Goal: Task Accomplishment & Management: Use online tool/utility

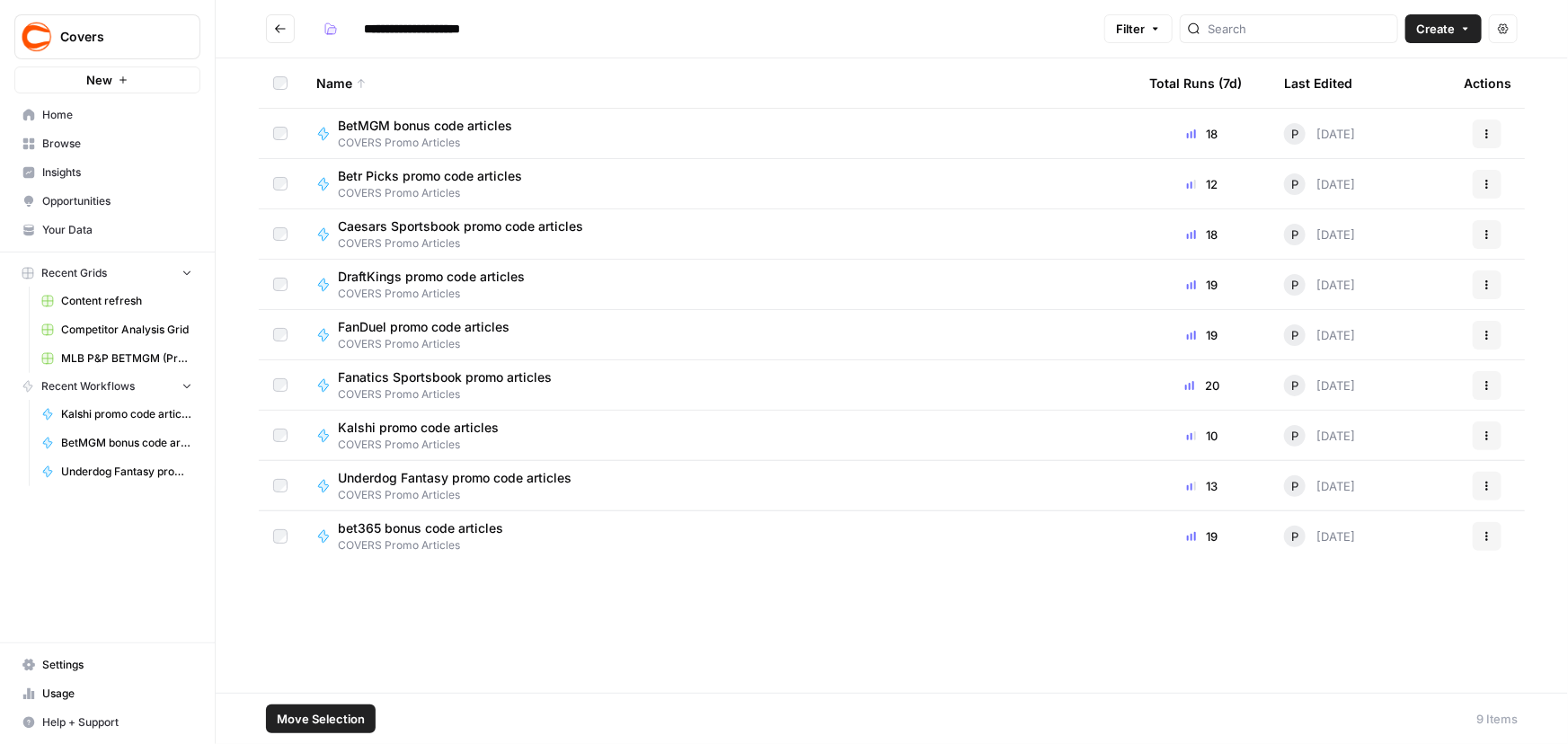
click at [1476, 123] on button "Actions" at bounding box center [1487, 134] width 29 height 29
click at [795, 697] on footer "Move Selection 9 Items" at bounding box center [891, 718] width 1352 height 52
click at [1481, 131] on button "Actions" at bounding box center [1487, 134] width 29 height 29
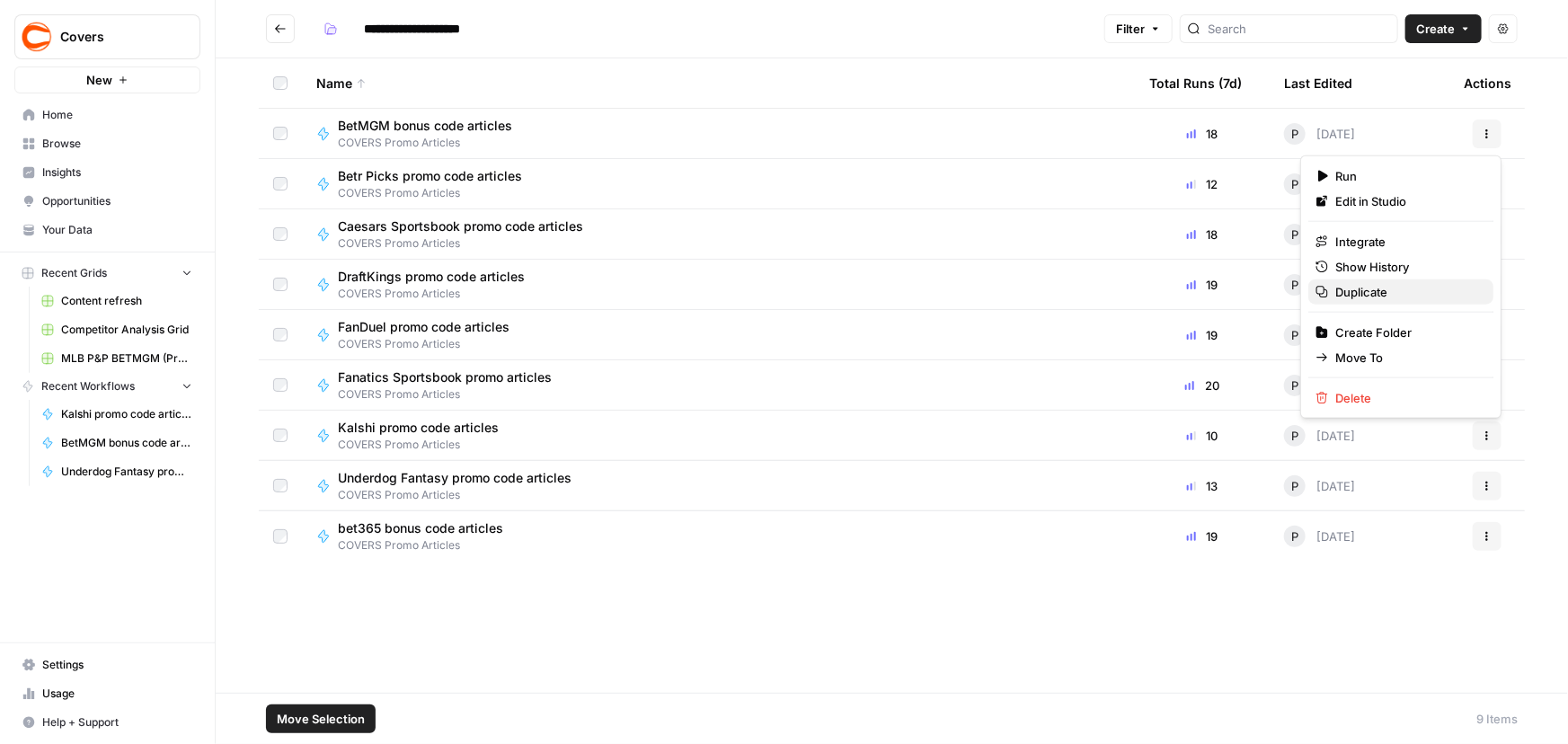
click at [1338, 292] on span "Duplicate" at bounding box center [1407, 292] width 144 height 18
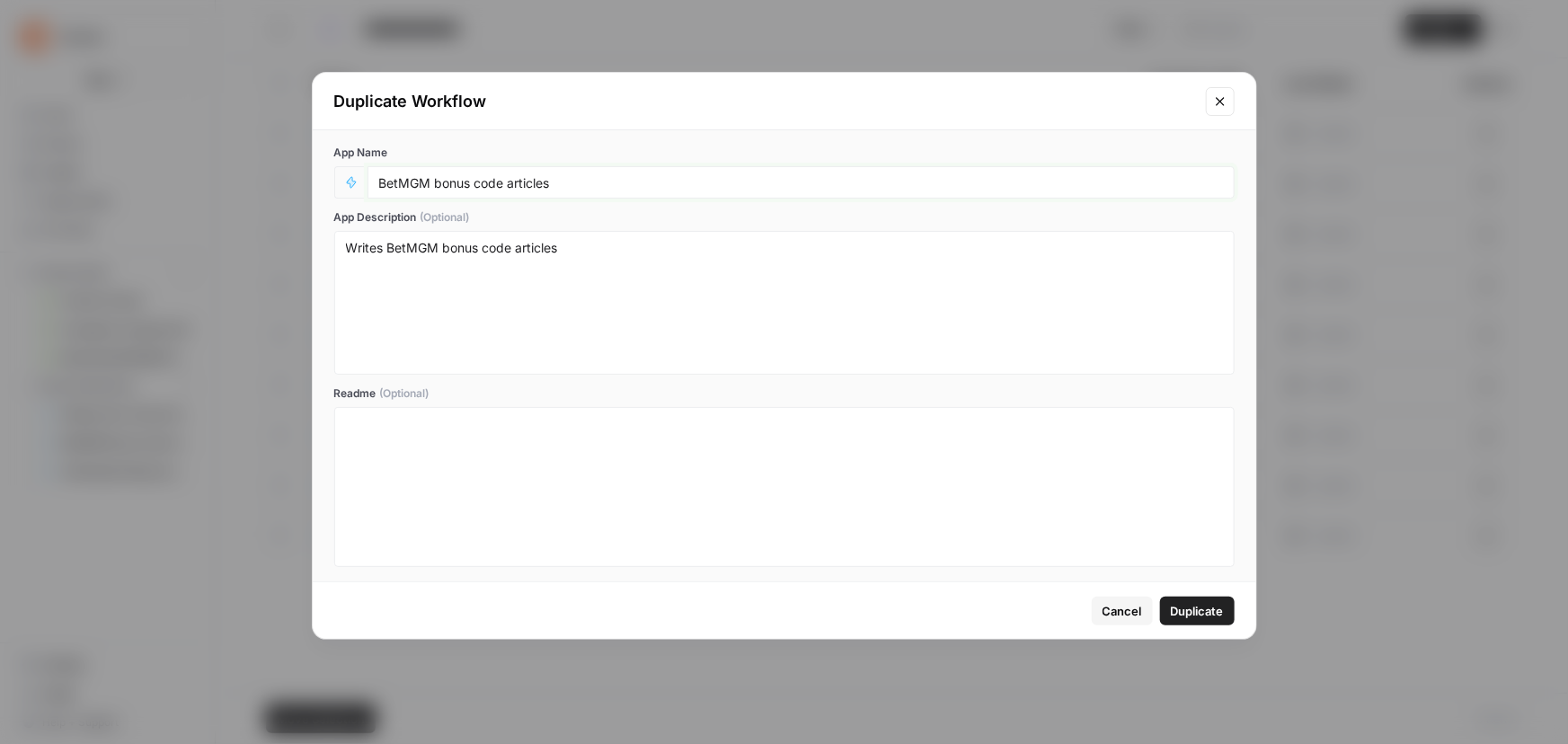
drag, startPoint x: 379, startPoint y: 181, endPoint x: 417, endPoint y: 190, distance: 39.1
click at [379, 184] on input "BetMGM bonus code articles" at bounding box center [801, 182] width 844 height 16
type input "Simplified BetMGM bonus code articles"
click at [1194, 606] on span "Duplicate" at bounding box center [1198, 611] width 53 height 18
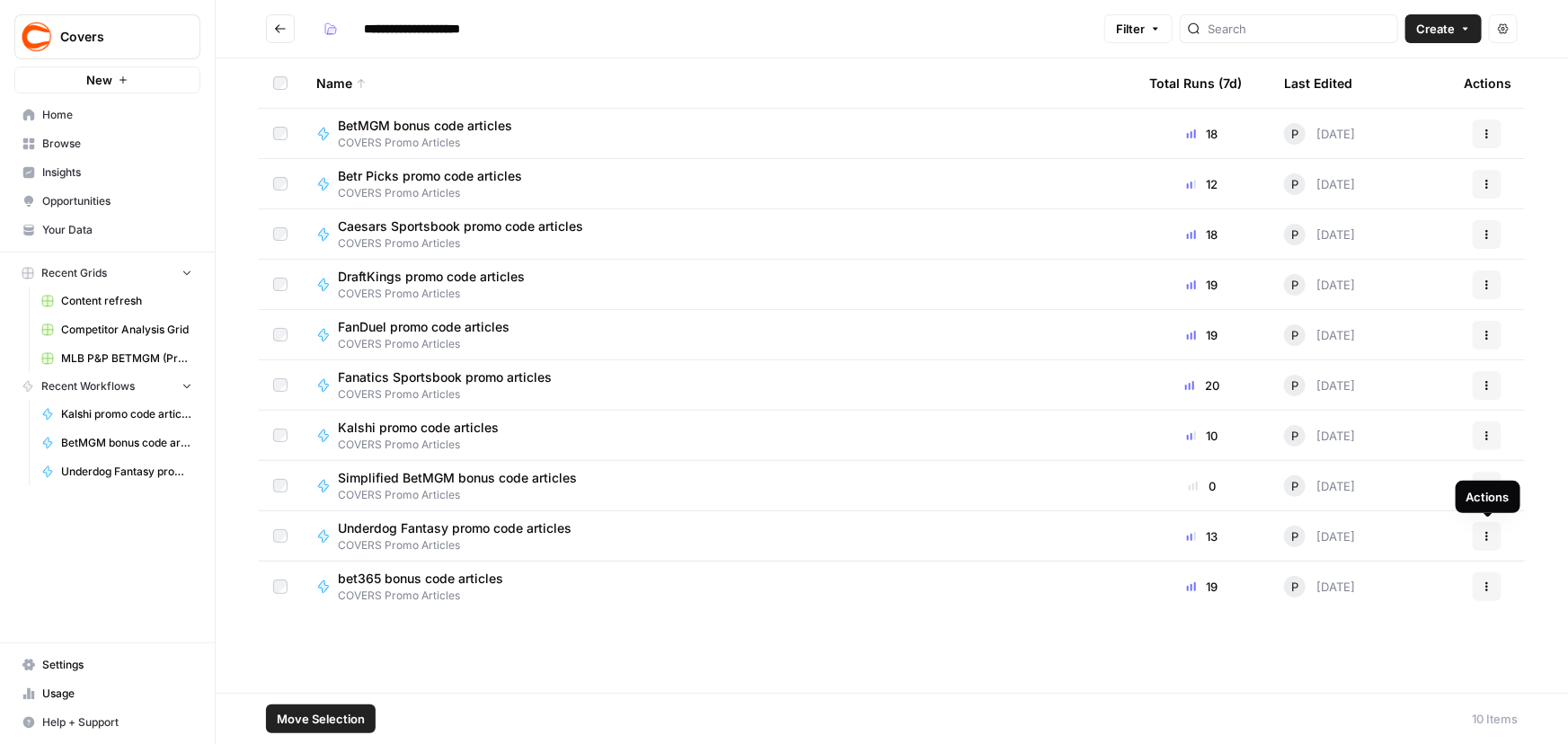
click at [1485, 533] on icon "button" at bounding box center [1487, 536] width 11 height 11
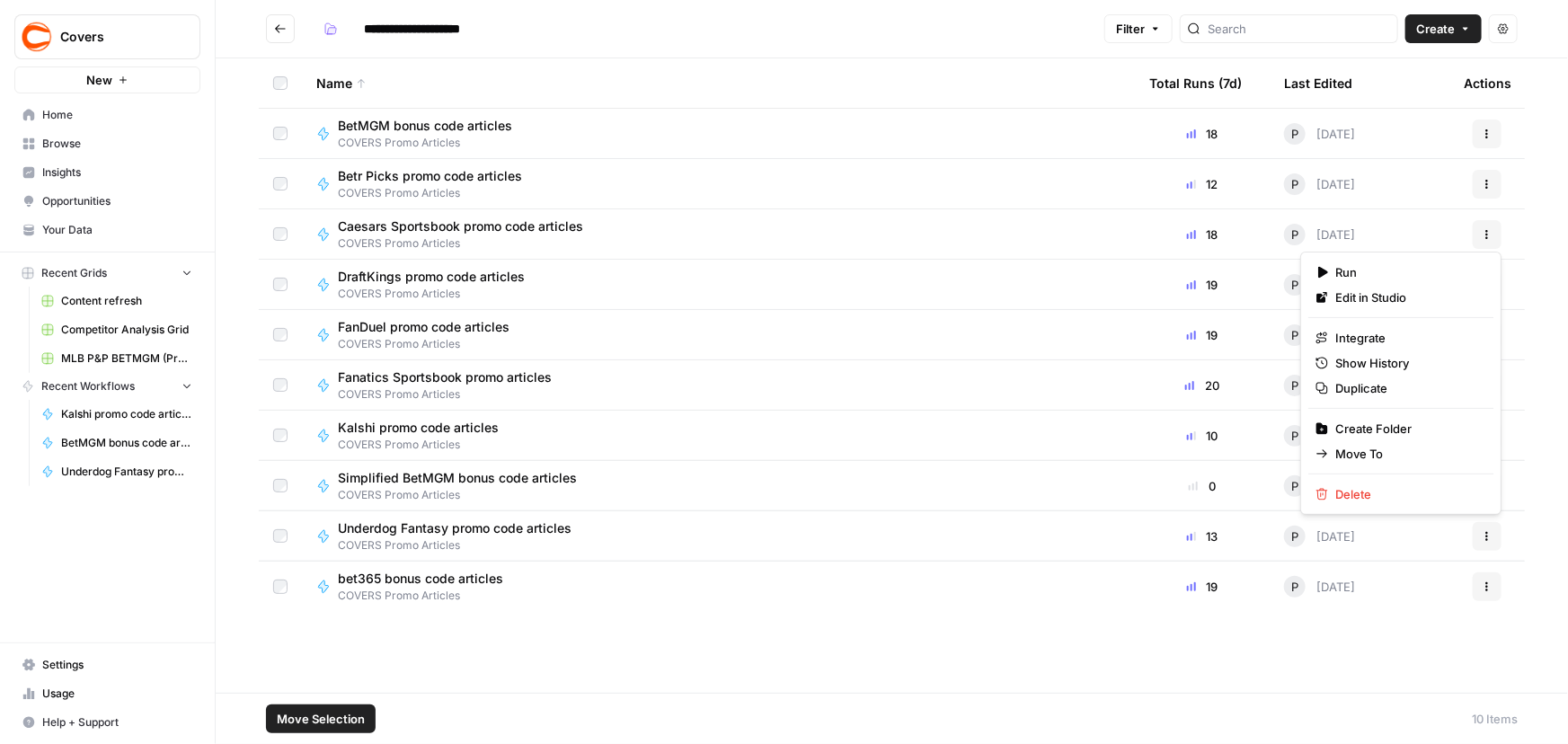
click at [351, 527] on span "Underdog Fantasy promo code articles" at bounding box center [455, 528] width 234 height 18
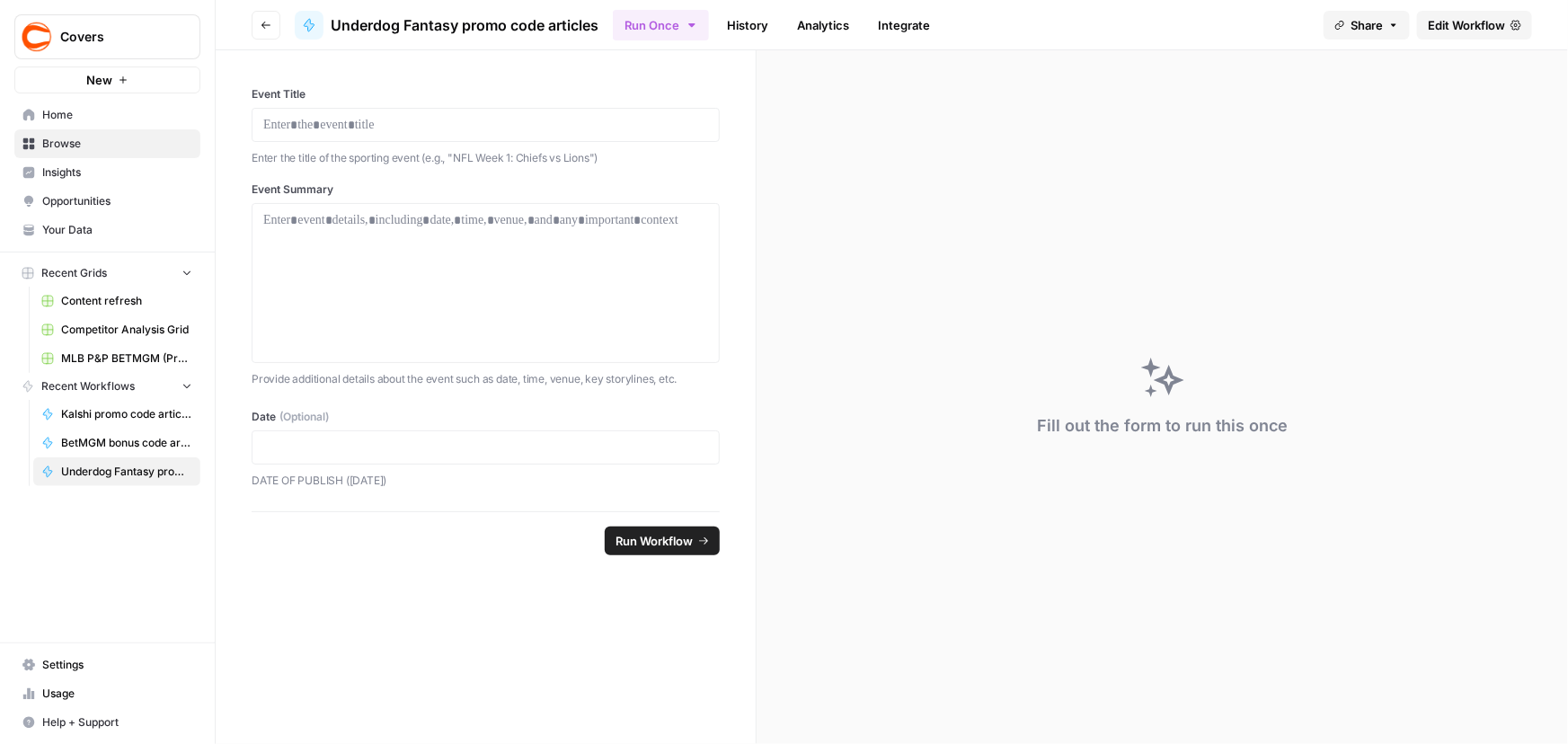
click at [349, 24] on span "Underdog Fantasy promo code articles" at bounding box center [465, 26] width 267 height 22
click at [1483, 26] on span "Edit Workflow" at bounding box center [1466, 25] width 77 height 18
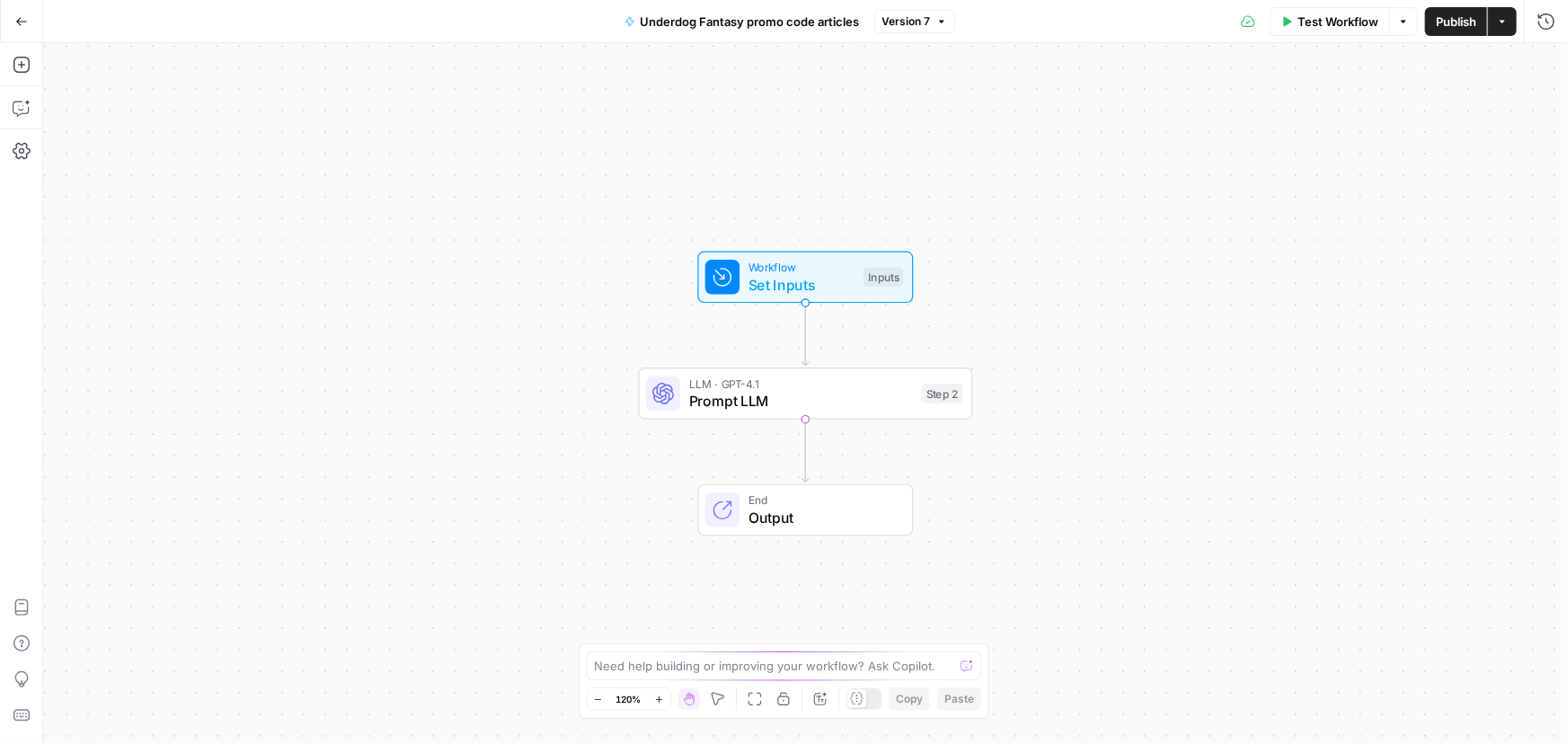
click at [662, 24] on span "Underdog Fantasy promo code articles" at bounding box center [750, 22] width 219 height 18
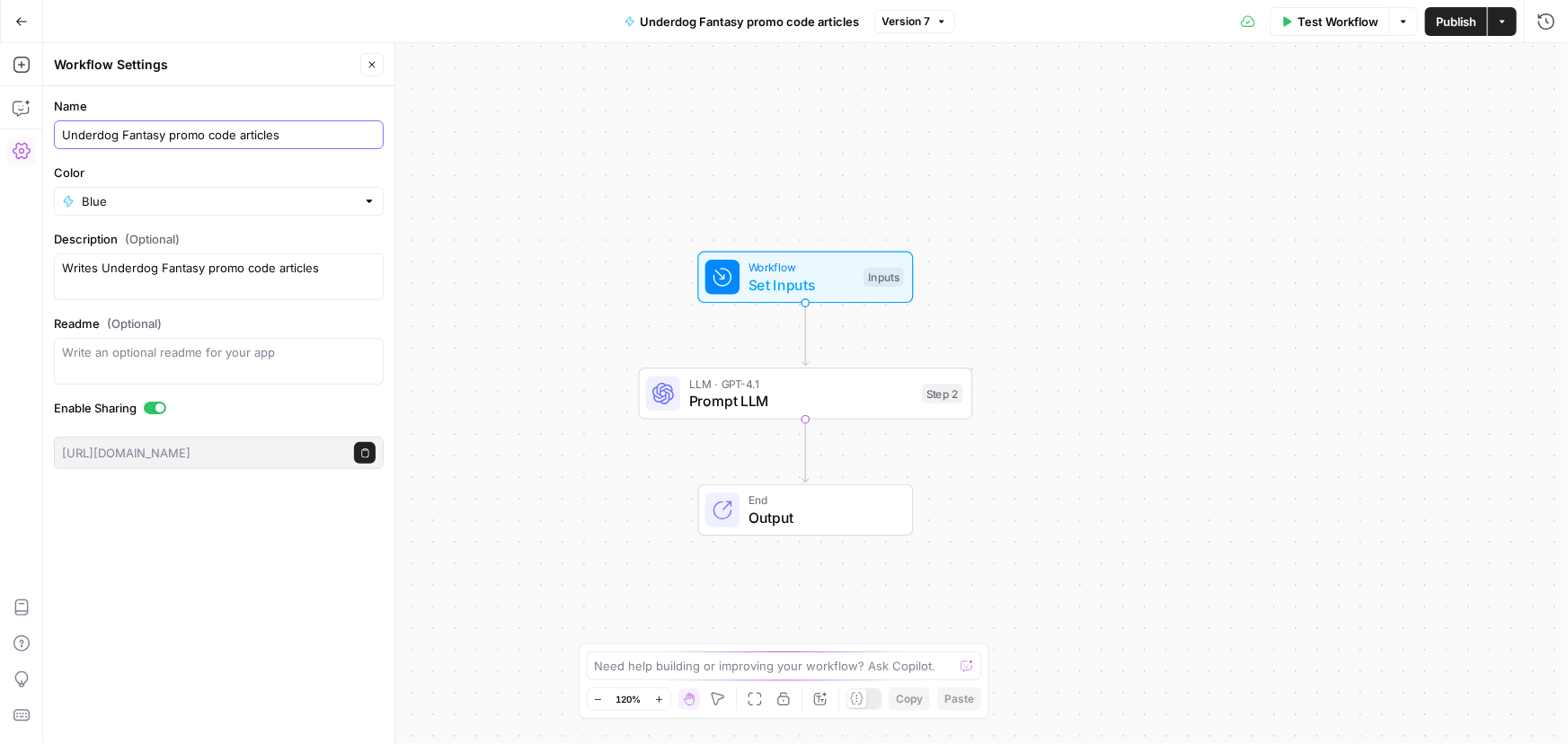
click at [65, 132] on input "Underdog Fantasy promo code articles" at bounding box center [219, 135] width 314 height 18
type input "0 - Underdog Fantasy promo code articles"
click at [1187, 226] on div "Workflow Set Inputs Inputs LLM · GPT-4.1 Prompt LLM Step 2 End Output" at bounding box center [805, 393] width 1524 height 700
click at [1440, 31] on button "Publish" at bounding box center [1456, 21] width 62 height 29
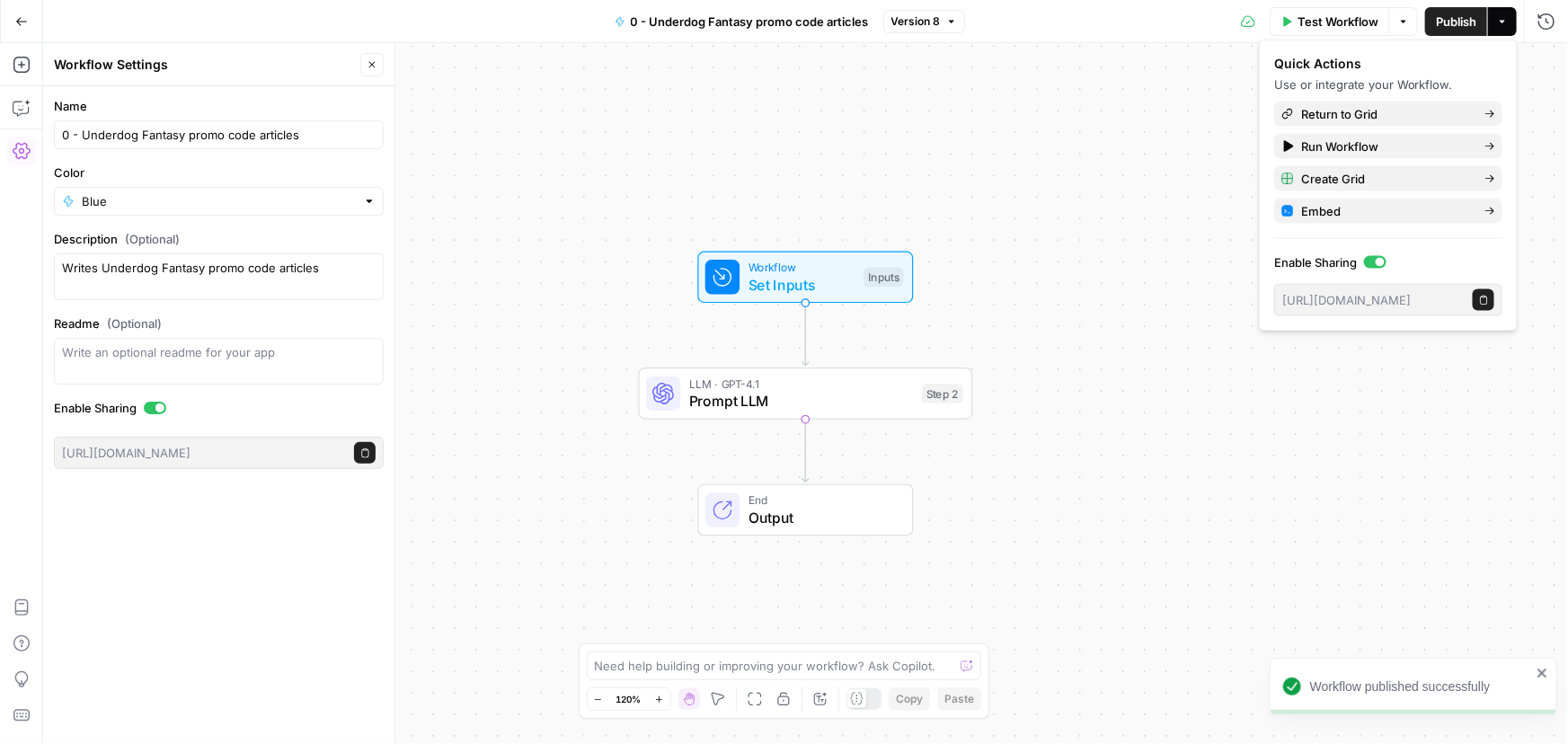
click at [21, 24] on icon "button" at bounding box center [21, 21] width 13 height 13
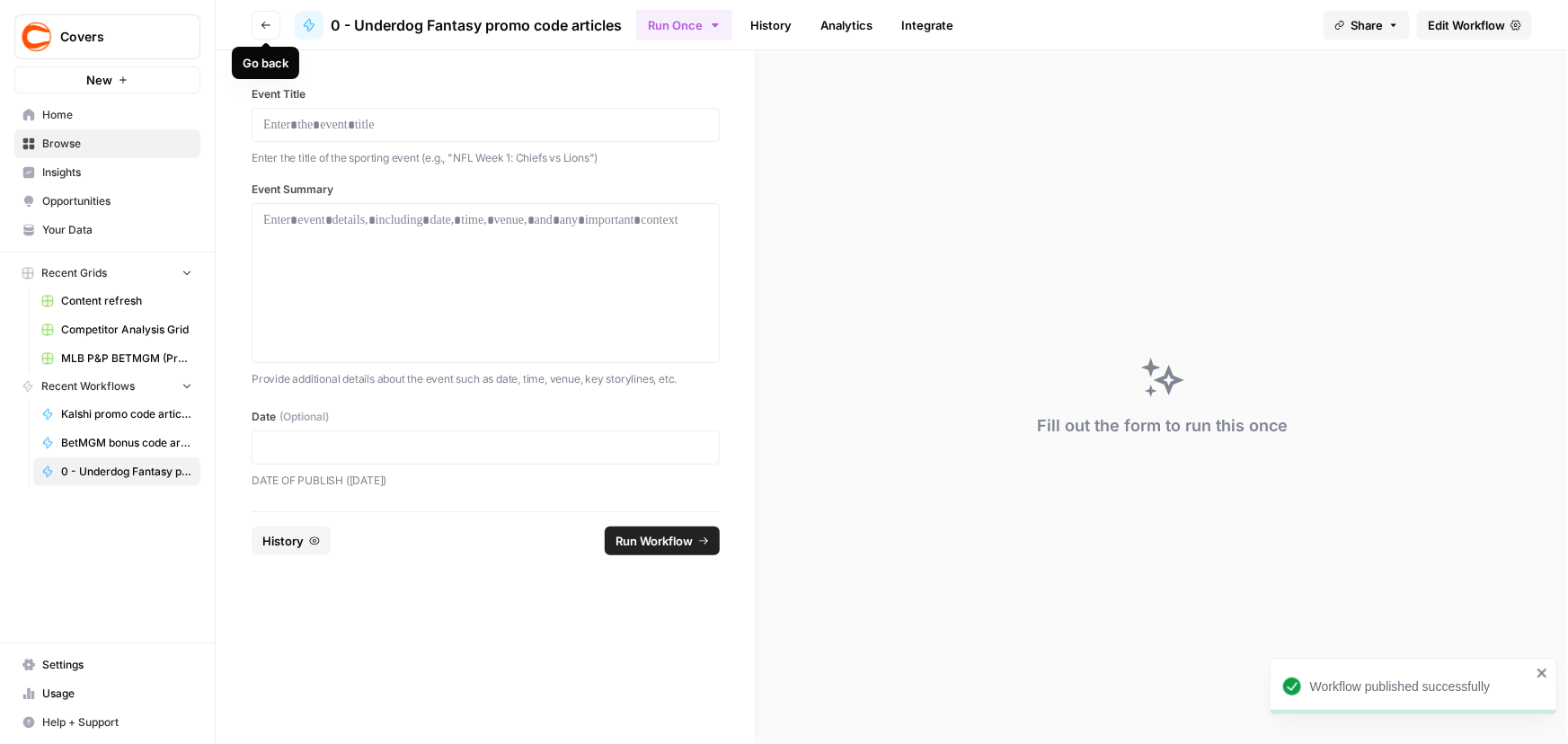
click at [261, 24] on icon "button" at bounding box center [265, 25] width 11 height 11
click at [264, 24] on icon "button" at bounding box center [265, 25] width 11 height 11
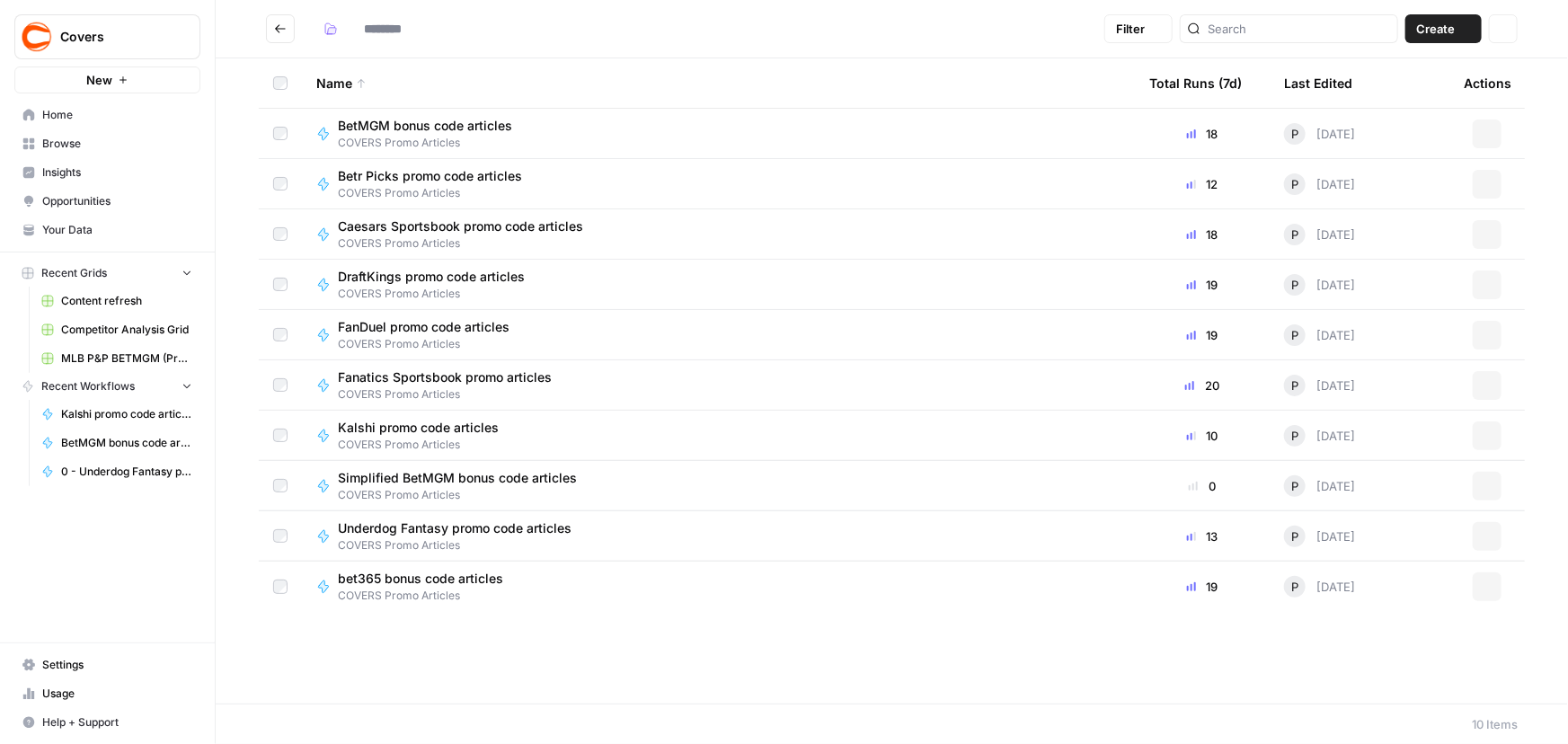
type input "**********"
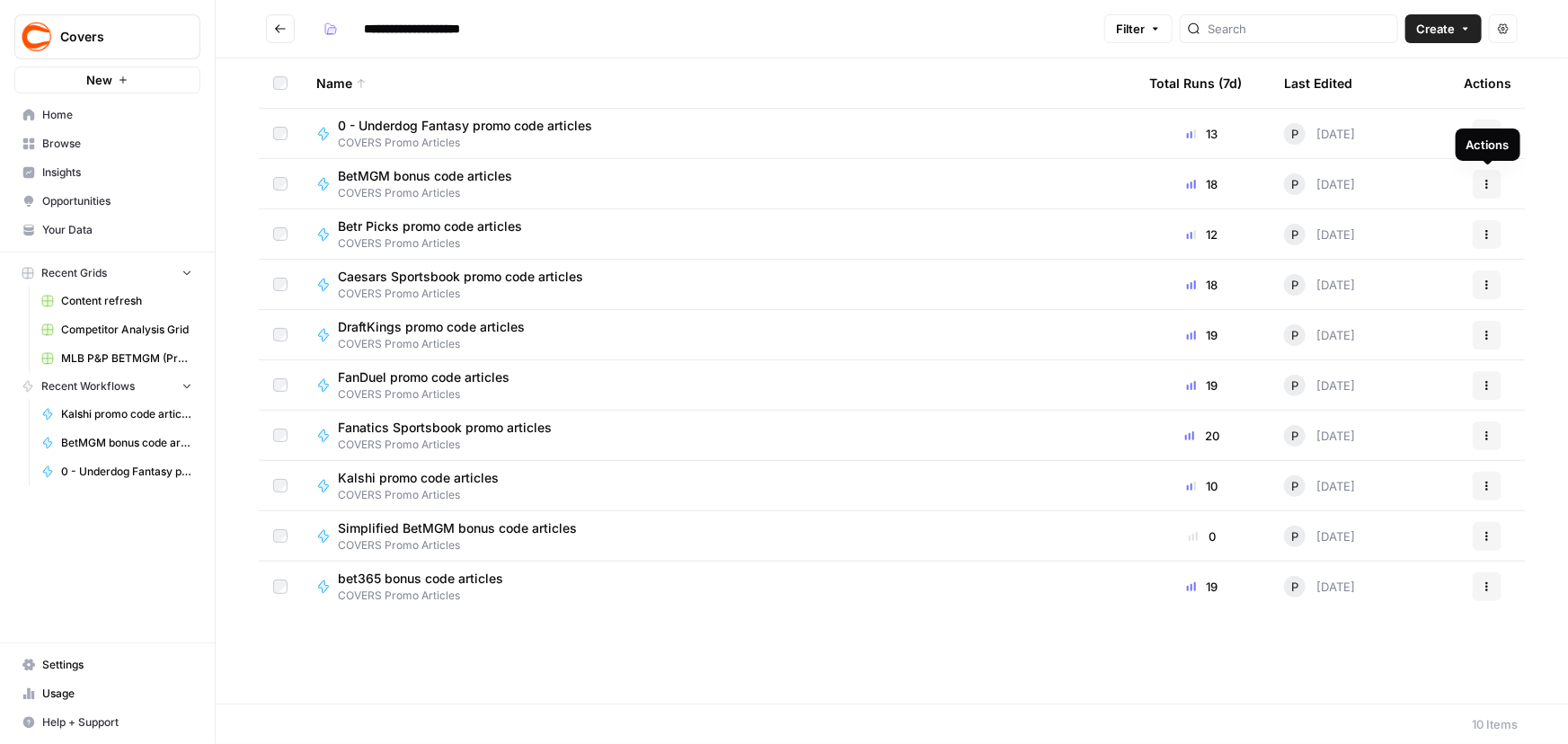
click at [1485, 178] on icon "button" at bounding box center [1487, 183] width 11 height 11
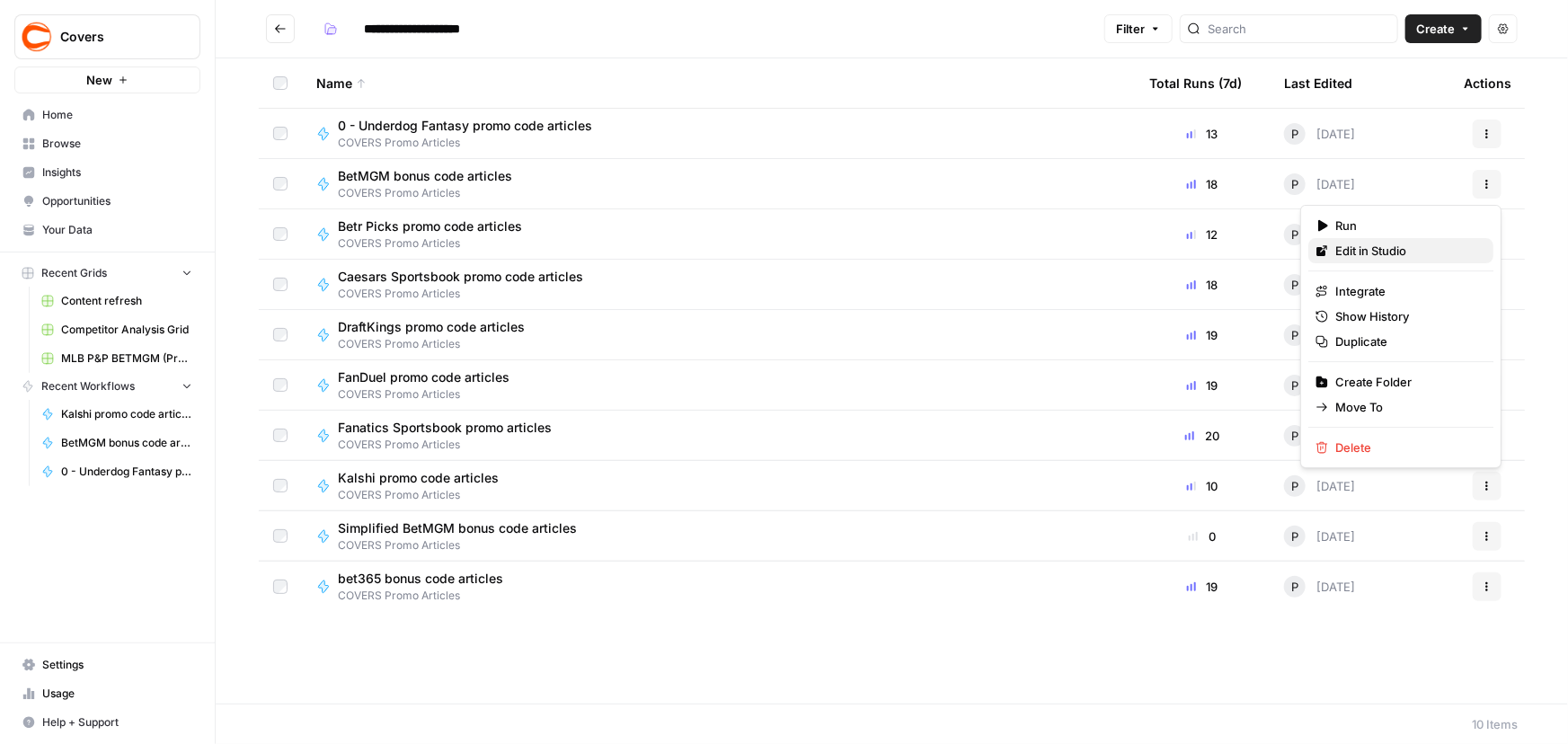
click at [1360, 247] on span "Edit in Studio" at bounding box center [1407, 251] width 144 height 18
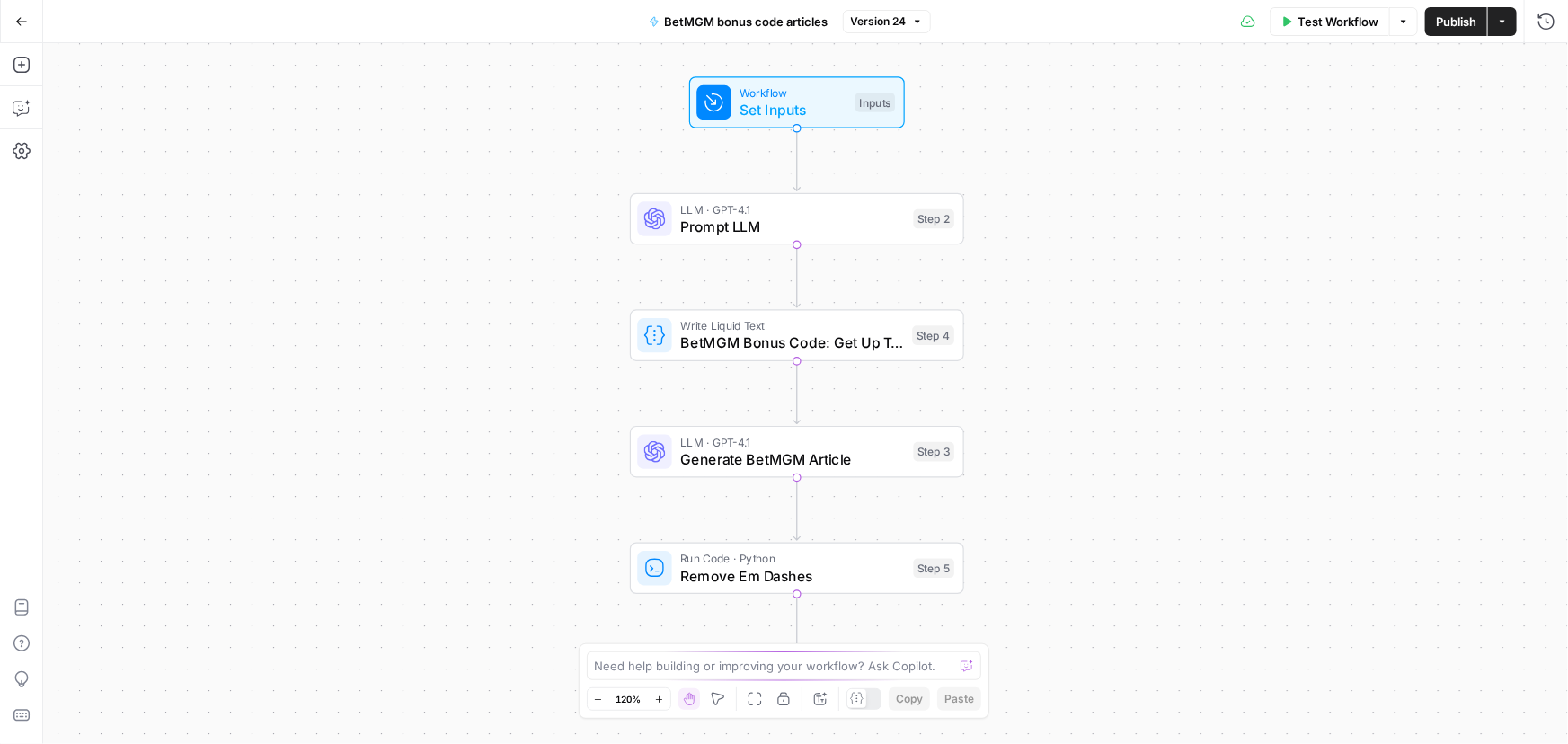
click at [713, 22] on span "BetMGM bonus code articles" at bounding box center [746, 22] width 163 height 18
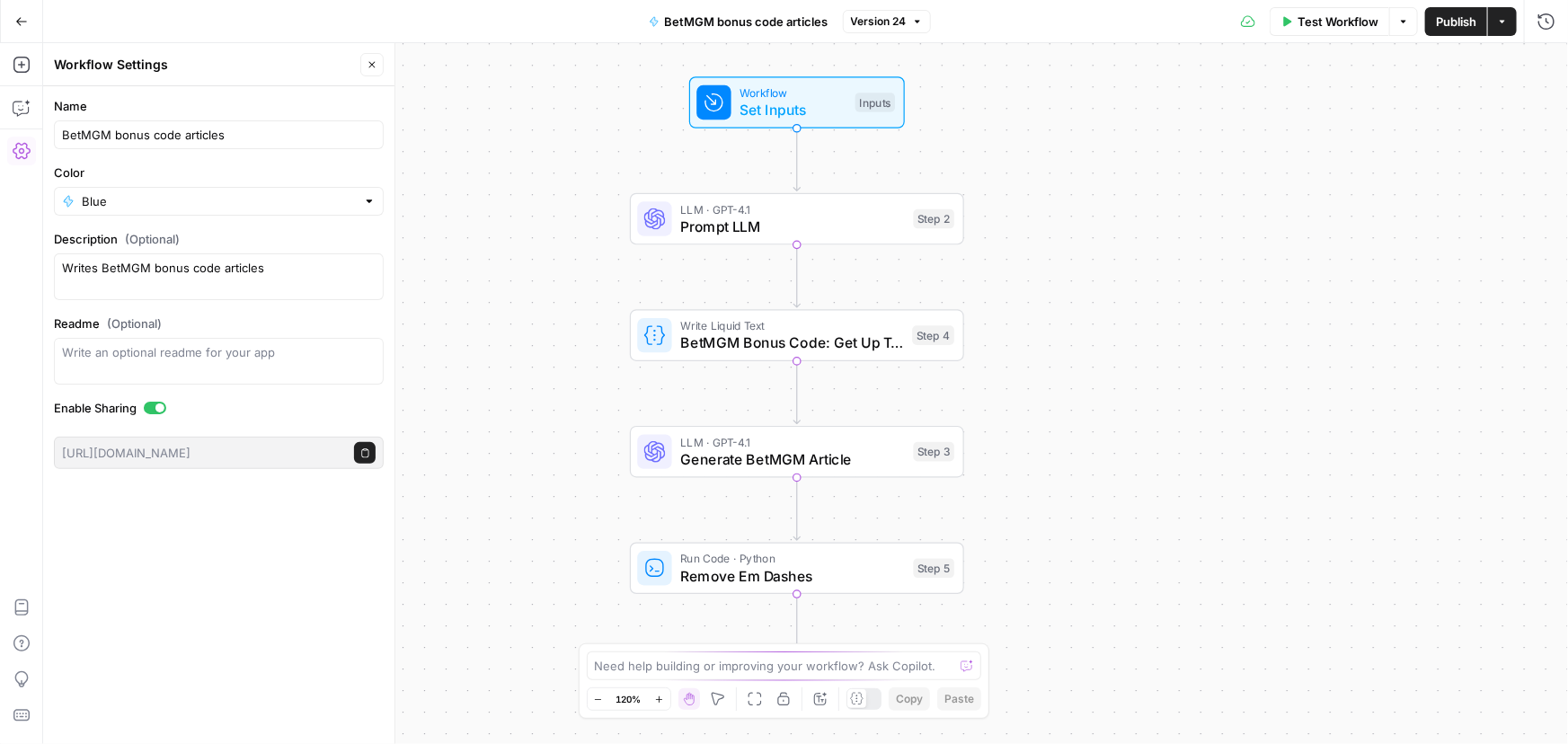
click at [59, 134] on div "BetMGM bonus code articles" at bounding box center [218, 135] width 330 height 29
type input "0 - BetMGM bonus code articles"
click at [1411, 215] on div "Workflow Set Inputs Inputs Test Step LLM · GPT-4.1 Prompt LLM Step 2 Write Liqu…" at bounding box center [805, 393] width 1524 height 700
click at [1454, 24] on span "Publish" at bounding box center [1455, 22] width 41 height 18
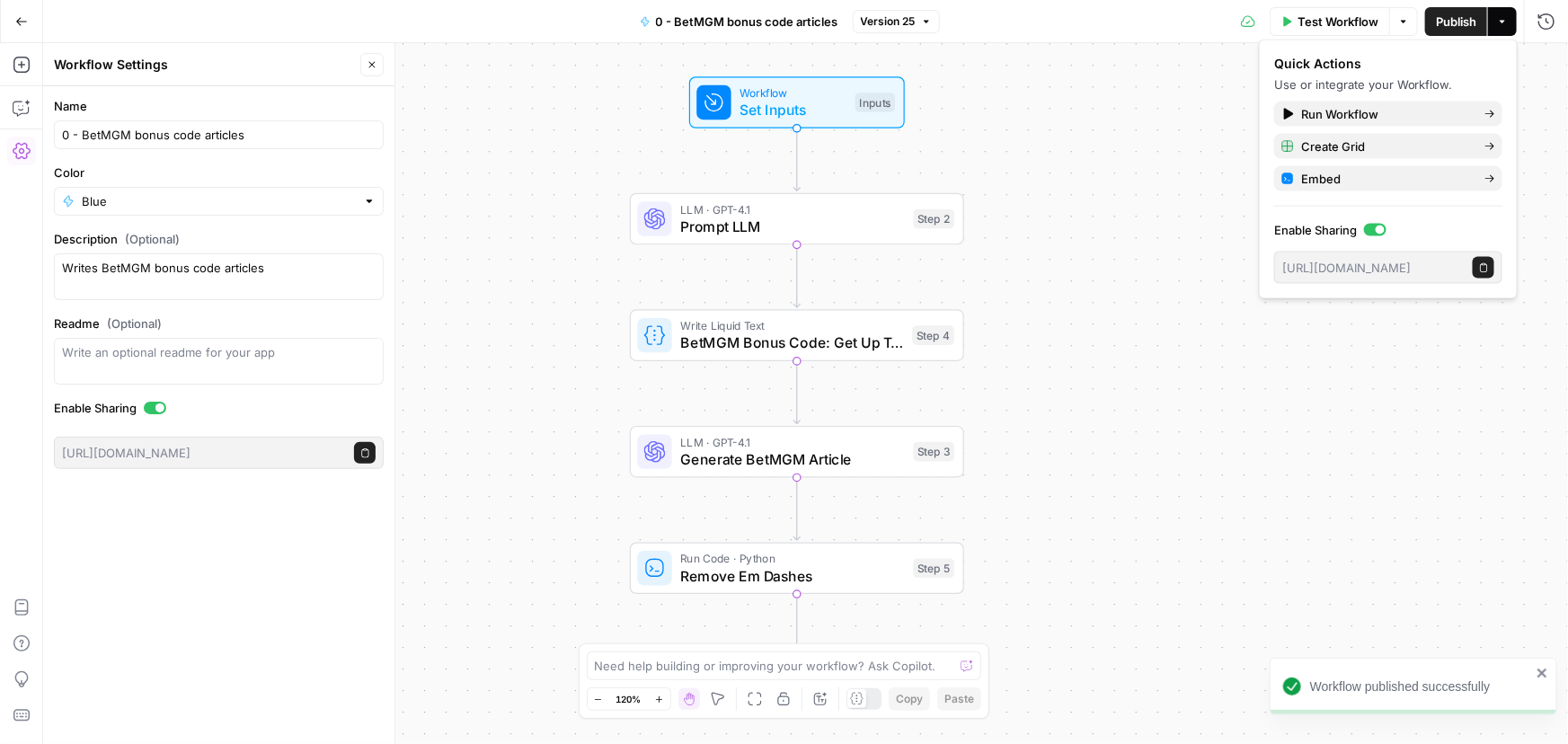
click at [24, 21] on icon "button" at bounding box center [21, 21] width 11 height 8
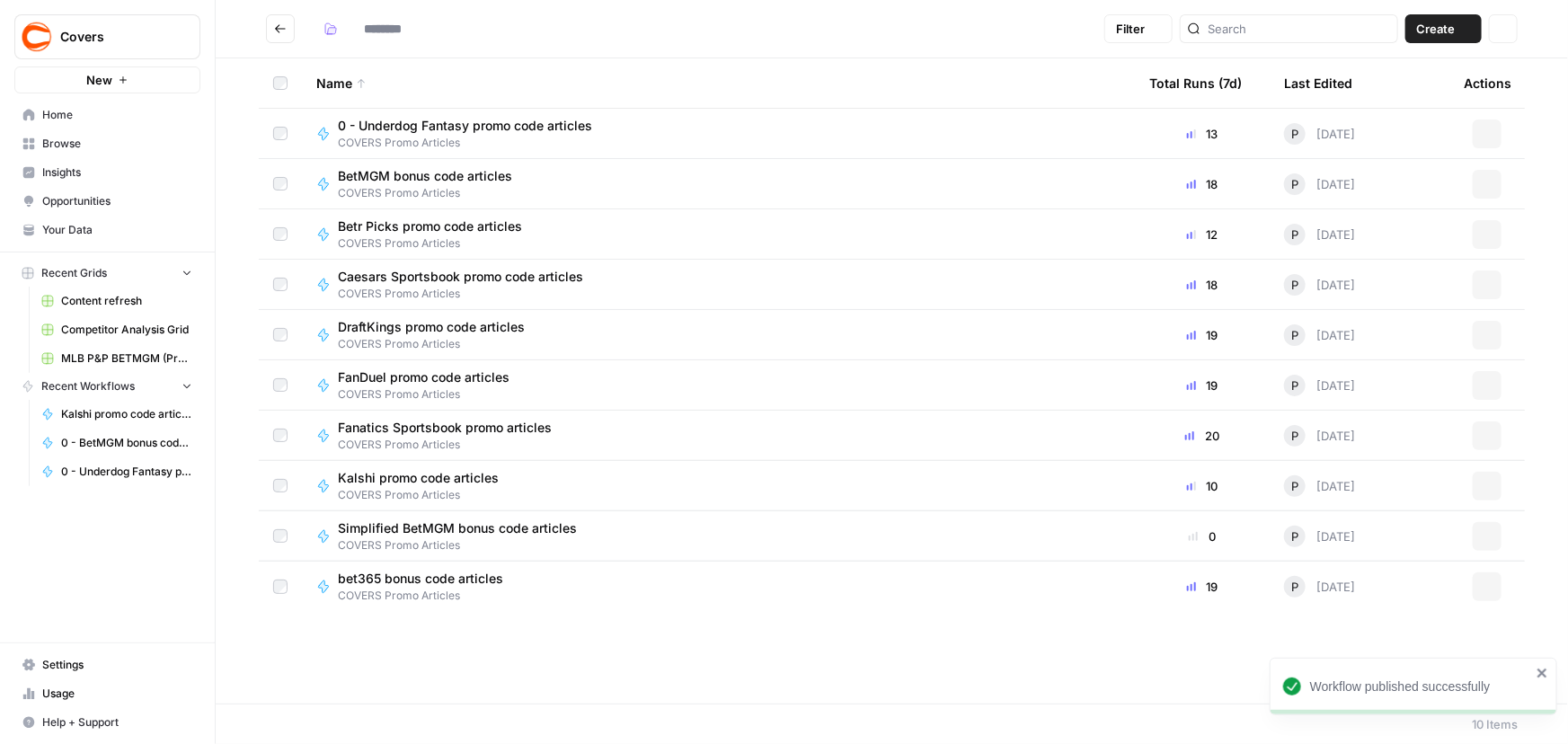
type input "**********"
click at [1492, 231] on icon "button" at bounding box center [1487, 234] width 11 height 11
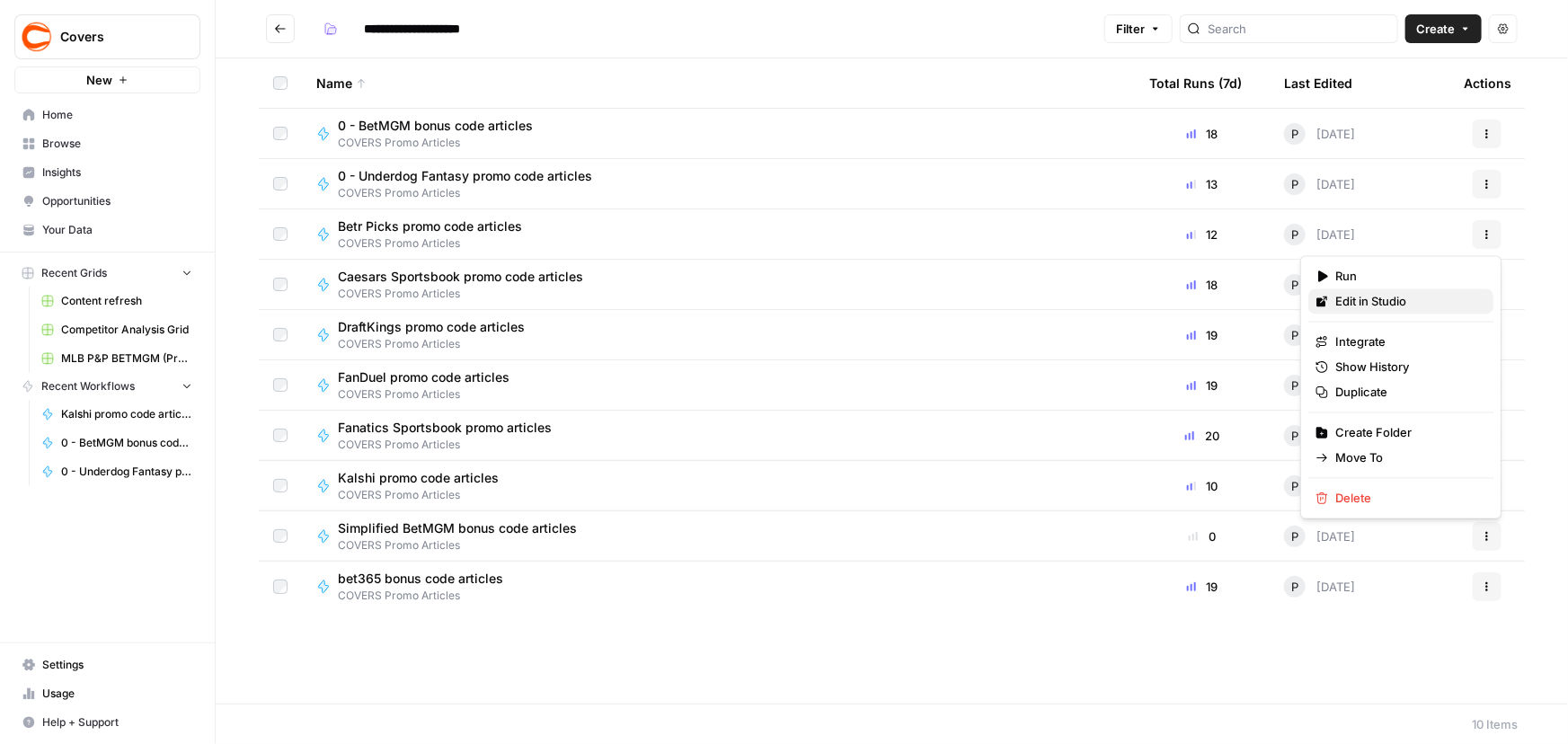
click at [1377, 298] on span "Edit in Studio" at bounding box center [1407, 302] width 144 height 18
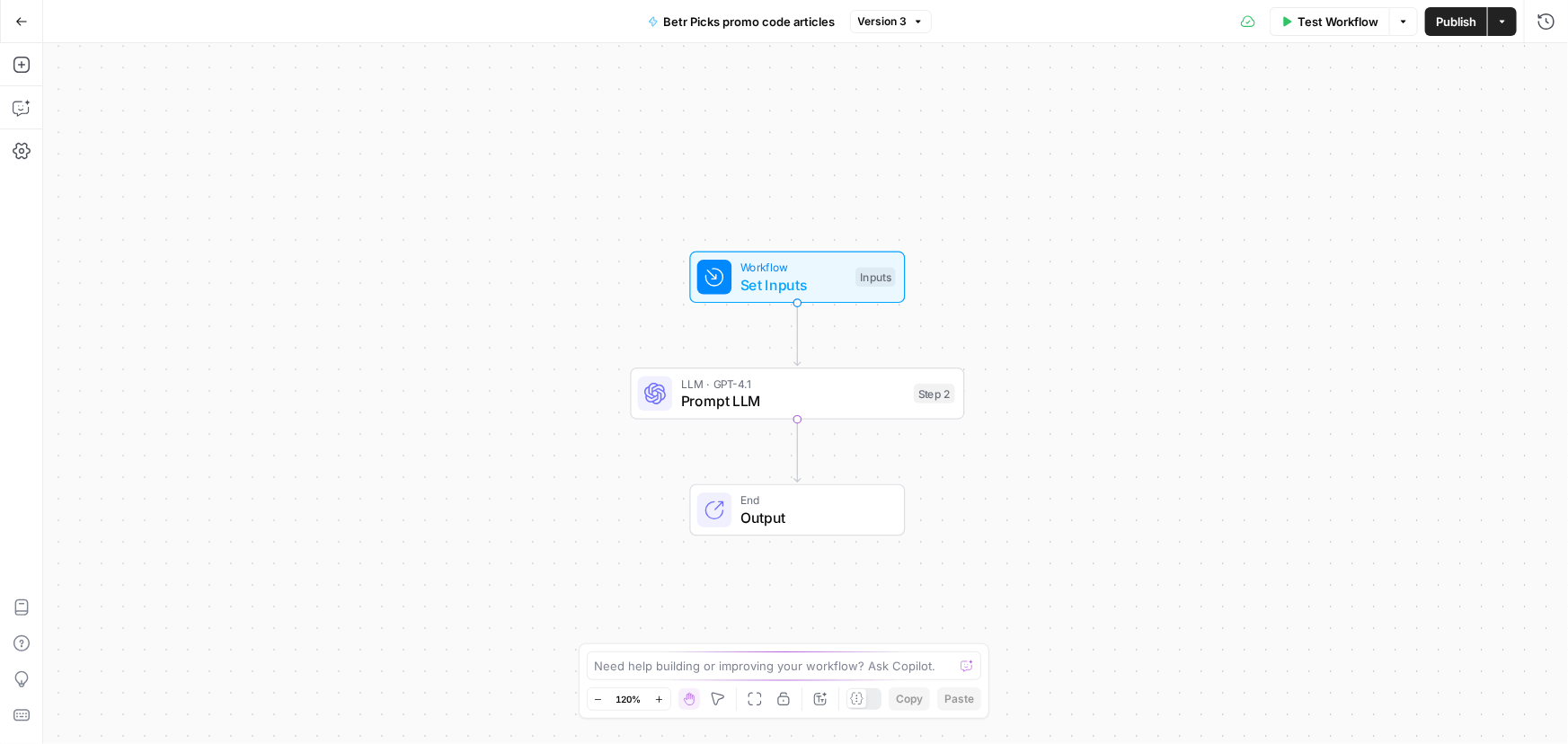
click at [768, 20] on span "Betr Picks promo code articles" at bounding box center [749, 22] width 171 height 18
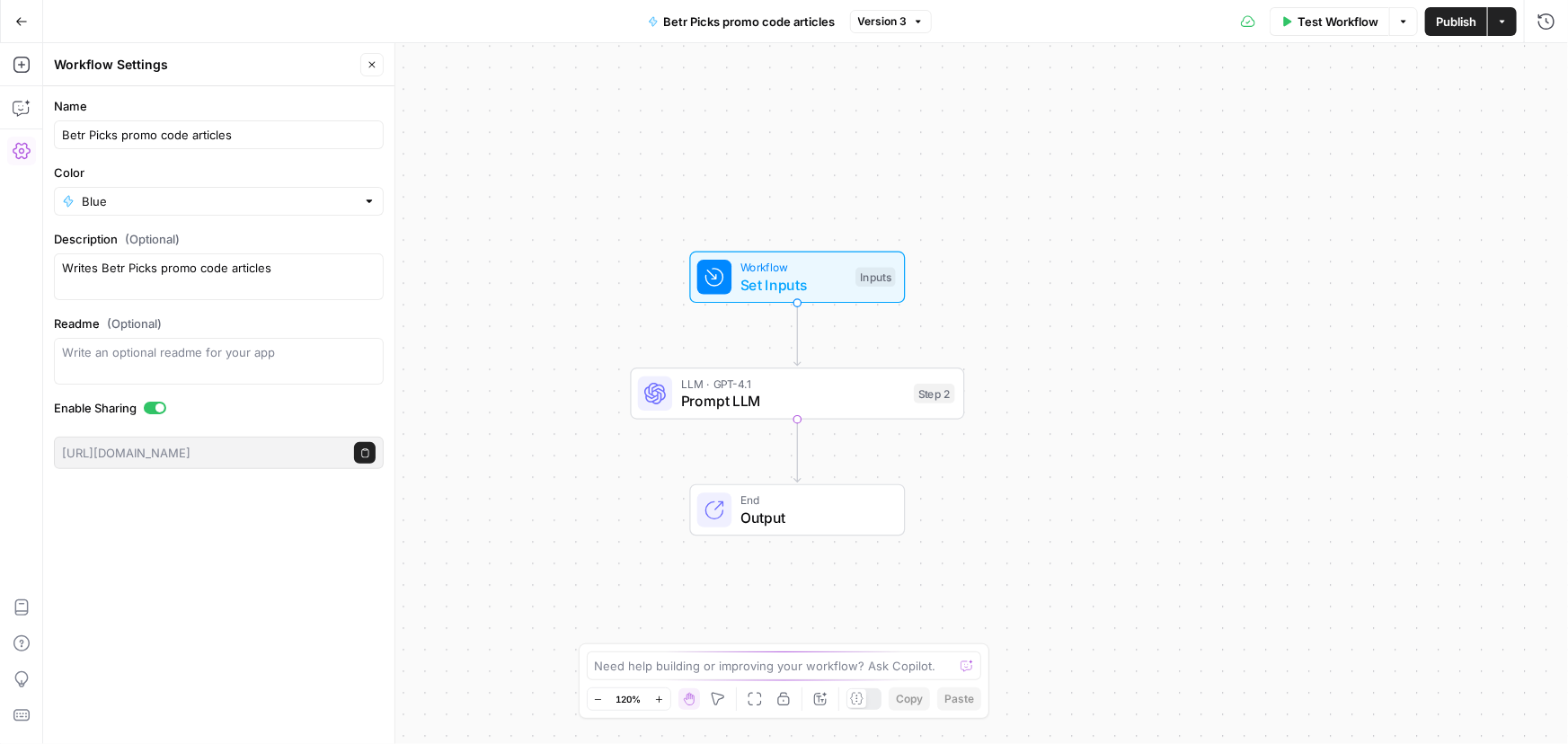
click at [60, 140] on div "Betr Picks promo code articles" at bounding box center [218, 135] width 330 height 29
click at [62, 134] on input "Betr Picks promo code articles" at bounding box center [219, 135] width 314 height 18
type input "0 - Betr Picks promo code articles"
click at [1164, 170] on div "Workflow Set Inputs Inputs LLM · GPT-4.1 Prompt LLM Step 2 End Output" at bounding box center [805, 393] width 1524 height 700
click at [1455, 24] on span "Publish" at bounding box center [1455, 22] width 41 height 18
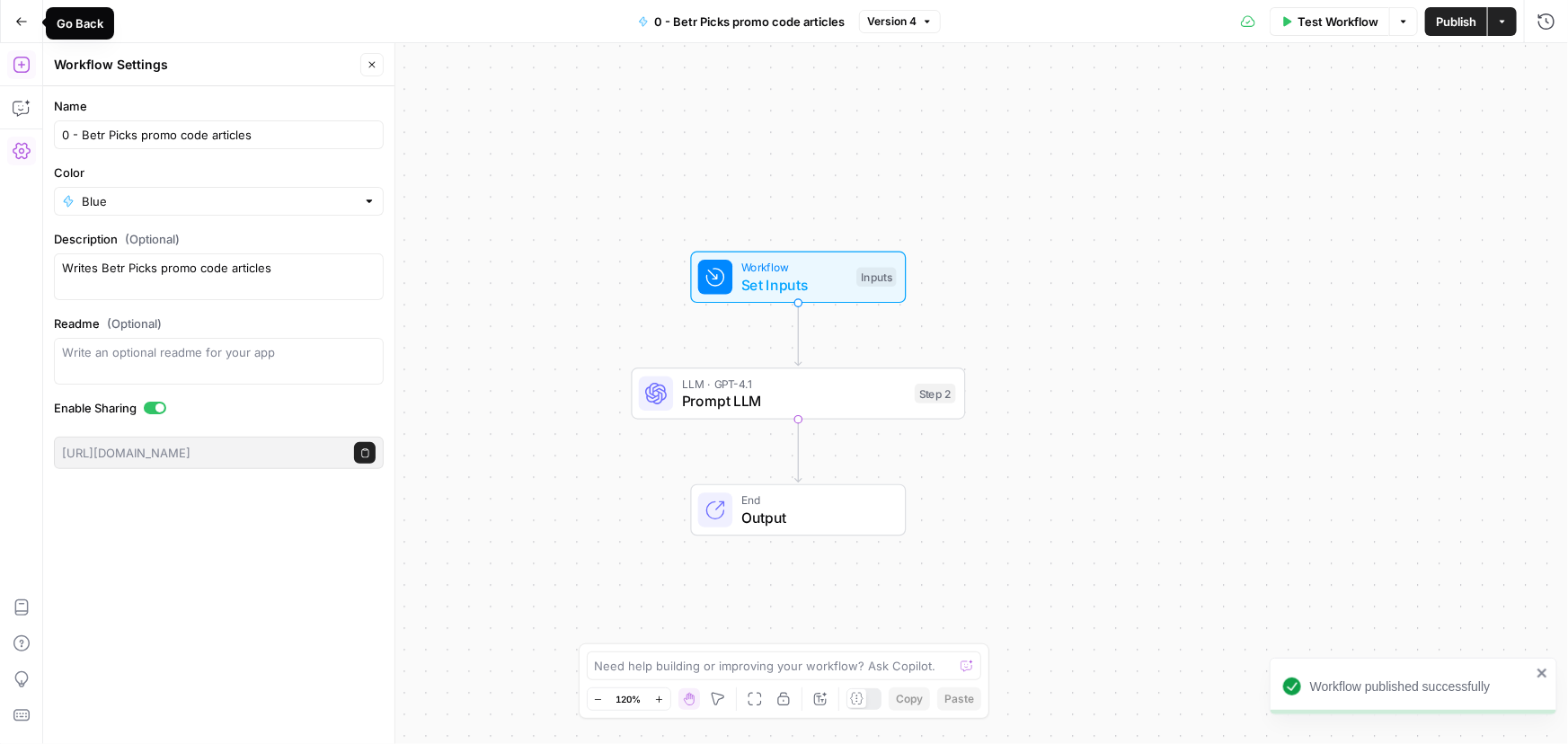
click at [39, 10] on div "Go Back" at bounding box center [22, 21] width 44 height 43
click at [19, 22] on icon "button" at bounding box center [21, 21] width 13 height 13
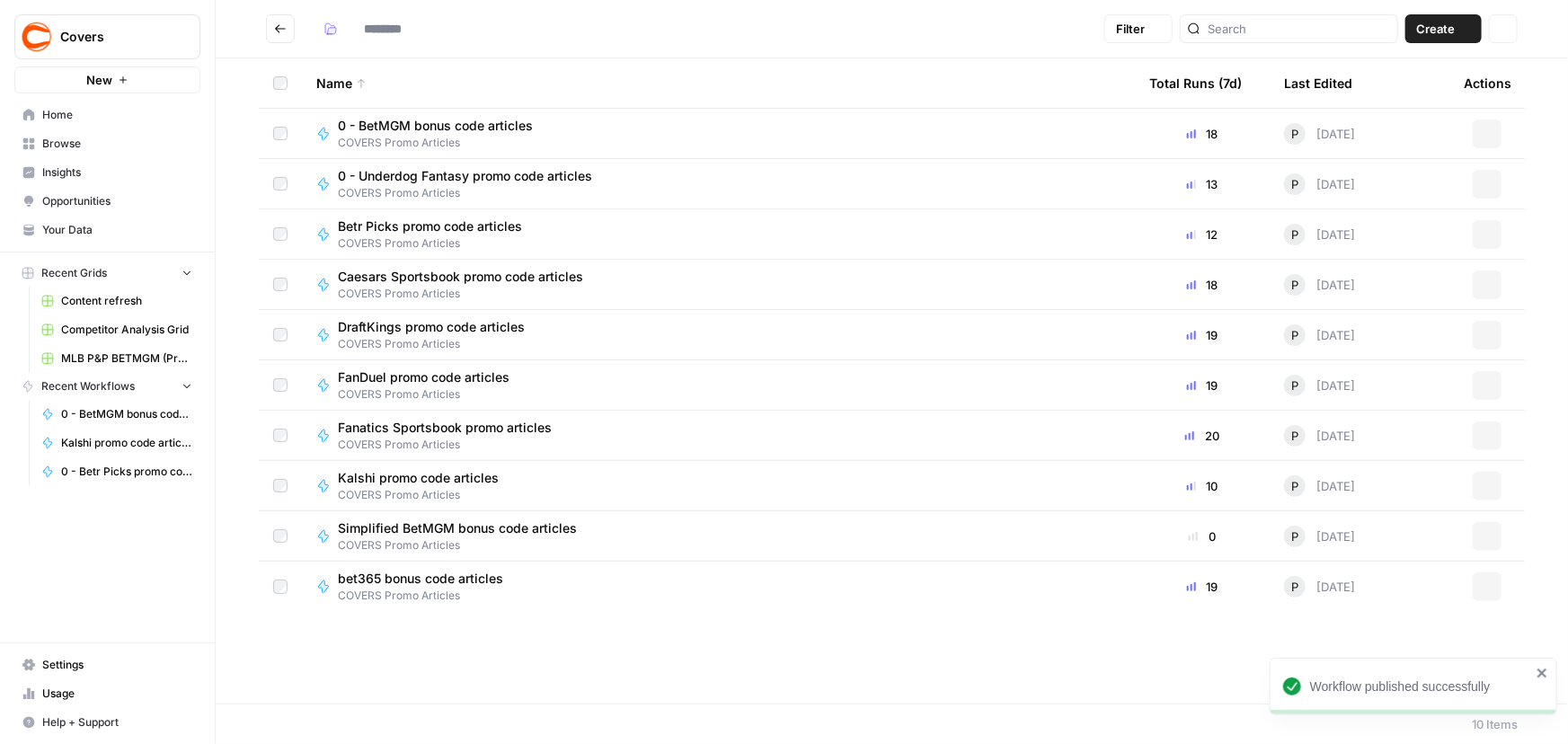
type input "**********"
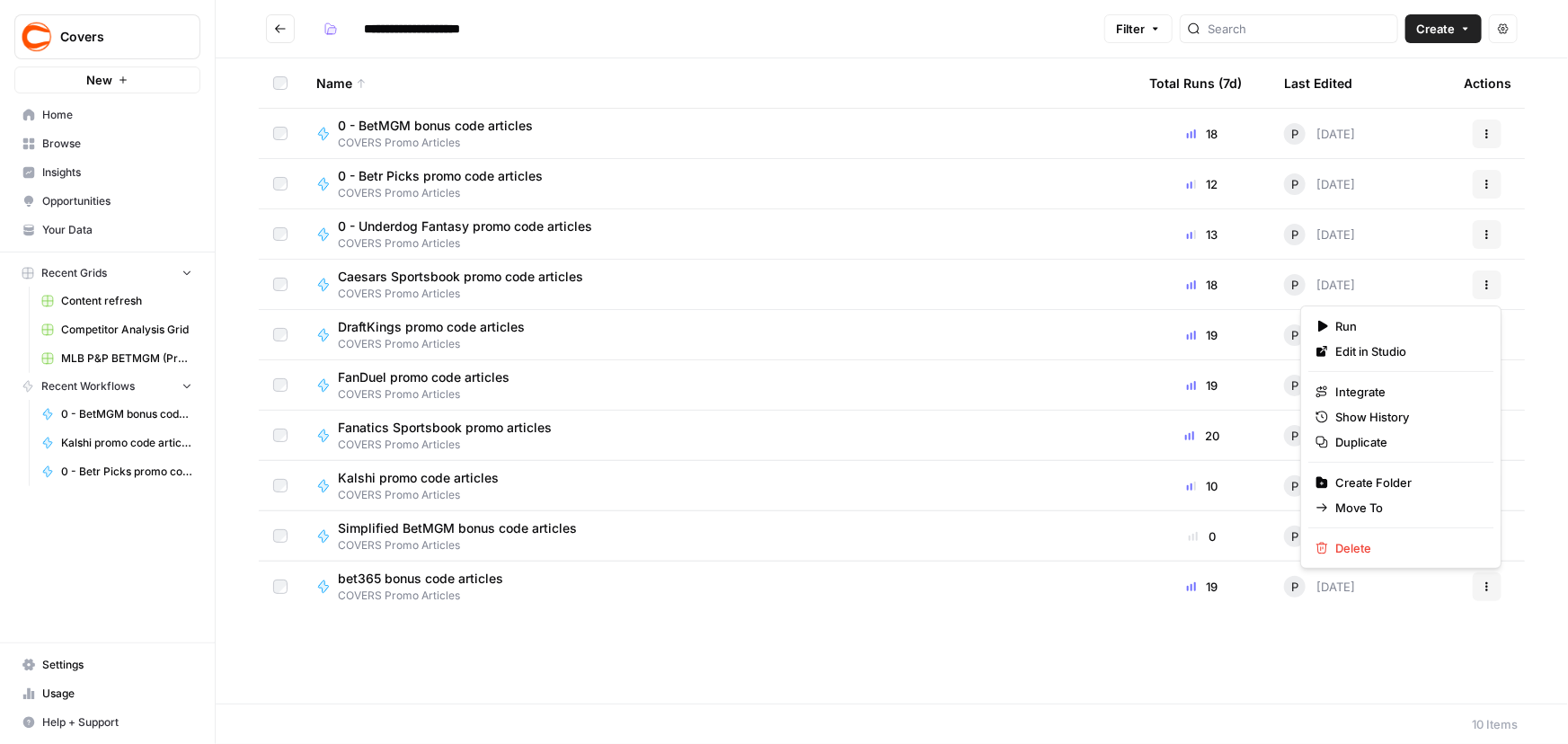
click at [1490, 284] on icon "button" at bounding box center [1487, 284] width 11 height 11
click at [1372, 444] on span "Duplicate" at bounding box center [1407, 442] width 144 height 18
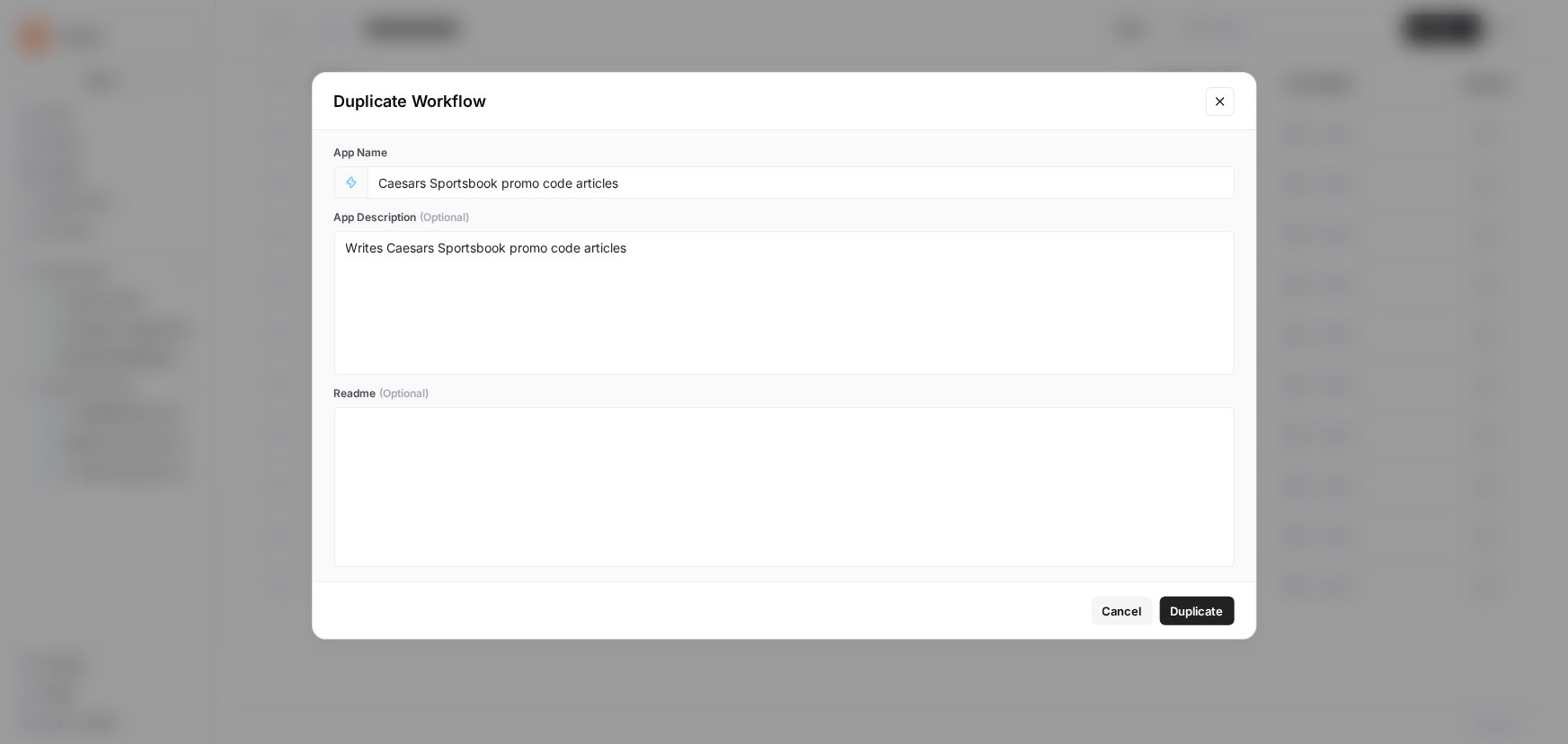
click at [1214, 106] on icon "Close modal" at bounding box center [1219, 101] width 15 height 15
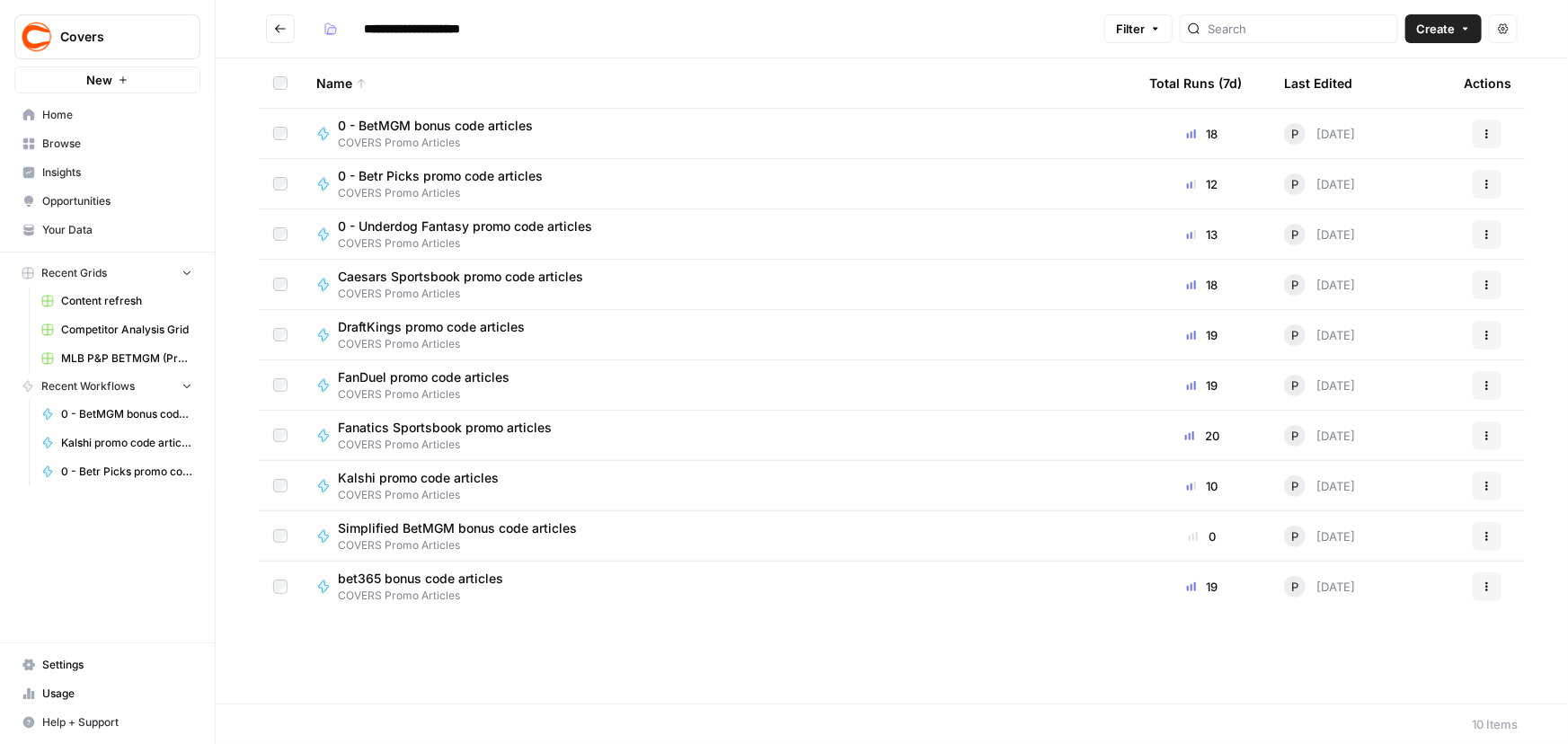
click at [1490, 282] on icon "button" at bounding box center [1487, 284] width 11 height 11
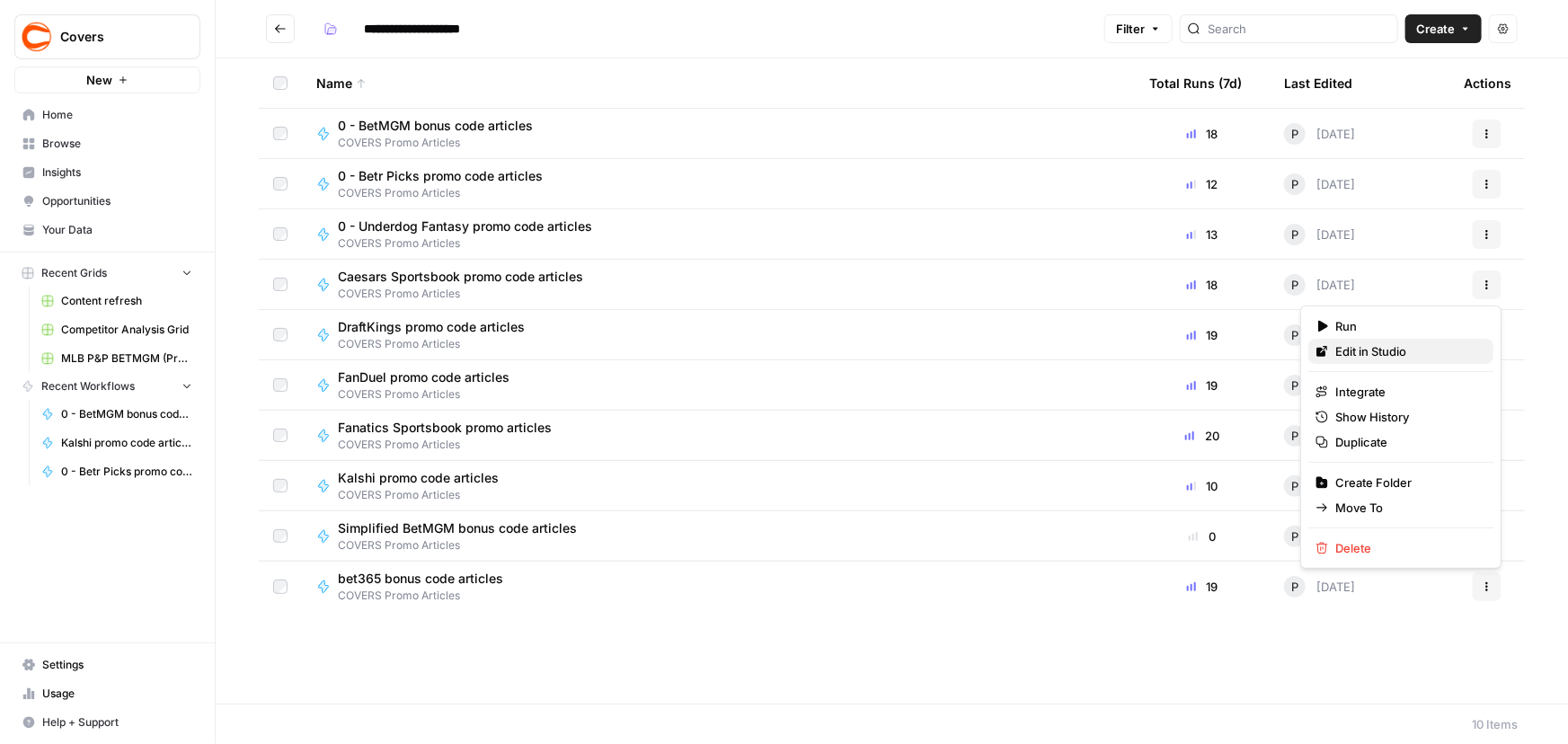
click at [1367, 343] on span "Edit in Studio" at bounding box center [1407, 352] width 144 height 18
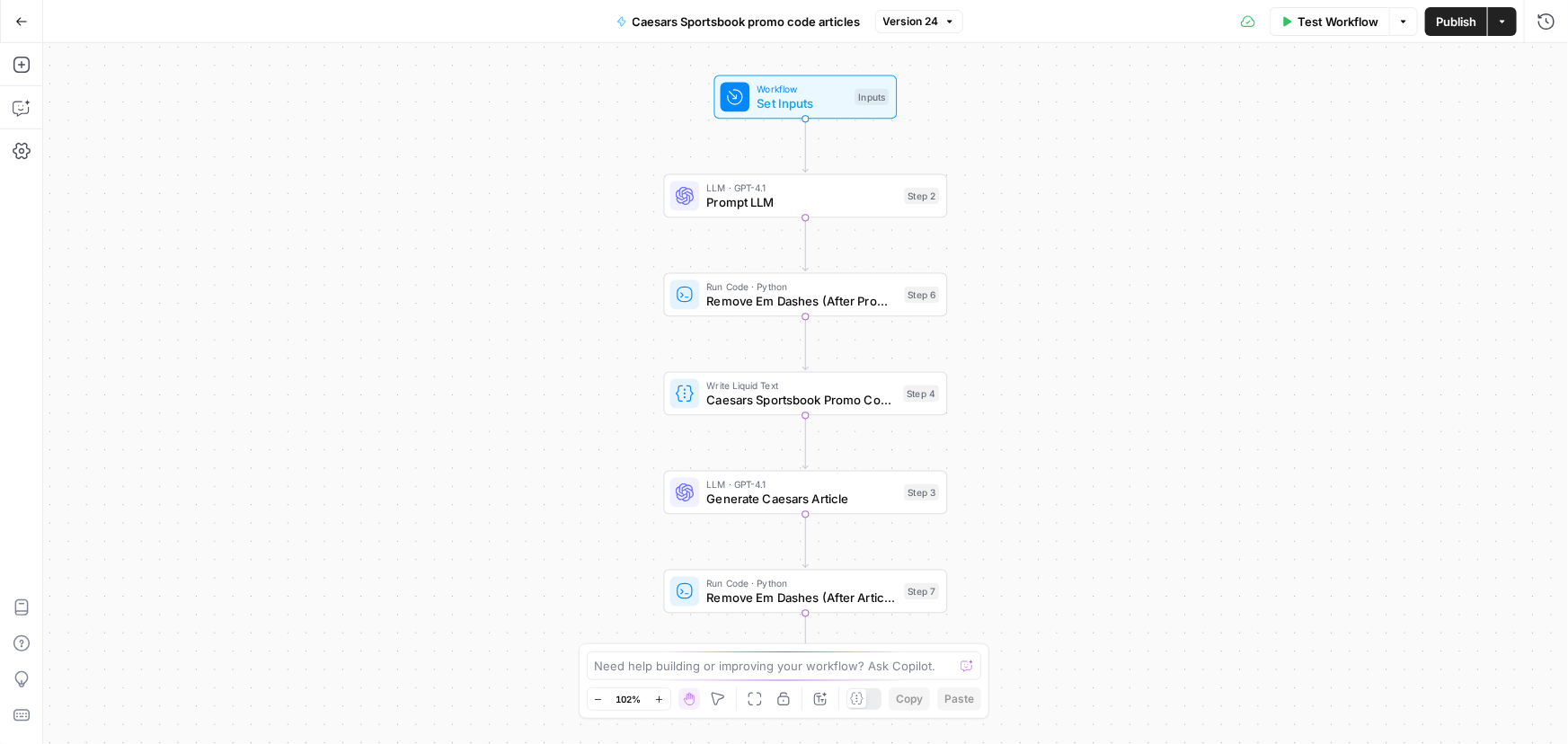
click at [730, 26] on span "Caesars Sportsbook promo code articles" at bounding box center [747, 22] width 228 height 18
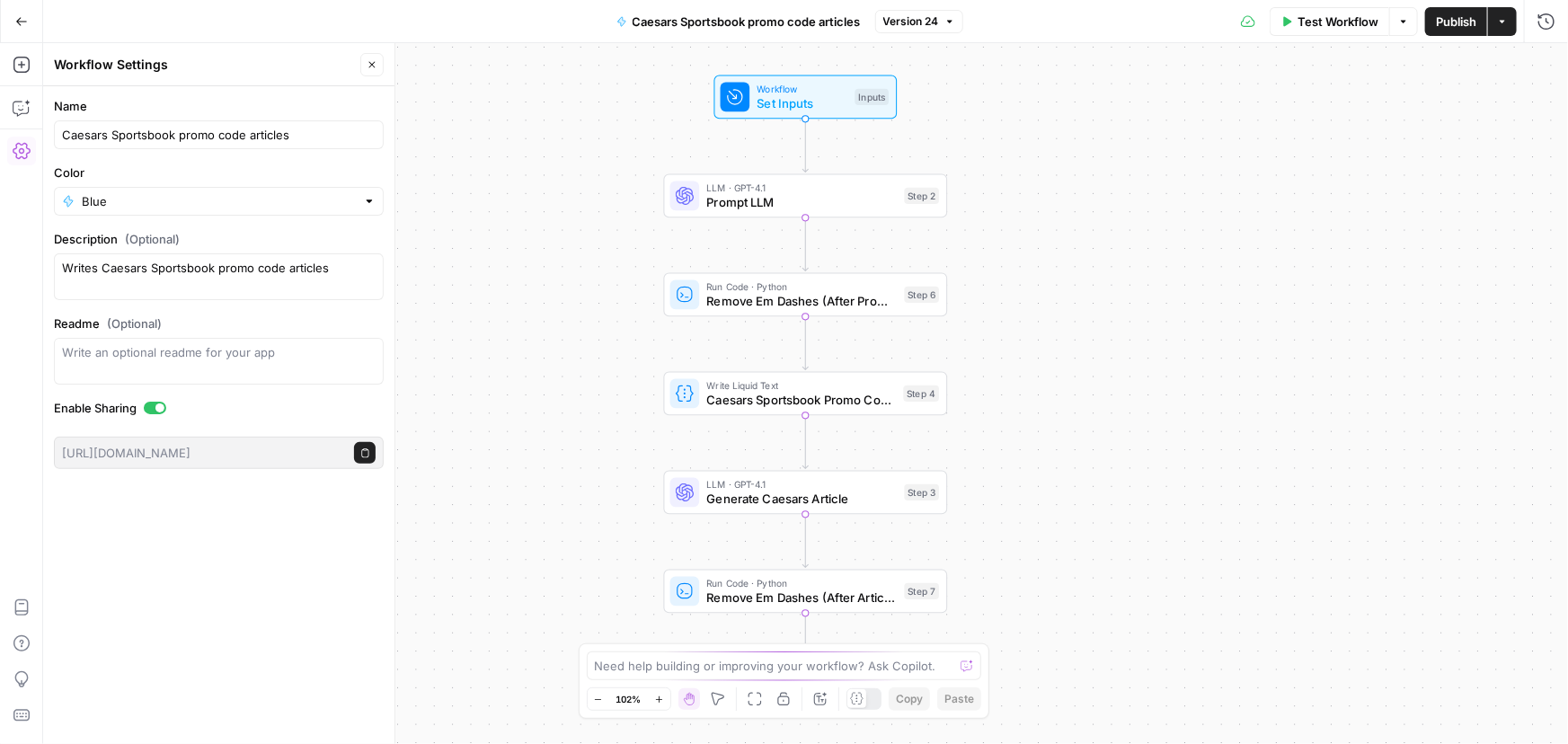
click at [60, 122] on div "Caesars Sportsbook promo code articles" at bounding box center [218, 135] width 330 height 29
click at [59, 134] on div "Caesars Sportsbook promo code articles" at bounding box center [218, 135] width 330 height 29
click at [62, 134] on input "Caesars Sportsbook promo code articles" at bounding box center [219, 135] width 314 height 18
drag, startPoint x: 60, startPoint y: 134, endPoint x: 100, endPoint y: 133, distance: 40.0
click at [61, 134] on div "Caesars Sportsbook promo code articles" at bounding box center [218, 135] width 330 height 29
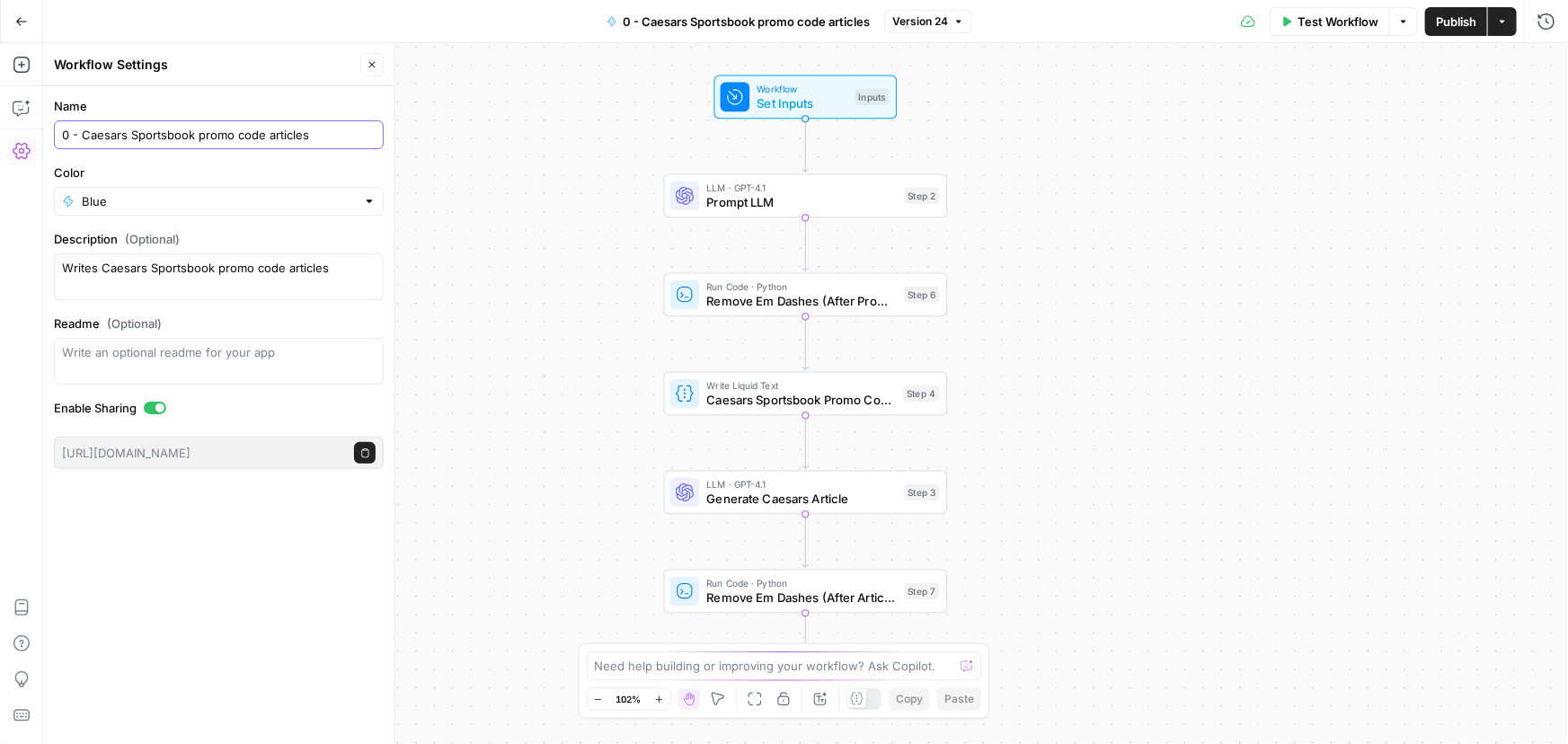
type input "0 - Caesars Sportsbook promo code articles"
click at [495, 120] on div "Workflow Set Inputs Inputs LLM · GPT-4.1 Prompt LLM Step 2 Run Code · Python Re…" at bounding box center [805, 393] width 1524 height 700
click at [1450, 24] on span "Publish" at bounding box center [1455, 22] width 41 height 18
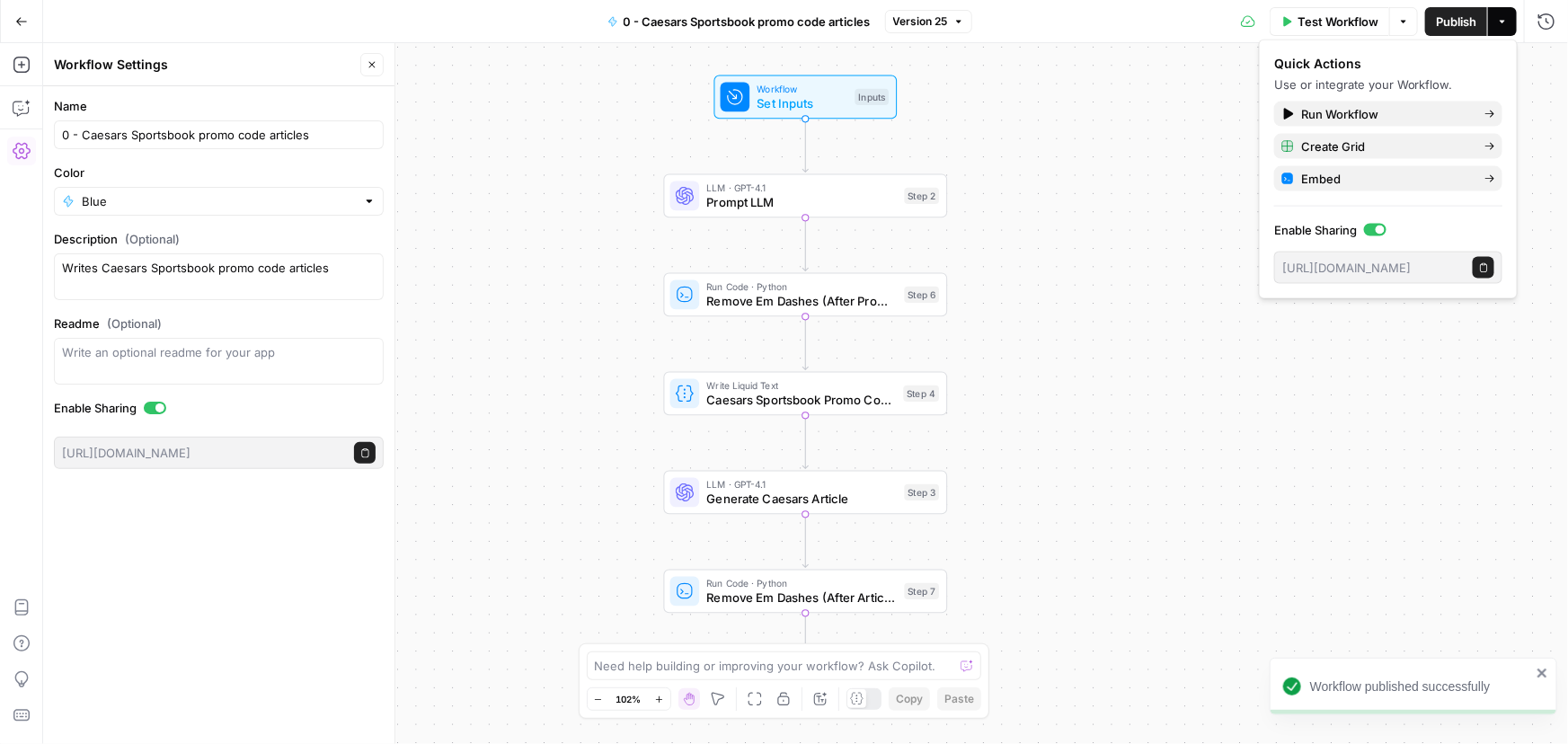
click at [21, 23] on icon "button" at bounding box center [21, 21] width 13 height 13
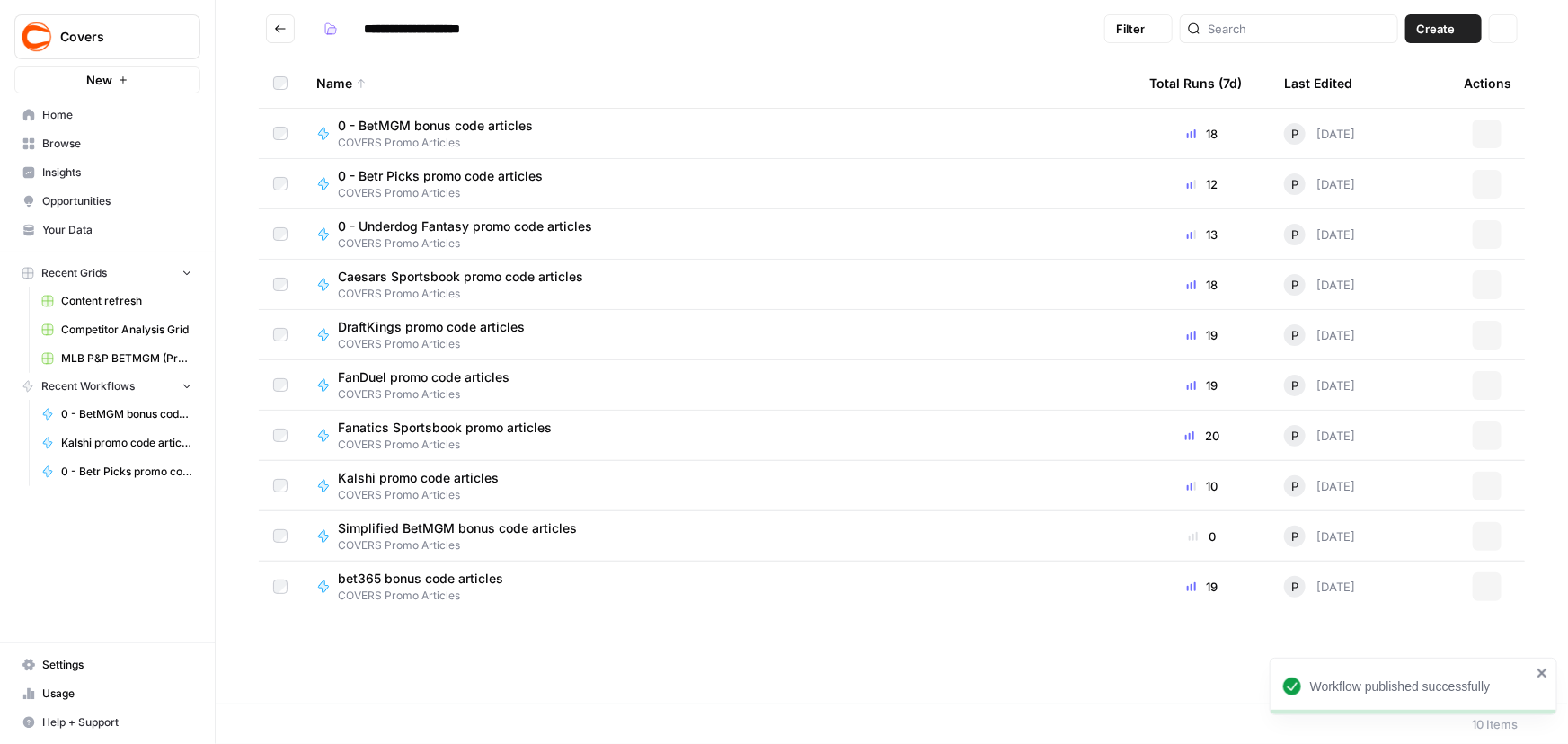
type input "**********"
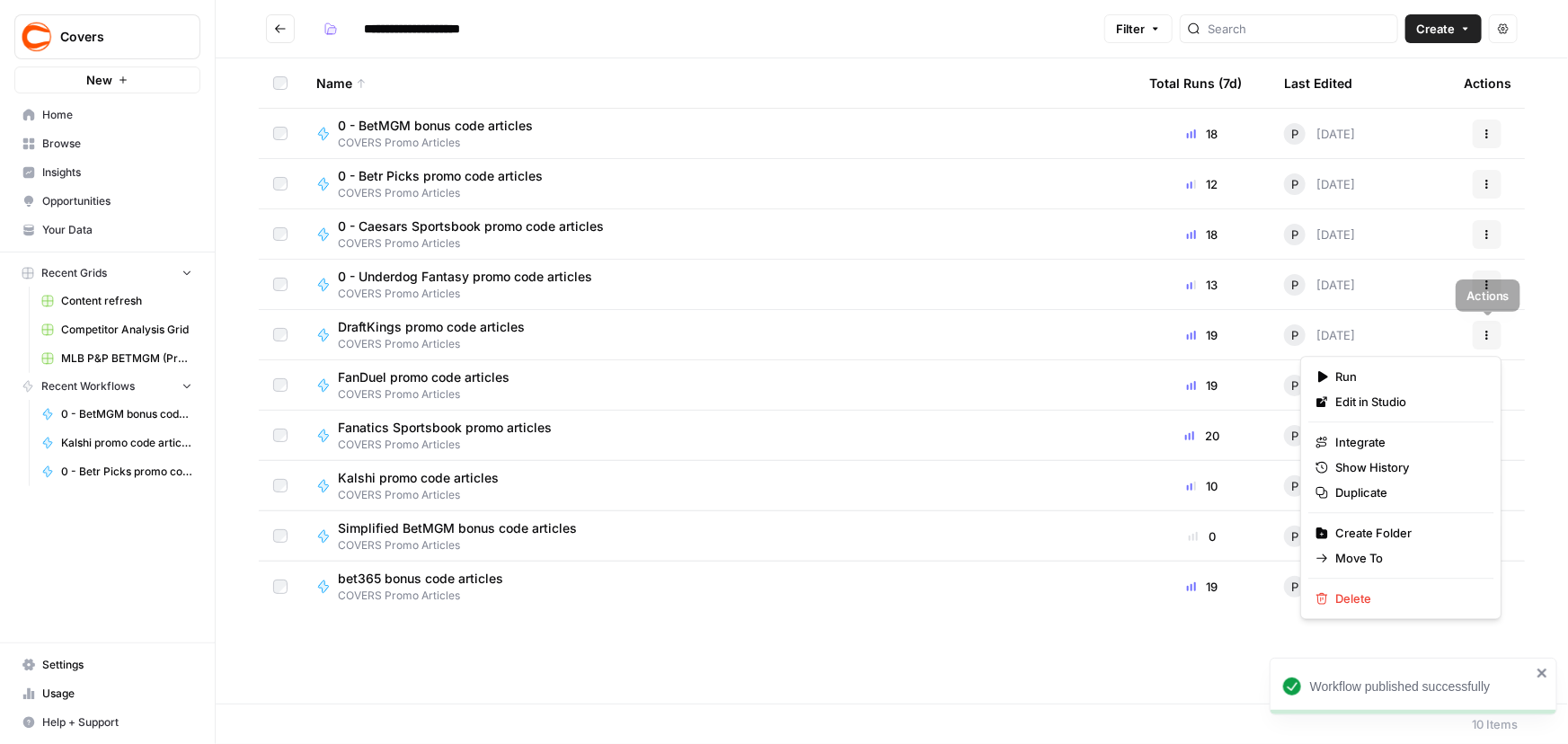
click at [1475, 332] on button "Actions" at bounding box center [1487, 335] width 29 height 29
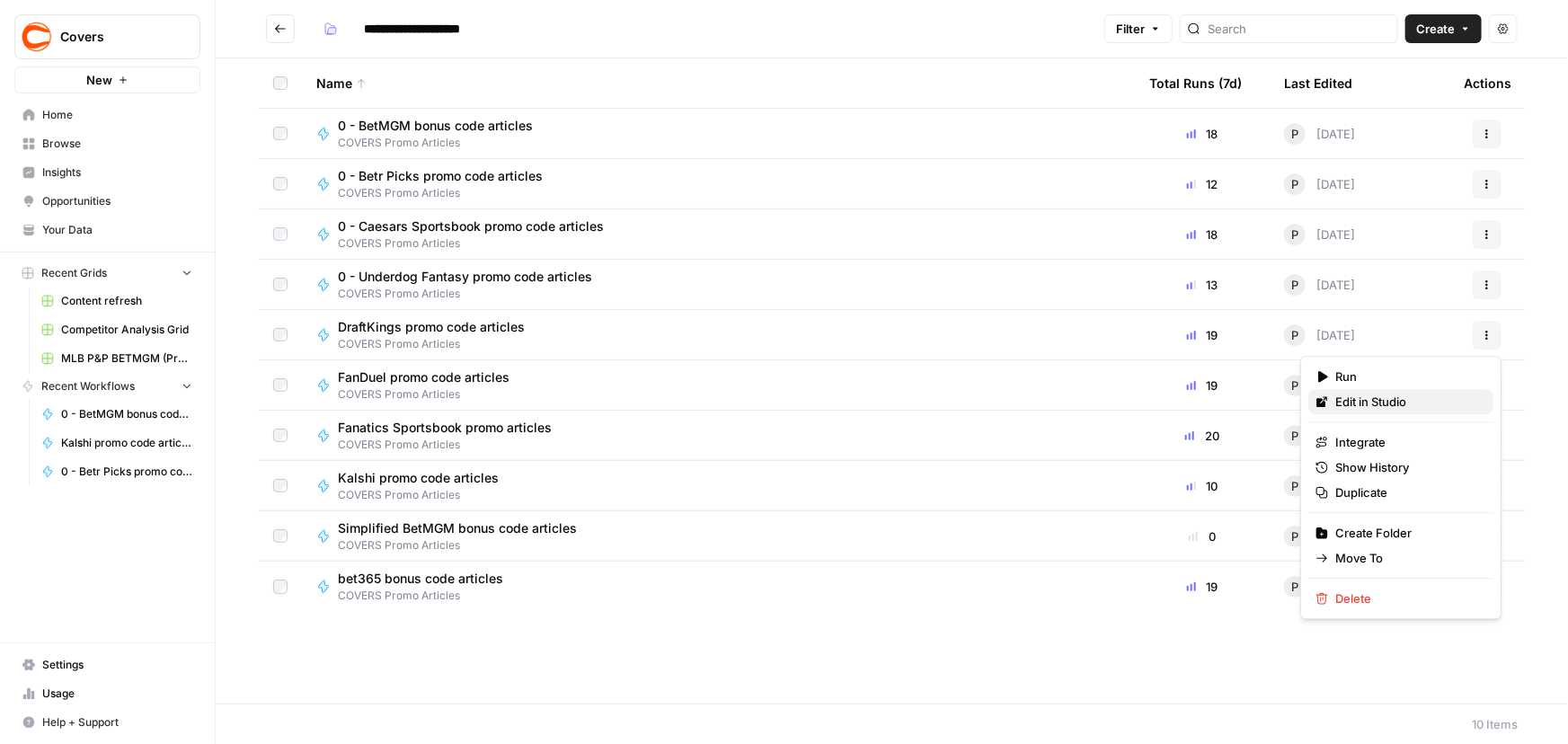
click at [1338, 397] on span "Edit in Studio" at bounding box center [1407, 401] width 144 height 18
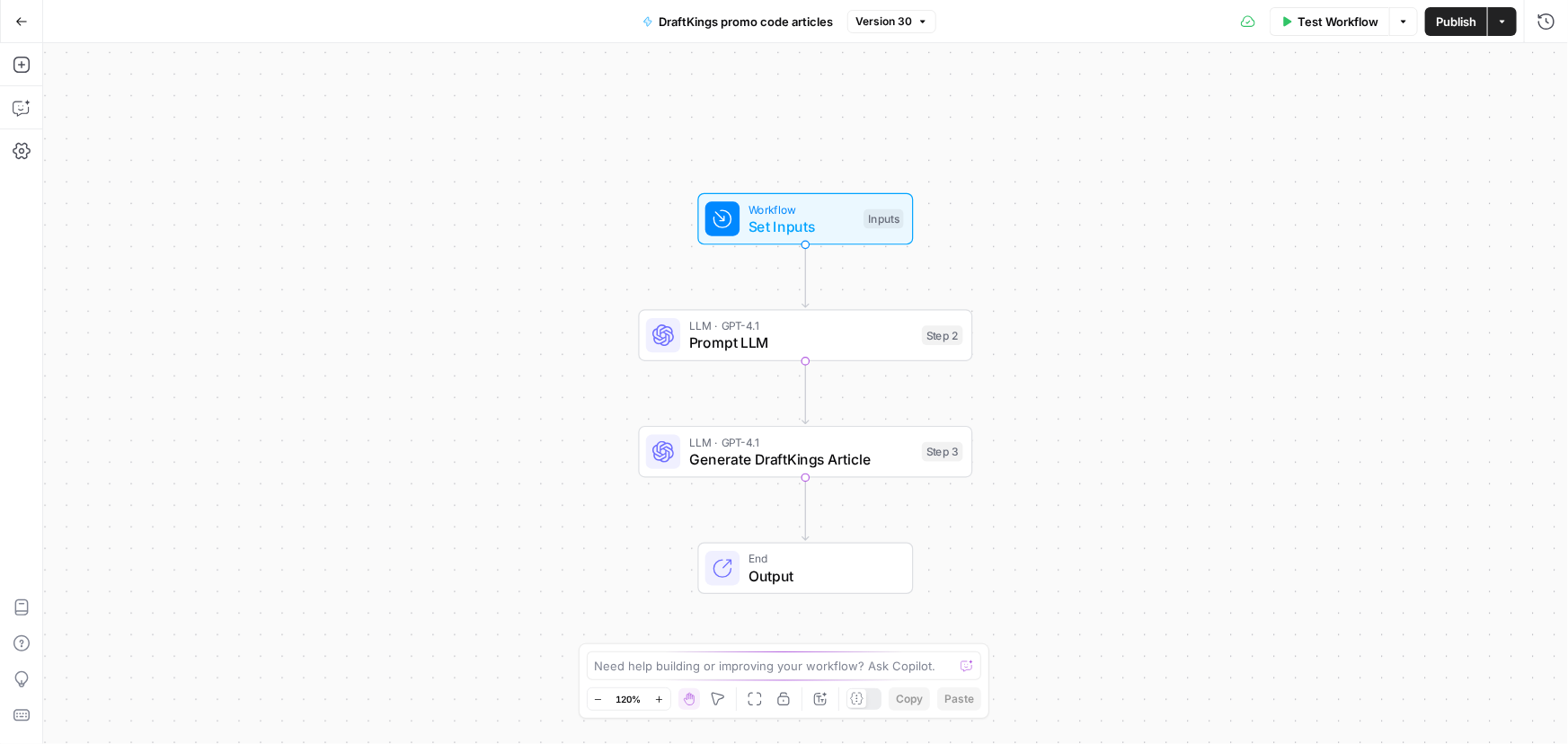
click at [720, 17] on span "DraftKings promo code articles" at bounding box center [746, 22] width 174 height 18
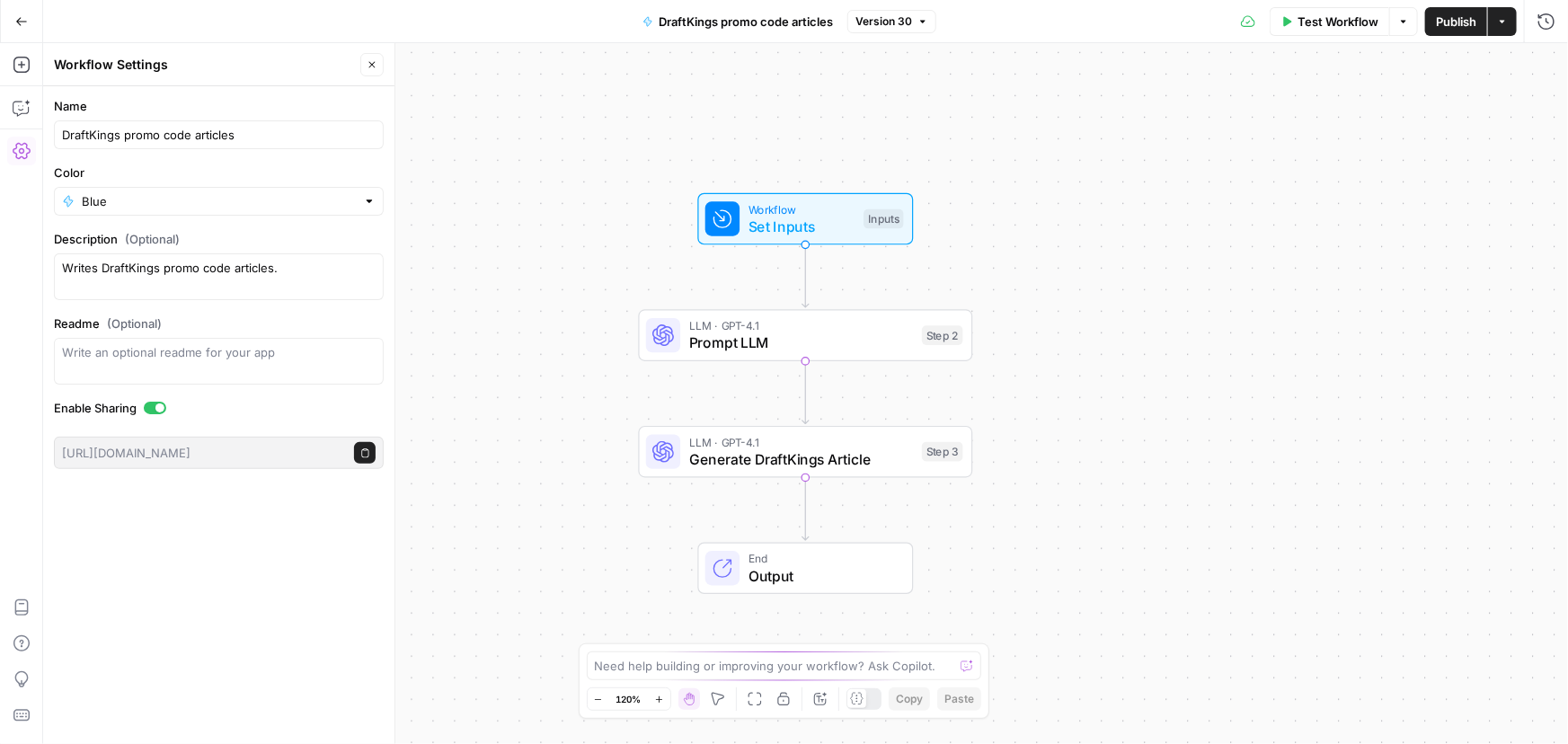
click at [56, 140] on div "DraftKings promo code articles" at bounding box center [218, 135] width 330 height 29
click at [57, 131] on div "DraftKings promo code articles" at bounding box center [218, 135] width 330 height 29
drag, startPoint x: 62, startPoint y: 128, endPoint x: 0, endPoint y: 131, distance: 62.1
click at [0, 131] on body "Covers New Home Browse Insights Opportunities Your Data Recent Grids Content re…" at bounding box center [784, 372] width 1568 height 744
type input "0 - DraftKings promo code articles"
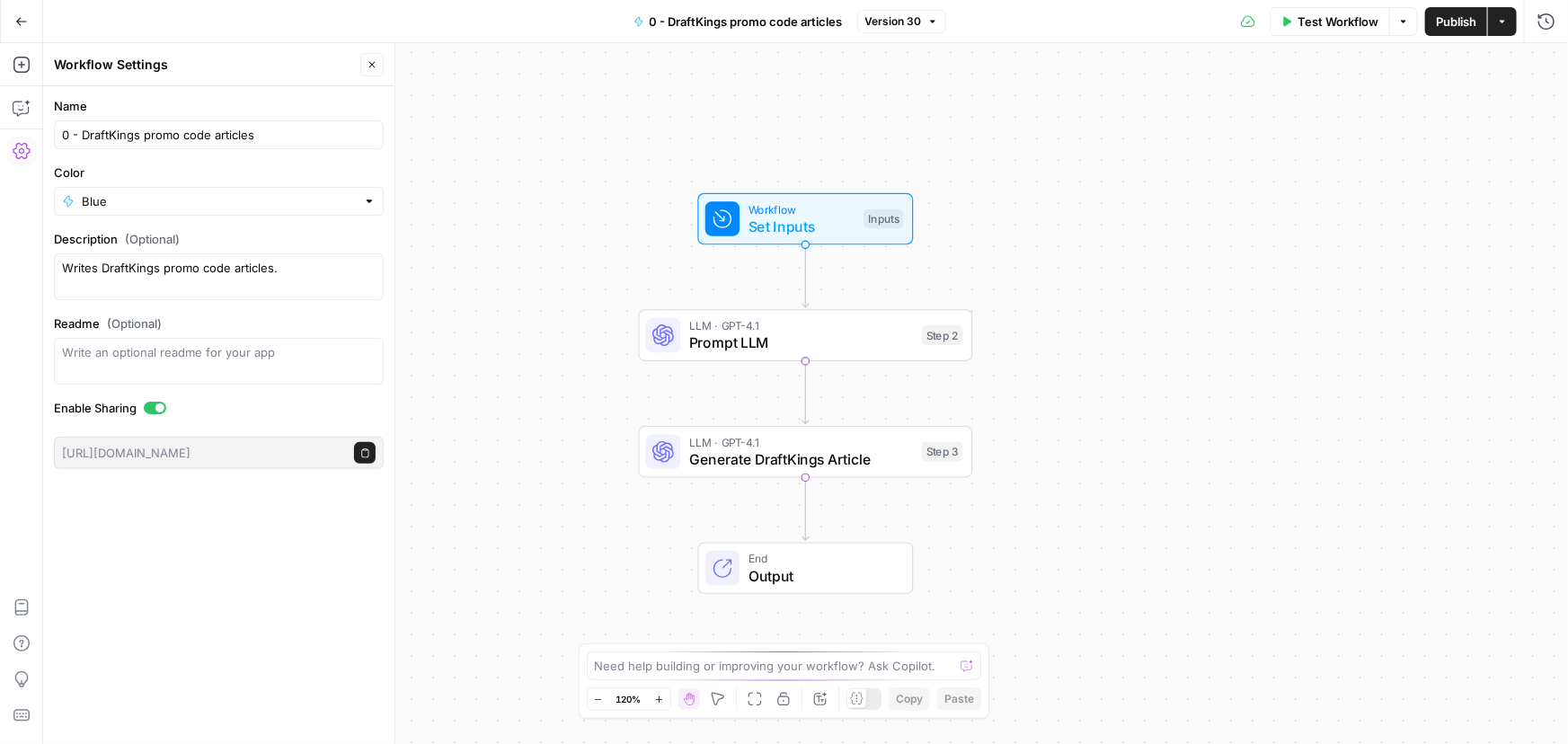
click at [585, 118] on div "Workflow Set Inputs Inputs LLM · GPT-4.1 Prompt LLM Step 2 LLM · GPT-4.1 Genera…" at bounding box center [805, 393] width 1524 height 700
click at [1474, 13] on span "Publish" at bounding box center [1455, 22] width 41 height 18
click at [11, 20] on button "Go Back" at bounding box center [21, 21] width 33 height 33
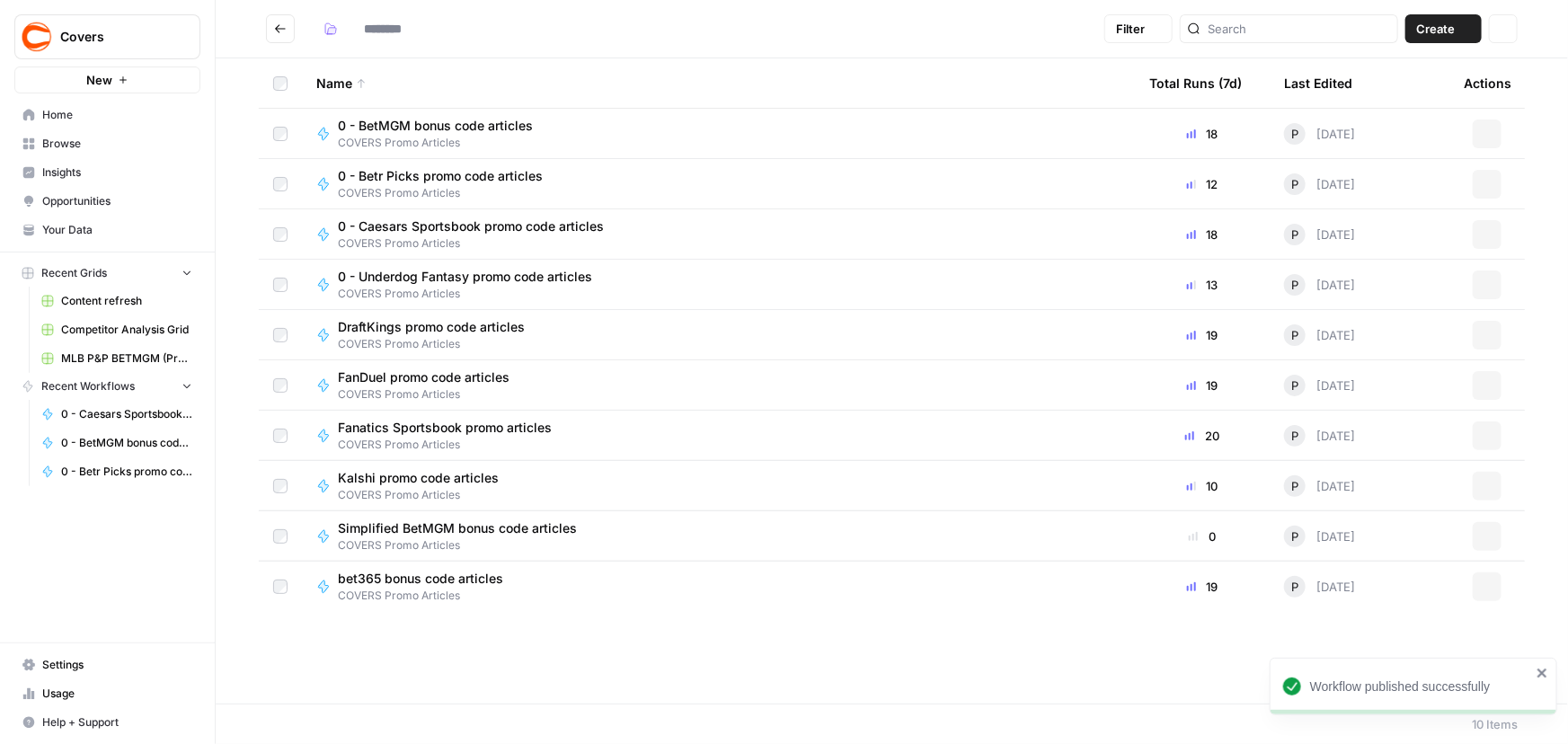
type input "**********"
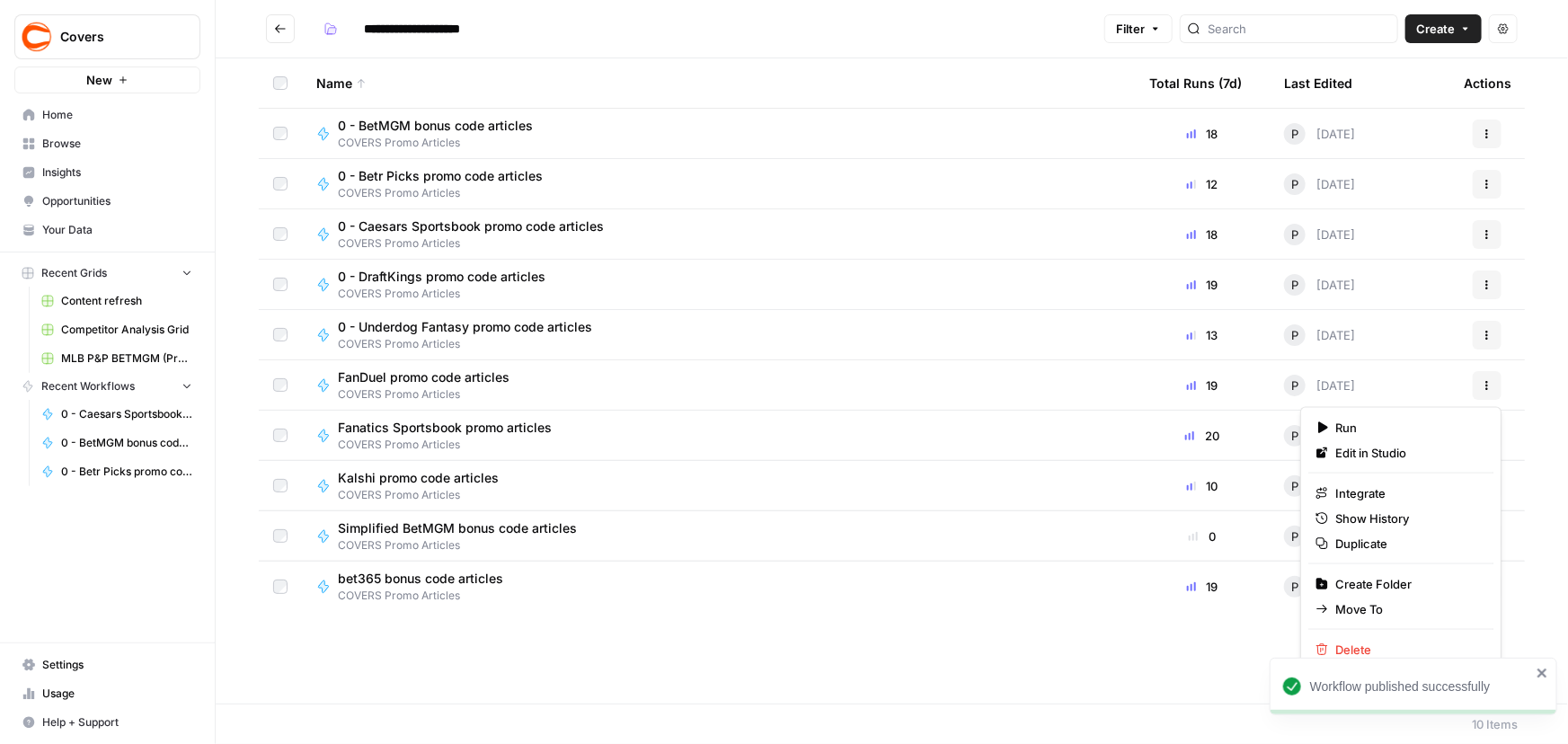
click at [1488, 385] on icon "button" at bounding box center [1487, 385] width 11 height 11
click at [1340, 447] on span "Edit in Studio" at bounding box center [1407, 453] width 144 height 18
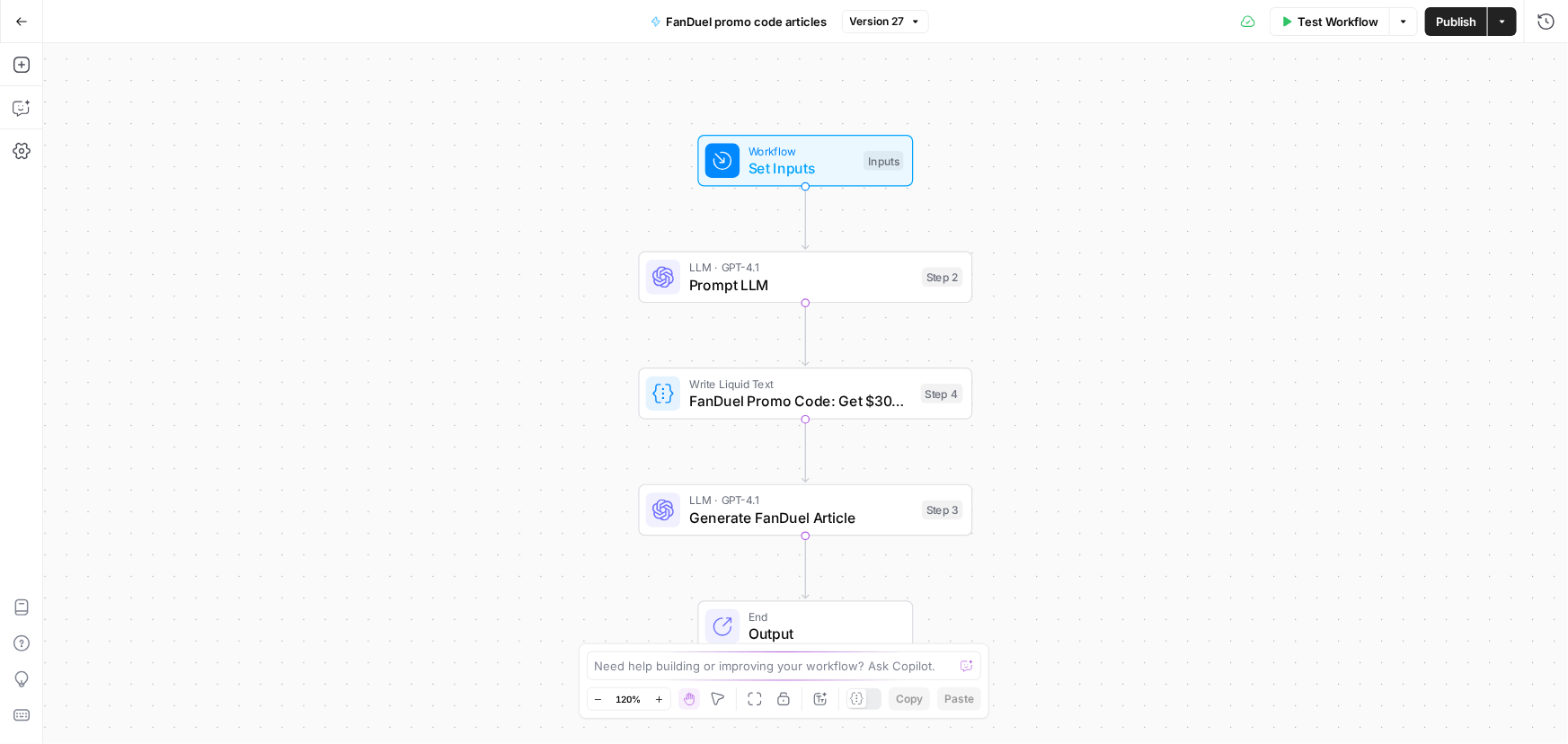
click at [697, 21] on span "FanDuel promo code articles" at bounding box center [747, 22] width 160 height 18
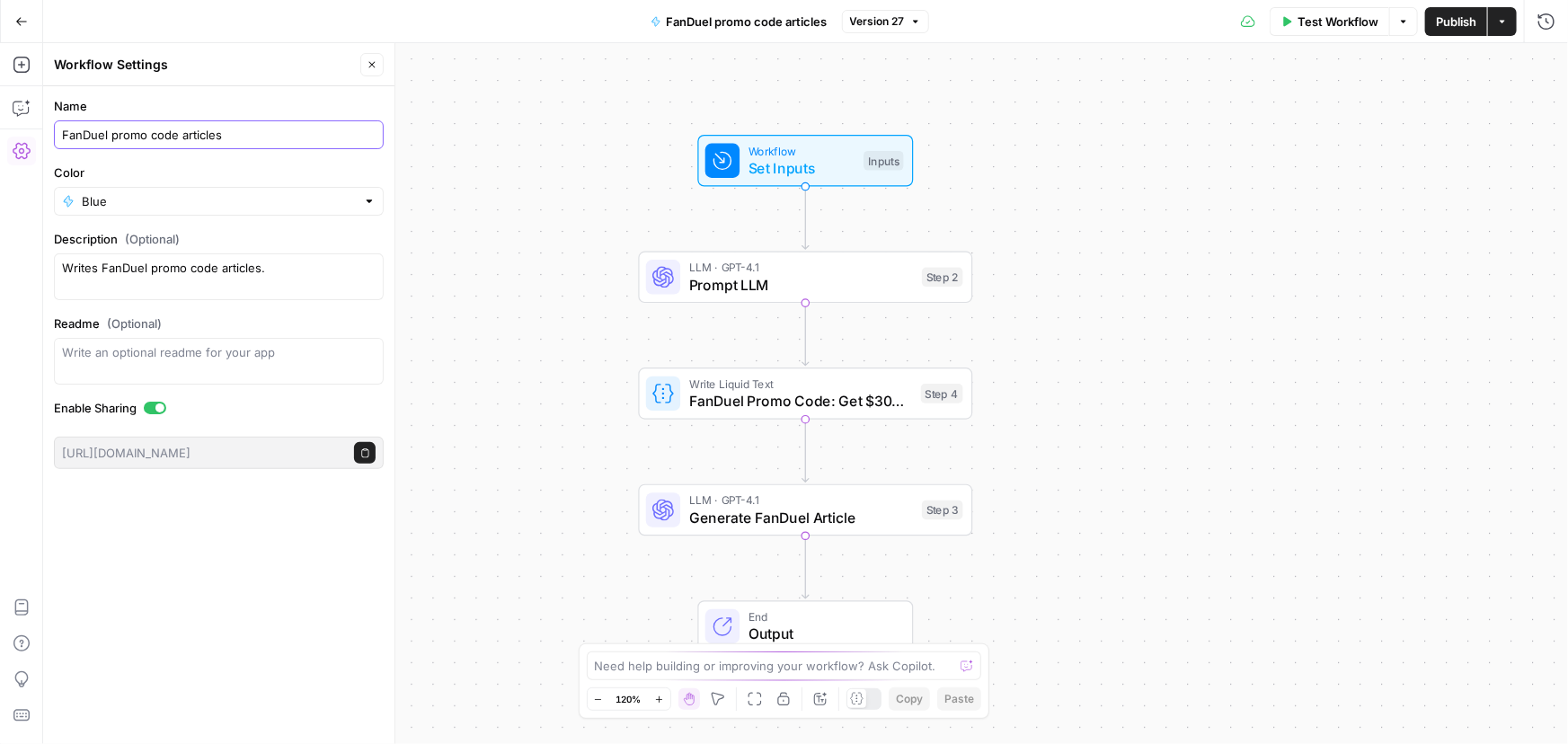
drag, startPoint x: 62, startPoint y: 135, endPoint x: 72, endPoint y: 138, distance: 10.4
click at [64, 136] on input "FanDuel promo code articles" at bounding box center [219, 135] width 314 height 18
type input "0 - FanDuel promo code articles"
click at [543, 126] on div "Workflow Set Inputs Inputs LLM · GPT-4.1 Prompt LLM Step 2 Write Liquid Text Fa…" at bounding box center [805, 393] width 1524 height 700
click at [1445, 24] on span "Publish" at bounding box center [1455, 22] width 41 height 18
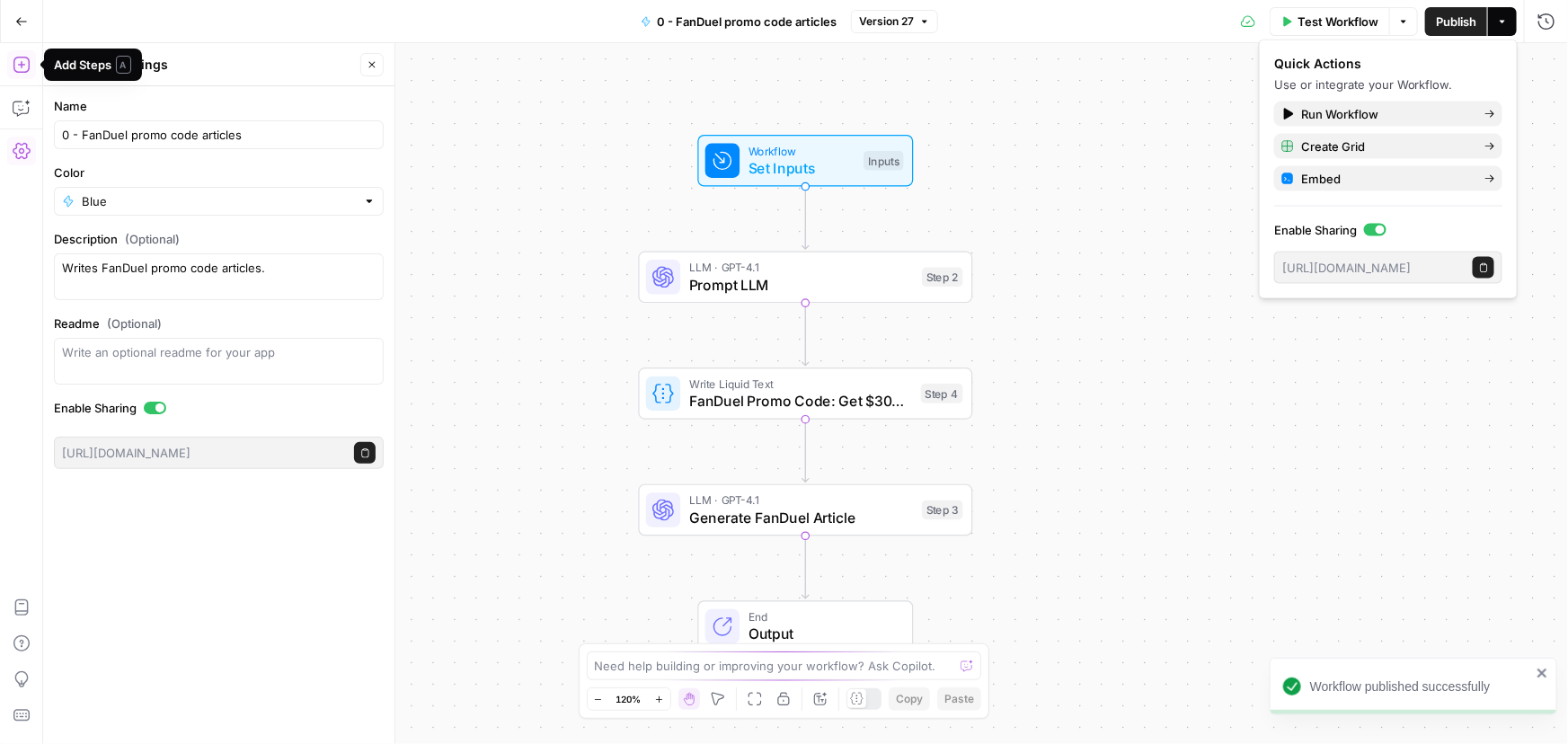
click at [13, 22] on button "Go Back" at bounding box center [21, 21] width 33 height 33
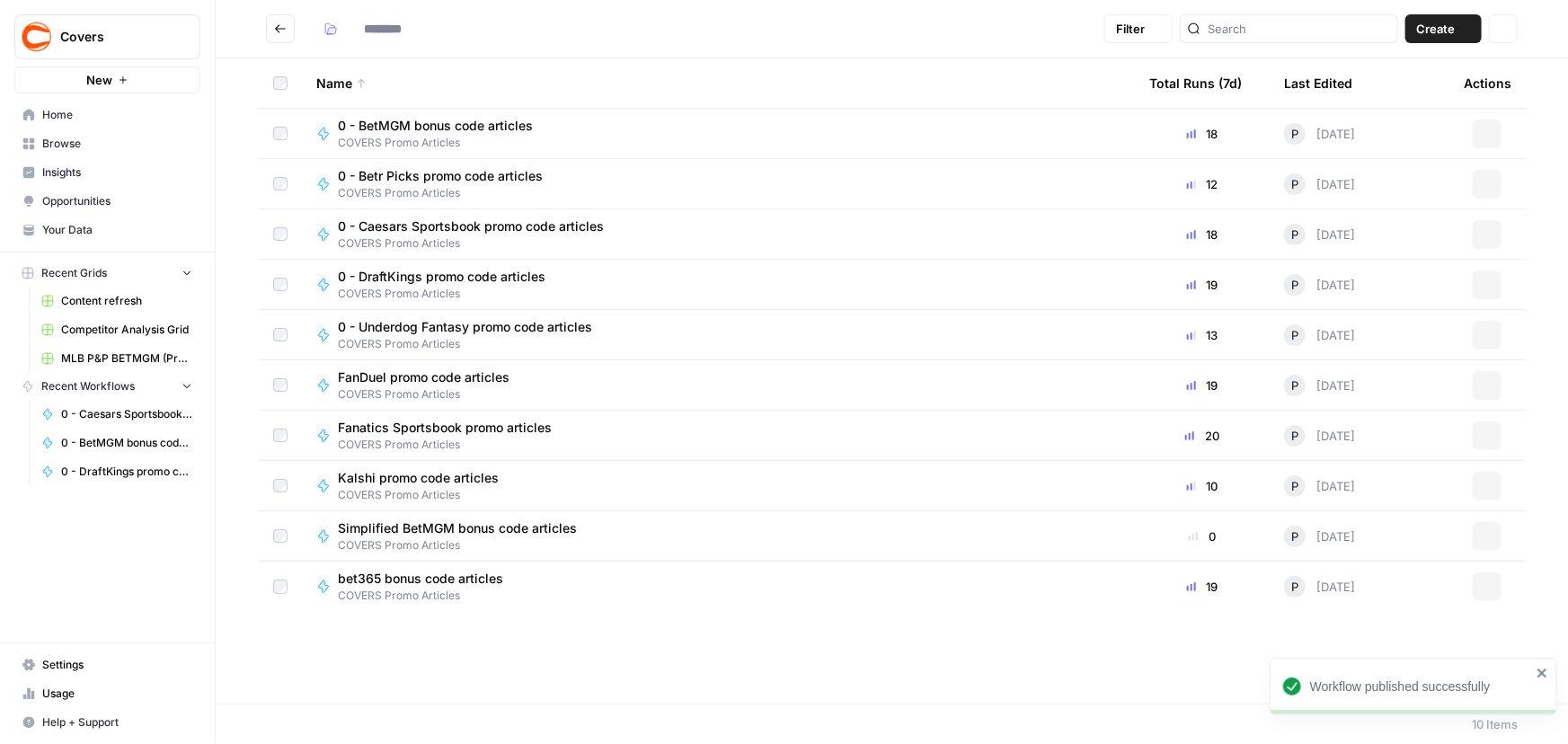
type input "**********"
click at [1491, 430] on icon "button" at bounding box center [1487, 435] width 11 height 11
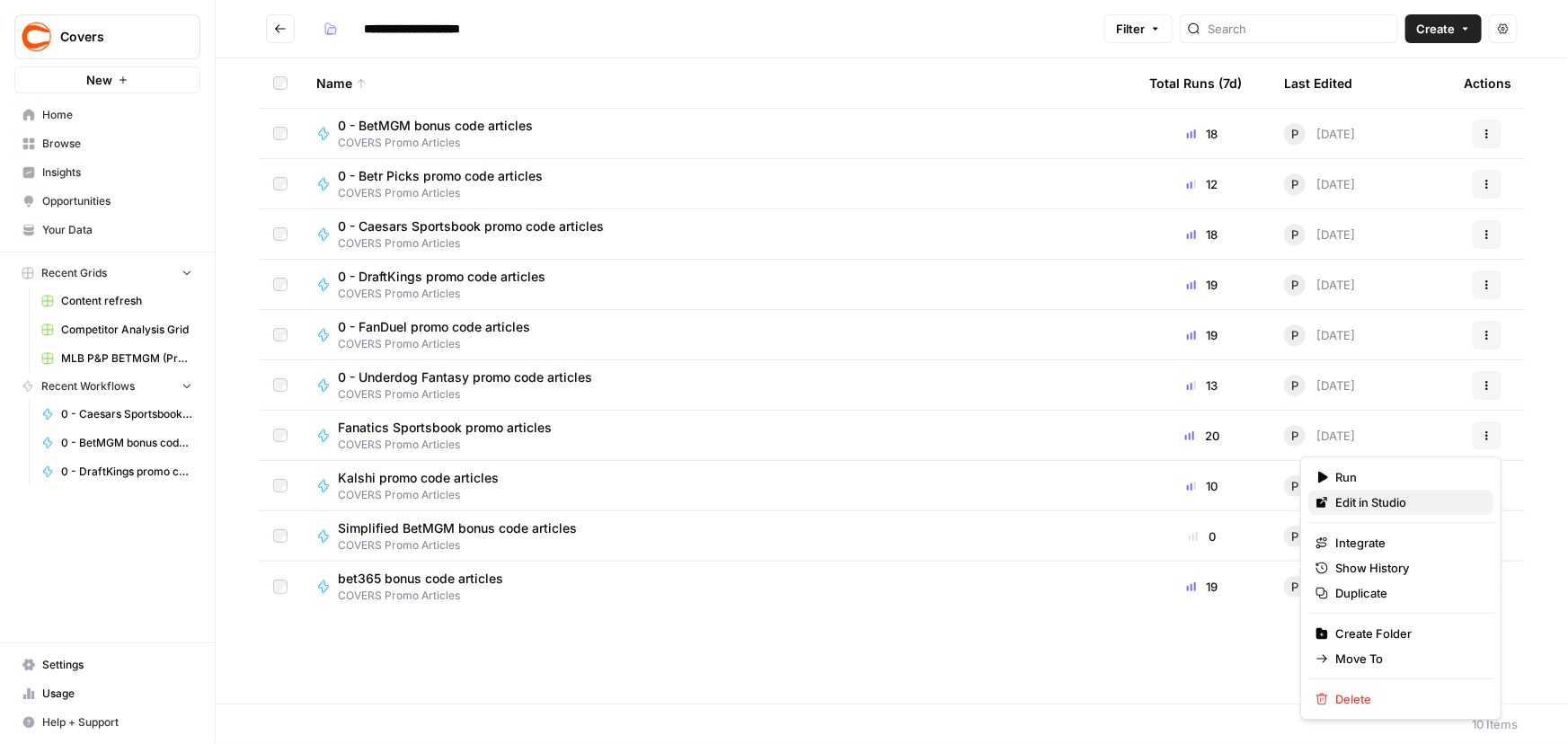
click at [1347, 491] on link "Edit in Studio" at bounding box center [1401, 501] width 185 height 25
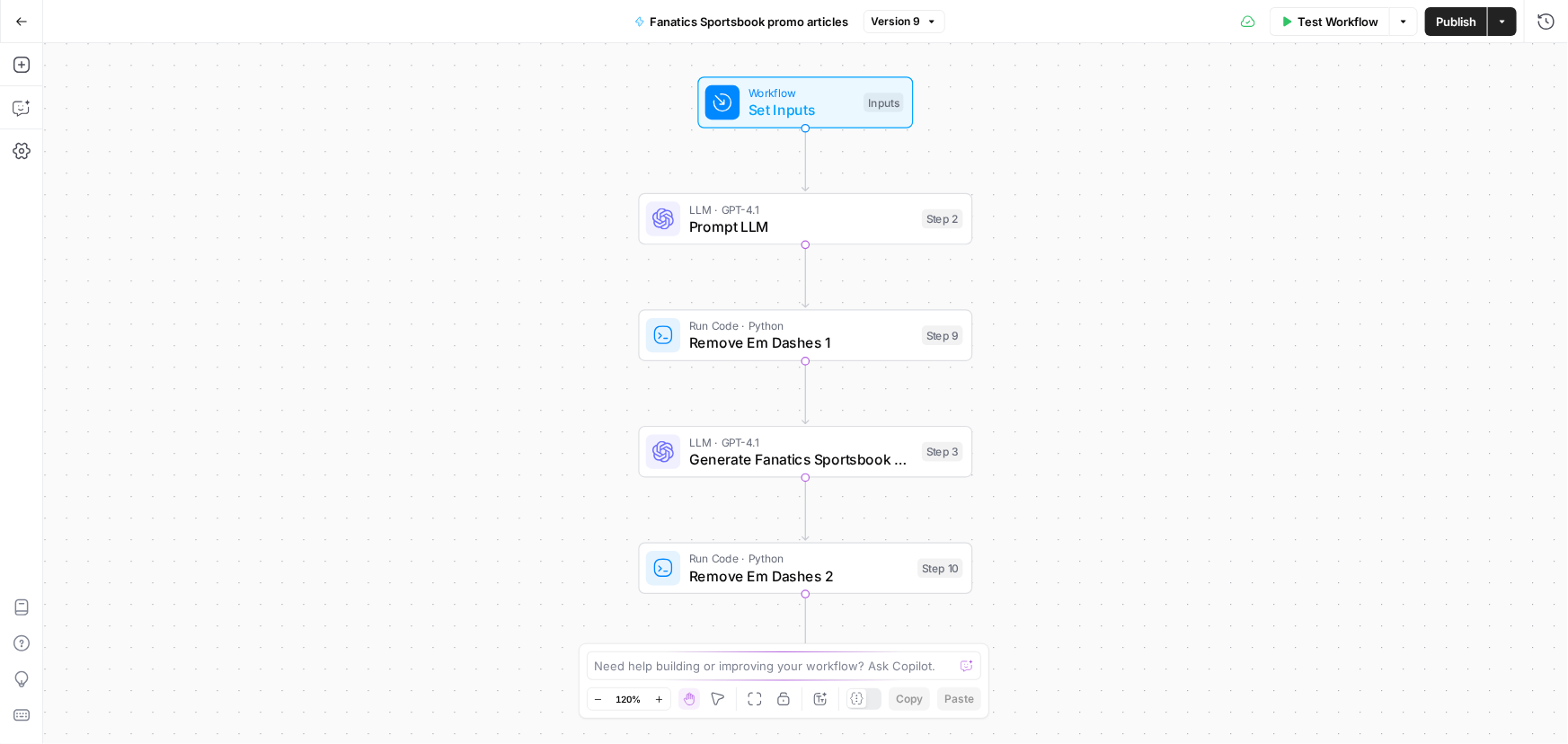
click at [703, 24] on span "Fanatics Sportsbook promo articles" at bounding box center [750, 22] width 198 height 18
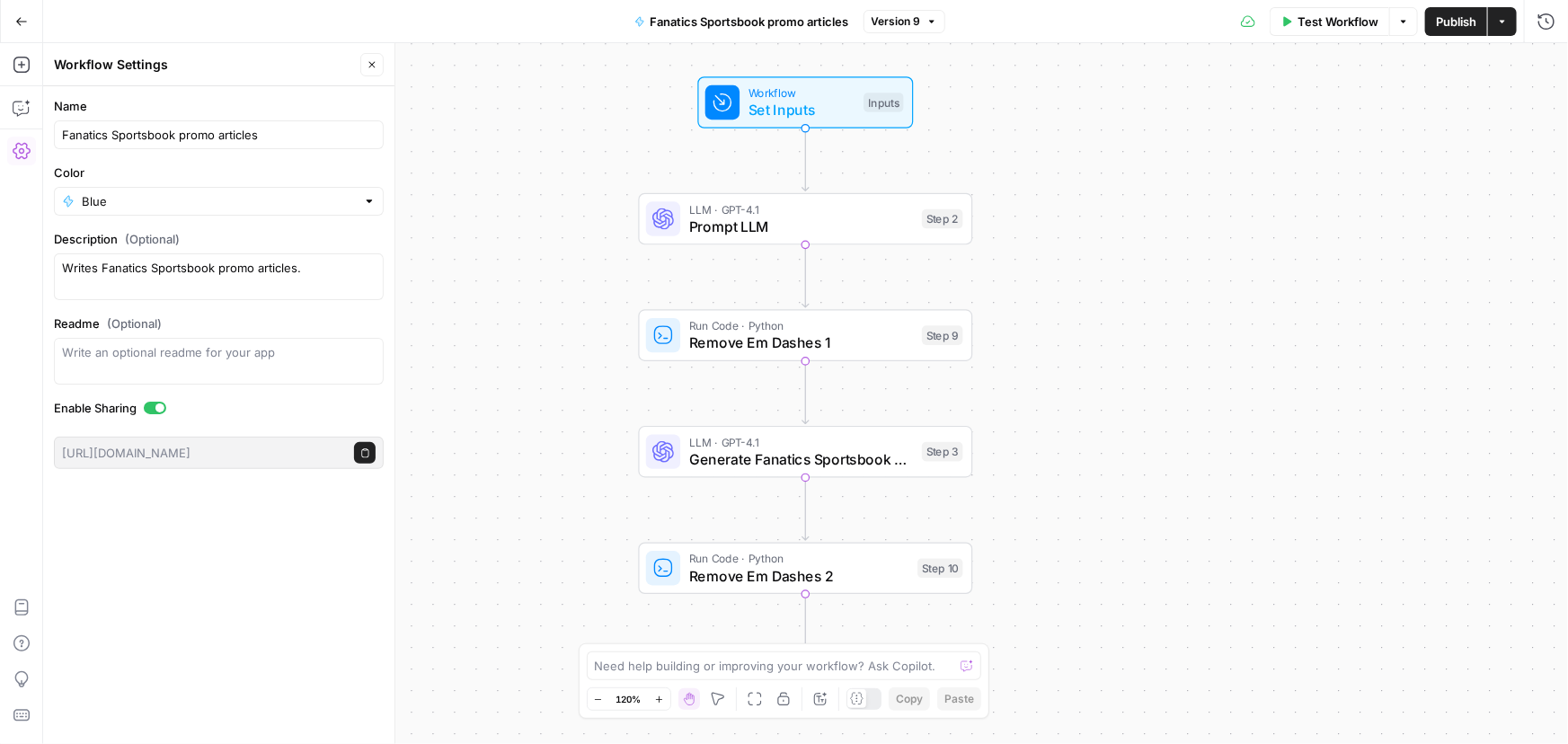
click at [59, 134] on div "Fanatics Sportsbook promo articles" at bounding box center [218, 135] width 330 height 29
click at [55, 135] on div "Fanatics Sportsbook promo articles" at bounding box center [218, 135] width 330 height 29
click at [58, 131] on div "Fanatics Sportsbook promo articles" at bounding box center [218, 135] width 330 height 29
click at [59, 131] on div "Fanatics Sportsbook promo articles" at bounding box center [218, 135] width 330 height 29
drag, startPoint x: 68, startPoint y: 131, endPoint x: 40, endPoint y: 131, distance: 28.0
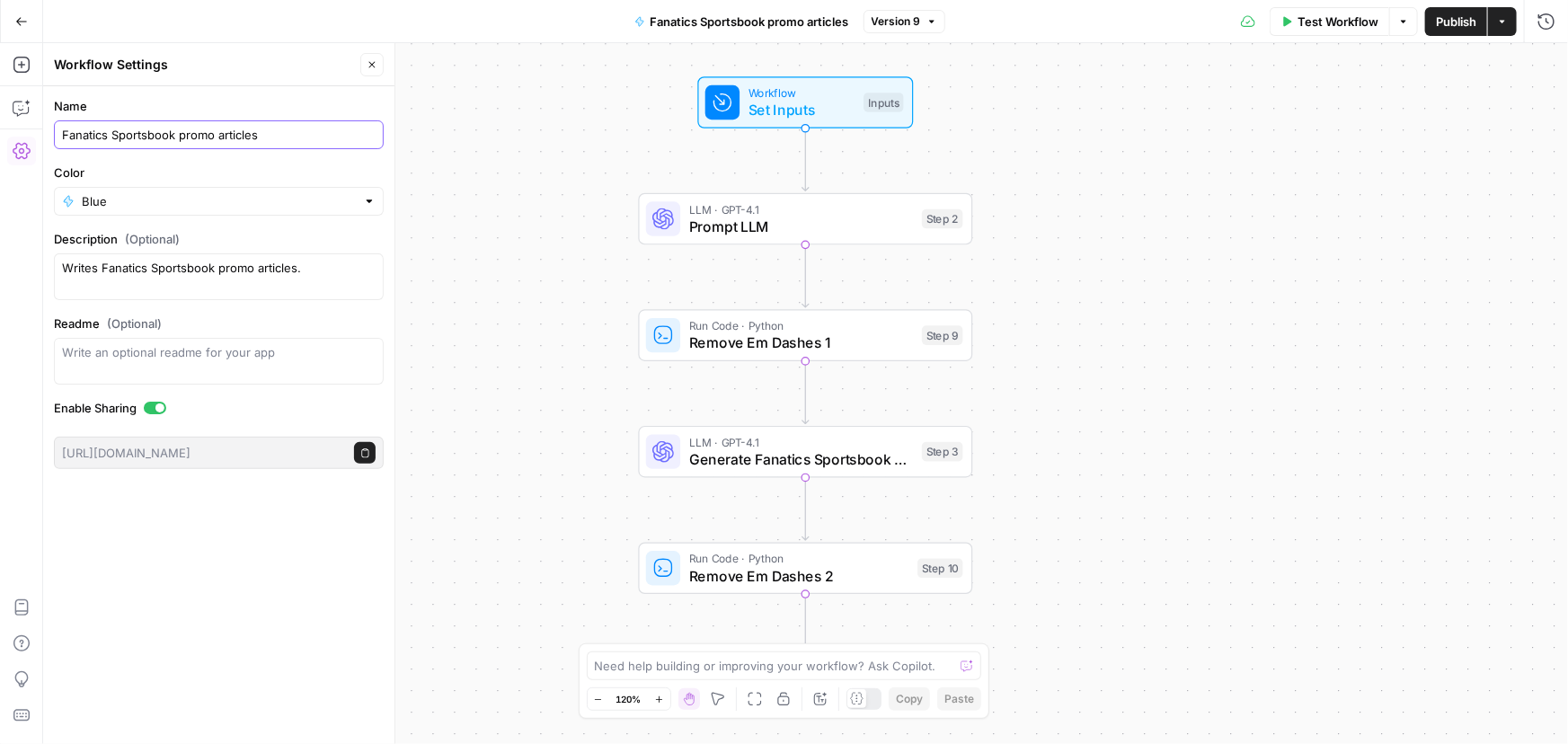
click at [40, 131] on body "Covers New Home Browse Insights Opportunities Your Data Recent Grids Content re…" at bounding box center [784, 372] width 1568 height 744
type input "0 - Fanatics Sportsbook promo articles"
click at [532, 209] on div "Workflow Set Inputs Inputs LLM · GPT-4.1 Prompt LLM Step 2 Copy step Delete ste…" at bounding box center [805, 393] width 1524 height 700
click at [1454, 26] on span "Publish" at bounding box center [1455, 22] width 41 height 18
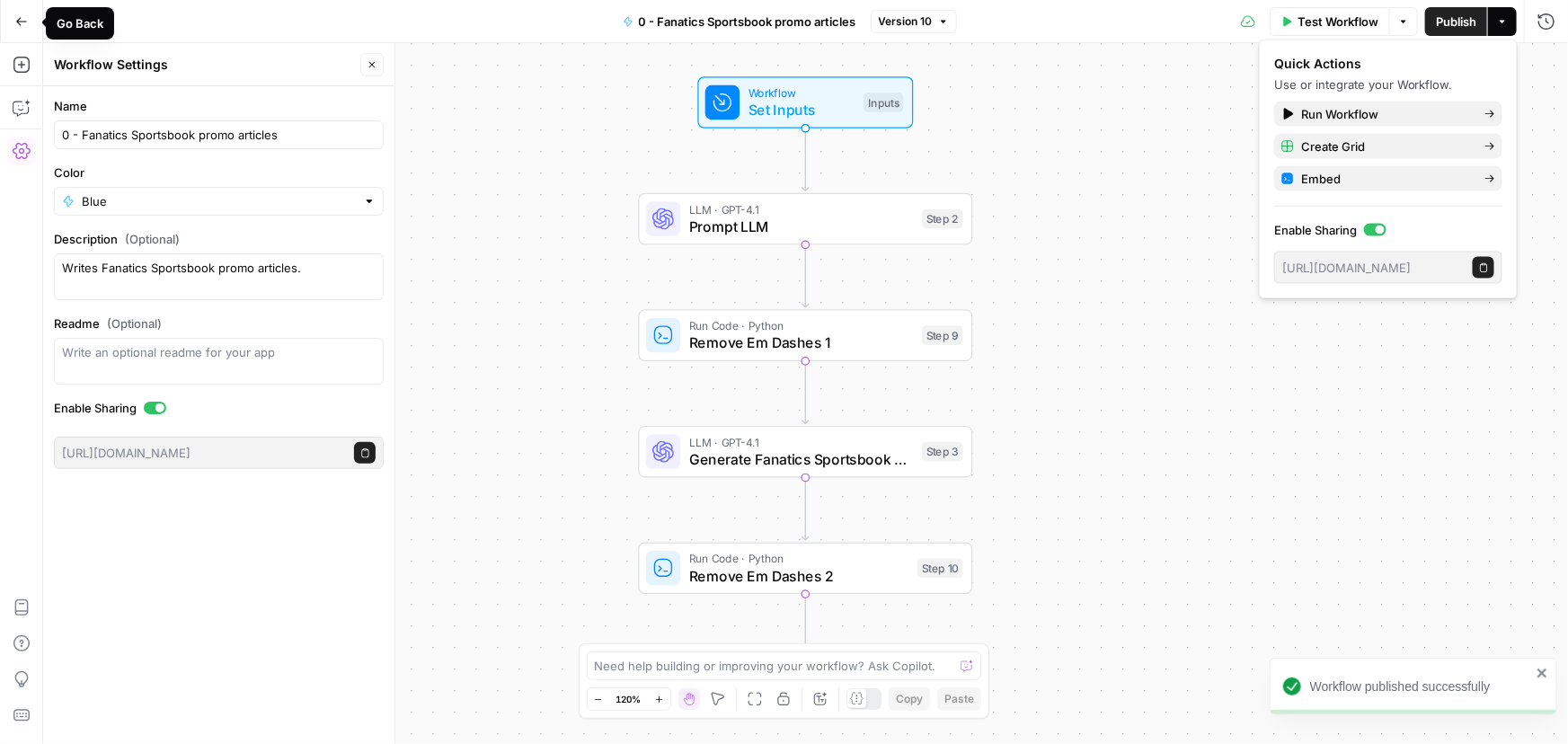
click at [20, 18] on icon "button" at bounding box center [21, 21] width 13 height 13
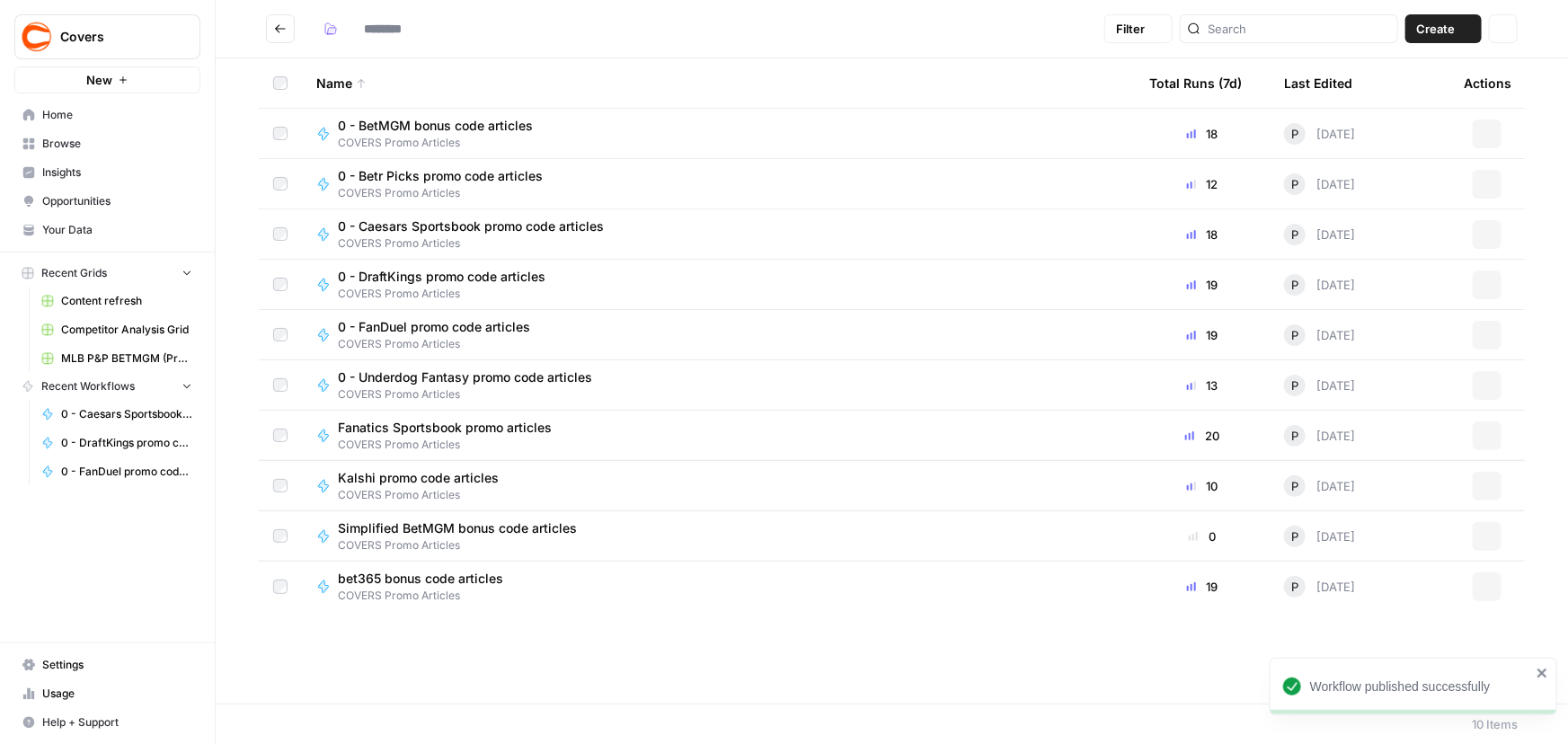
type input "**********"
click at [1479, 479] on button "Actions" at bounding box center [1487, 485] width 29 height 29
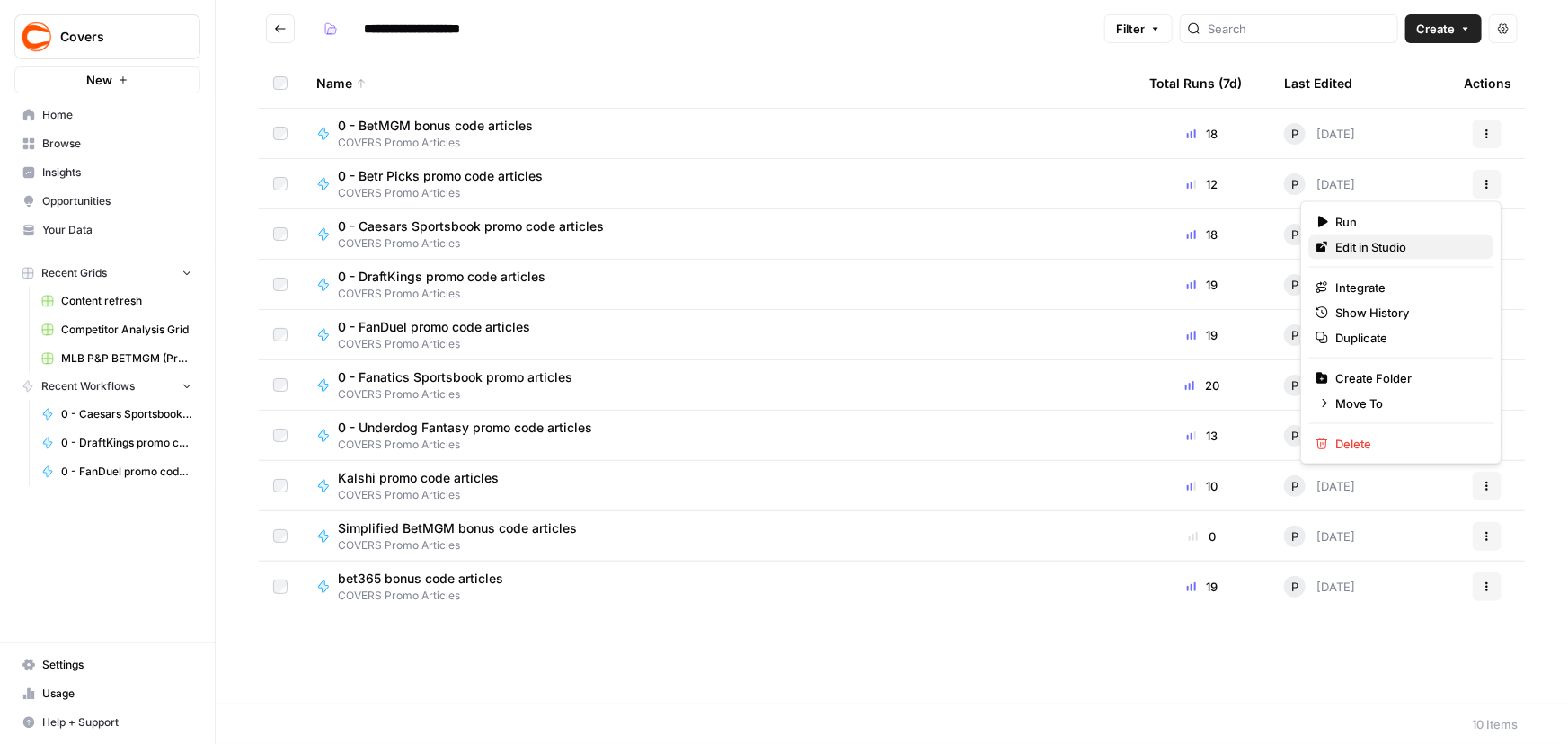
click at [1356, 245] on span "Edit in Studio" at bounding box center [1407, 247] width 144 height 18
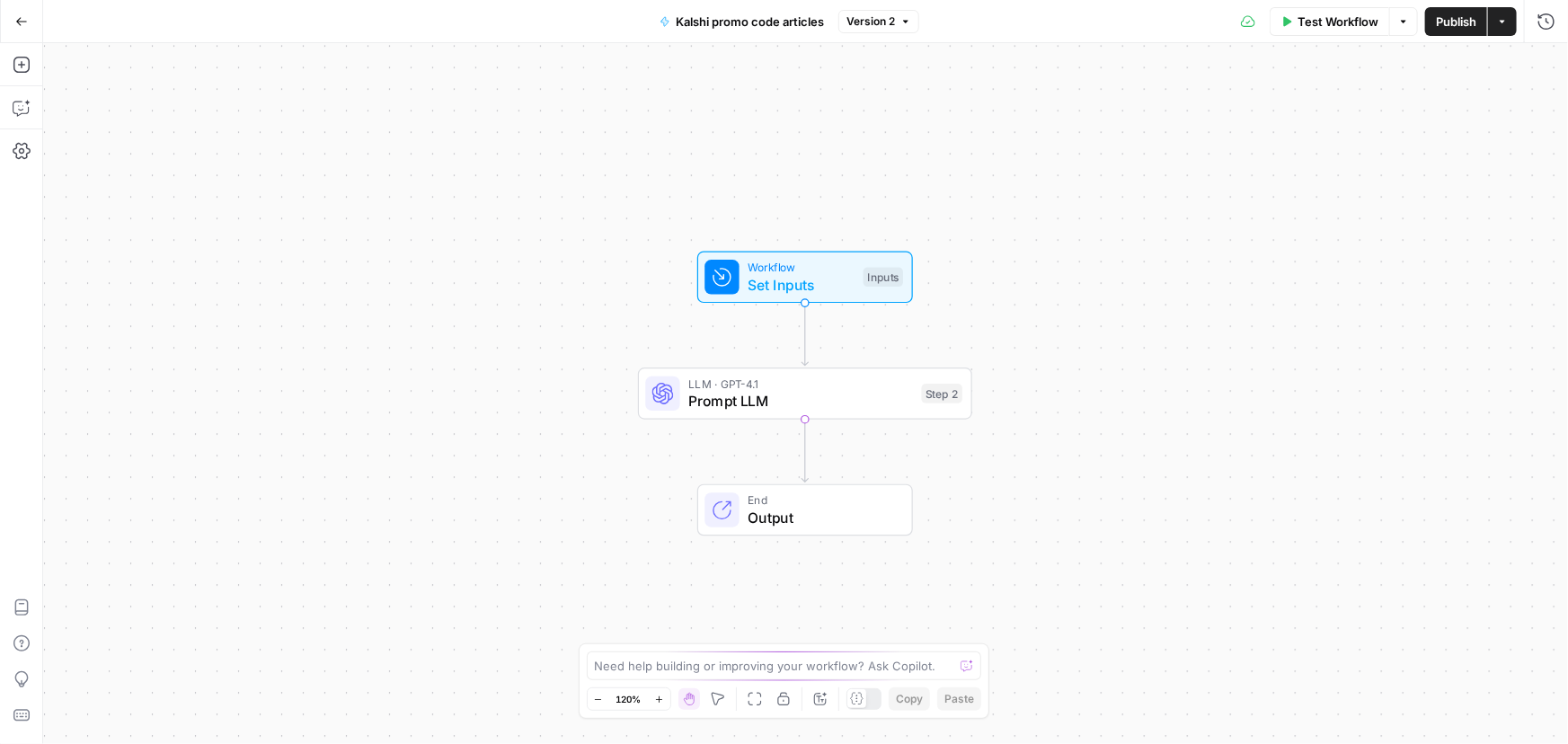
click at [760, 15] on span "Kalshi promo code articles" at bounding box center [750, 22] width 149 height 18
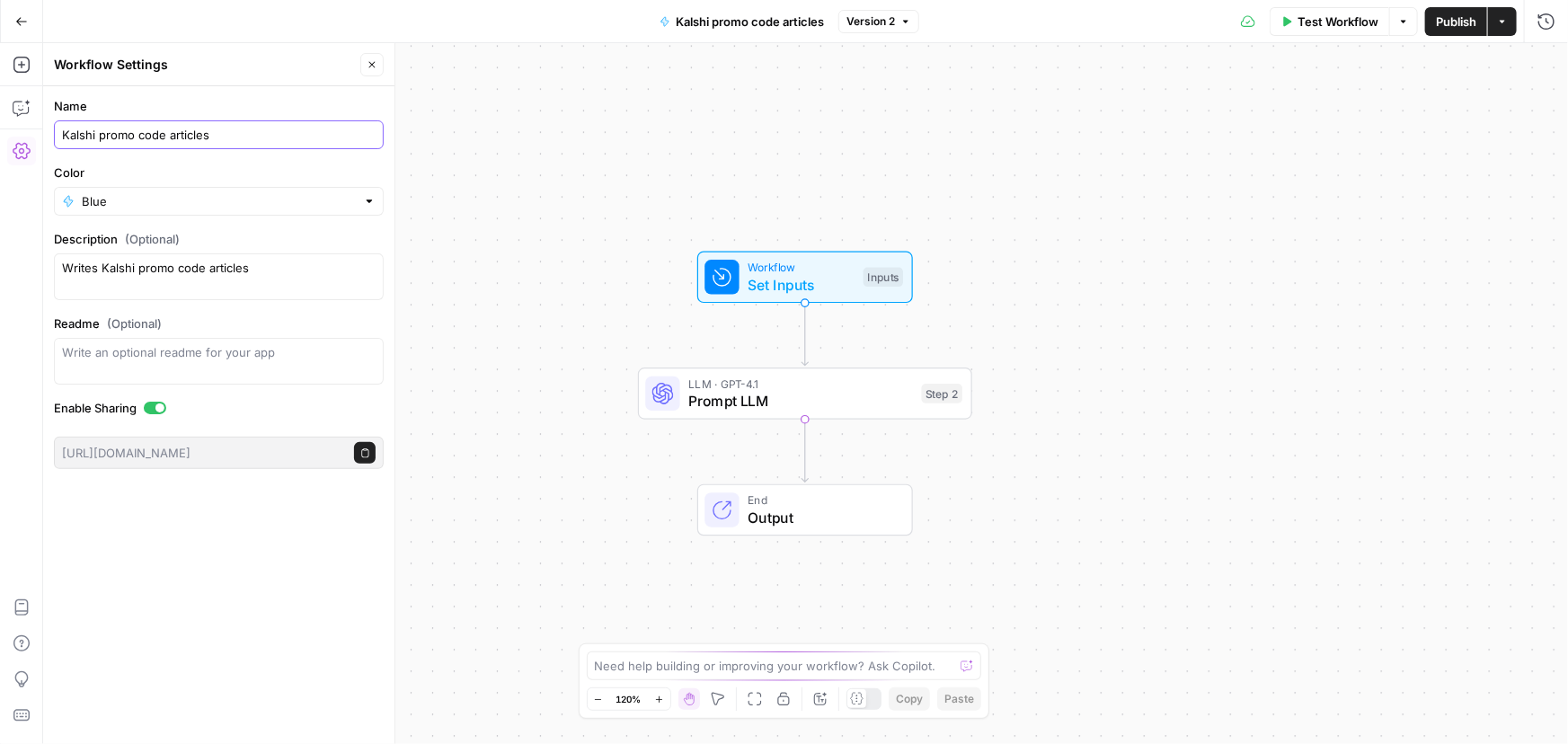
click at [62, 141] on input "Kalshi promo code articles" at bounding box center [219, 135] width 314 height 18
type input "0 - Kalshi promo code articles"
click at [1398, 92] on div "Workflow Set Inputs Inputs LLM · GPT-4.1 Prompt LLM Step 2 End Output" at bounding box center [805, 393] width 1524 height 700
click at [1464, 17] on span "Publish" at bounding box center [1455, 22] width 41 height 18
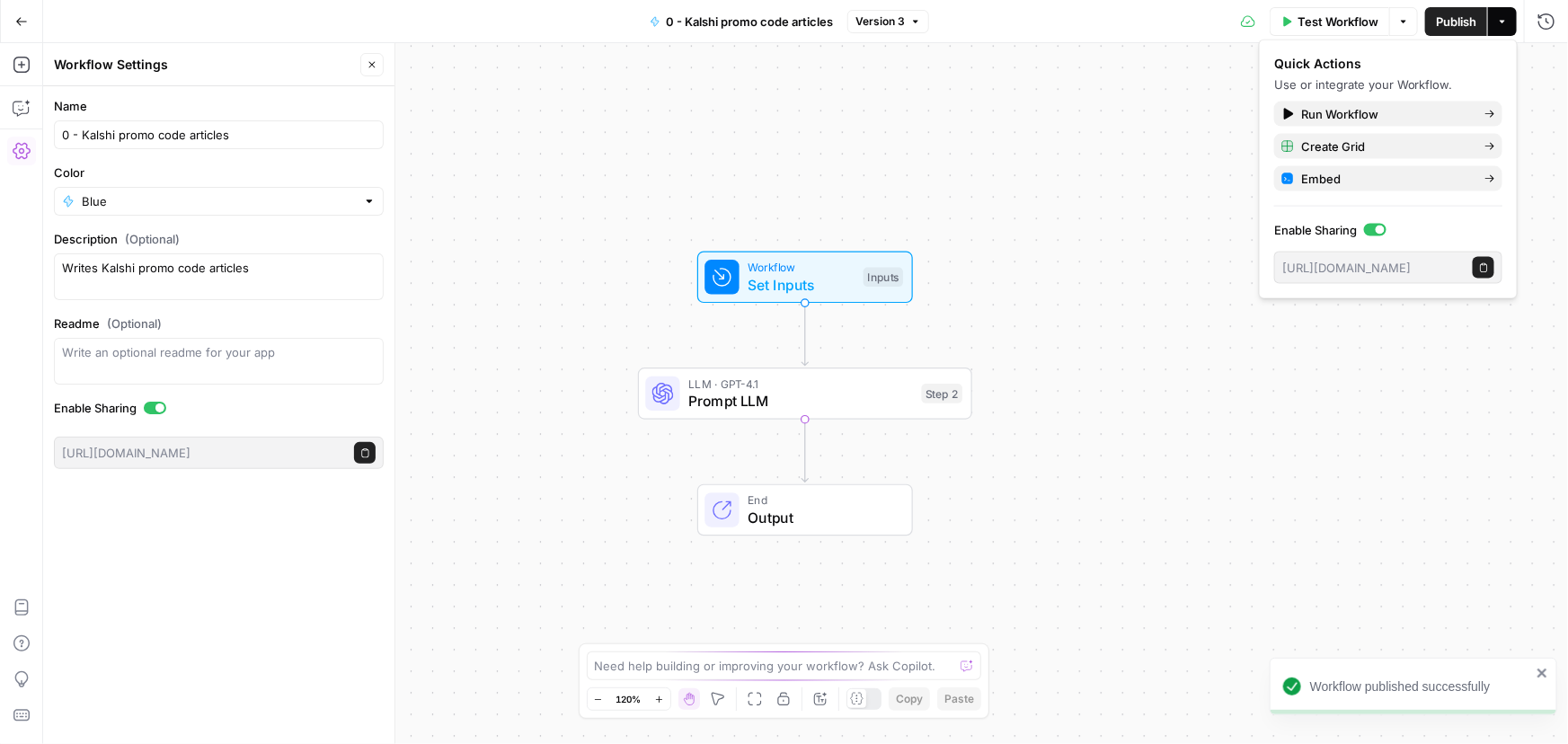
click at [15, 17] on icon "button" at bounding box center [21, 21] width 13 height 13
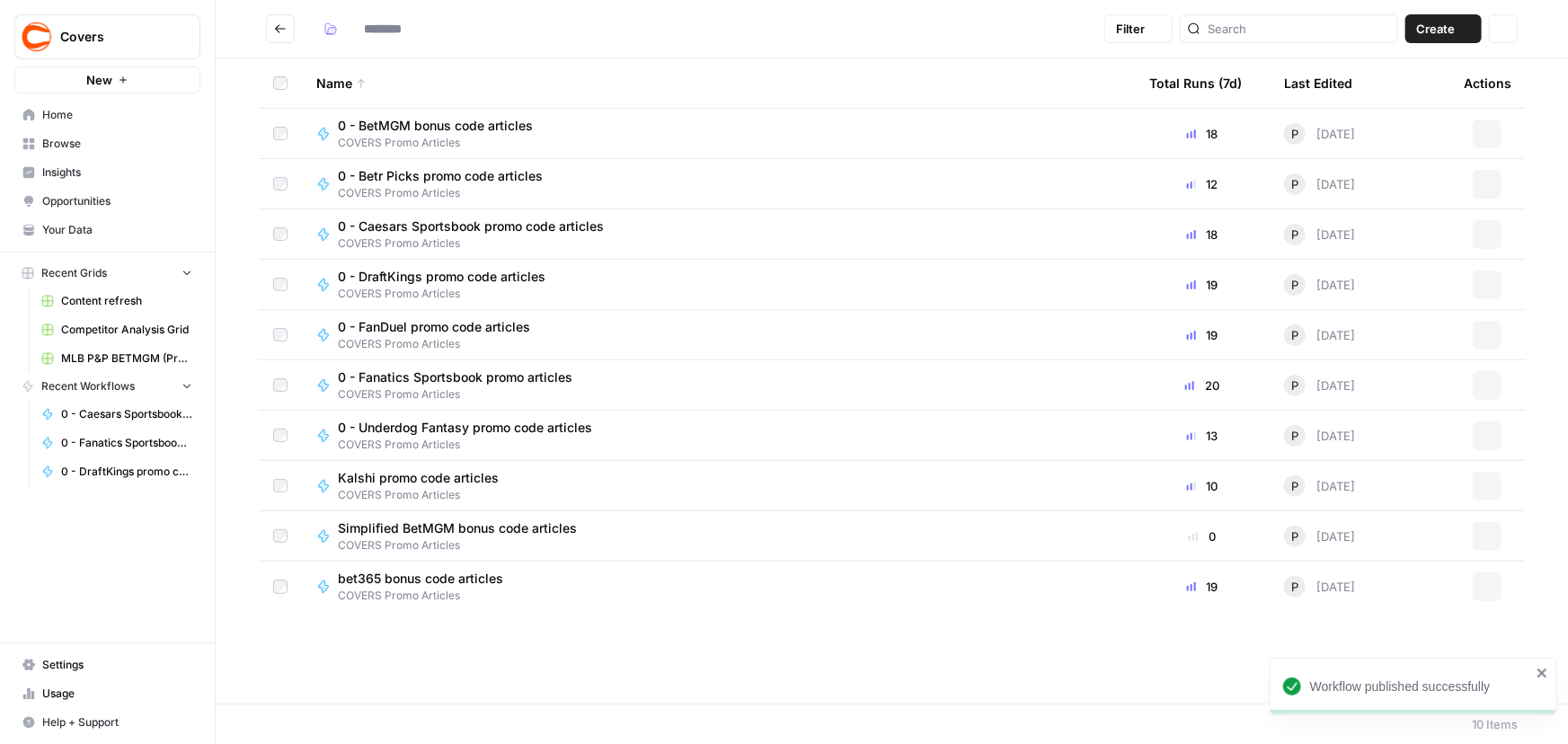
type input "**********"
click at [1485, 585] on icon "button" at bounding box center [1487, 586] width 11 height 11
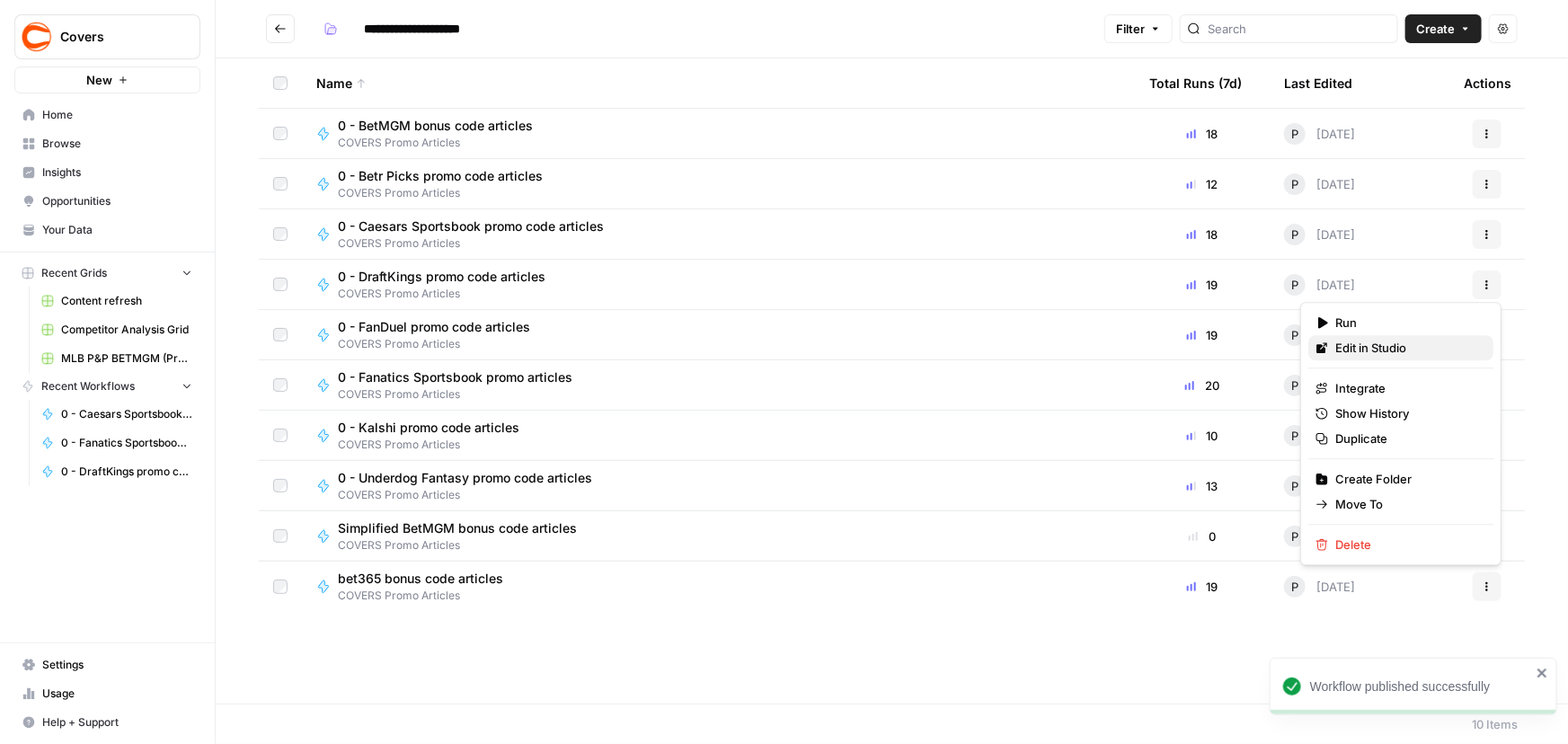
click at [1370, 339] on span "Edit in Studio" at bounding box center [1407, 348] width 144 height 18
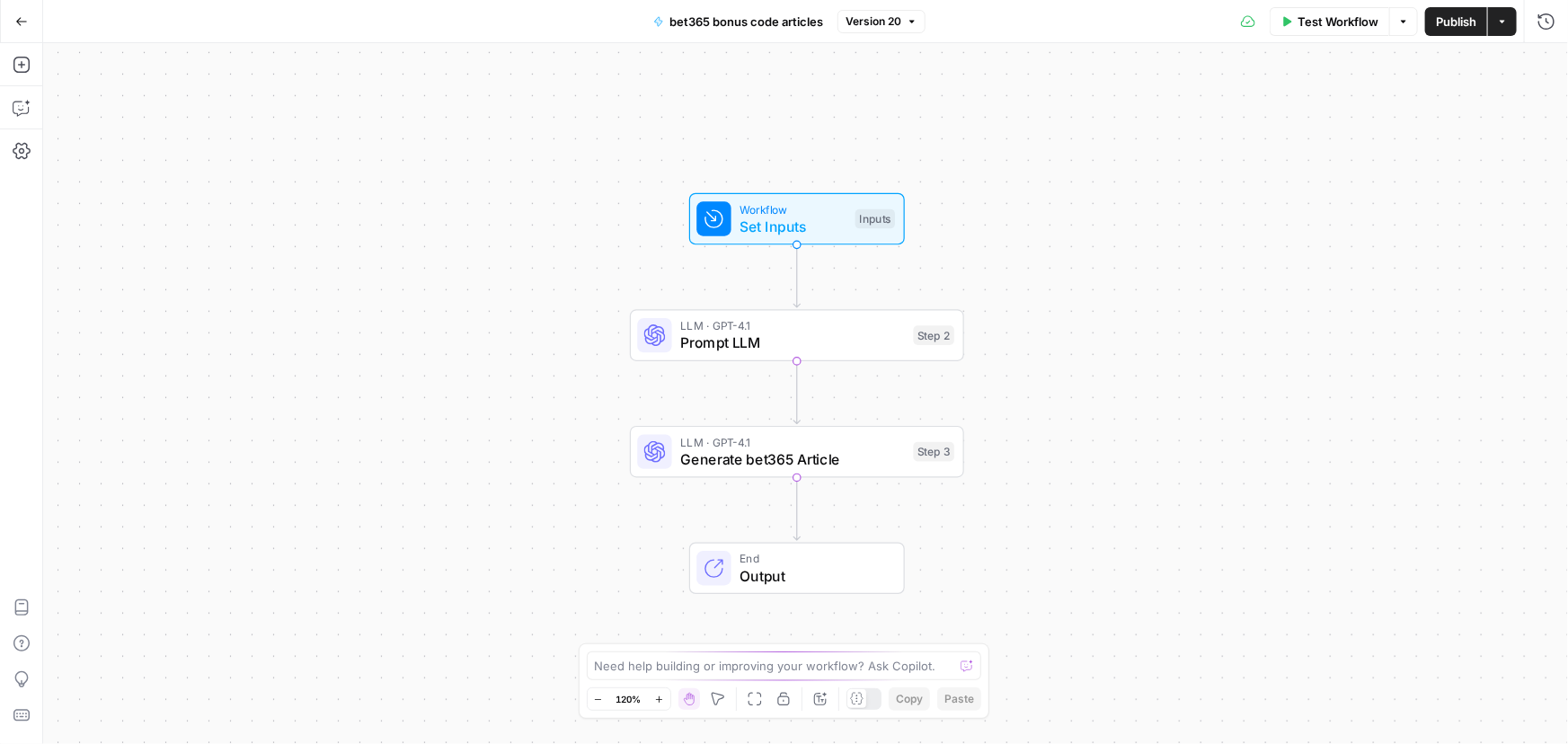
click at [715, 13] on span "bet365 bonus code articles" at bounding box center [746, 22] width 154 height 18
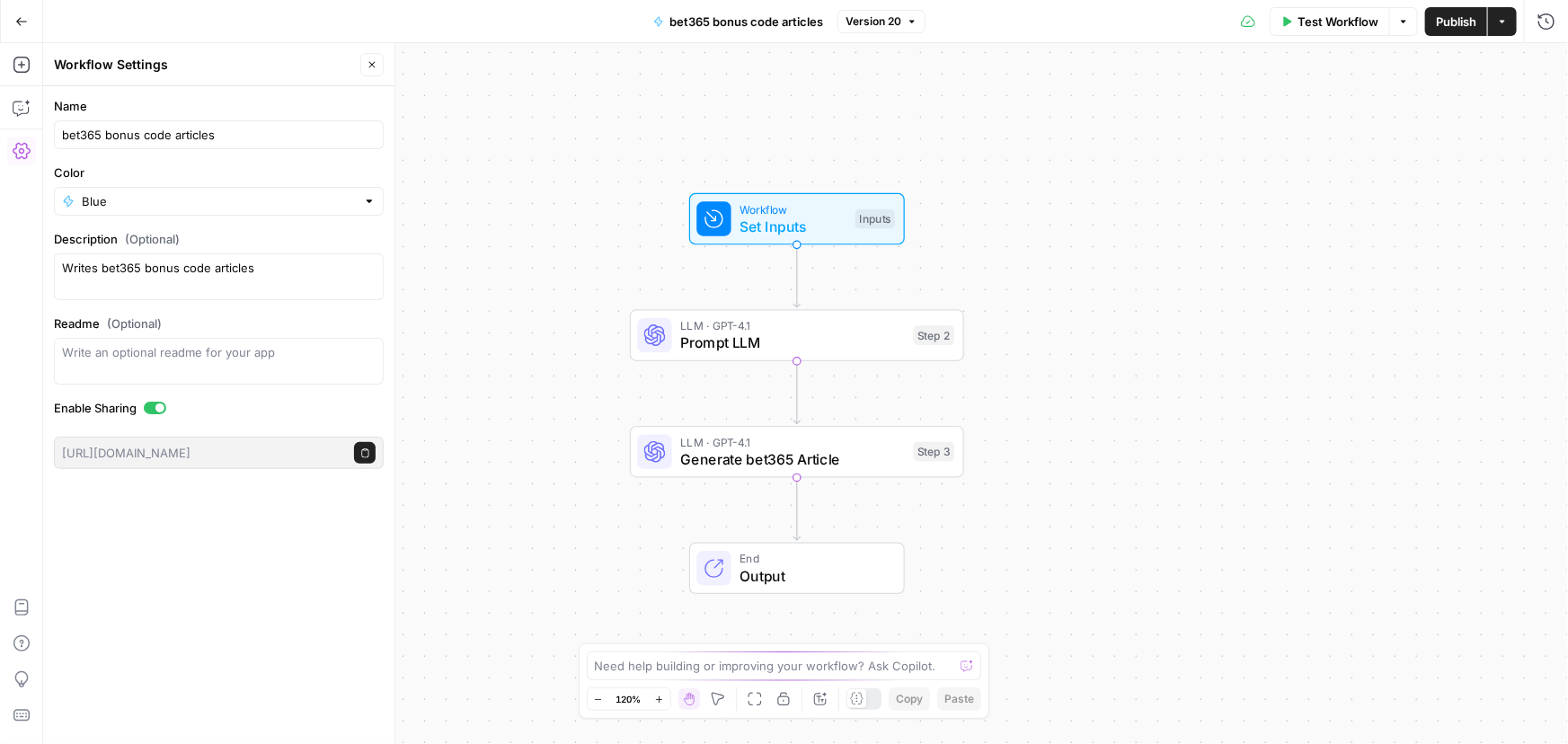
click at [56, 132] on div "bet365 bonus code articles" at bounding box center [218, 135] width 330 height 29
click at [57, 133] on div "bet365 bonus code articles" at bounding box center [218, 135] width 330 height 29
click at [62, 133] on input "bet365 bonus code articles" at bounding box center [219, 135] width 314 height 18
type input "3 - bet365 bonus code articles"
click at [510, 120] on div "Workflow Set Inputs Inputs LLM · GPT-4.1 Prompt LLM Step 2 LLM · GPT-4.1 Genera…" at bounding box center [805, 393] width 1524 height 700
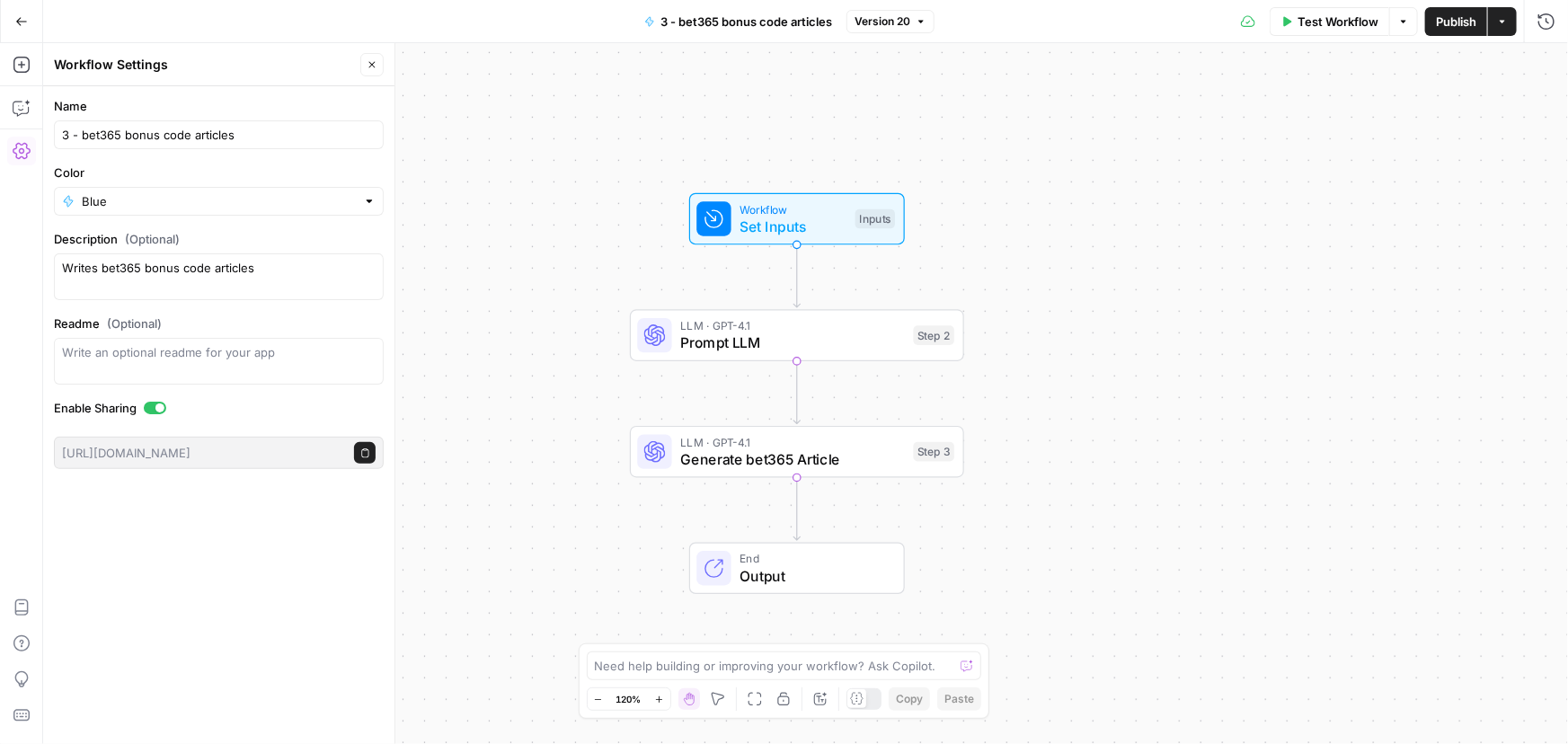
click at [1445, 18] on span "Publish" at bounding box center [1455, 22] width 41 height 18
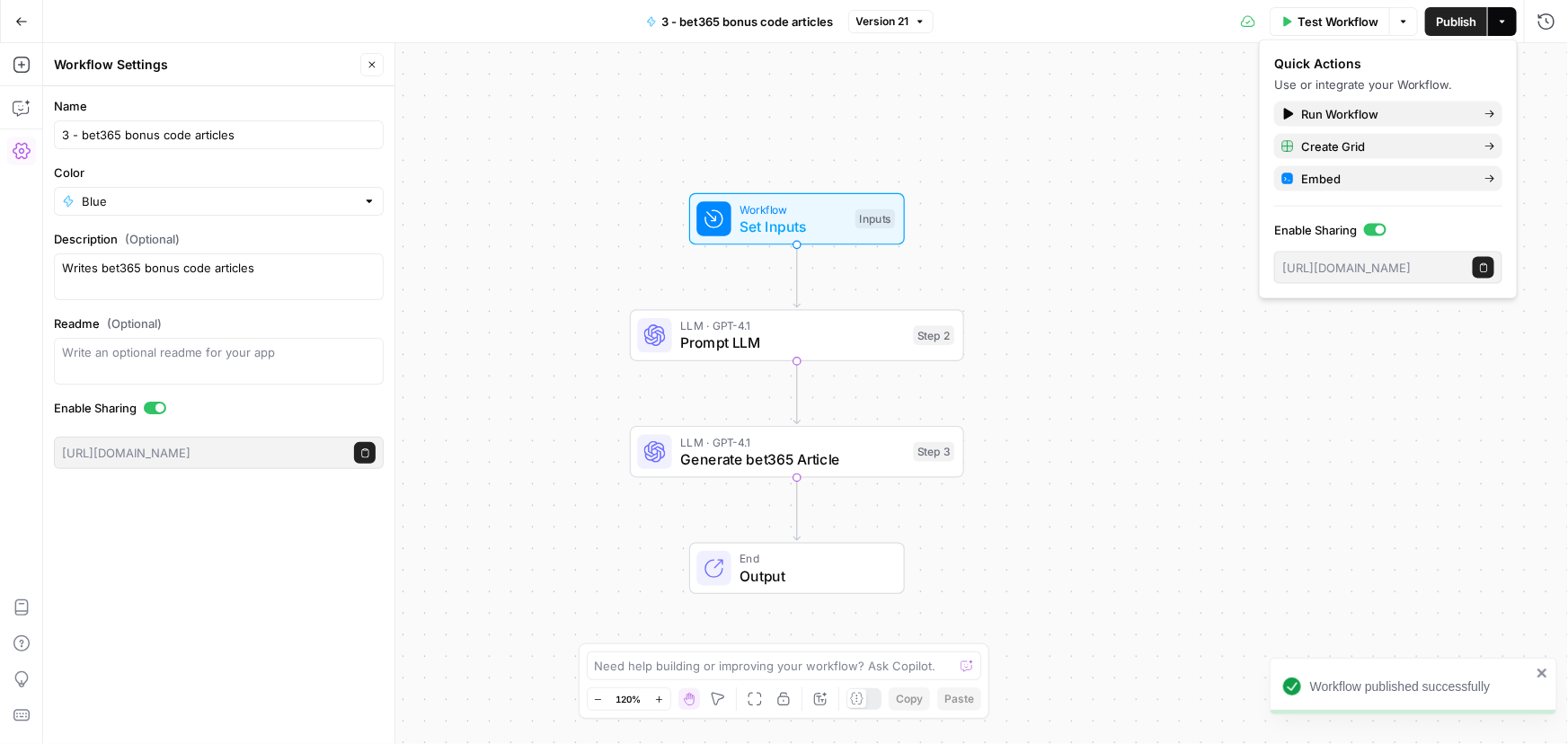
click at [21, 18] on icon "button" at bounding box center [21, 21] width 13 height 13
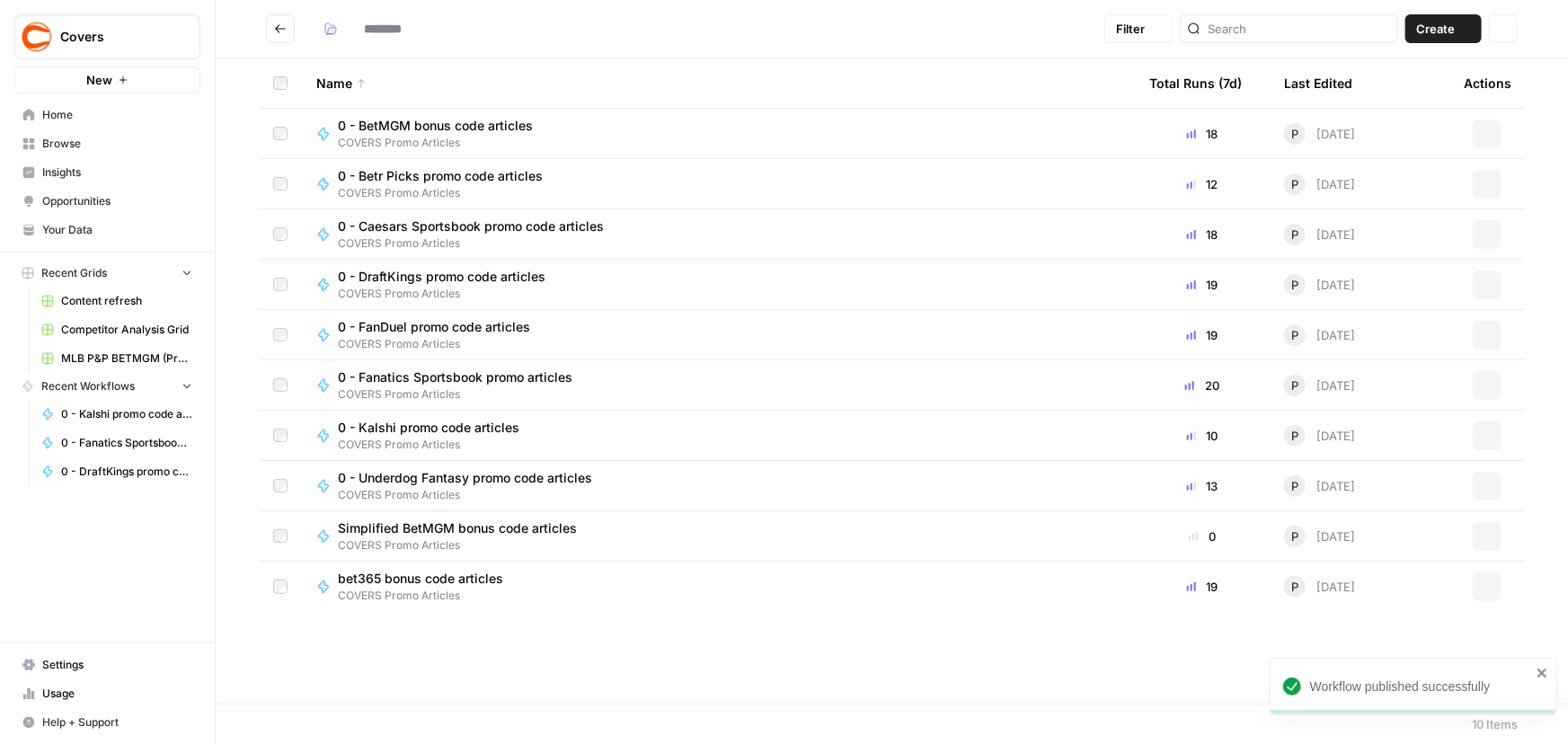
type input "**********"
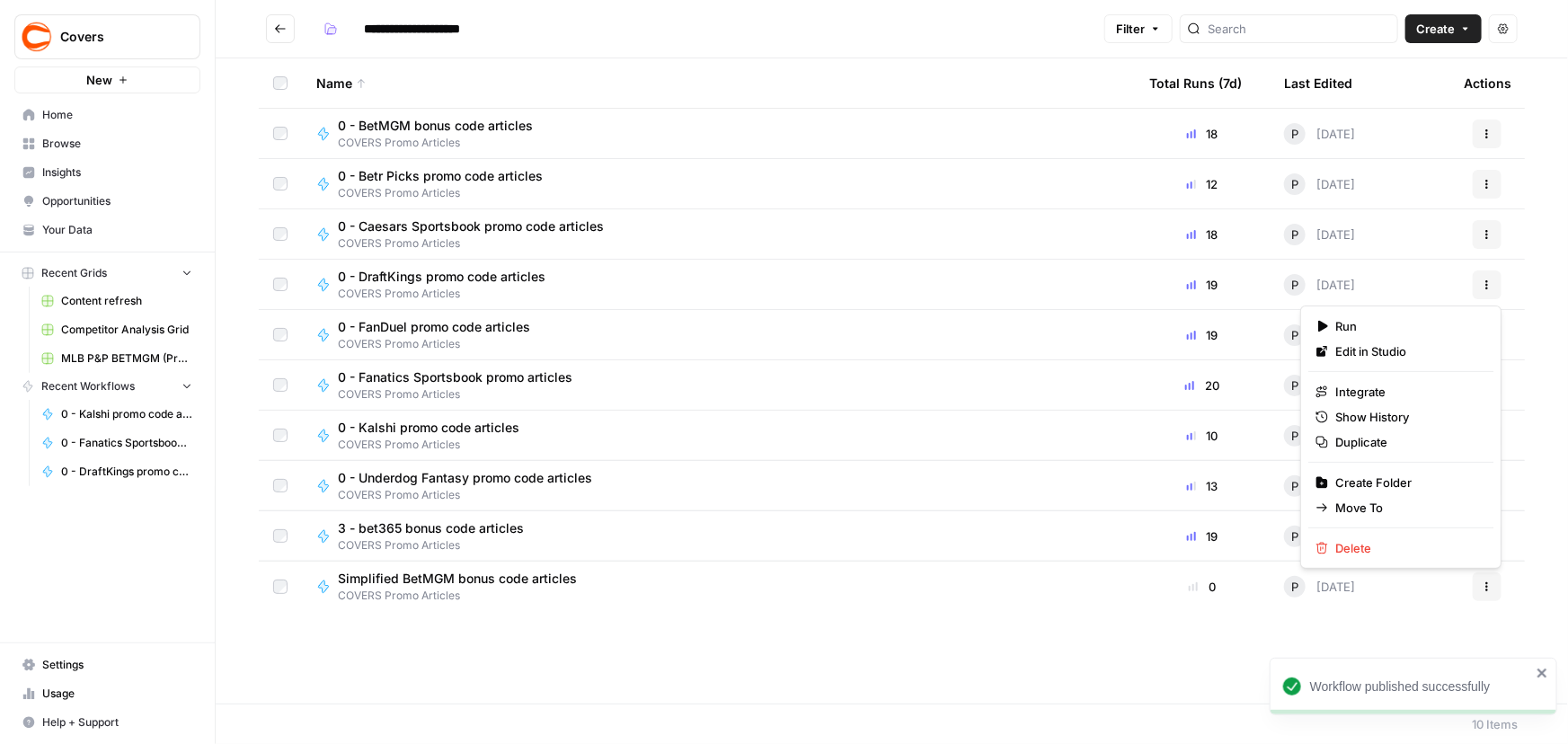
click at [1485, 285] on icon "button" at bounding box center [1487, 284] width 11 height 11
click at [1351, 354] on span "Edit in Studio" at bounding box center [1407, 352] width 144 height 18
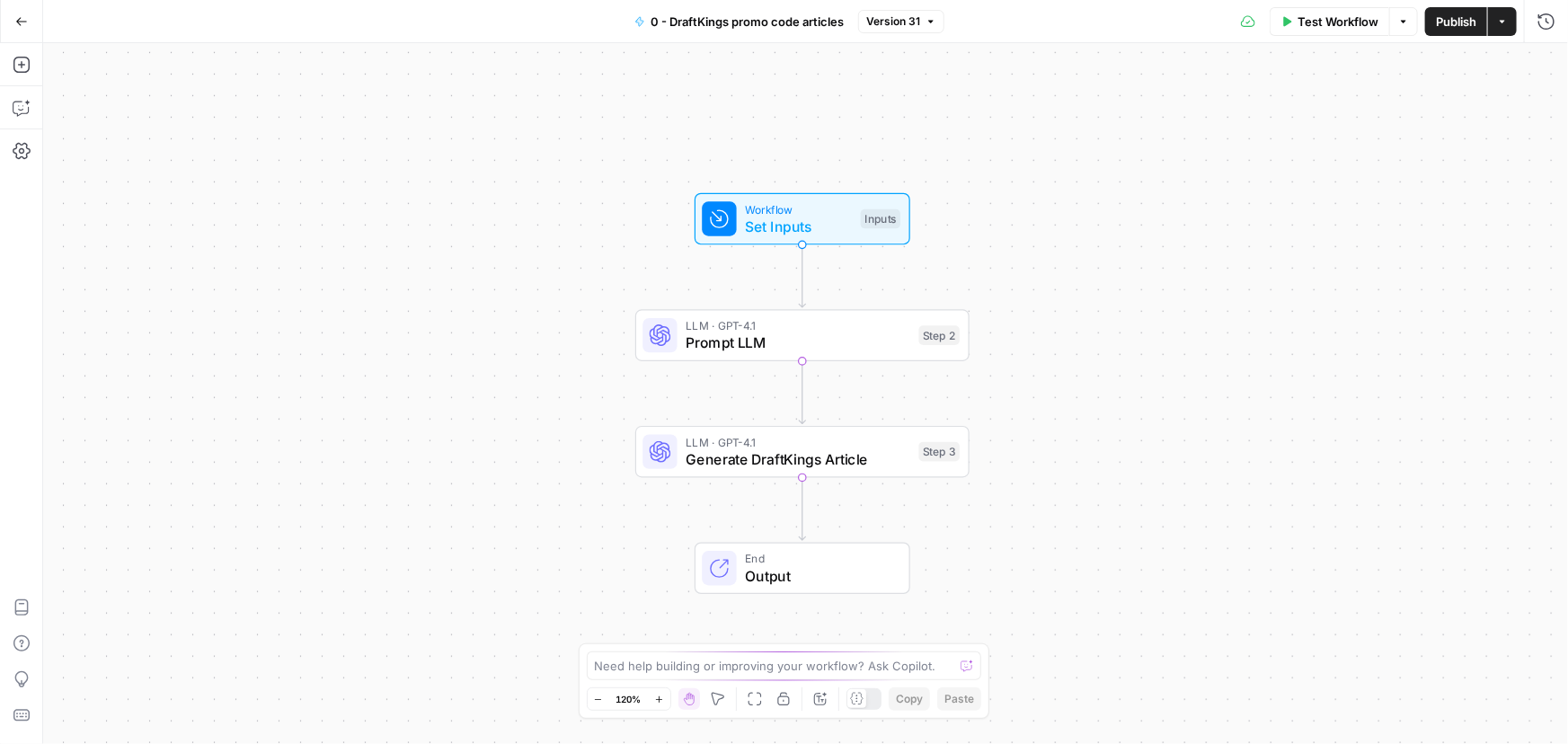
click at [717, 29] on span "0 - DraftKings promo code articles" at bounding box center [747, 22] width 193 height 18
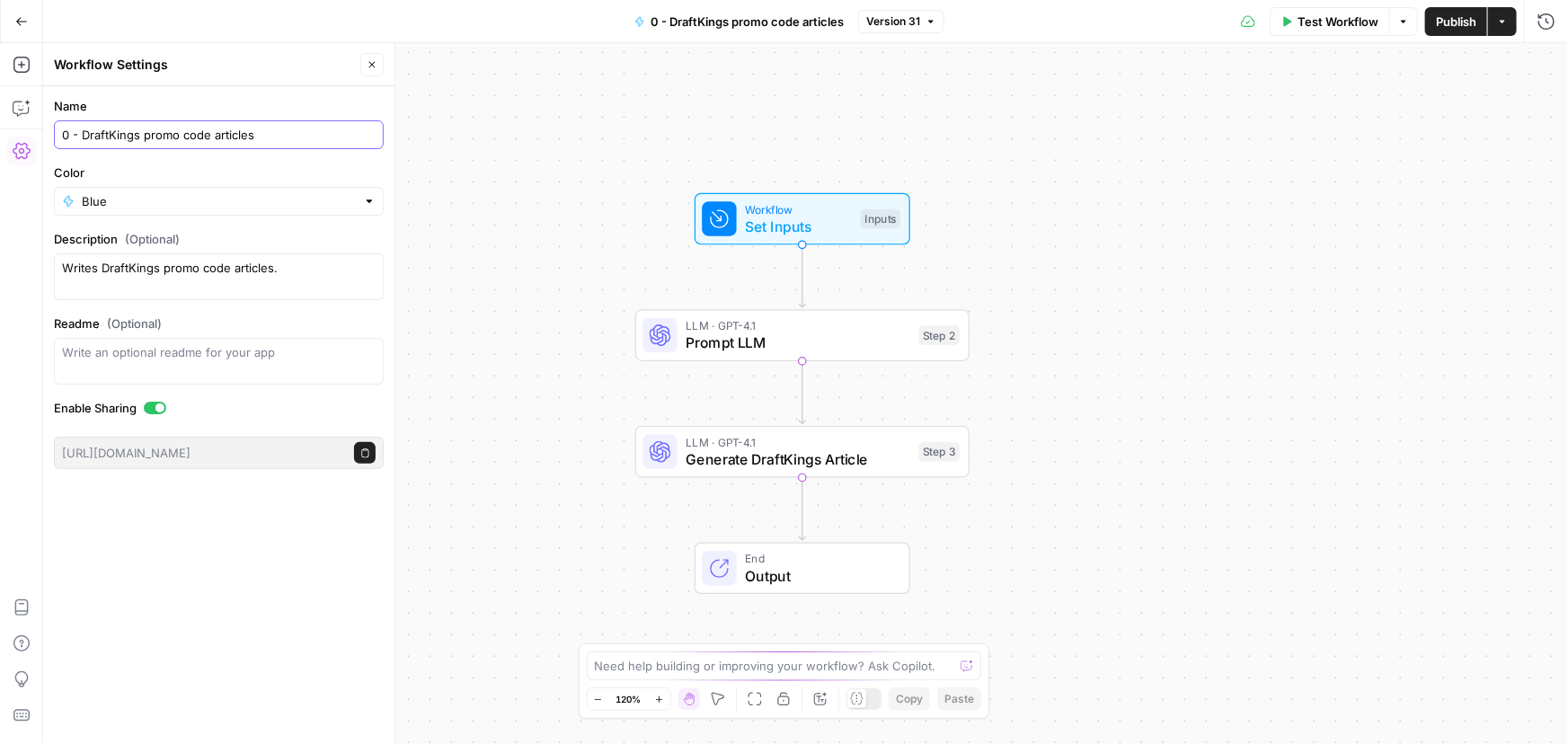
drag, startPoint x: 66, startPoint y: 130, endPoint x: 19, endPoint y: 130, distance: 47.0
click at [19, 130] on body "Covers New Home Browse Insights Opportunities Your Data Recent Grids Content re…" at bounding box center [784, 372] width 1568 height 744
type input "1 - DraftKings promo code articles"
click at [1264, 81] on div "Workflow Set Inputs Inputs LLM · GPT-4.1 Prompt LLM Step 2 LLM · GPT-4.1 Genera…" at bounding box center [805, 393] width 1524 height 700
click at [1454, 22] on span "Publish" at bounding box center [1455, 22] width 41 height 18
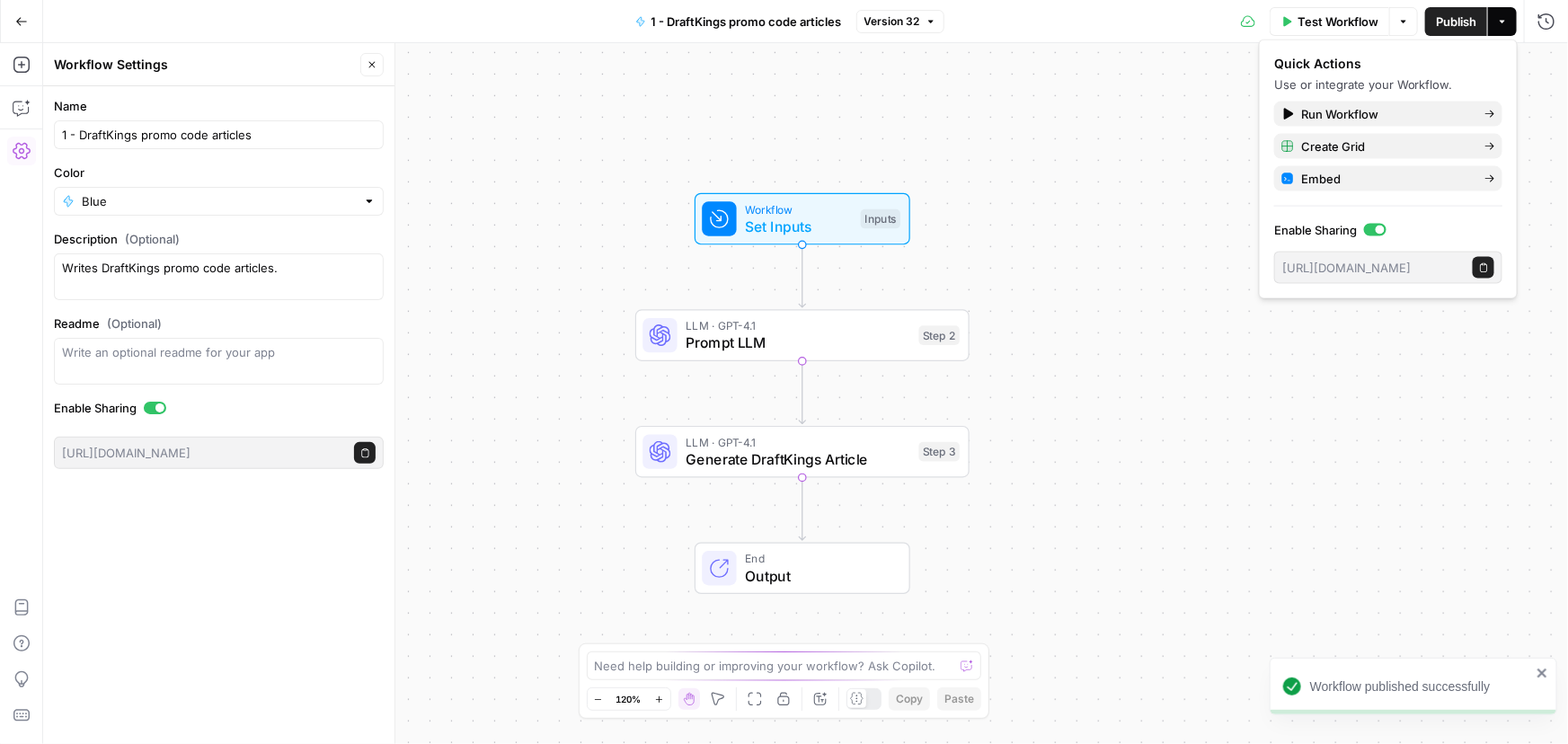
click at [13, 23] on button "Go Back" at bounding box center [21, 21] width 33 height 33
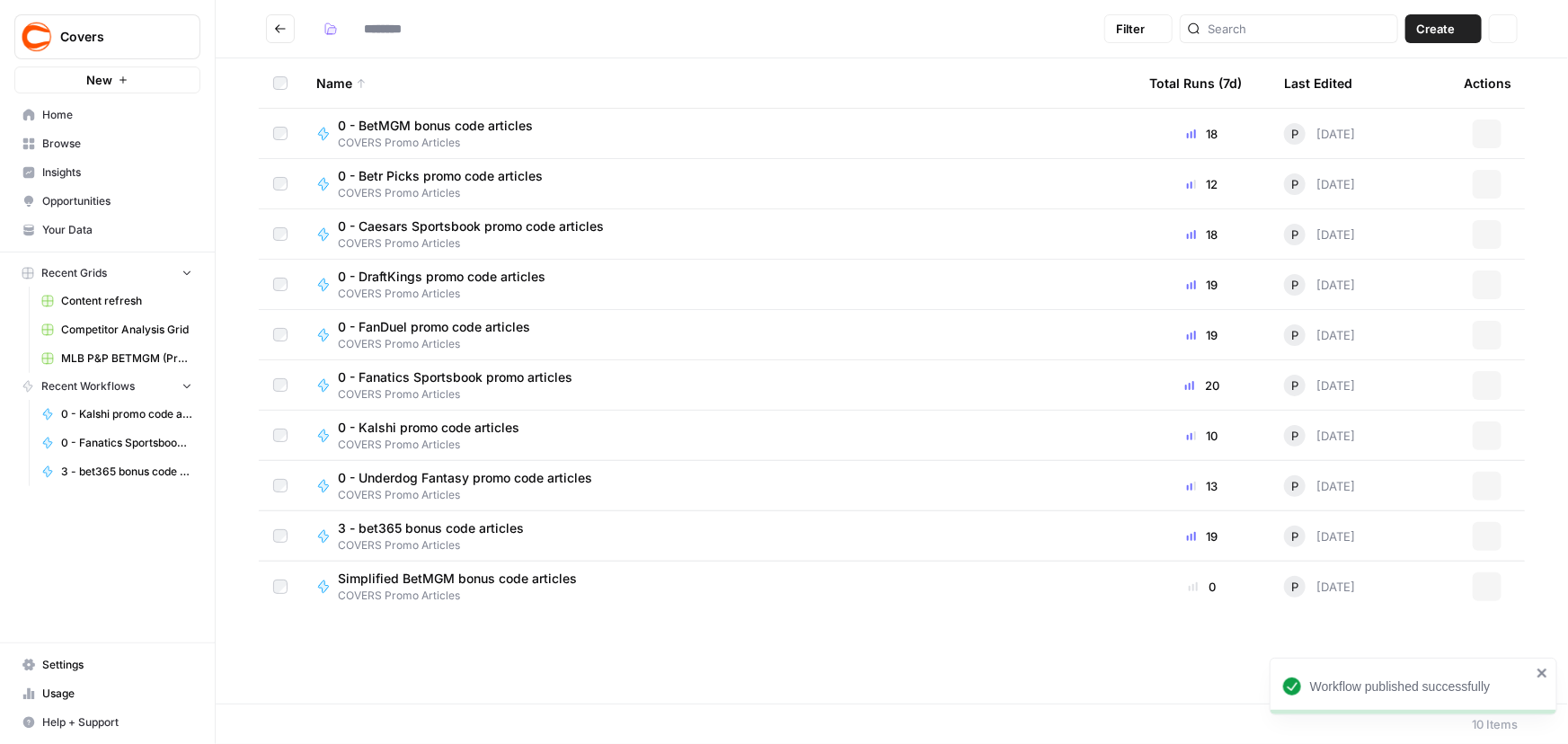
type input "**********"
click at [1493, 285] on button "Actions" at bounding box center [1487, 284] width 29 height 29
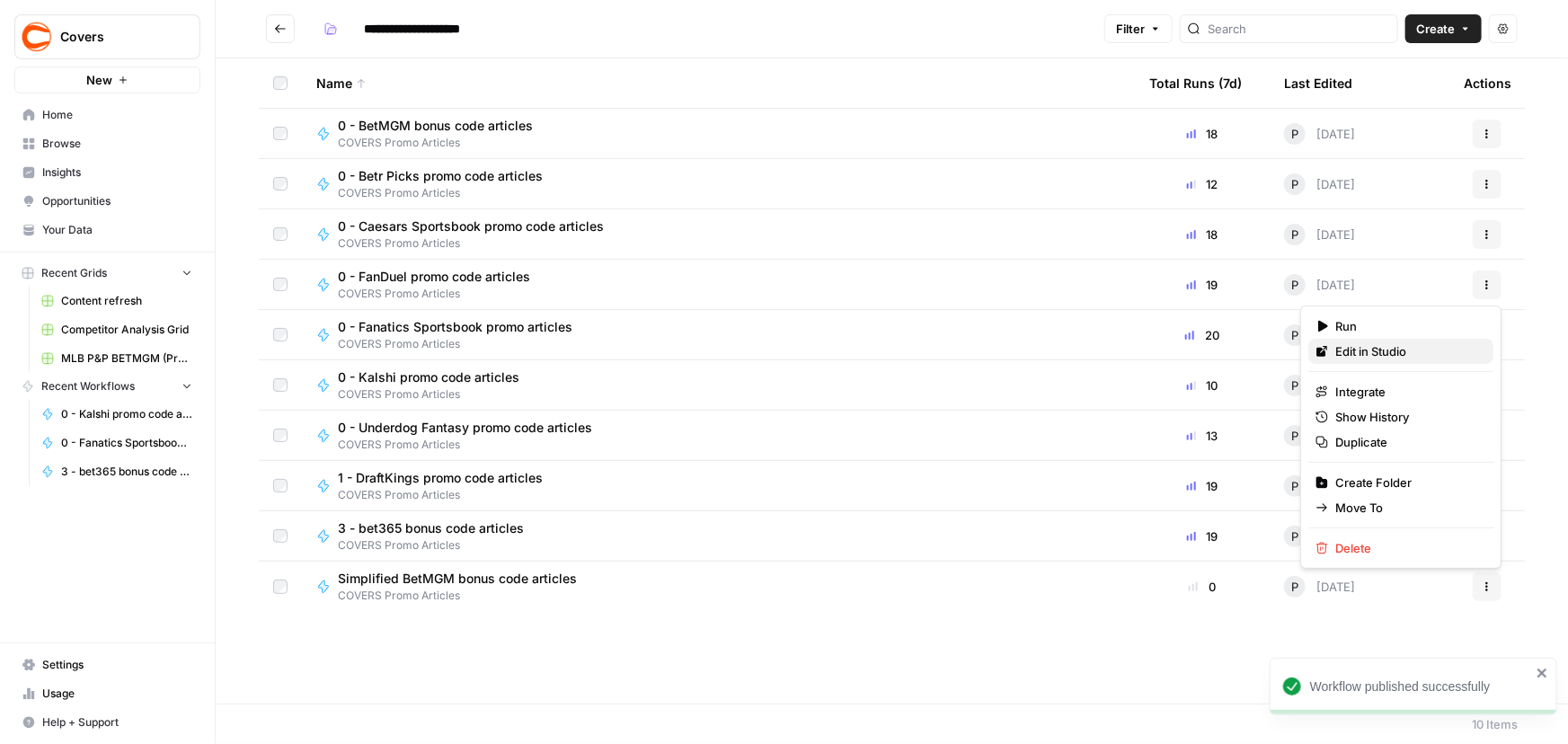
click at [1345, 355] on span "Edit in Studio" at bounding box center [1407, 352] width 144 height 18
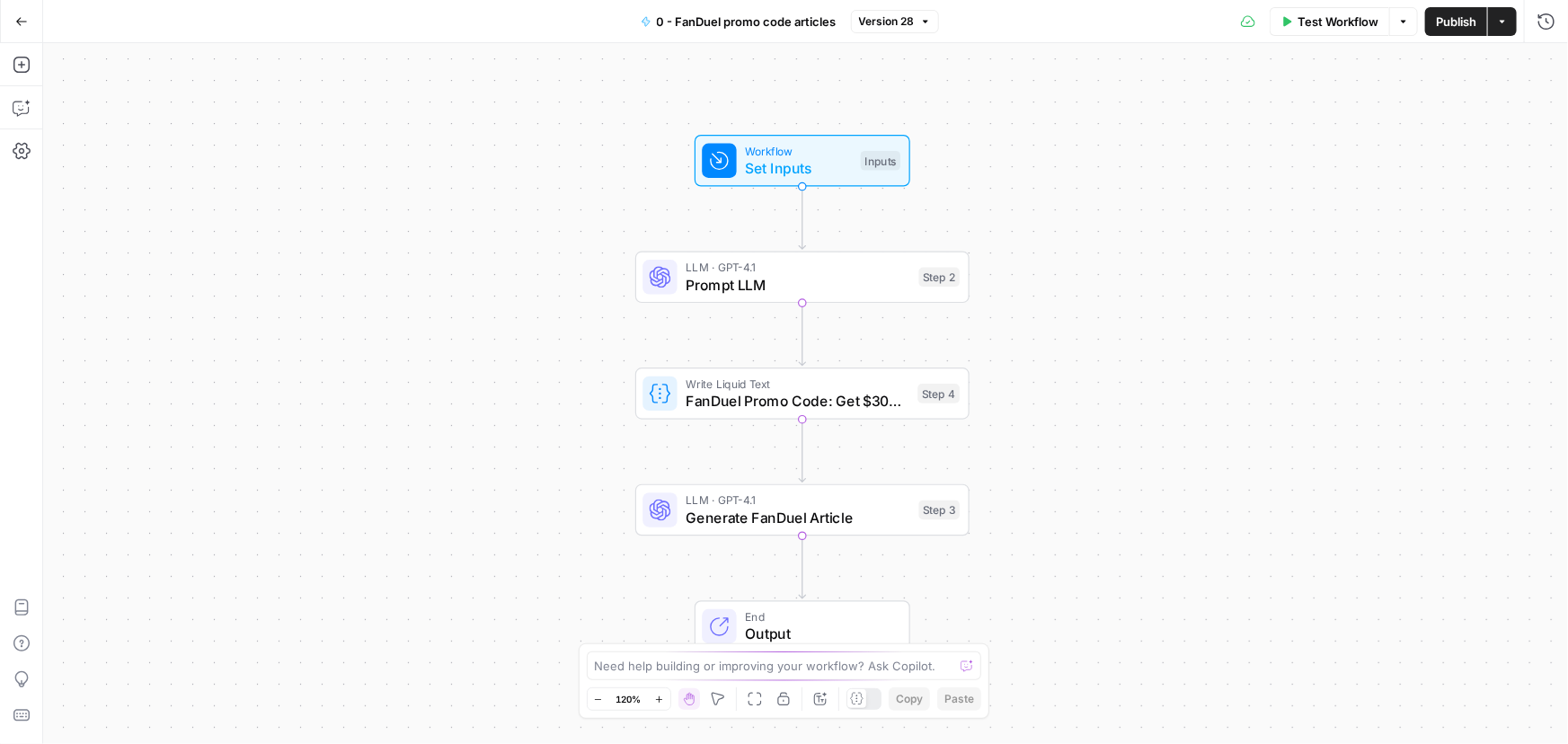
click at [725, 20] on span "0 - FanDuel promo code articles" at bounding box center [746, 22] width 179 height 18
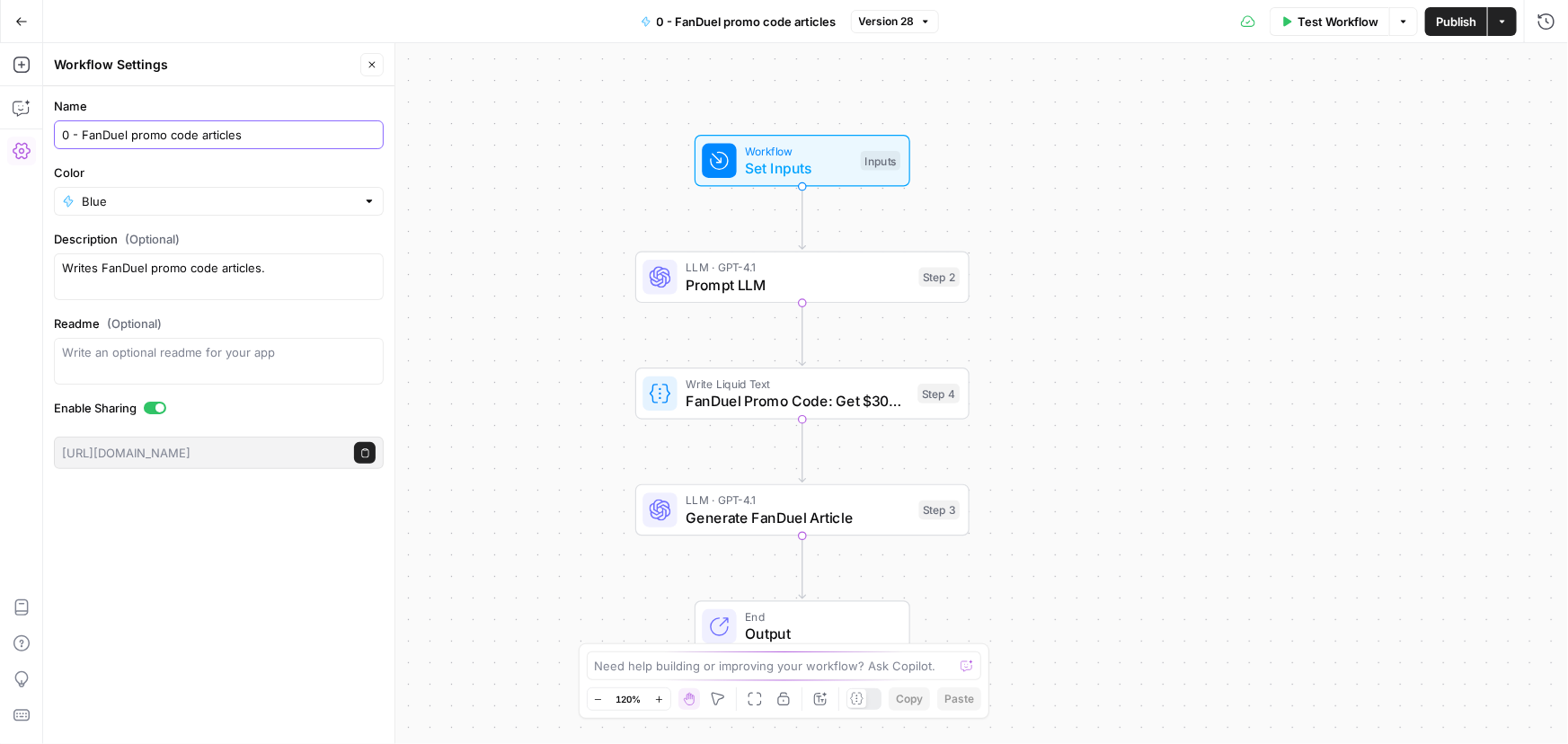
drag, startPoint x: 66, startPoint y: 130, endPoint x: 0, endPoint y: 130, distance: 66.0
click at [0, 130] on body "Covers New Home Browse Insights Opportunities Your Data Recent Grids Content re…" at bounding box center [784, 372] width 1568 height 744
type input "2 - FanDuel promo code articles"
click at [1455, 26] on span "Publish" at bounding box center [1455, 22] width 41 height 18
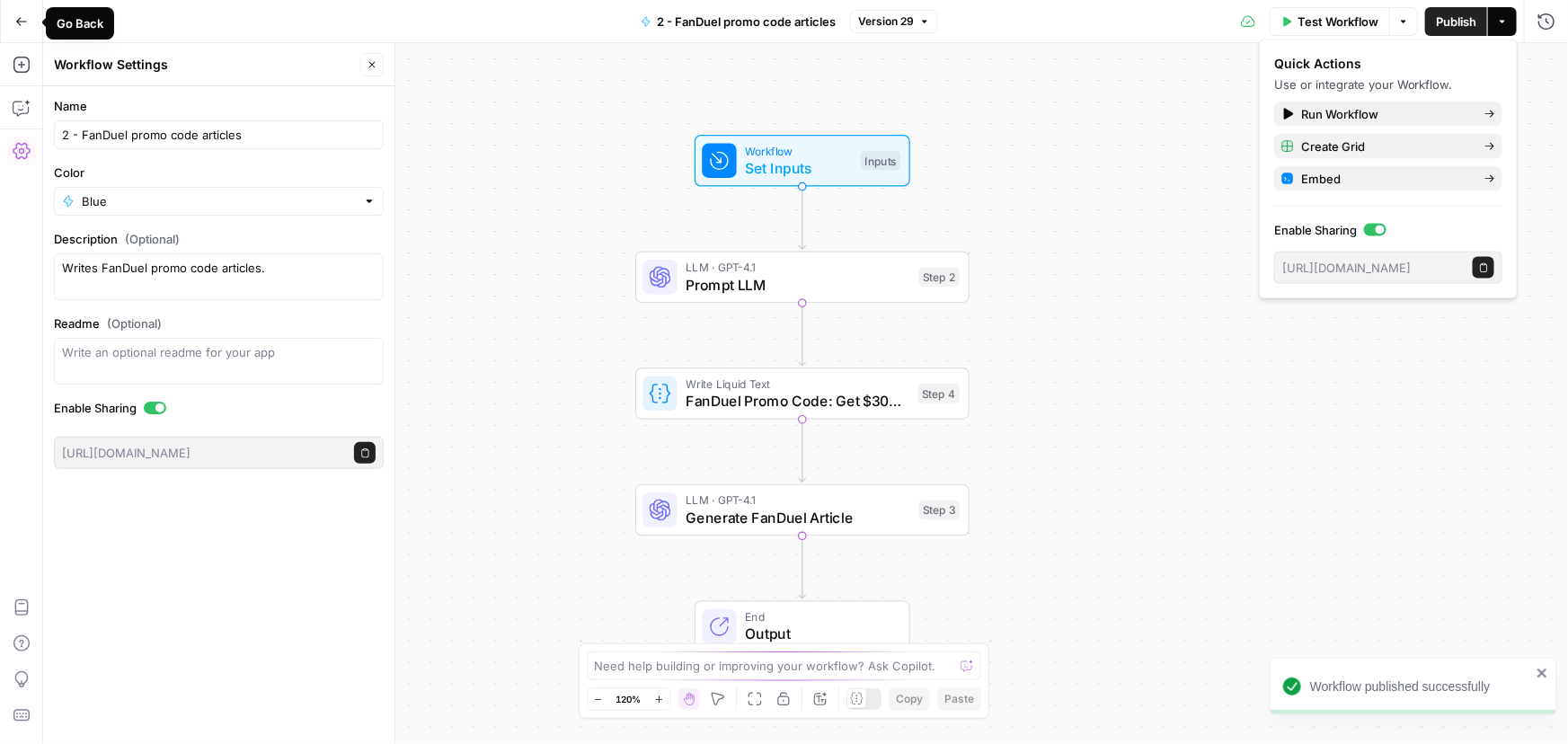
click at [15, 20] on icon "button" at bounding box center [21, 21] width 13 height 13
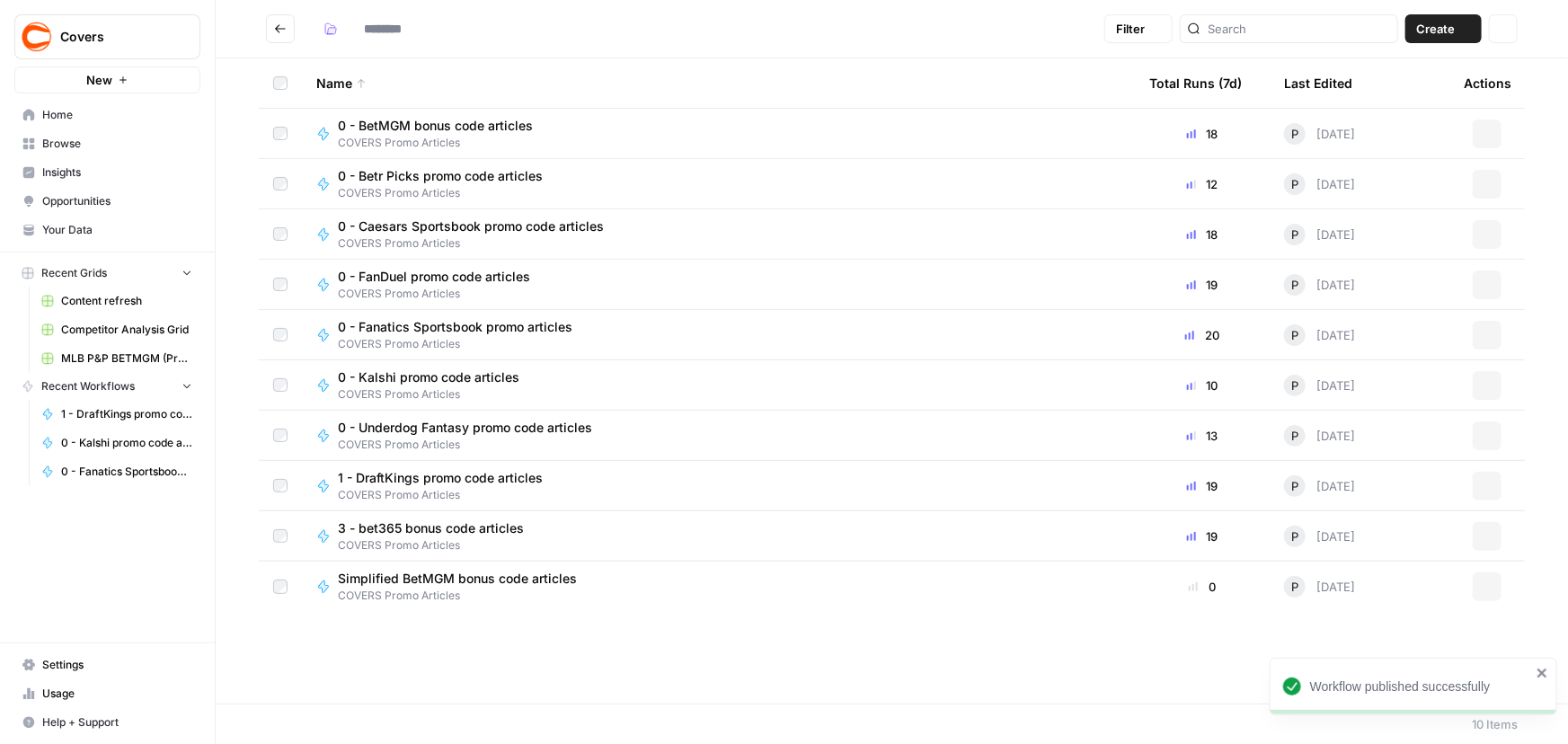
type input "**********"
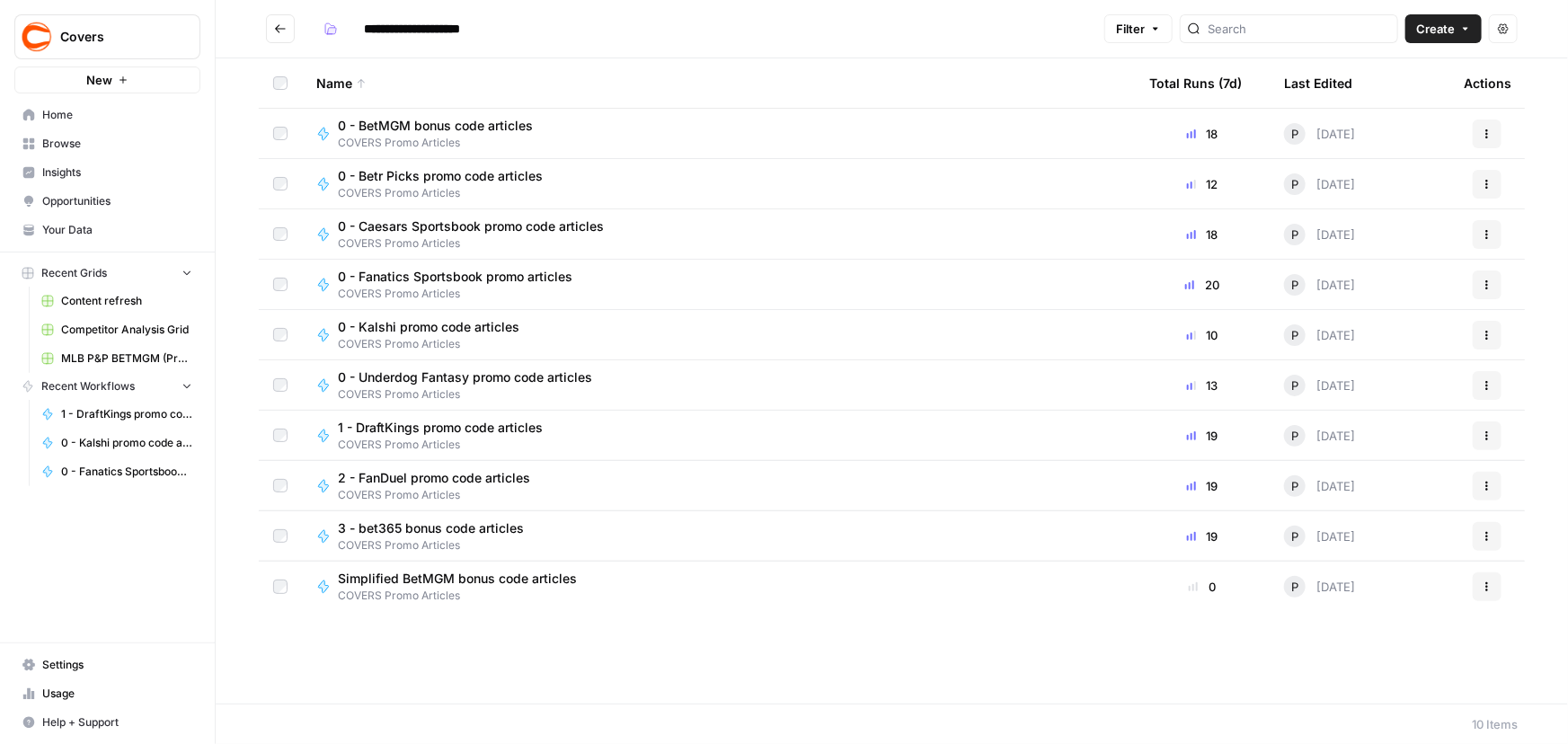
click at [1494, 127] on button "Actions" at bounding box center [1487, 134] width 29 height 29
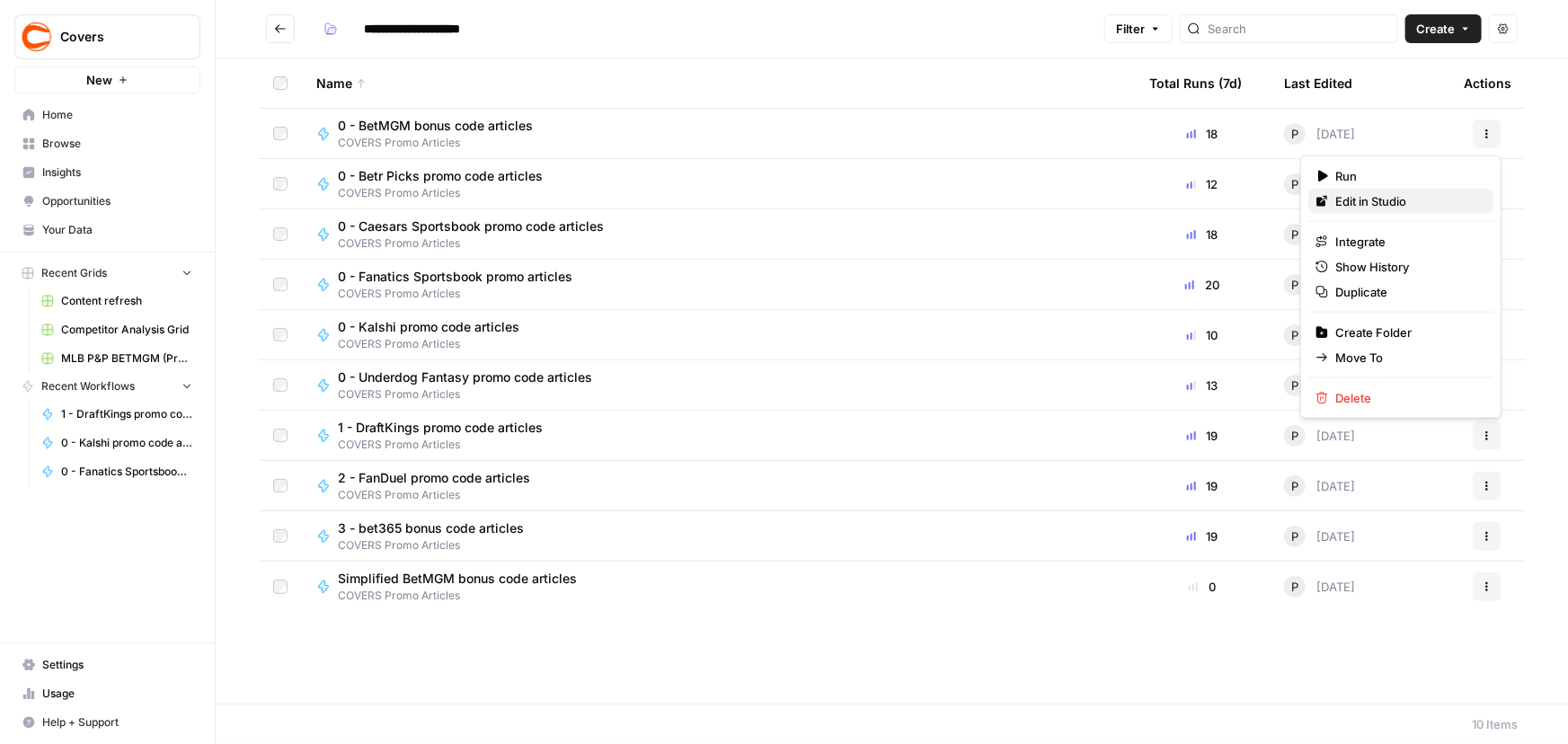
click at [1395, 205] on span "Edit in Studio" at bounding box center [1407, 201] width 144 height 18
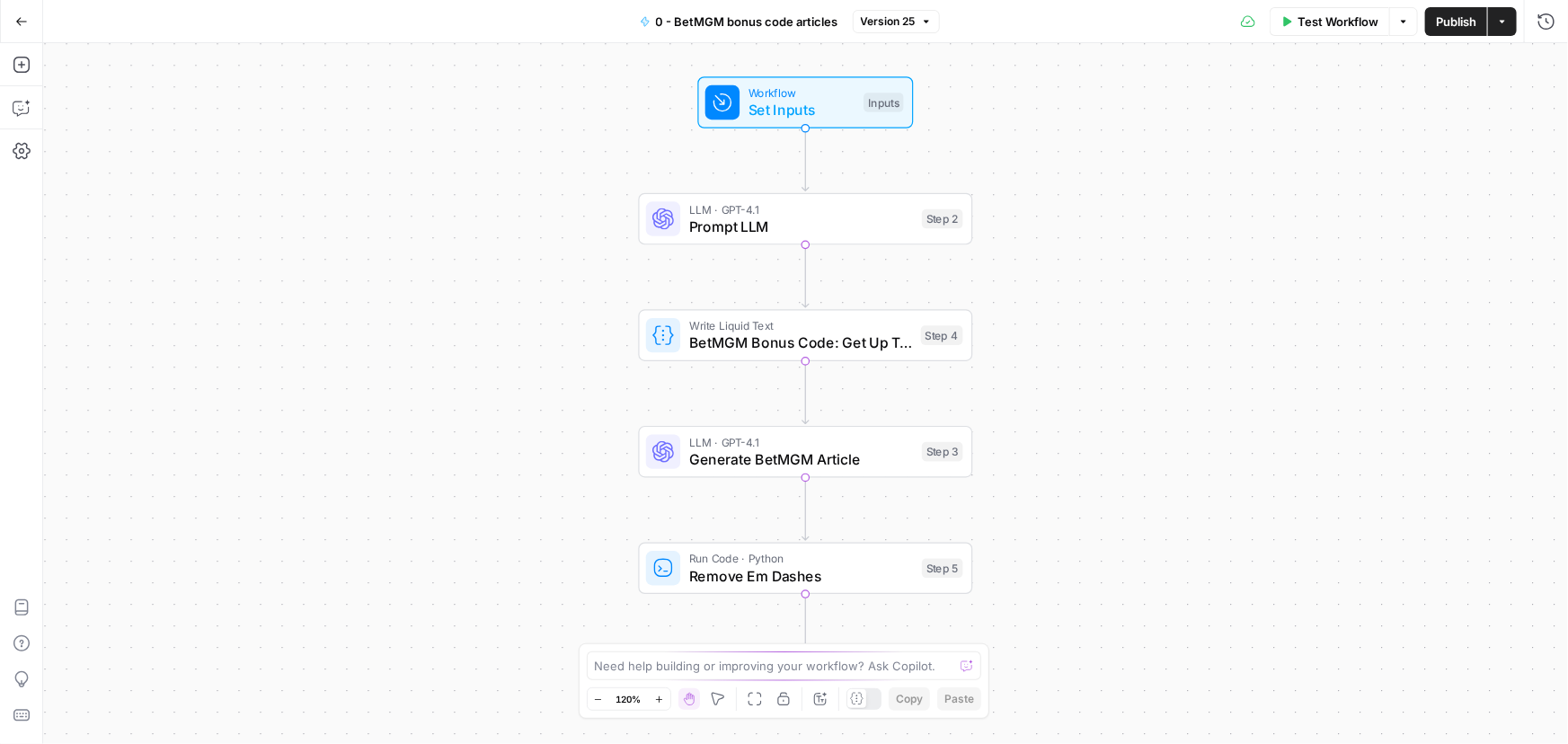
click at [726, 32] on button "0 - BetMGM bonus code articles" at bounding box center [739, 21] width 220 height 29
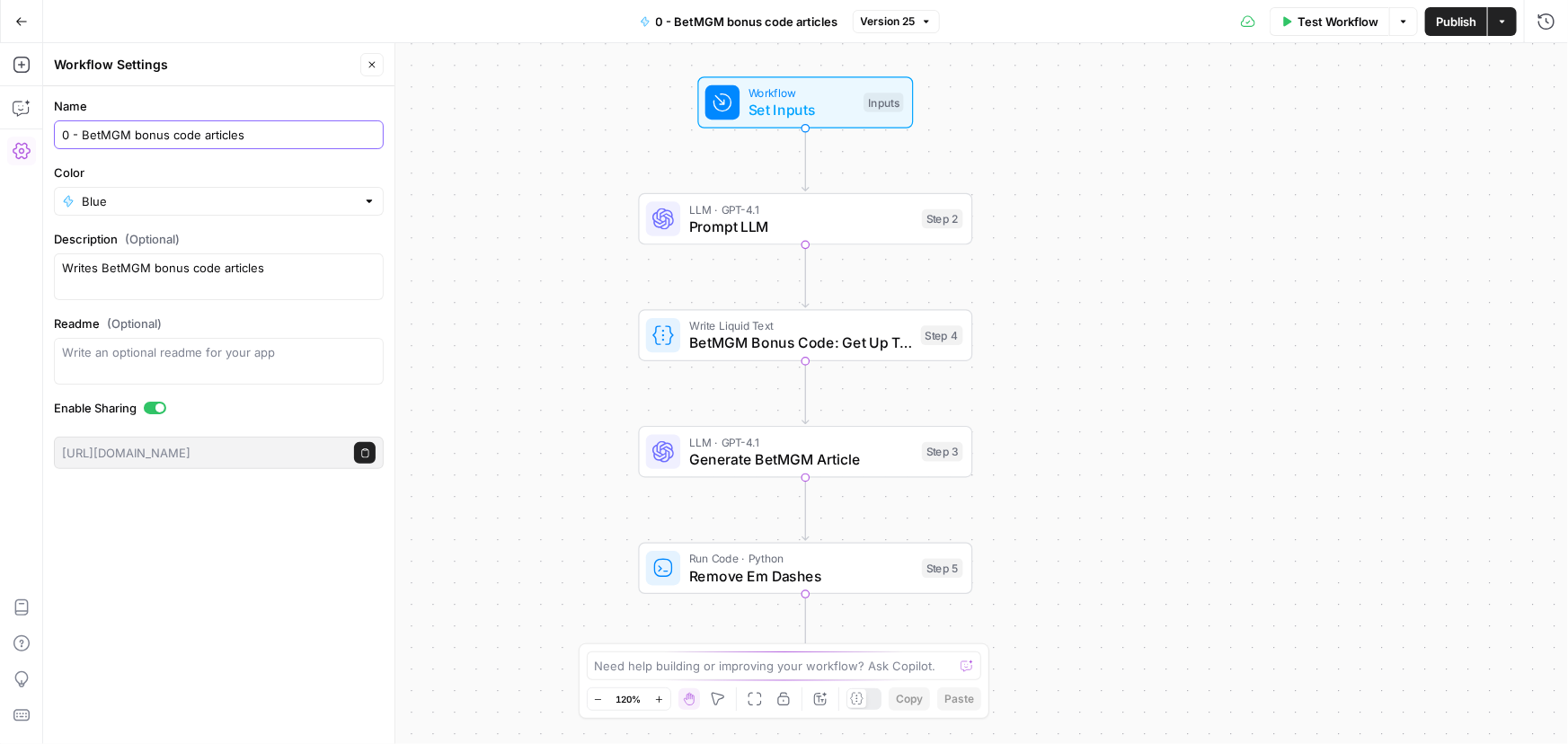
drag, startPoint x: 66, startPoint y: 135, endPoint x: 0, endPoint y: 135, distance: 66.0
click at [0, 135] on body "Covers New Home Browse Insights Opportunities Your Data Recent Grids Content re…" at bounding box center [784, 372] width 1568 height 744
type input "4 - BetMGM bonus code articles"
click at [469, 117] on div "Workflow Set Inputs Inputs LLM · GPT-4.1 Prompt LLM Step 2 Write Liquid Text Be…" at bounding box center [805, 393] width 1524 height 700
click at [1465, 34] on button "Publish" at bounding box center [1456, 21] width 62 height 29
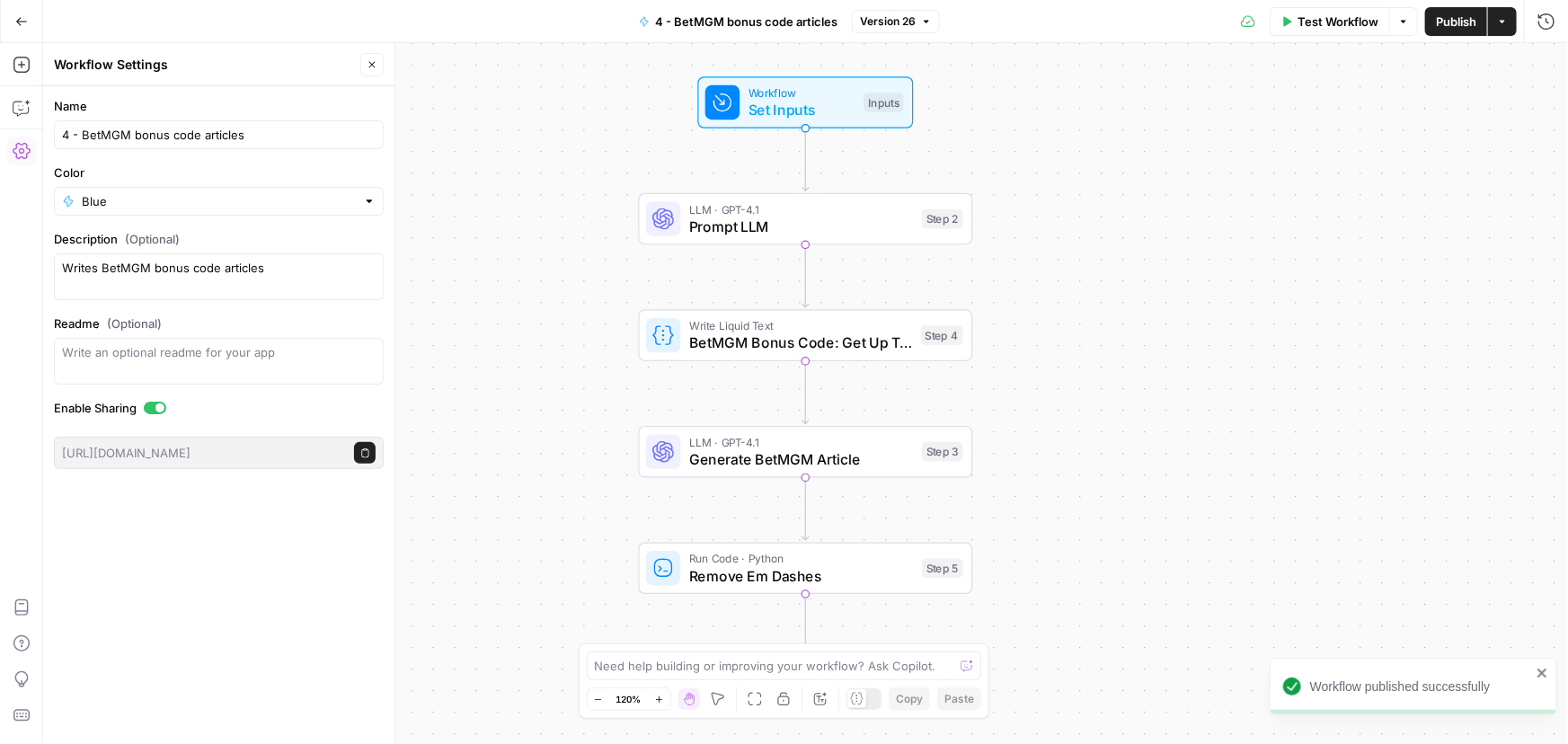
click at [24, 24] on icon "button" at bounding box center [21, 21] width 13 height 13
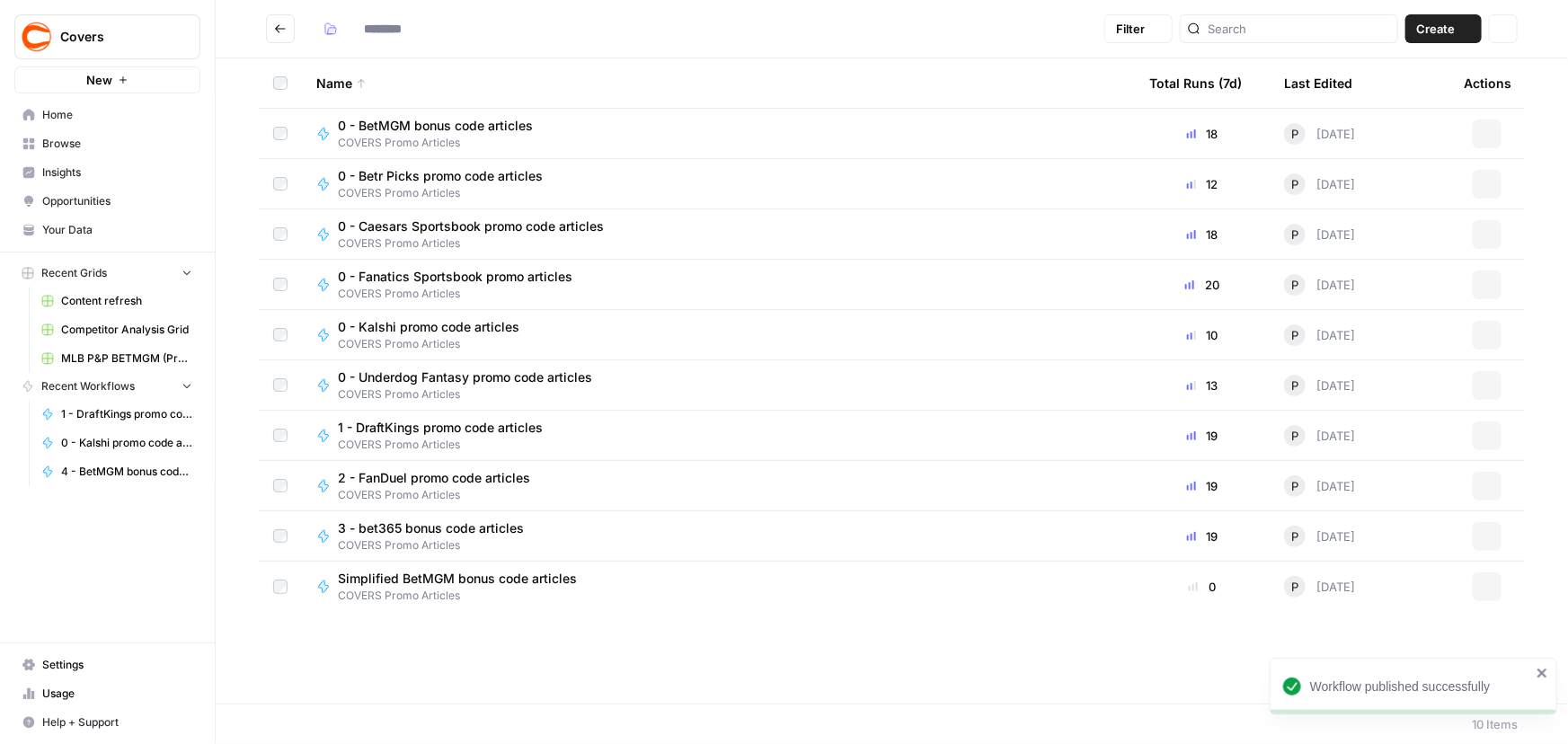
type input "**********"
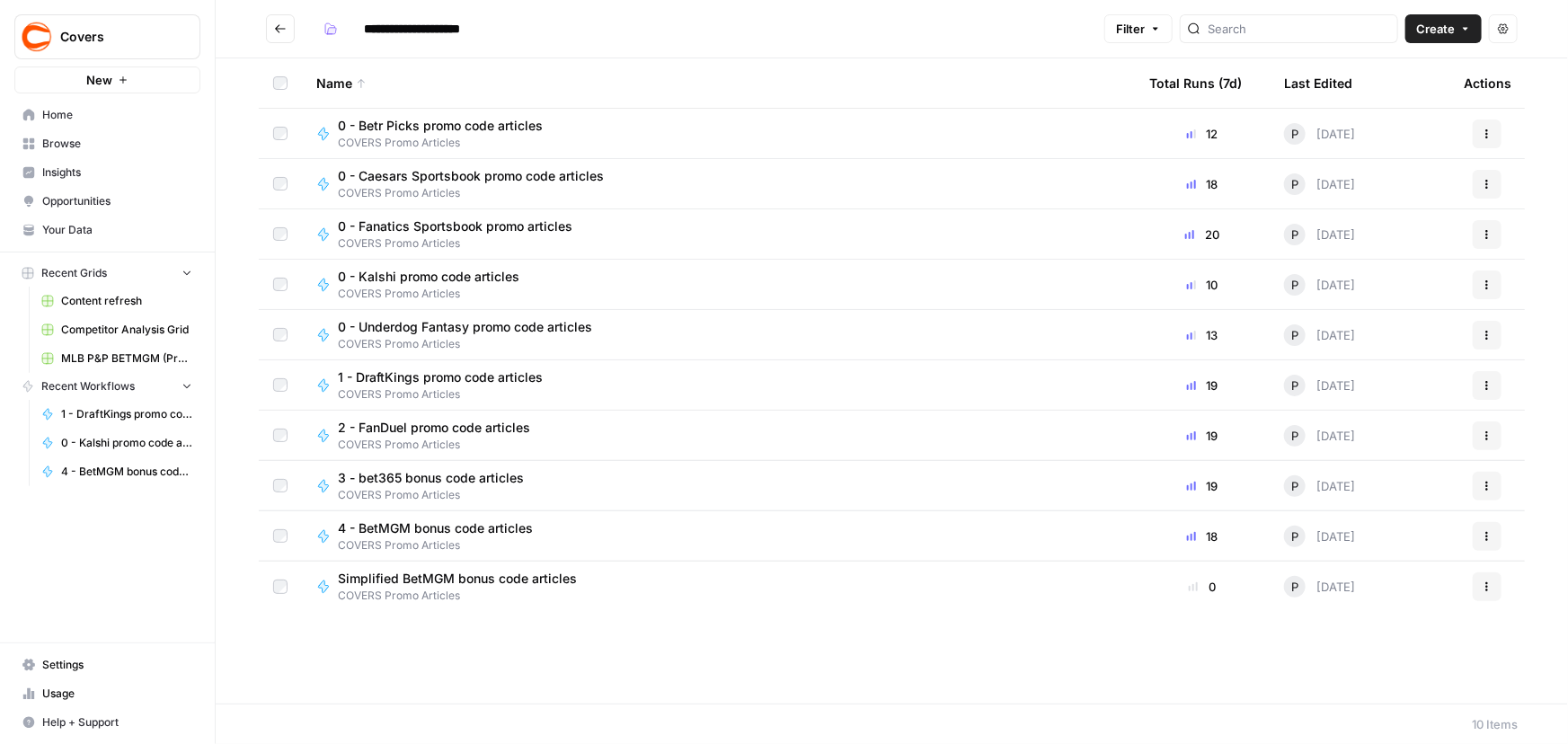
drag, startPoint x: 1489, startPoint y: 184, endPoint x: 1477, endPoint y: 184, distance: 12.0
click at [1489, 184] on icon "button" at bounding box center [1487, 183] width 11 height 11
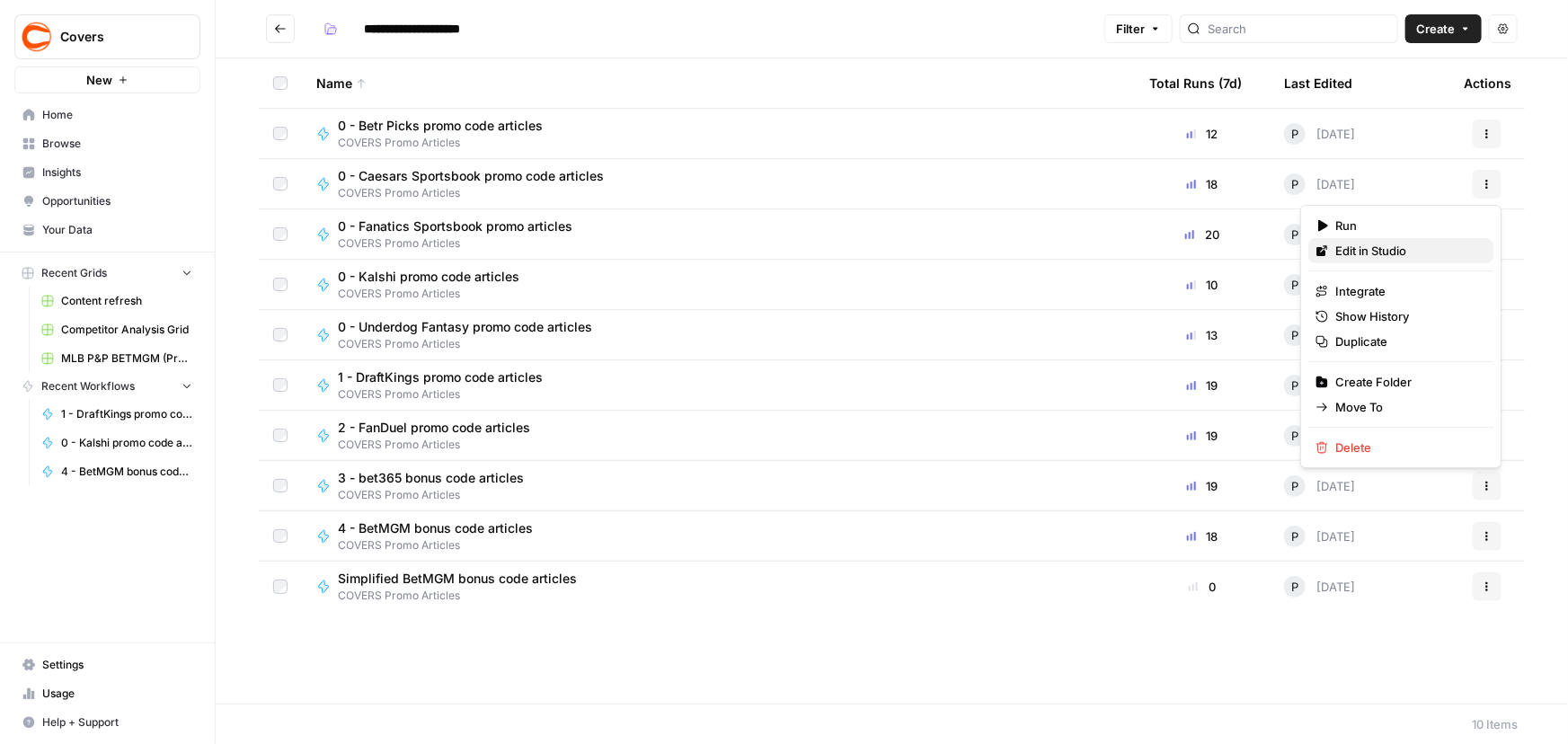
click at [1384, 246] on span "Edit in Studio" at bounding box center [1407, 251] width 144 height 18
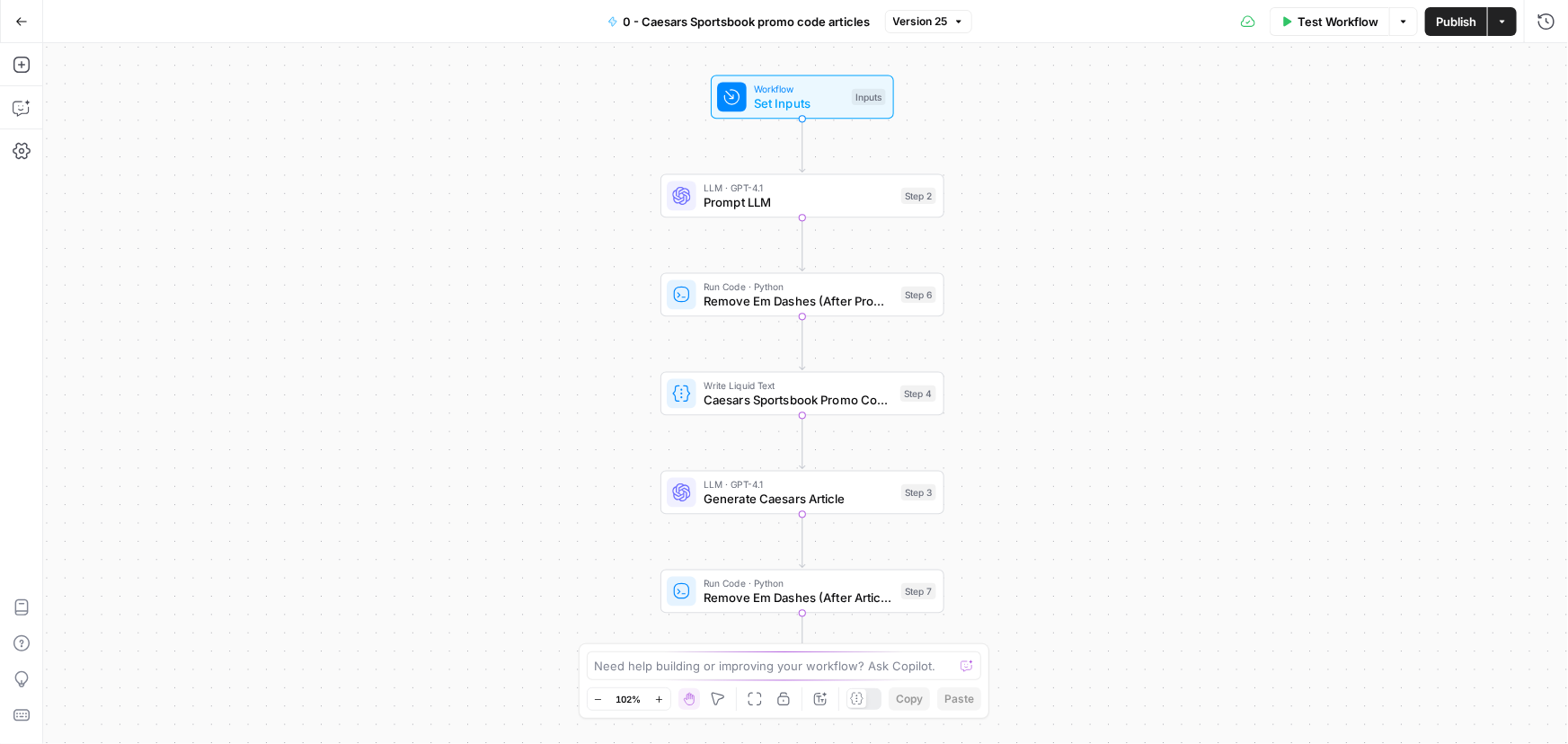
click at [632, 20] on span "0 - Caesars Sportsbook promo code articles" at bounding box center [746, 22] width 247 height 18
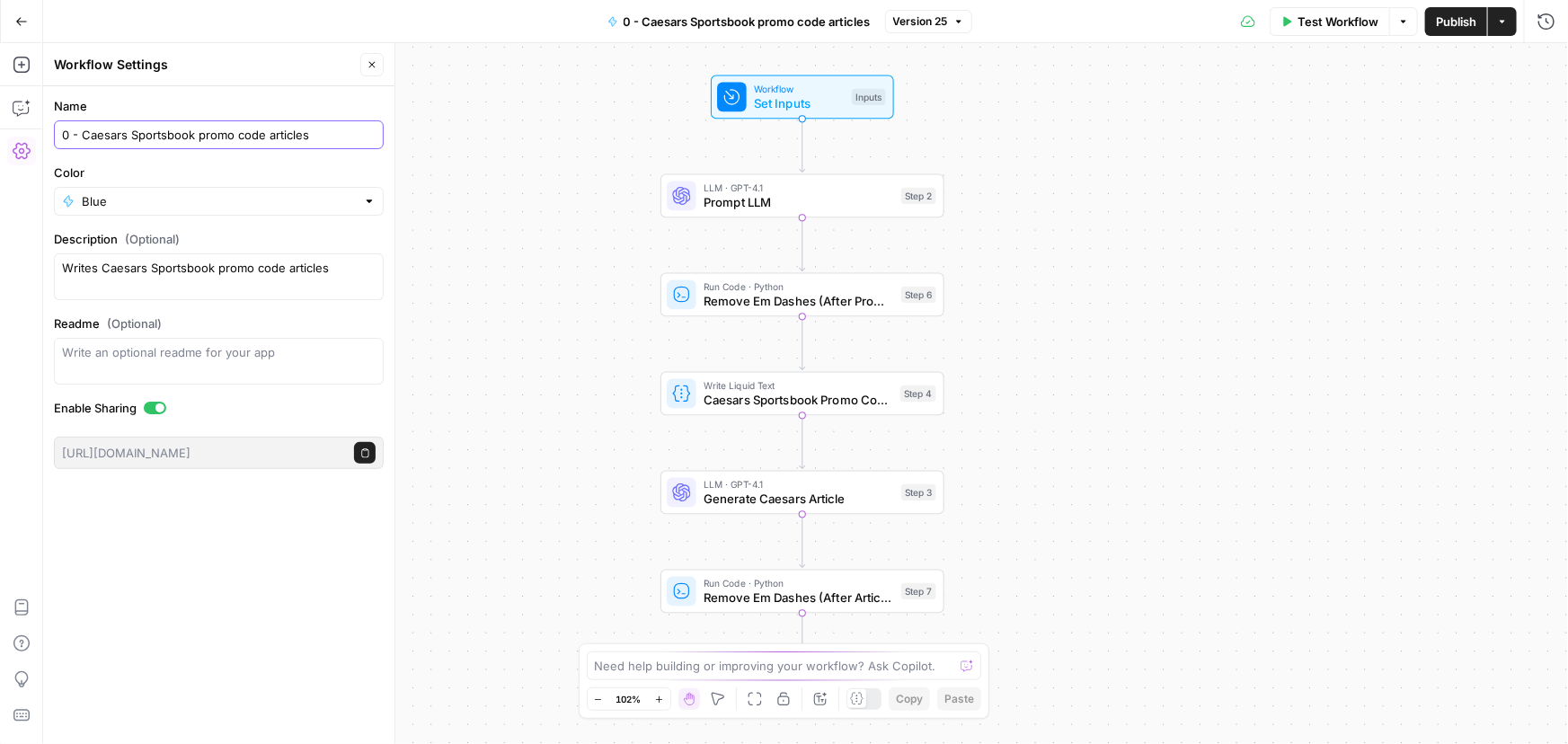
click at [66, 132] on input "0 - Caesars Sportsbook promo code articles" at bounding box center [219, 135] width 314 height 18
type input "5 - Caesars Sportsbook promo code articles"
click at [602, 125] on div "Workflow Set Inputs Inputs LLM · GPT-4.1 Prompt LLM Step 2 Run Code · Python Re…" at bounding box center [805, 393] width 1524 height 700
click at [1446, 24] on span "Publish" at bounding box center [1455, 22] width 41 height 18
click at [21, 24] on icon "button" at bounding box center [21, 21] width 13 height 13
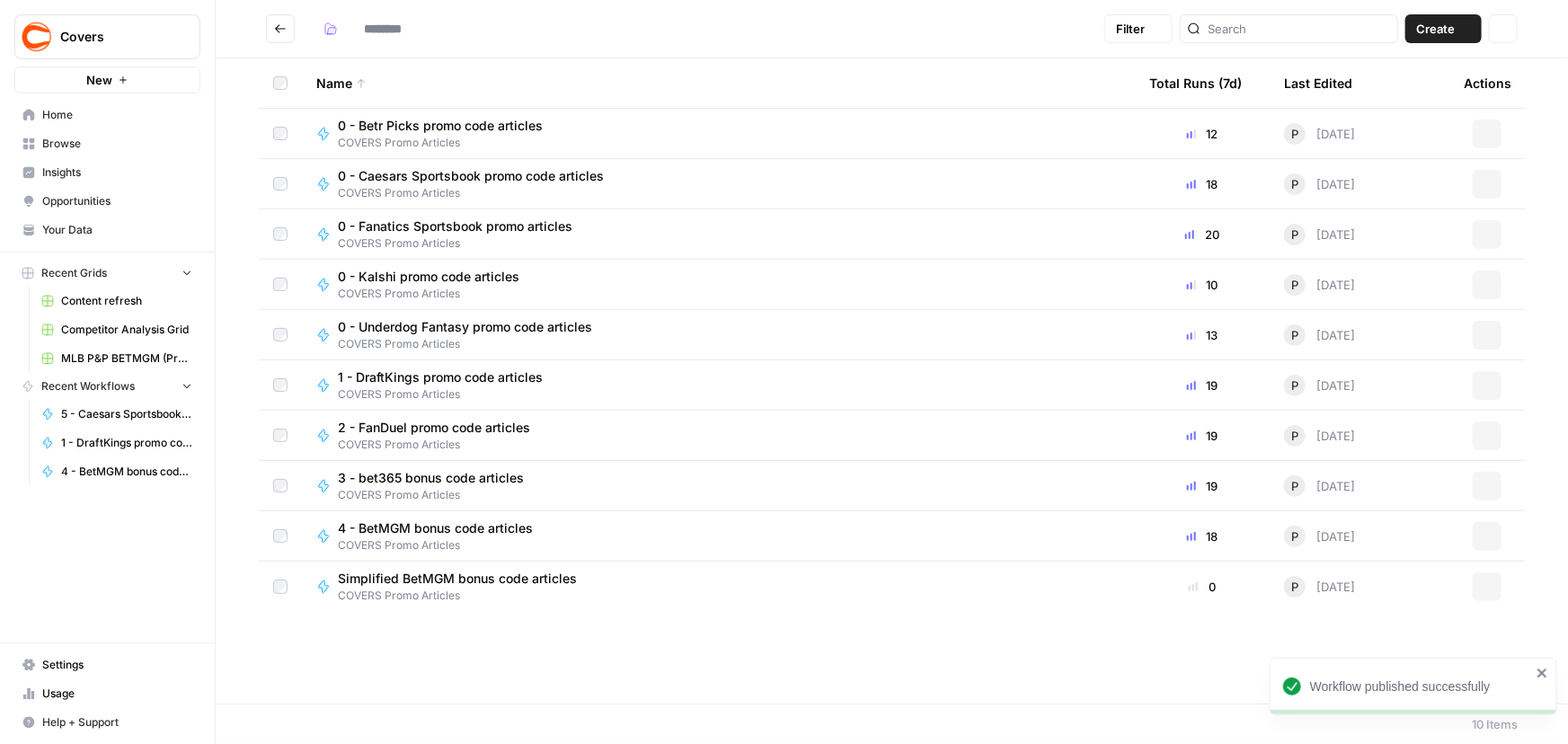
type input "**********"
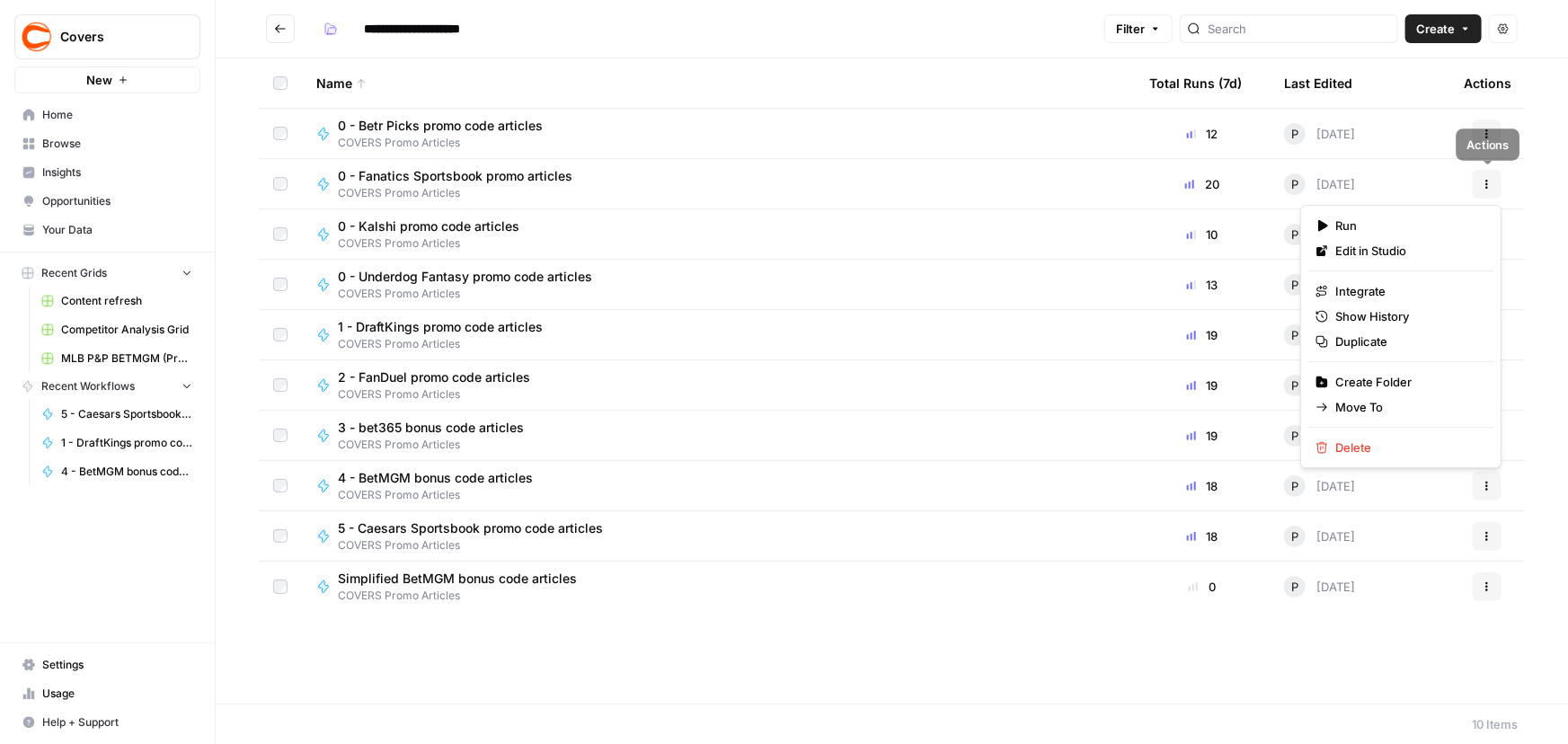
click at [1492, 178] on icon "button" at bounding box center [1487, 183] width 11 height 11
click at [1396, 259] on span "Edit in Studio" at bounding box center [1407, 251] width 144 height 18
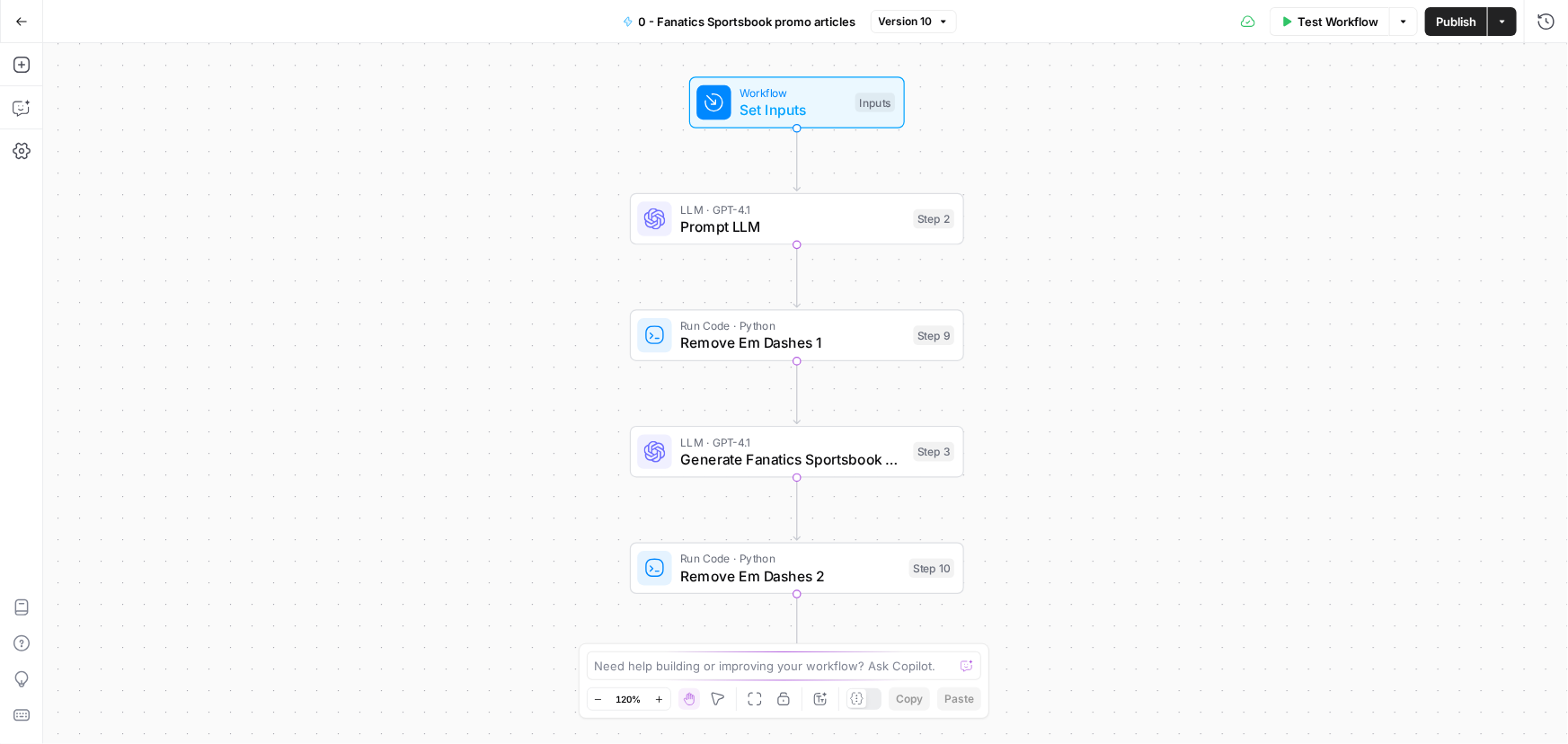
click at [709, 25] on span "0 - Fanatics Sportsbook promo articles" at bounding box center [747, 22] width 217 height 18
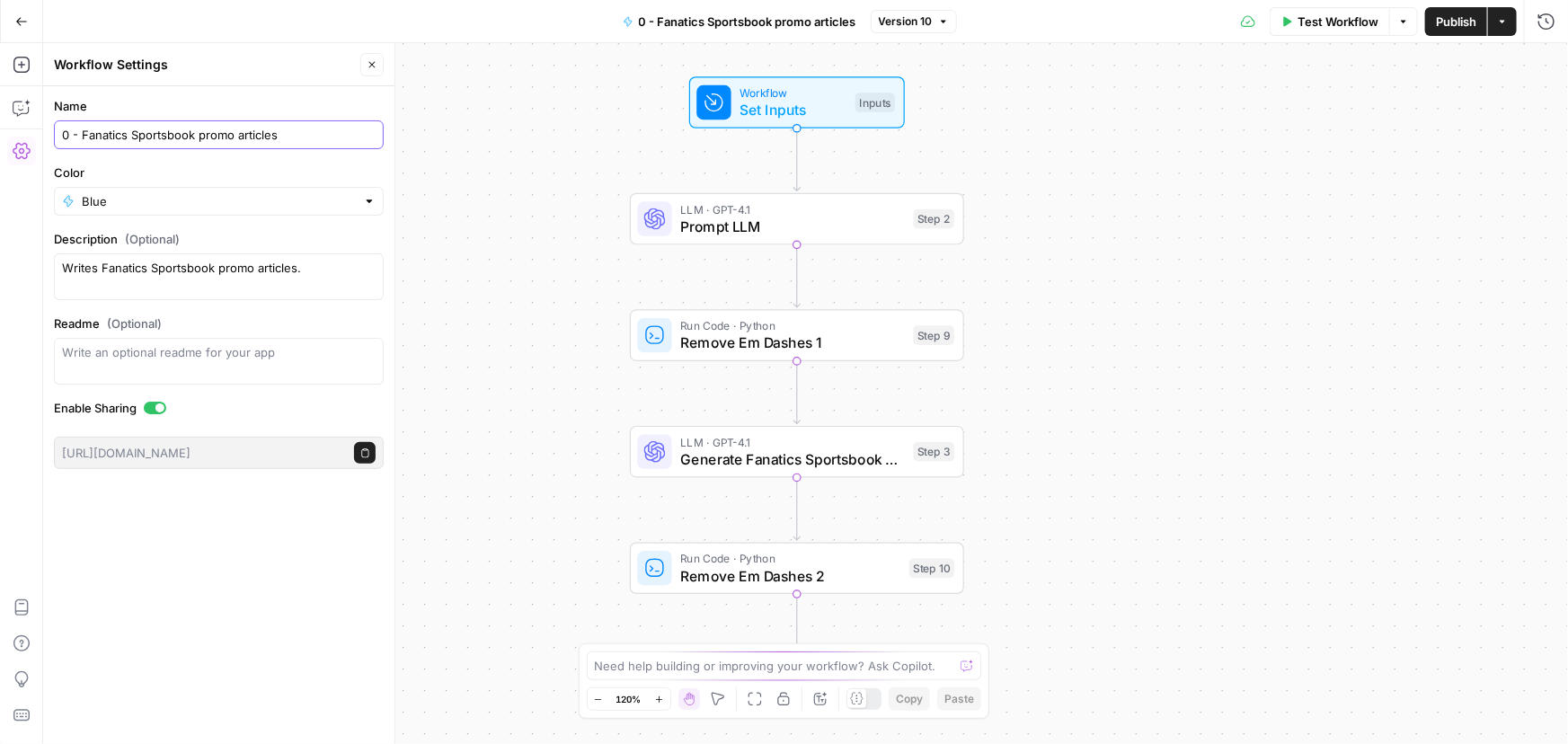
drag, startPoint x: 67, startPoint y: 127, endPoint x: 45, endPoint y: 127, distance: 22.0
click at [45, 127] on form "Name 0 - Fanatics Sportsbook promo articles Color Blue Description (Optional) W…" at bounding box center [219, 282] width 352 height 393
type input "6 - Fanatics Sportsbook promo articles"
click at [517, 166] on div "Workflow Set Inputs Inputs LLM · GPT-4.1 Prompt LLM Step 2 Run Code · Python Re…" at bounding box center [805, 393] width 1524 height 700
click at [1458, 17] on span "Publish" at bounding box center [1455, 22] width 41 height 18
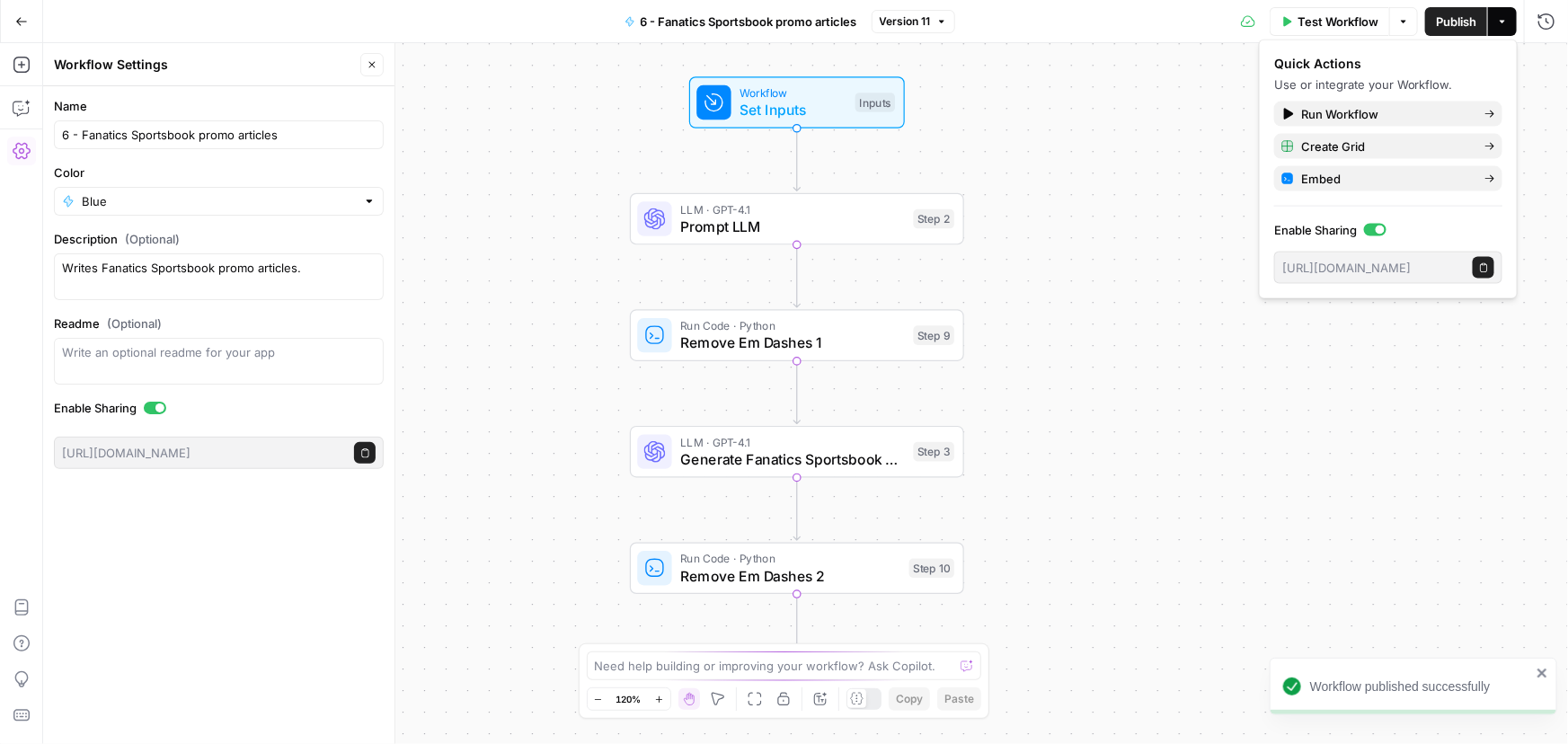
click at [6, 22] on button "Go Back" at bounding box center [21, 21] width 33 height 33
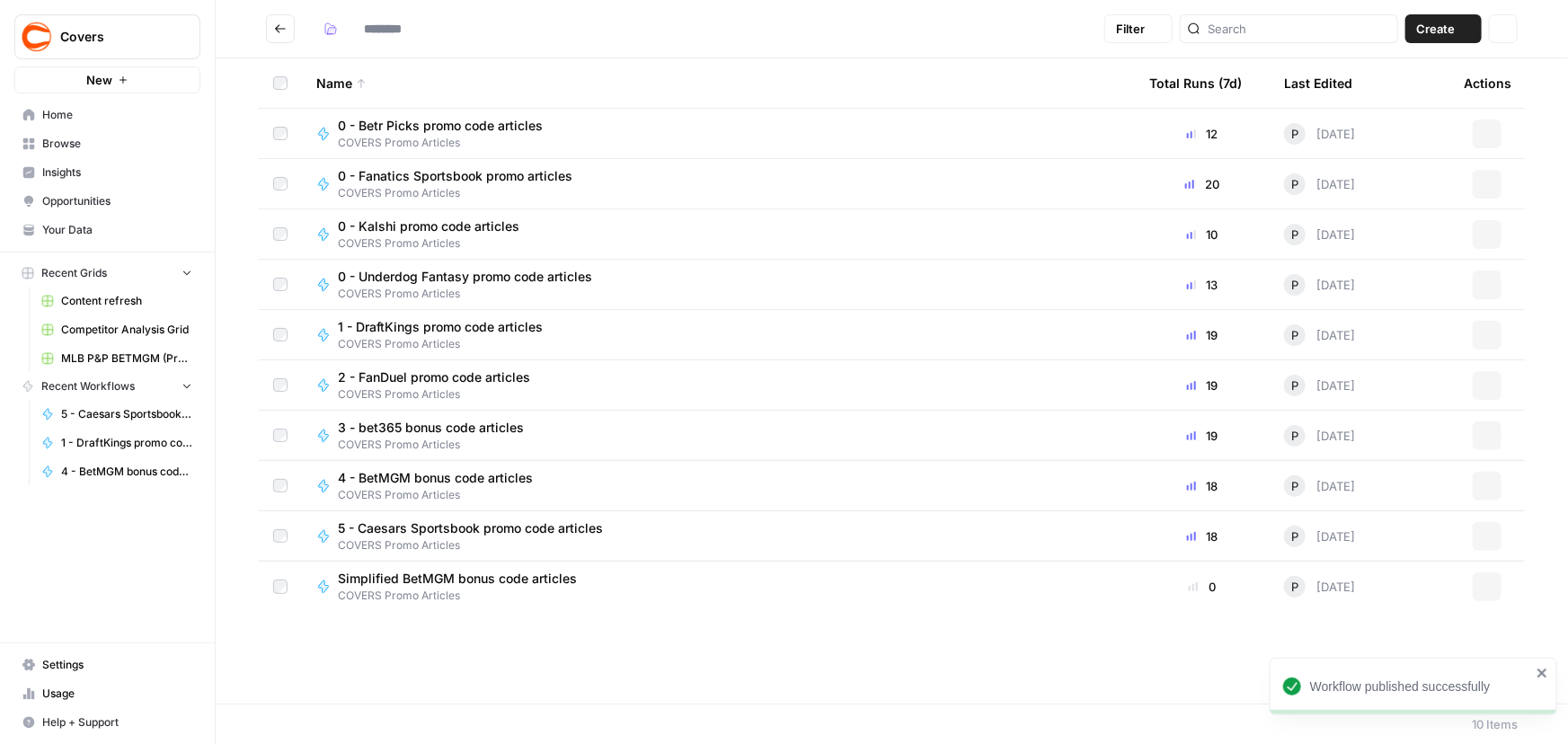
type input "**********"
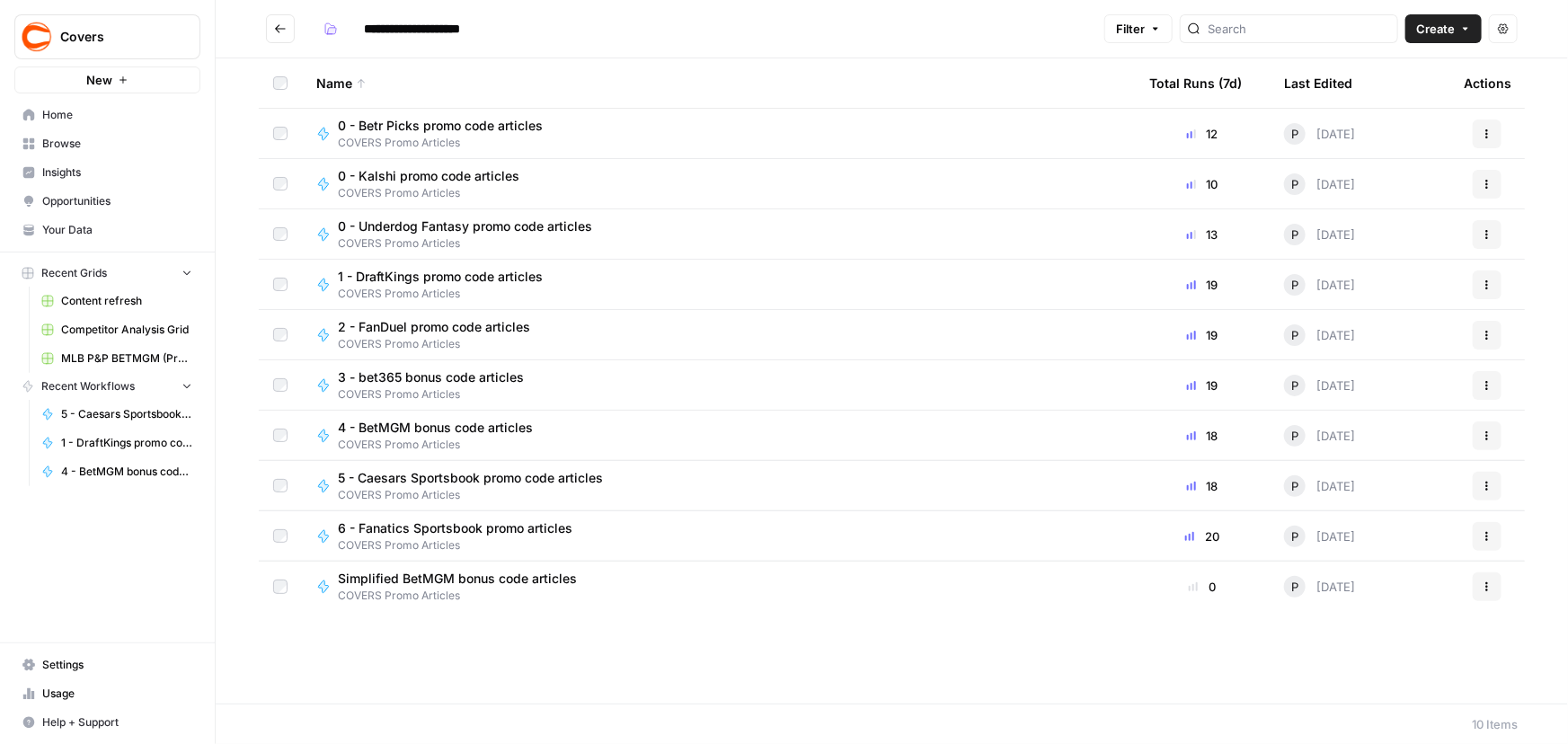
click at [1501, 234] on button "Actions" at bounding box center [1487, 234] width 29 height 29
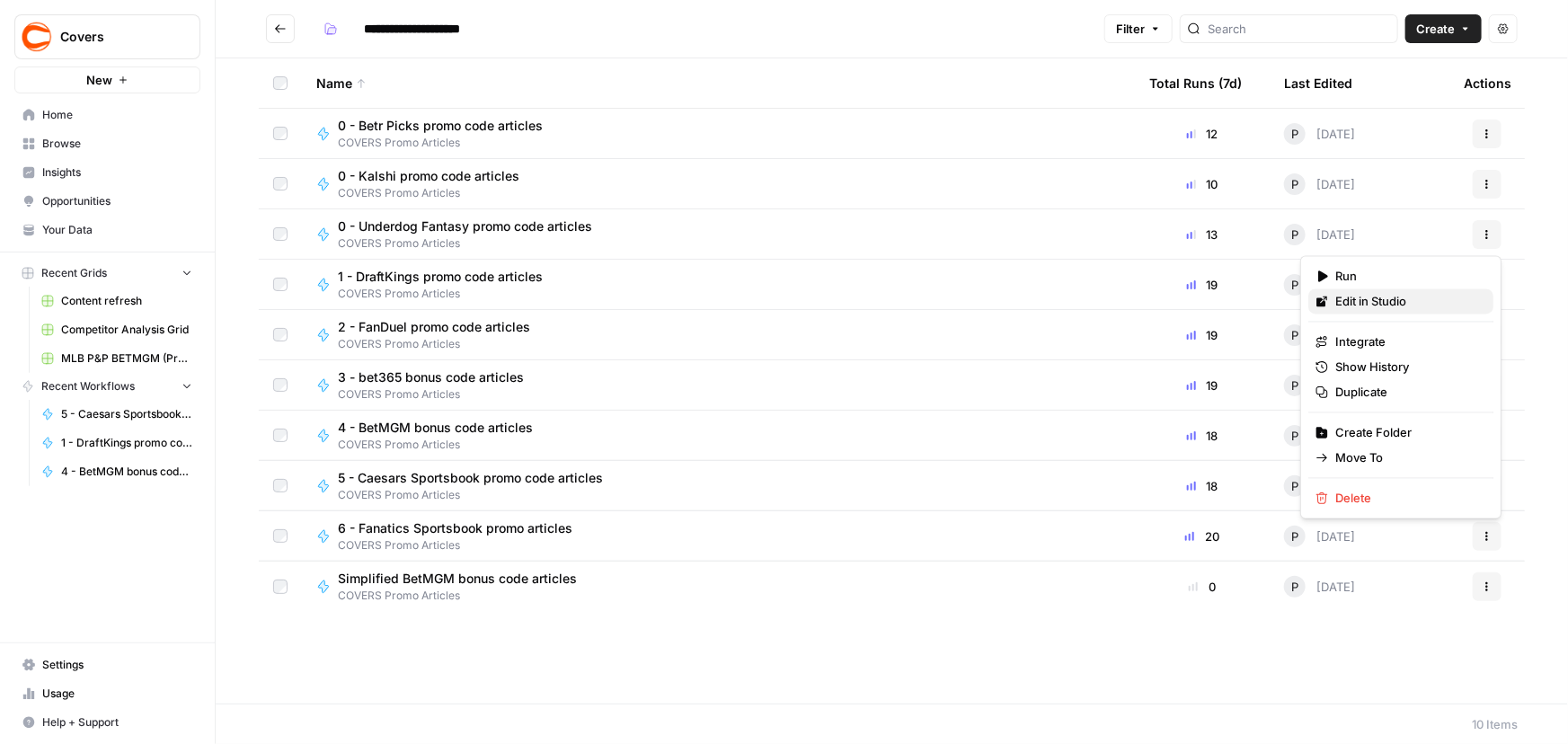
click at [1370, 307] on span "Edit in Studio" at bounding box center [1407, 302] width 144 height 18
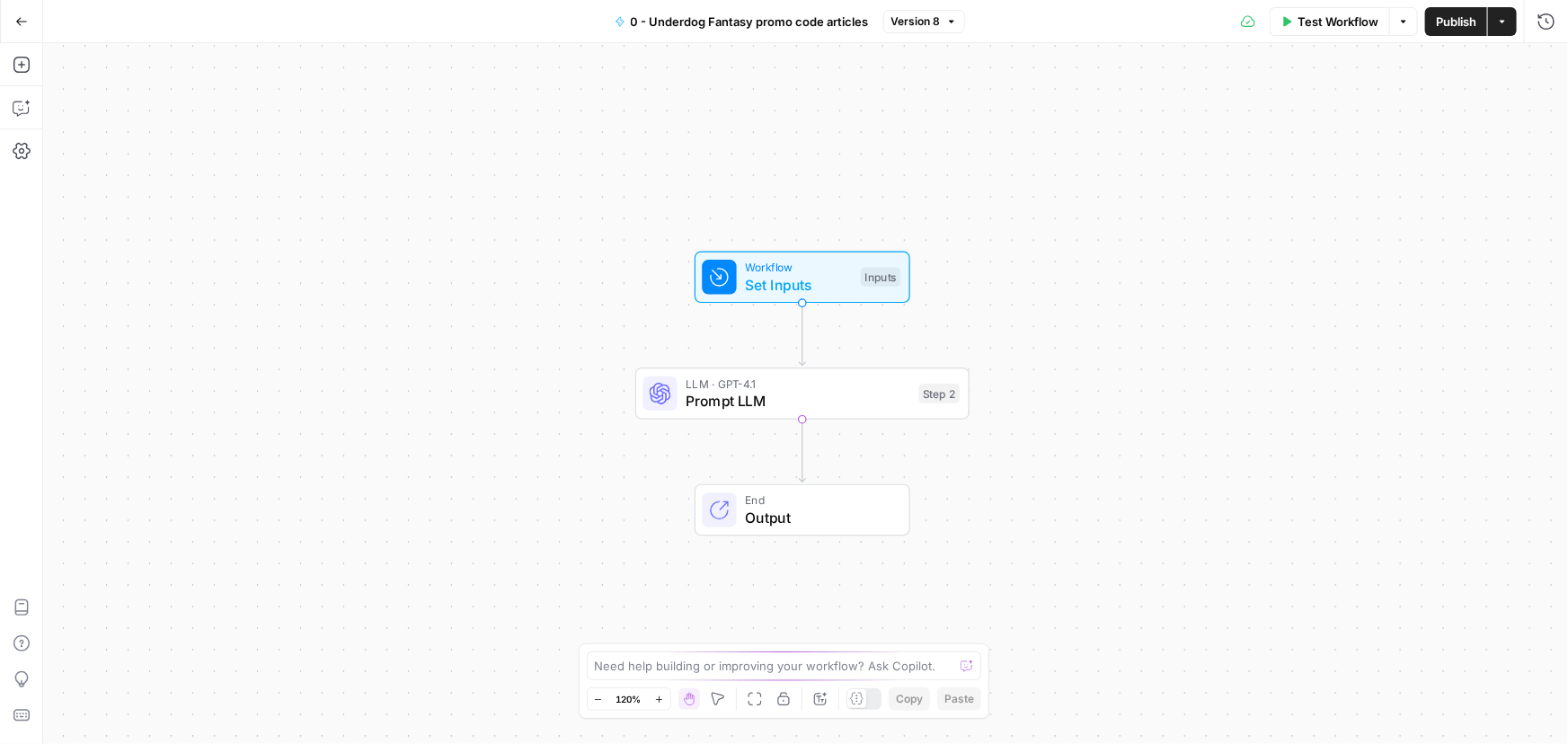
click at [652, 14] on span "0 - Underdog Fantasy promo code articles" at bounding box center [750, 22] width 238 height 18
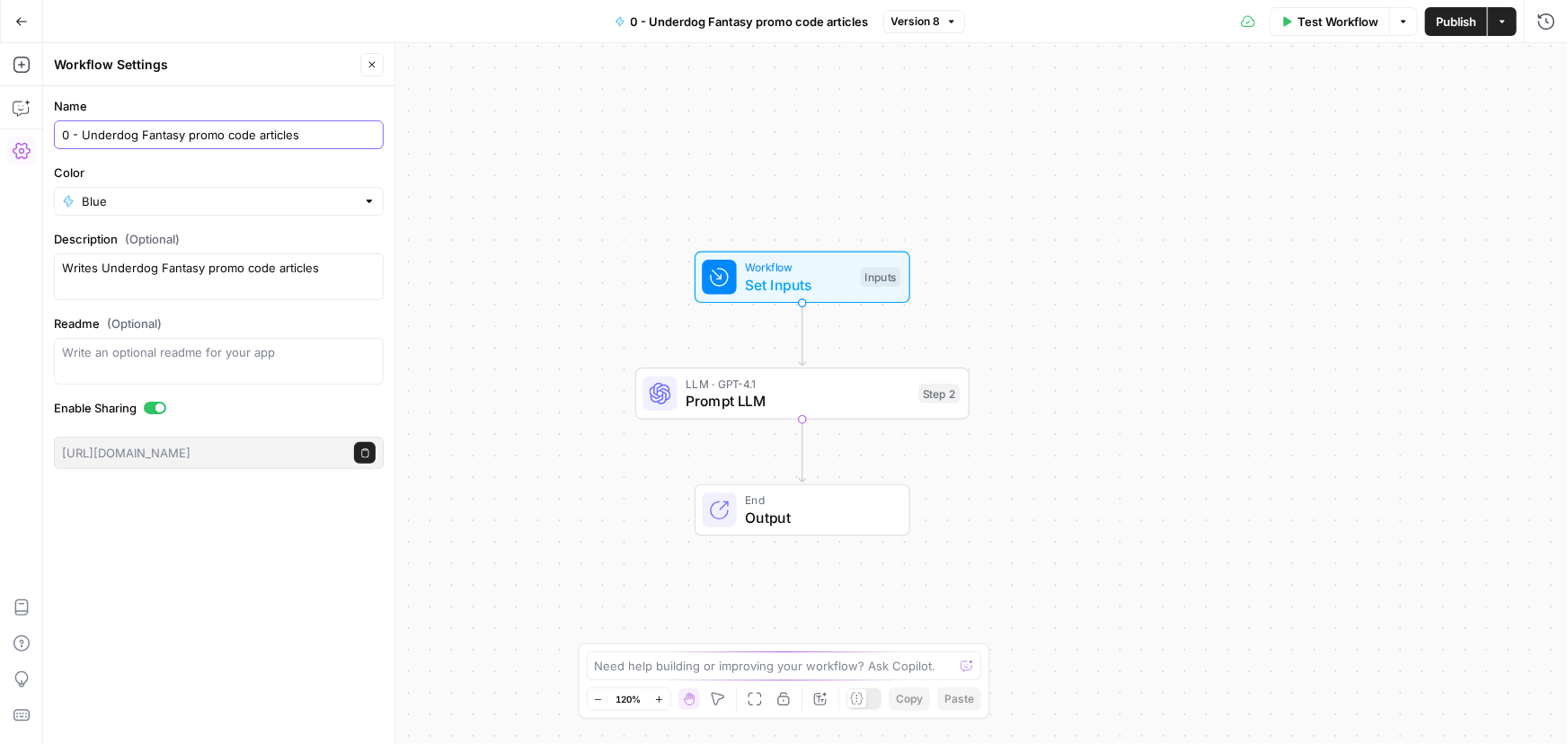
click at [67, 131] on input "0 - Underdog Fantasy promo code articles" at bounding box center [219, 135] width 314 height 18
type input "7 - Underdog Fantasy promo code articles"
click at [1458, 18] on span "Publish" at bounding box center [1455, 22] width 41 height 18
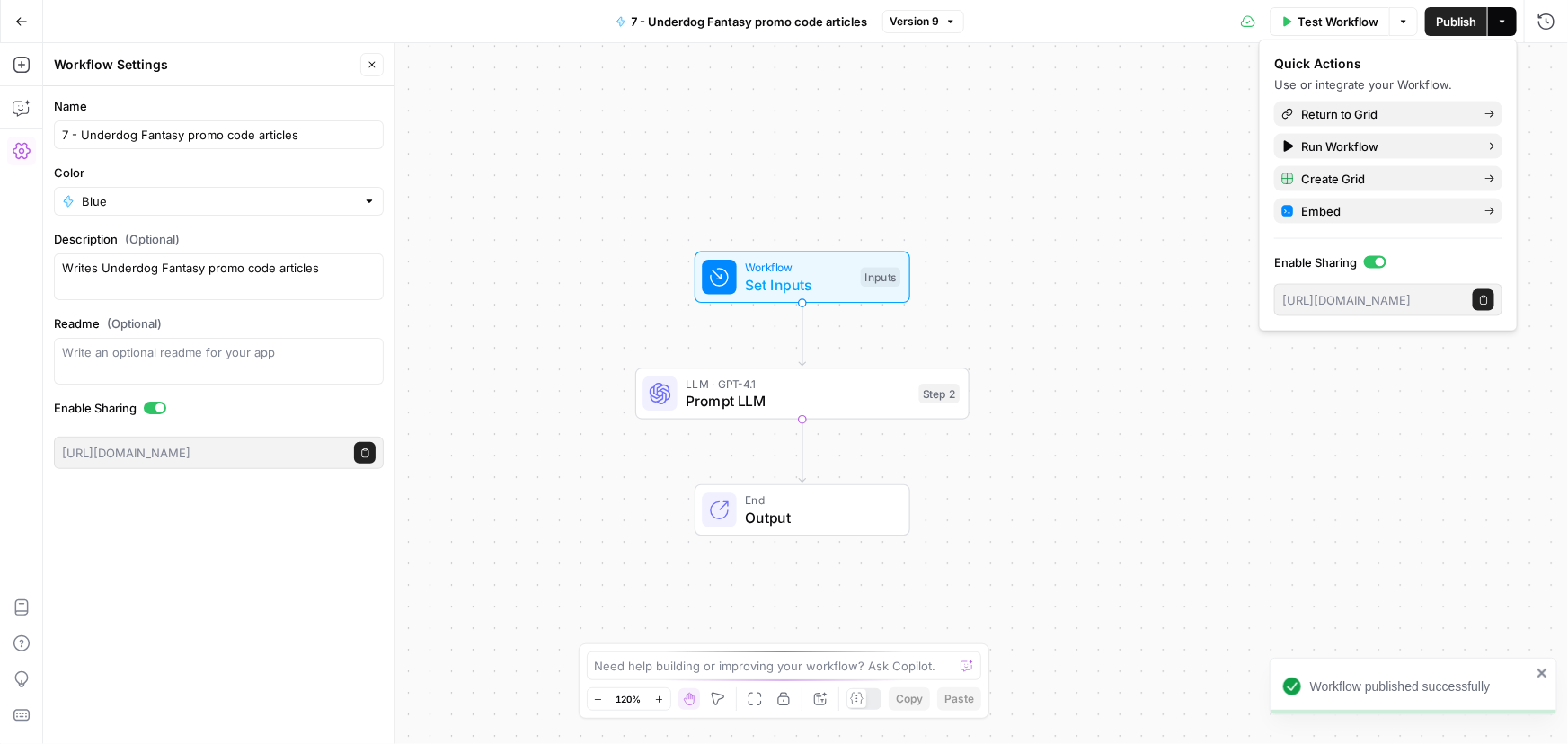
click at [5, 26] on div "Go Back" at bounding box center [22, 21] width 44 height 43
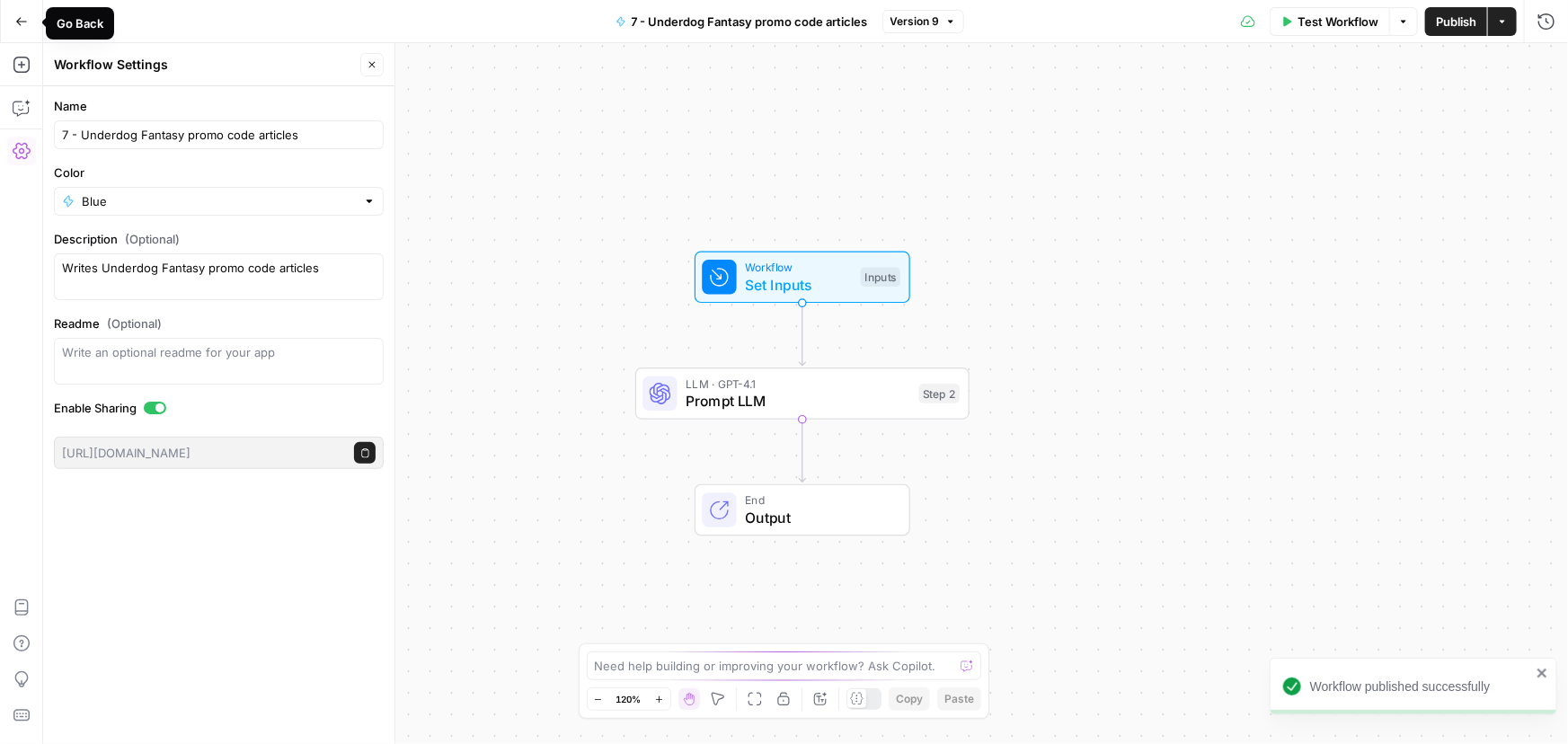
click at [11, 23] on button "Go Back" at bounding box center [21, 21] width 33 height 33
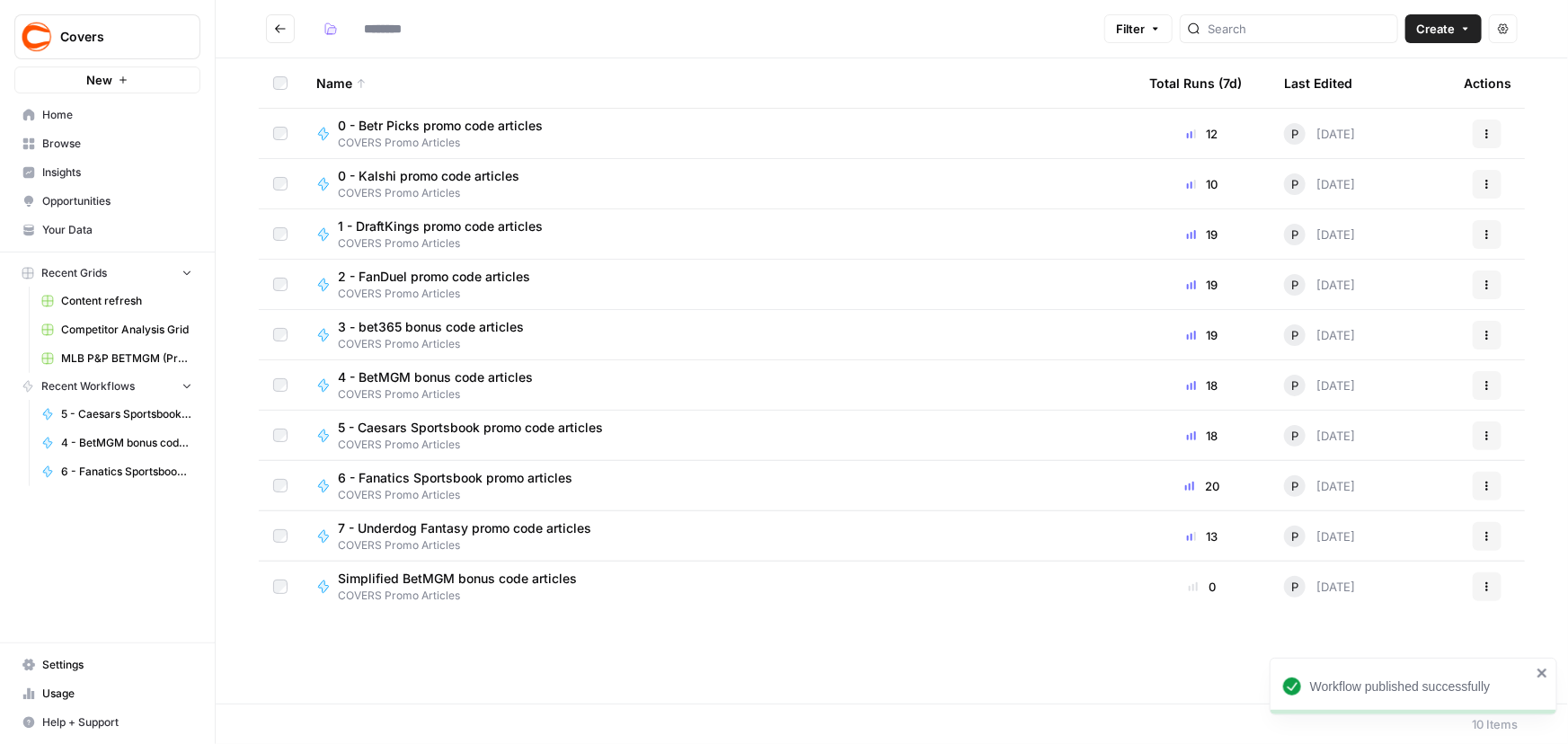
type input "**********"
drag, startPoint x: 1492, startPoint y: 134, endPoint x: 1481, endPoint y: 139, distance: 12.1
click at [1491, 135] on icon "button" at bounding box center [1487, 134] width 11 height 11
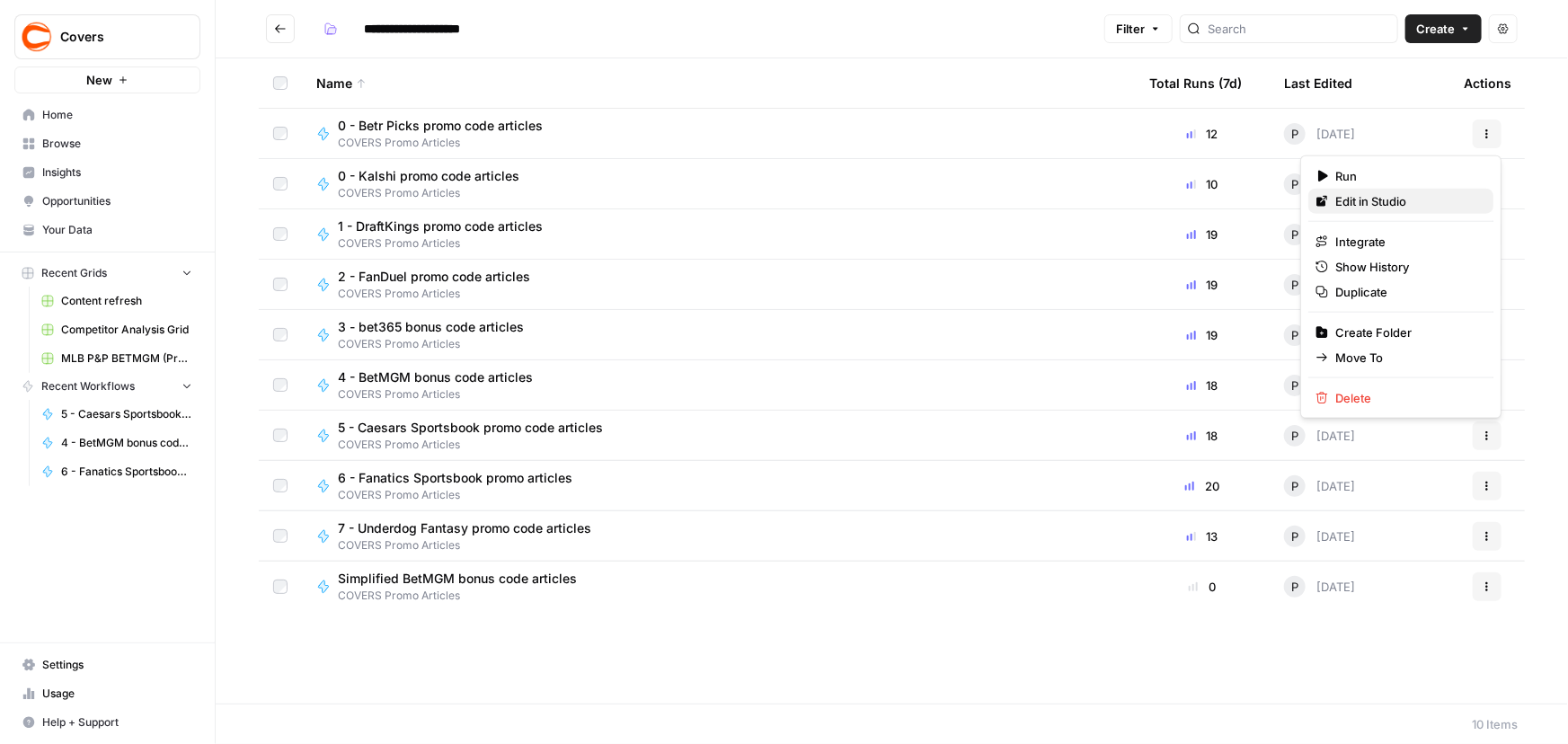
click at [1381, 206] on span "Edit in Studio" at bounding box center [1407, 201] width 144 height 18
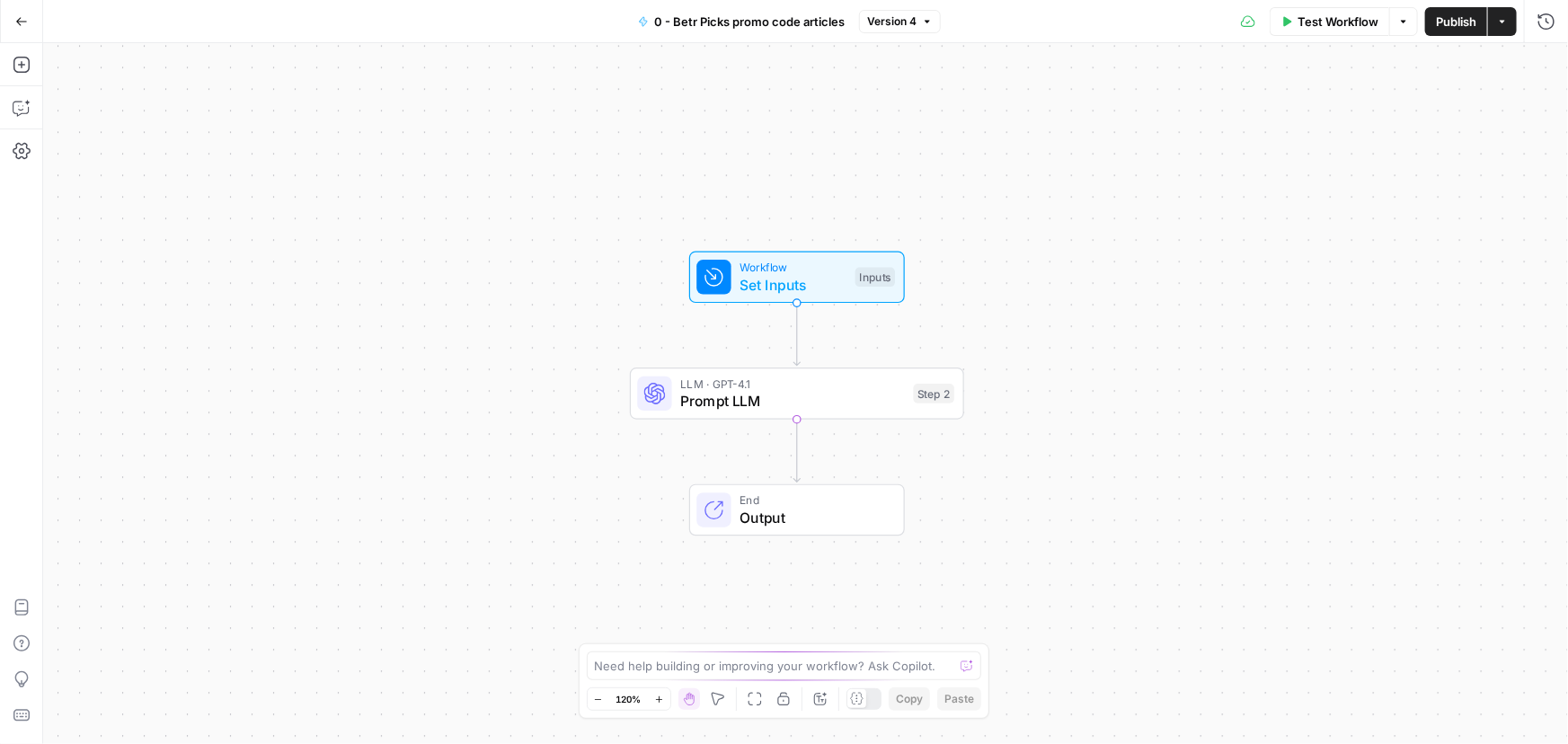
click at [672, 26] on span "0 - Betr Picks promo code articles" at bounding box center [749, 22] width 190 height 18
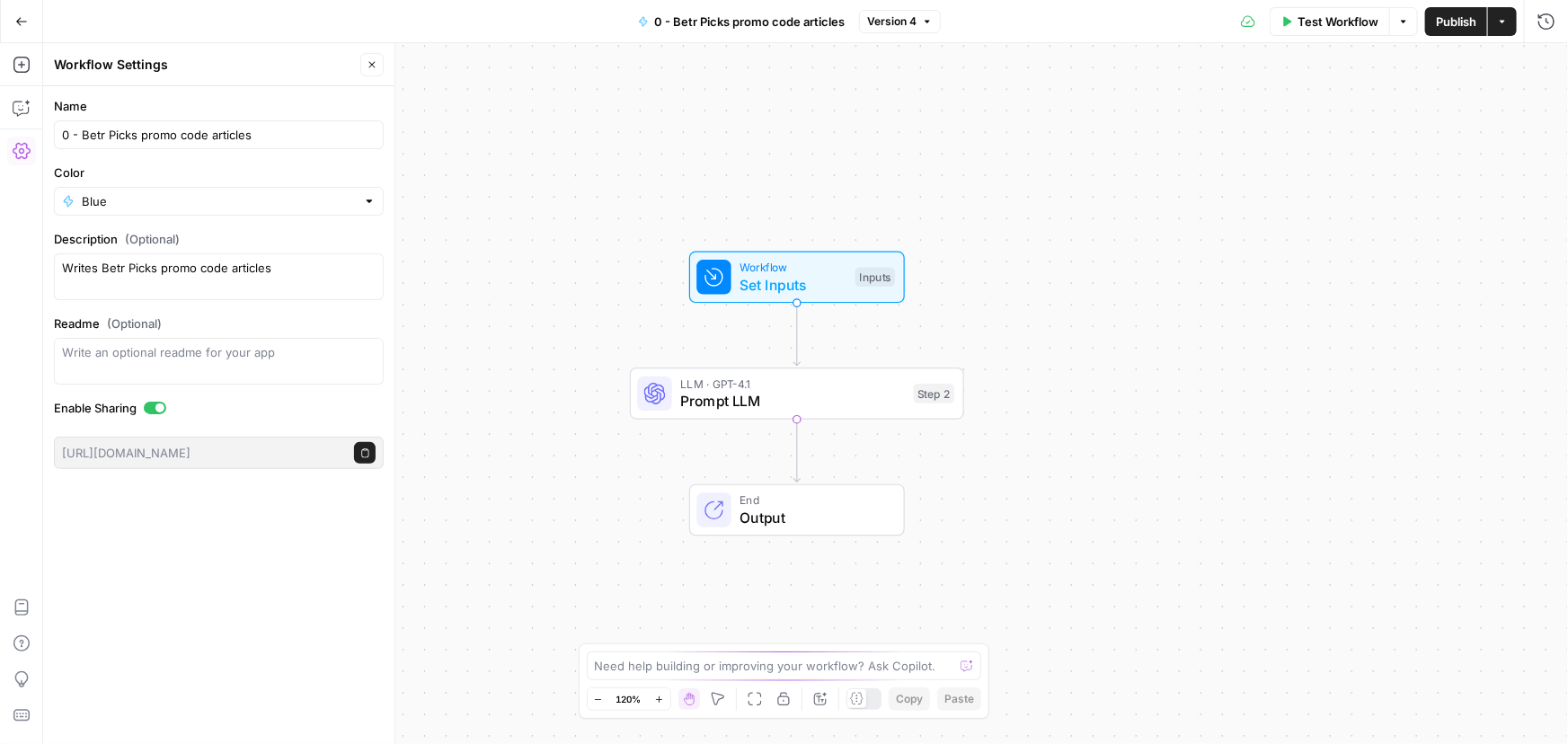
click at [67, 127] on div "0 - Betr Picks promo code articles" at bounding box center [218, 135] width 330 height 29
click at [68, 133] on input "0 - Betr Picks promo code articles" at bounding box center [219, 135] width 314 height 18
type input "8 - Betr Picks promo code articles"
click at [634, 70] on div "Workflow Set Inputs Inputs LLM · GPT-4.1 Prompt LLM Step 2 End Output" at bounding box center [805, 393] width 1524 height 700
click at [1456, 16] on span "Publish" at bounding box center [1455, 22] width 41 height 18
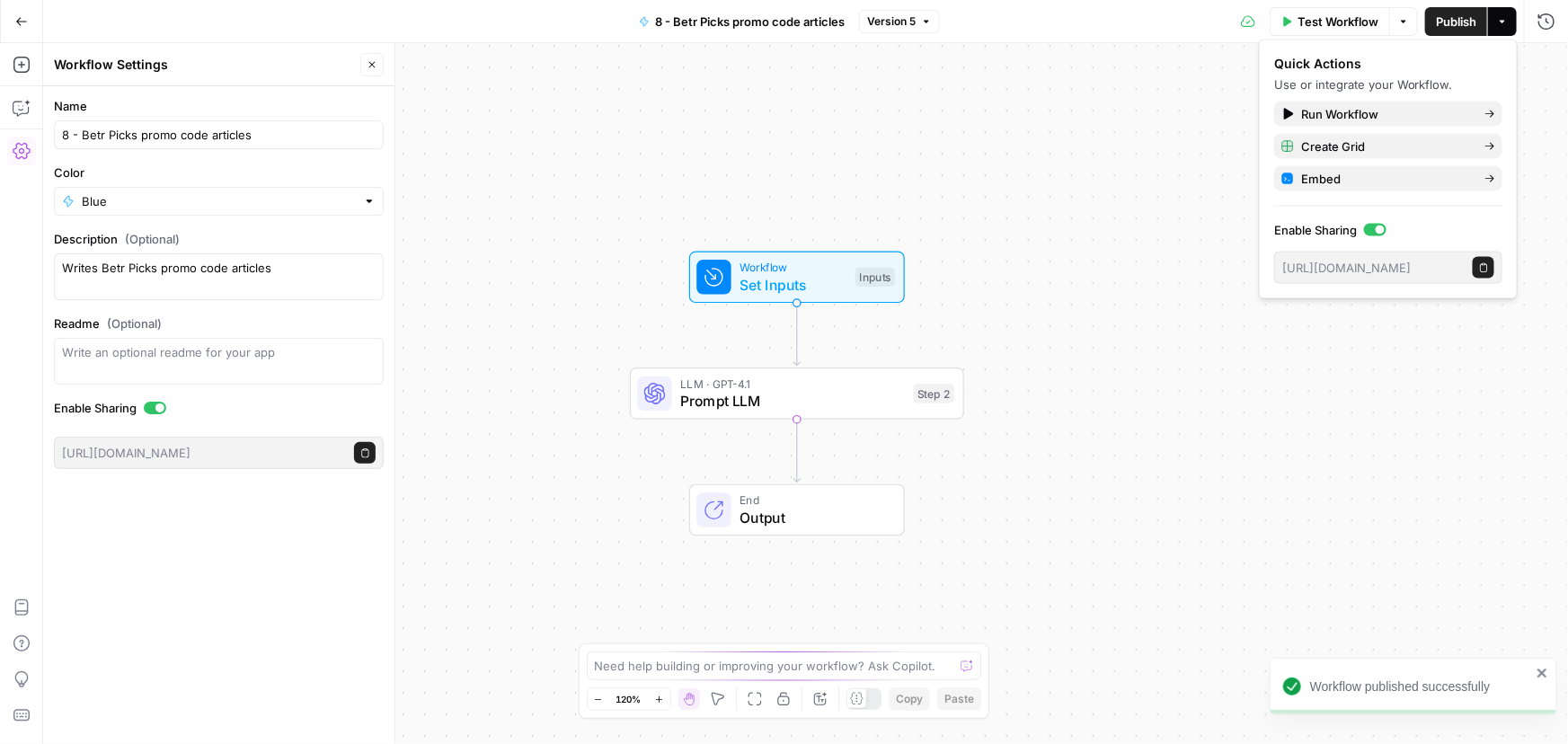
click at [14, 17] on button "Go Back" at bounding box center [21, 21] width 33 height 33
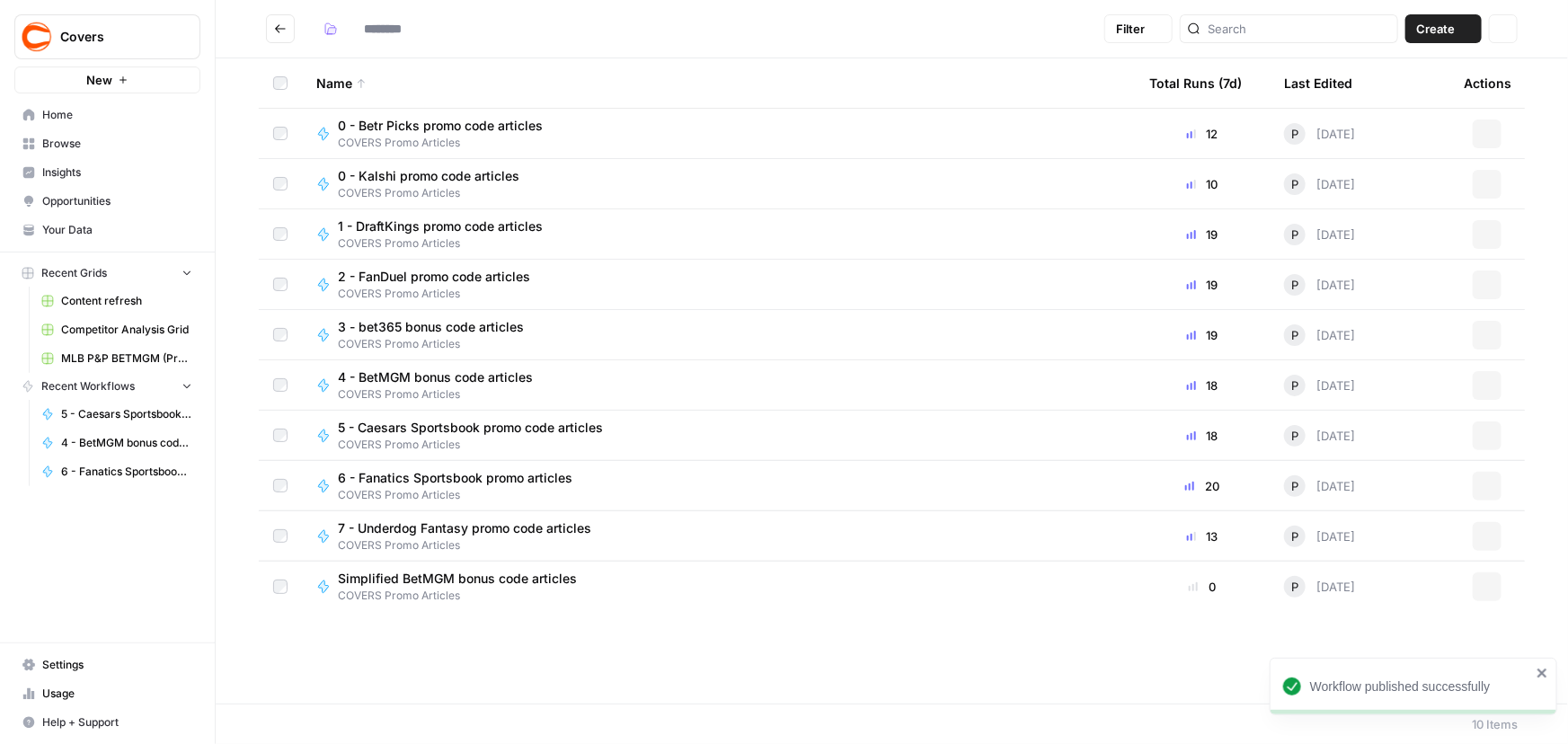
type input "**********"
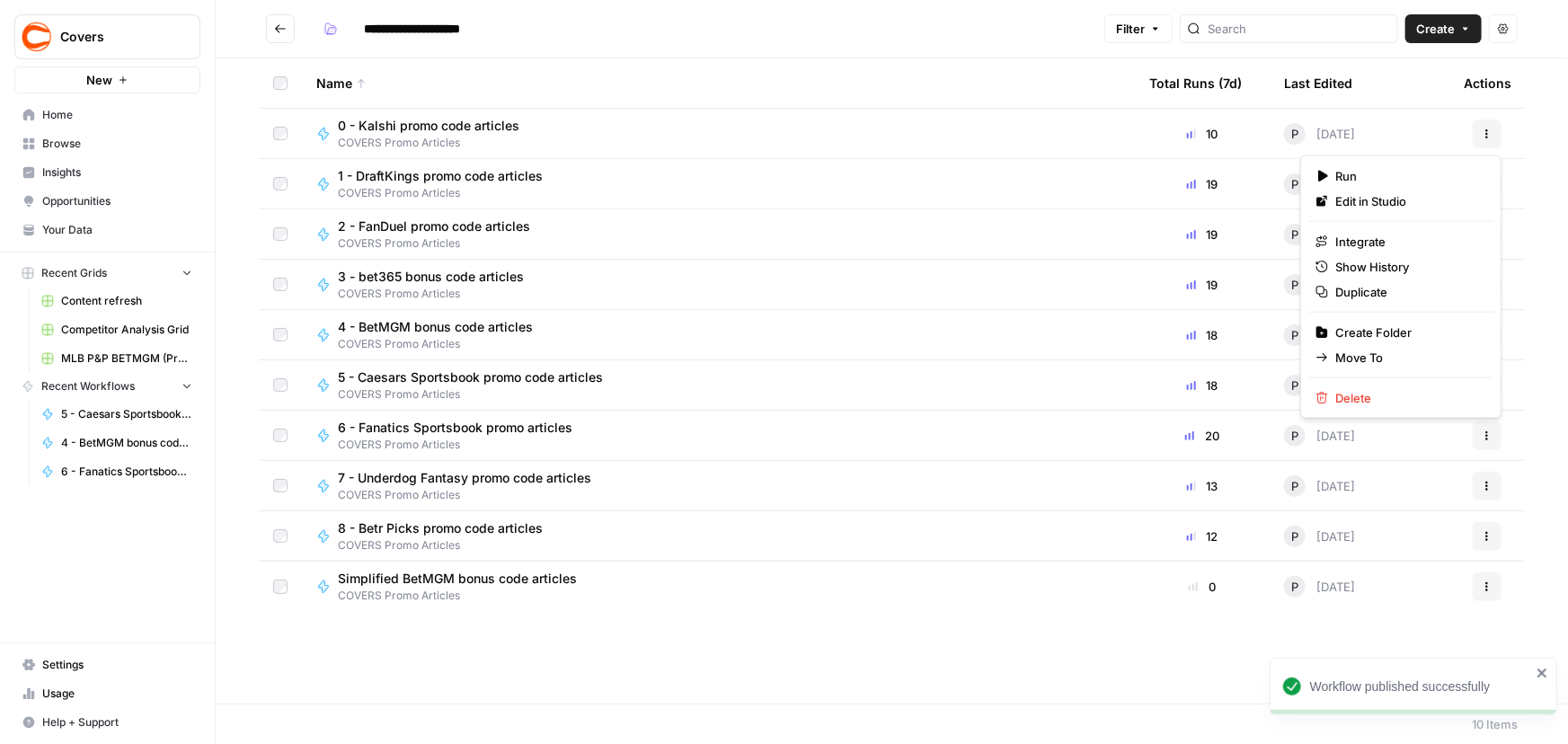
click at [1478, 124] on button "Actions" at bounding box center [1487, 134] width 29 height 29
click at [1383, 198] on span "Edit in Studio" at bounding box center [1407, 201] width 144 height 18
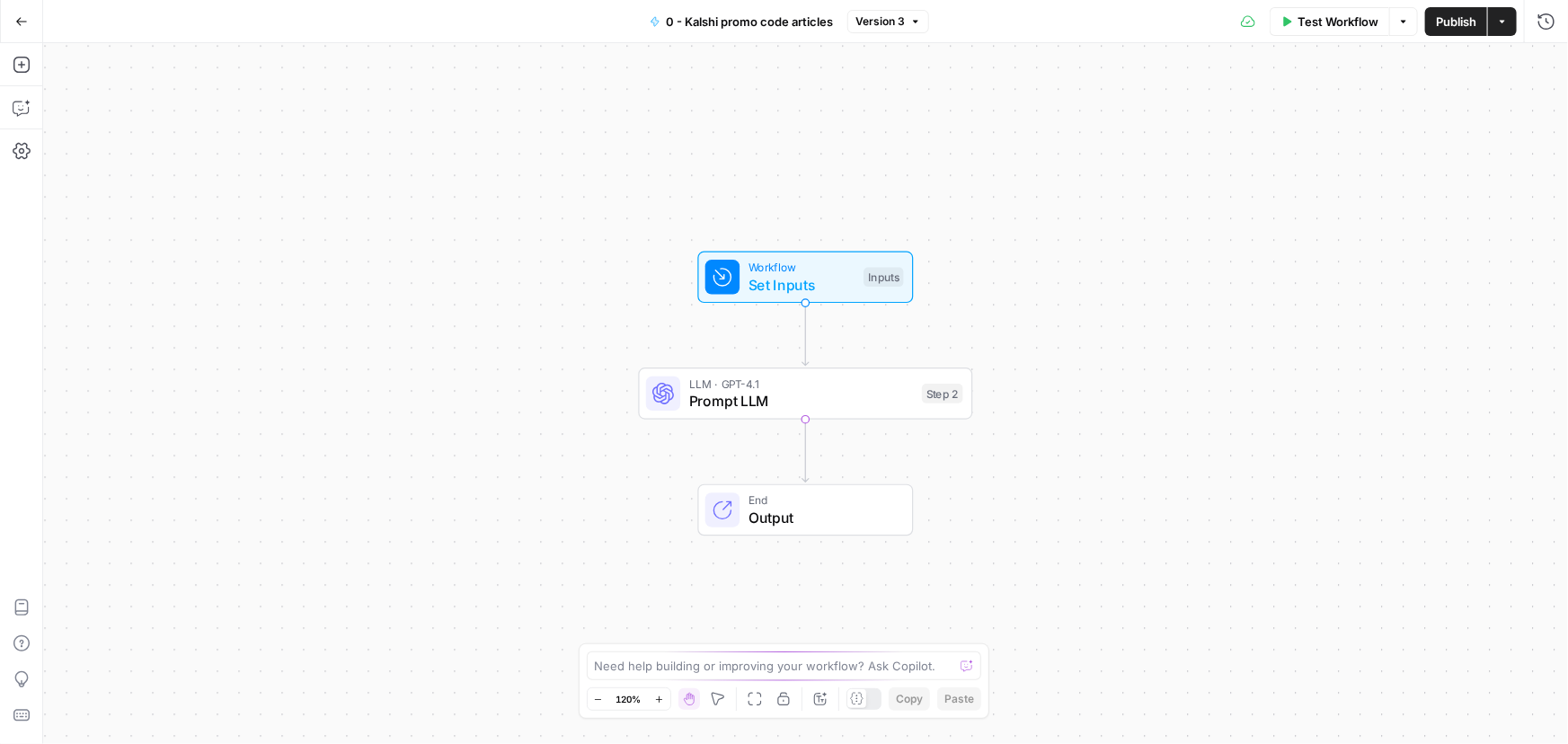
click at [705, 15] on span "0 - Kalshi promo code articles" at bounding box center [749, 22] width 167 height 18
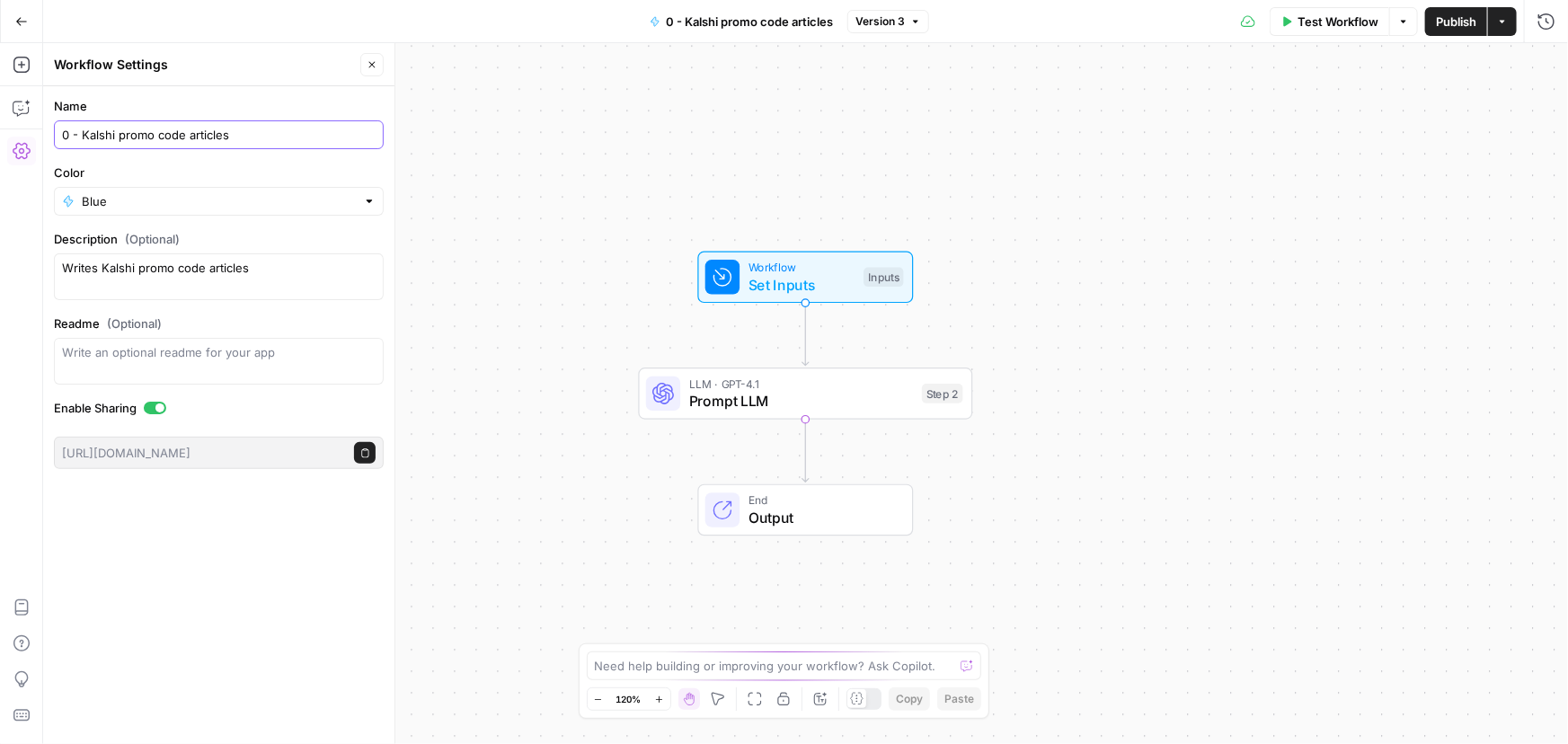
drag, startPoint x: 72, startPoint y: 135, endPoint x: 34, endPoint y: 143, distance: 38.8
click at [22, 144] on body "Covers New Home Browse Insights Opportunities Your Data Recent Grids Content re…" at bounding box center [784, 372] width 1568 height 744
type input "9 - Kalshi promo code articles"
click at [614, 159] on div "Workflow Set Inputs Inputs LLM · GPT-4.1 Prompt LLM Step 2 End Output" at bounding box center [805, 393] width 1524 height 700
click at [1464, 30] on button "Publish" at bounding box center [1456, 21] width 62 height 29
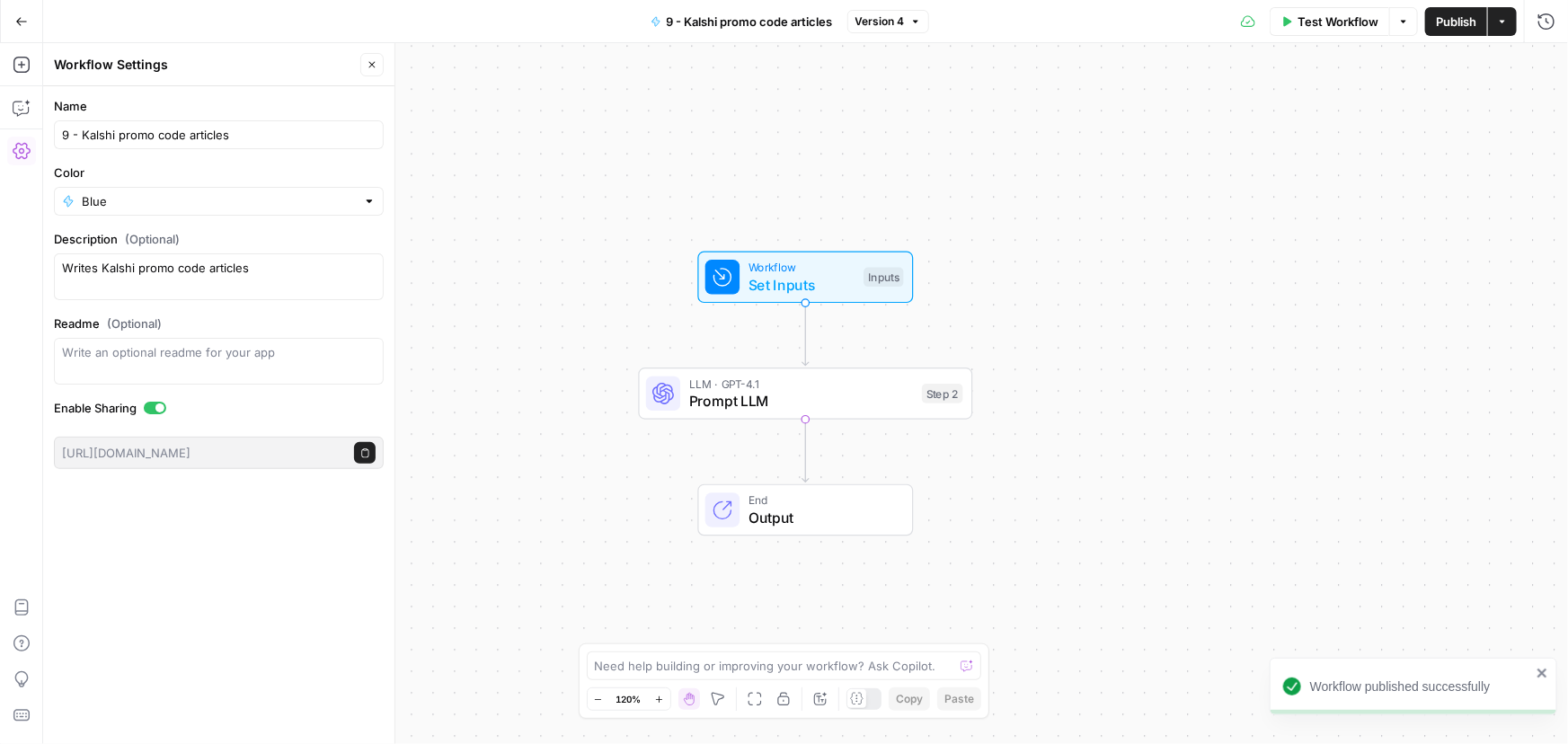
click at [27, 24] on button "Go Back" at bounding box center [21, 21] width 33 height 33
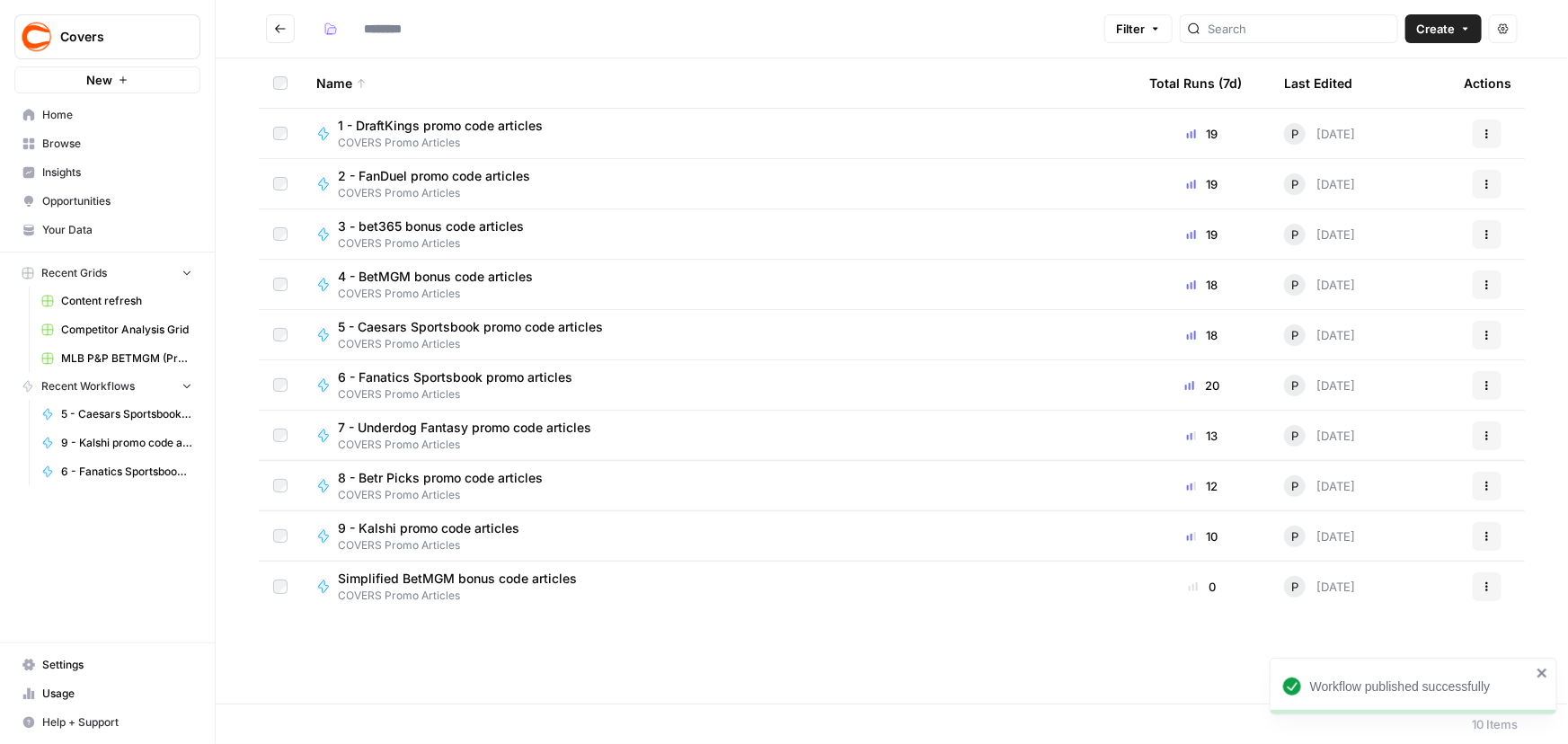
type input "**********"
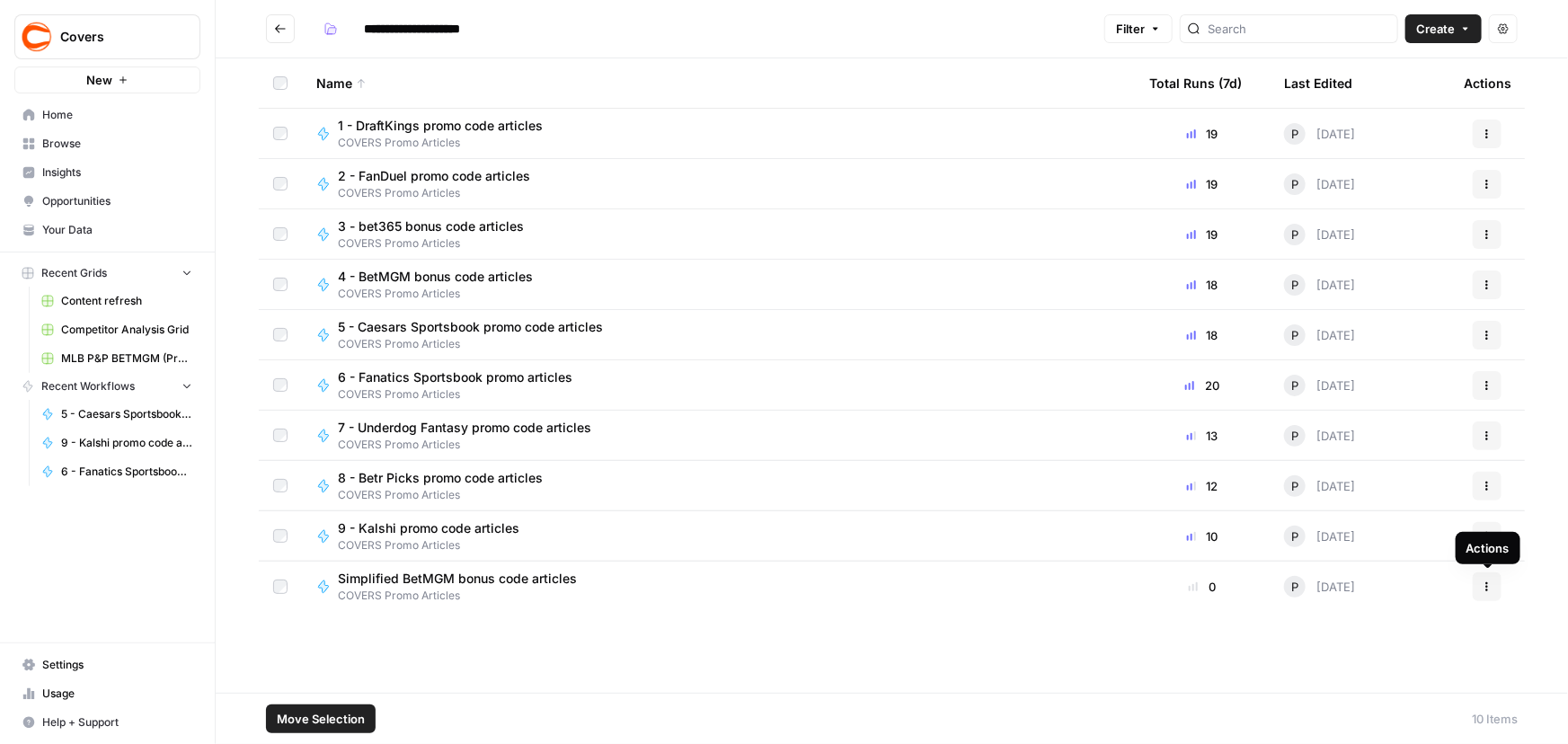
click at [1483, 583] on icon "button" at bounding box center [1487, 586] width 11 height 11
click at [1365, 555] on button "Delete" at bounding box center [1401, 544] width 185 height 25
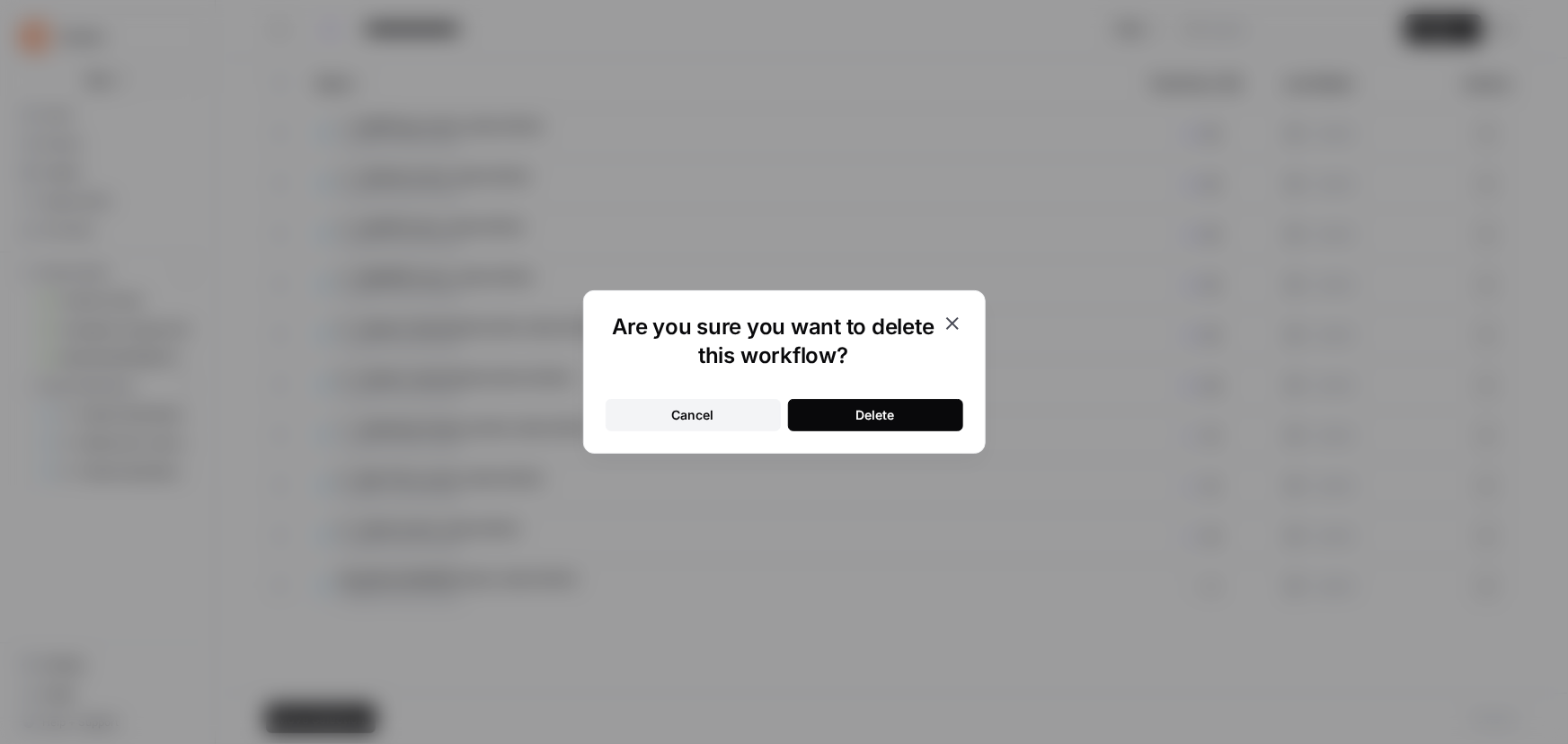
click at [871, 411] on div "Delete" at bounding box center [875, 415] width 39 height 18
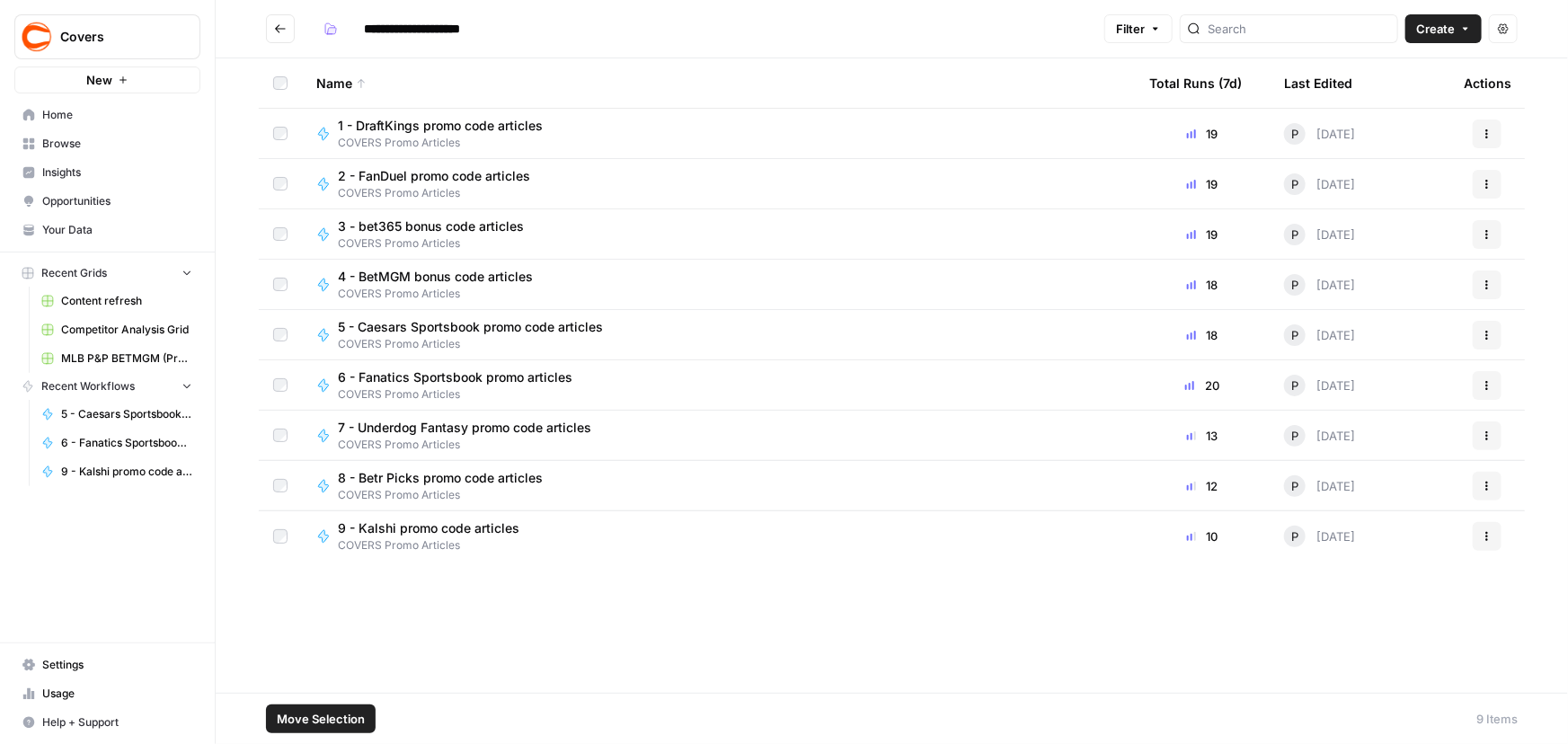
click at [1492, 136] on icon "button" at bounding box center [1487, 134] width 11 height 11
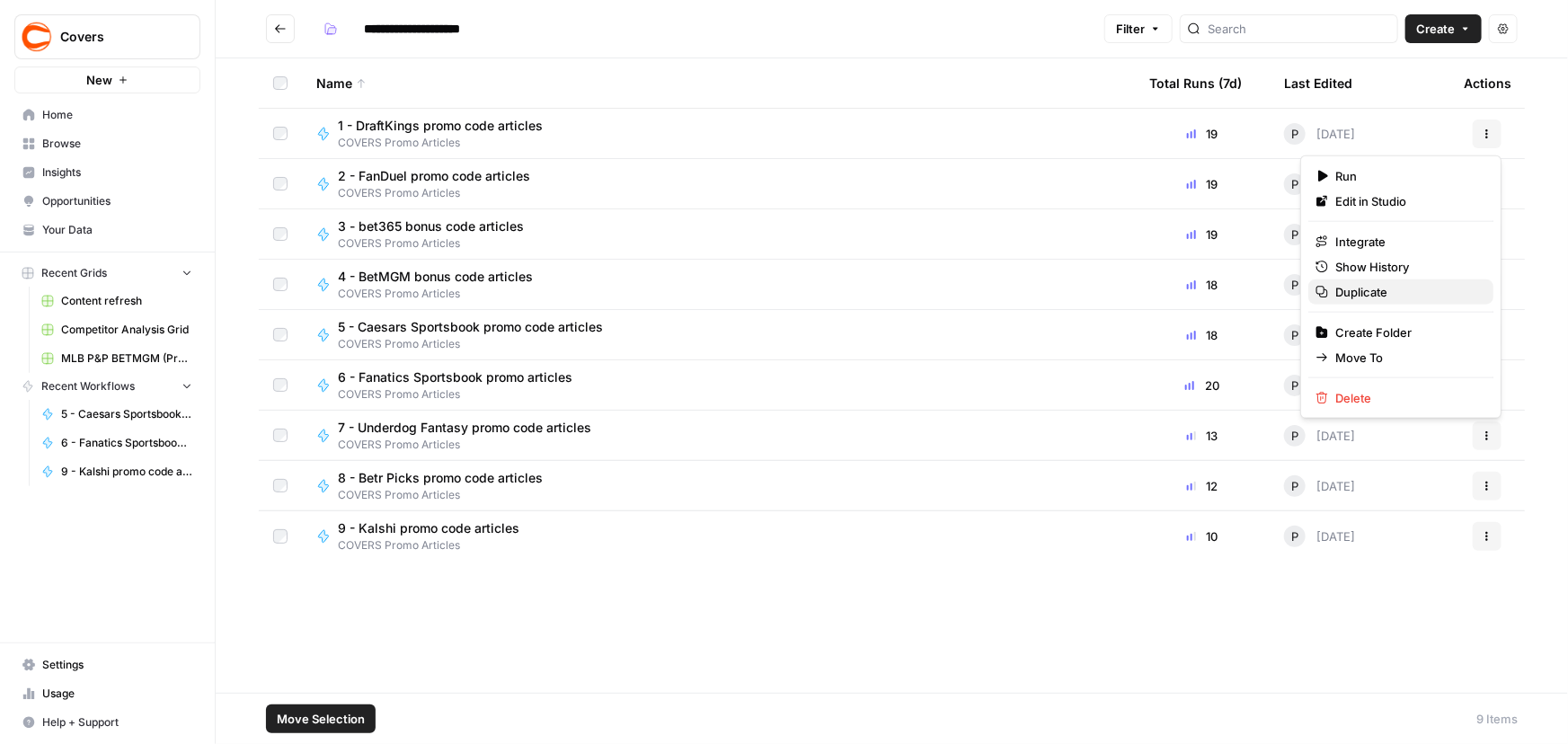
click at [1356, 296] on span "Duplicate" at bounding box center [1407, 292] width 144 height 18
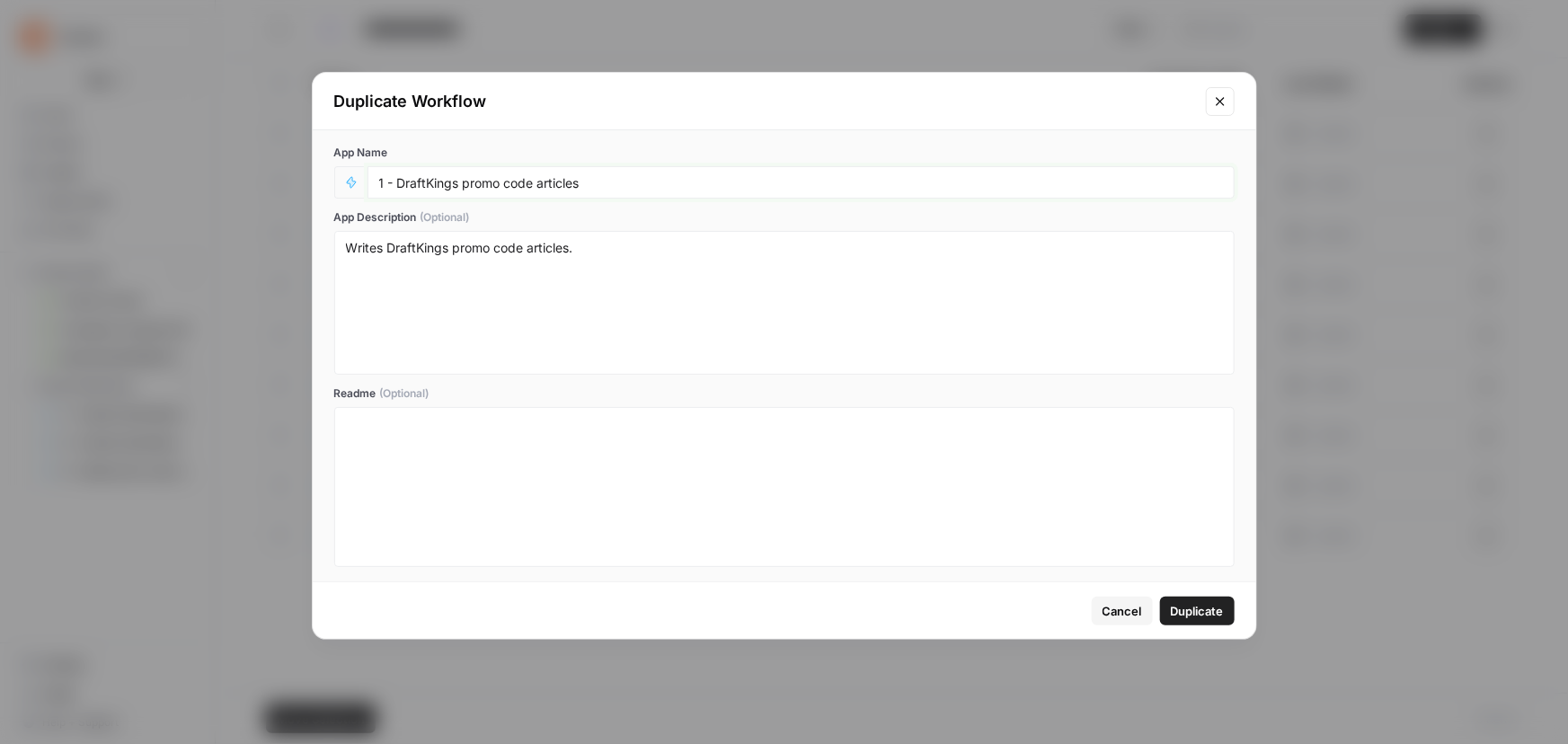
click at [379, 184] on input "1 - DraftKings promo code articles" at bounding box center [801, 182] width 844 height 16
drag, startPoint x: 450, startPoint y: 179, endPoint x: 219, endPoint y: 178, distance: 231.0
click at [219, 178] on div "Duplicate Workflow App Name Simplified - 1 - DraftKings promo code articles App…" at bounding box center [784, 372] width 1568 height 744
type input "Simplified - 1 - DraftKings promo code articles"
click at [1206, 608] on span "Duplicate" at bounding box center [1198, 611] width 53 height 18
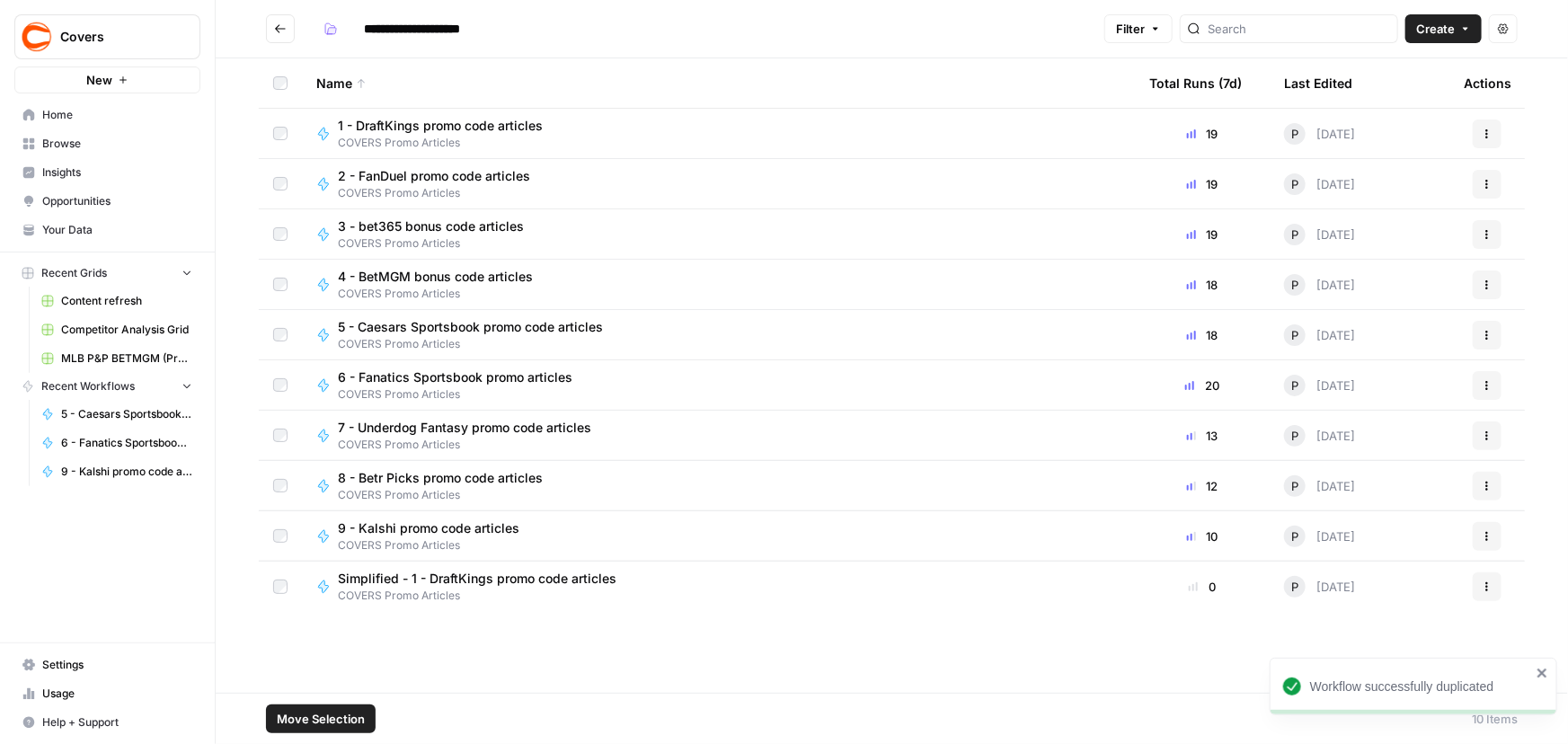
click at [1483, 183] on icon "button" at bounding box center [1487, 183] width 11 height 11
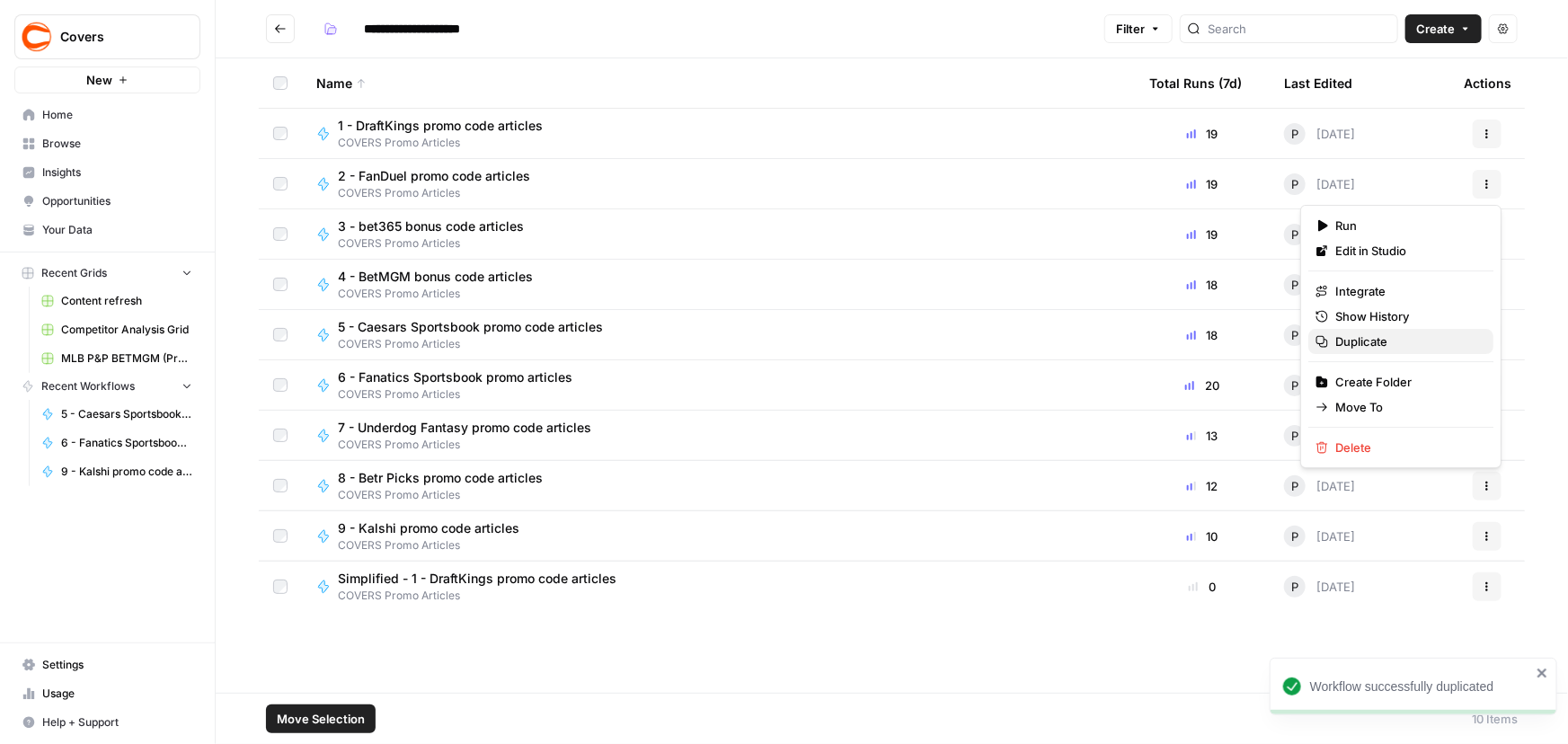
click at [1377, 342] on span "Duplicate" at bounding box center [1407, 342] width 144 height 18
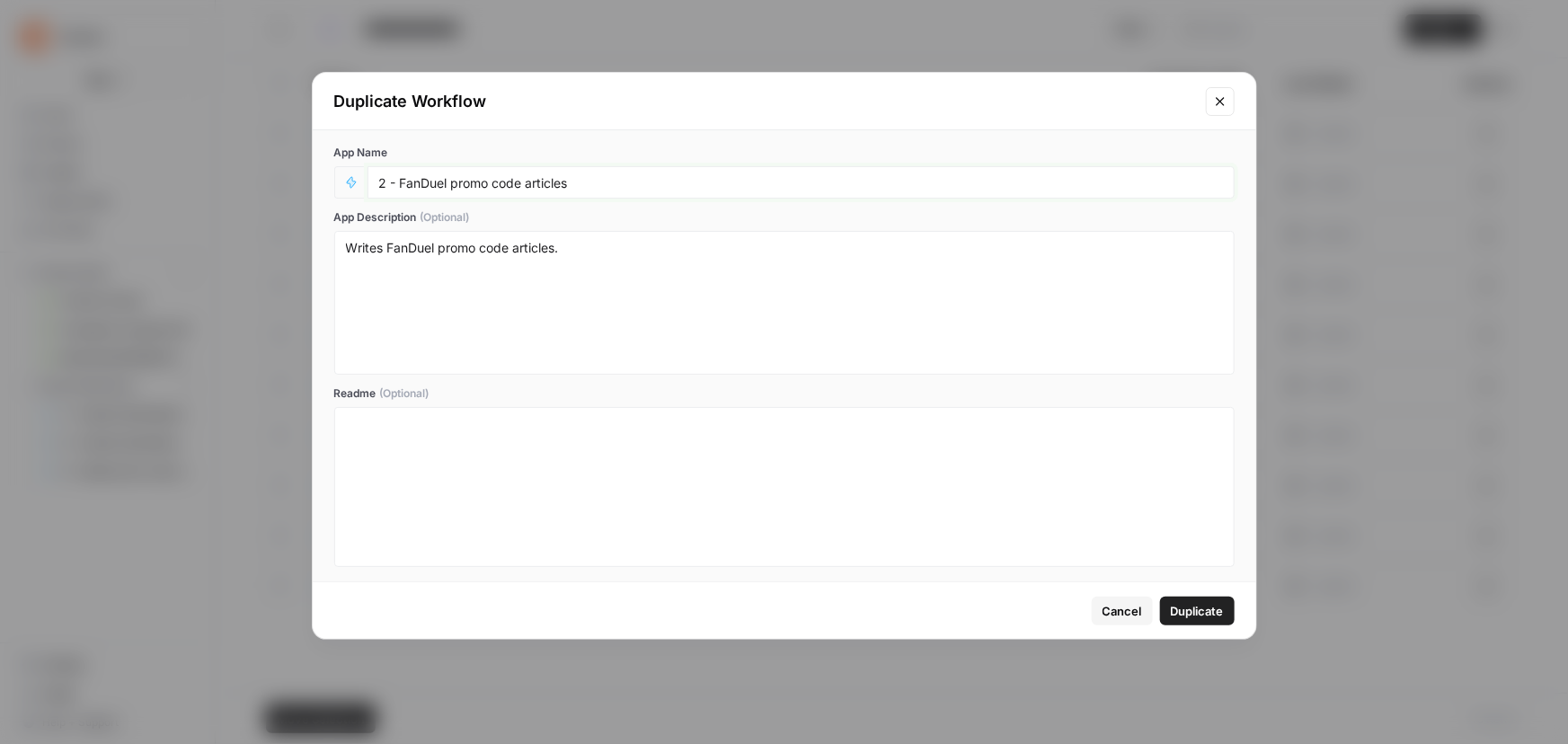
drag, startPoint x: 401, startPoint y: 184, endPoint x: 153, endPoint y: 185, distance: 248.0
click at [153, 185] on div "Duplicate Workflow App Name 2 - FanDuel promo code articles App Description (Op…" at bounding box center [784, 372] width 1568 height 744
paste input "Simplified"
paste input "Simplified -"
type input "Simplified - 2 - FanDuel promo code articles"
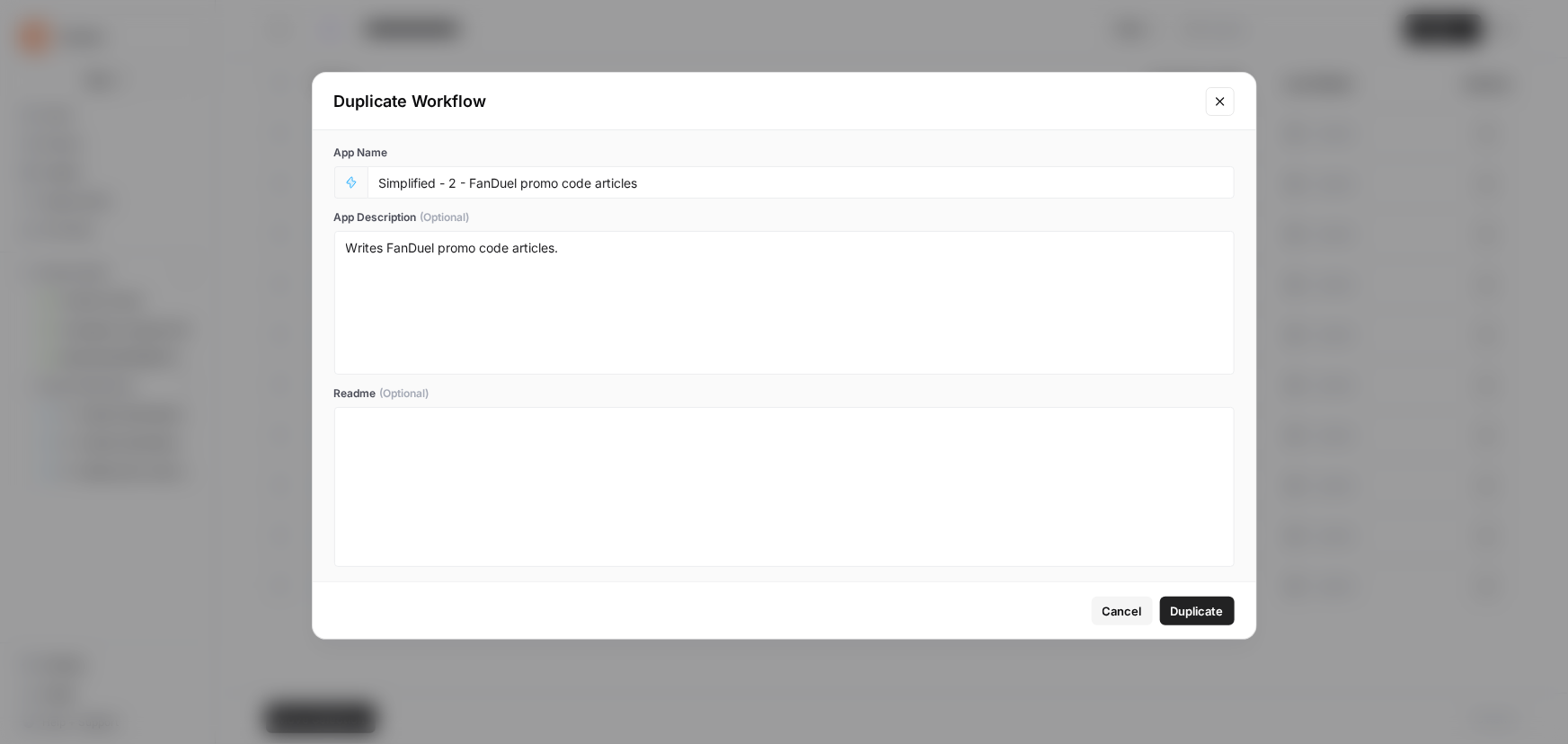
click at [1203, 611] on span "Duplicate" at bounding box center [1198, 611] width 53 height 18
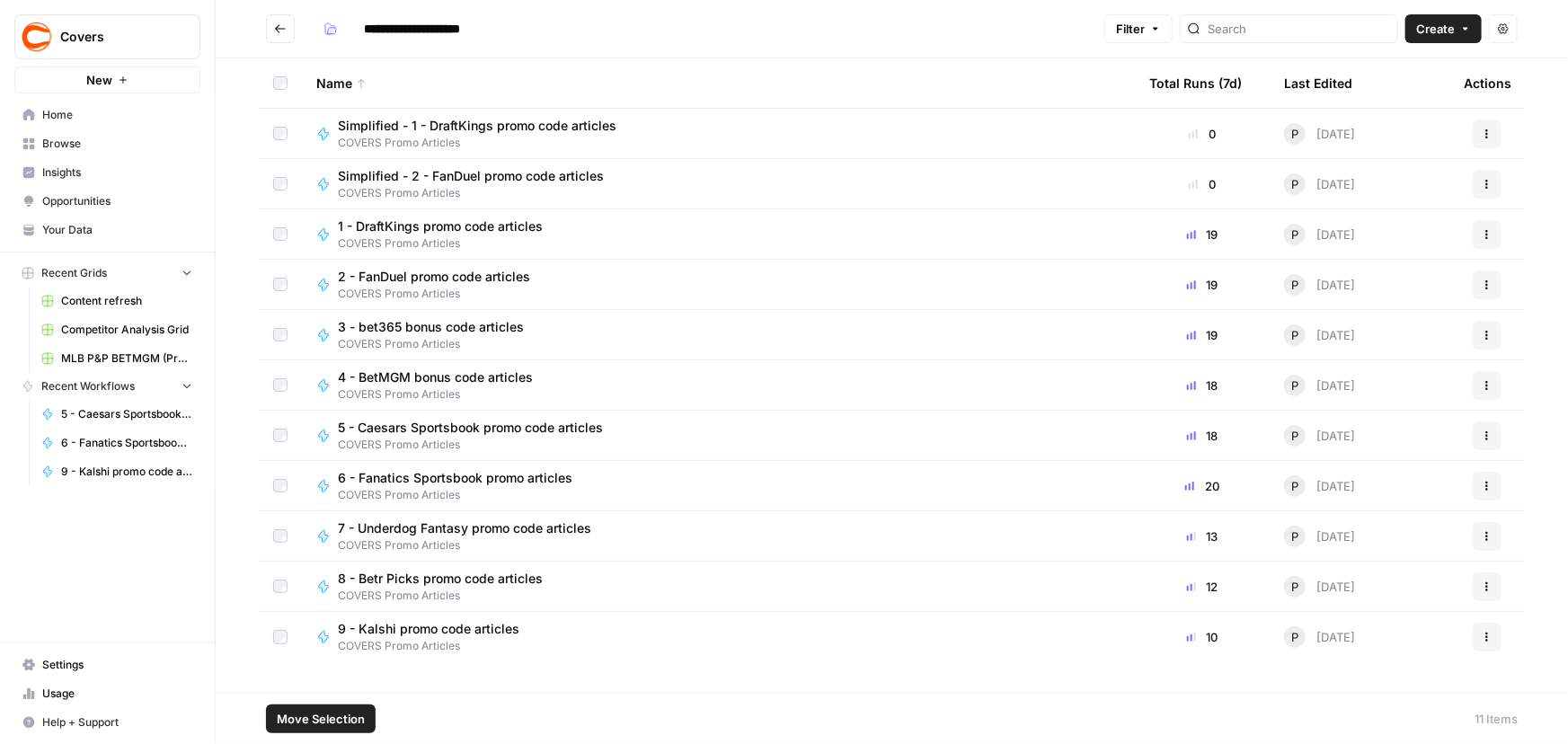
click at [1491, 338] on icon "button" at bounding box center [1487, 335] width 11 height 11
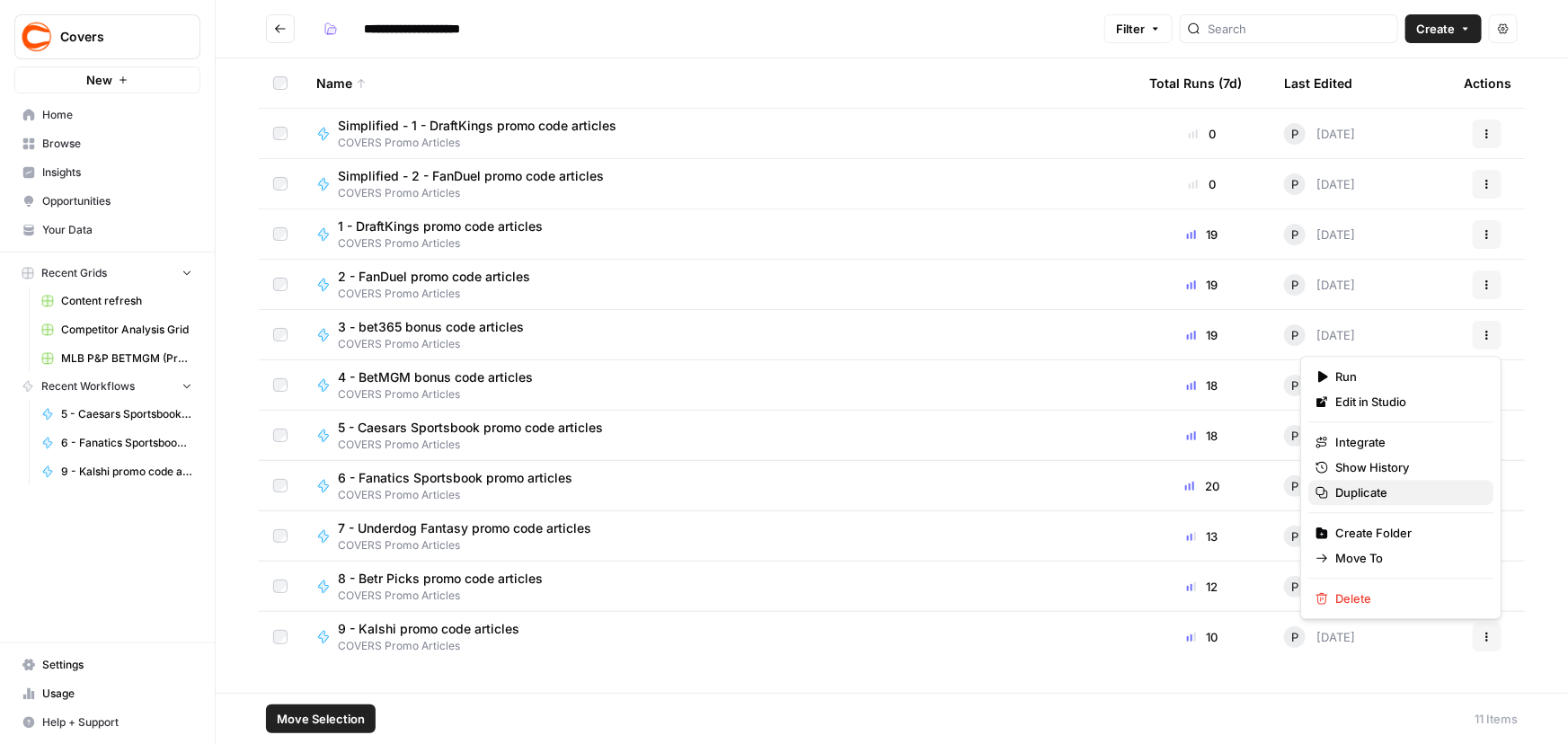
click at [1367, 488] on span "Duplicate" at bounding box center [1407, 492] width 144 height 18
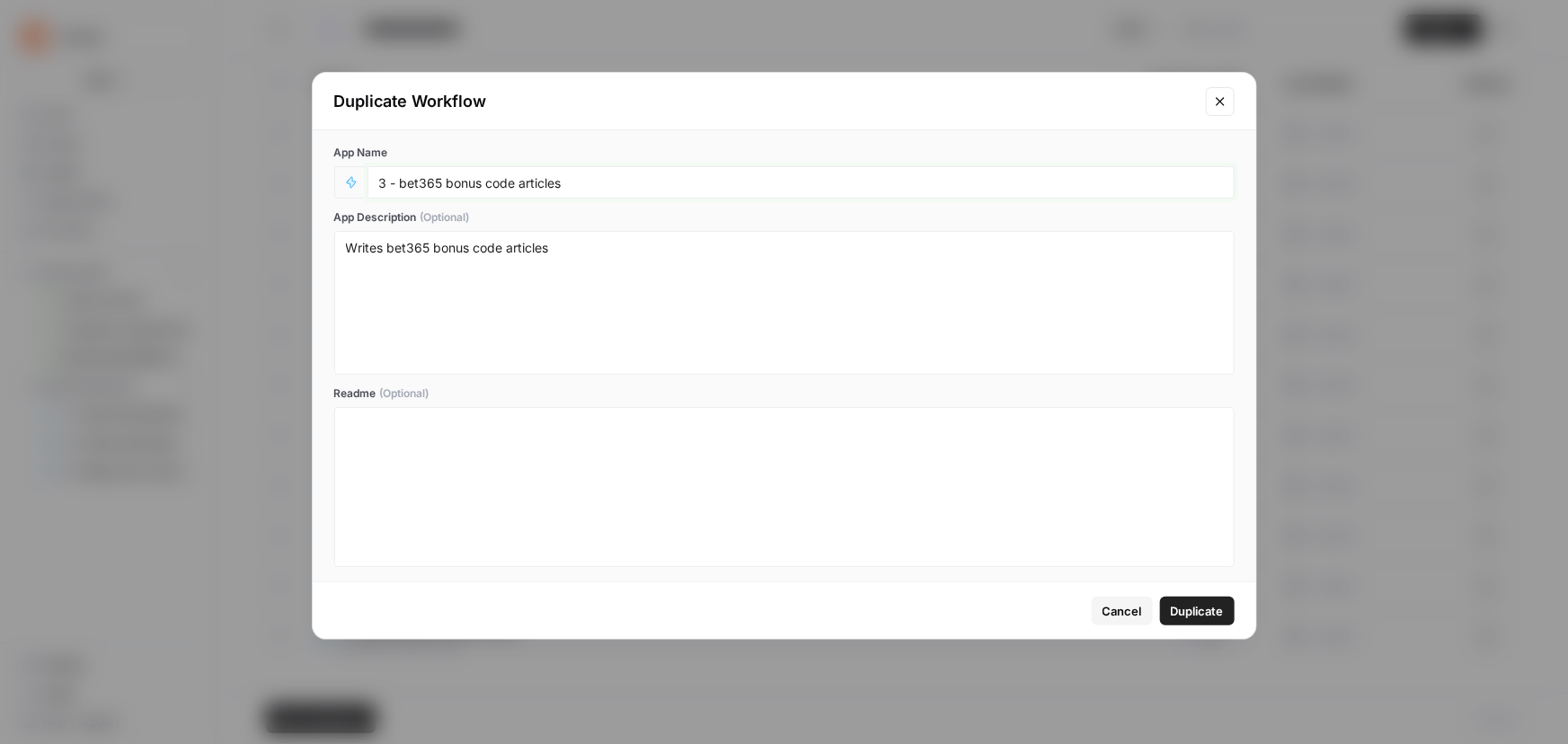
click at [379, 177] on input "3 - bet365 bonus code articles" at bounding box center [801, 182] width 844 height 16
paste input "Simplified -"
type input "Simplified - 3 - bet365 bonus code articles"
click at [1176, 608] on span "Duplicate" at bounding box center [1198, 611] width 53 height 18
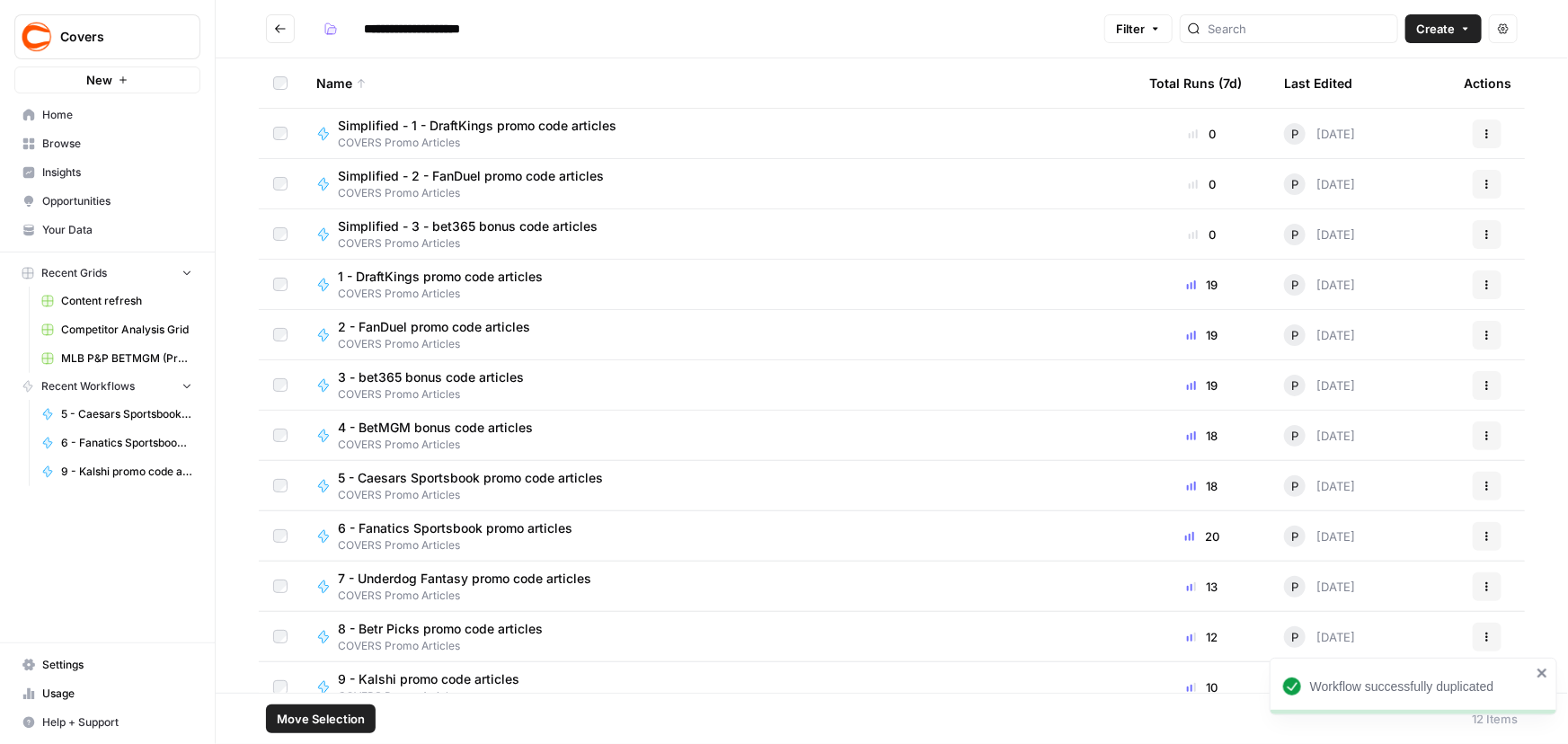
click at [1482, 439] on icon "button" at bounding box center [1487, 435] width 11 height 11
click at [1365, 593] on span "Duplicate" at bounding box center [1395, 593] width 144 height 18
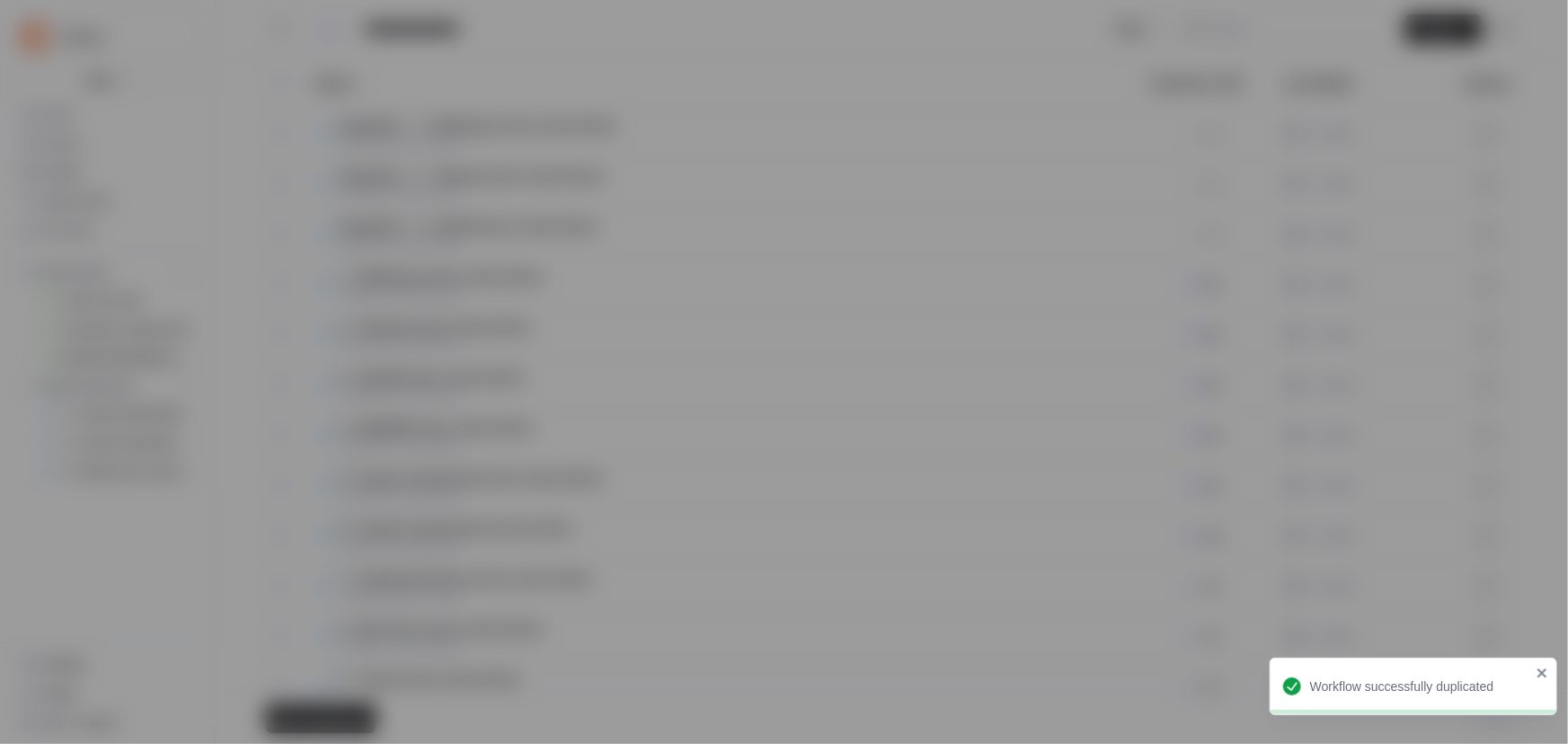
type input "4 - BetMGM bonus code articles"
type textarea "Writes BetMGM bonus code articles"
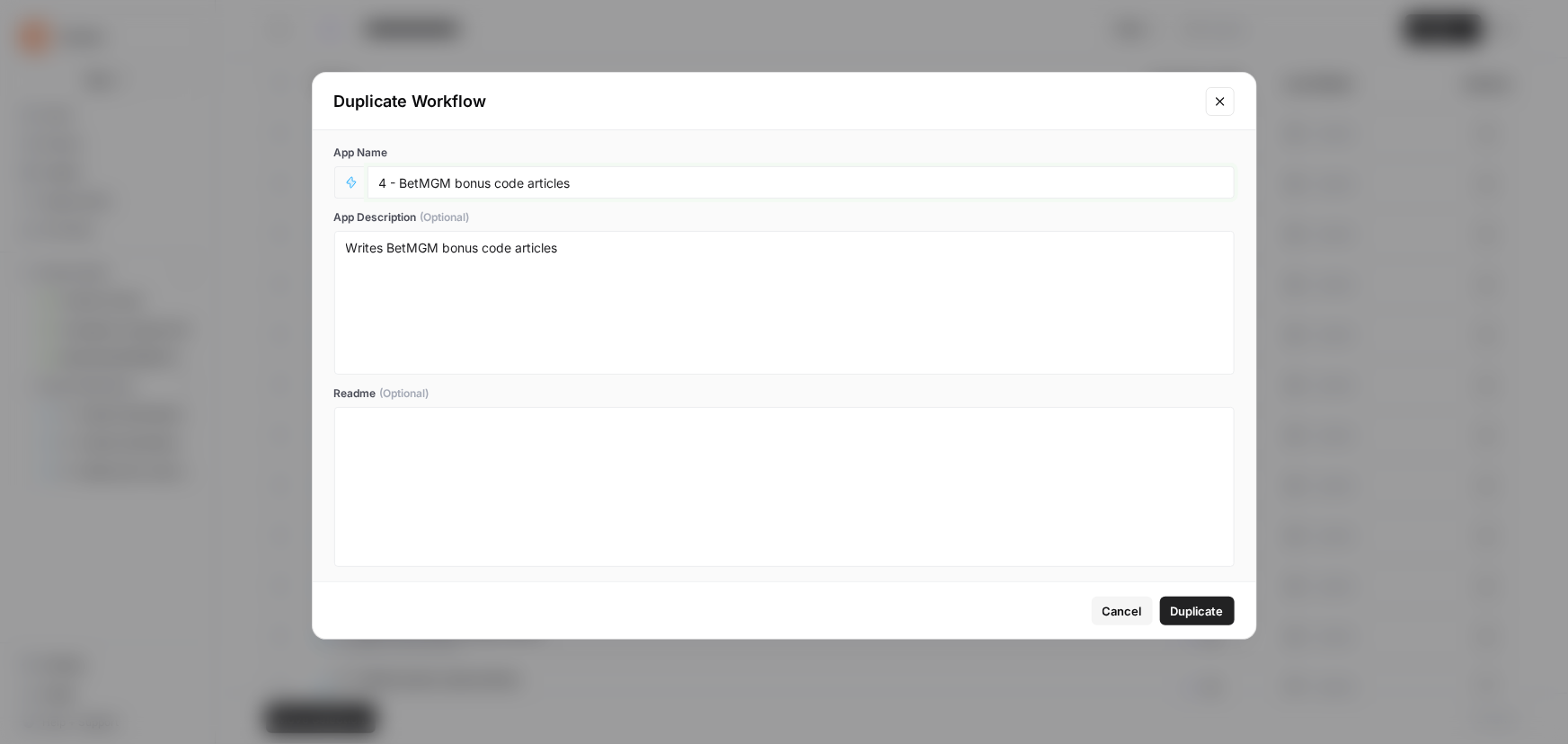
click at [379, 178] on input "4 - BetMGM bonus code articles" at bounding box center [801, 182] width 844 height 16
paste input "Simplified -"
type input "Simplified - 4 - BetMGM bonus code articles"
click at [1185, 604] on span "Duplicate" at bounding box center [1198, 611] width 53 height 18
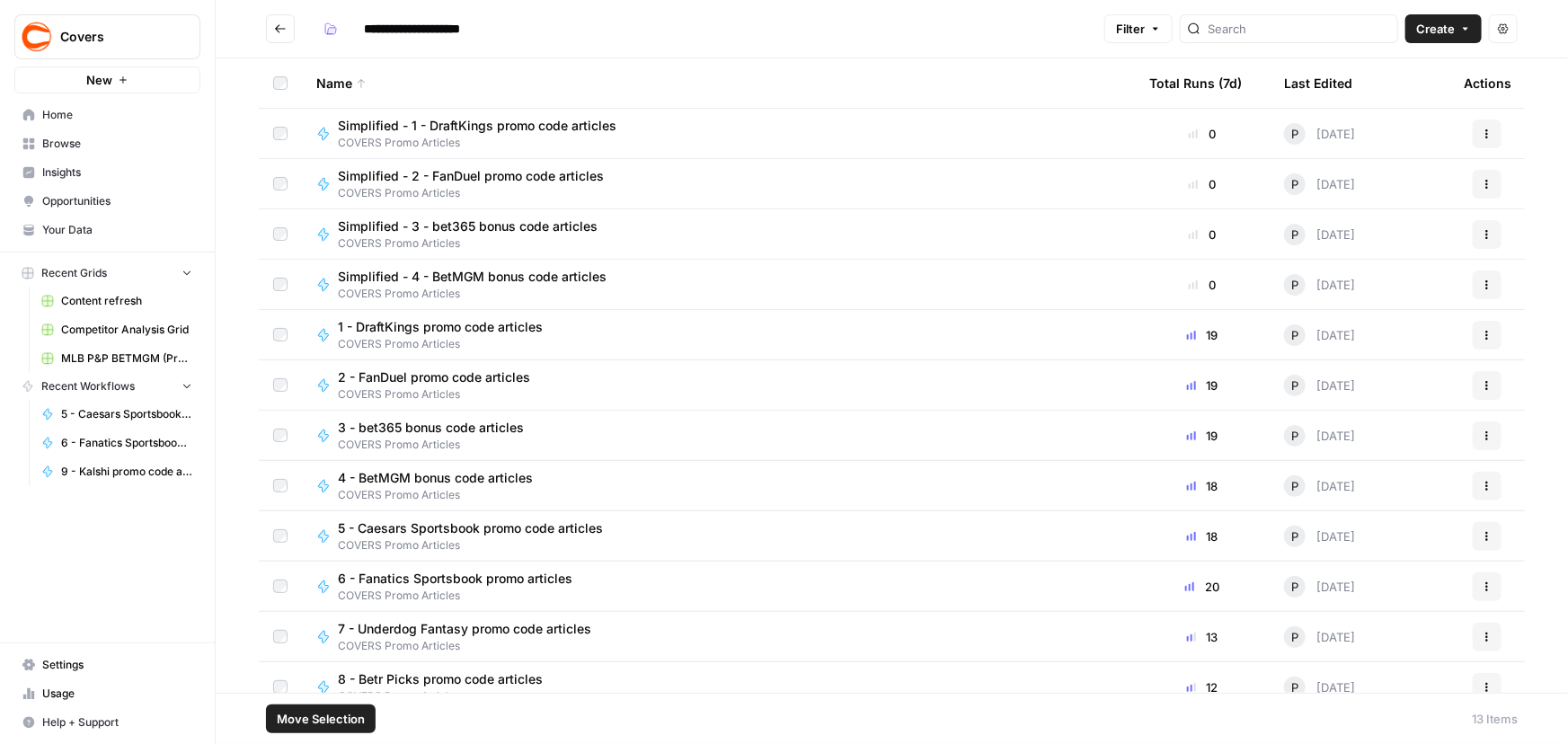
click at [1482, 532] on icon "button" at bounding box center [1487, 536] width 11 height 11
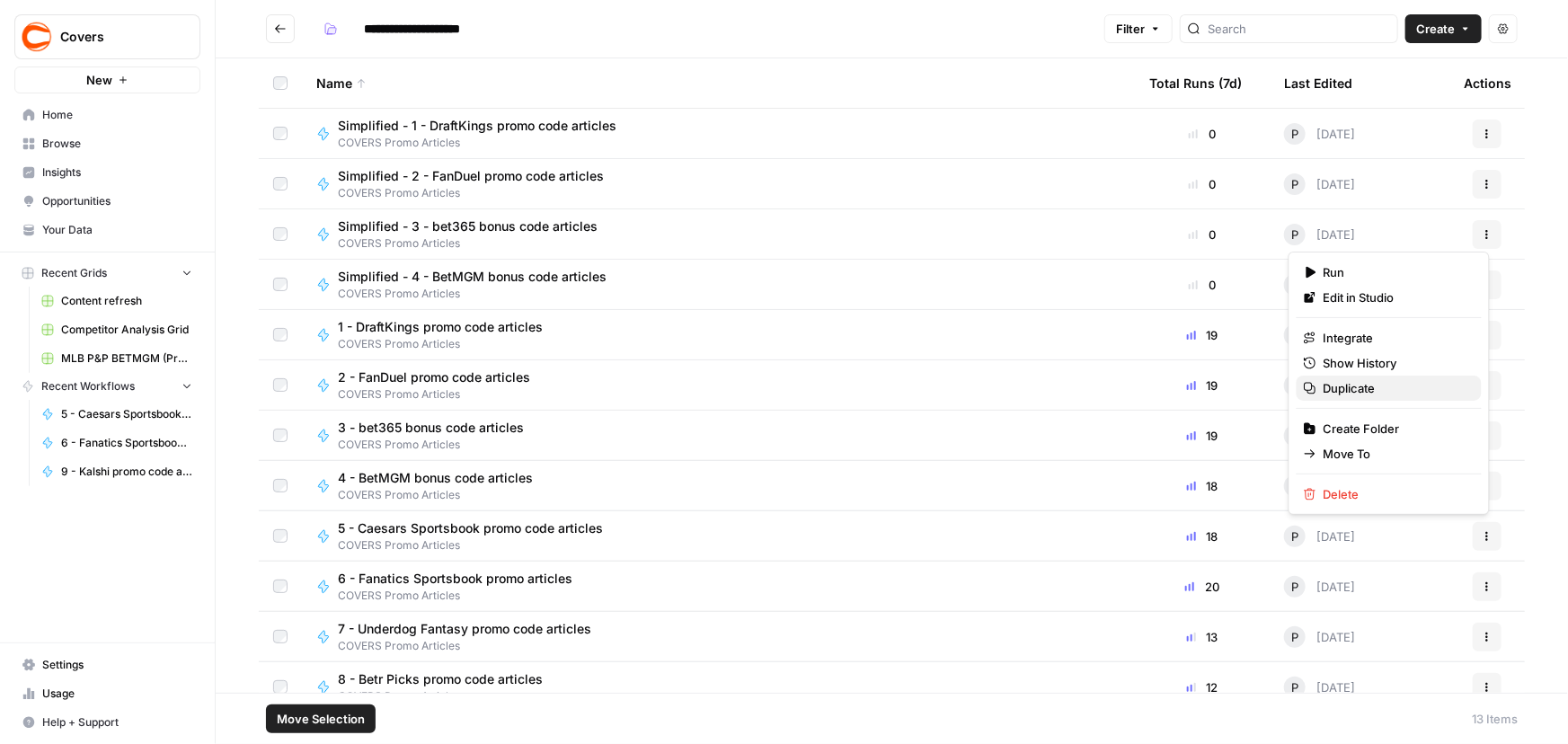
click at [1366, 381] on span "Duplicate" at bounding box center [1395, 388] width 144 height 18
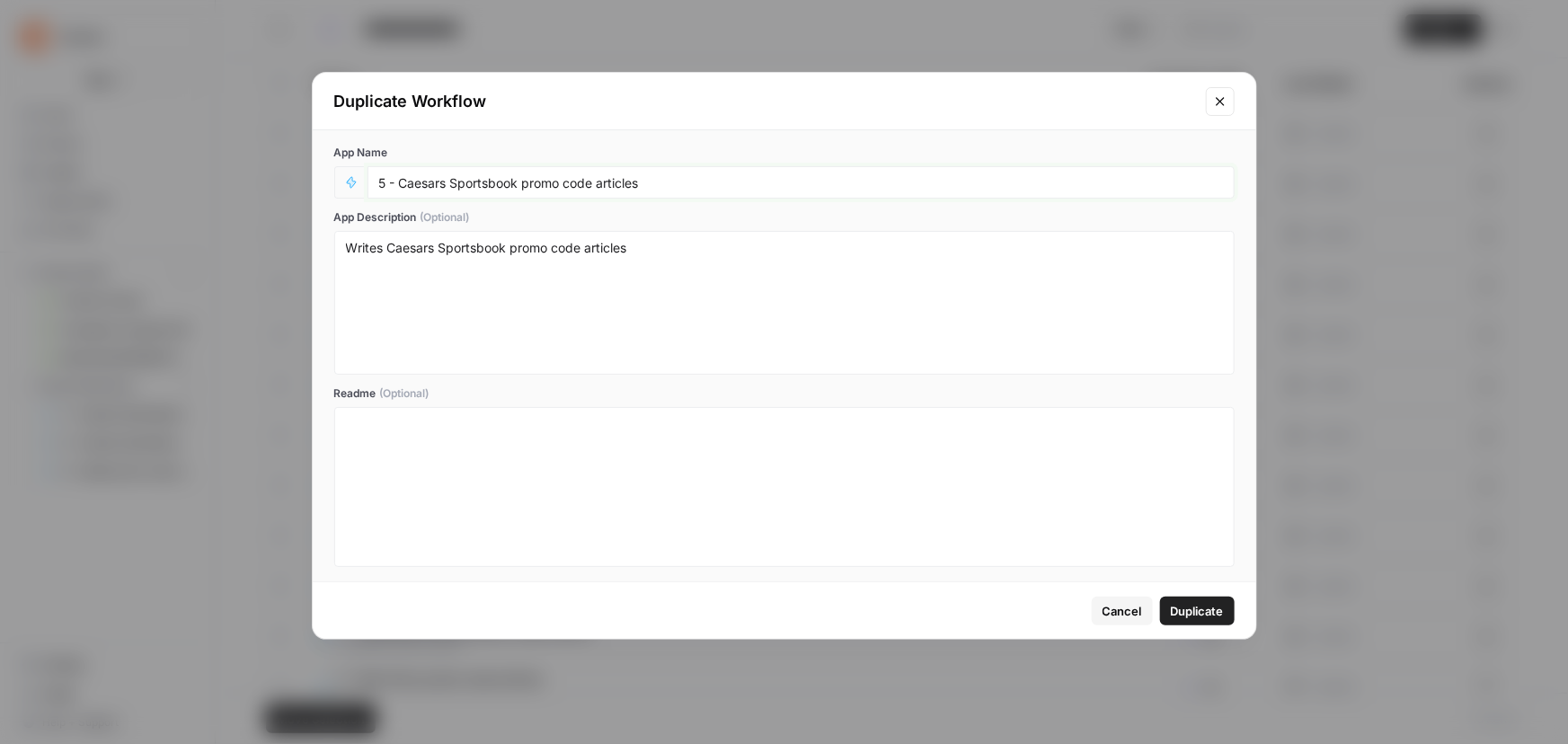
click at [379, 181] on input "5 - Caesars Sportsbook promo code articles" at bounding box center [801, 182] width 844 height 16
paste input "Simplified -"
type input "Simplified - 5 - Caesars Sportsbook promo code articles"
click at [1202, 614] on span "Duplicate" at bounding box center [1198, 611] width 53 height 18
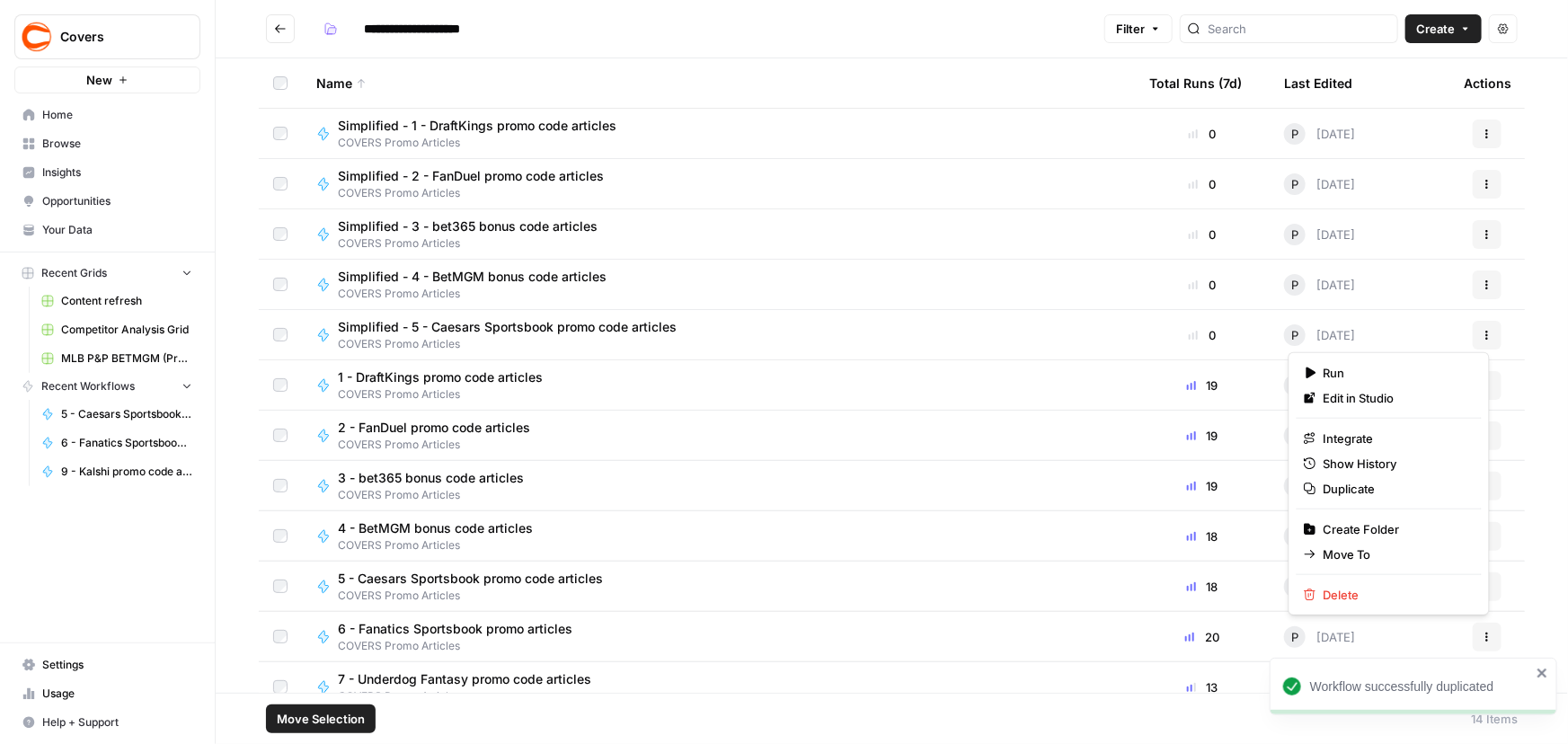
click at [1482, 637] on icon "button" at bounding box center [1487, 637] width 11 height 11
click at [1338, 495] on span "Duplicate" at bounding box center [1395, 488] width 144 height 18
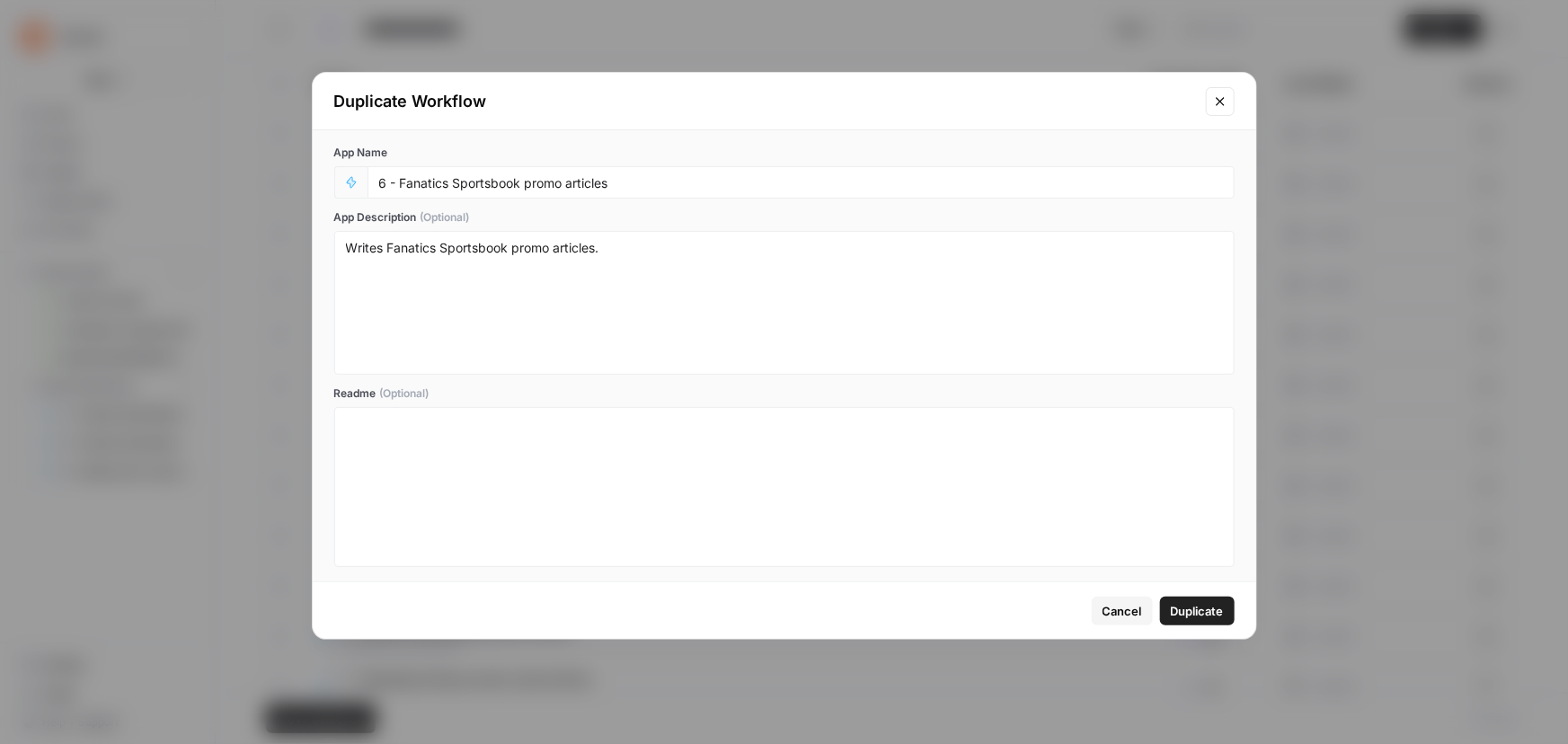
click at [376, 179] on div "6 - Fanatics Sportsbook promo articles" at bounding box center [800, 182] width 867 height 33
click at [379, 179] on input "6 - Fanatics Sportsbook promo articles" at bounding box center [801, 182] width 844 height 16
paste input "Simplified -"
type input "Simplified - 6 - Fanatics Sportsbook promo articles"
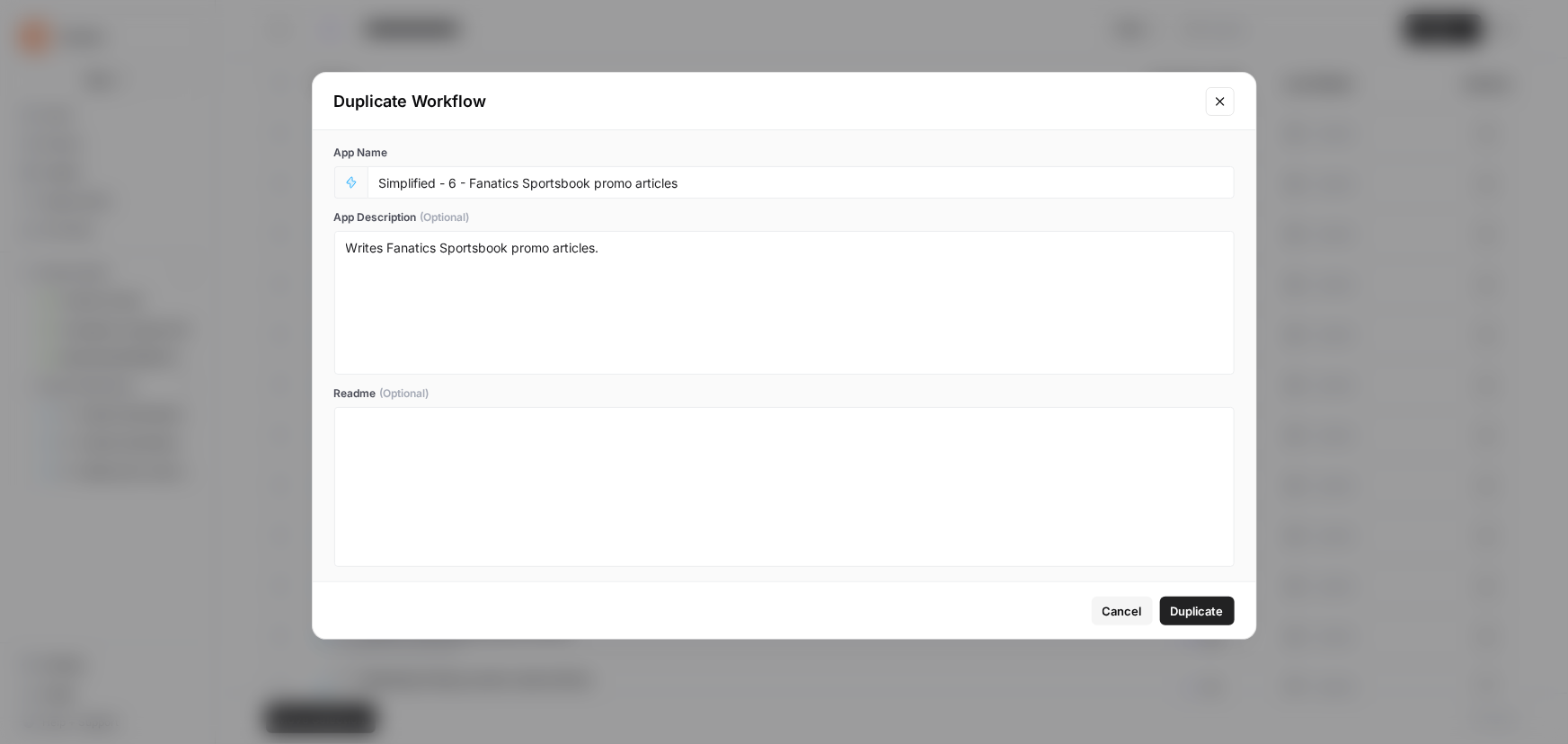
click at [1212, 604] on span "Duplicate" at bounding box center [1198, 611] width 53 height 18
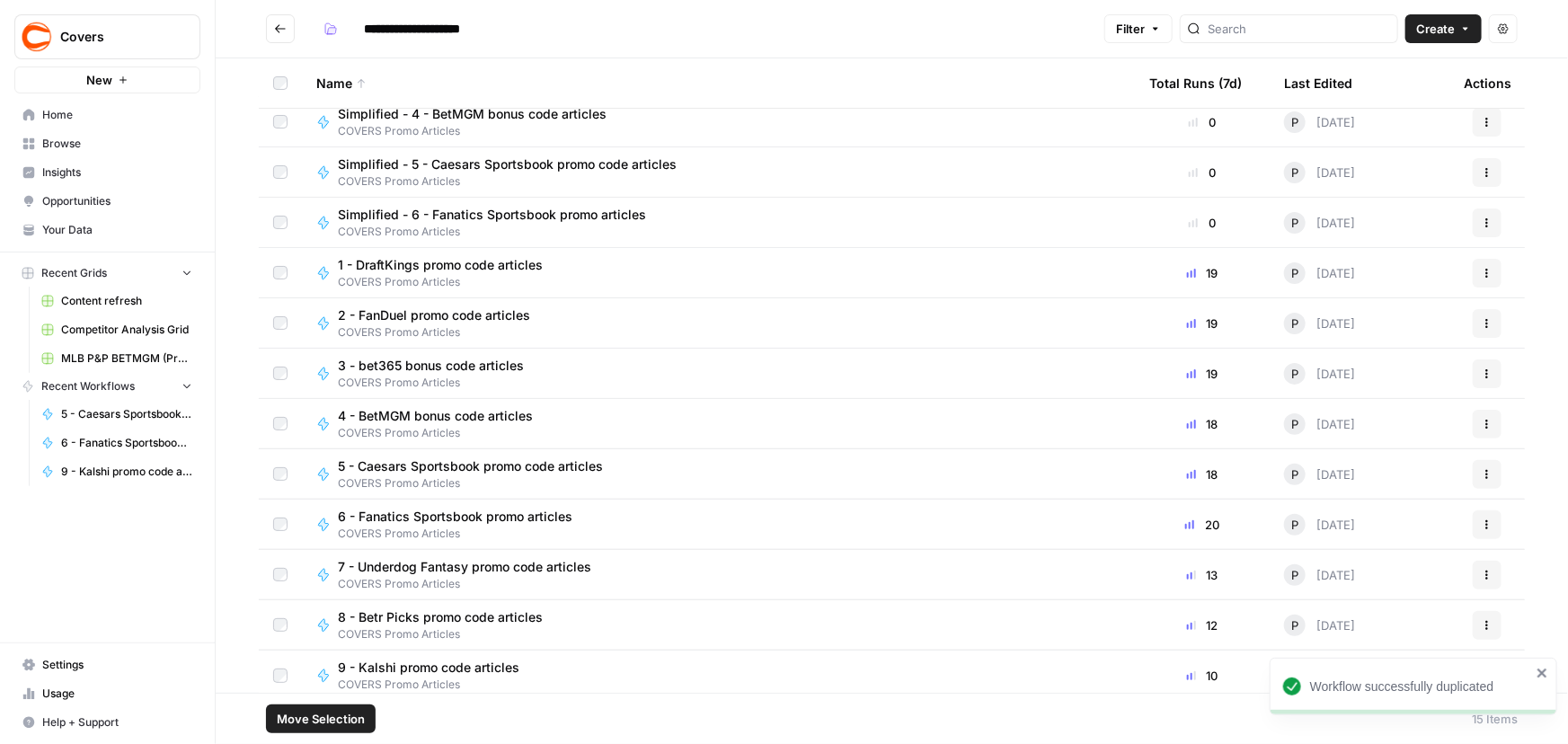
scroll to position [170, 0]
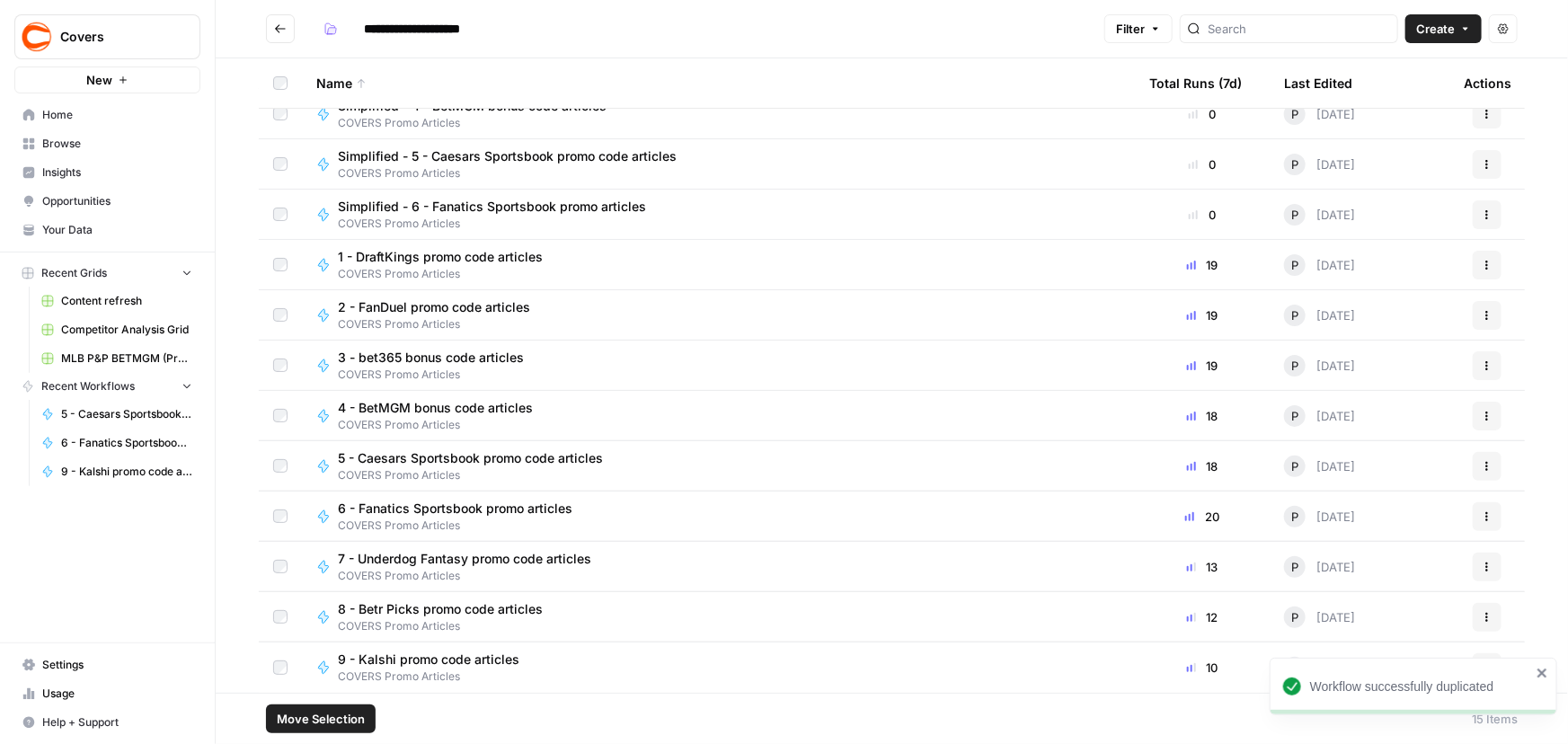
click at [1481, 566] on span "Actions" at bounding box center [1481, 566] width 1 height 1
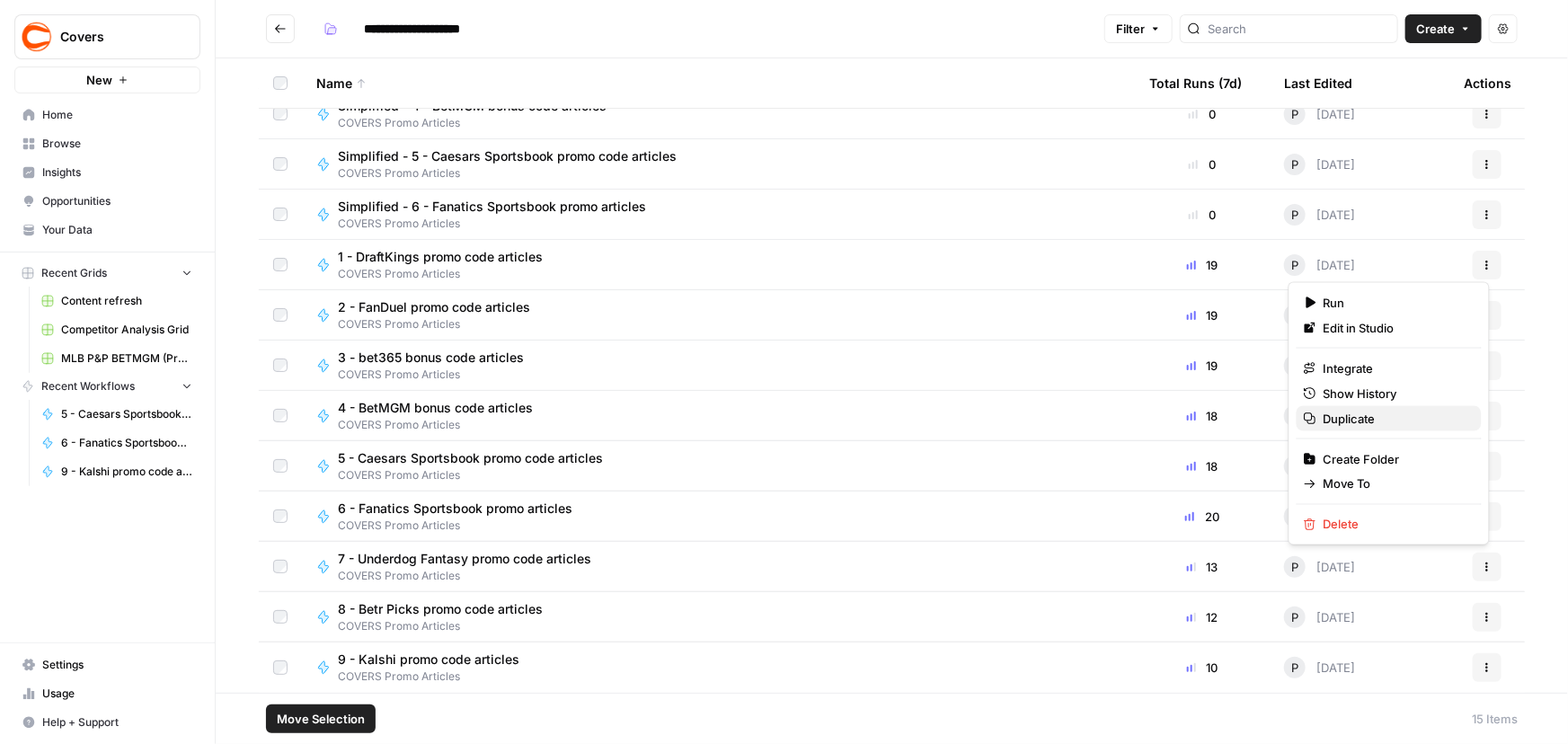
click at [1360, 421] on span "Duplicate" at bounding box center [1395, 419] width 144 height 18
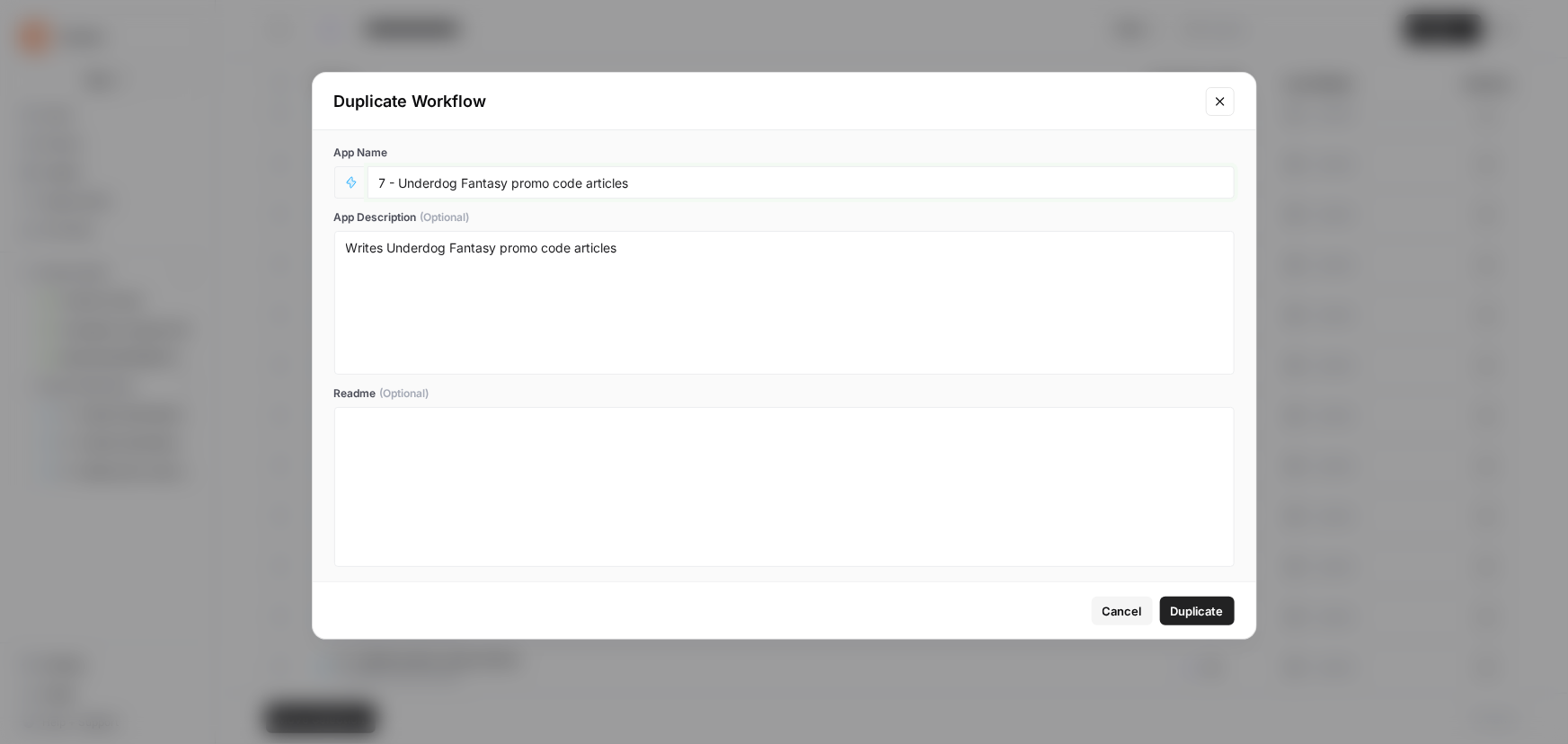
click at [379, 185] on input "7 - Underdog Fantasy promo code articles" at bounding box center [801, 182] width 844 height 16
paste input "Simplified -"
type input "Simplified - 7 - Underdog Fantasy promo code articles"
click at [1179, 605] on span "Duplicate" at bounding box center [1198, 611] width 53 height 18
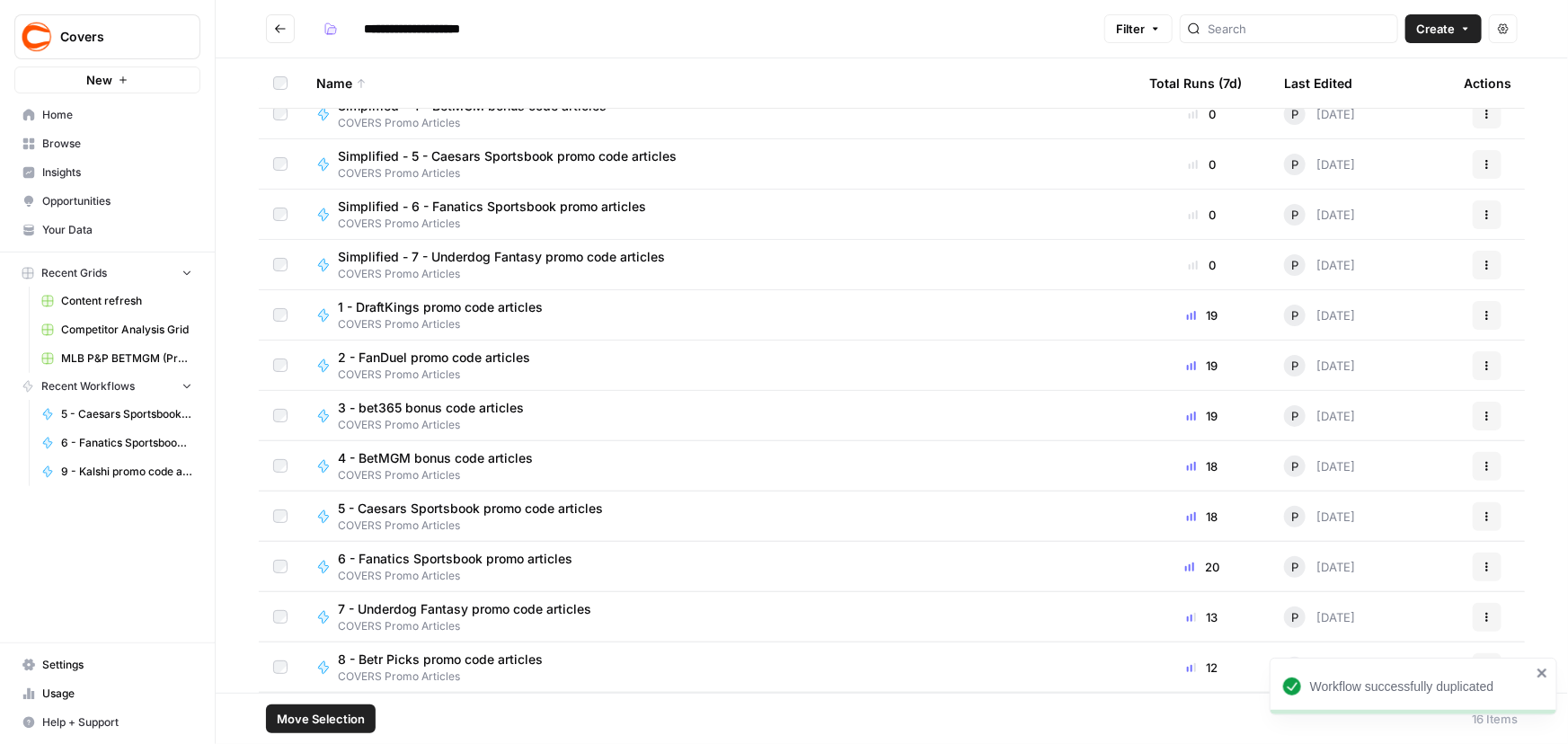
click at [1542, 677] on icon "close" at bounding box center [1542, 673] width 13 height 15
click at [1482, 665] on icon "button" at bounding box center [1487, 667] width 11 height 11
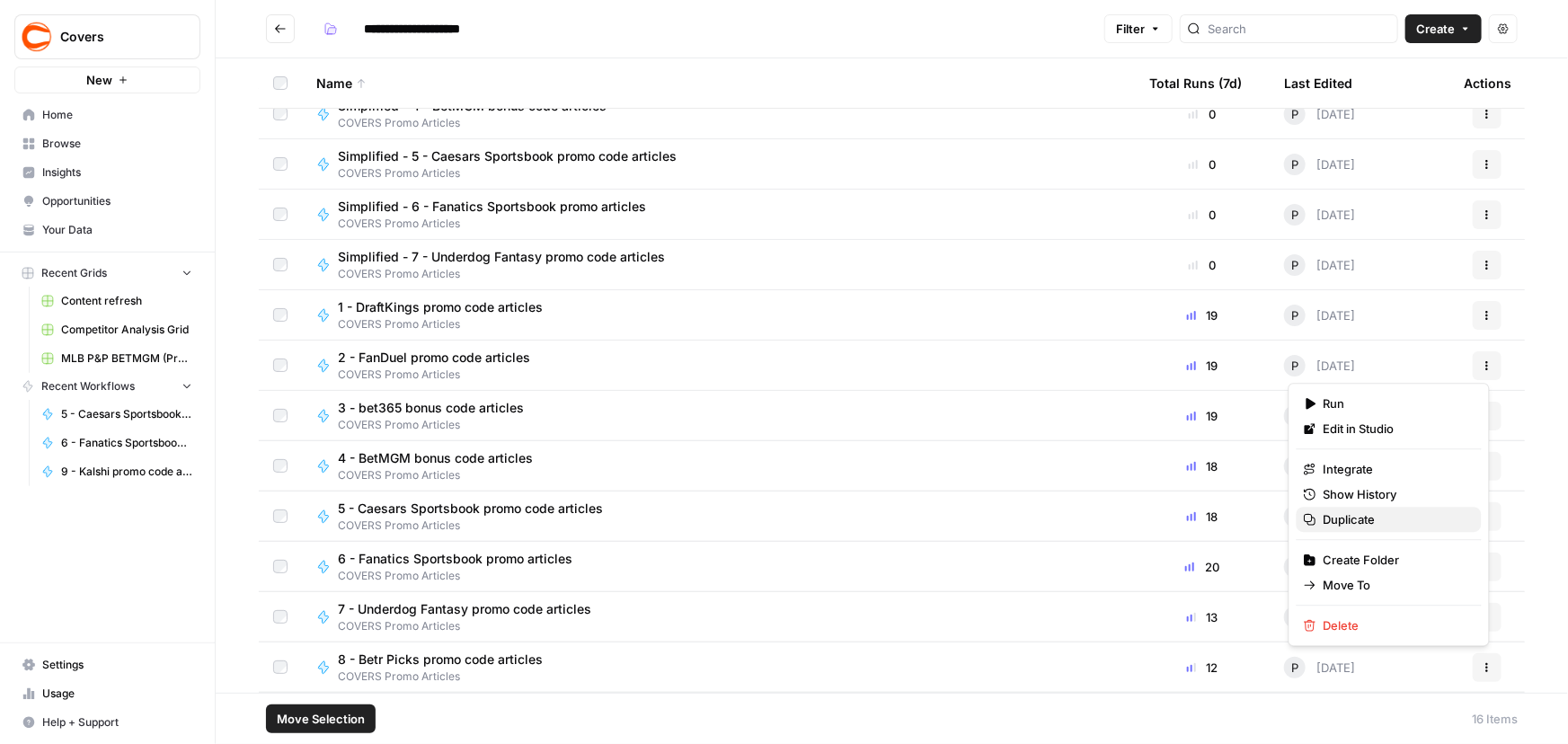
click at [1386, 513] on span "Duplicate" at bounding box center [1395, 519] width 144 height 18
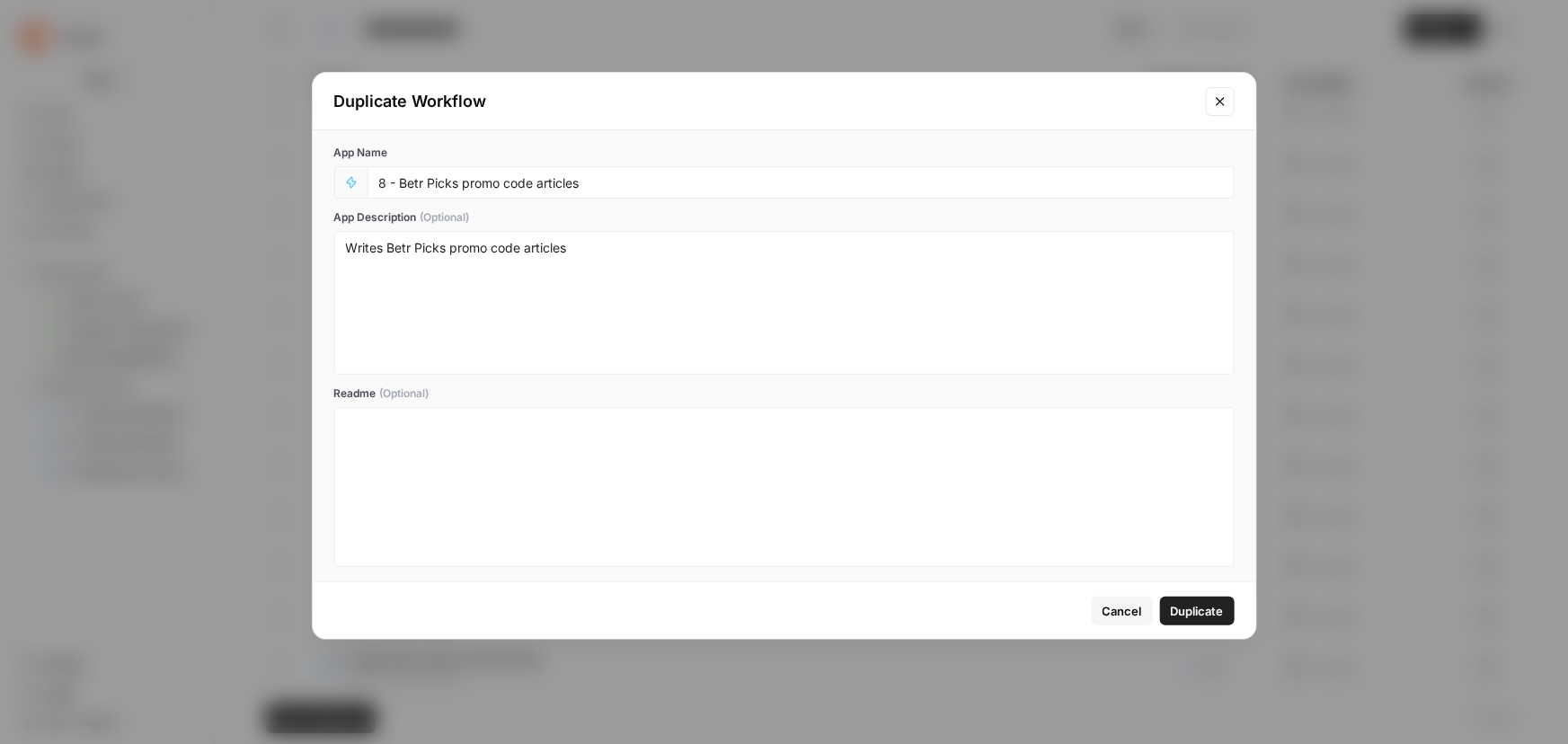
click at [376, 180] on div "8 - Betr Picks promo code articles" at bounding box center [800, 182] width 867 height 33
click at [381, 186] on input "8 - Betr Picks promo code articles" at bounding box center [801, 182] width 844 height 16
paste input "Simplified -"
type input "Simplified - 8 - Betr Picks promo code articles"
click at [1197, 605] on span "Duplicate" at bounding box center [1198, 611] width 53 height 18
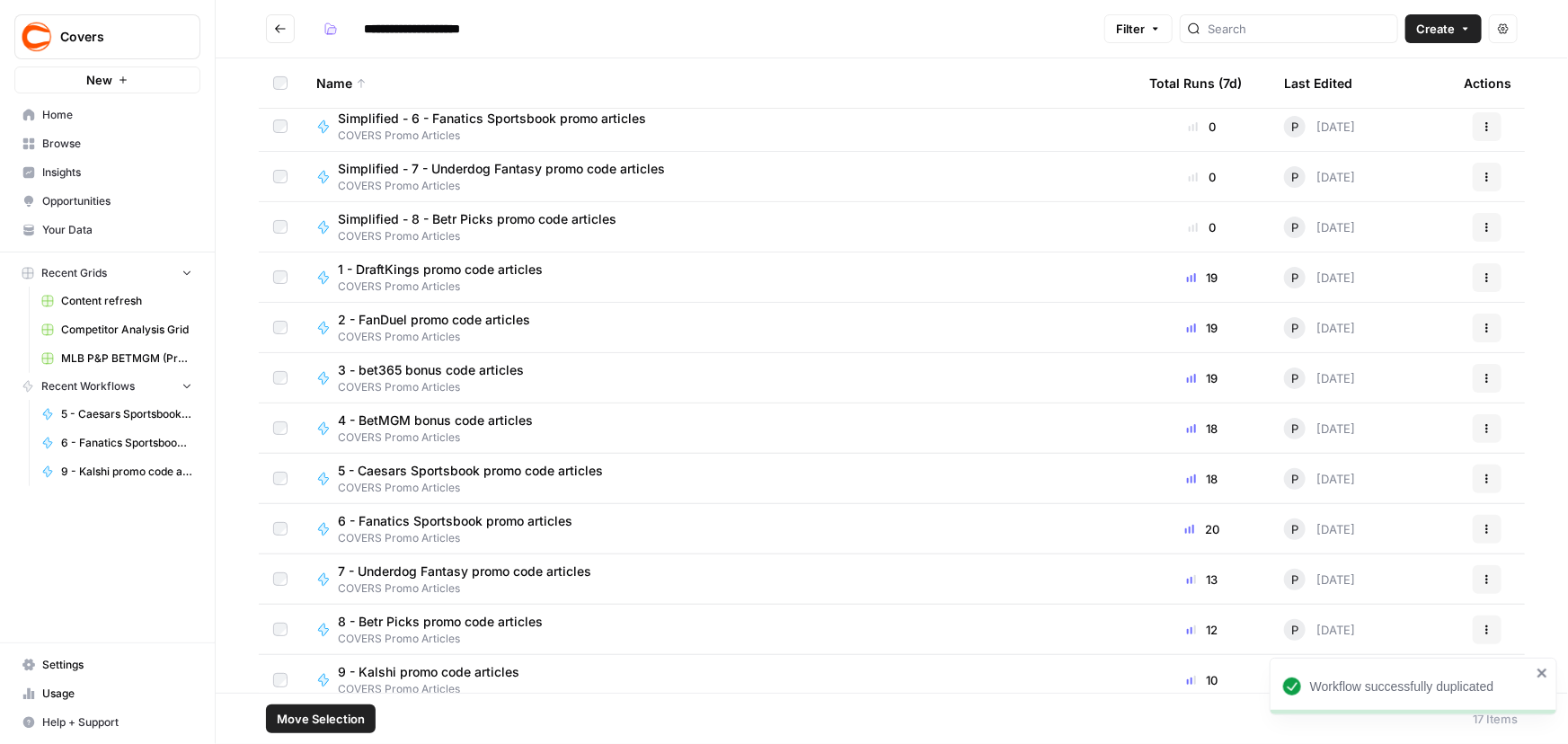
scroll to position [270, 0]
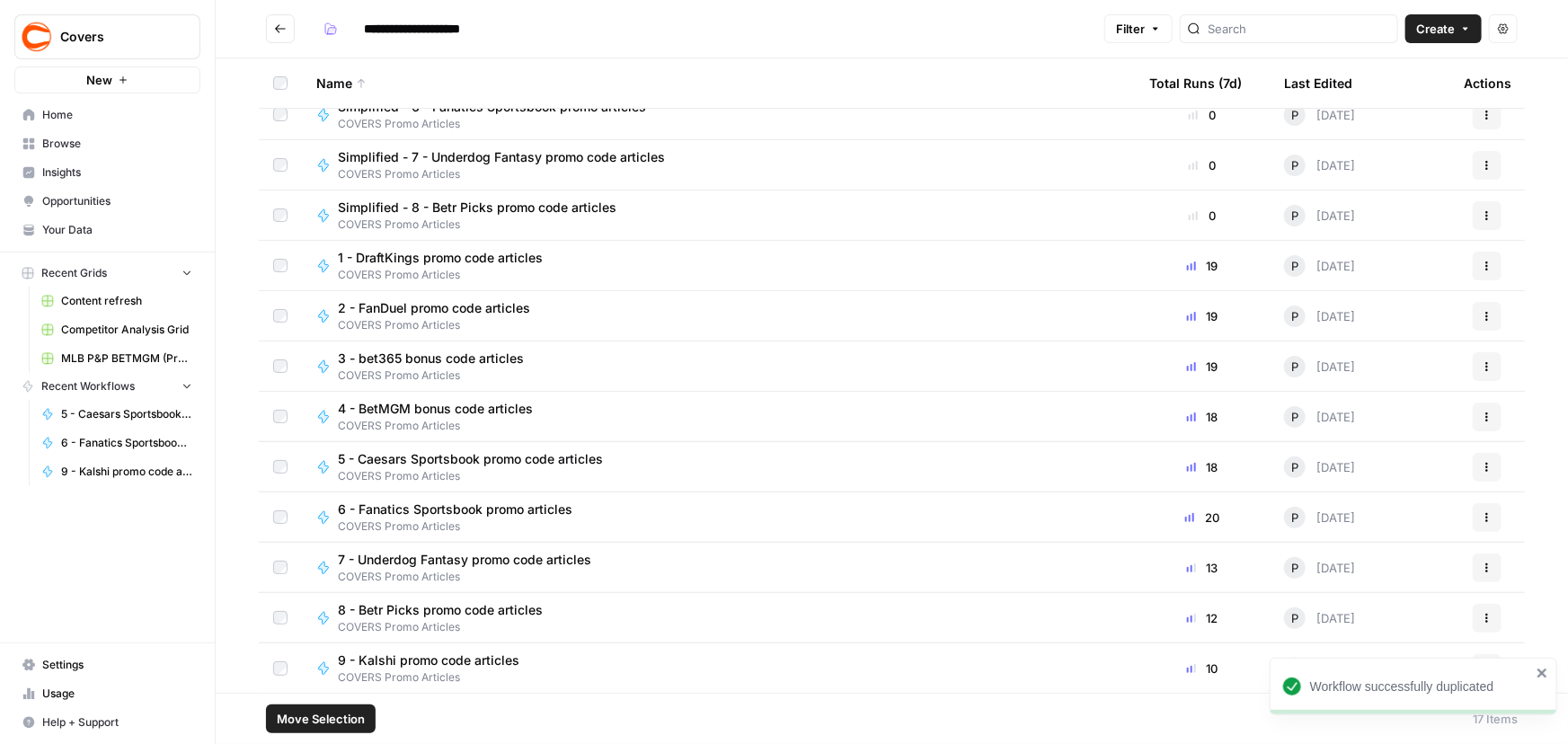
click at [1537, 672] on icon "close" at bounding box center [1542, 673] width 13 height 15
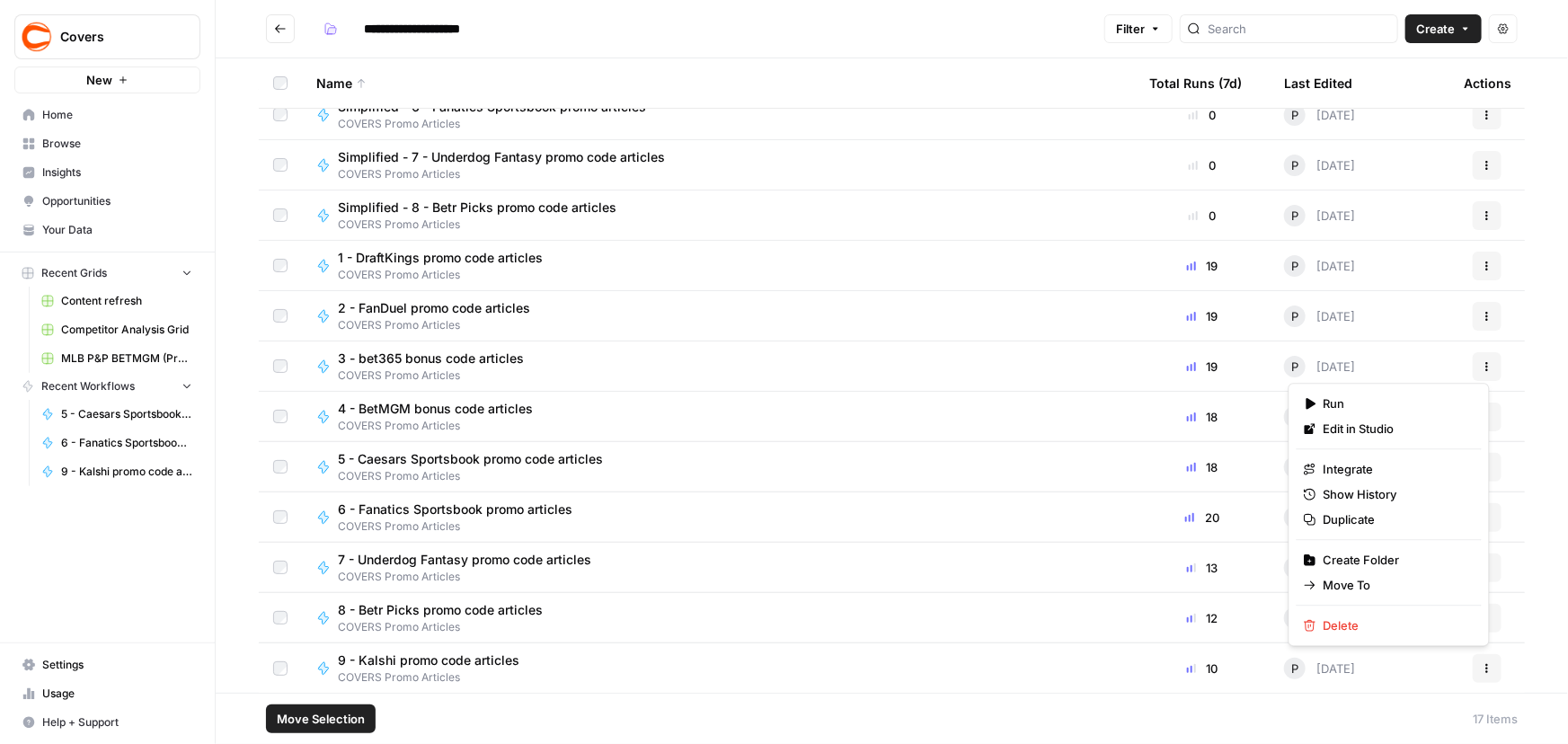
click at [1482, 665] on icon "button" at bounding box center [1487, 668] width 11 height 11
click at [1356, 517] on span "Duplicate" at bounding box center [1395, 519] width 144 height 18
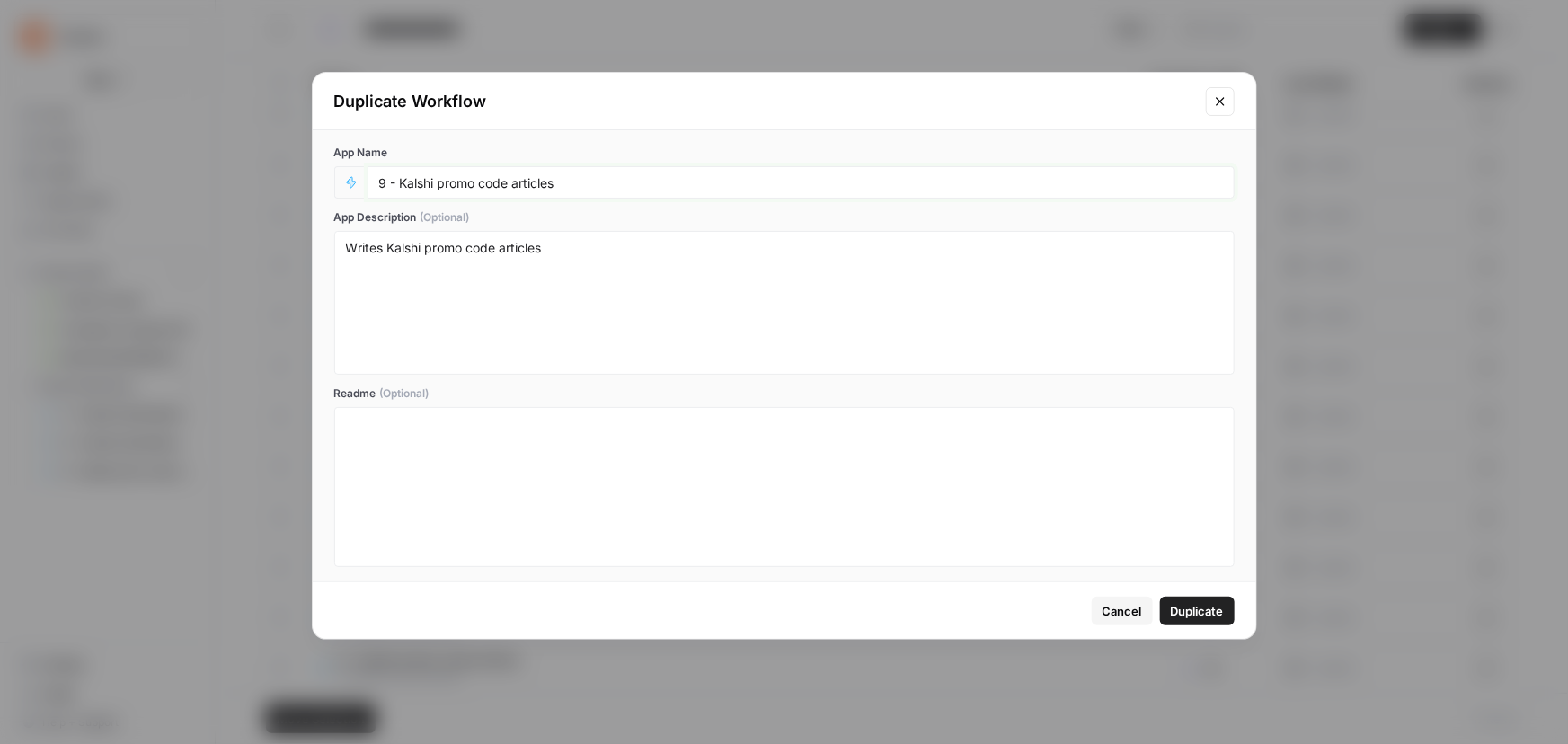
click at [379, 175] on input "9 - Kalshi promo code articles" at bounding box center [801, 182] width 844 height 16
paste input "Simplified -"
type input "Simplified - 9 - Kalshi promo code articles"
click at [1188, 611] on span "Duplicate" at bounding box center [1198, 611] width 53 height 18
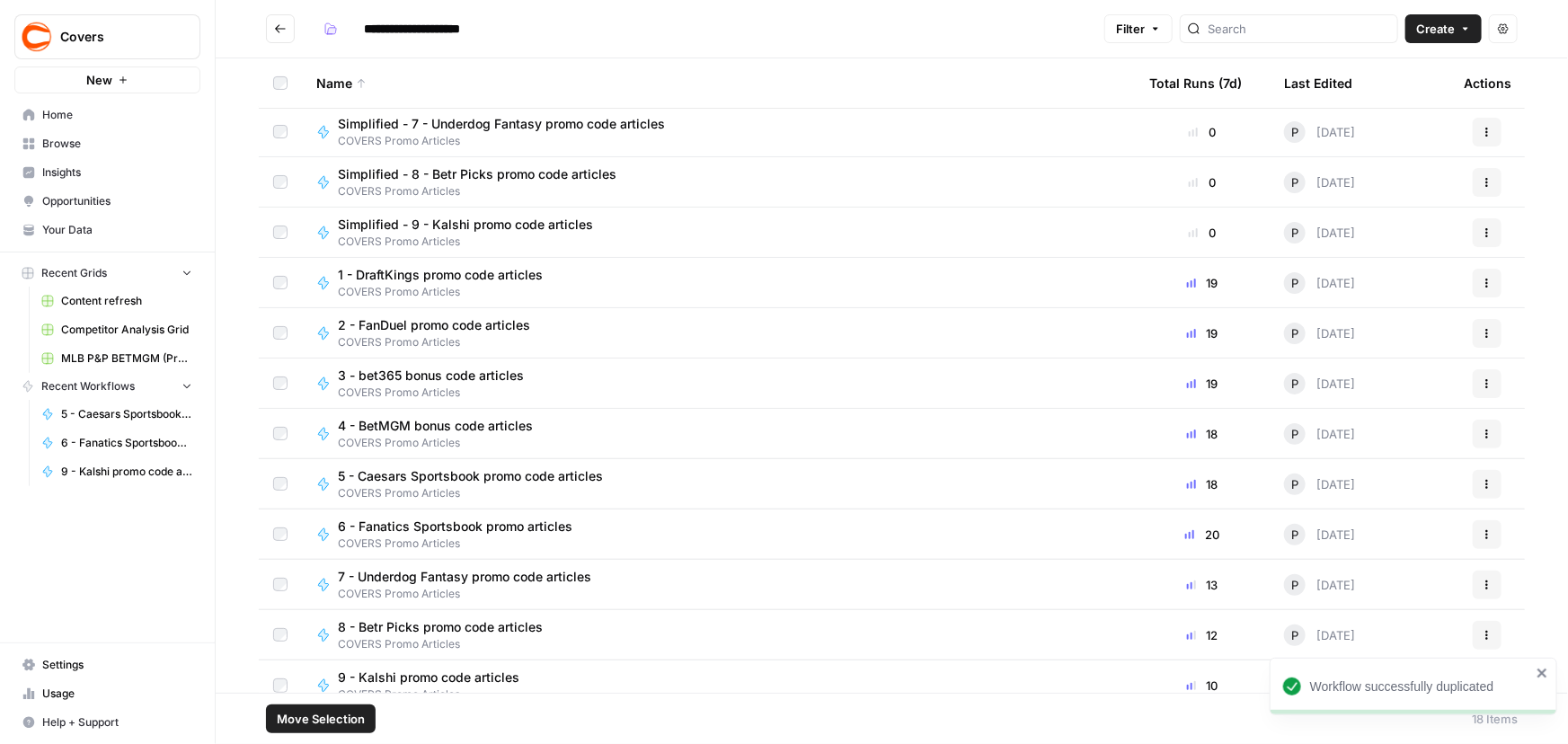
scroll to position [321, 0]
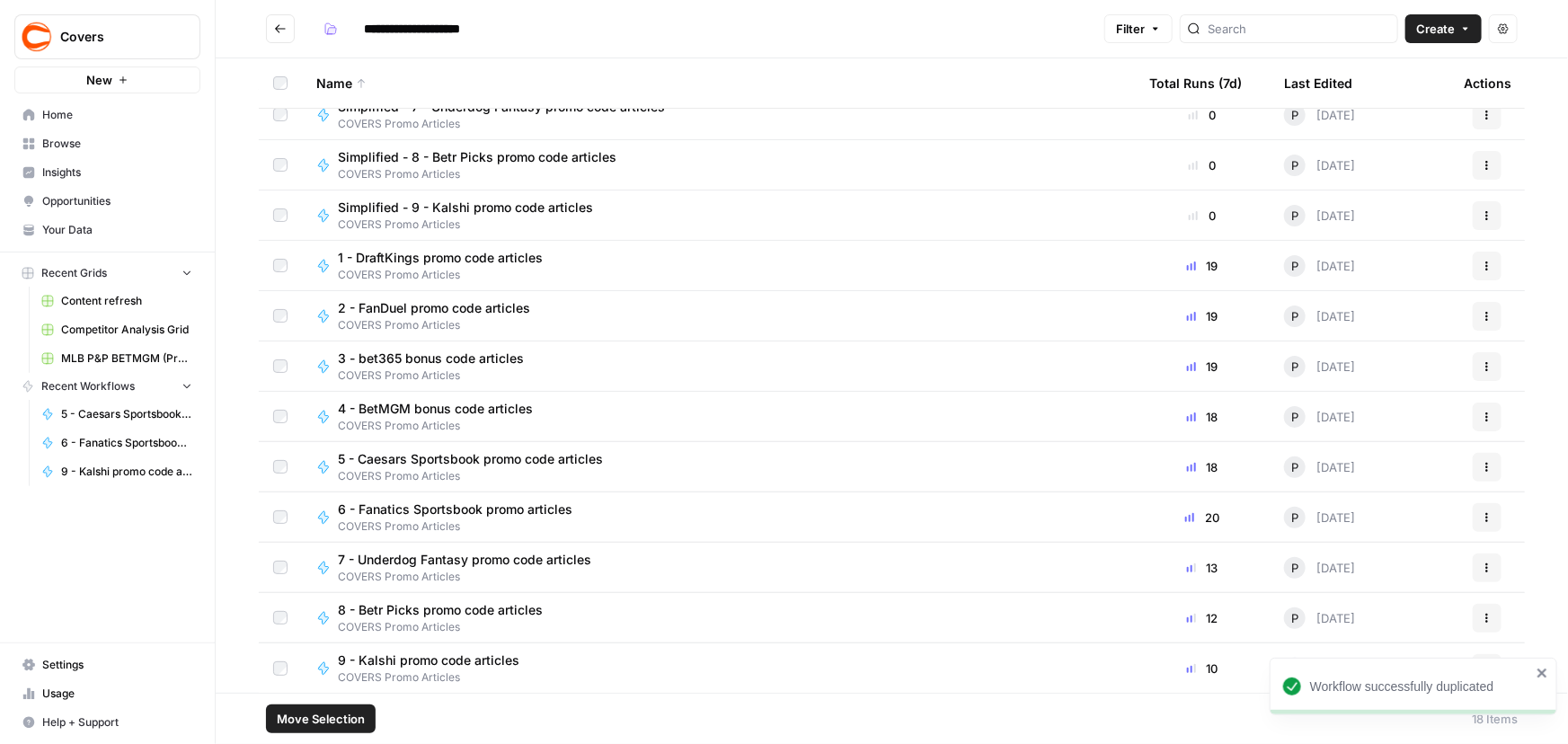
click at [1544, 676] on icon "close" at bounding box center [1541, 673] width 9 height 9
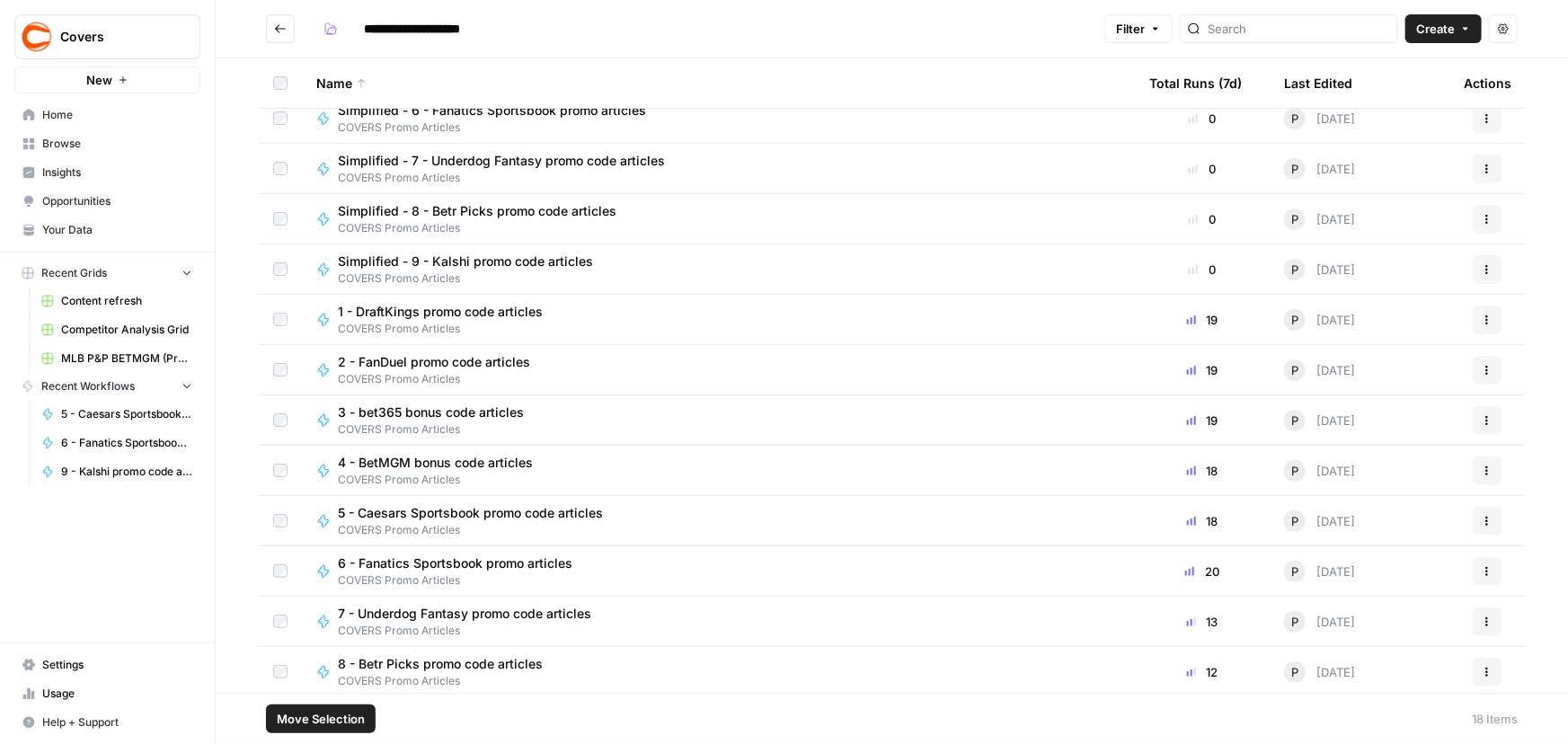
scroll to position [239, 0]
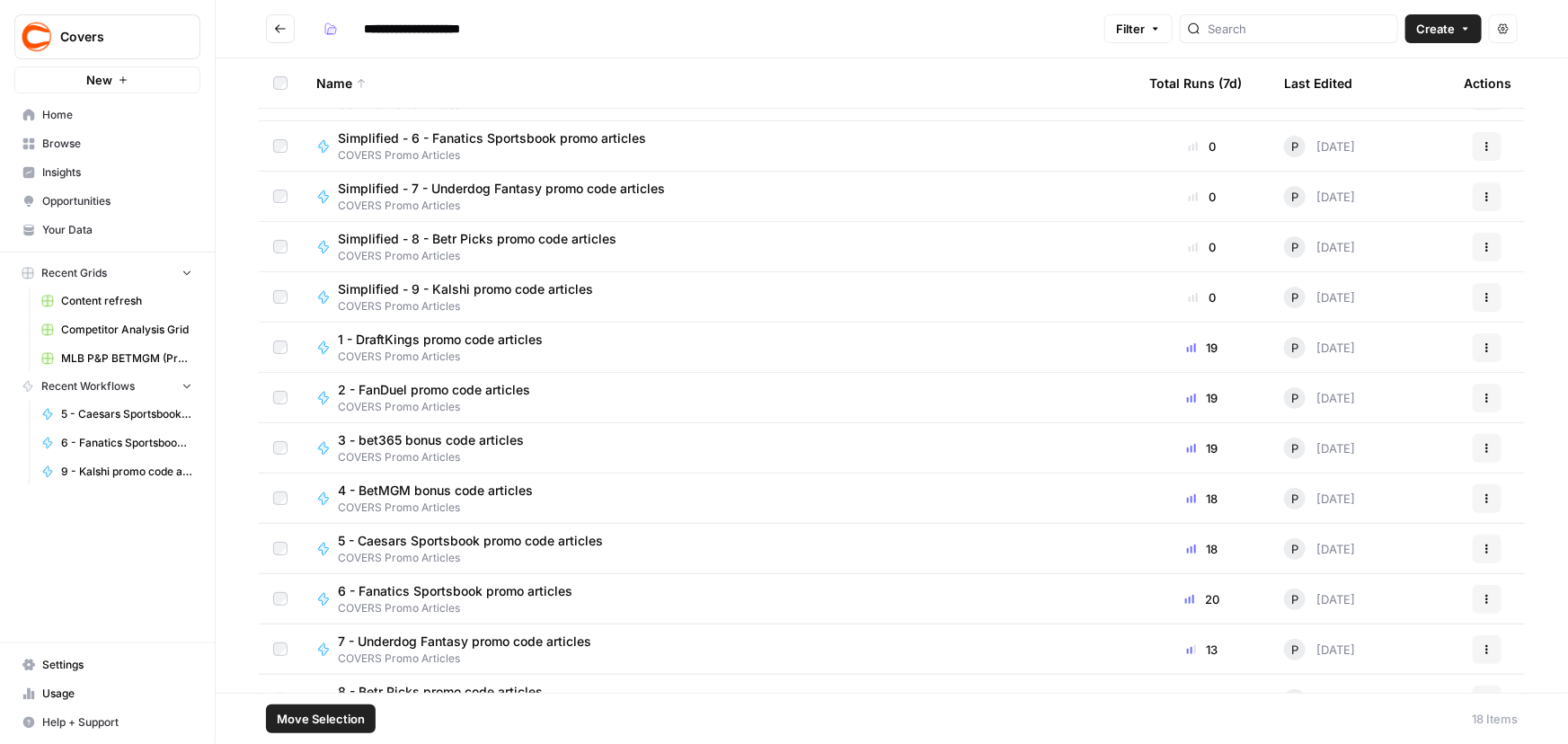
click at [269, 295] on td at bounding box center [280, 297] width 44 height 50
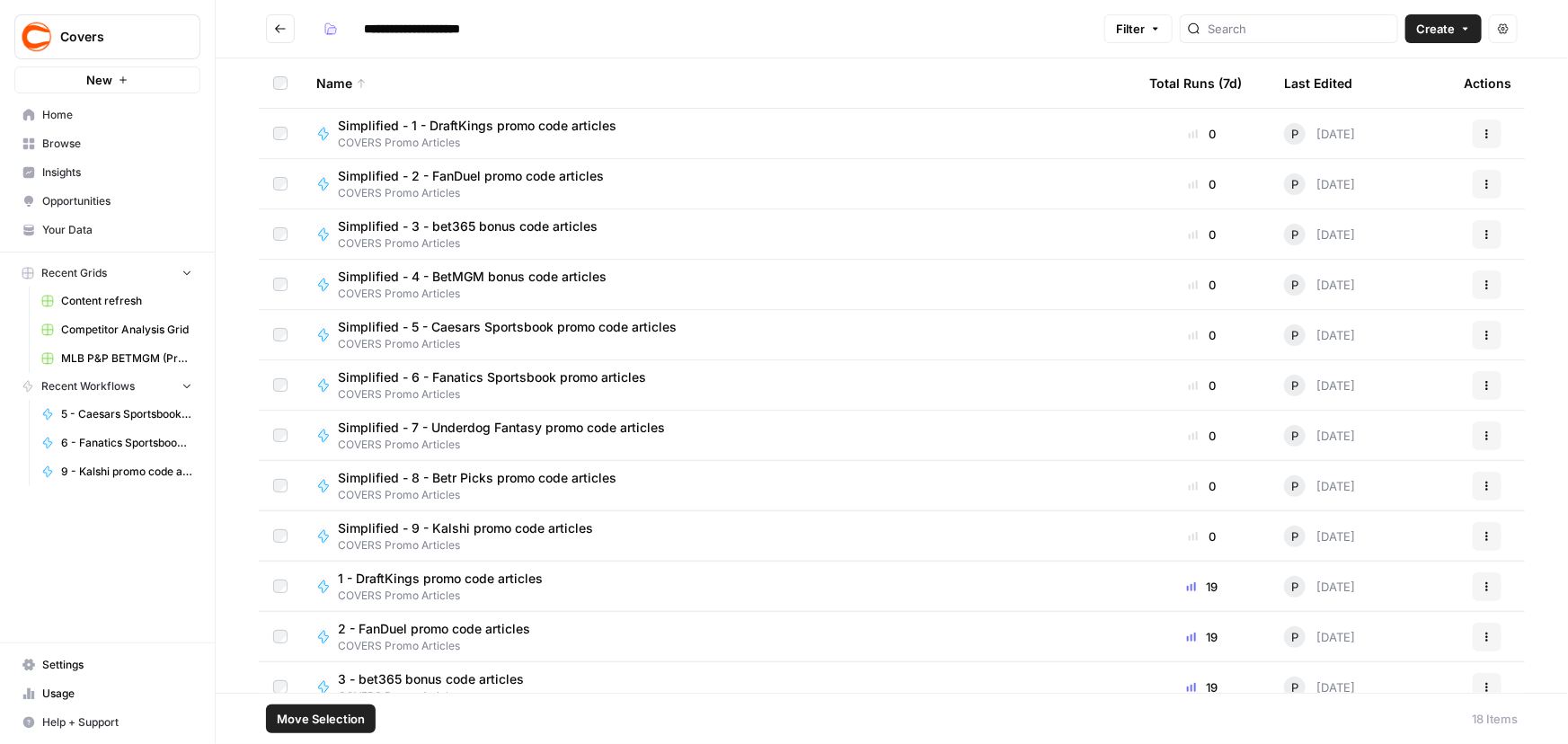
click at [72, 140] on span "Browse" at bounding box center [117, 144] width 150 height 16
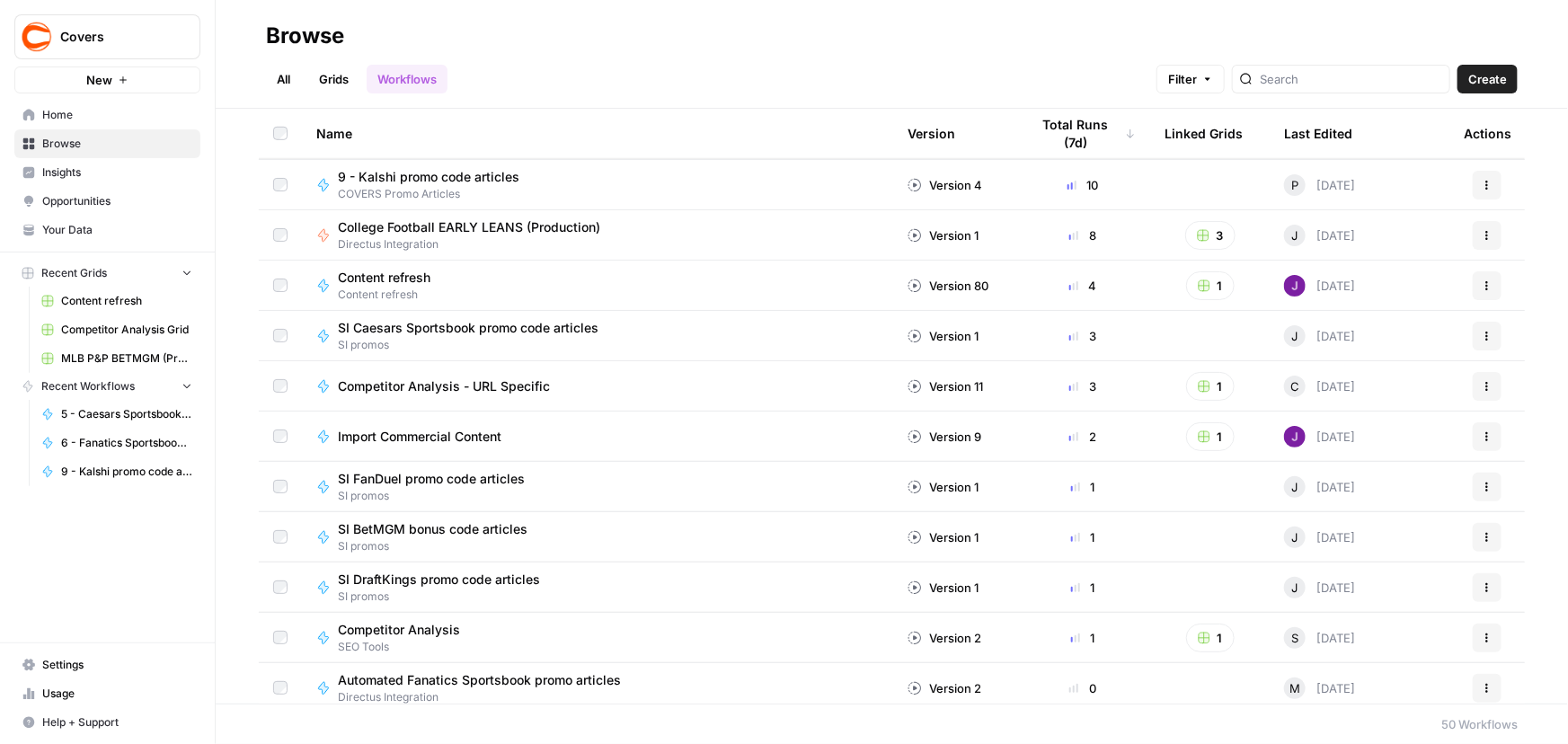
scroll to position [245, 0]
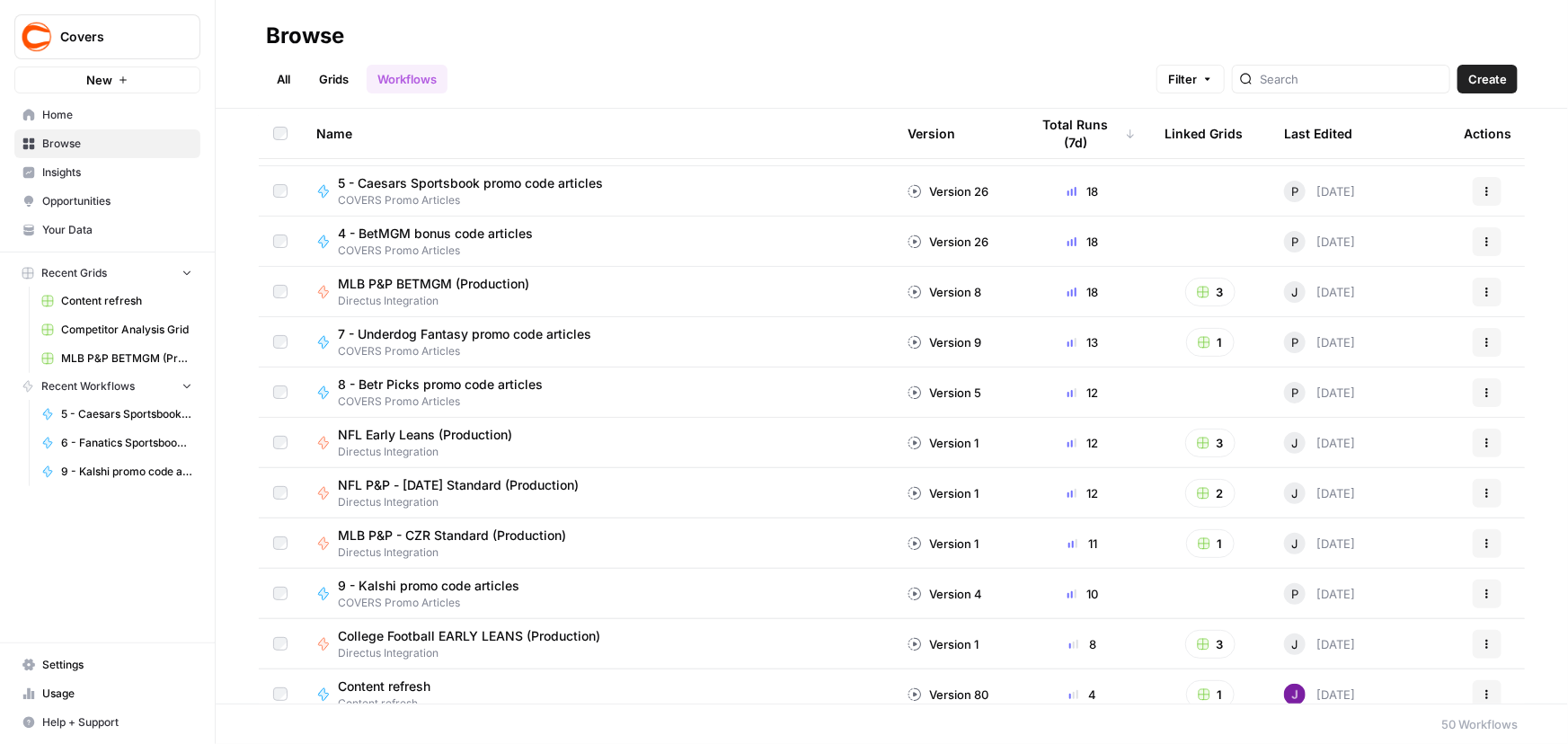
click at [1490, 80] on span "Create" at bounding box center [1487, 79] width 39 height 18
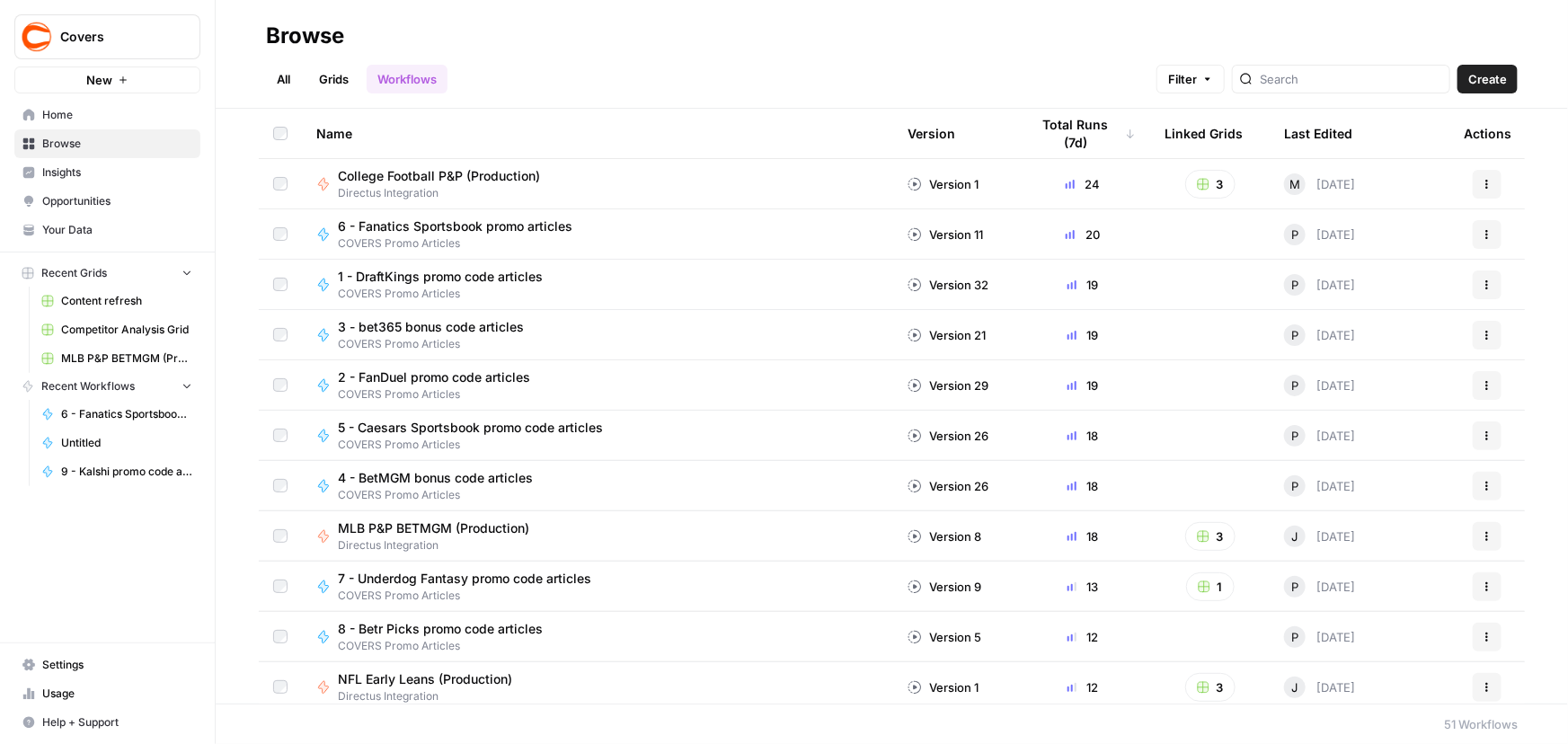
click at [1197, 72] on span "Filter" at bounding box center [1182, 79] width 29 height 18
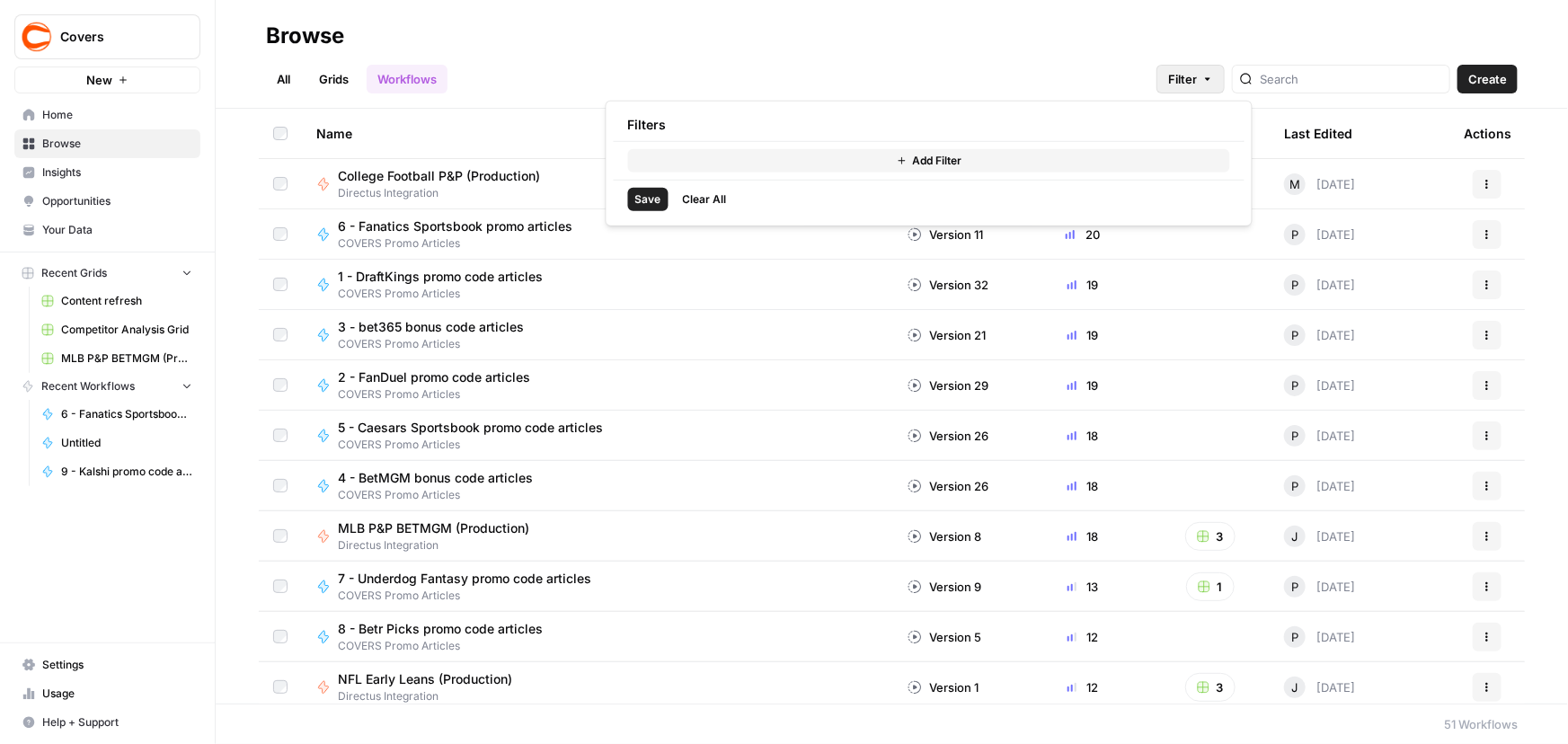
click at [1197, 72] on span "Filter" at bounding box center [1182, 79] width 29 height 18
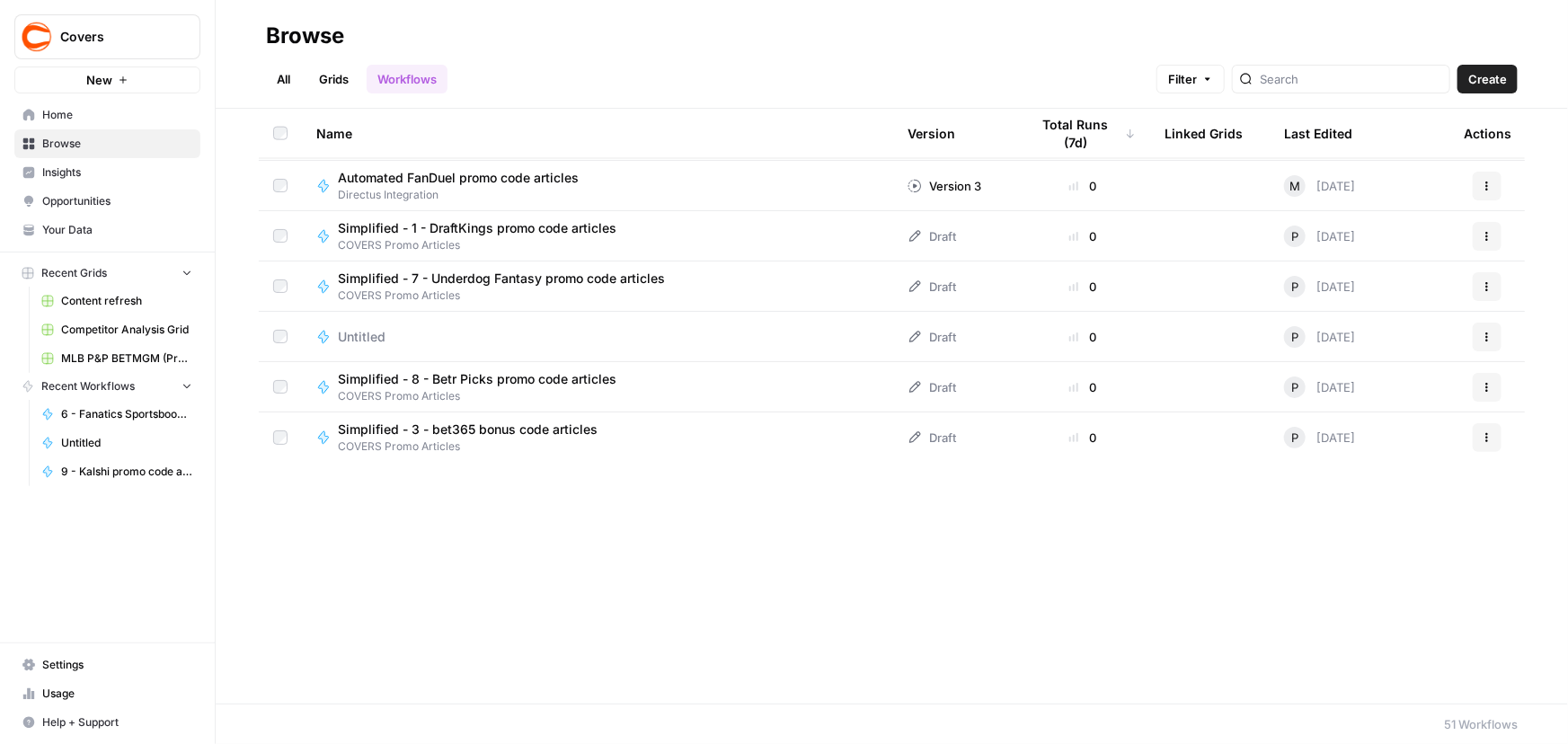
scroll to position [816, 0]
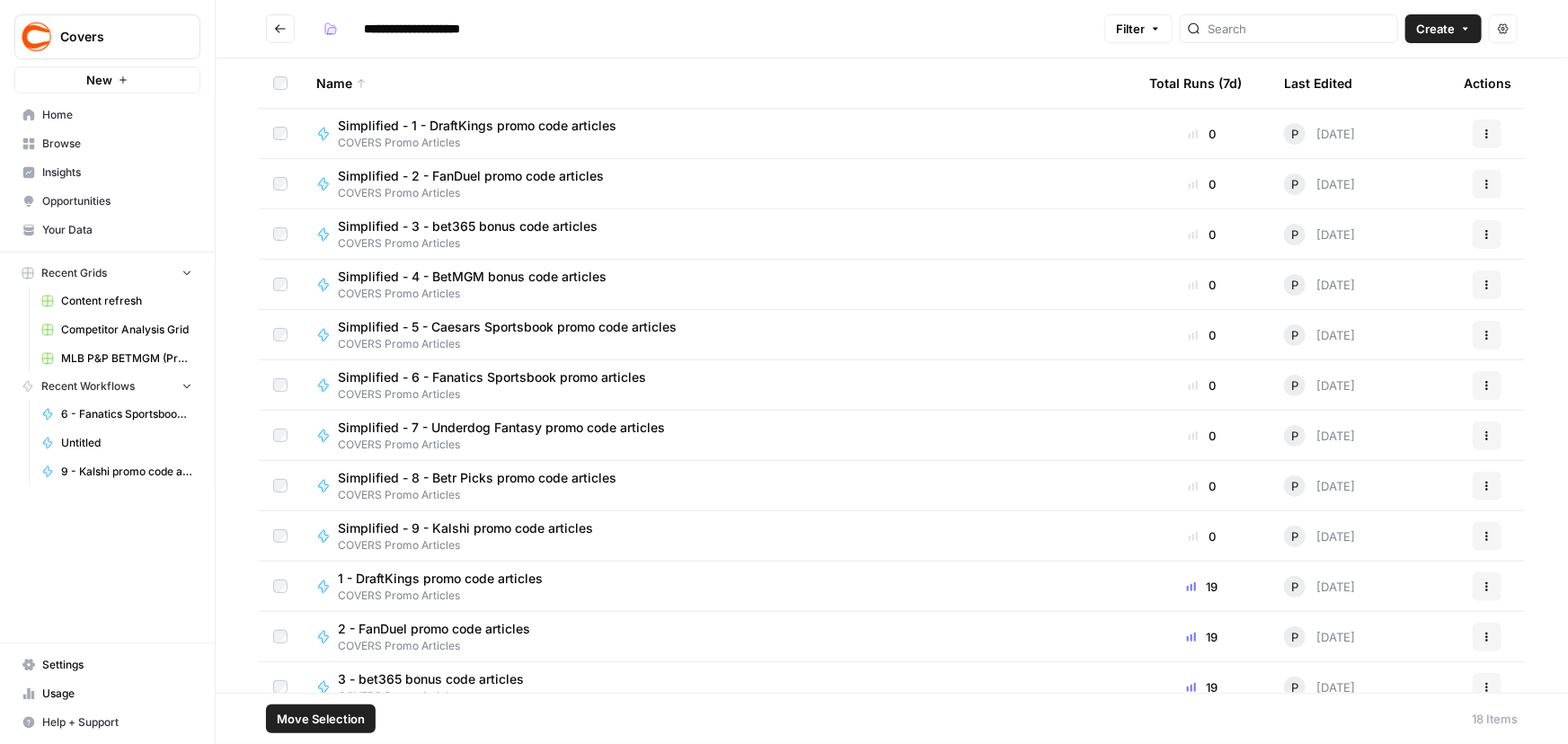
click at [318, 710] on span "Move Selection" at bounding box center [320, 719] width 88 height 18
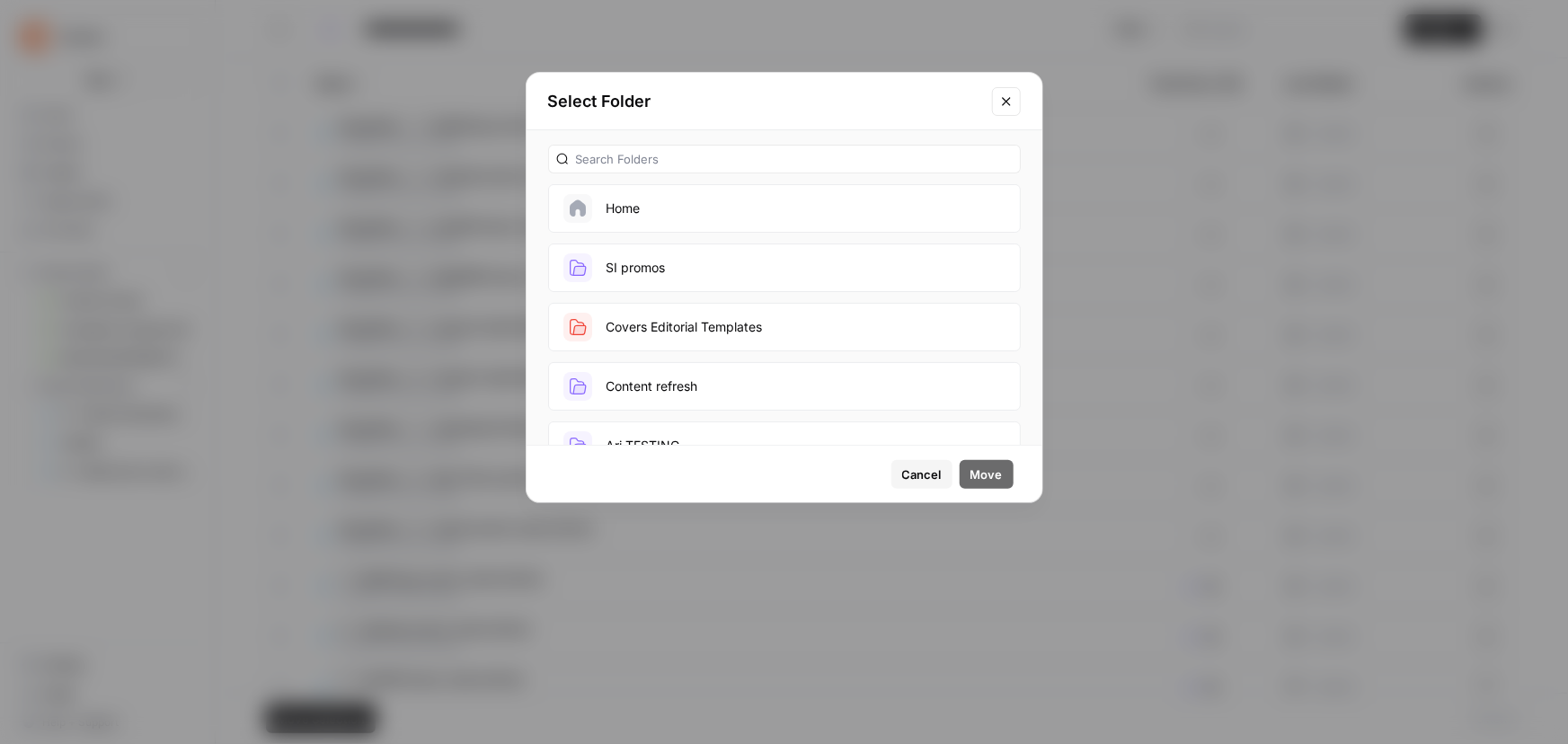
click at [1008, 99] on icon "Close modal" at bounding box center [1006, 101] width 15 height 15
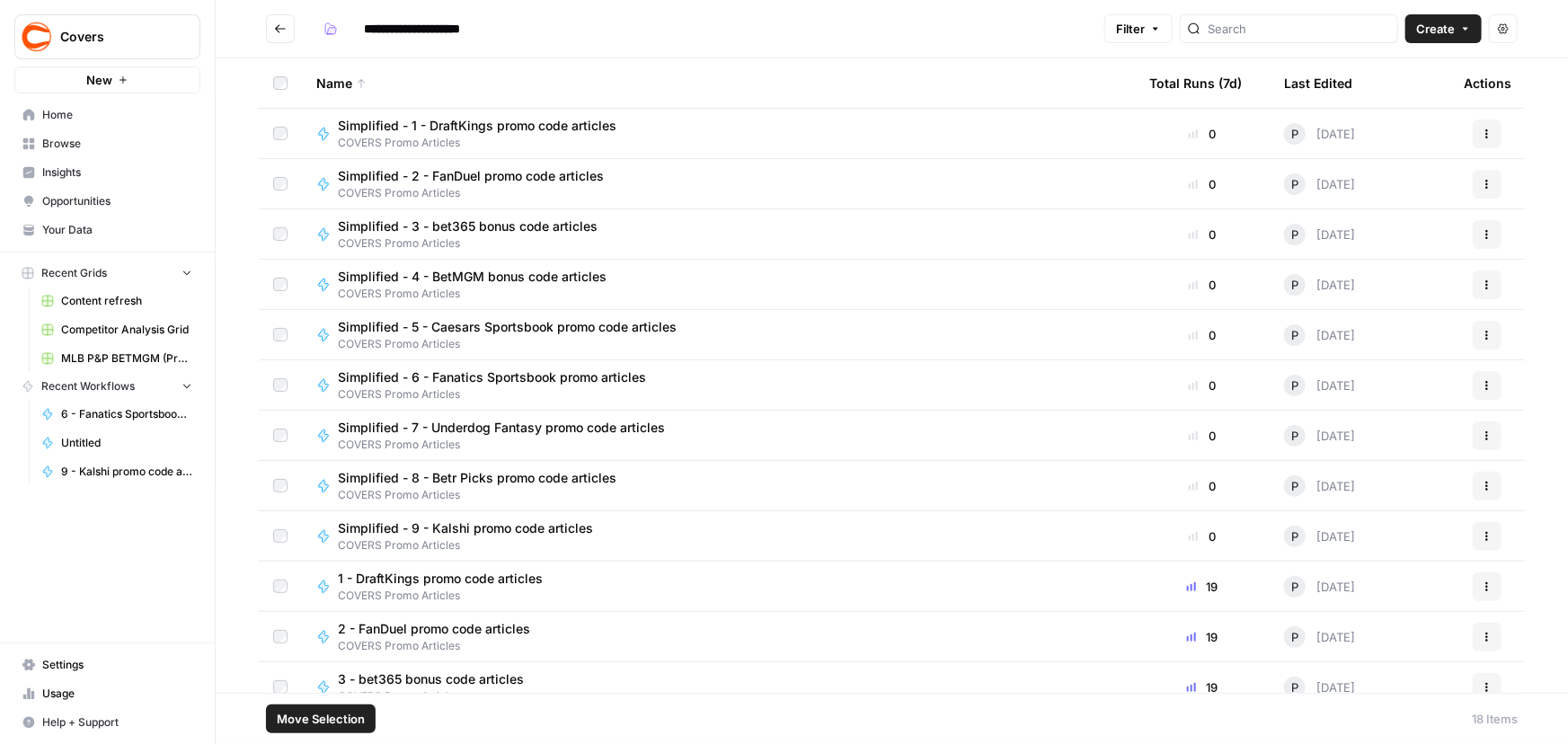
click at [57, 140] on span "Browse" at bounding box center [117, 144] width 150 height 16
click at [285, 731] on button "Move Selection" at bounding box center [320, 718] width 110 height 29
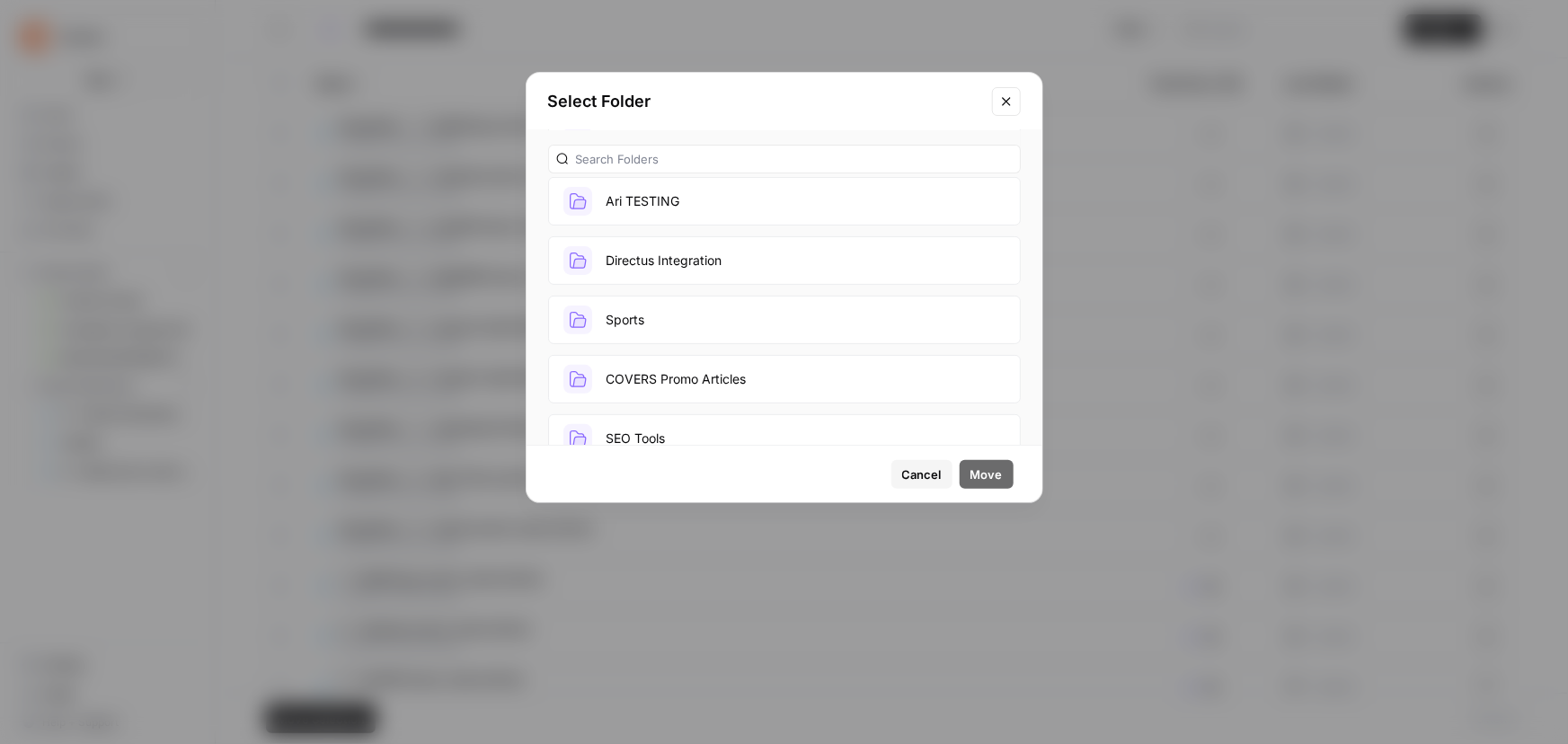
scroll to position [274, 0]
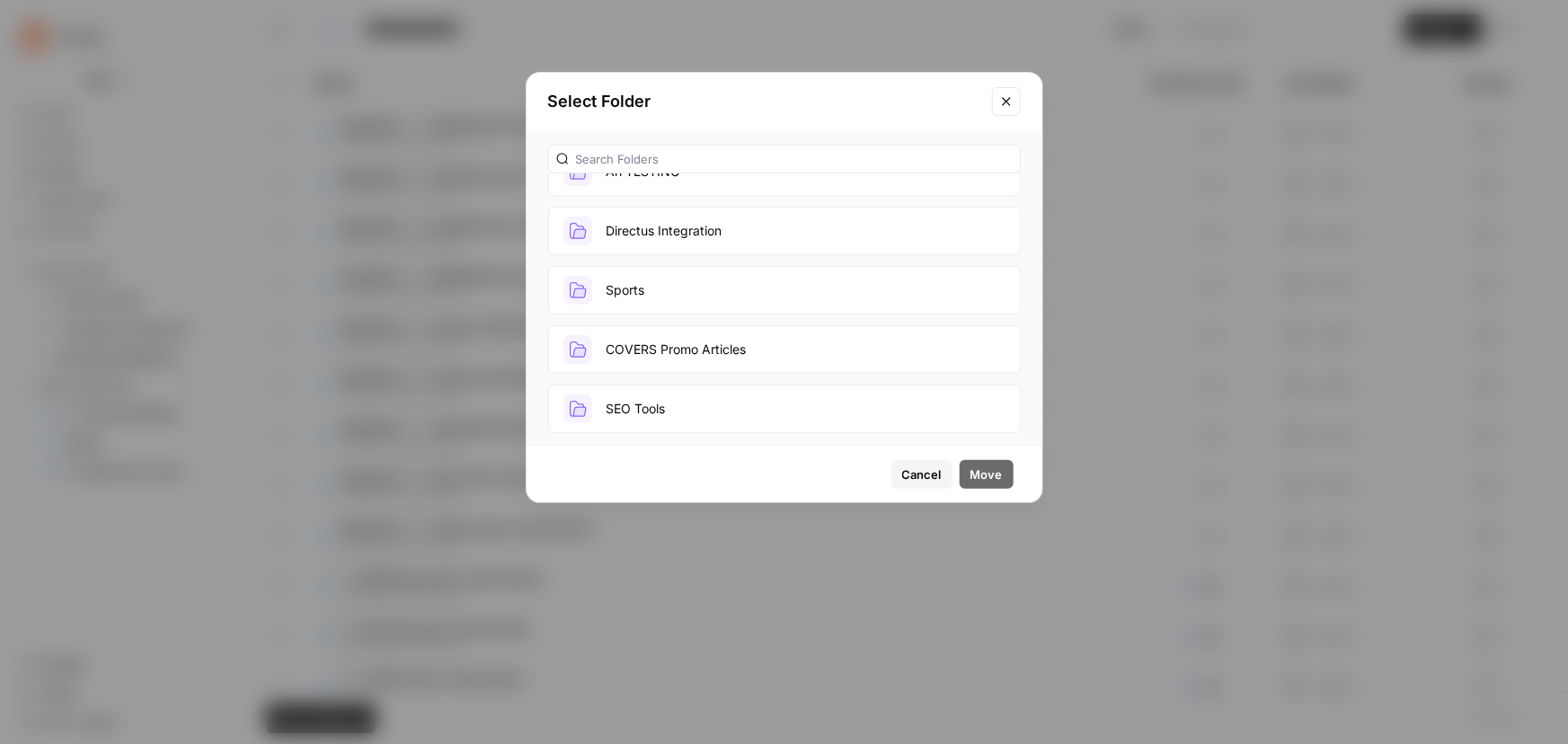
click at [914, 477] on span "Cancel" at bounding box center [922, 475] width 40 height 18
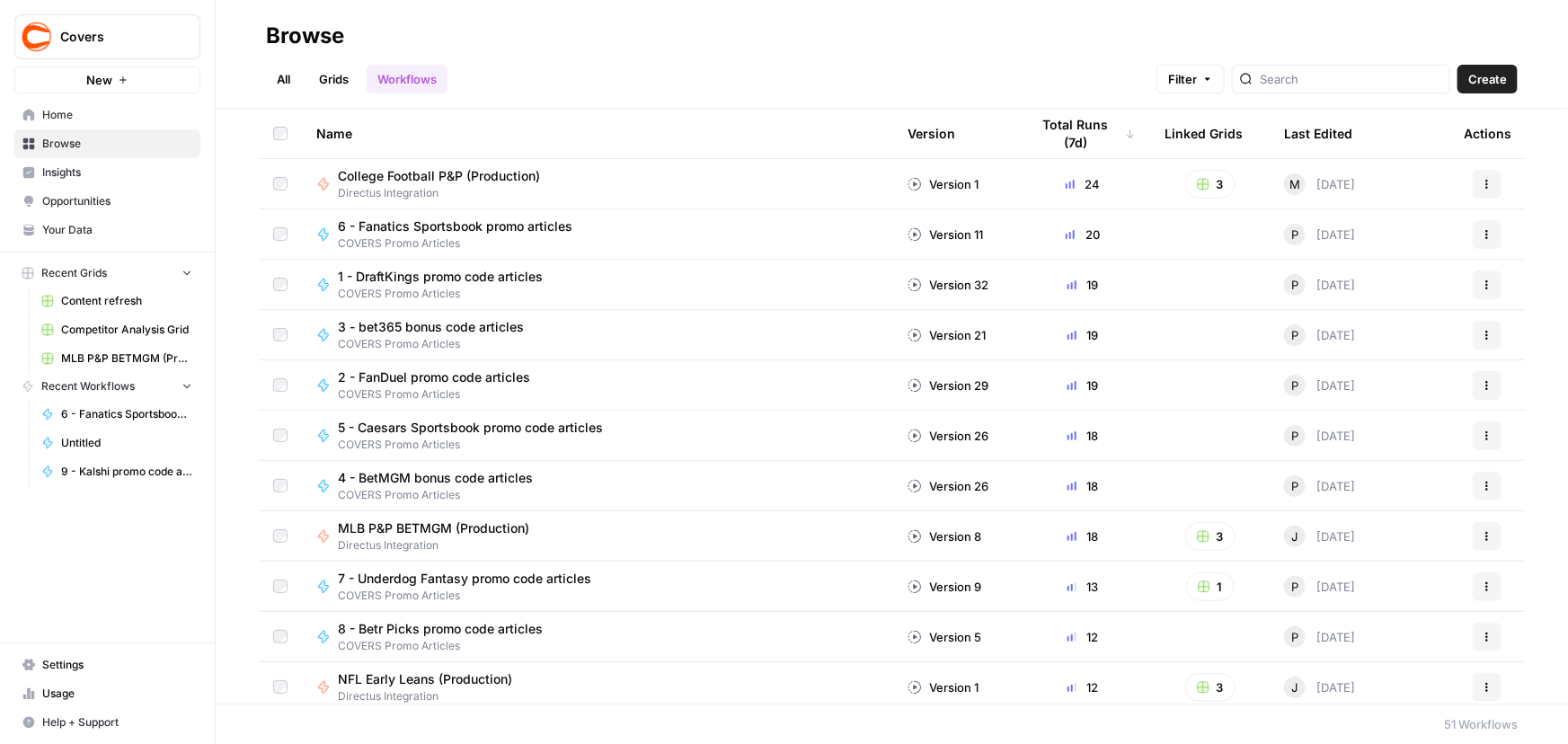
click at [279, 81] on link "All" at bounding box center [282, 78] width 35 height 29
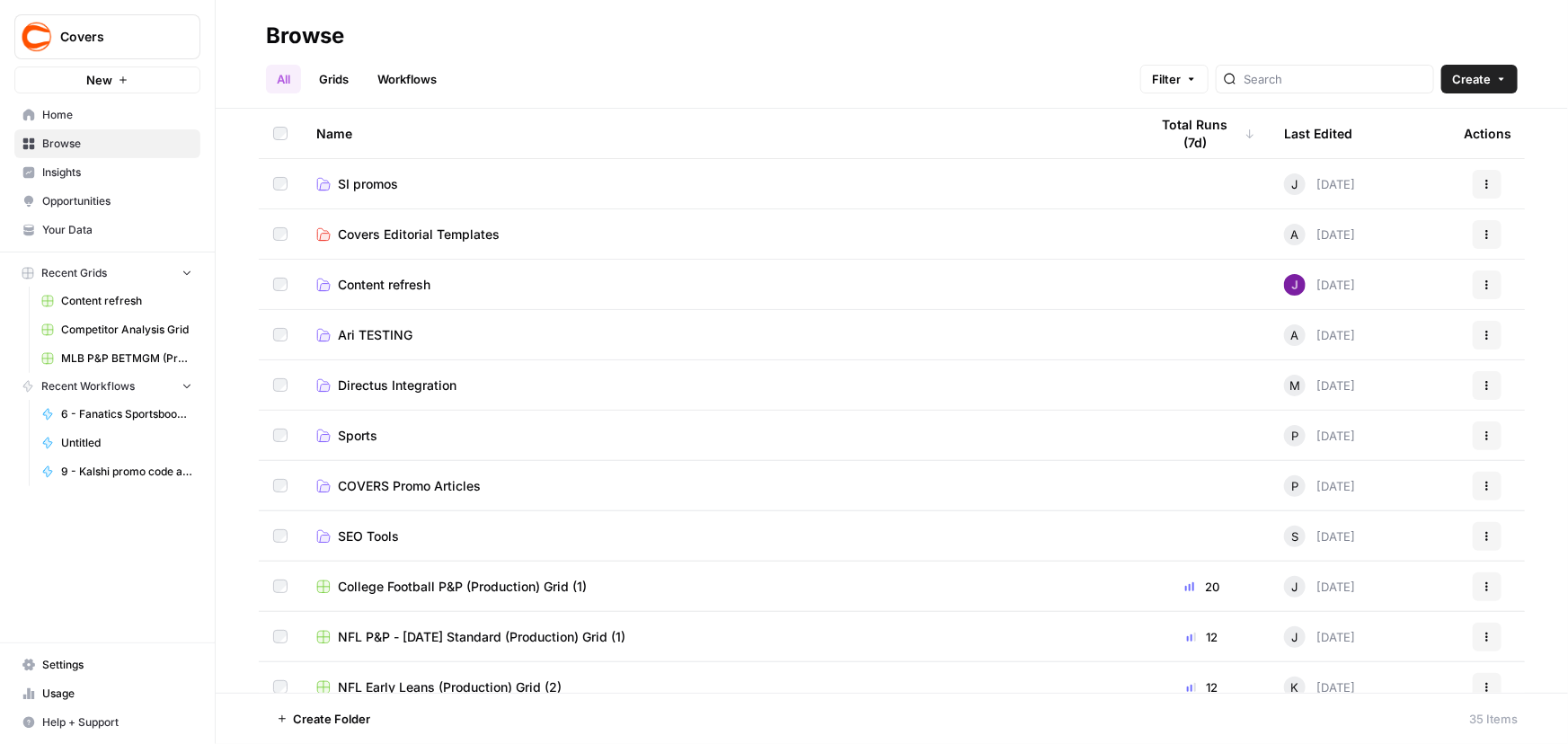
click at [1506, 83] on icon "button" at bounding box center [1501, 78] width 11 height 11
click at [1434, 124] on span "Folder" at bounding box center [1446, 121] width 101 height 18
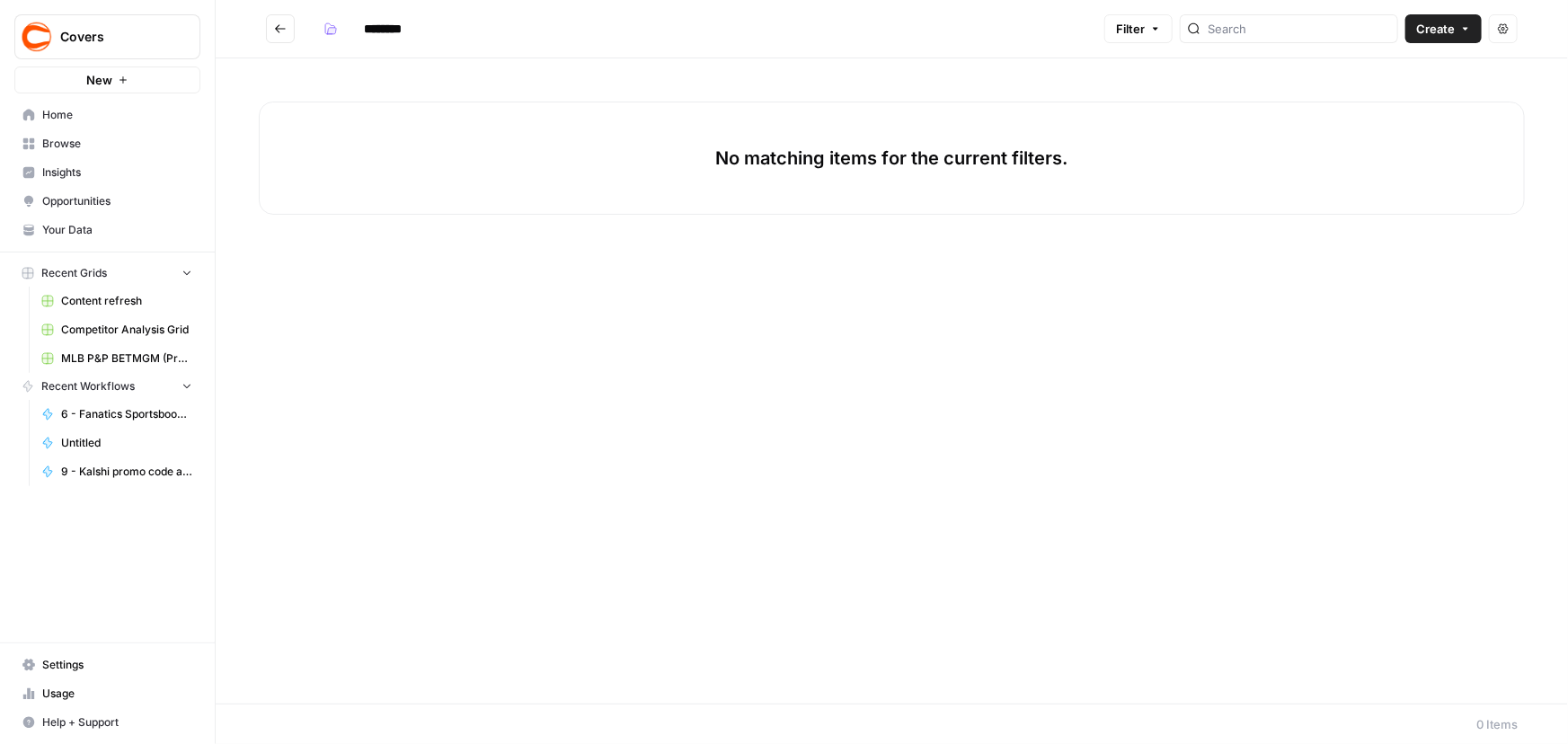
click at [405, 30] on input "********" at bounding box center [406, 29] width 101 height 29
type input "**********"
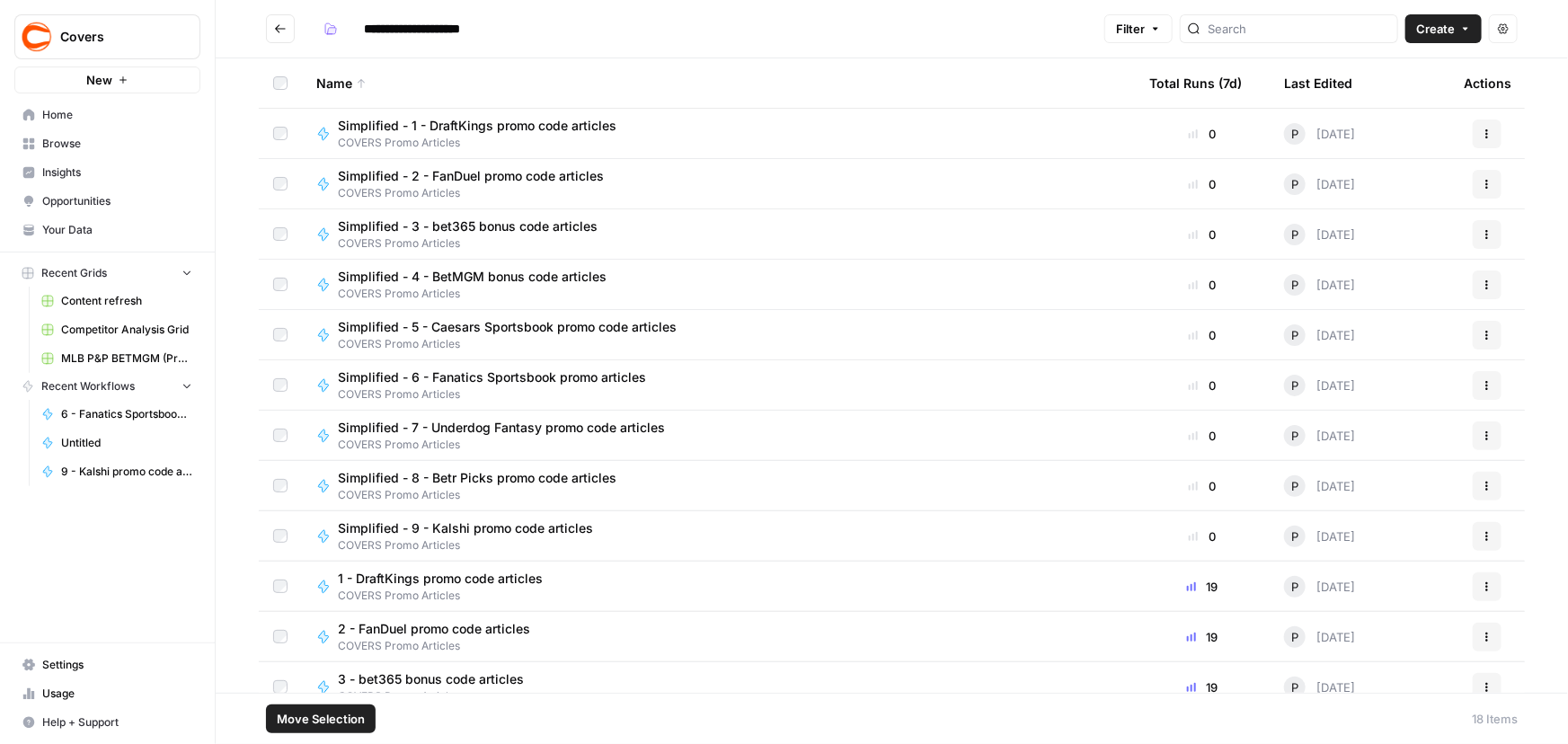
click at [332, 724] on span "Move Selection" at bounding box center [320, 719] width 88 height 18
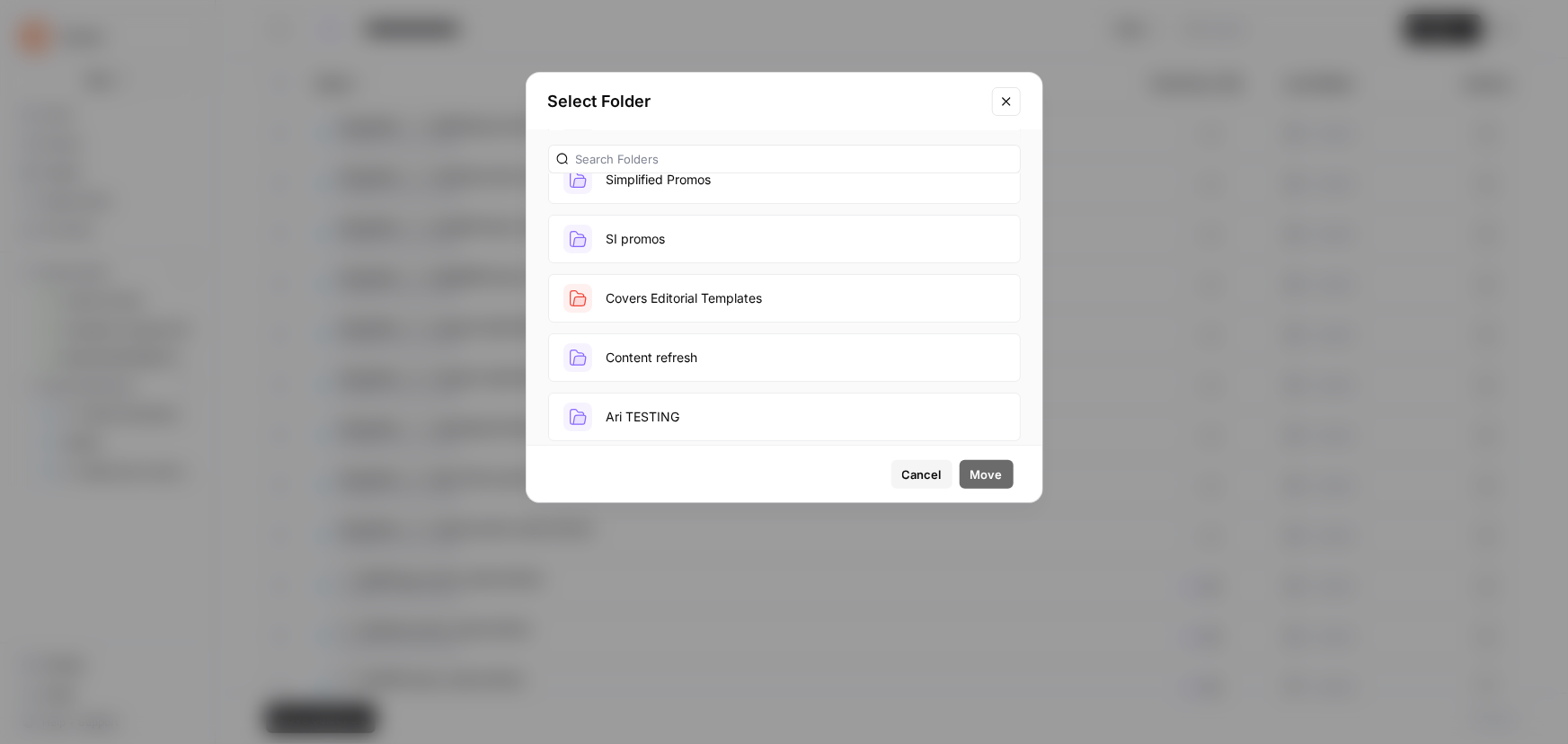
scroll to position [6, 0]
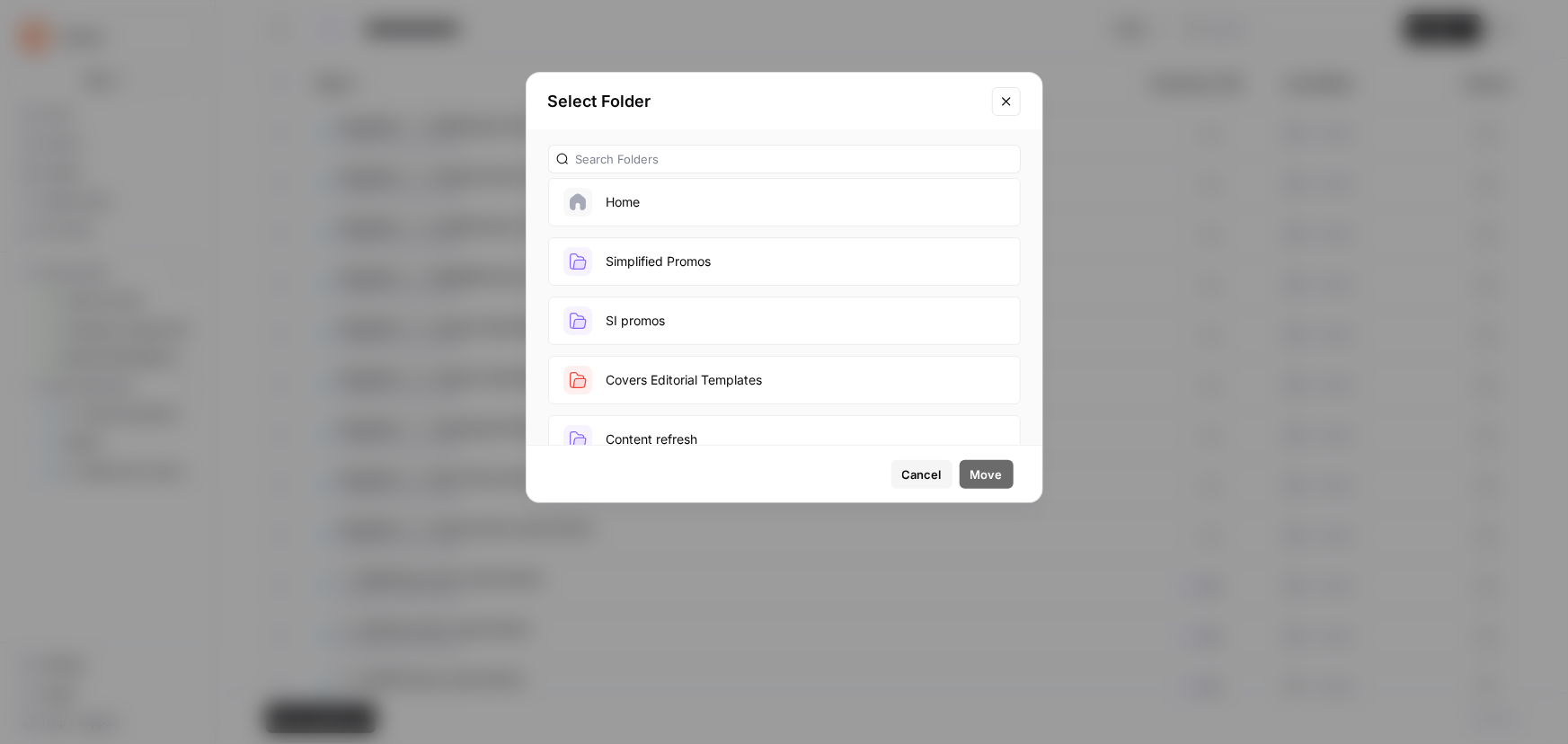
click at [768, 270] on button "Simplified Promos" at bounding box center [784, 261] width 472 height 49
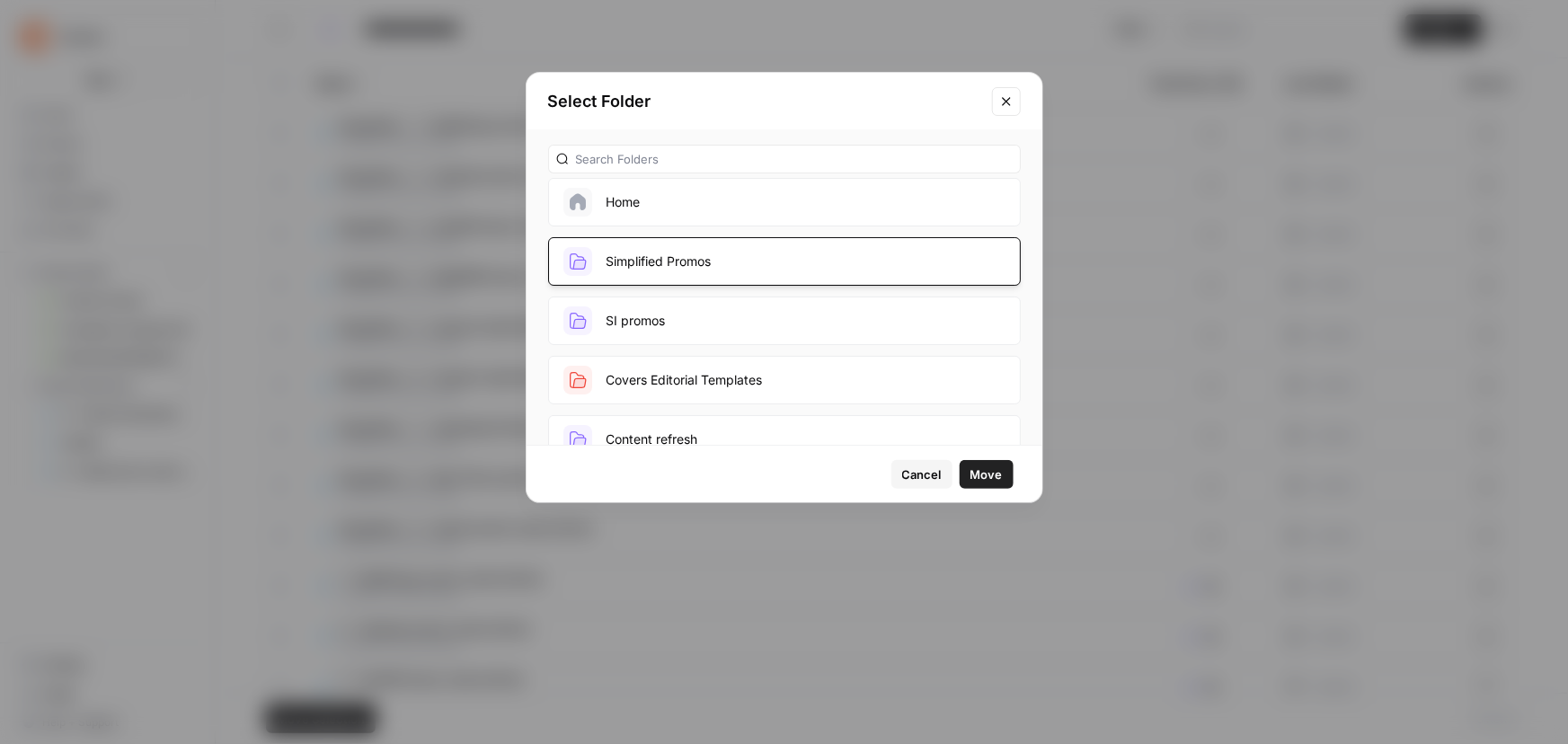
click at [971, 472] on span "Move" at bounding box center [987, 475] width 33 height 18
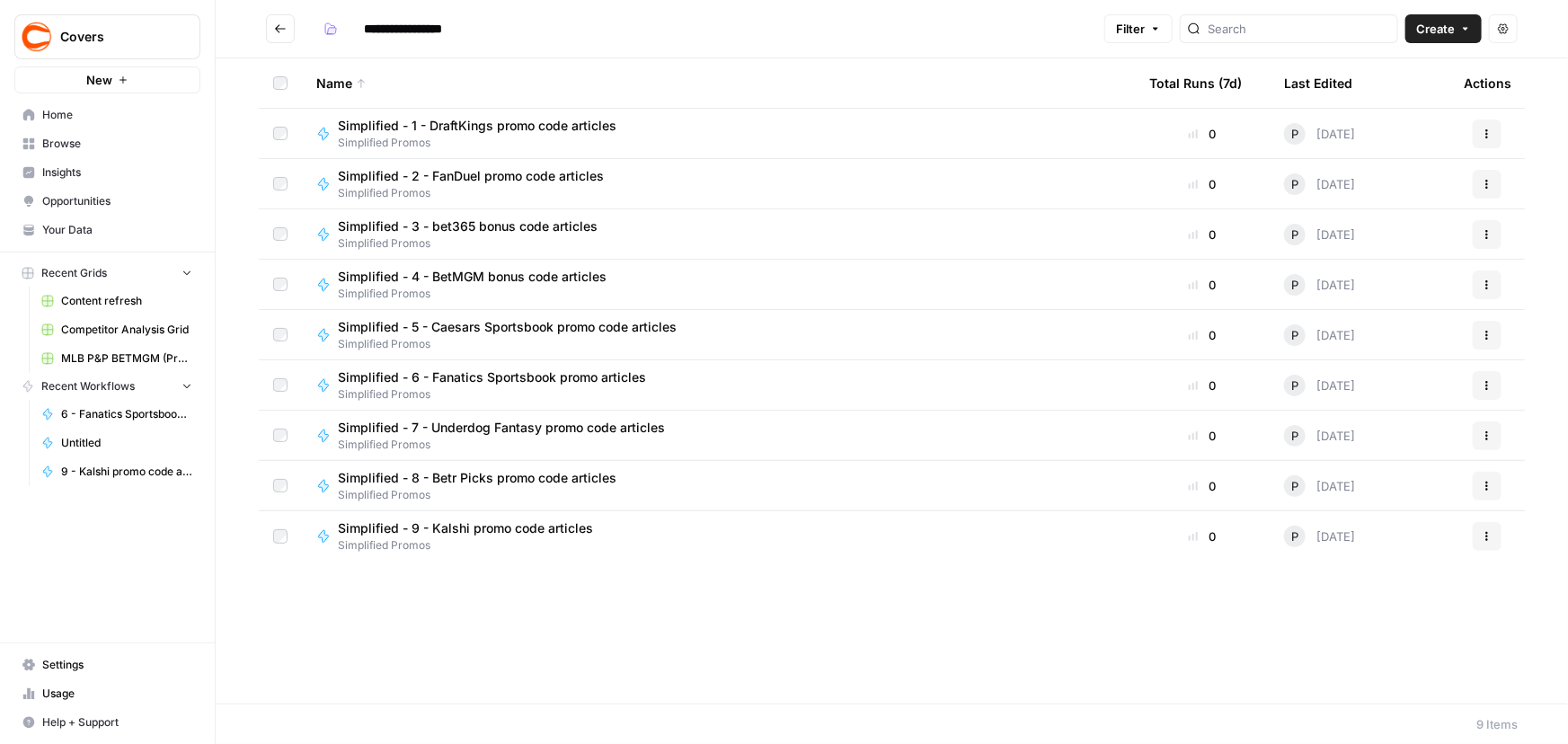
click at [1492, 131] on icon "button" at bounding box center [1487, 134] width 11 height 11
click at [1381, 171] on span "Edit in Studio" at bounding box center [1407, 176] width 144 height 18
click at [1484, 177] on button "Actions" at bounding box center [1487, 183] width 29 height 29
click at [1325, 224] on icon at bounding box center [1321, 225] width 13 height 13
click at [1483, 237] on icon "button" at bounding box center [1487, 234] width 11 height 11
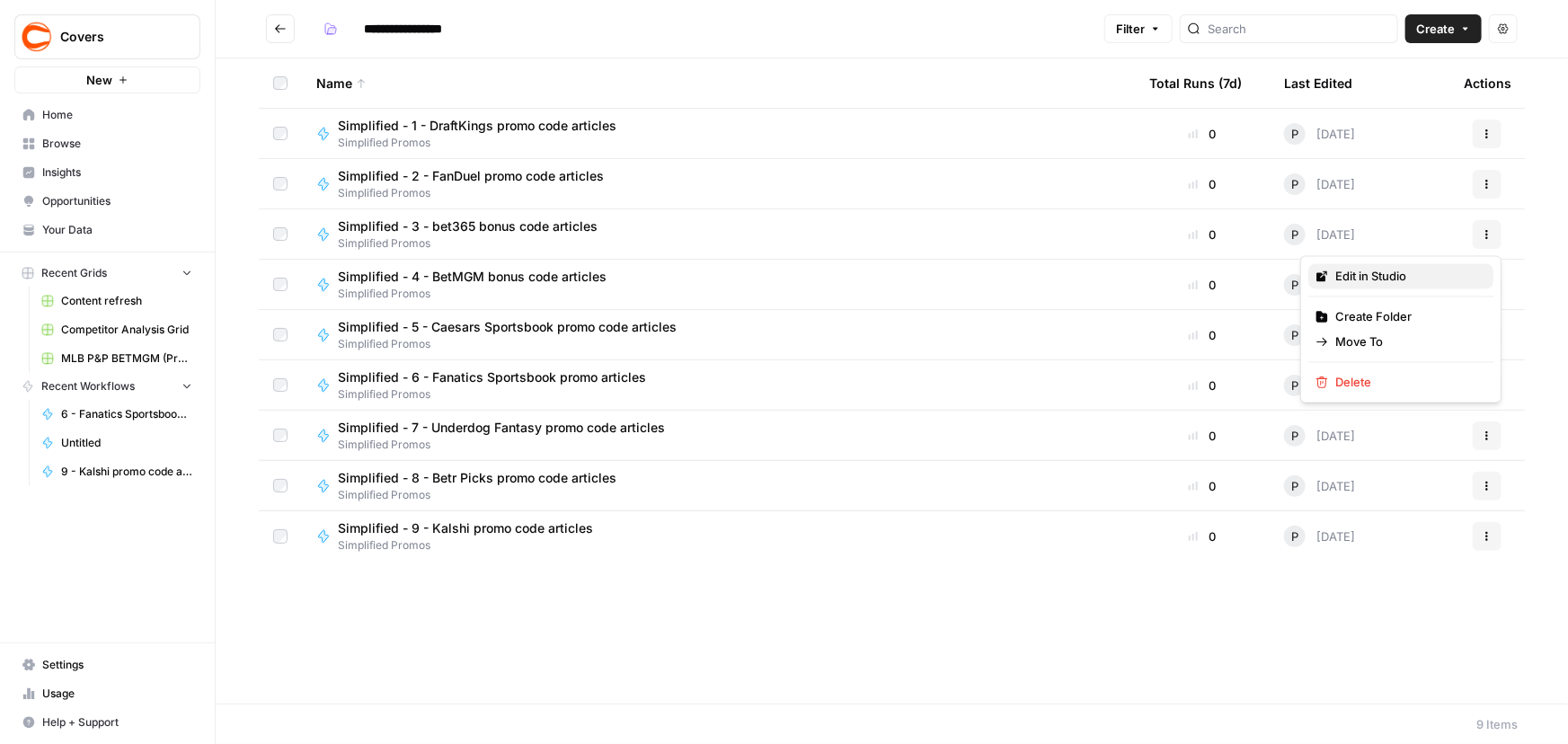
click at [1378, 275] on span "Edit in Studio" at bounding box center [1407, 276] width 144 height 18
drag, startPoint x: 1487, startPoint y: 283, endPoint x: 1411, endPoint y: 286, distance: 76.1
click at [1486, 283] on icon "button" at bounding box center [1487, 284] width 3 height 3
click at [1371, 327] on span "Edit in Studio" at bounding box center [1407, 326] width 144 height 18
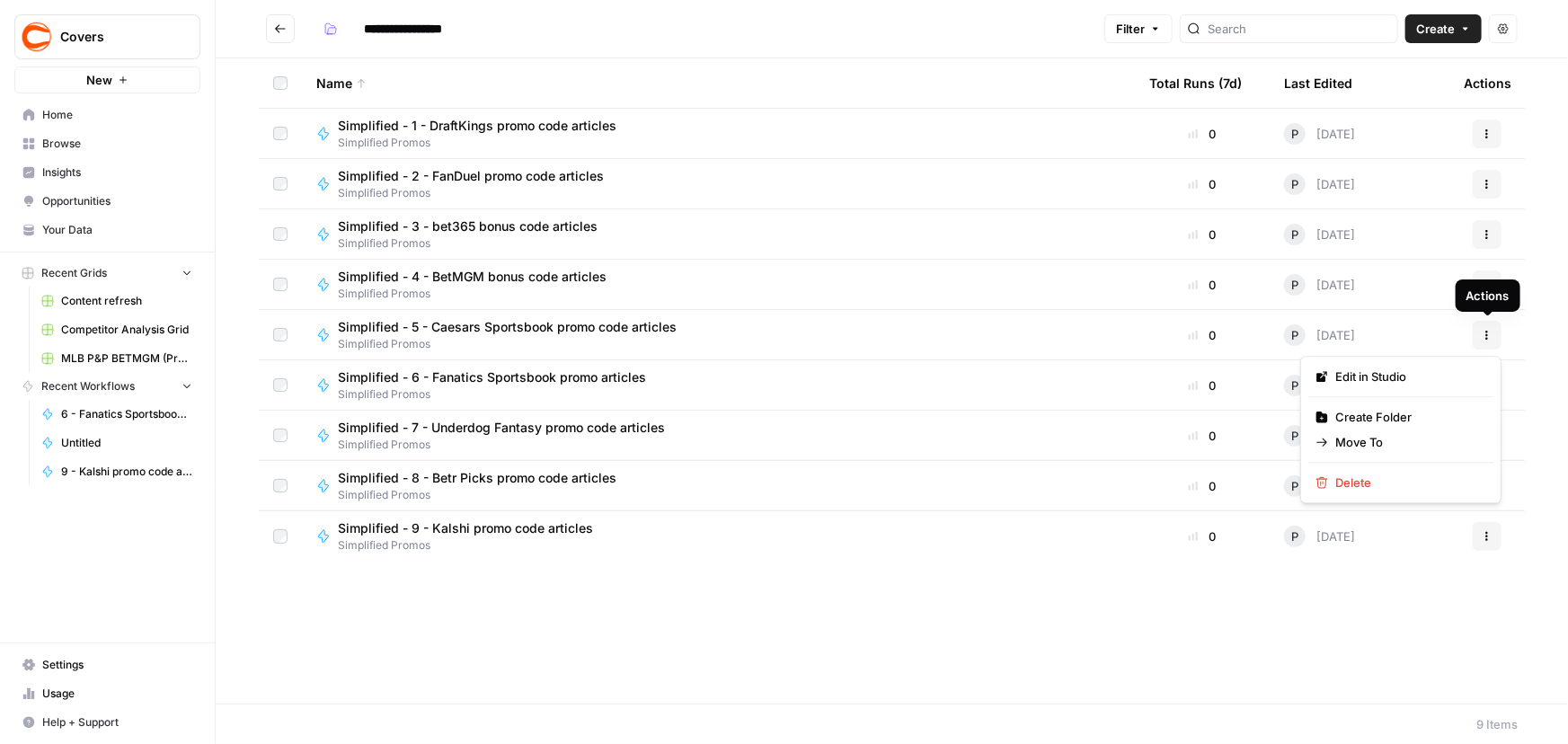
click at [1490, 336] on icon "button" at bounding box center [1487, 335] width 11 height 11
click at [1406, 381] on span "Edit in Studio" at bounding box center [1407, 376] width 144 height 18
click at [1493, 391] on button "Actions" at bounding box center [1487, 385] width 29 height 29
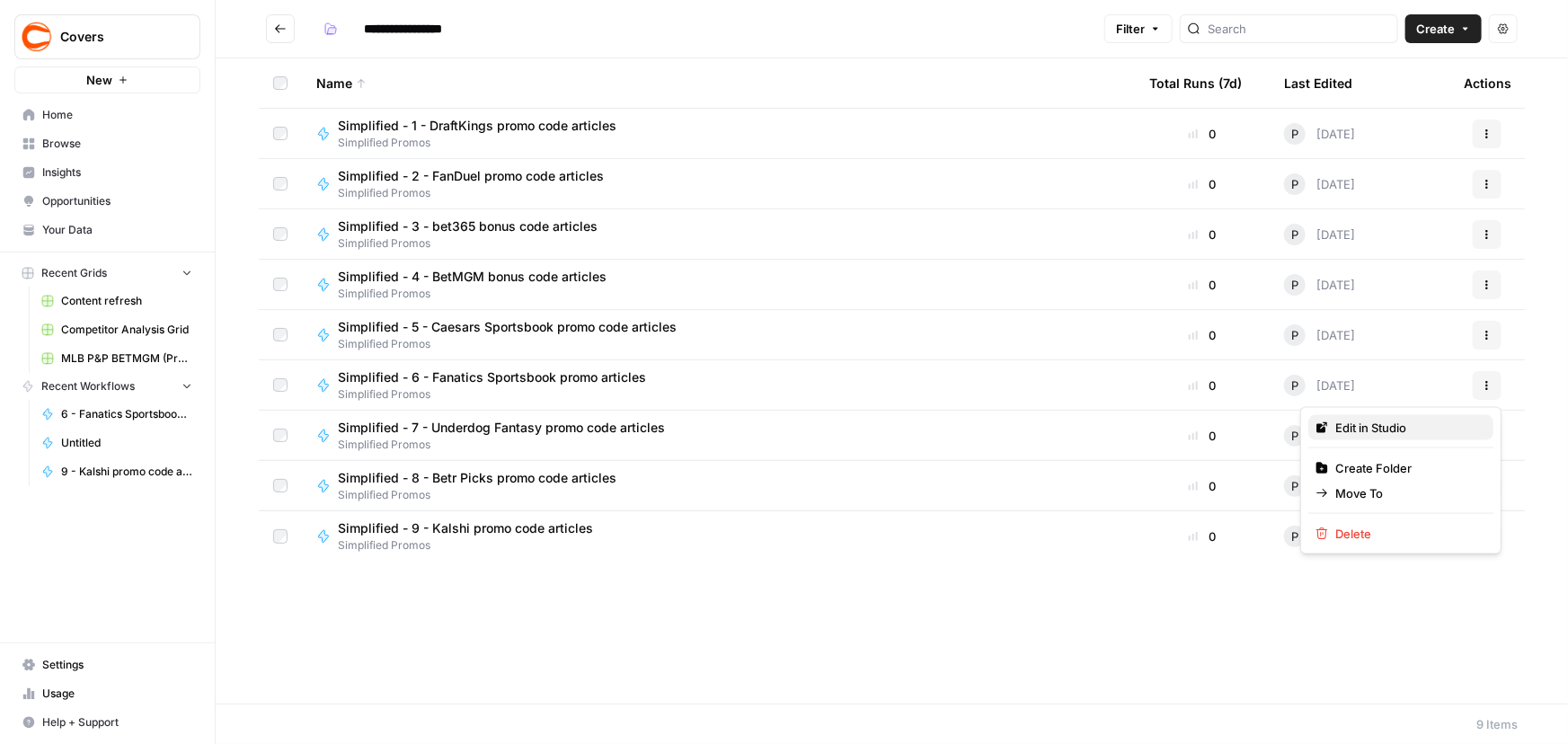
click at [1414, 422] on span "Edit in Studio" at bounding box center [1407, 428] width 144 height 18
click at [1484, 440] on icon "button" at bounding box center [1487, 435] width 11 height 11
click at [1379, 479] on span "Edit in Studio" at bounding box center [1407, 478] width 144 height 18
click at [1484, 481] on icon "button" at bounding box center [1487, 485] width 11 height 11
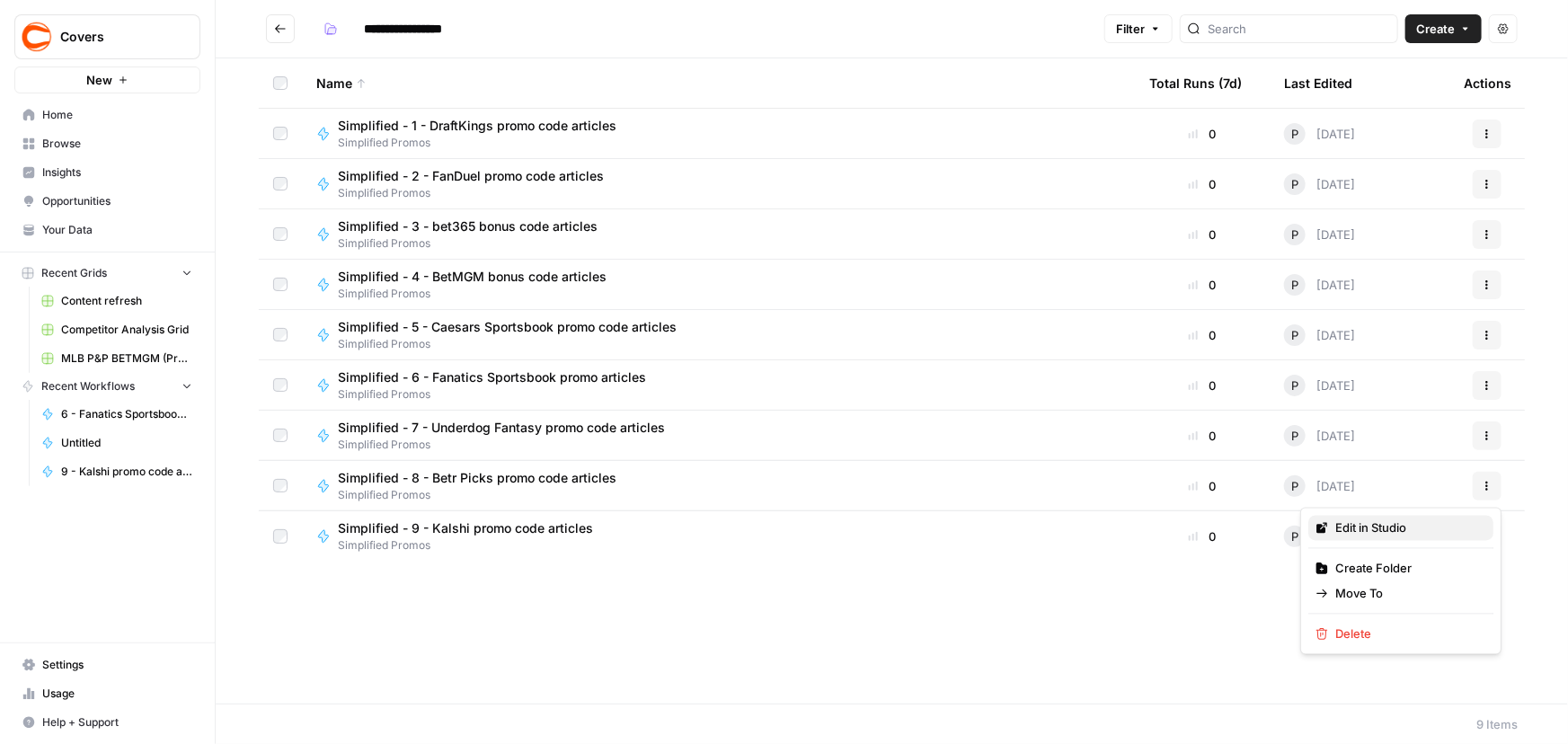
click at [1381, 527] on span "Edit in Studio" at bounding box center [1407, 528] width 144 height 18
click at [1489, 531] on icon "button" at bounding box center [1487, 536] width 11 height 11
click at [1384, 571] on span "Edit in Studio" at bounding box center [1407, 579] width 144 height 18
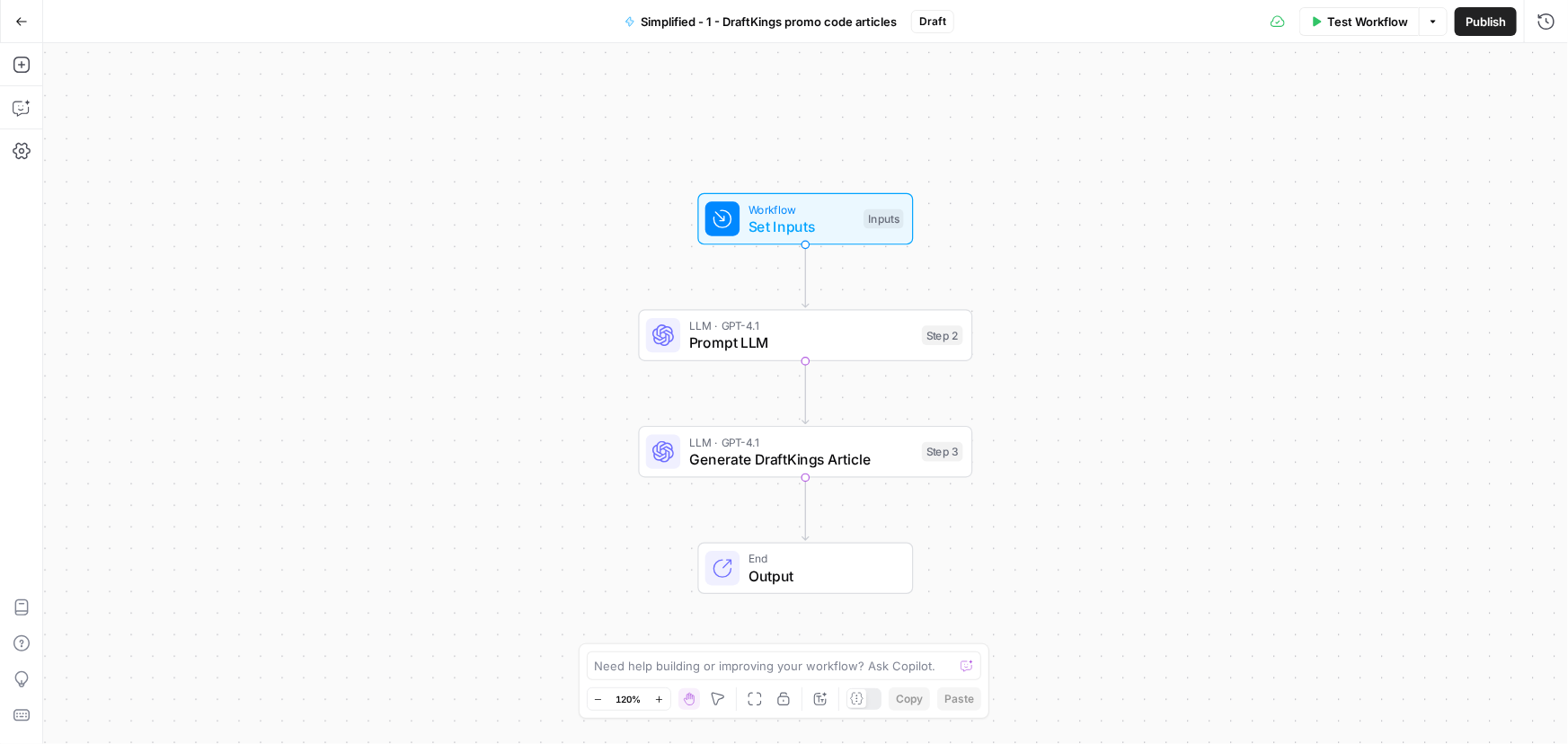
click at [711, 678] on div "Need help building or improving your workflow? Ask Copilot." at bounding box center [784, 666] width 395 height 29
type textarea "Remove all emojis from output."
click at [970, 663] on icon "submit" at bounding box center [967, 666] width 11 height 11
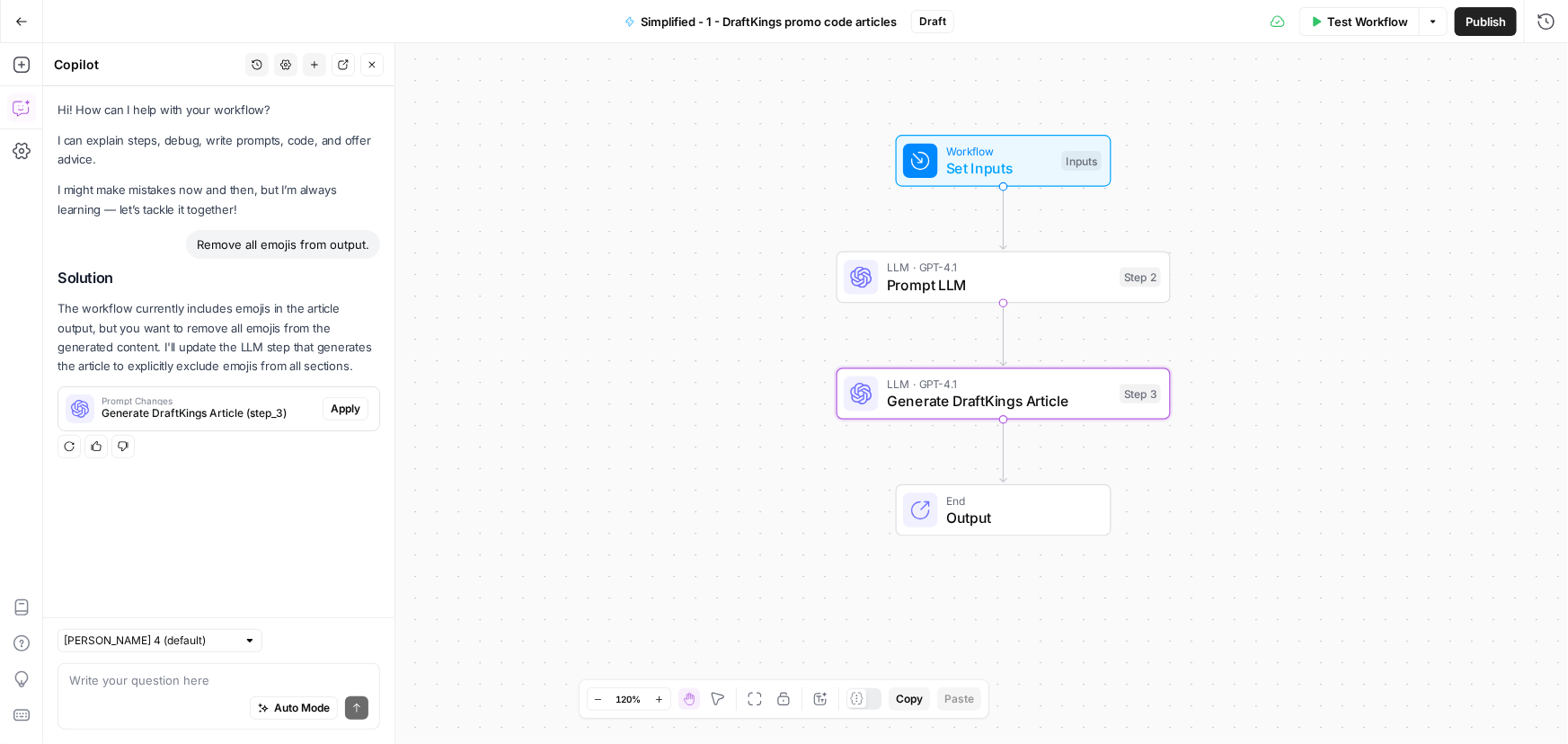
drag, startPoint x: 351, startPoint y: 405, endPoint x: 204, endPoint y: 9, distance: 422.4
click at [351, 405] on span "Apply" at bounding box center [346, 409] width 30 height 16
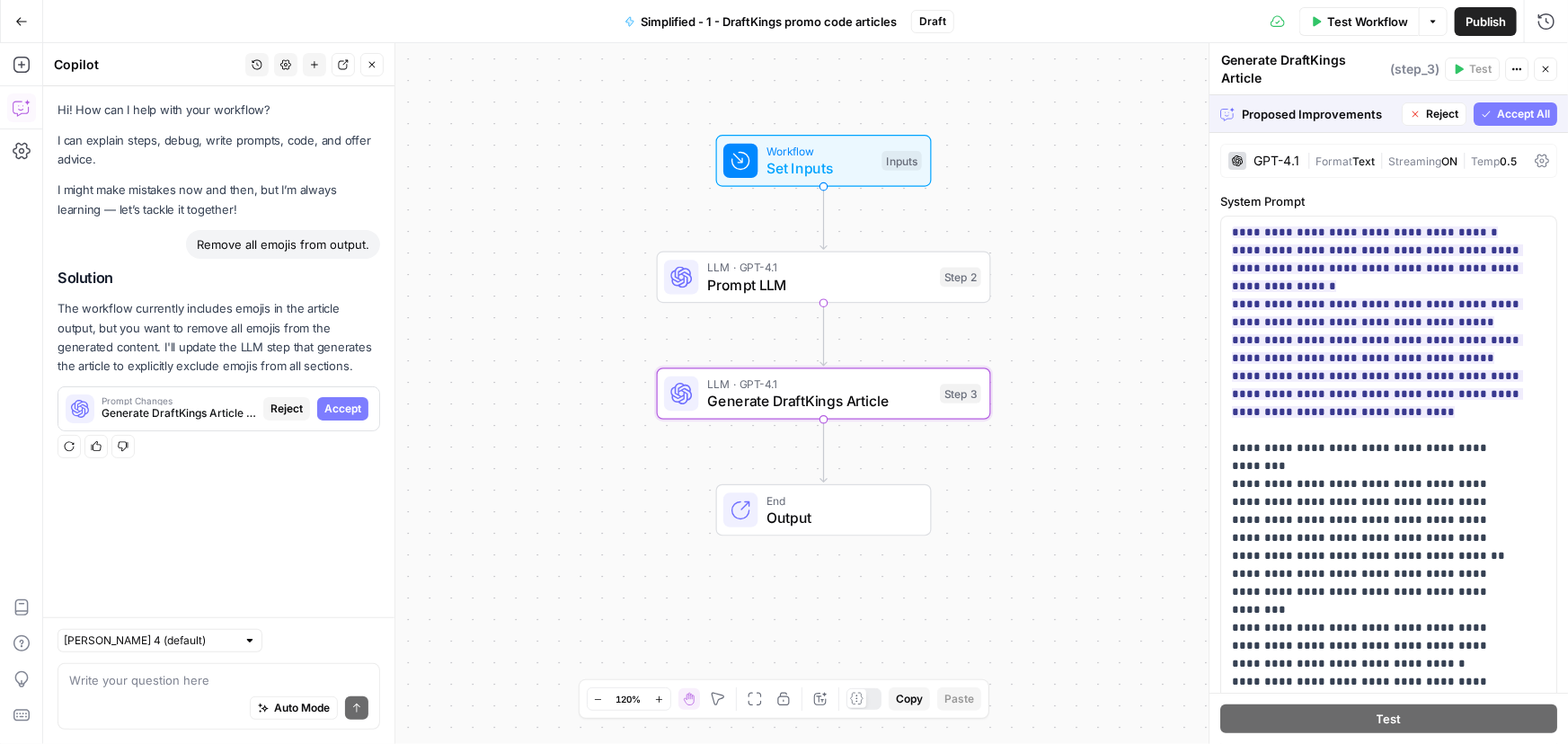
drag, startPoint x: 345, startPoint y: 408, endPoint x: 305, endPoint y: 15, distance: 395.0
click at [345, 408] on span "Accept" at bounding box center [342, 409] width 37 height 16
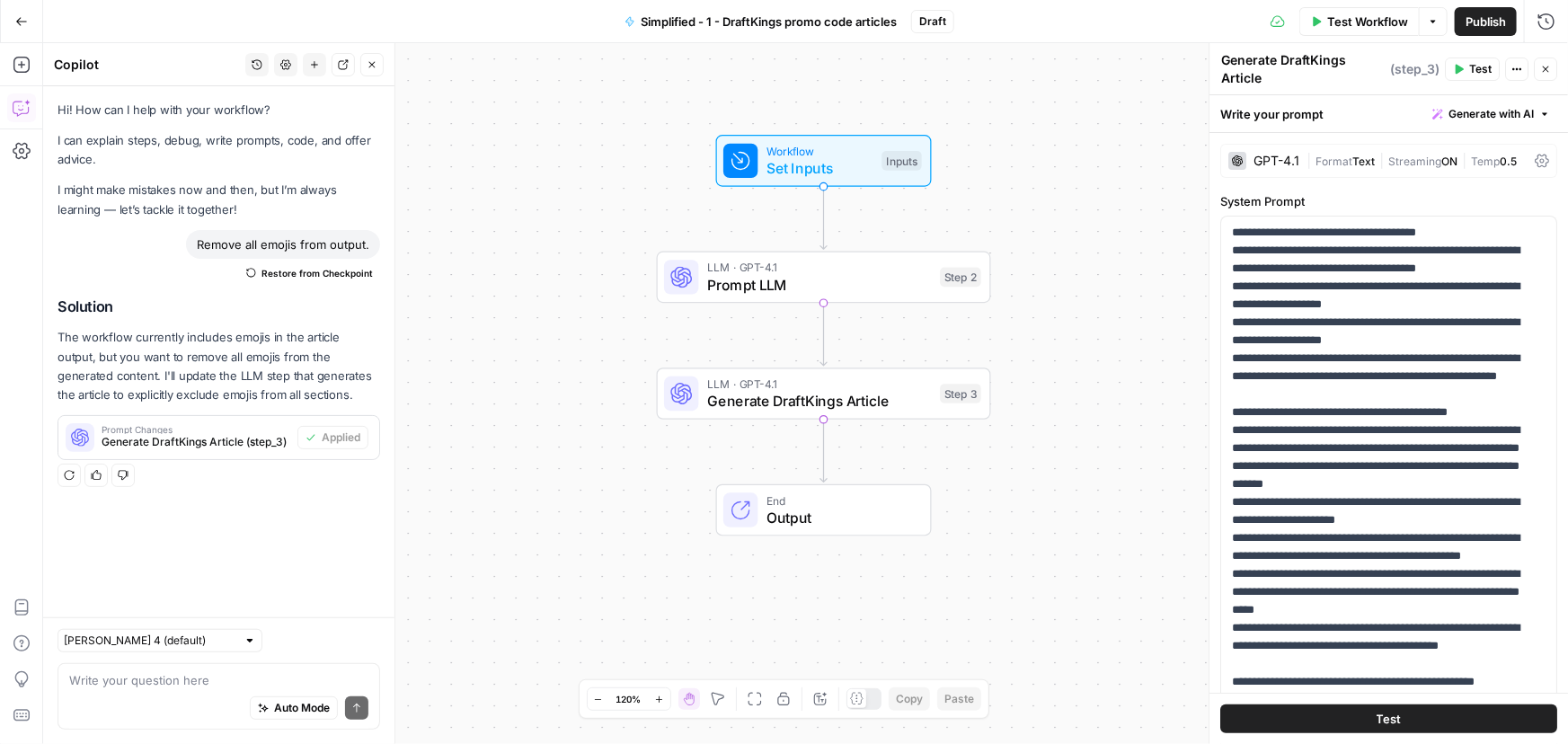
click at [225, 692] on div "Auto Mode Send" at bounding box center [219, 709] width 299 height 40
paste textarea "Let's shorten section 2. It should be 50% shorter and contain only 1 section wi…"
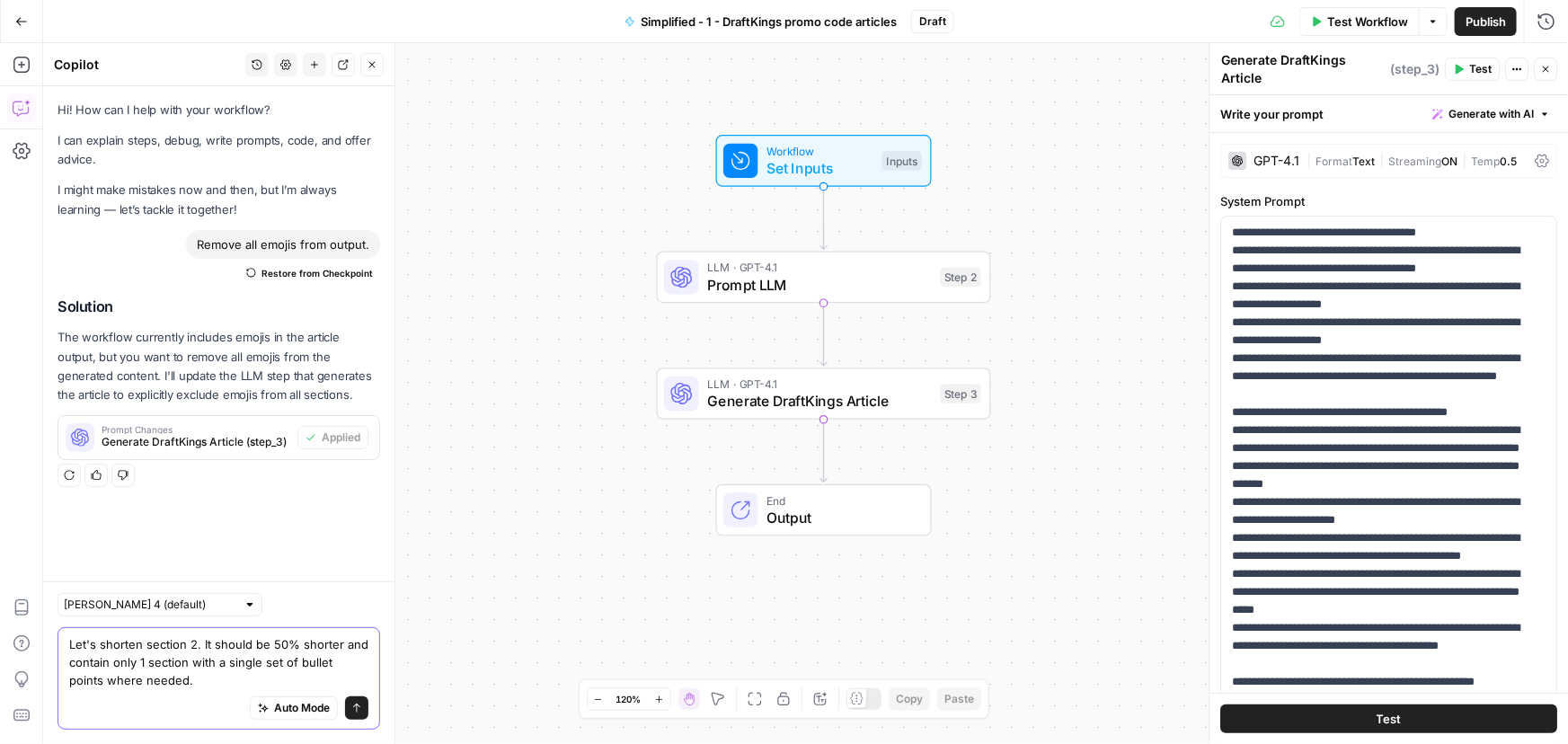
type textarea "Let's shorten section 2. It should be 50% shorter and contain only 1 section wi…"
click at [366, 705] on button "Send" at bounding box center [357, 708] width 24 height 24
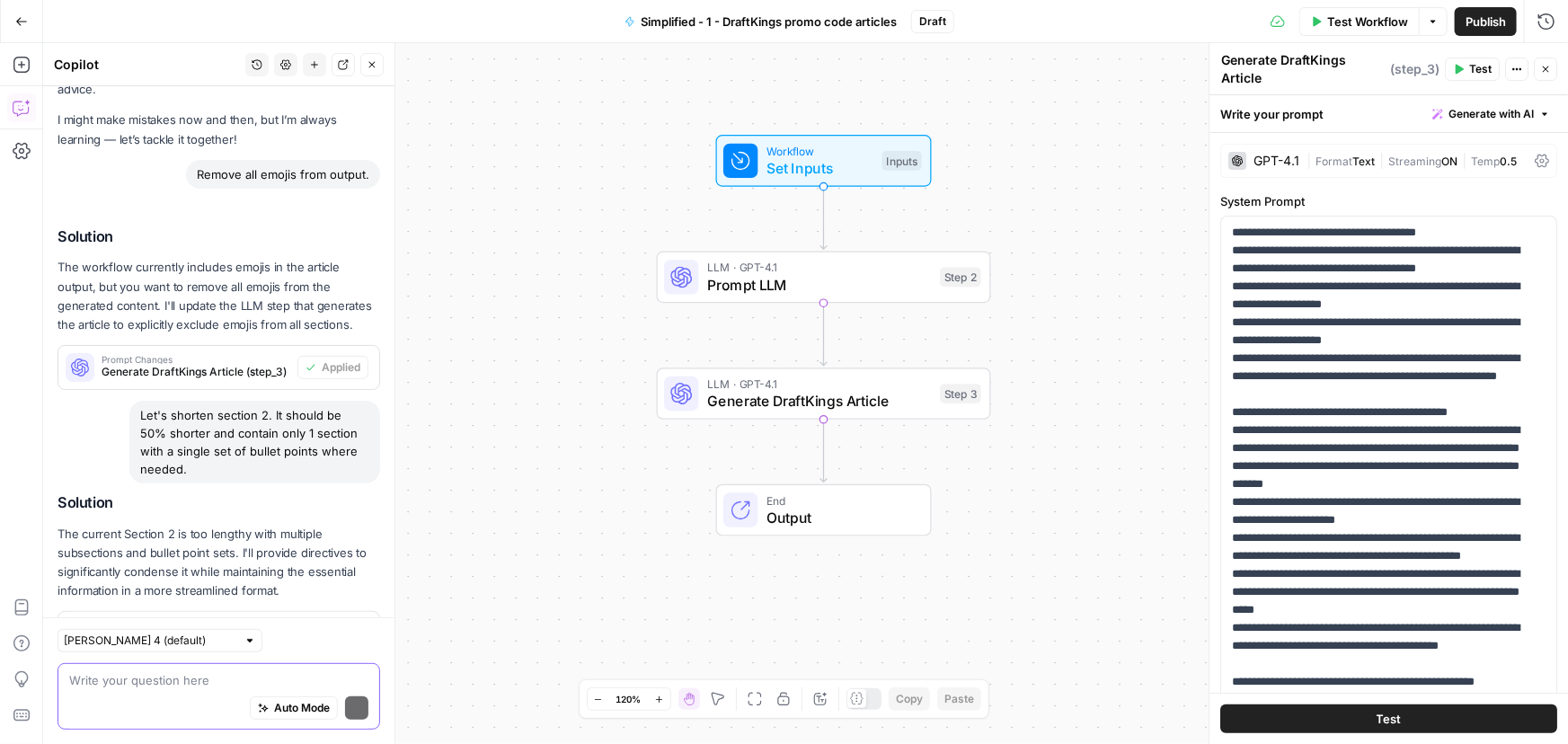
scroll to position [151, 0]
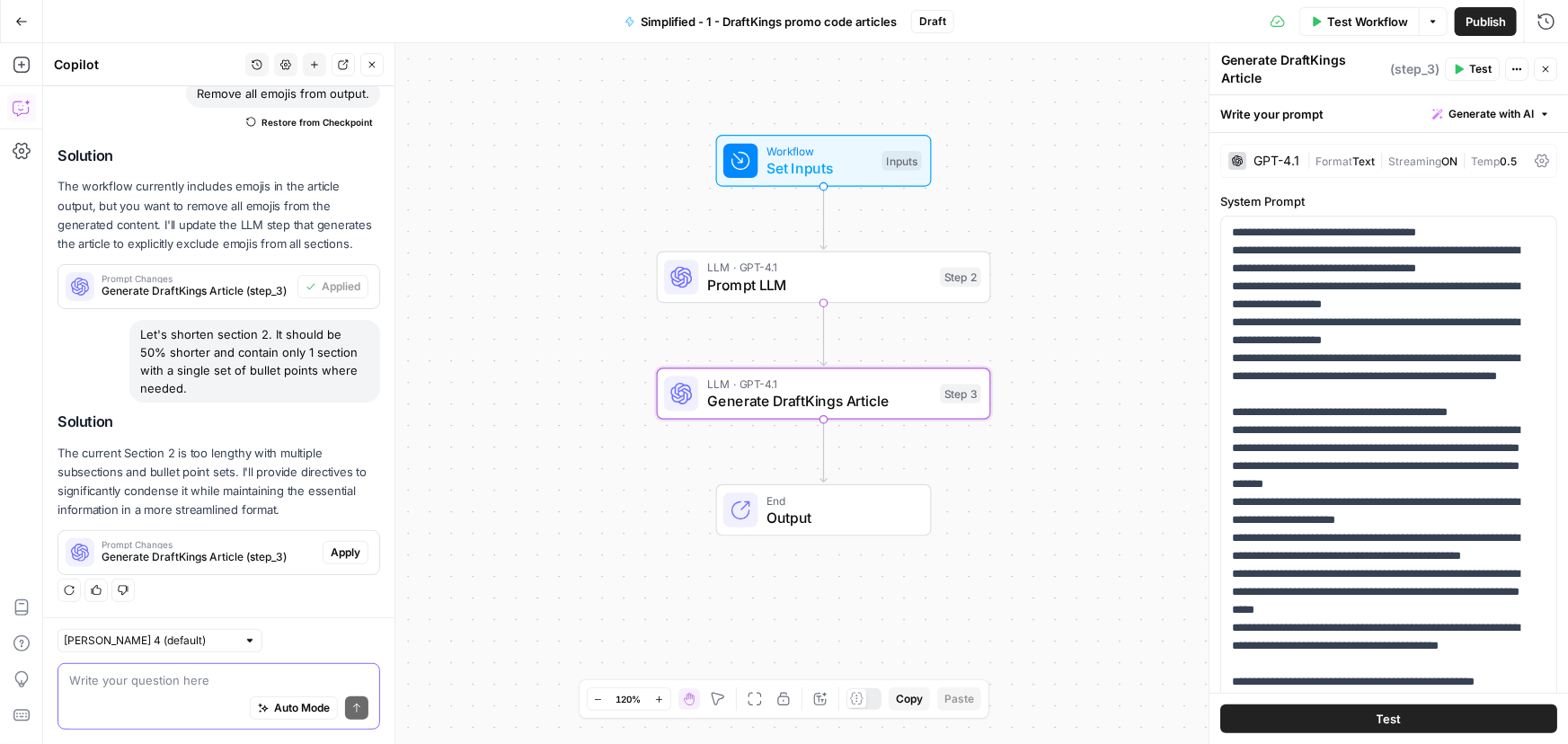
click at [342, 558] on span "Apply" at bounding box center [346, 553] width 30 height 16
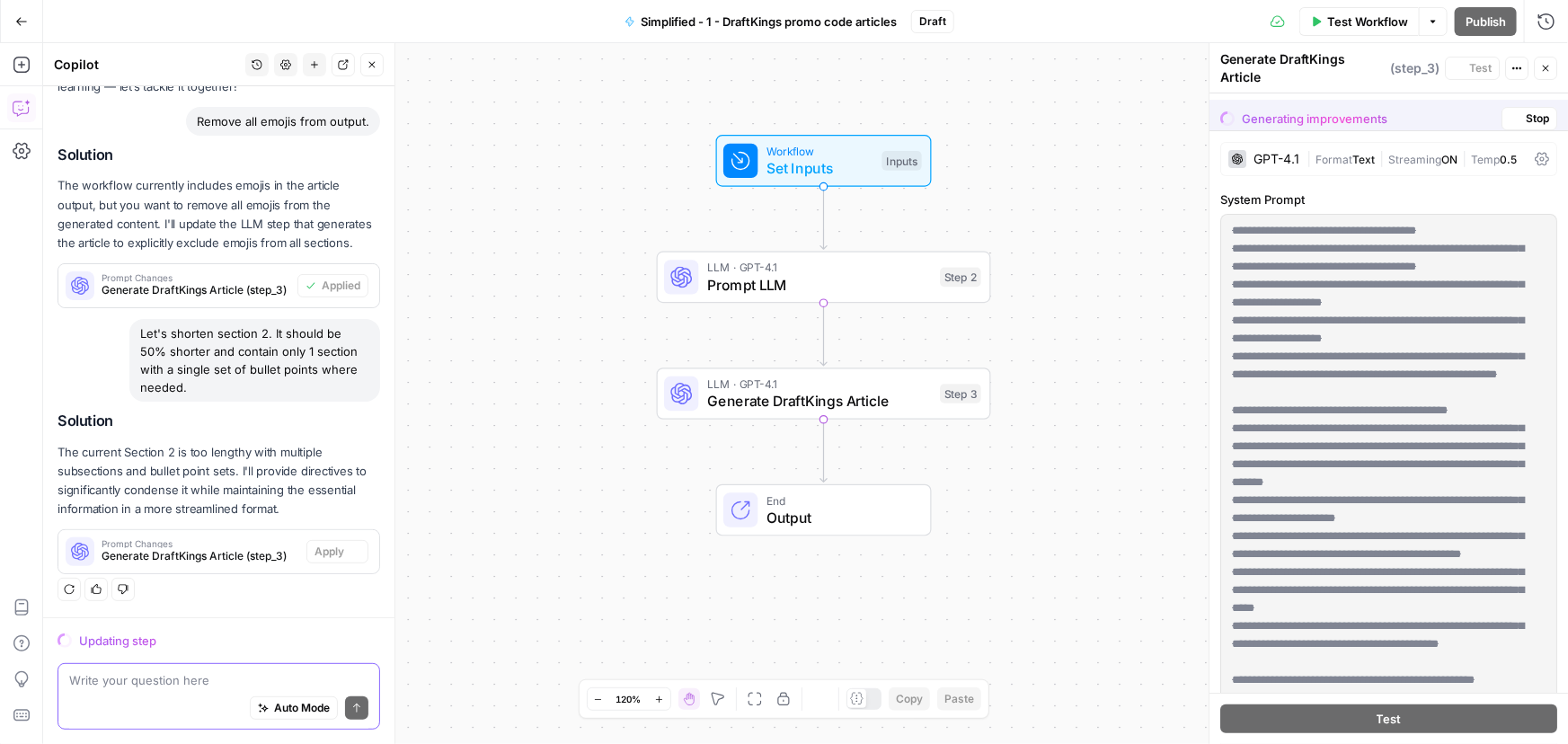
scroll to position [122, 0]
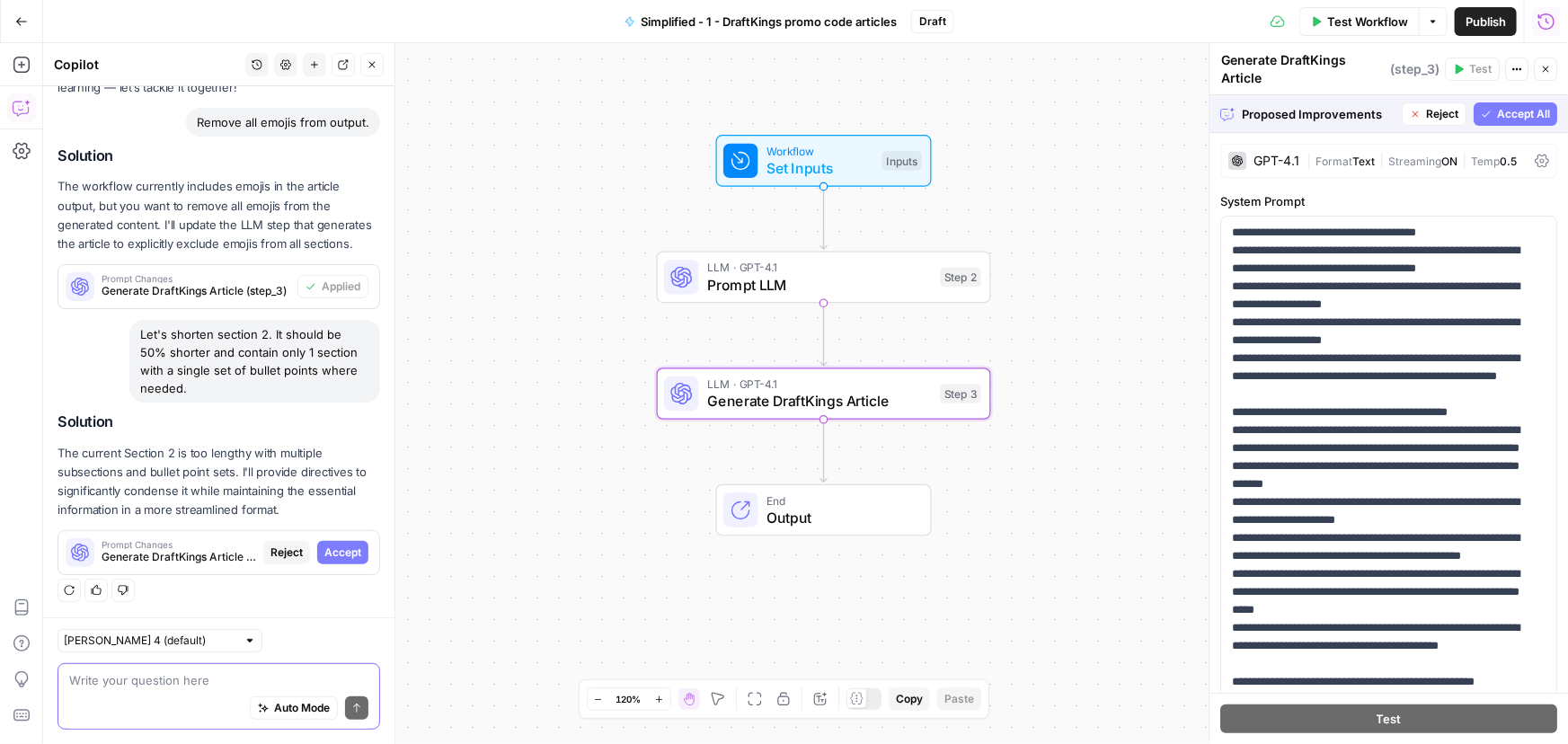
click at [336, 554] on span "Accept" at bounding box center [342, 553] width 37 height 16
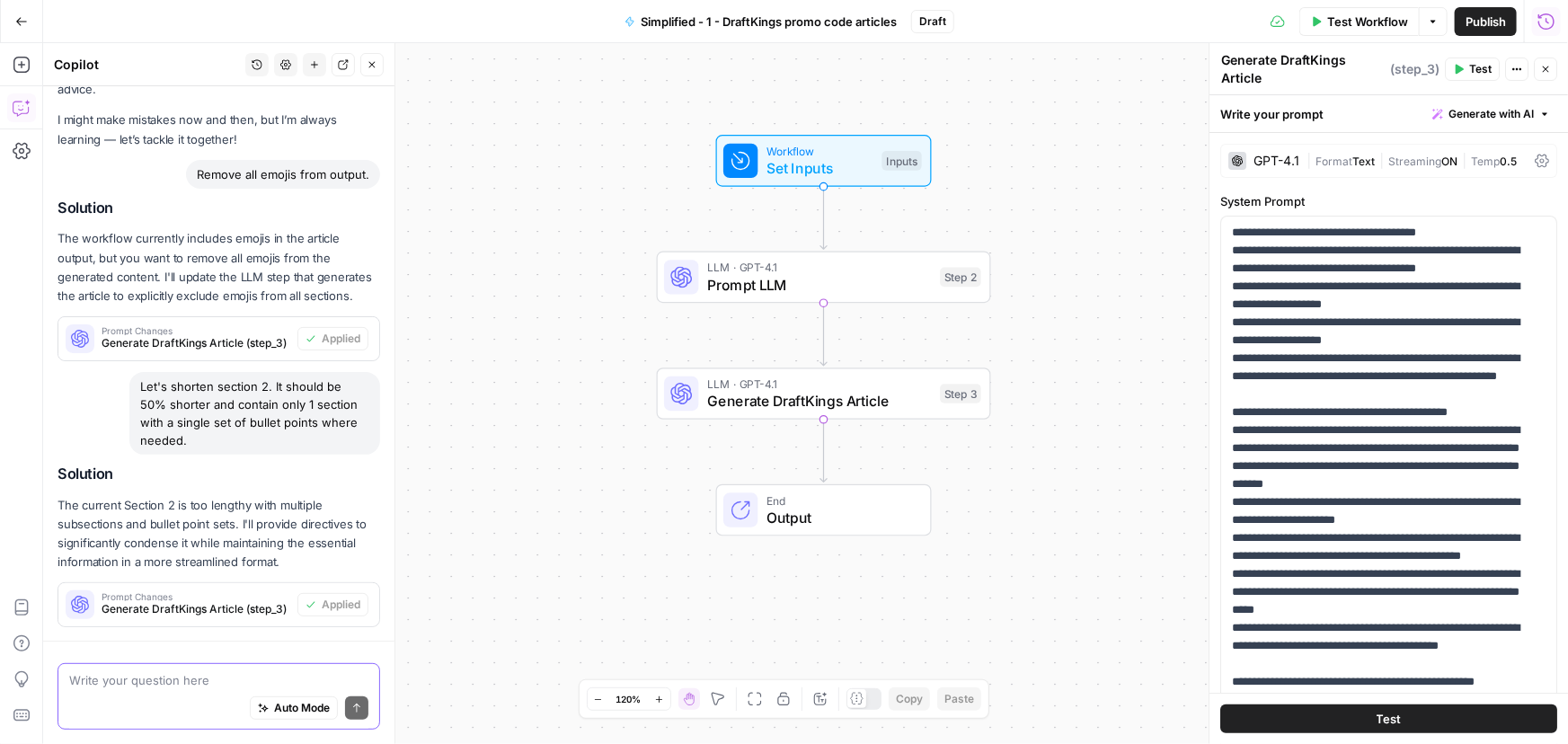
scroll to position [179, 0]
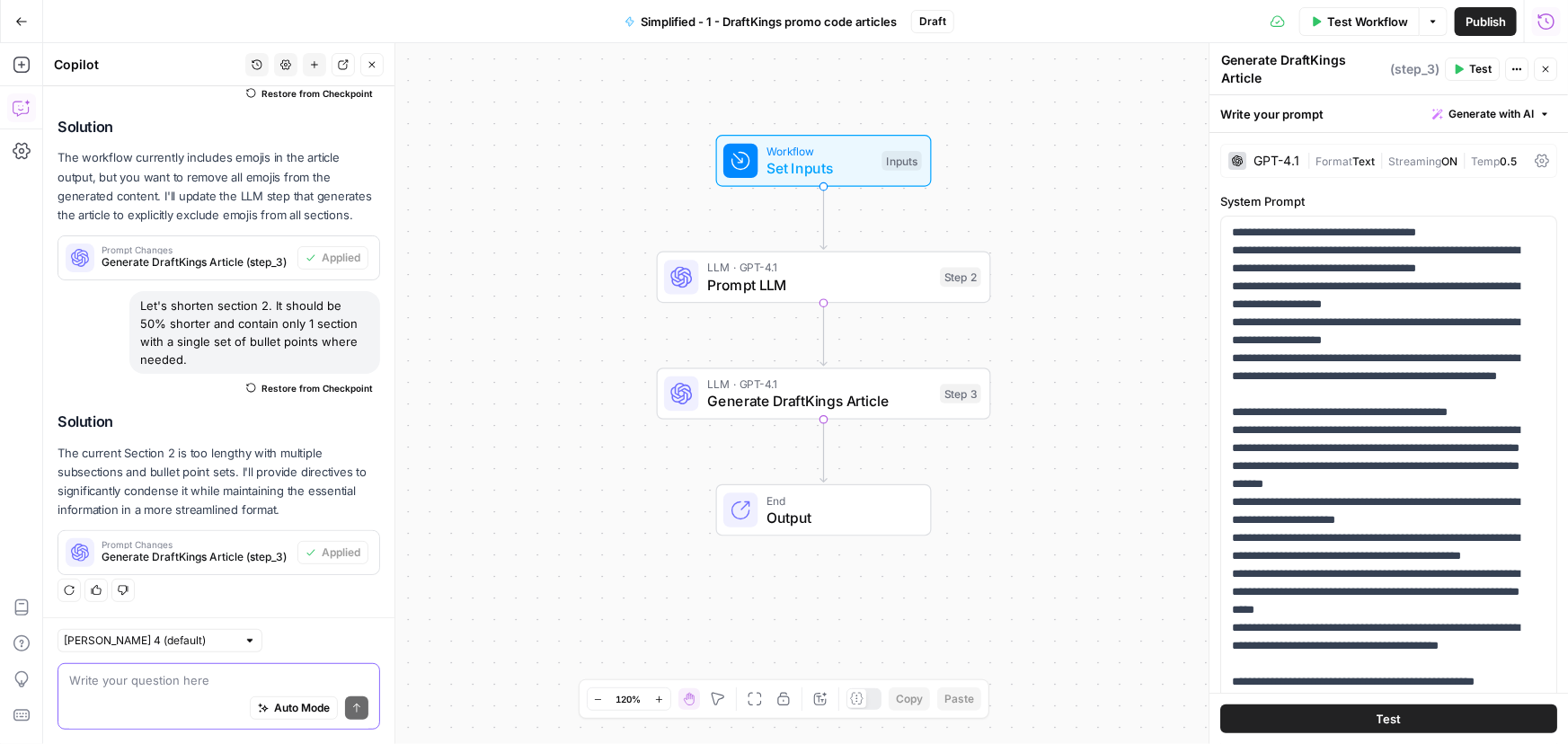
click at [1339, 25] on span "Test Workflow" at bounding box center [1368, 22] width 81 height 18
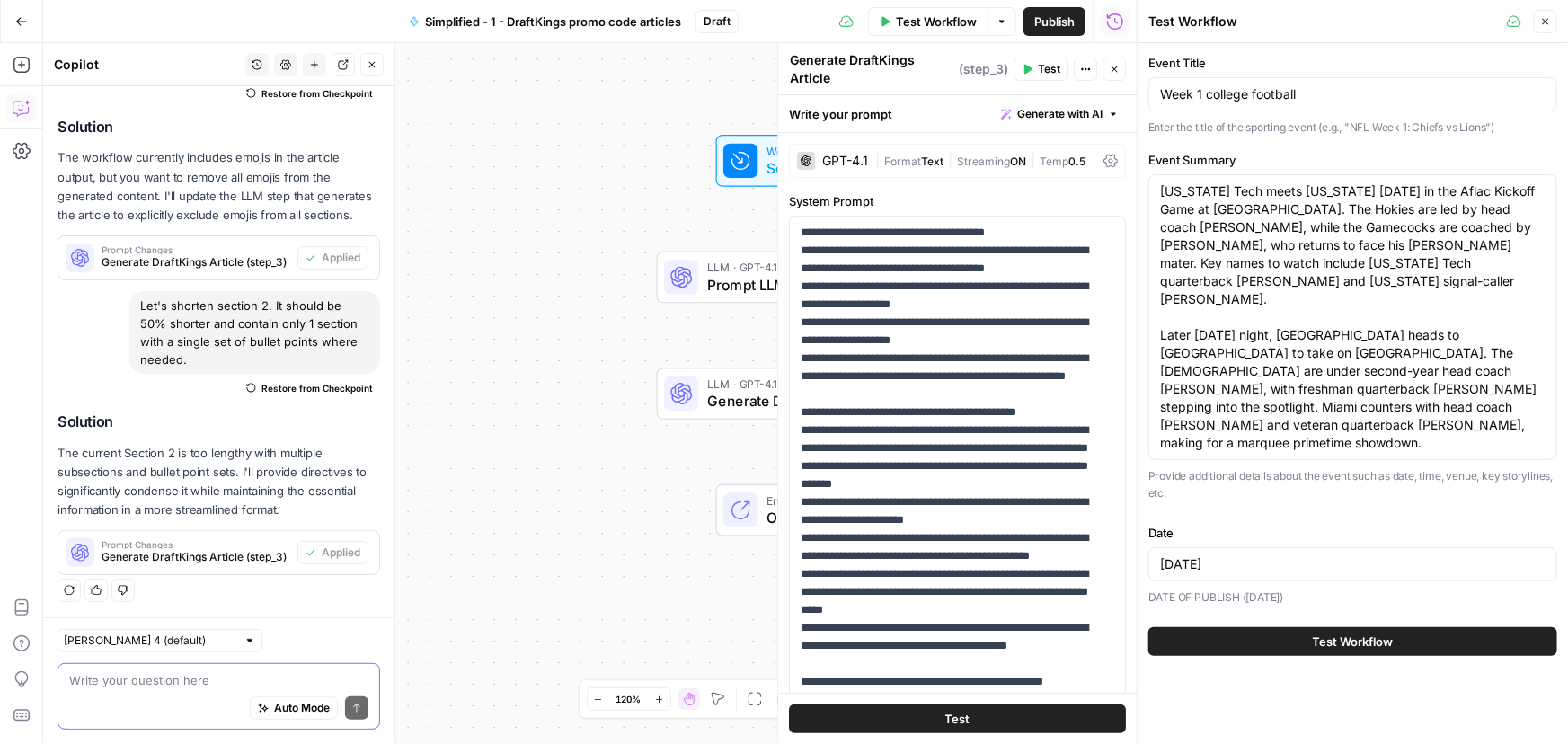
click at [1325, 633] on span "Test Workflow" at bounding box center [1353, 642] width 81 height 18
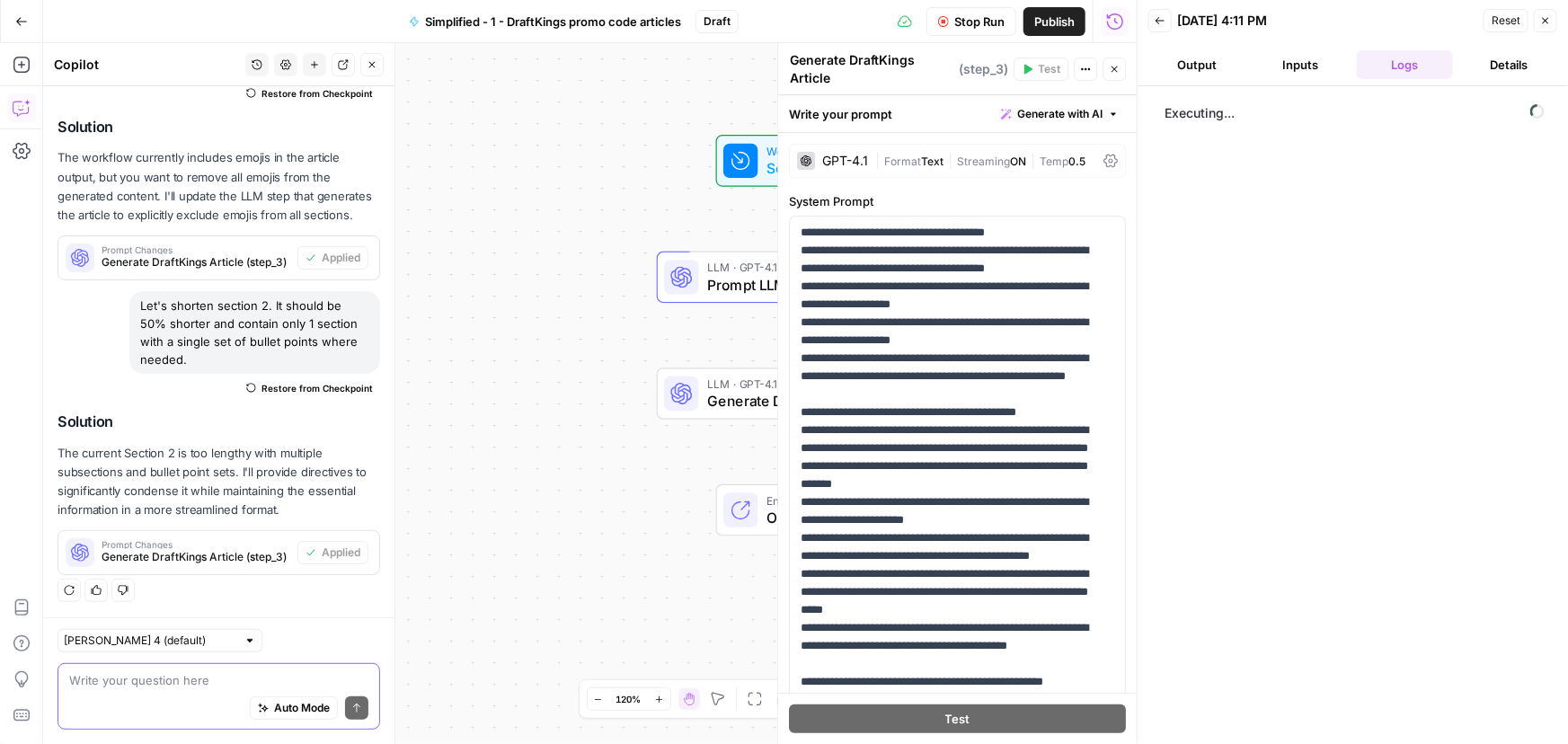
click at [1199, 70] on button "Output" at bounding box center [1197, 64] width 97 height 29
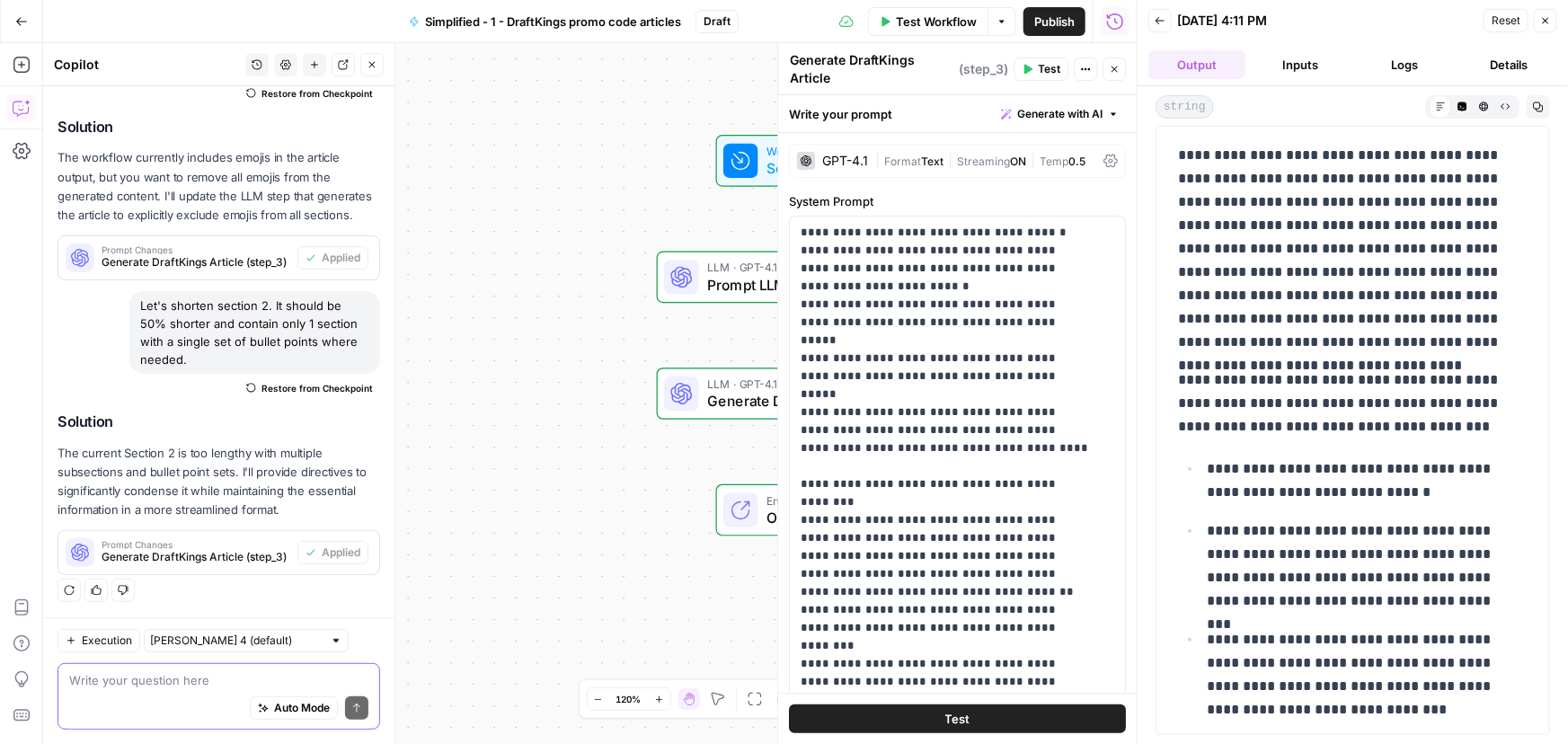
scroll to position [326, 0]
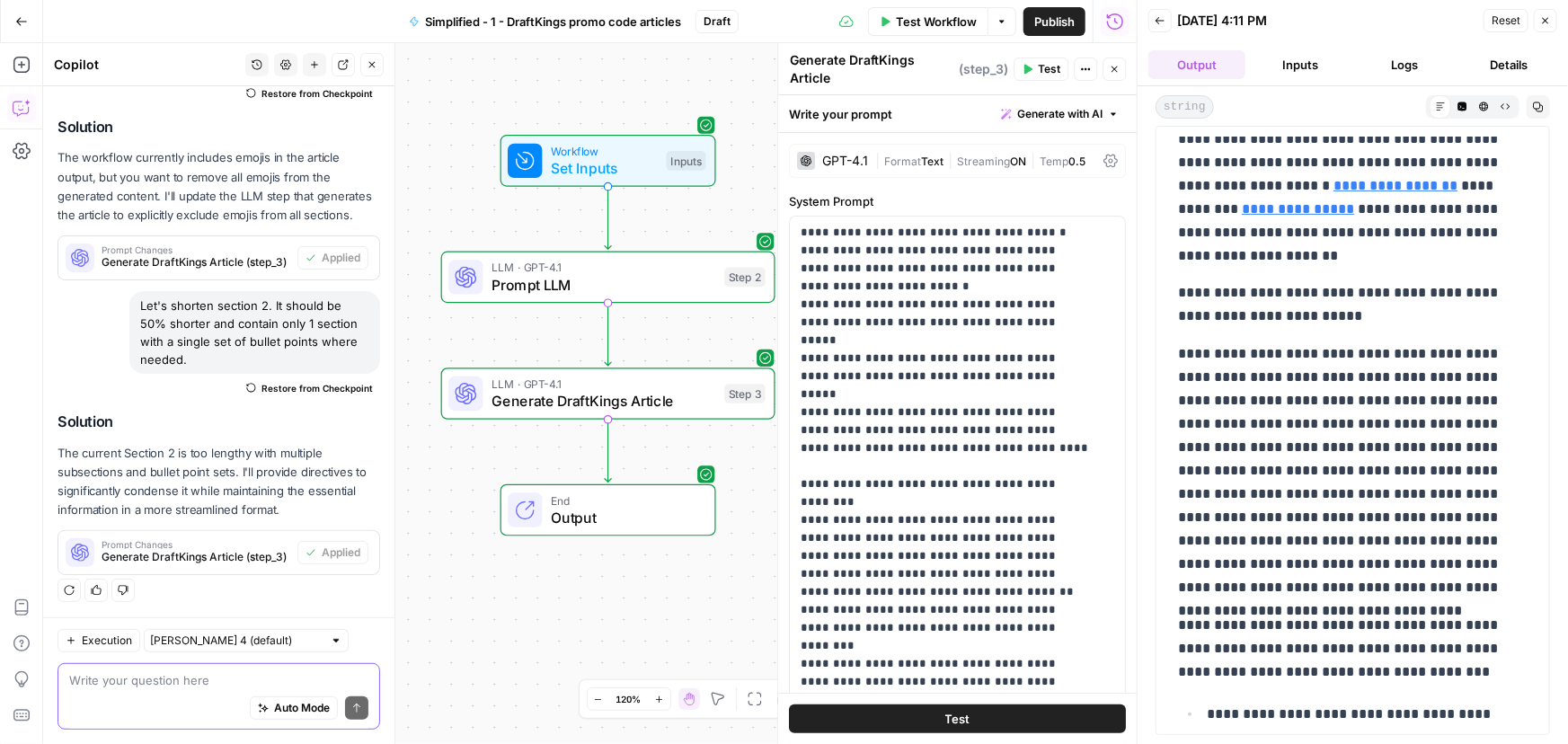
click at [215, 680] on textarea at bounding box center [219, 681] width 299 height 18
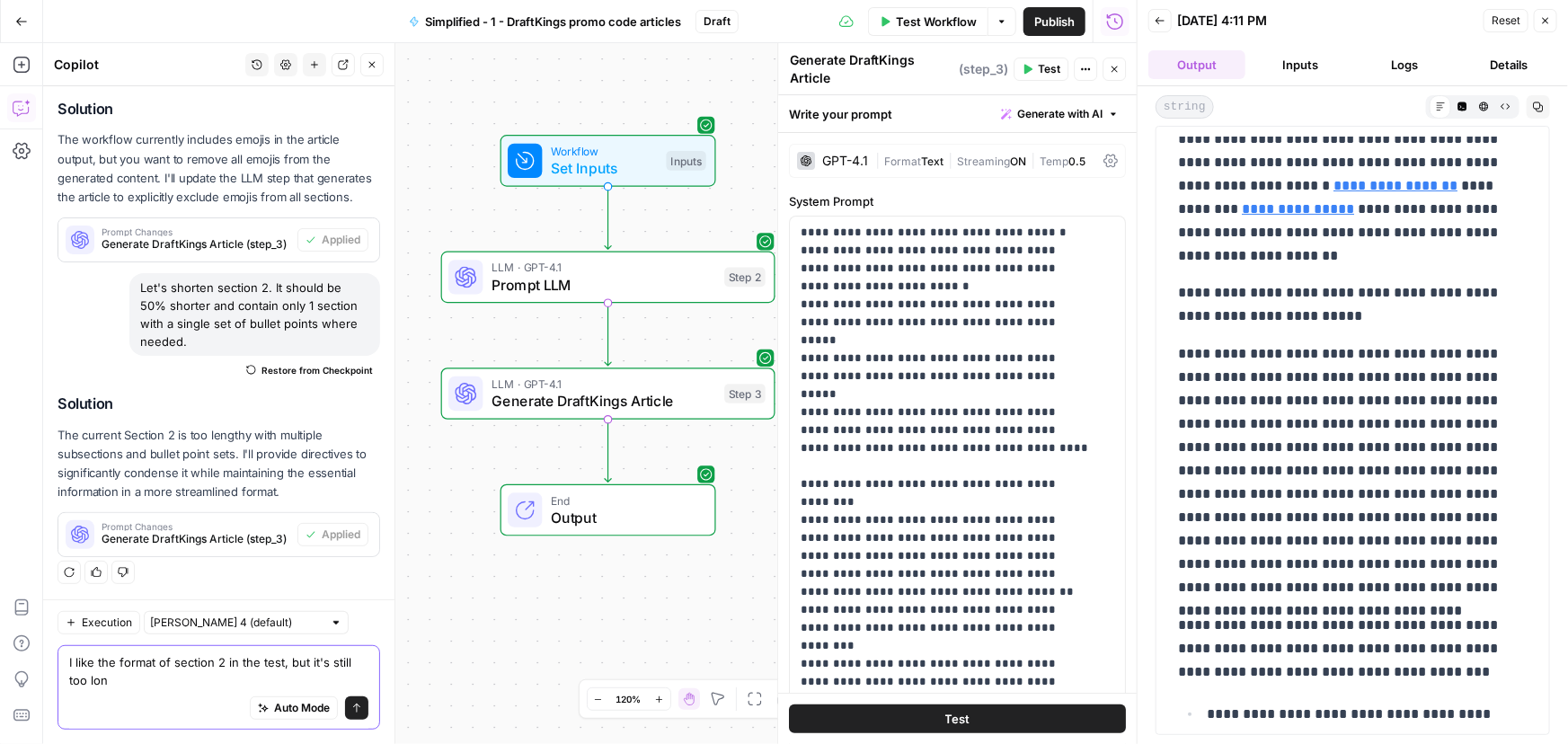
type textarea "I like the format of section 2 in the test, but it's still too long"
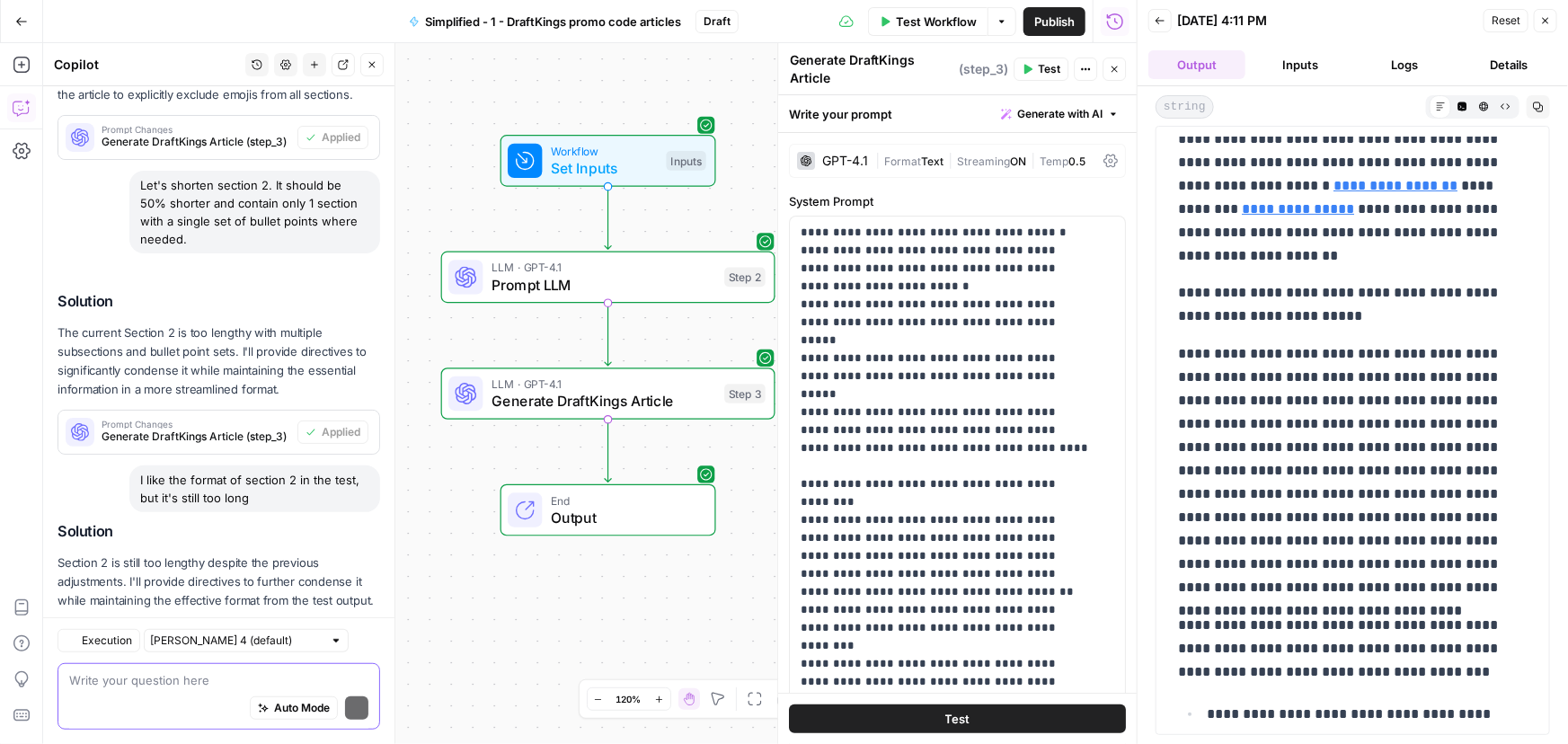
scroll to position [410, 0]
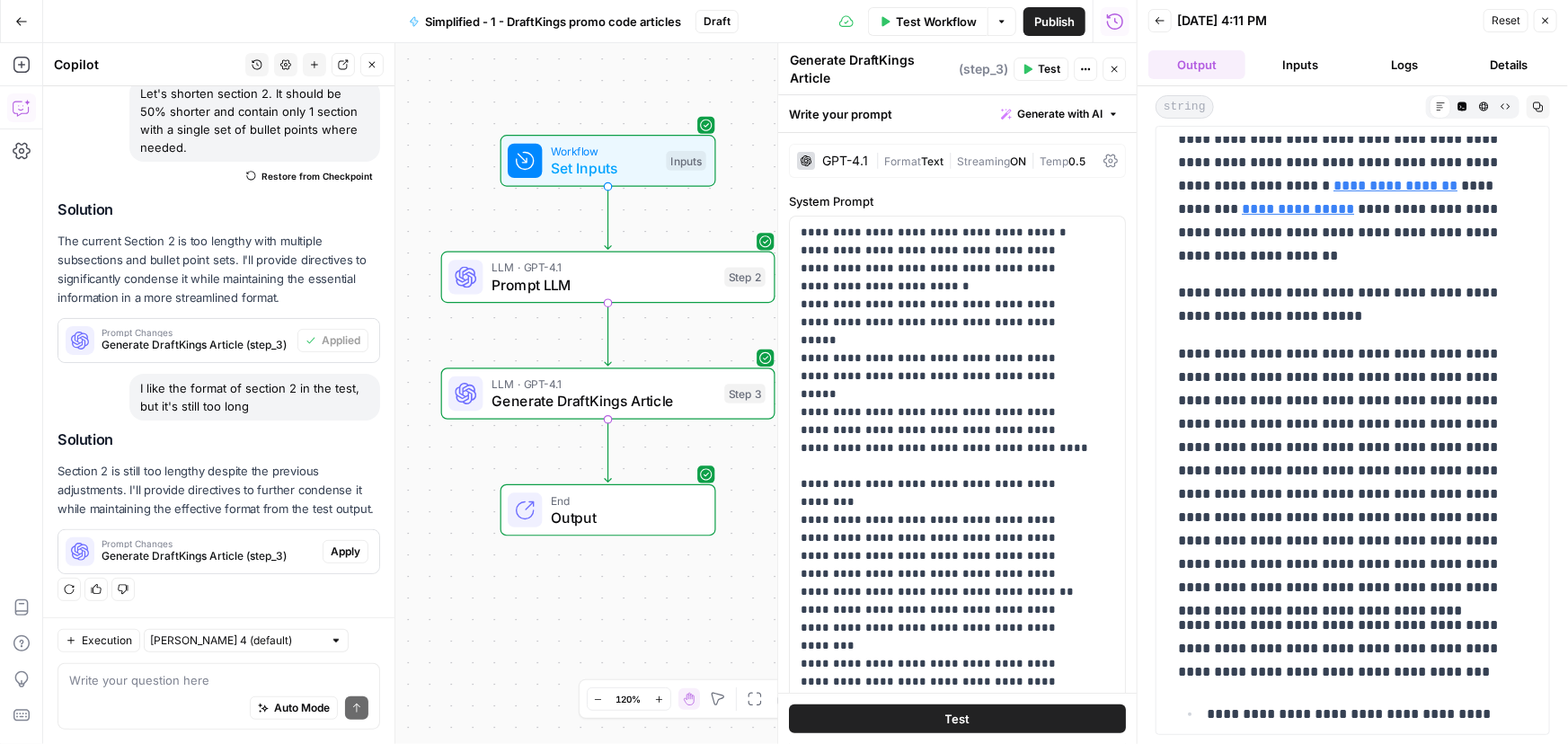
drag, startPoint x: 134, startPoint y: 363, endPoint x: 287, endPoint y: 396, distance: 156.5
click at [287, 396] on div "I like the format of section 2 in the test, but it's still too long" at bounding box center [255, 396] width 251 height 47
copy div "I like the format of section 2 in the test, but it's still too long"
click at [348, 557] on span "Apply" at bounding box center [346, 552] width 30 height 16
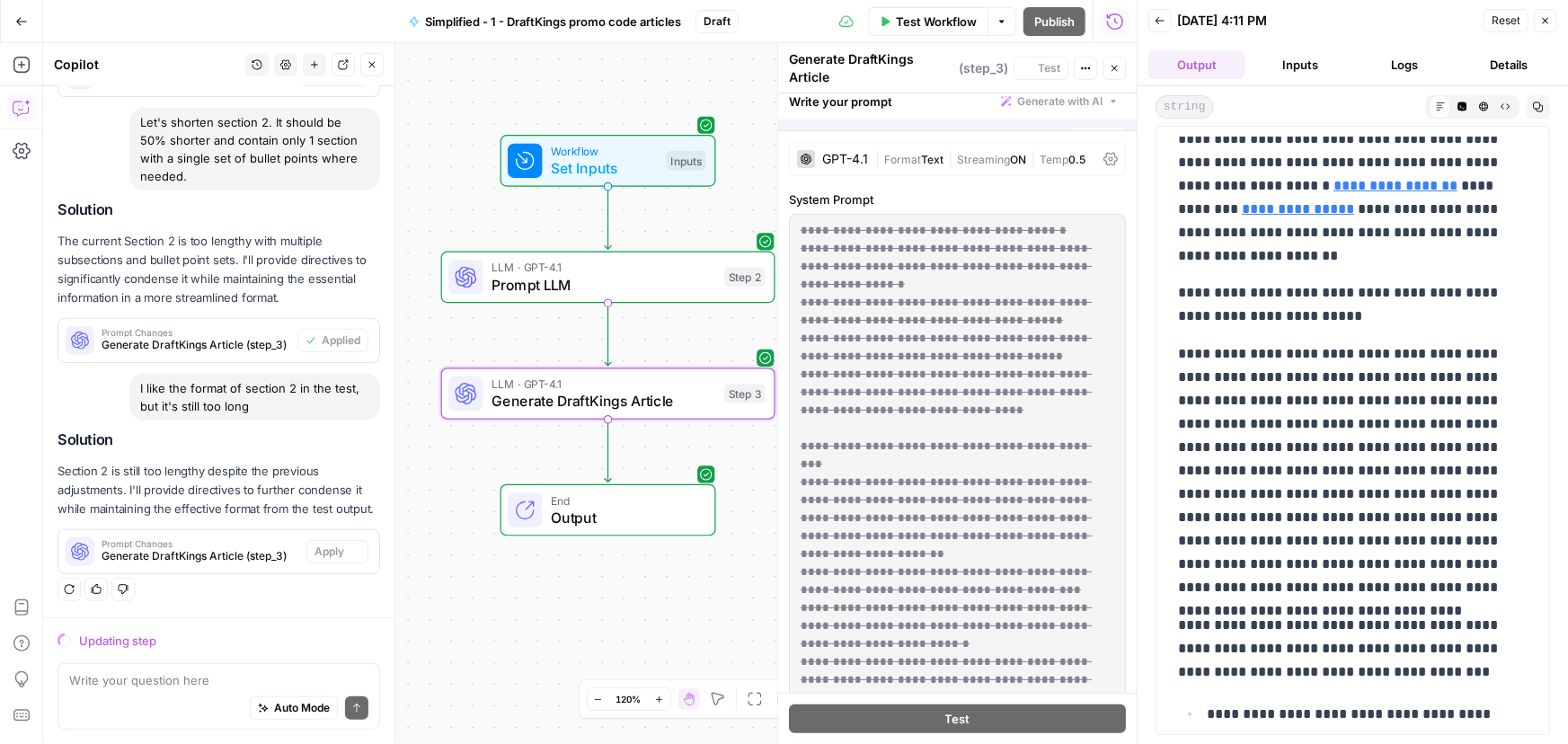
scroll to position [352, 0]
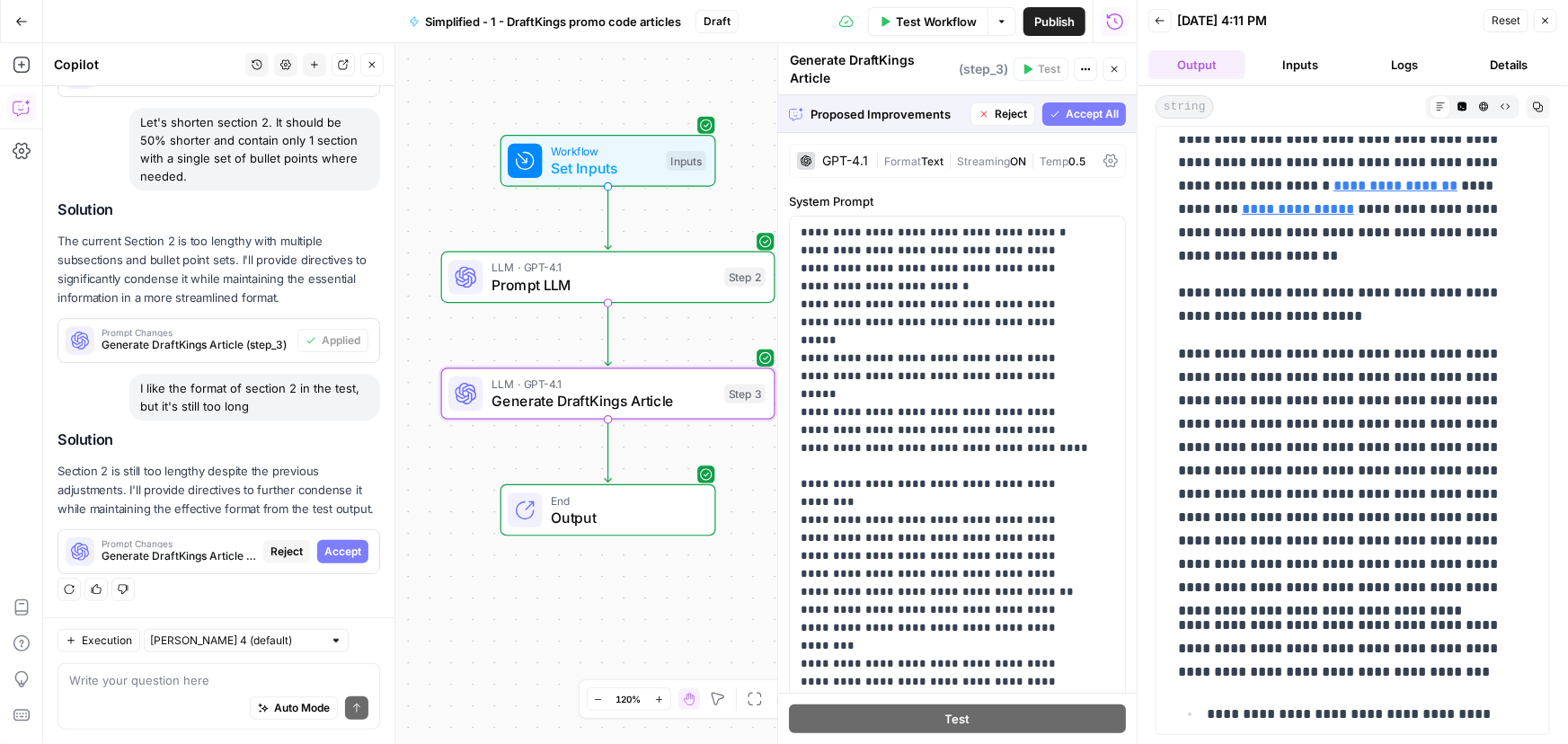
click at [342, 546] on span "Accept" at bounding box center [342, 552] width 37 height 16
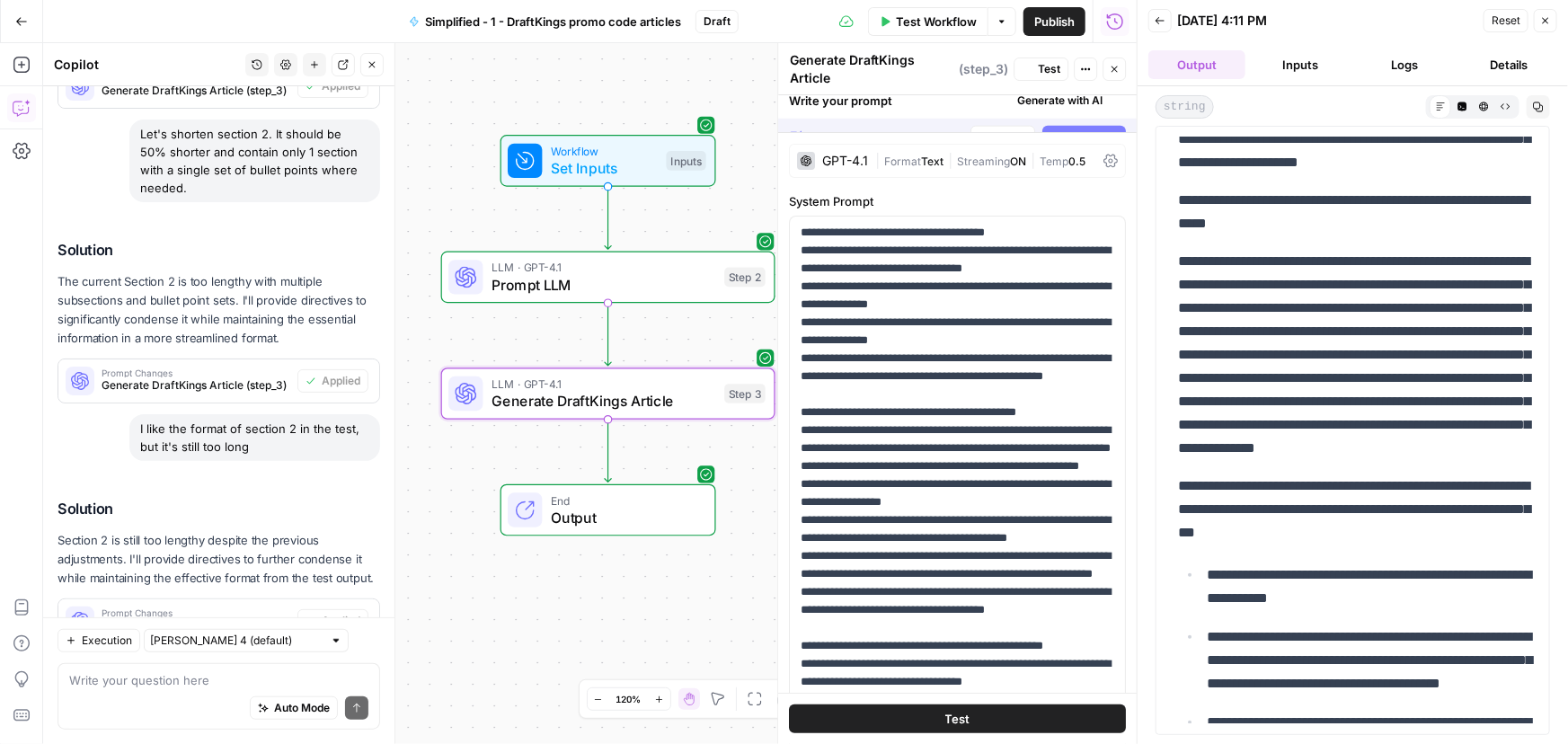
scroll to position [0, 0]
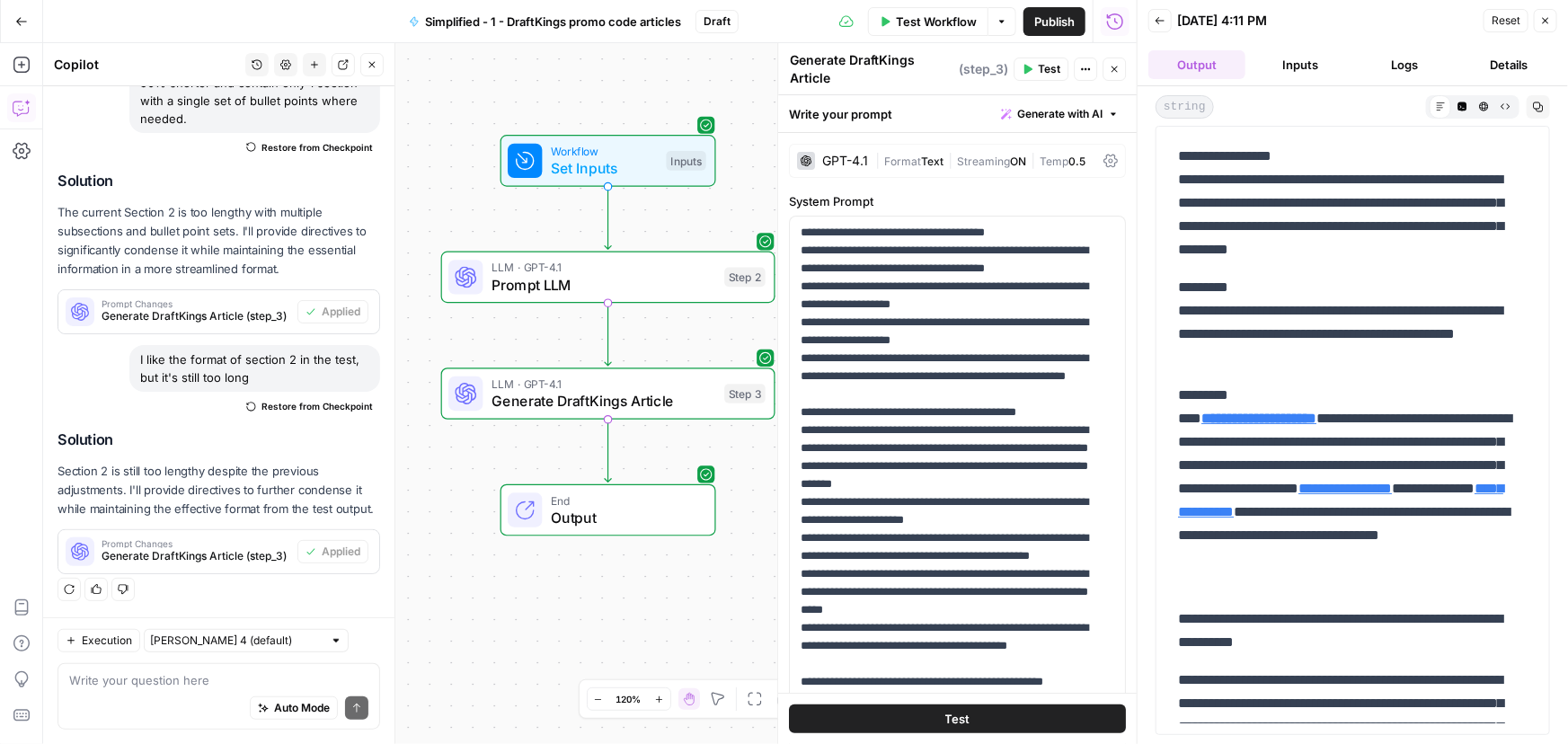
click at [907, 23] on span "Test Workflow" at bounding box center [936, 22] width 81 height 18
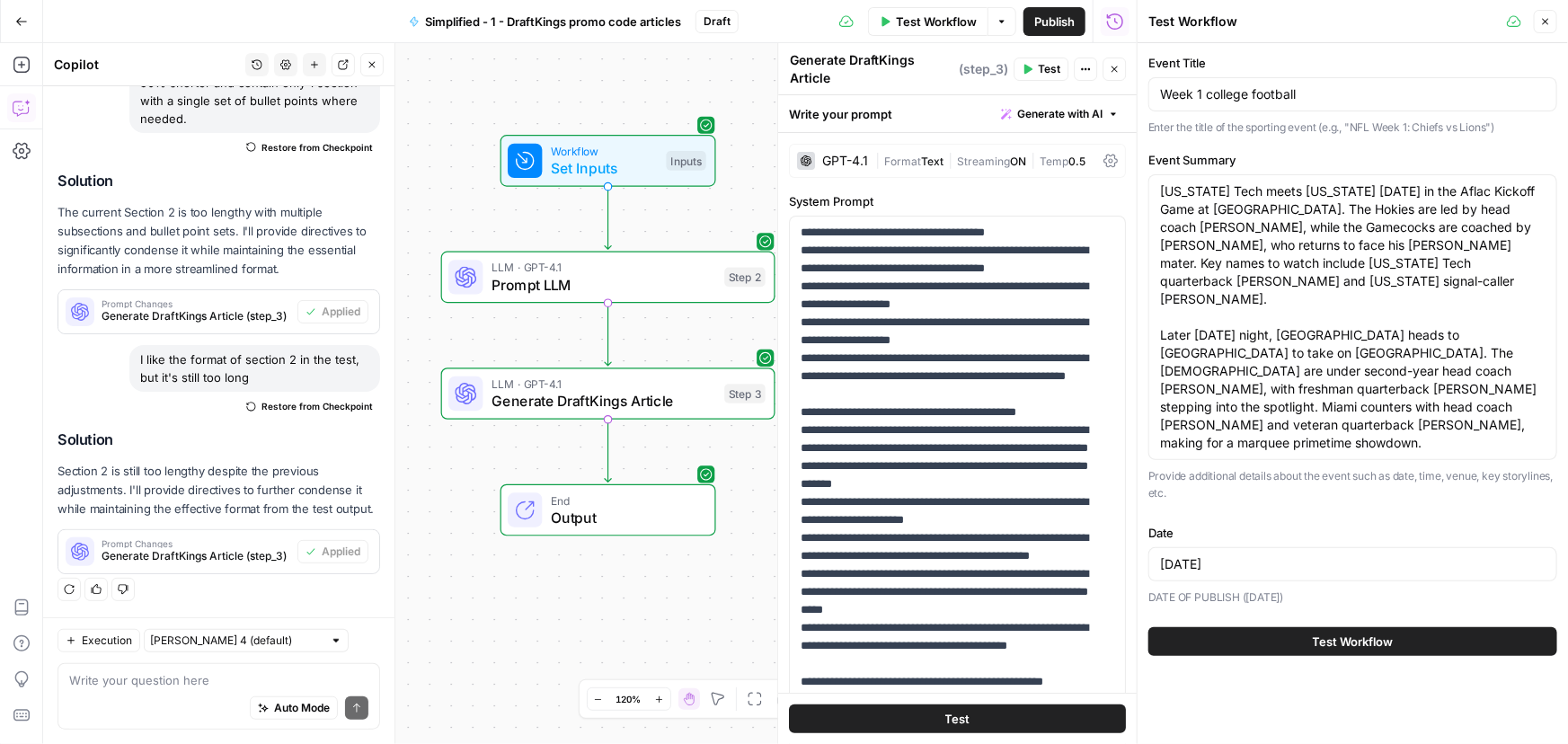
click at [1375, 633] on span "Test Workflow" at bounding box center [1353, 642] width 81 height 18
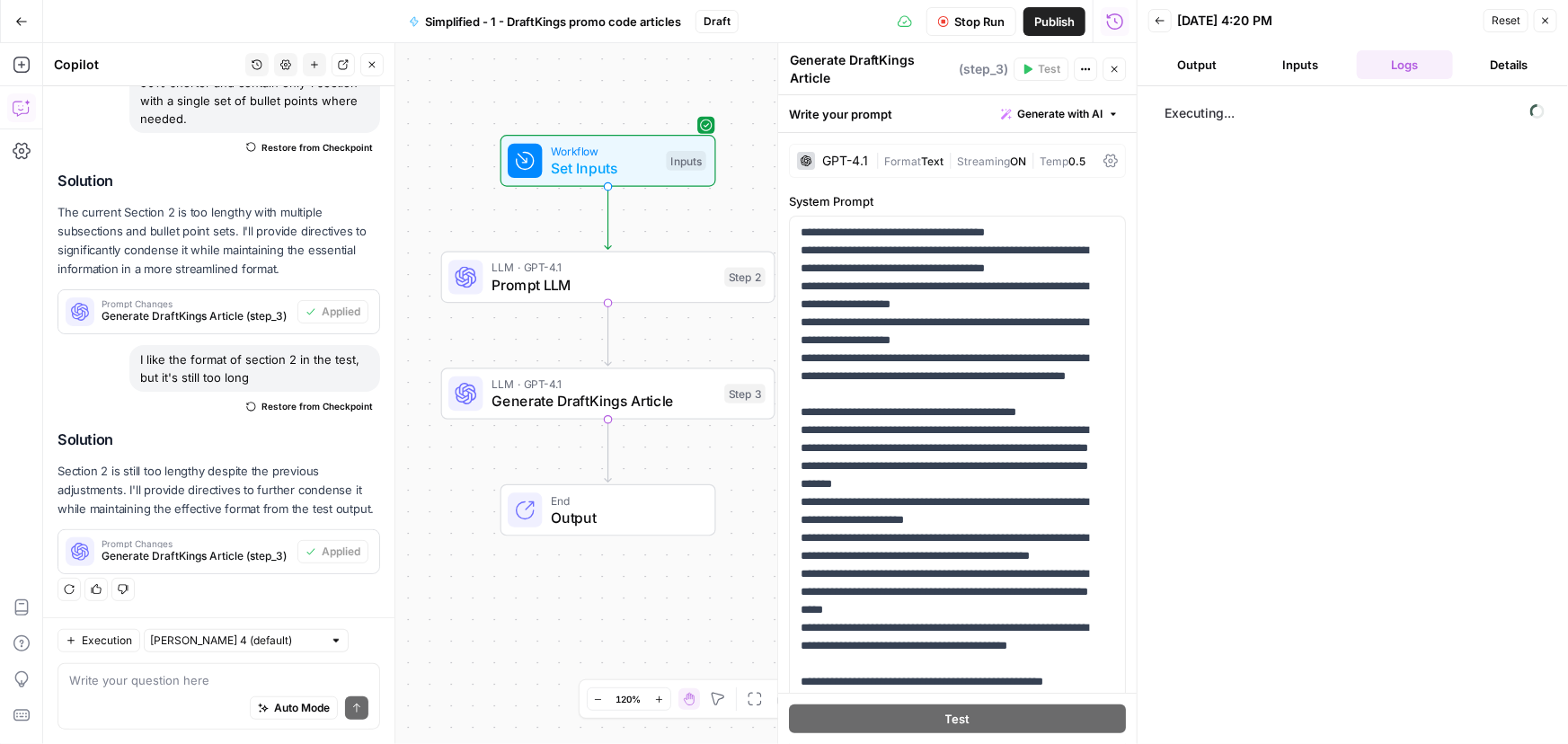
click at [1208, 59] on button "Output" at bounding box center [1197, 64] width 97 height 29
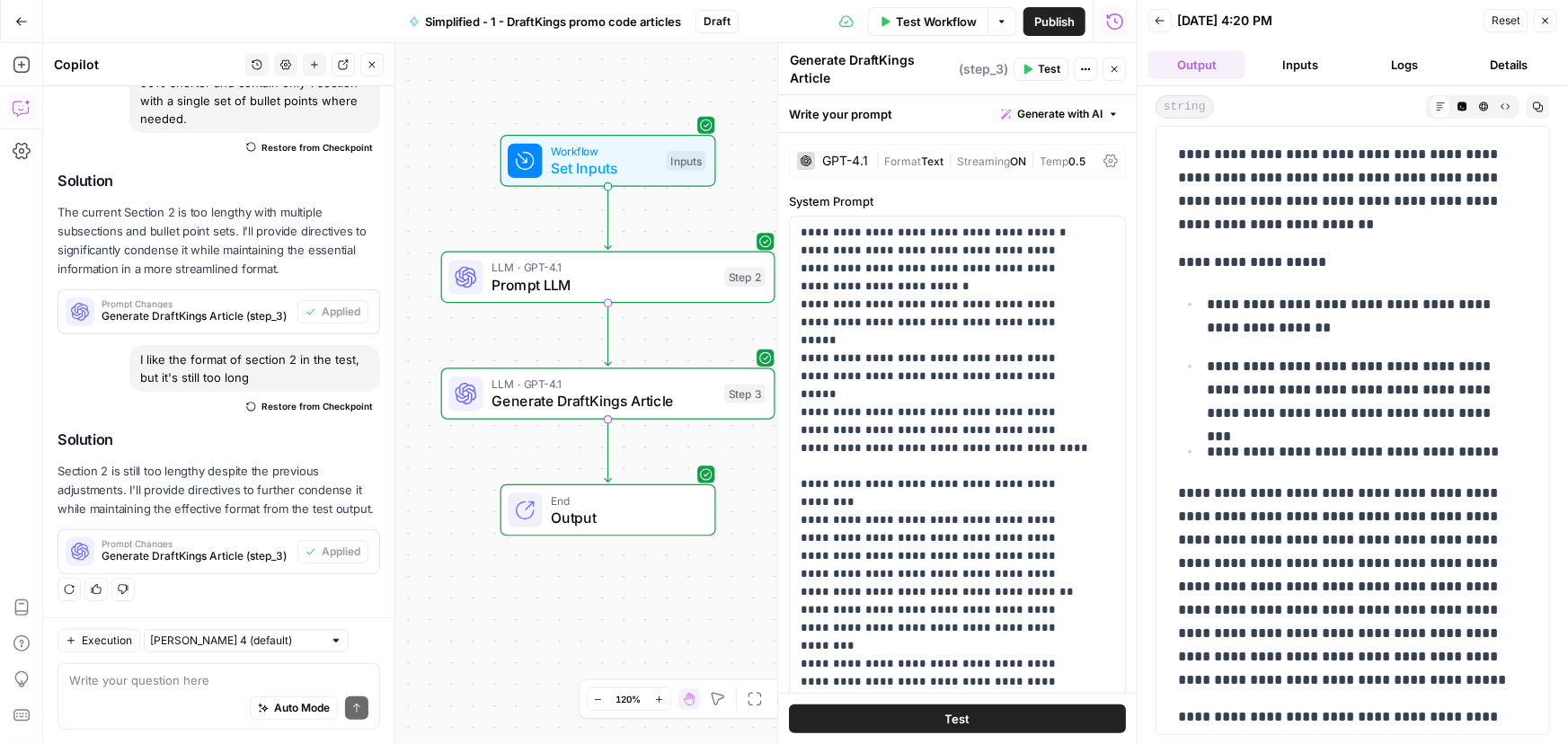
scroll to position [816, 0]
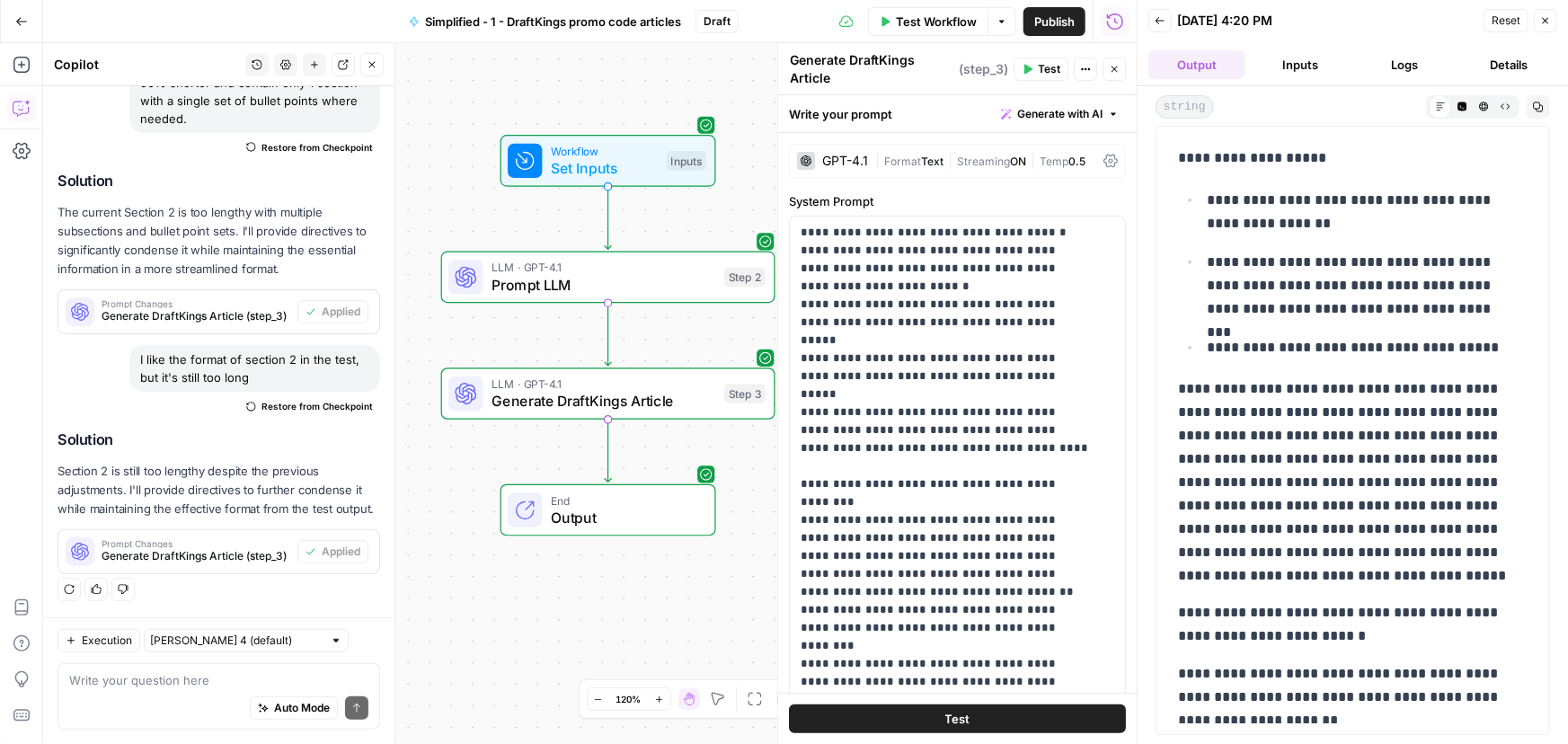
click at [142, 348] on div "I like the format of section 2 in the test, but it's still too long" at bounding box center [255, 368] width 251 height 47
drag, startPoint x: 140, startPoint y: 337, endPoint x: 306, endPoint y: 372, distance: 169.6
click at [302, 373] on div "I like the format of section 2 in the test, but it's still too long Restore fro…" at bounding box center [219, 382] width 323 height 75
copy div "I like the format of section 2 in the test, but it's still too long"
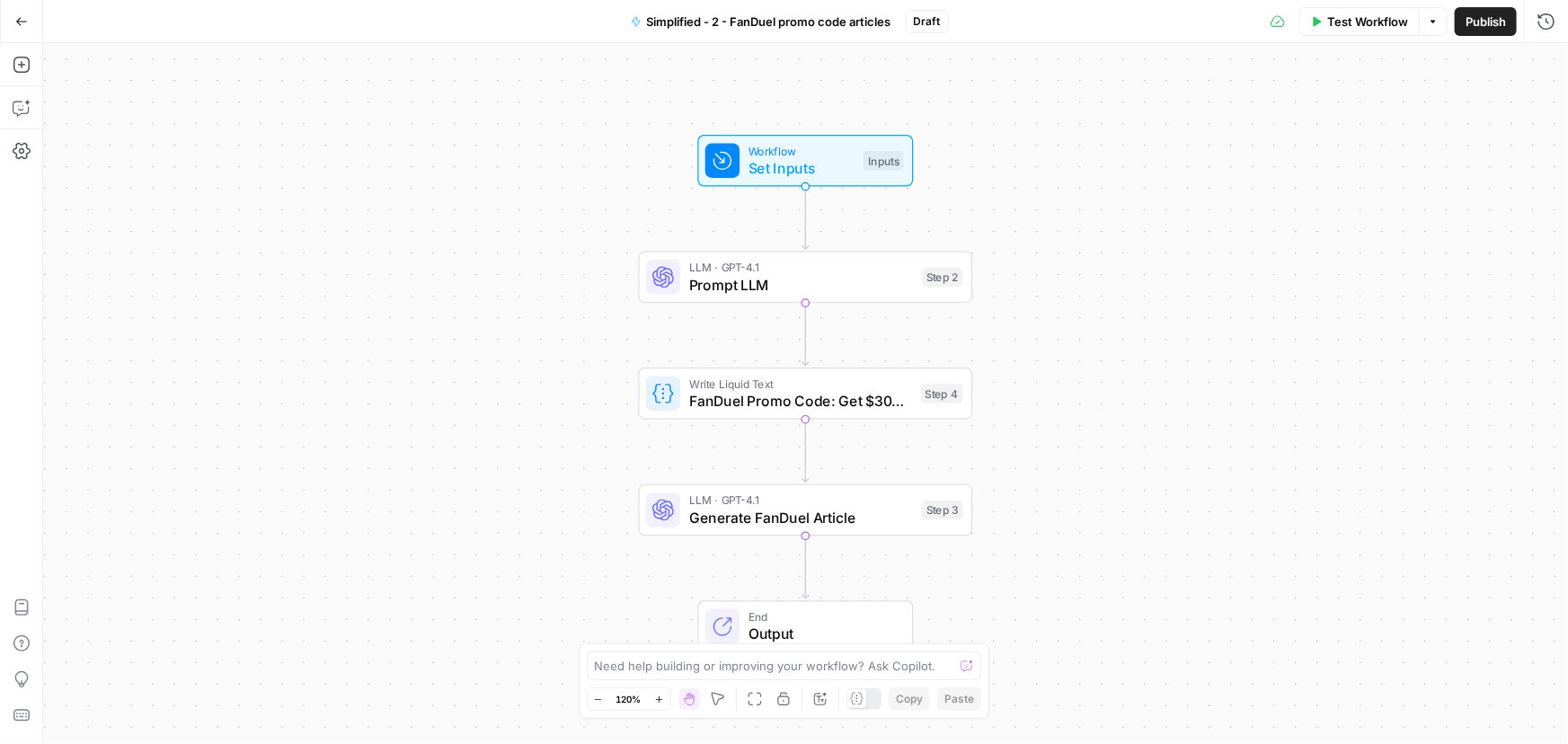
click at [656, 652] on div "Zoom In Ctrl+ +" at bounding box center [660, 664] width 102 height 31
click at [871, 670] on textarea at bounding box center [774, 666] width 360 height 18
paste textarea "Remove all emojis from output."
type textarea "Remove all emojis from output."
click at [969, 667] on icon "submit" at bounding box center [967, 666] width 11 height 11
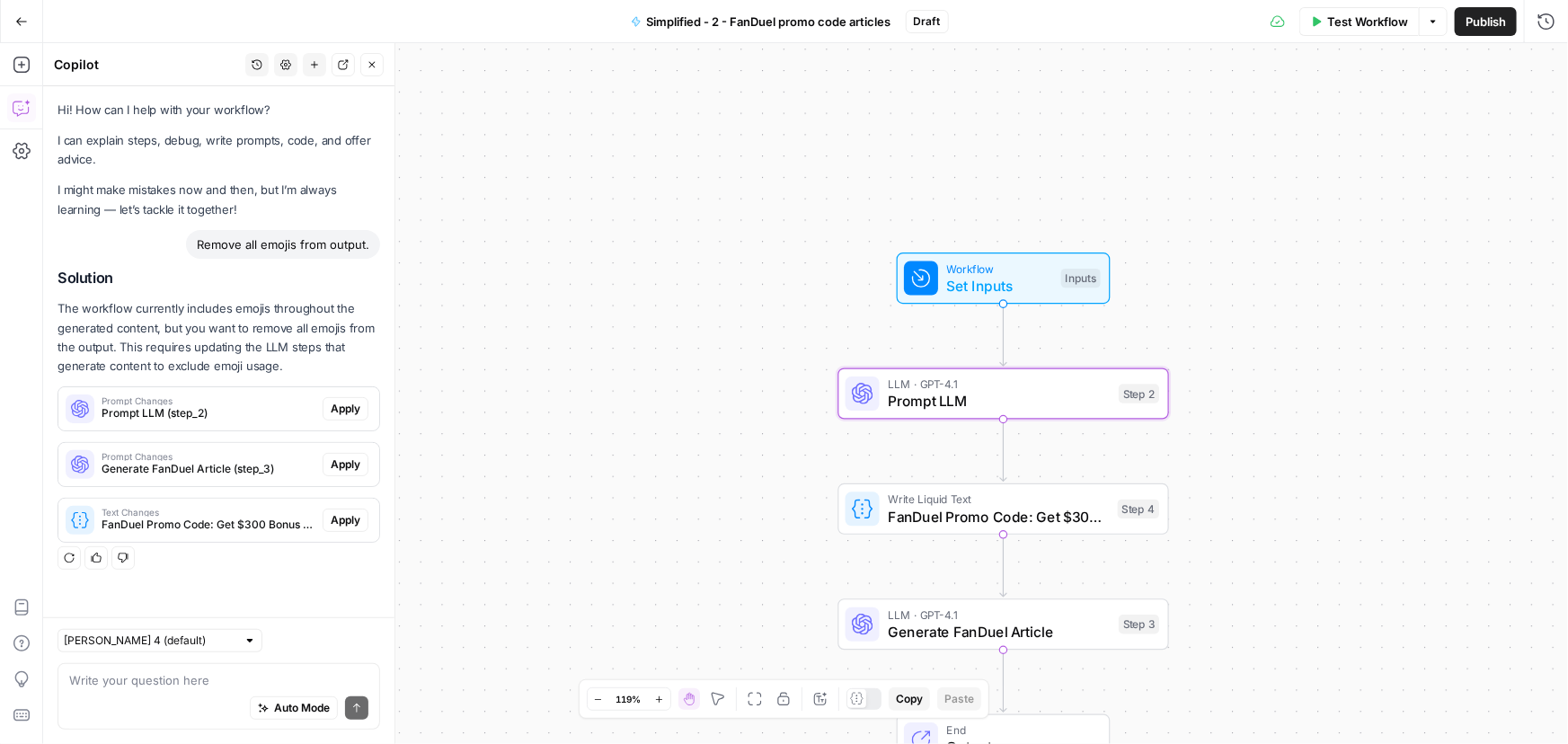
click at [368, 405] on div "Prompt Changes Prompt LLM (step_2) Apply" at bounding box center [219, 408] width 321 height 29
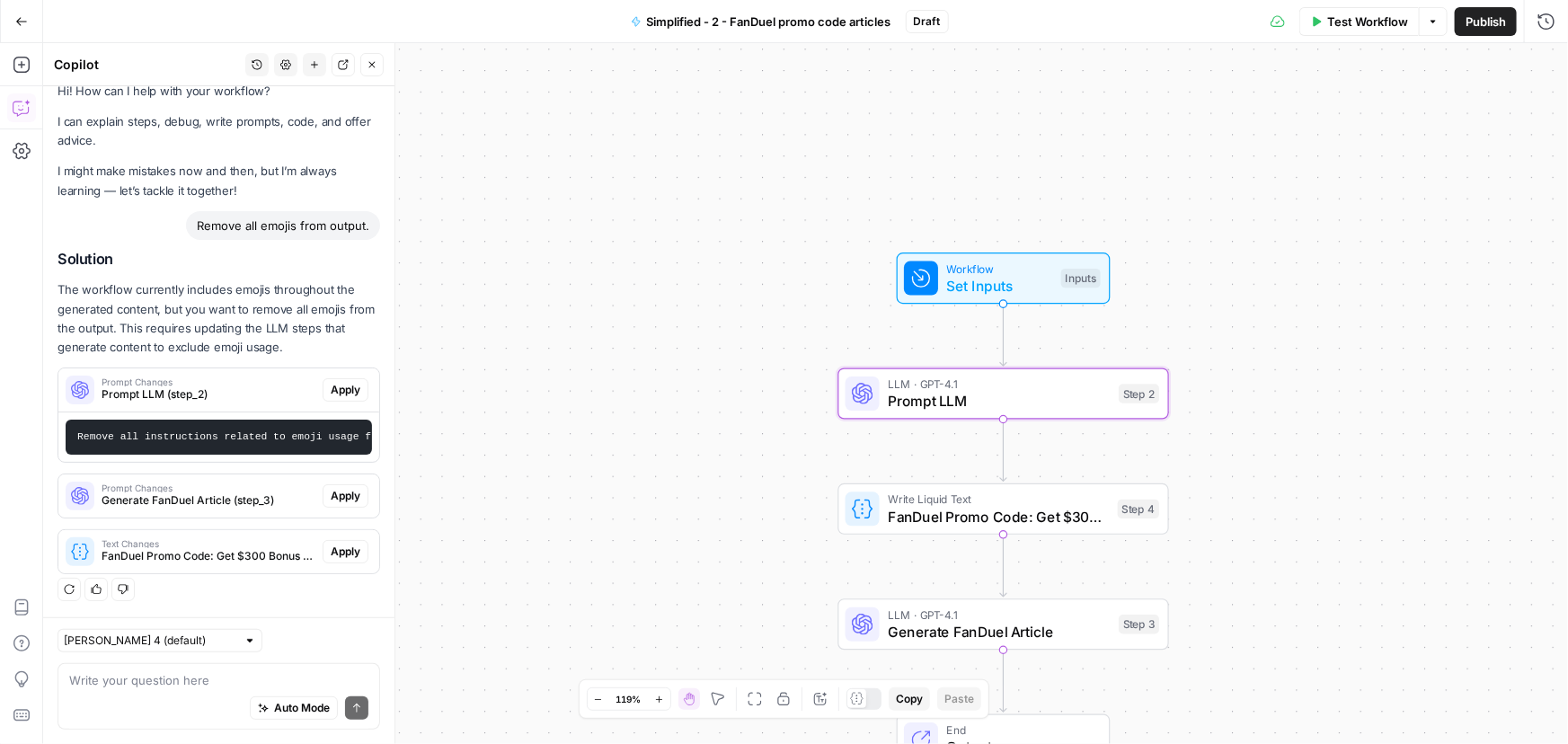
click at [336, 381] on span "Apply" at bounding box center [346, 389] width 30 height 16
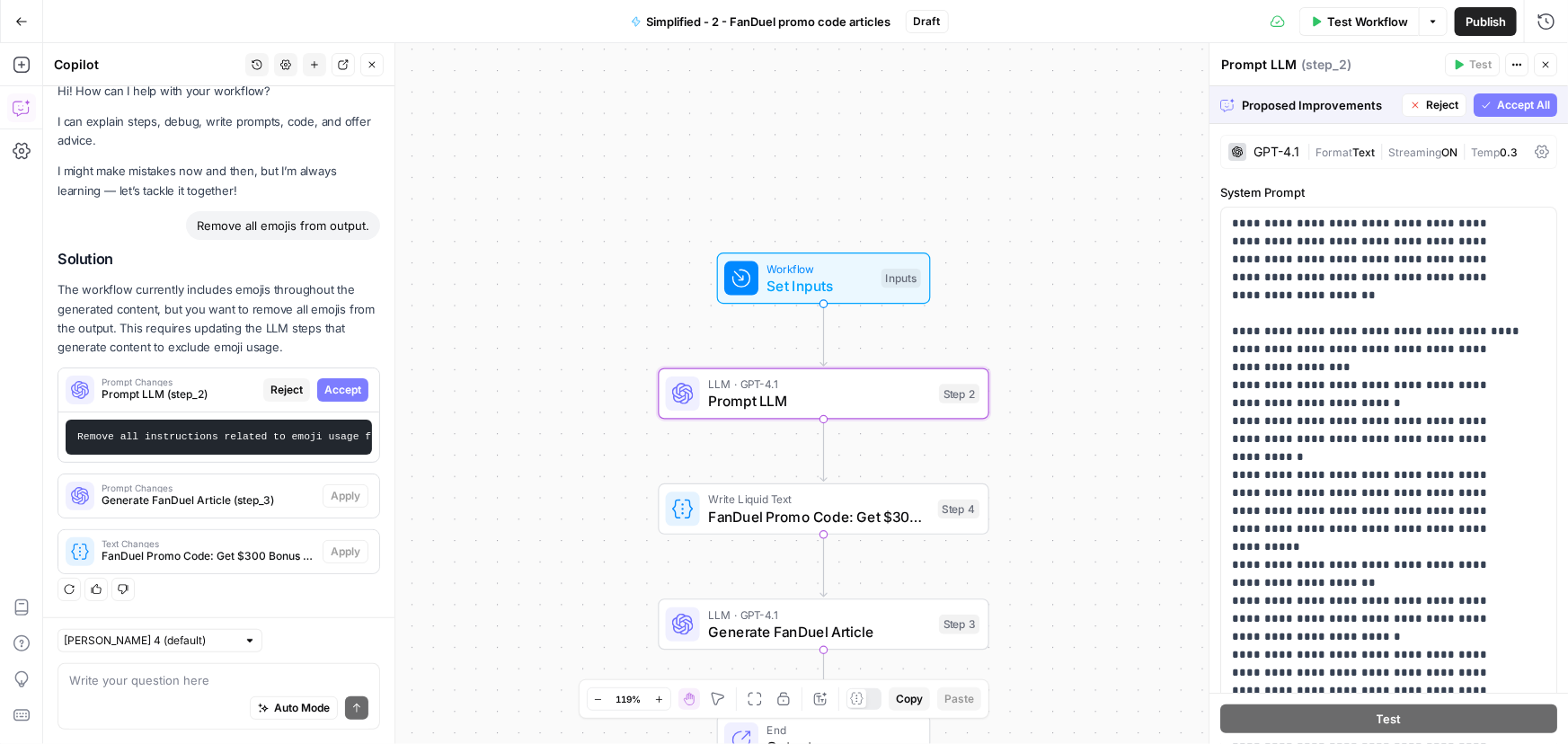
click at [333, 381] on span "Accept" at bounding box center [342, 389] width 37 height 16
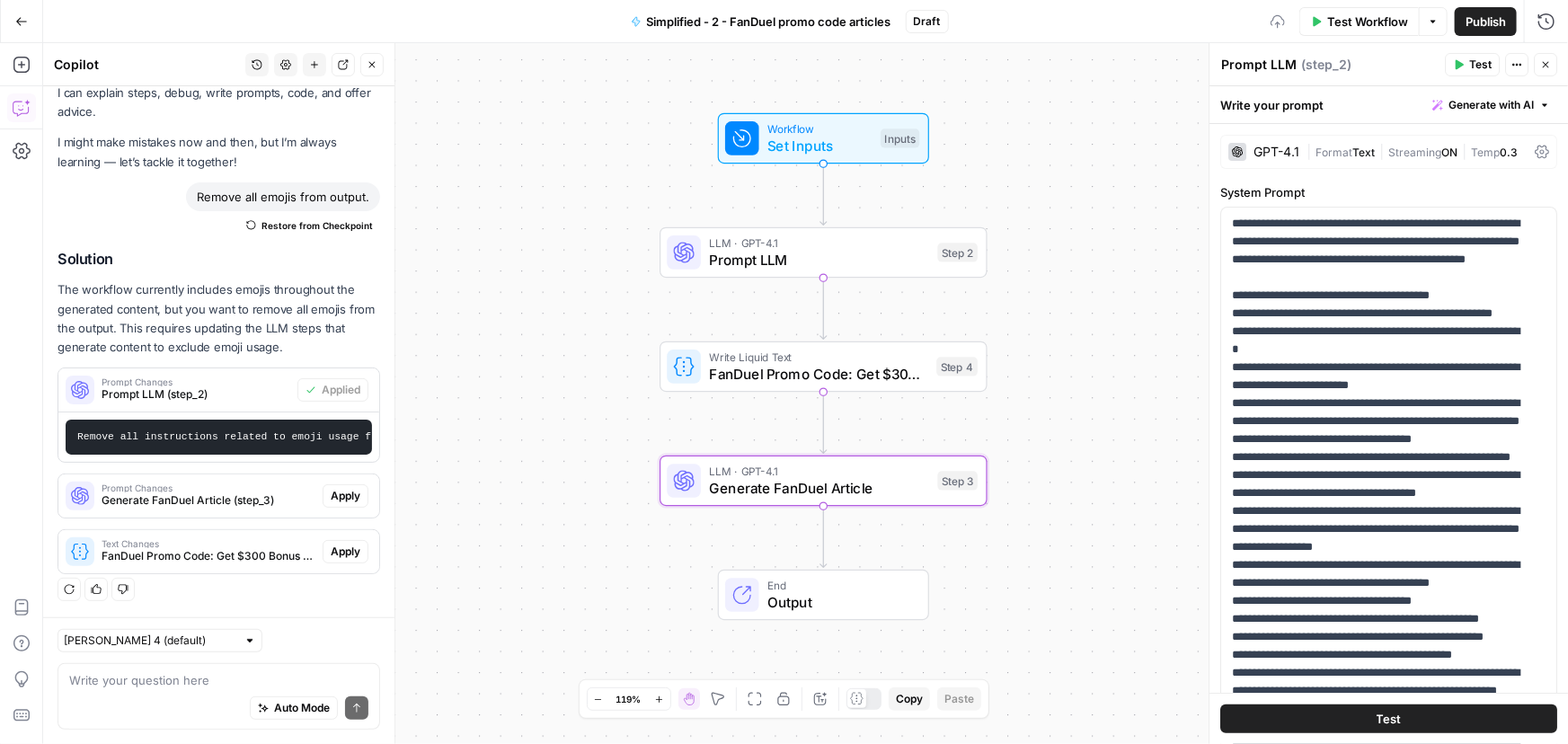
click at [332, 492] on span "Apply" at bounding box center [346, 496] width 30 height 16
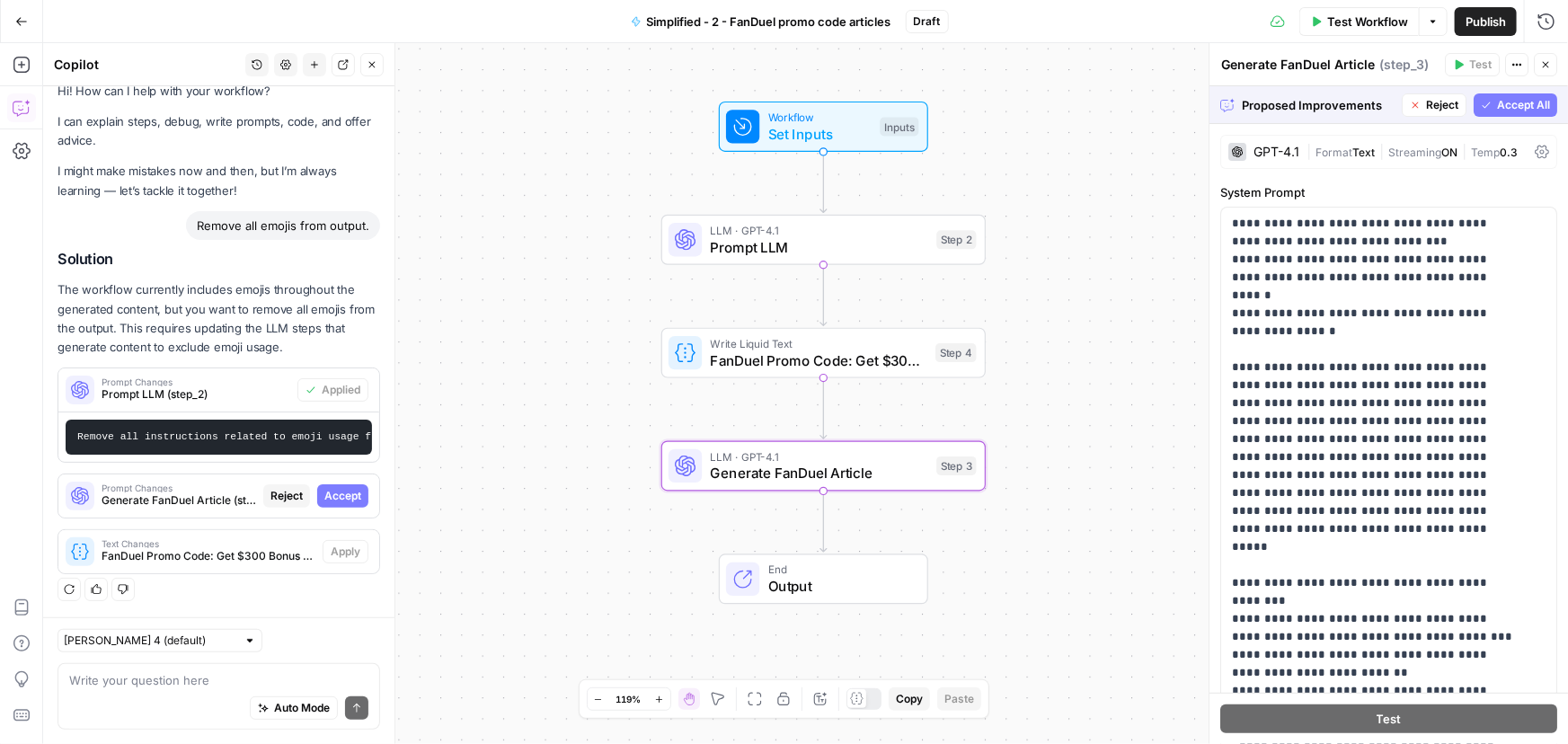
click at [332, 485] on button "Accept" at bounding box center [343, 496] width 52 height 24
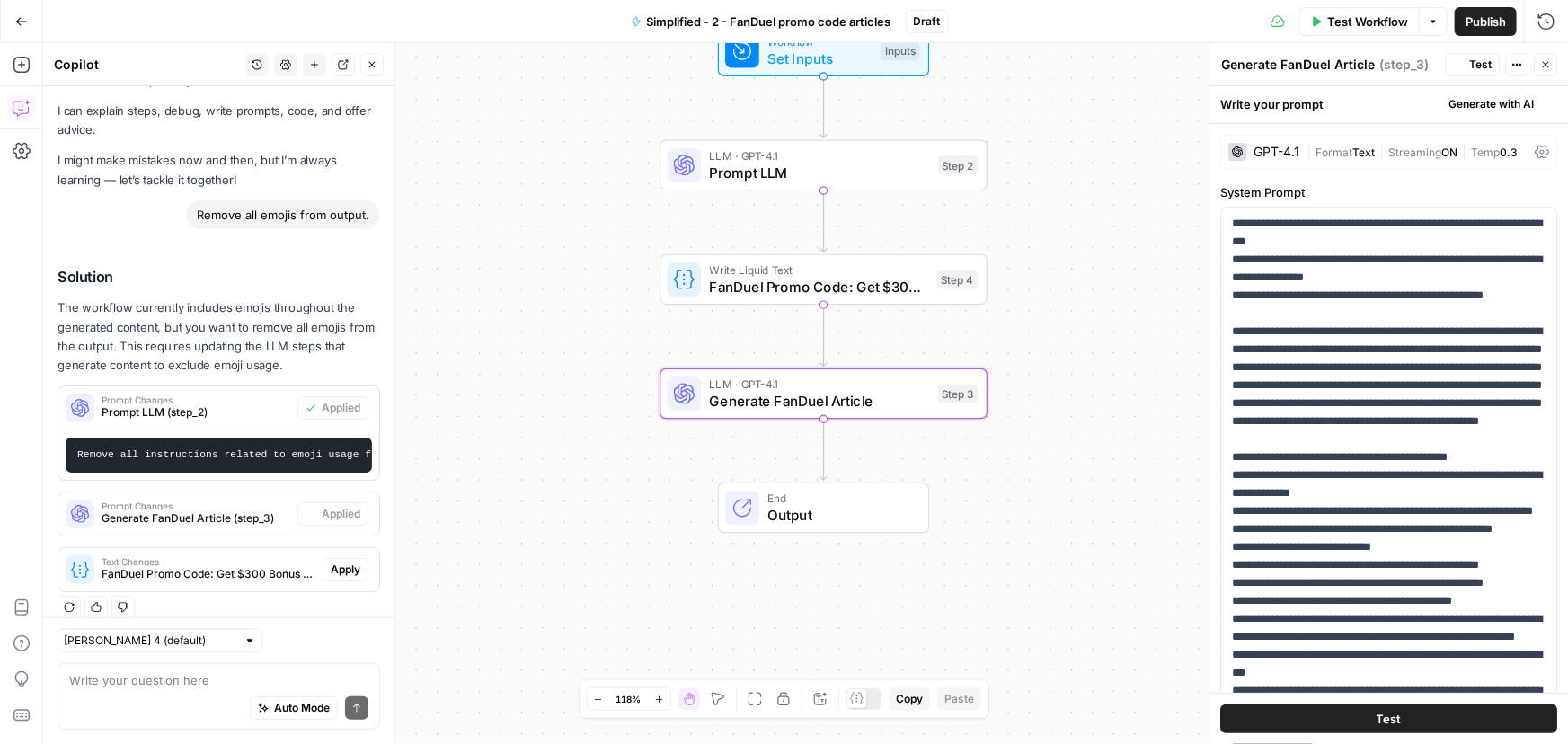
scroll to position [58, 0]
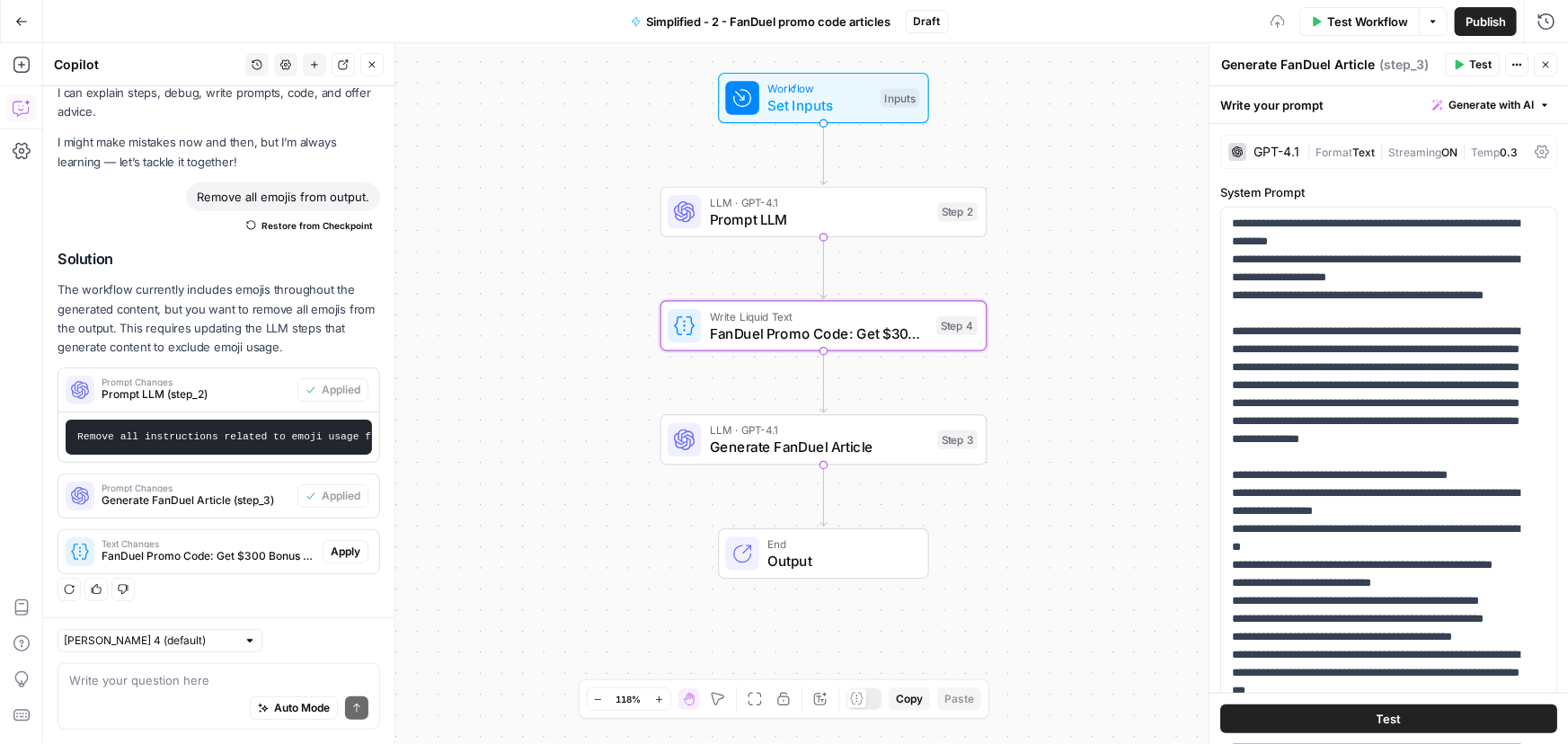
click at [346, 551] on span "Apply" at bounding box center [346, 552] width 30 height 16
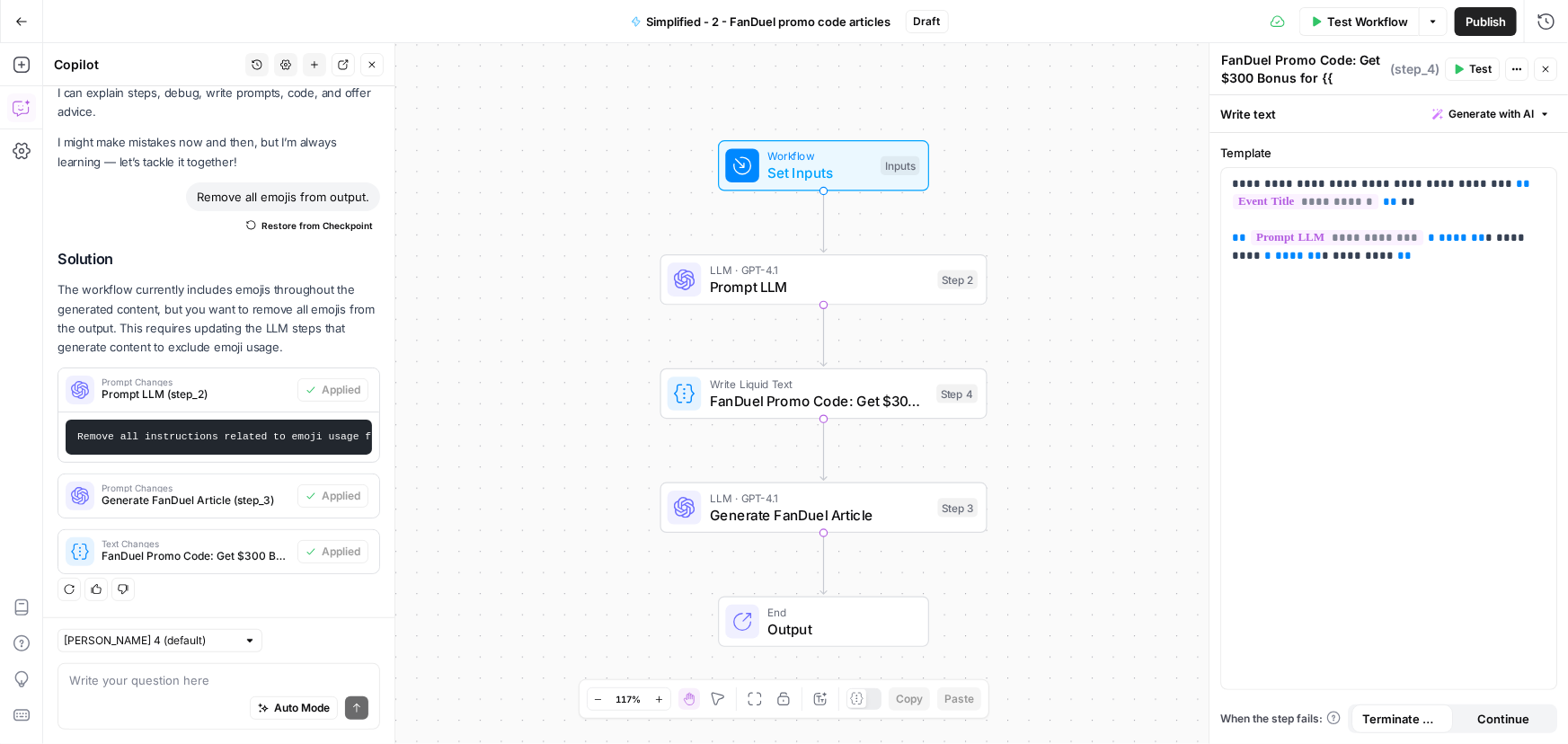
click at [177, 694] on div "Auto Mode Send" at bounding box center [219, 709] width 299 height 40
paste textarea "Let's shorten section 2. It should be 50% shorter and contain only 1 section wi…"
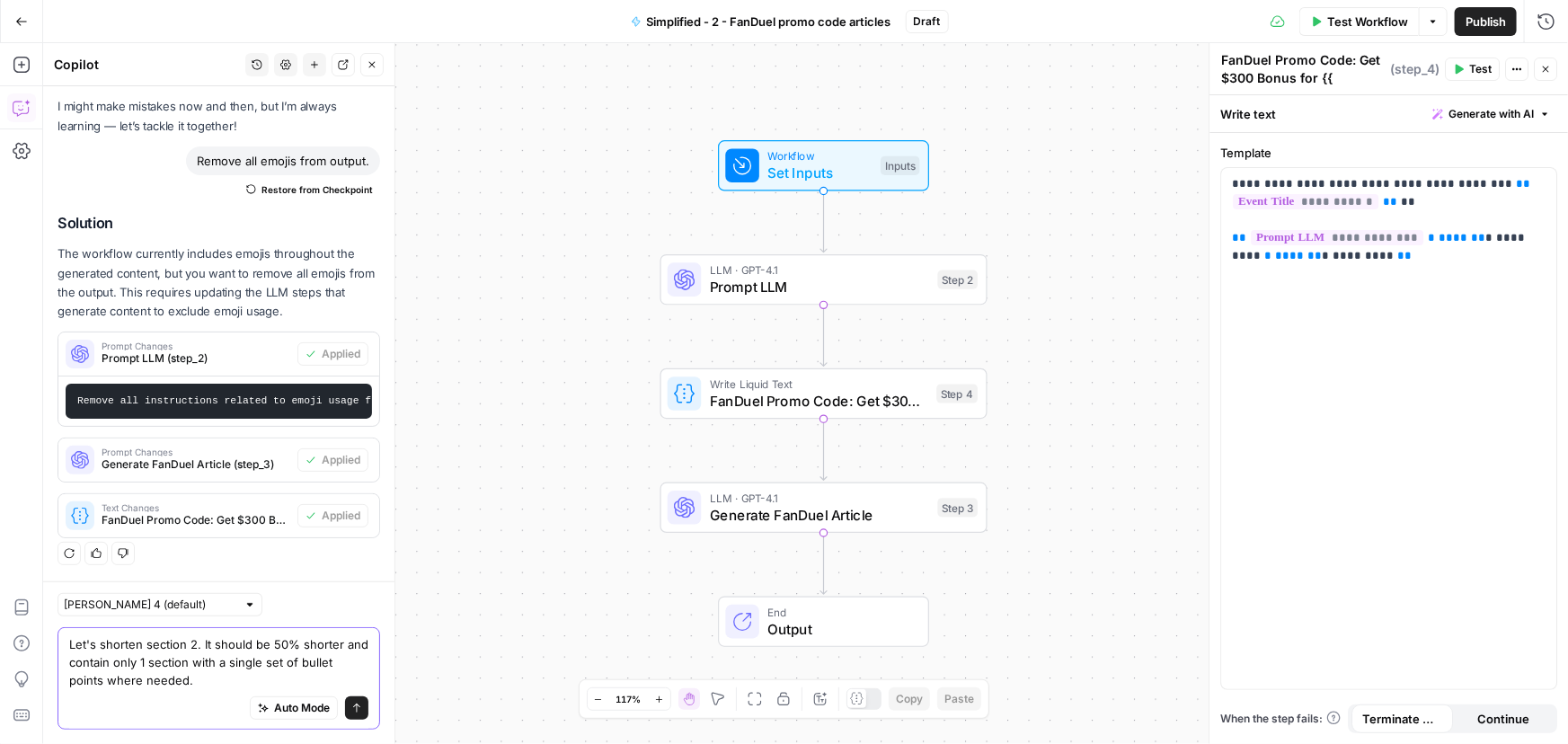
type textarea "Let's shorten section 2. It should be 50% shorter and contain only 1 section wi…"
click at [352, 710] on icon "submit" at bounding box center [357, 707] width 11 height 11
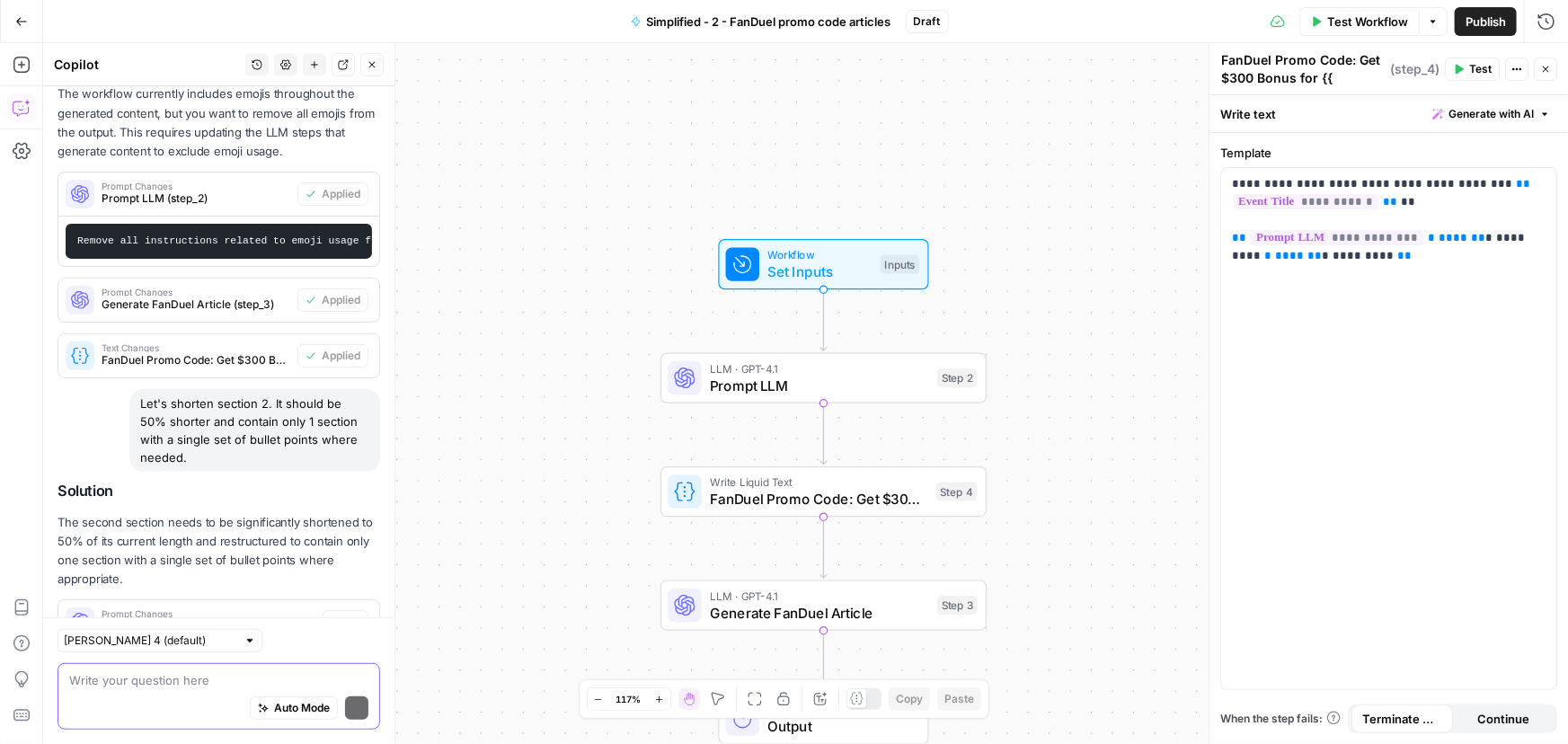
scroll to position [324, 0]
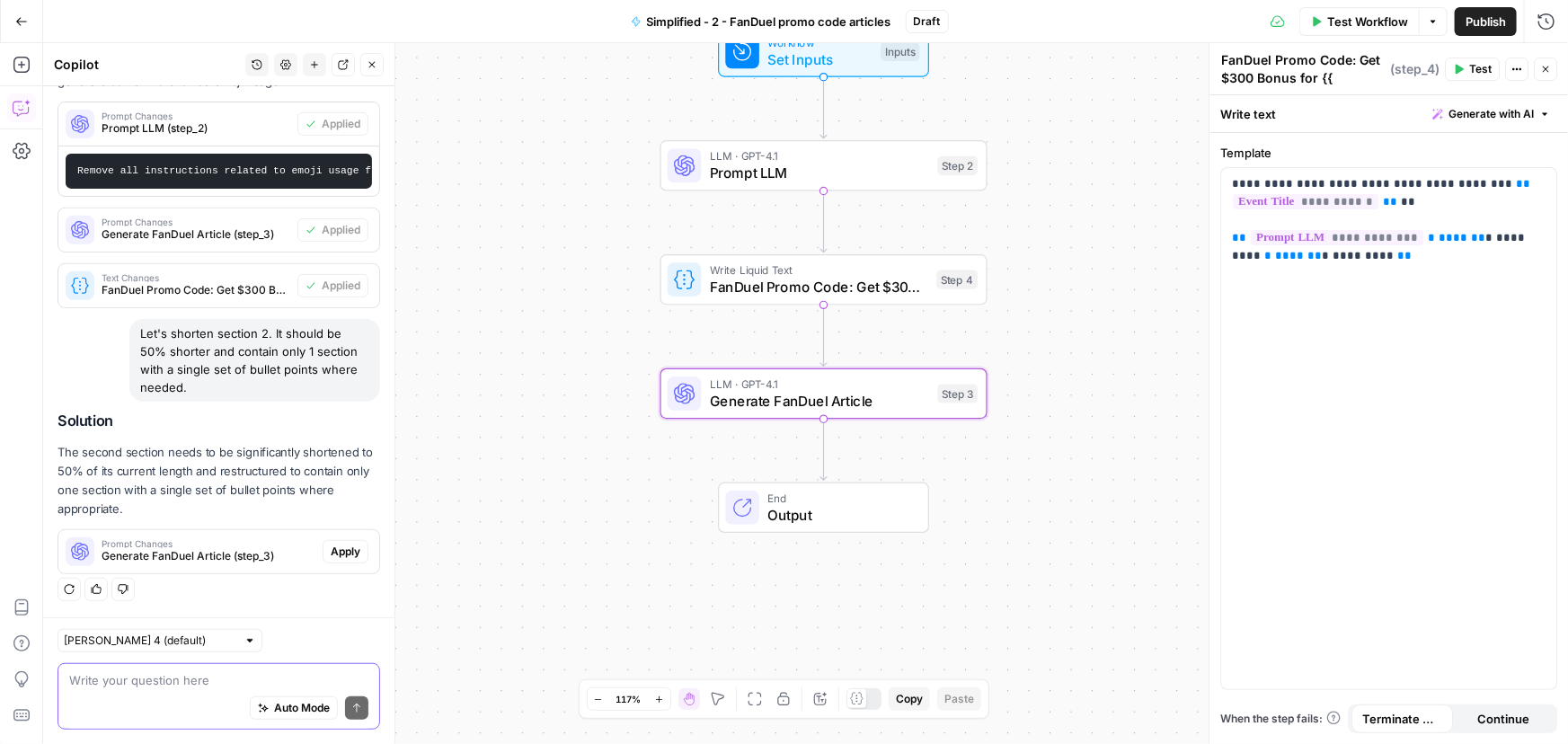
click at [336, 556] on span "Apply" at bounding box center [346, 552] width 30 height 16
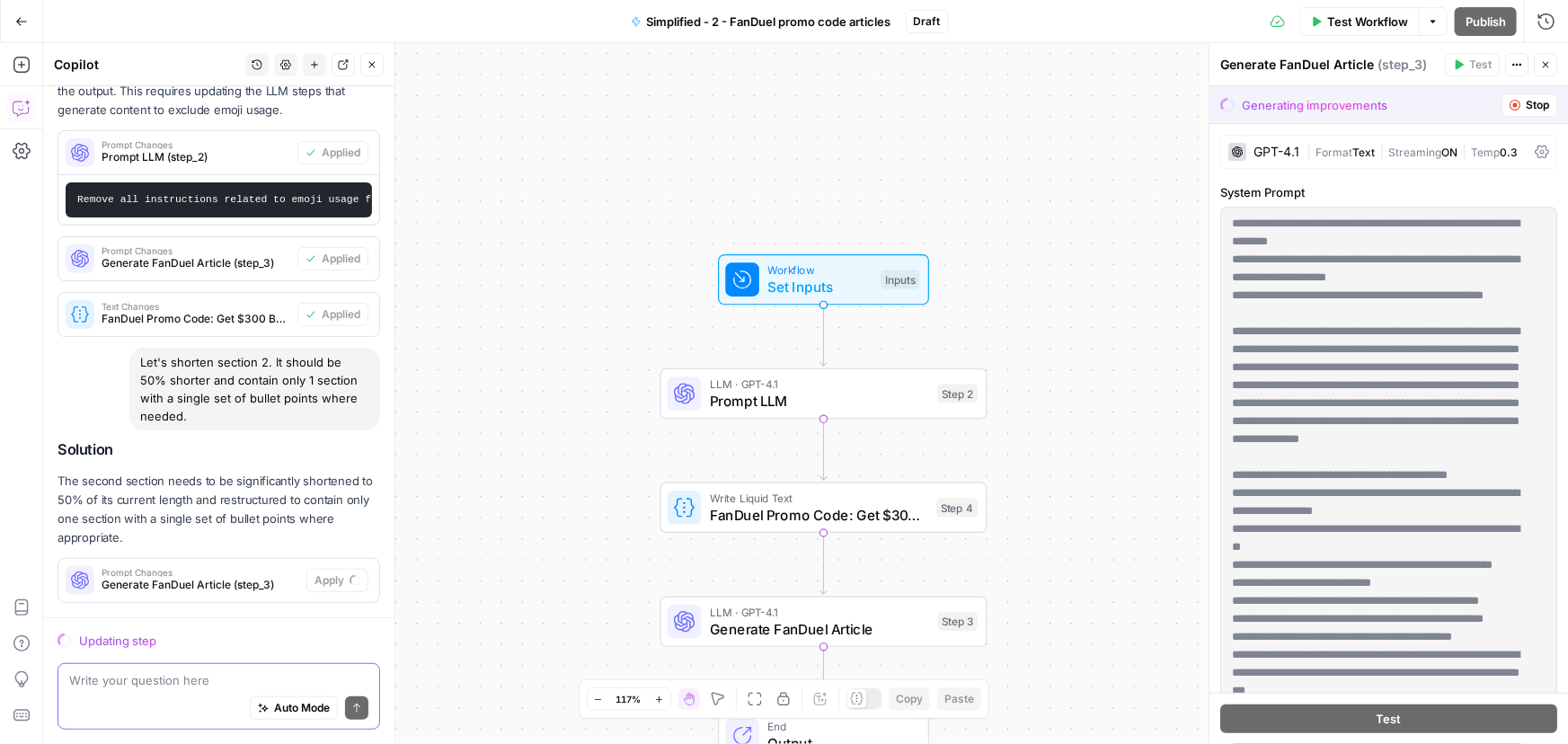
scroll to position [295, 0]
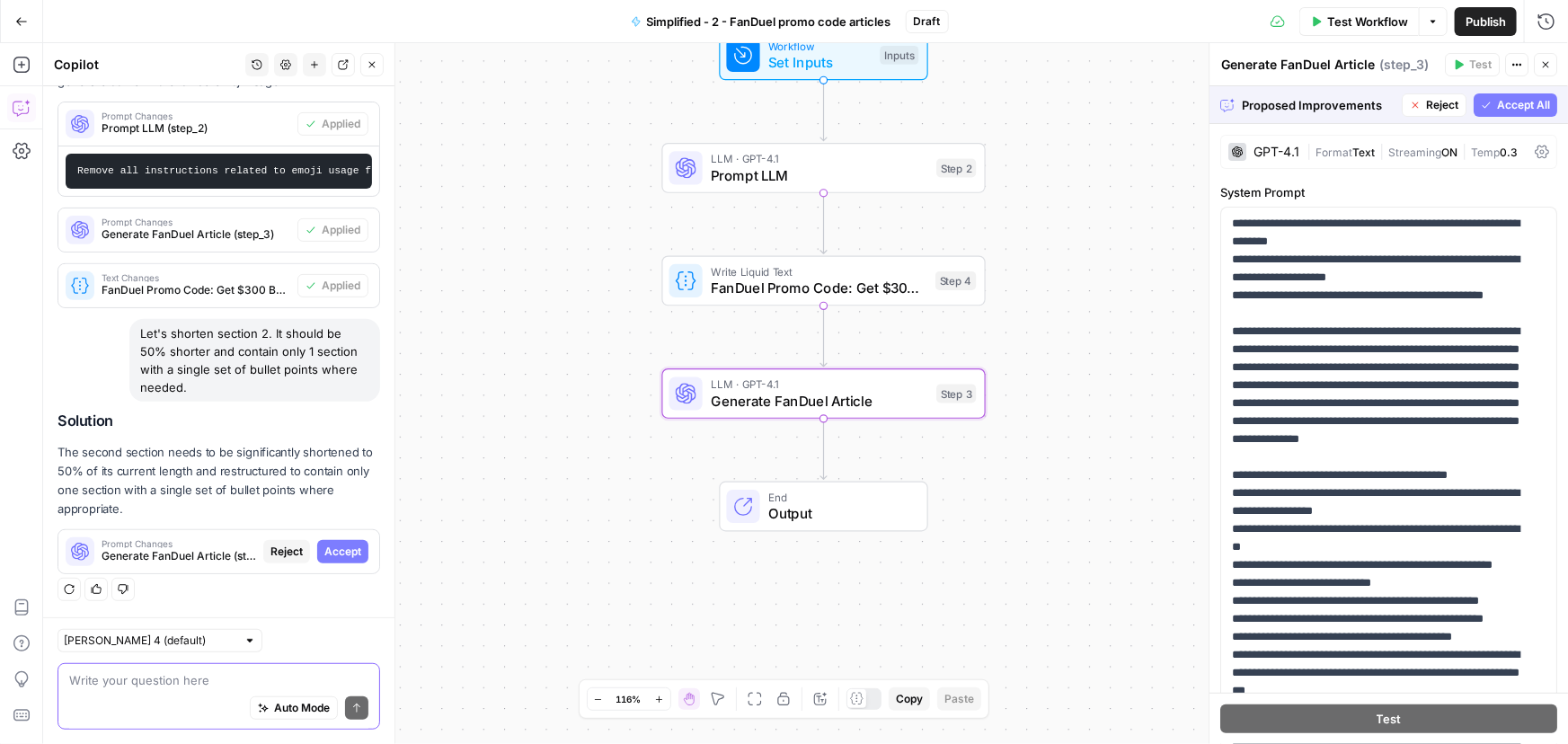
click at [351, 556] on button "Accept" at bounding box center [343, 552] width 52 height 24
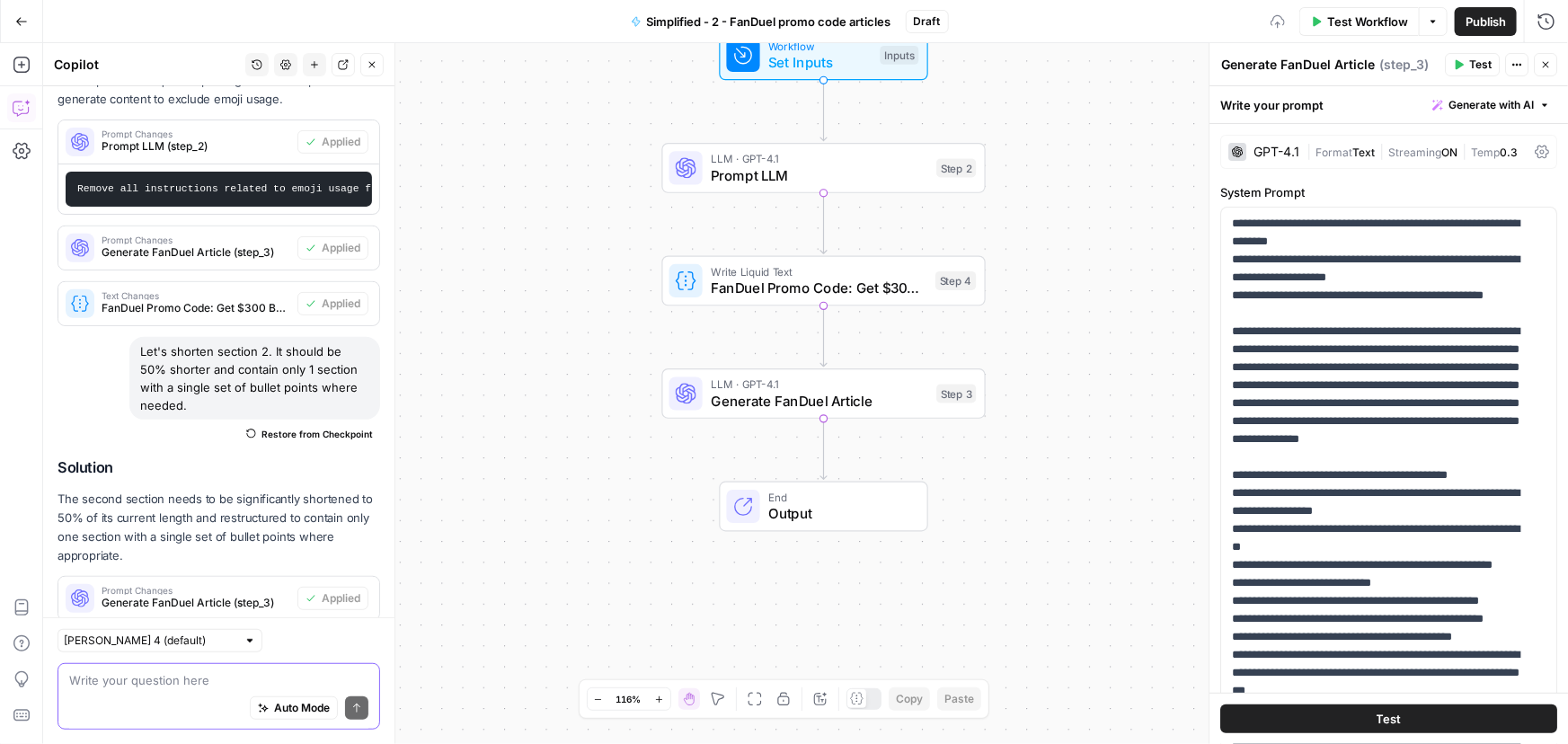
scroll to position [353, 0]
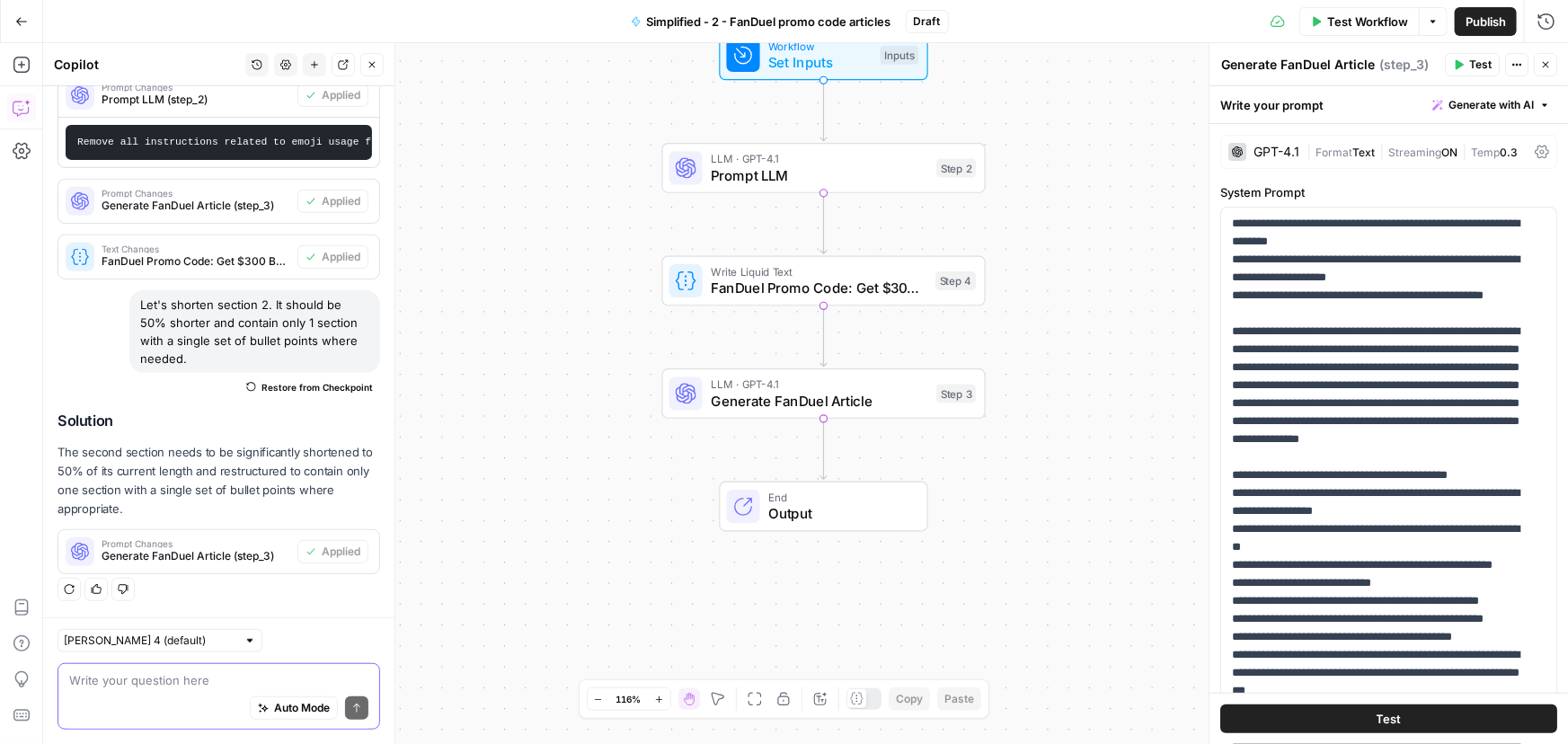
click at [1385, 18] on span "Test Workflow" at bounding box center [1368, 22] width 81 height 18
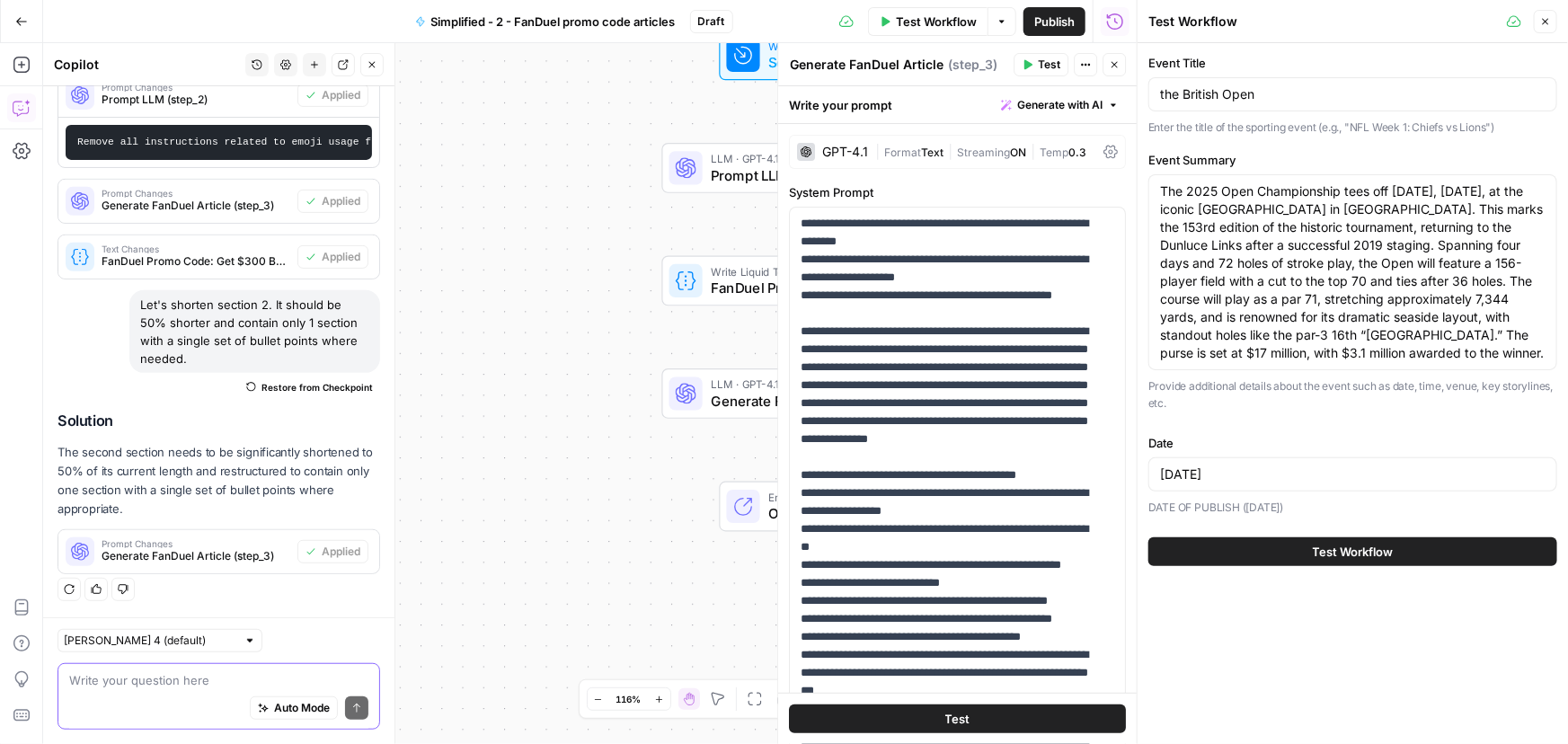
click at [1324, 561] on span "Test Workflow" at bounding box center [1353, 552] width 81 height 18
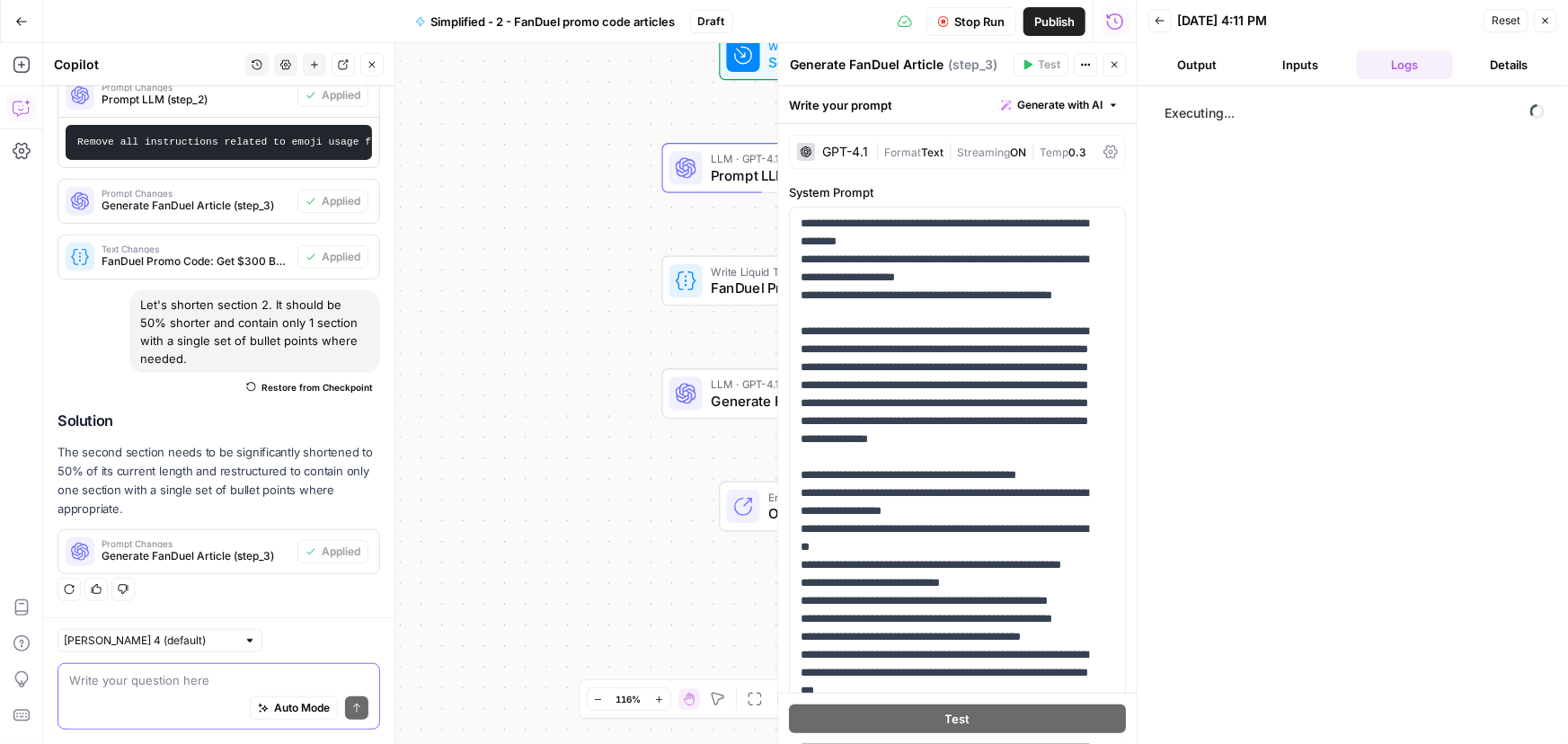
click at [1204, 62] on button "Output" at bounding box center [1197, 64] width 97 height 29
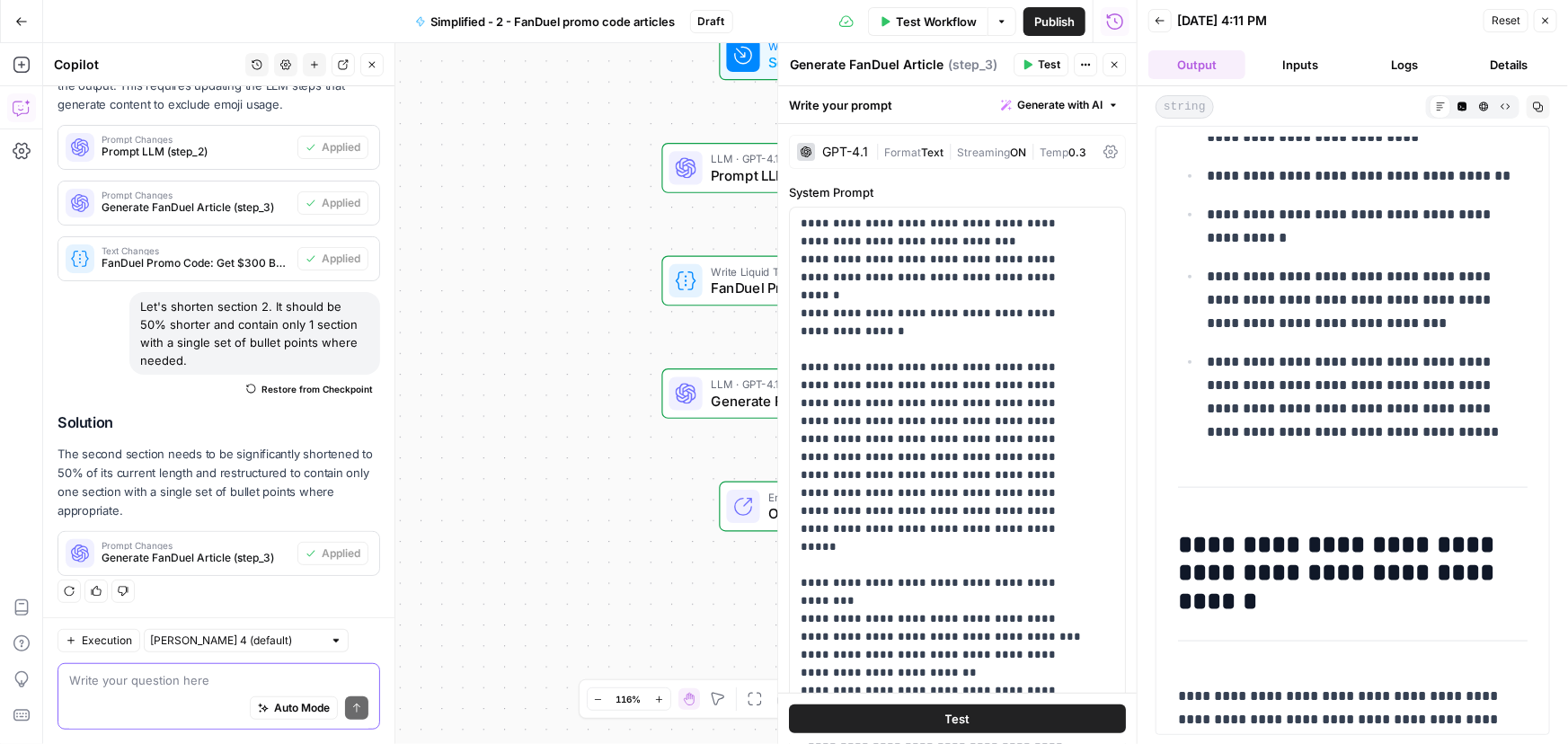
scroll to position [572, 0]
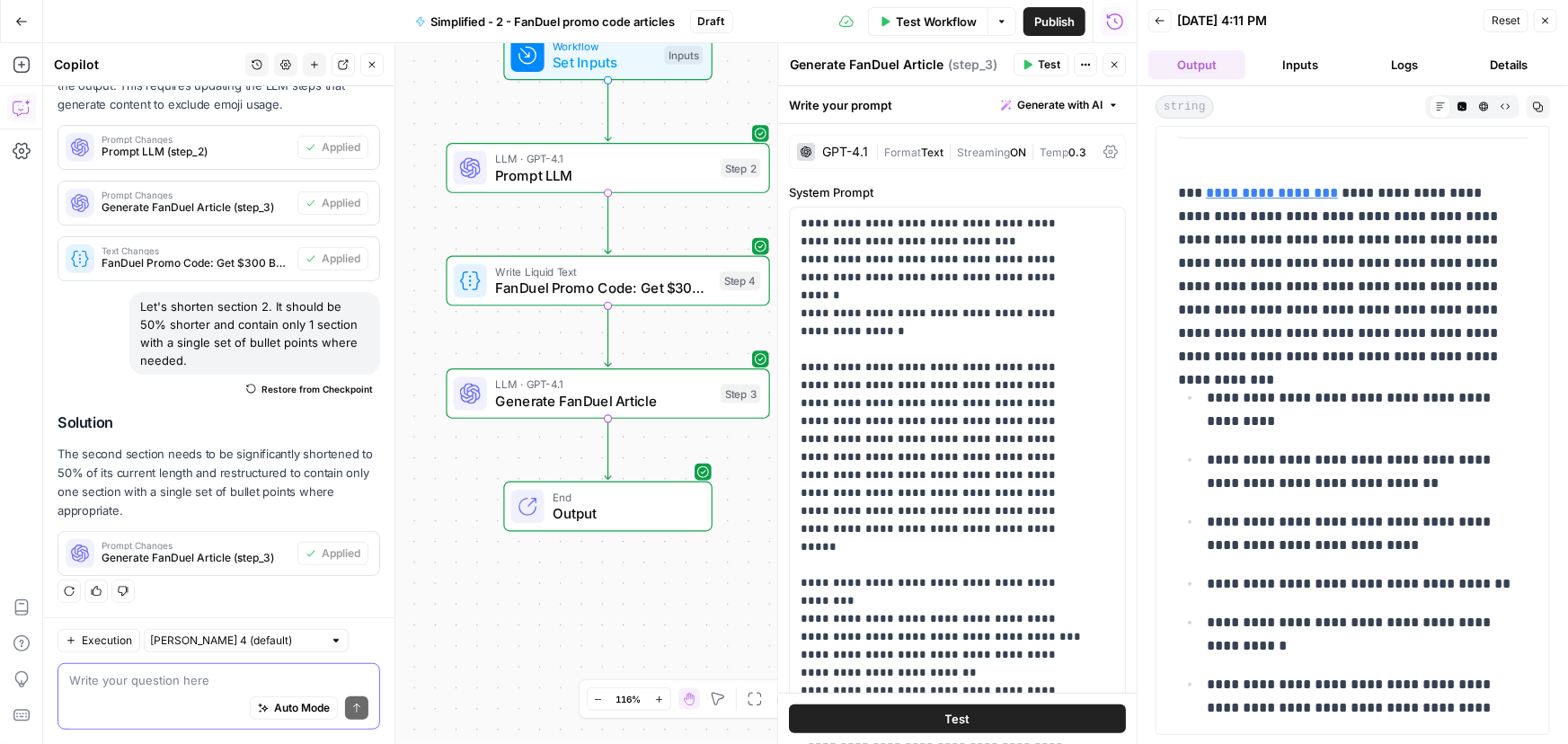
click at [195, 696] on div "Auto Mode Send" at bounding box center [219, 709] width 299 height 40
type textarea "T"
click at [93, 590] on icon "button" at bounding box center [96, 590] width 11 height 11
click at [148, 692] on div "Auto Mode Send" at bounding box center [219, 709] width 299 height 40
type textarea "Perfect. I like the test output."
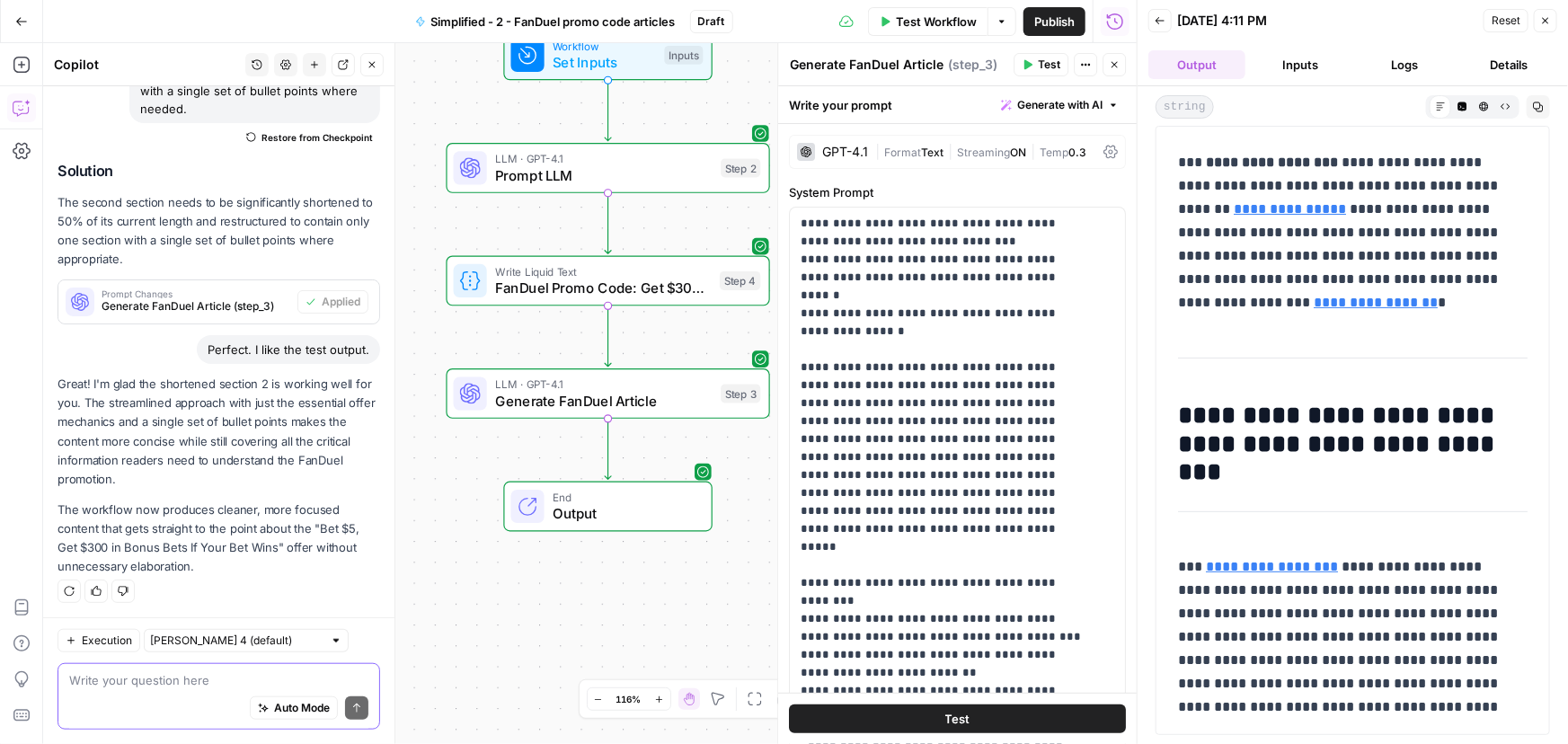
scroll to position [191, 0]
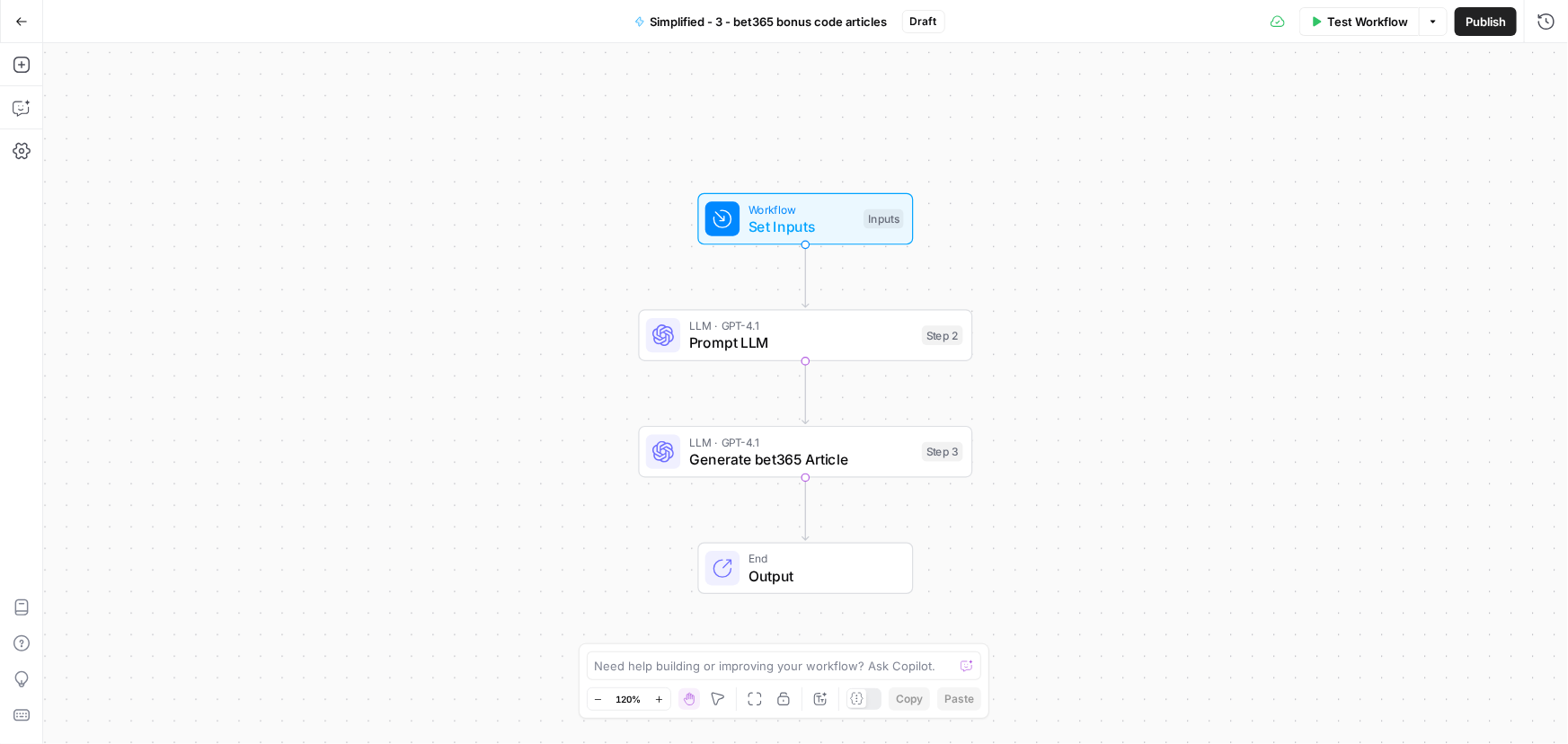
click at [655, 654] on div "Need help building or improving your workflow? Ask Copilot." at bounding box center [784, 666] width 395 height 29
paste textarea "Remove all emojis from output."
type textarea "Remove all emojis from output."
click at [963, 667] on icon "submit" at bounding box center [967, 666] width 11 height 11
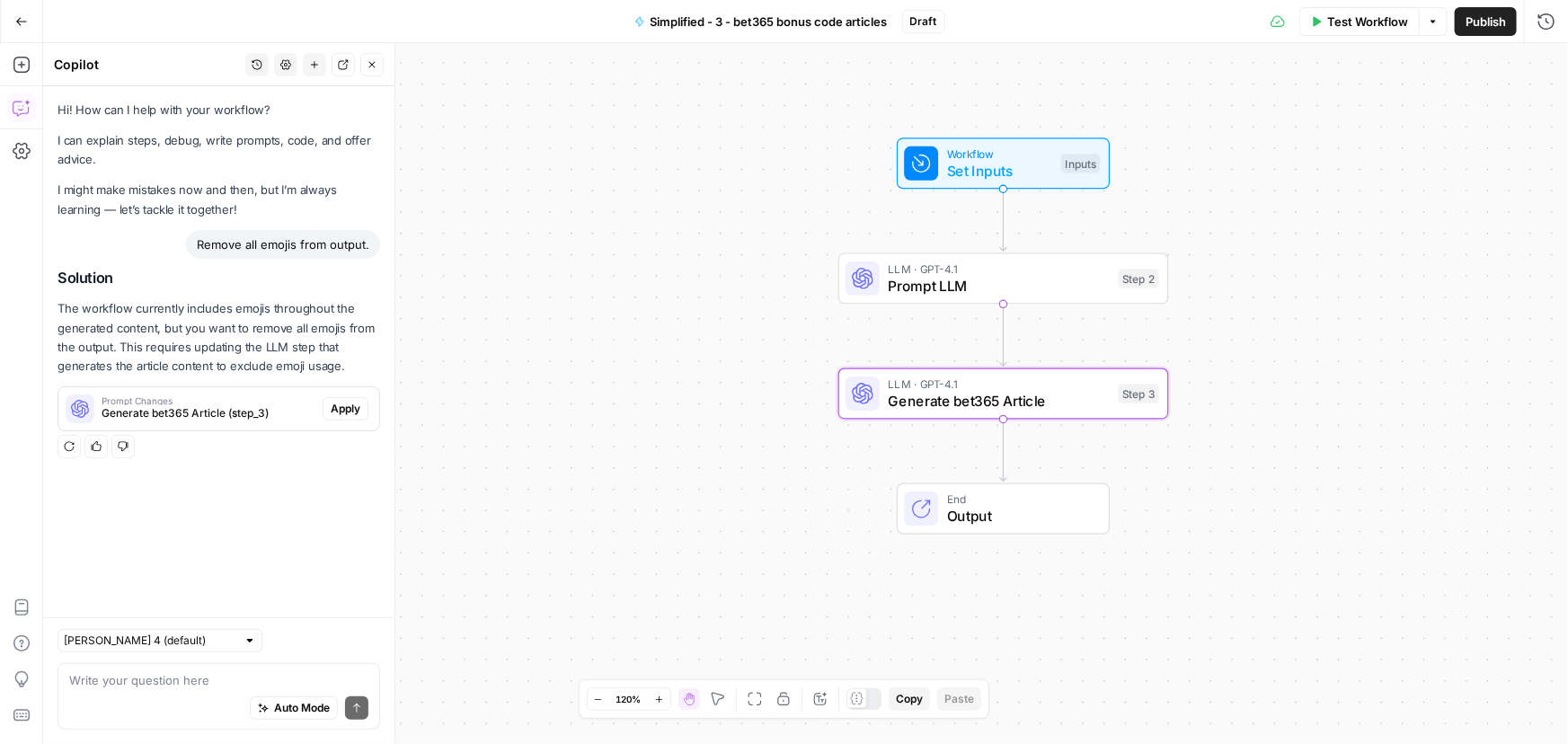
click at [352, 412] on span "Apply" at bounding box center [346, 409] width 30 height 16
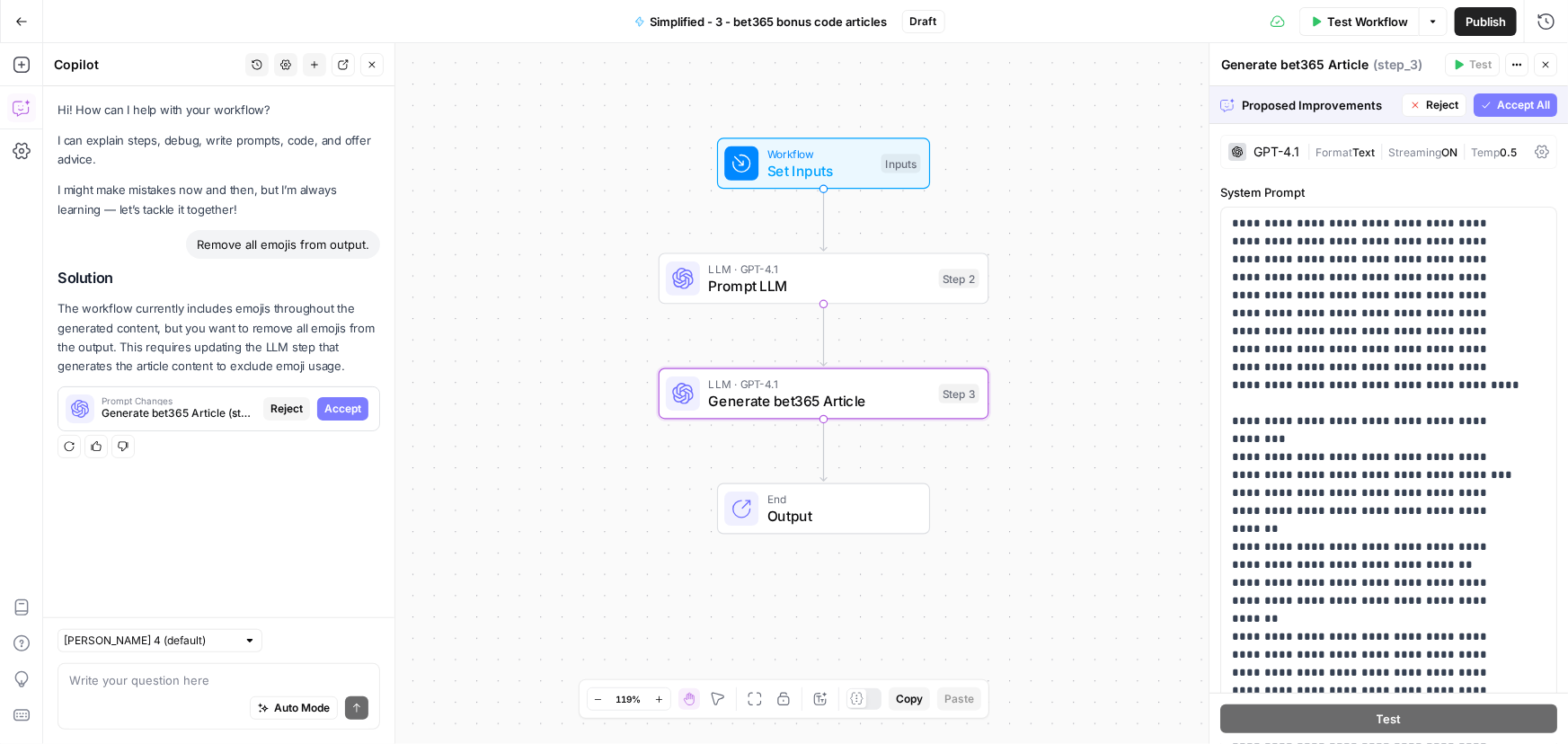
click at [347, 411] on span "Accept" at bounding box center [342, 409] width 37 height 16
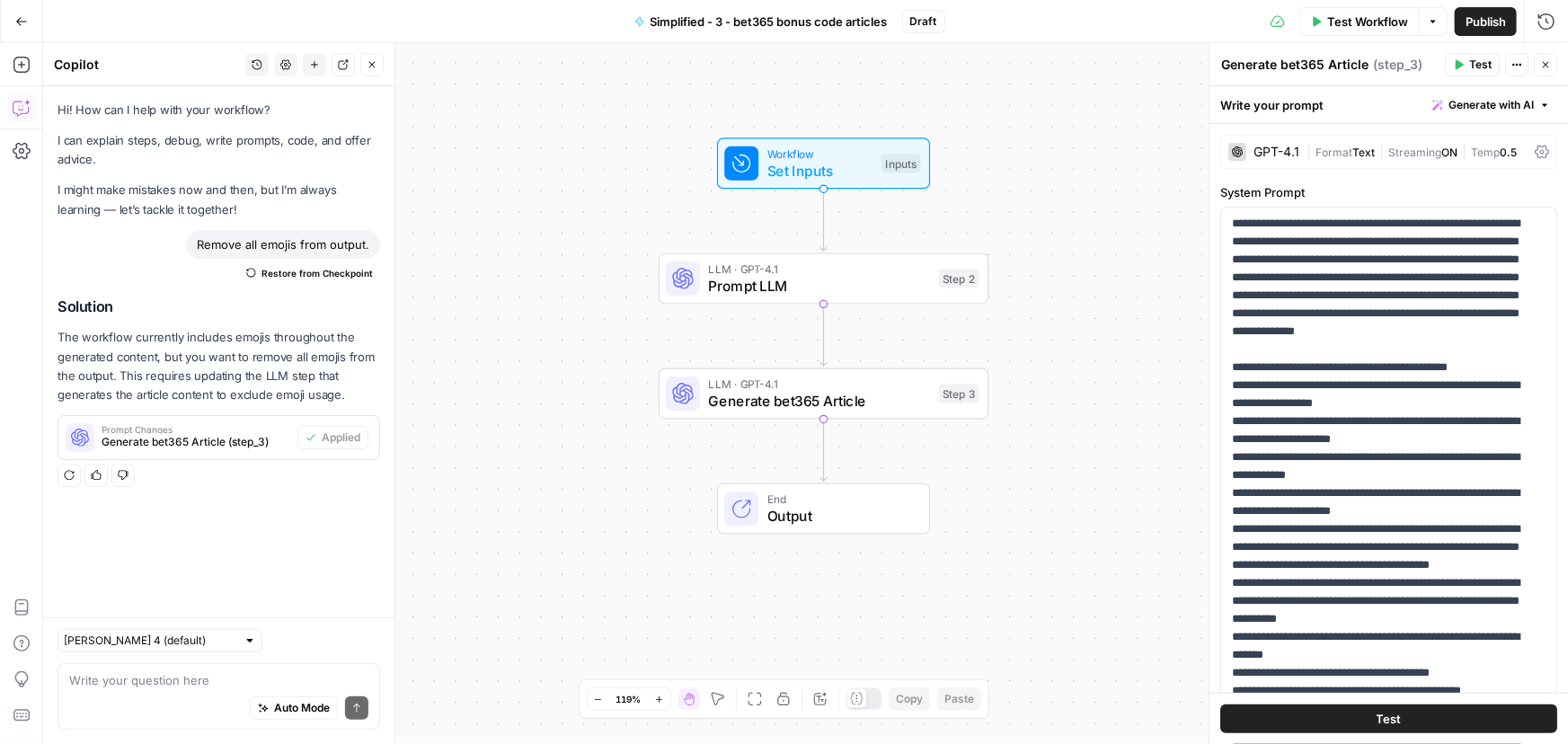
click at [148, 671] on div "Write your question here Auto Mode Send" at bounding box center [219, 695] width 323 height 66
paste textarea "Let's shorten section 2. It should be 50% shorter and contain only 1 section wi…"
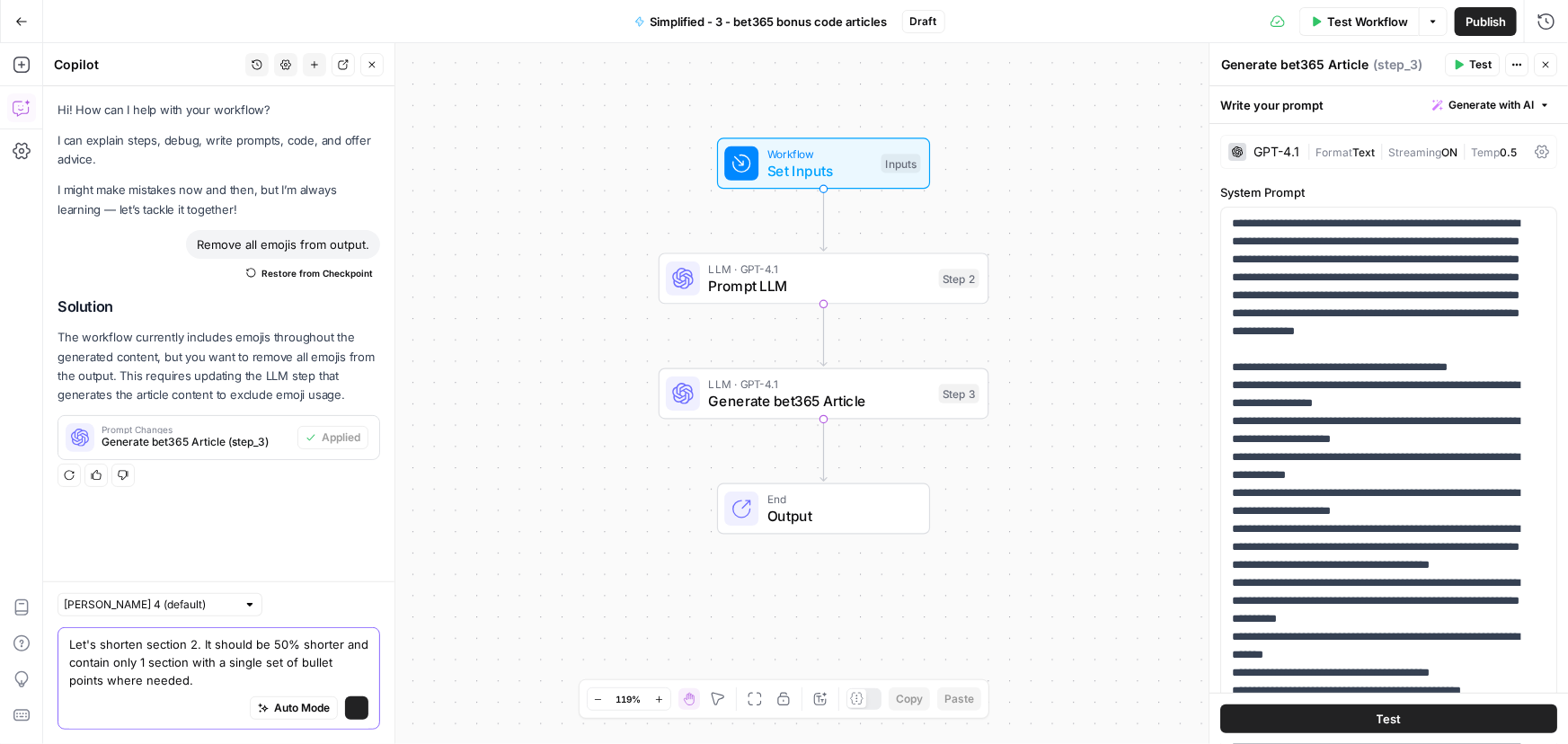
type textarea "Let's shorten section 2. It should be 50% shorter and contain only 1 section wi…"
click at [355, 709] on icon "submit" at bounding box center [357, 707] width 11 height 11
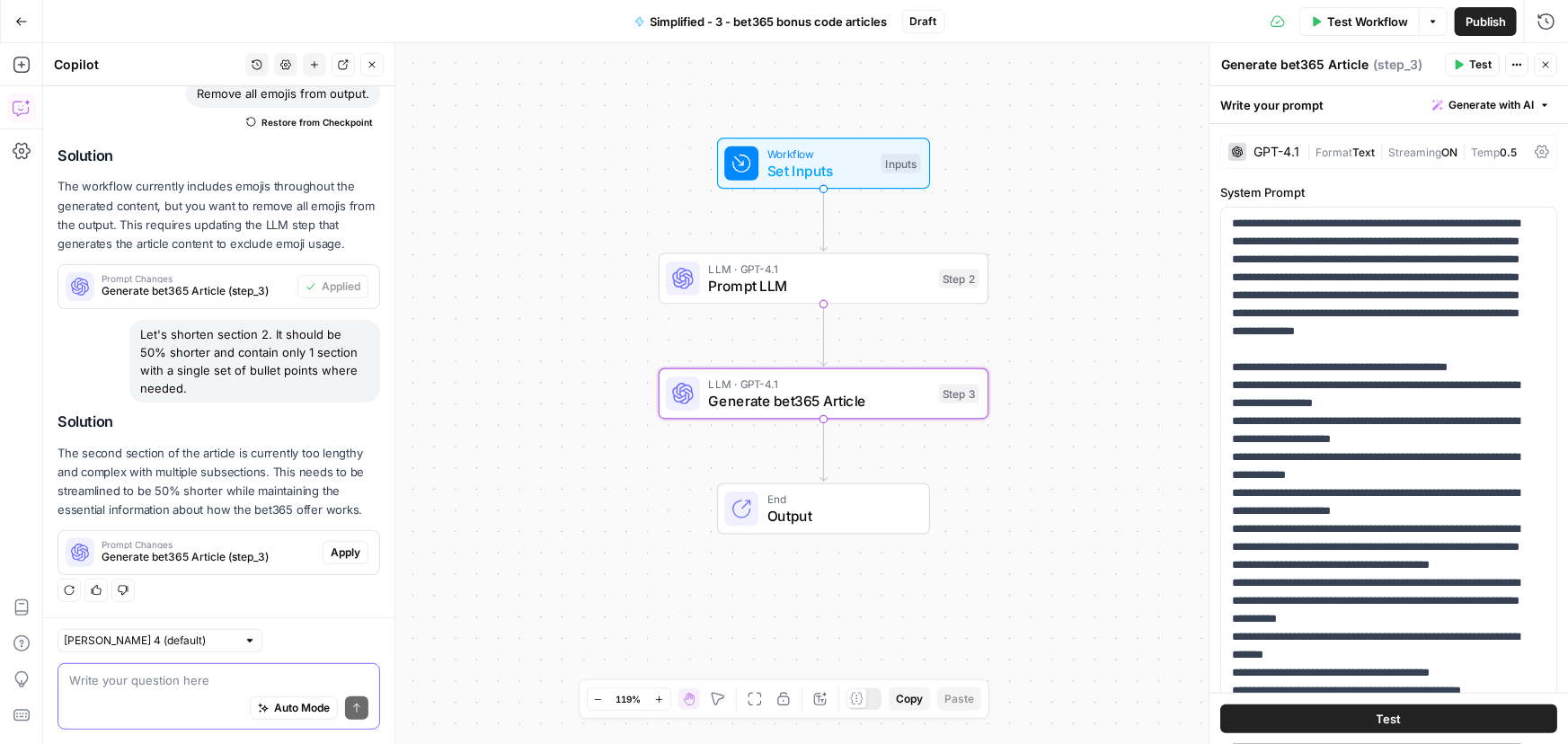
click at [323, 557] on button "Apply" at bounding box center [346, 553] width 46 height 24
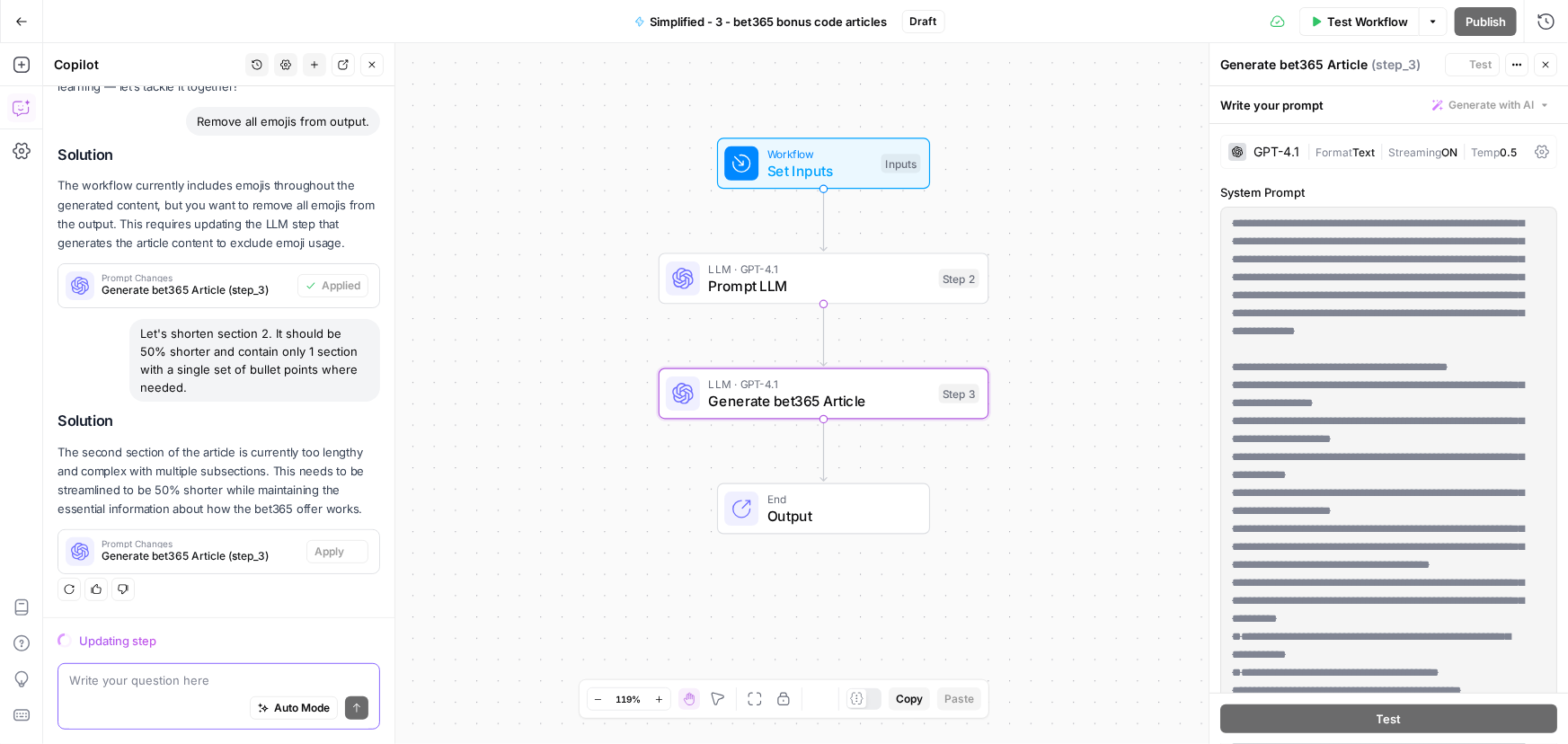
scroll to position [122, 0]
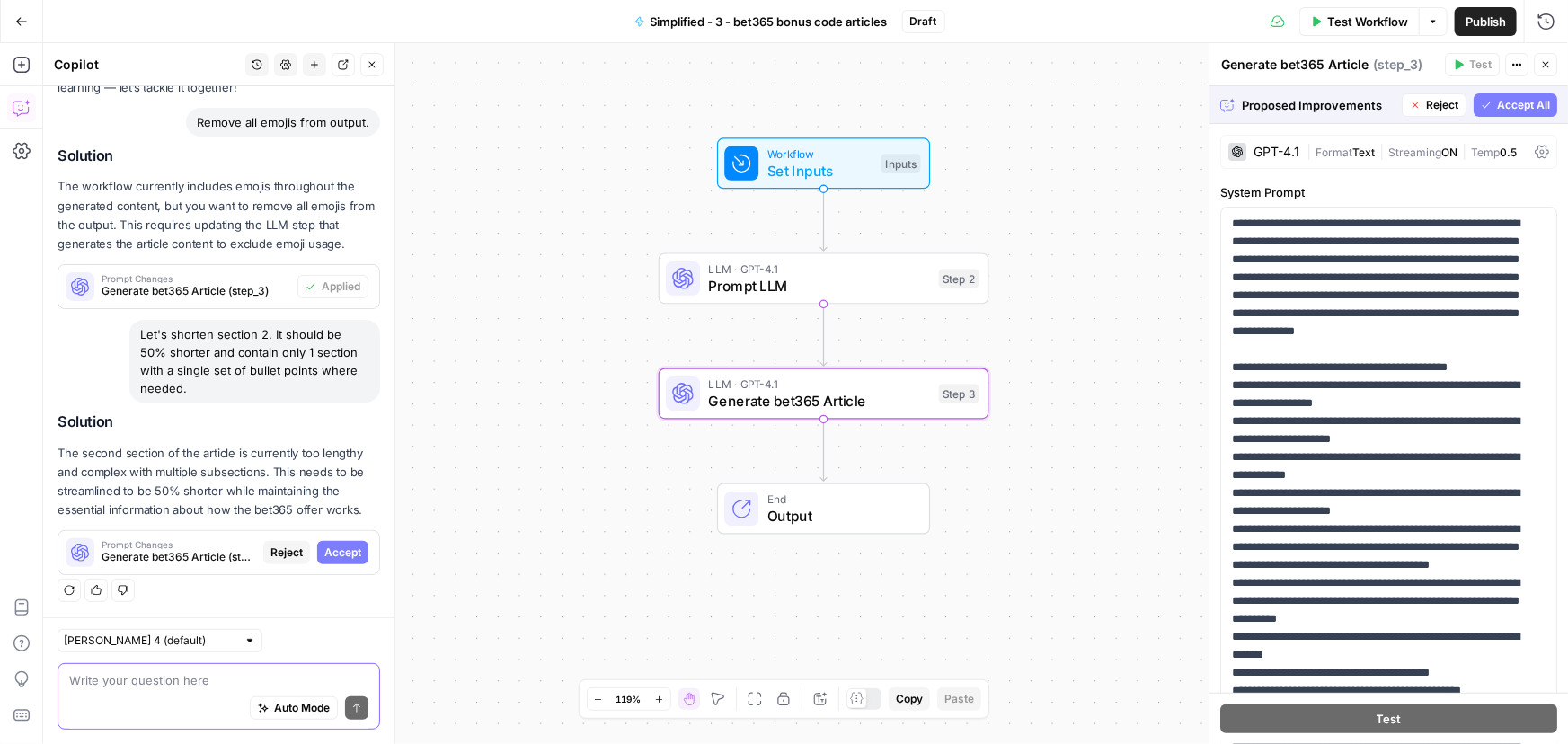
click at [331, 554] on span "Accept" at bounding box center [342, 553] width 37 height 16
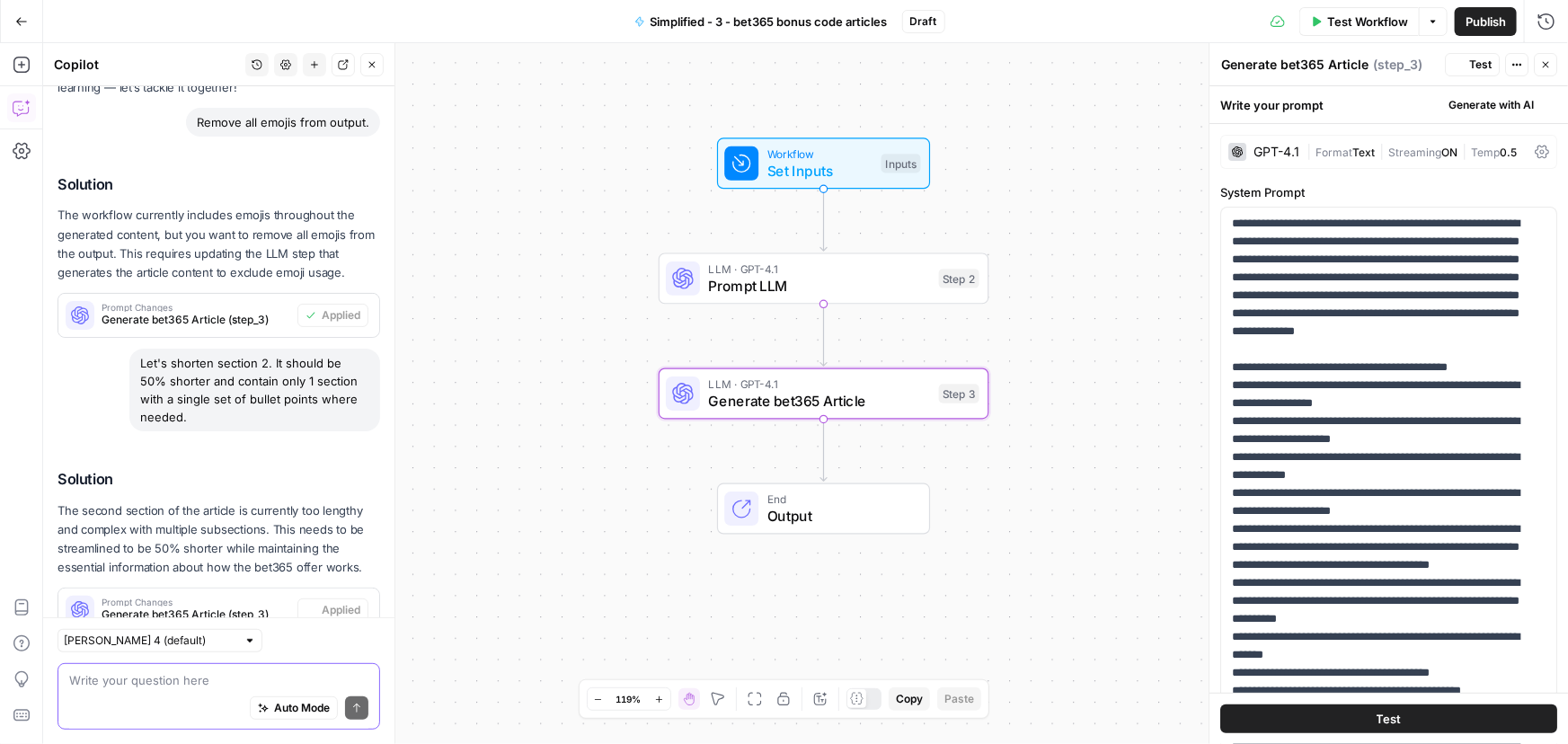
scroll to position [179, 0]
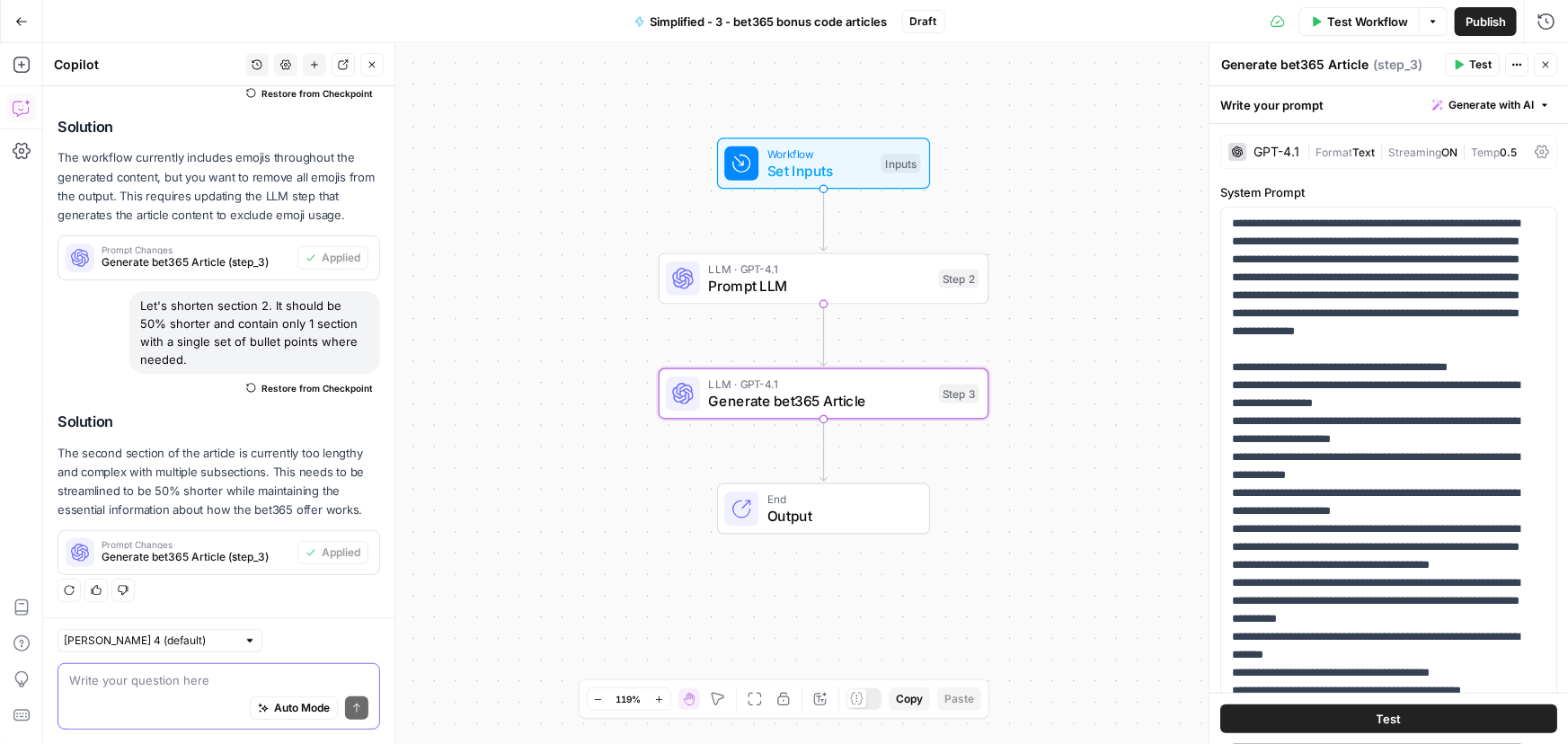
click at [1335, 18] on span "Test Workflow" at bounding box center [1368, 22] width 81 height 18
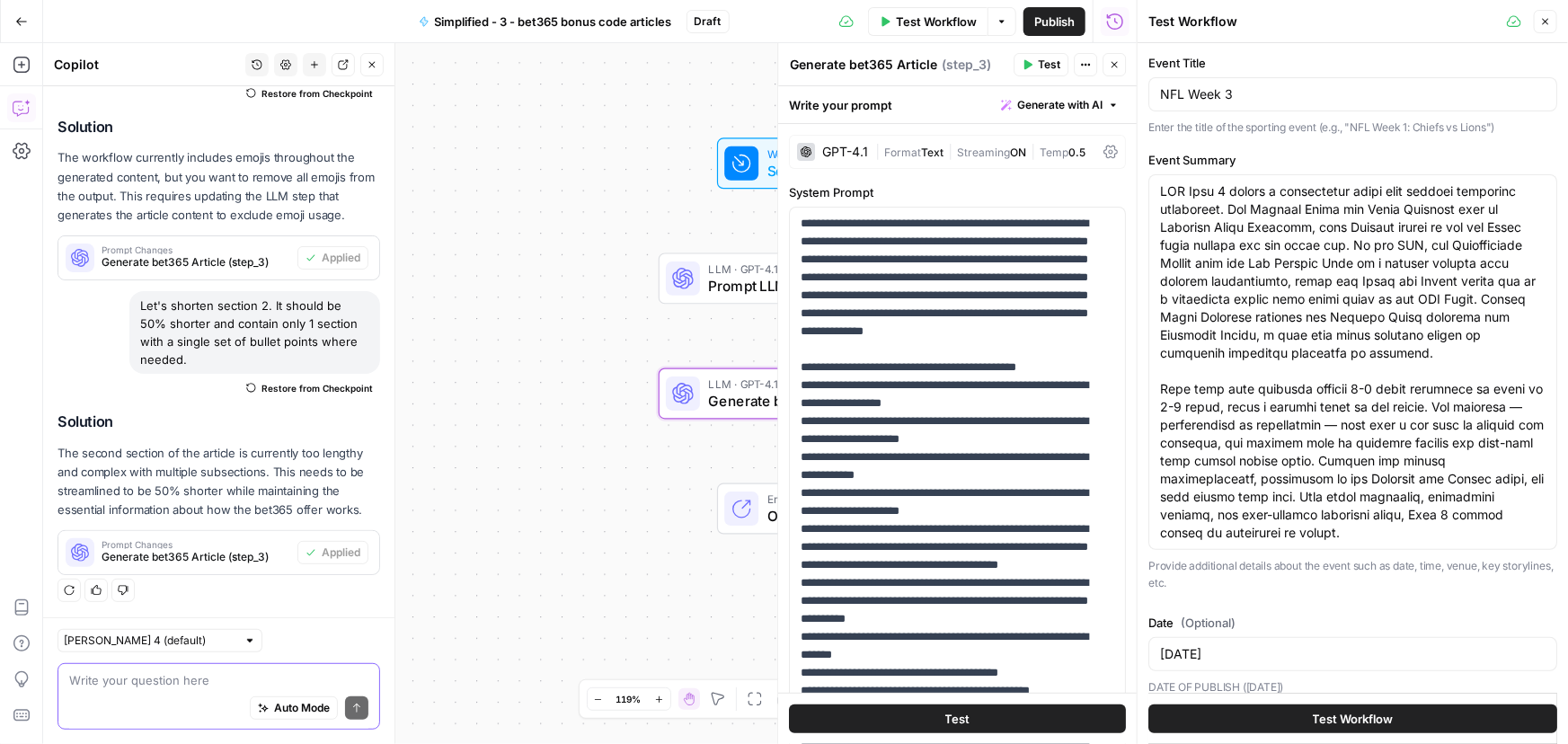
click at [1375, 723] on span "Test Workflow" at bounding box center [1353, 719] width 81 height 18
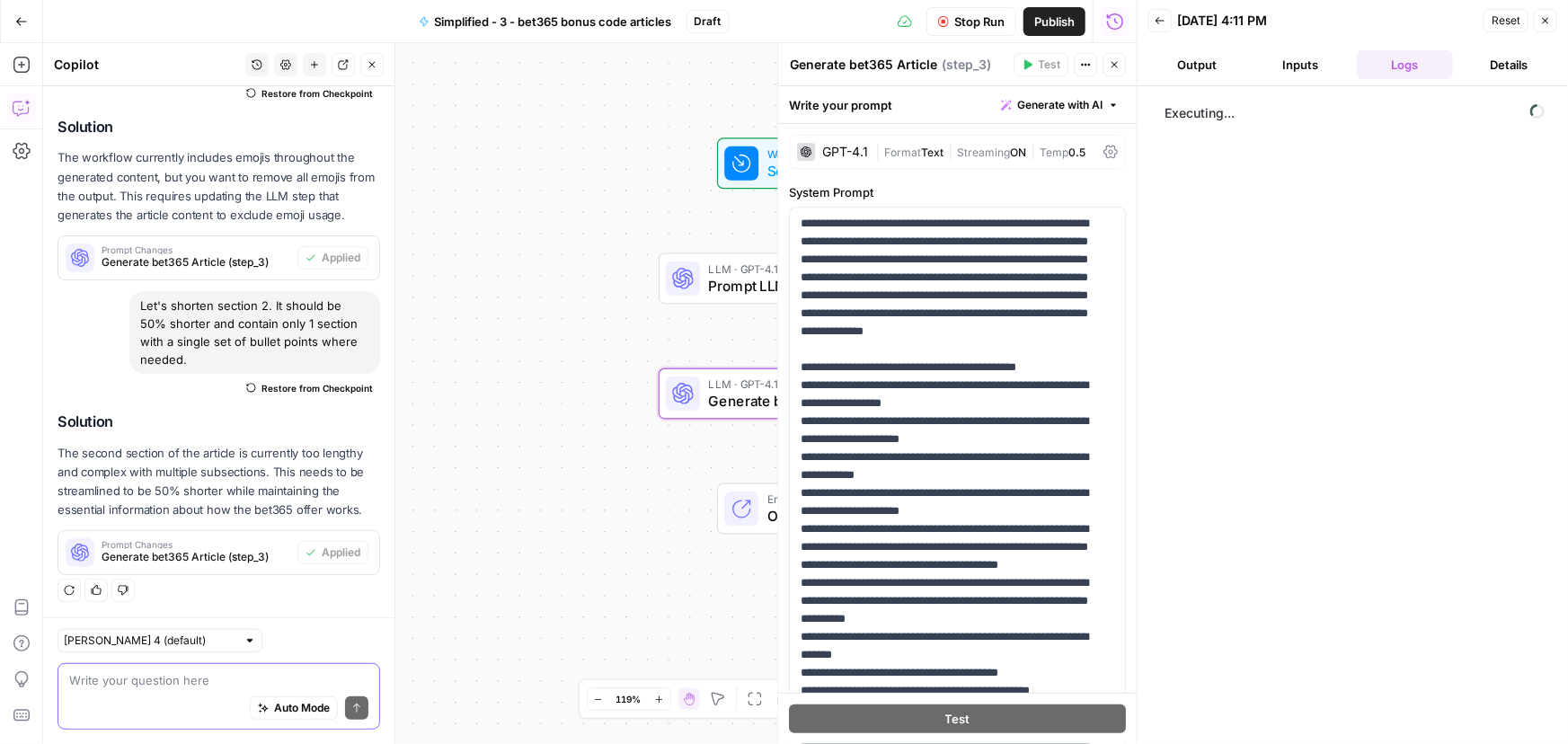
click at [1204, 62] on button "Output" at bounding box center [1197, 64] width 97 height 29
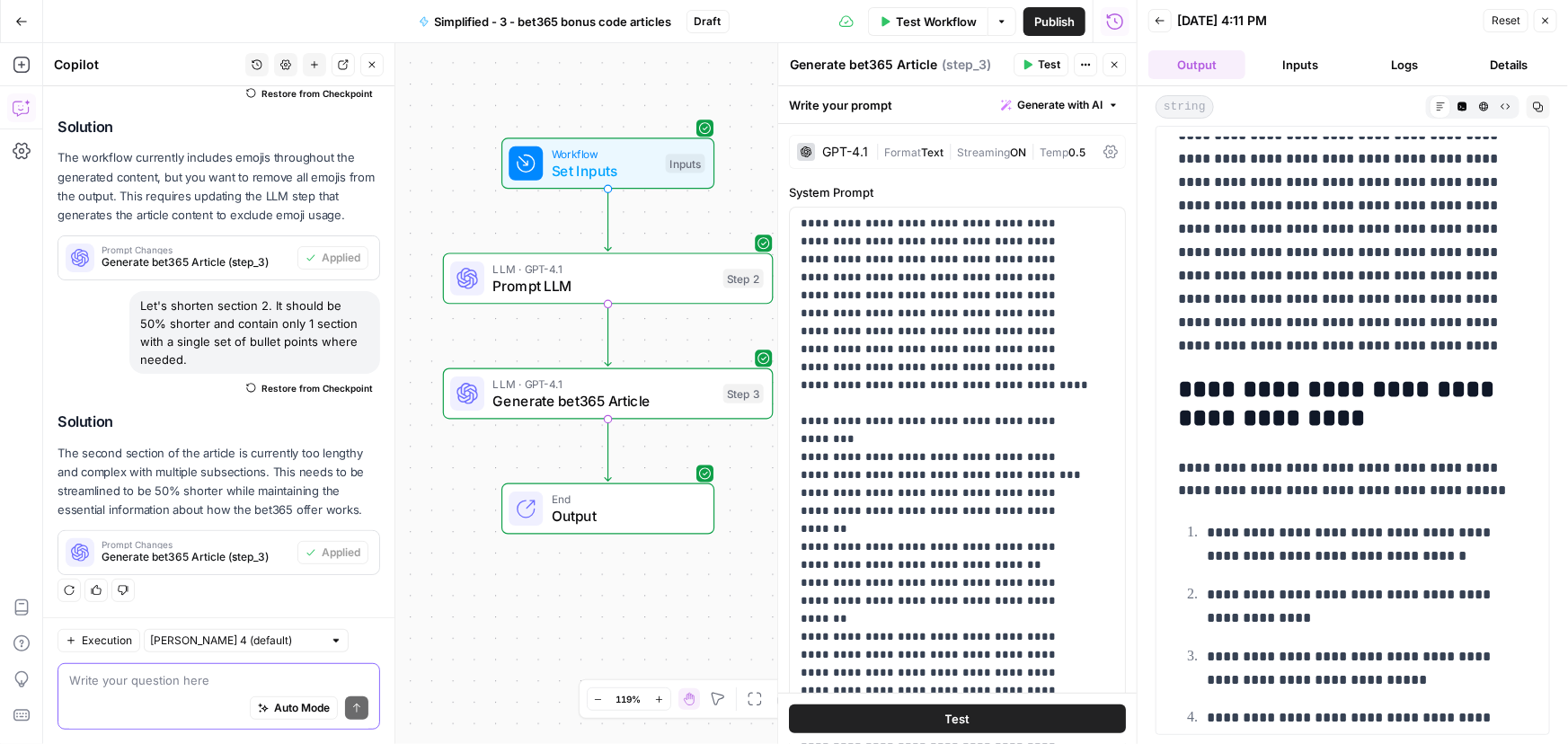
scroll to position [899, 0]
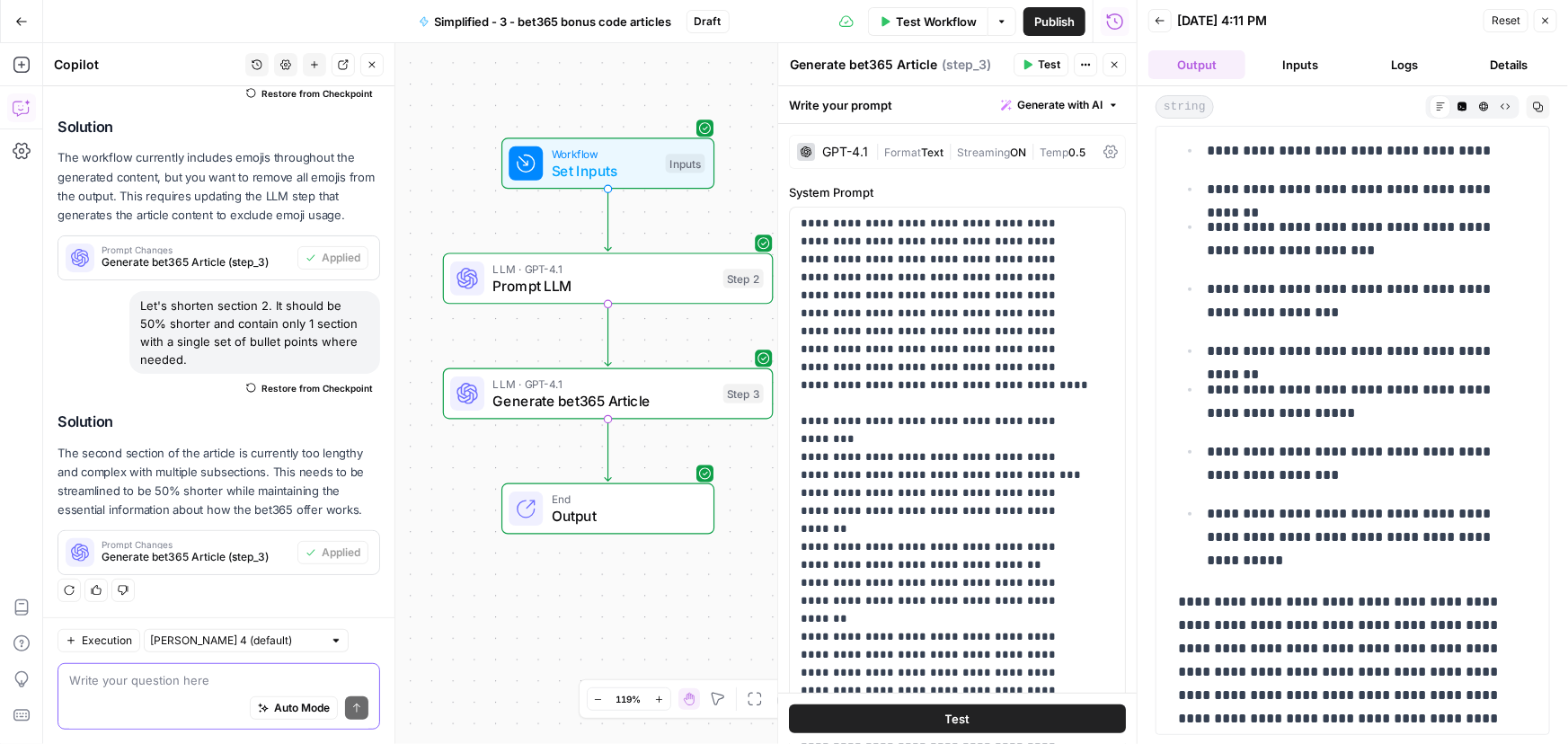
click at [161, 663] on div "Write your question here Auto Mode Send" at bounding box center [219, 695] width 323 height 66
click at [167, 677] on textarea at bounding box center [219, 681] width 299 height 18
paste textarea "I like the format of section 2 in the test, but it's still too long"
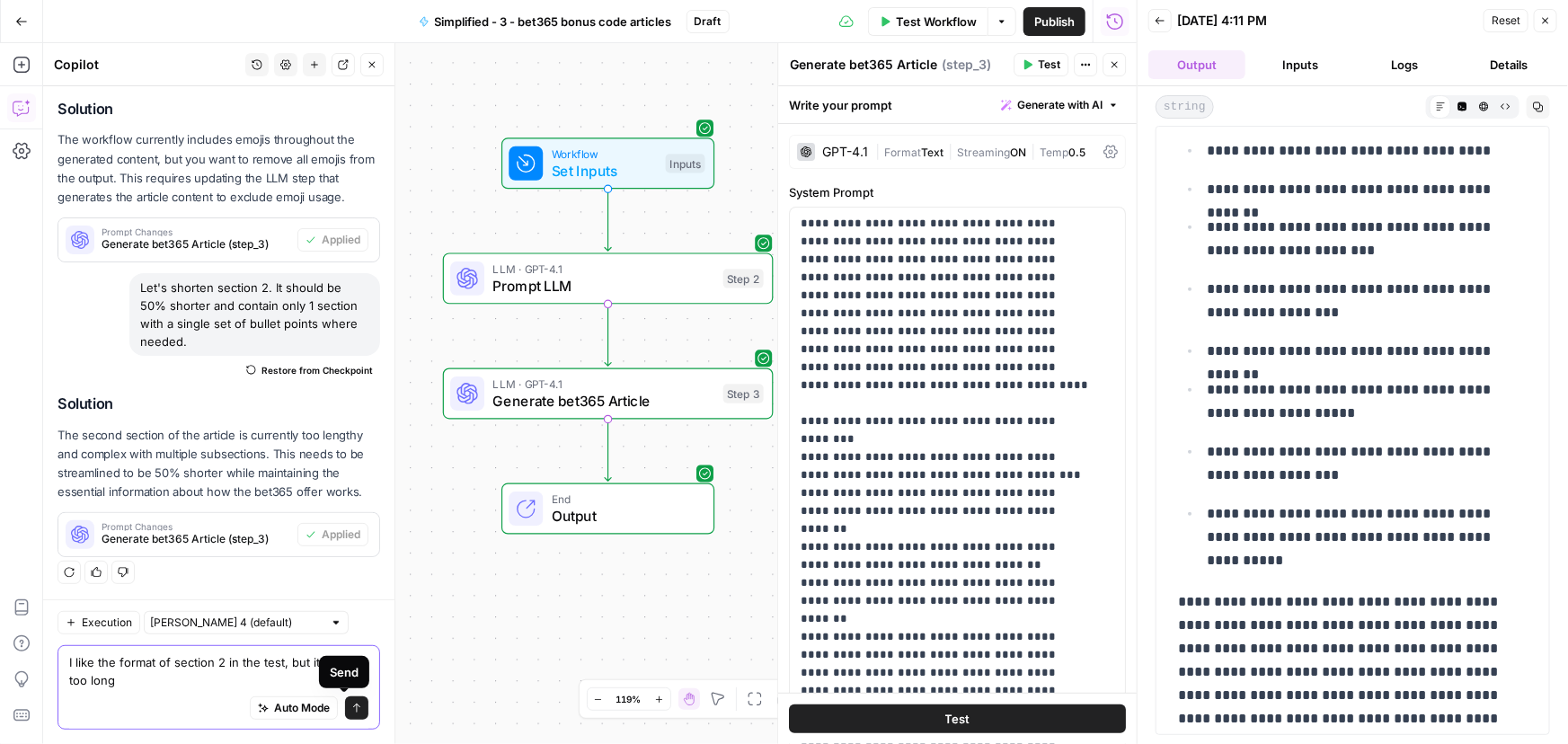
type textarea "I like the format of section 2 in the test, but it's still too long"
click at [352, 710] on icon "submit" at bounding box center [357, 707] width 11 height 11
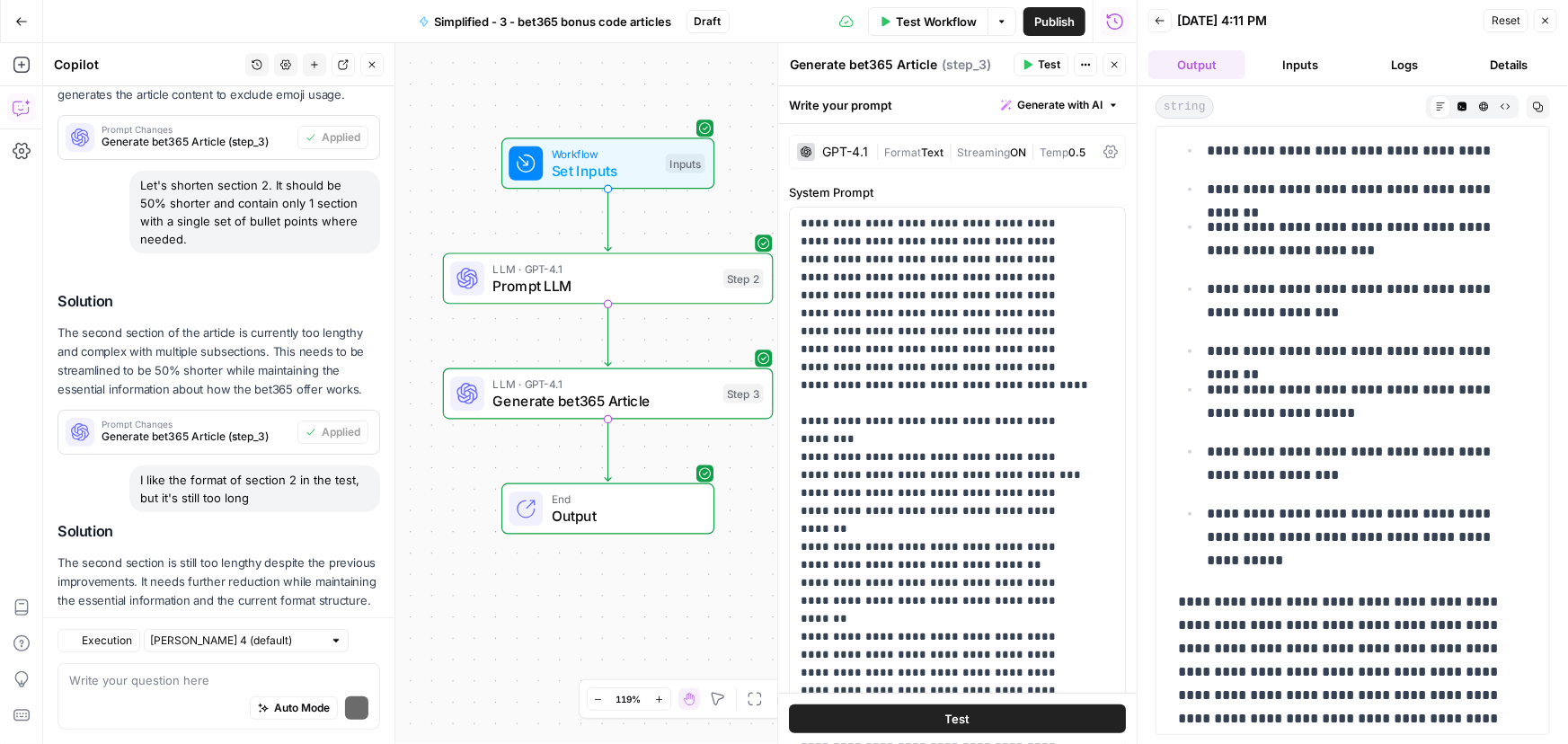
scroll to position [410, 0]
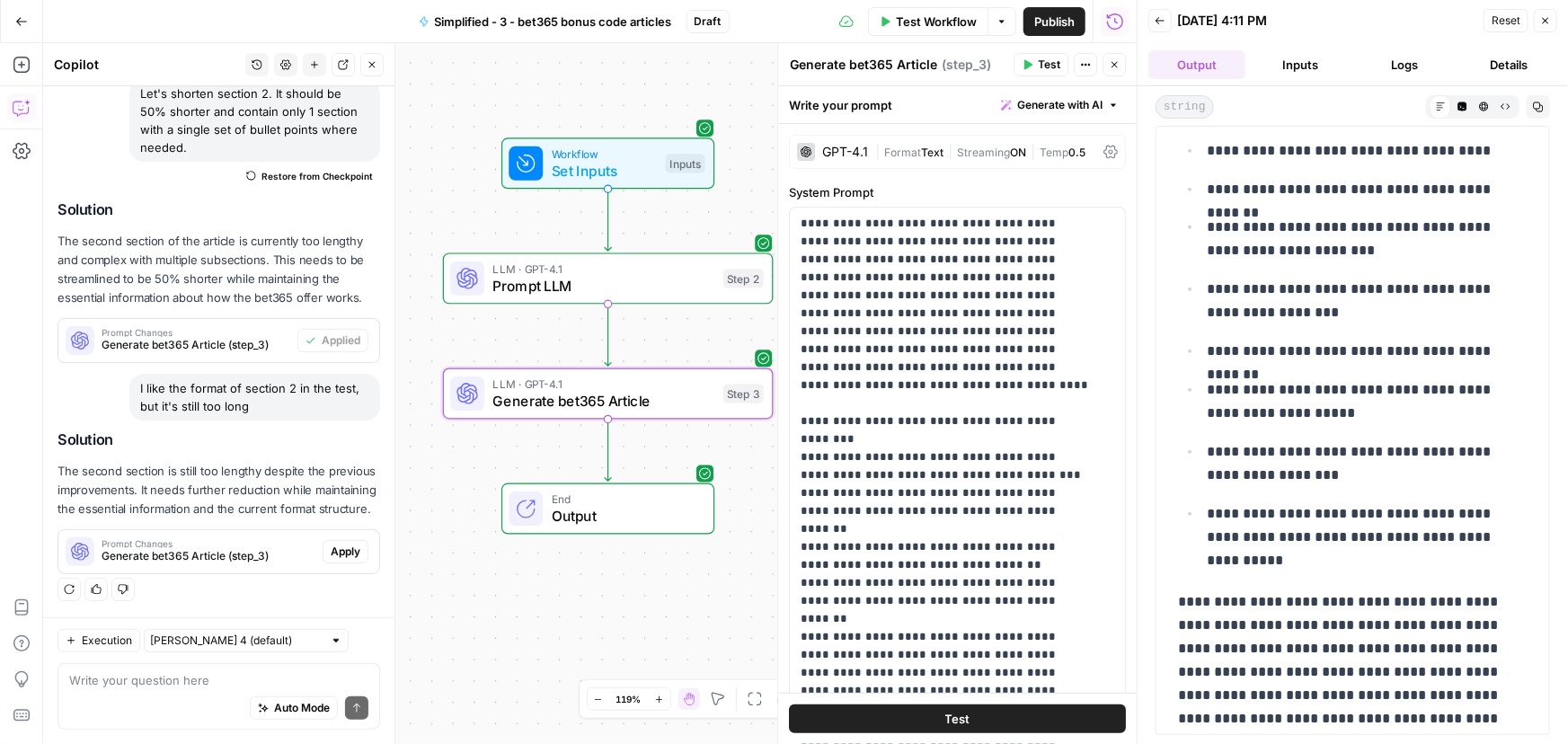
click at [331, 548] on span "Apply" at bounding box center [346, 552] width 30 height 16
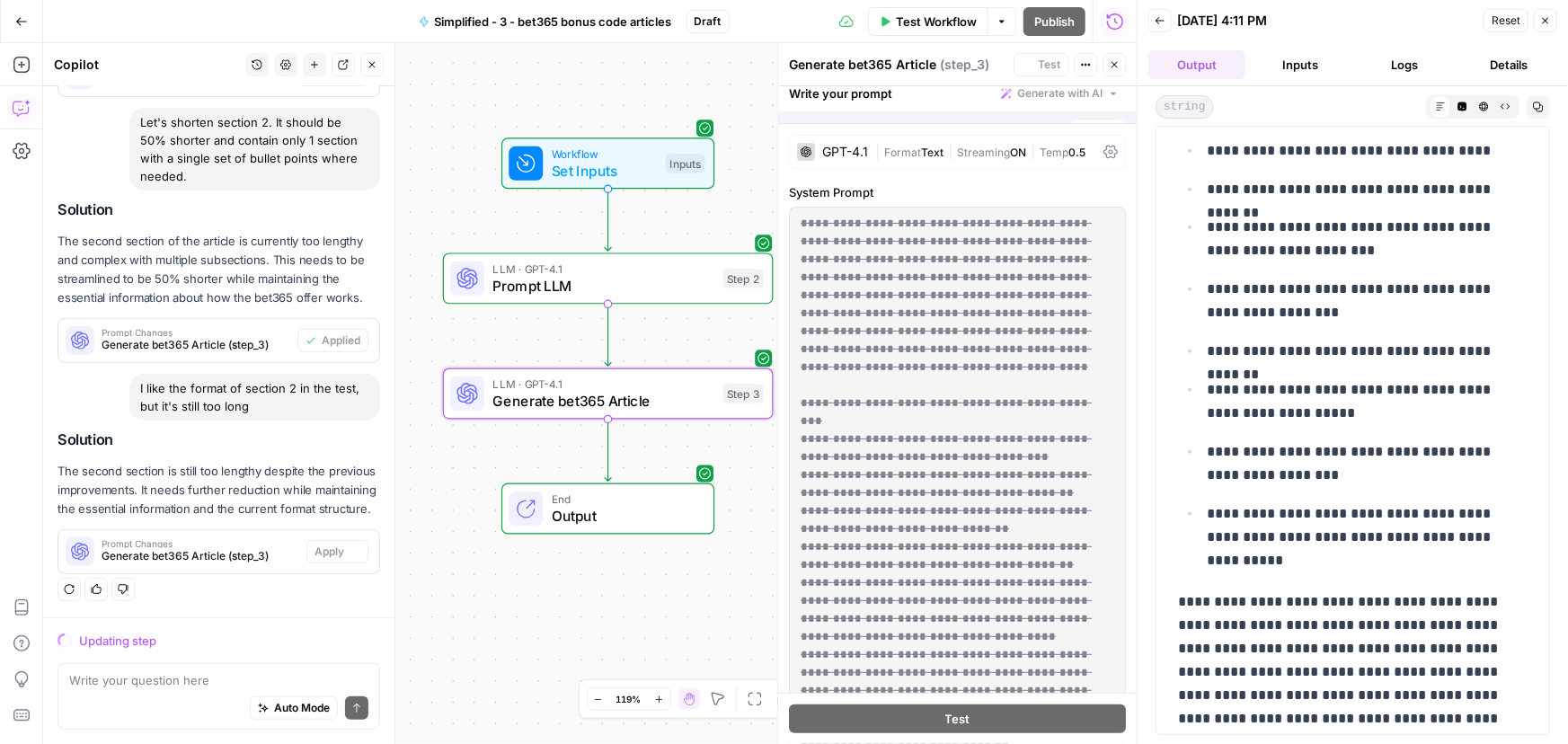
scroll to position [352, 0]
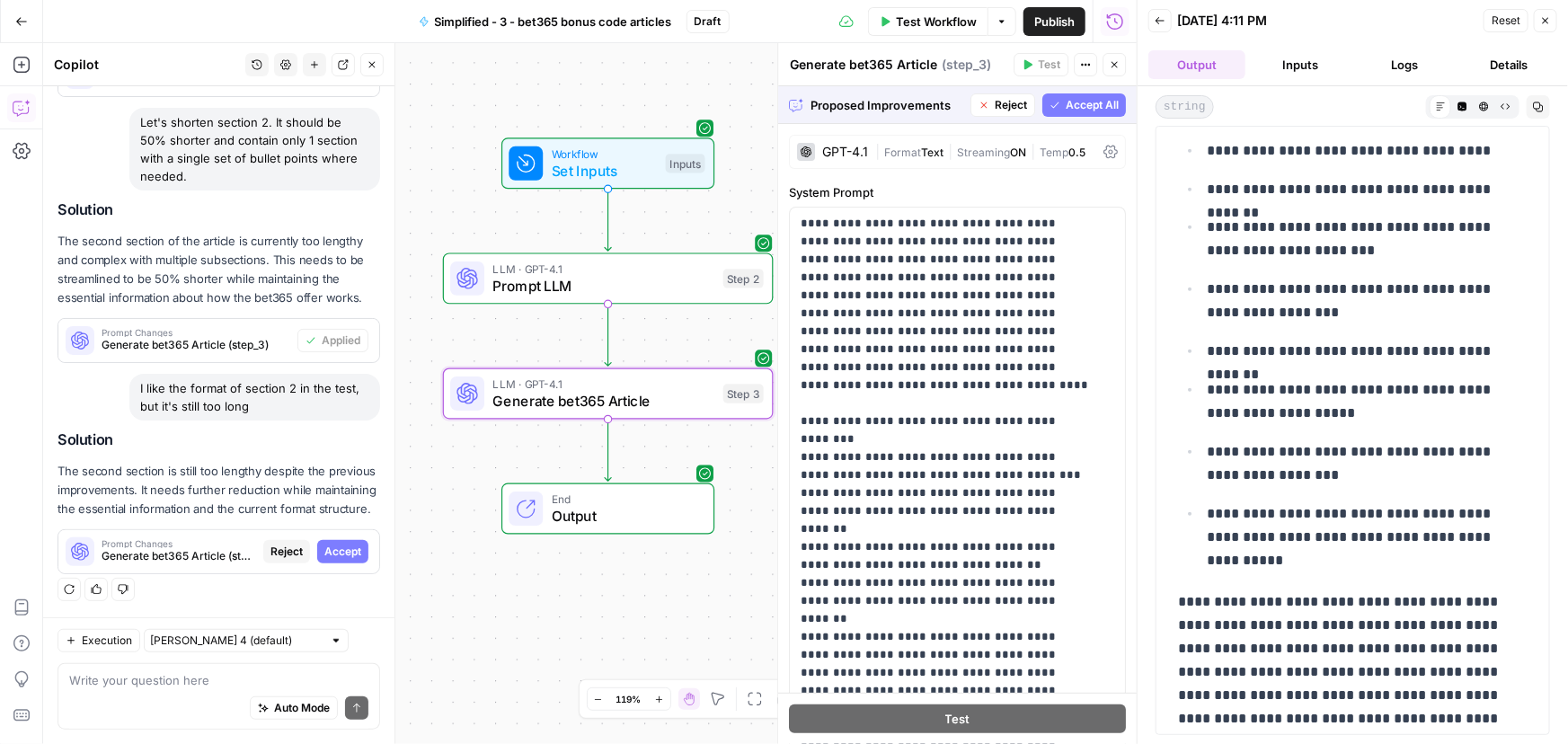
click at [339, 548] on span "Accept" at bounding box center [342, 552] width 37 height 16
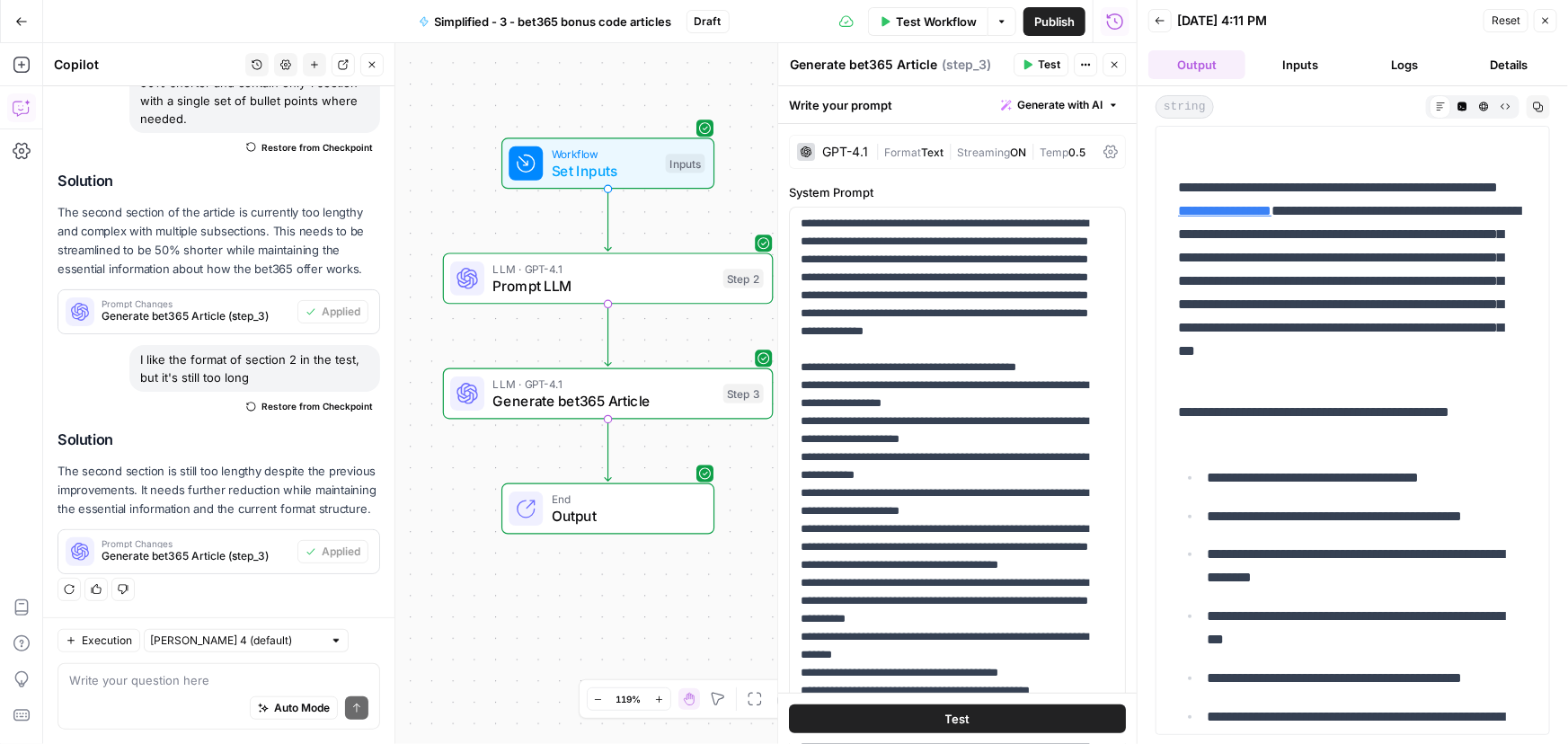
scroll to position [899, 0]
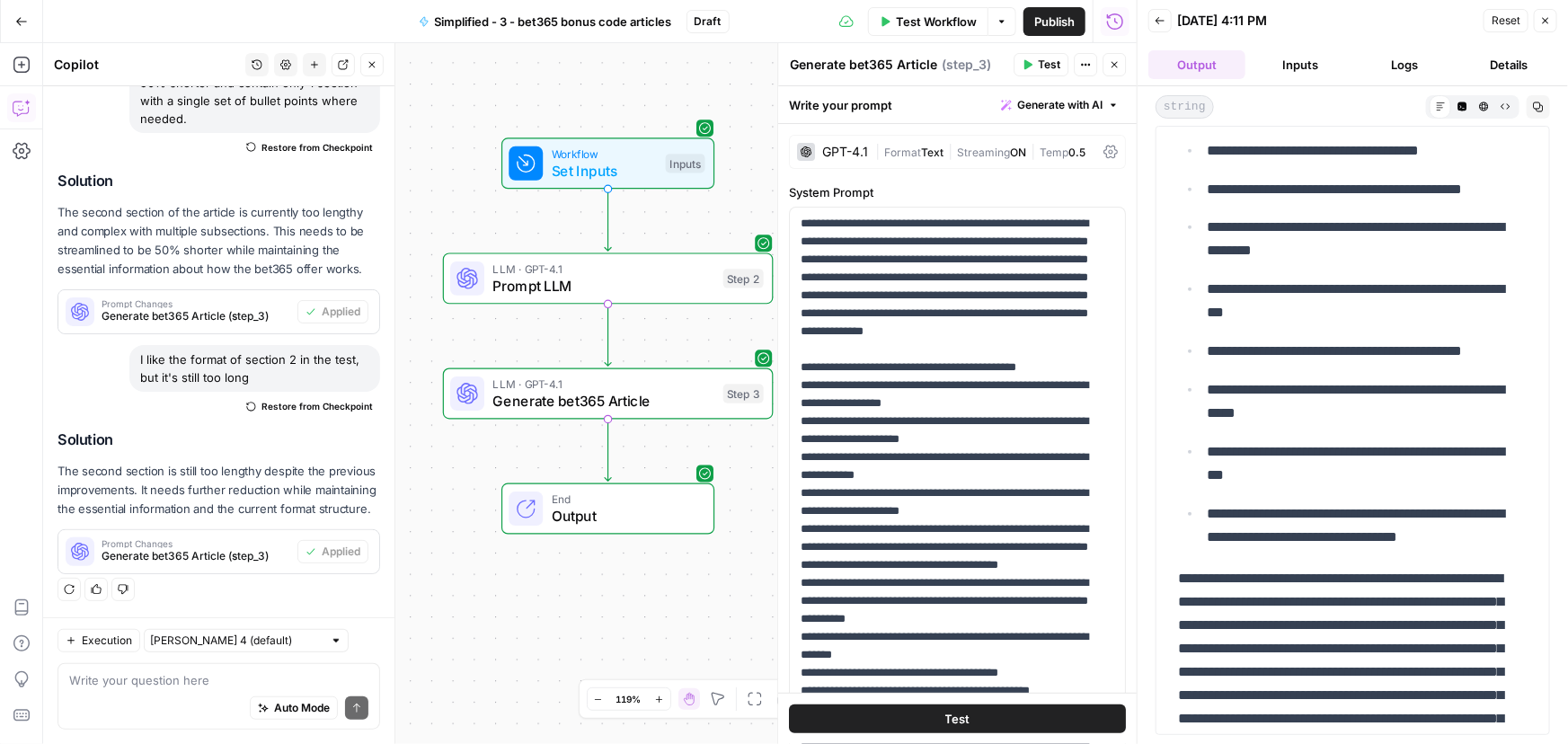
click at [952, 19] on span "Test Workflow" at bounding box center [936, 22] width 81 height 18
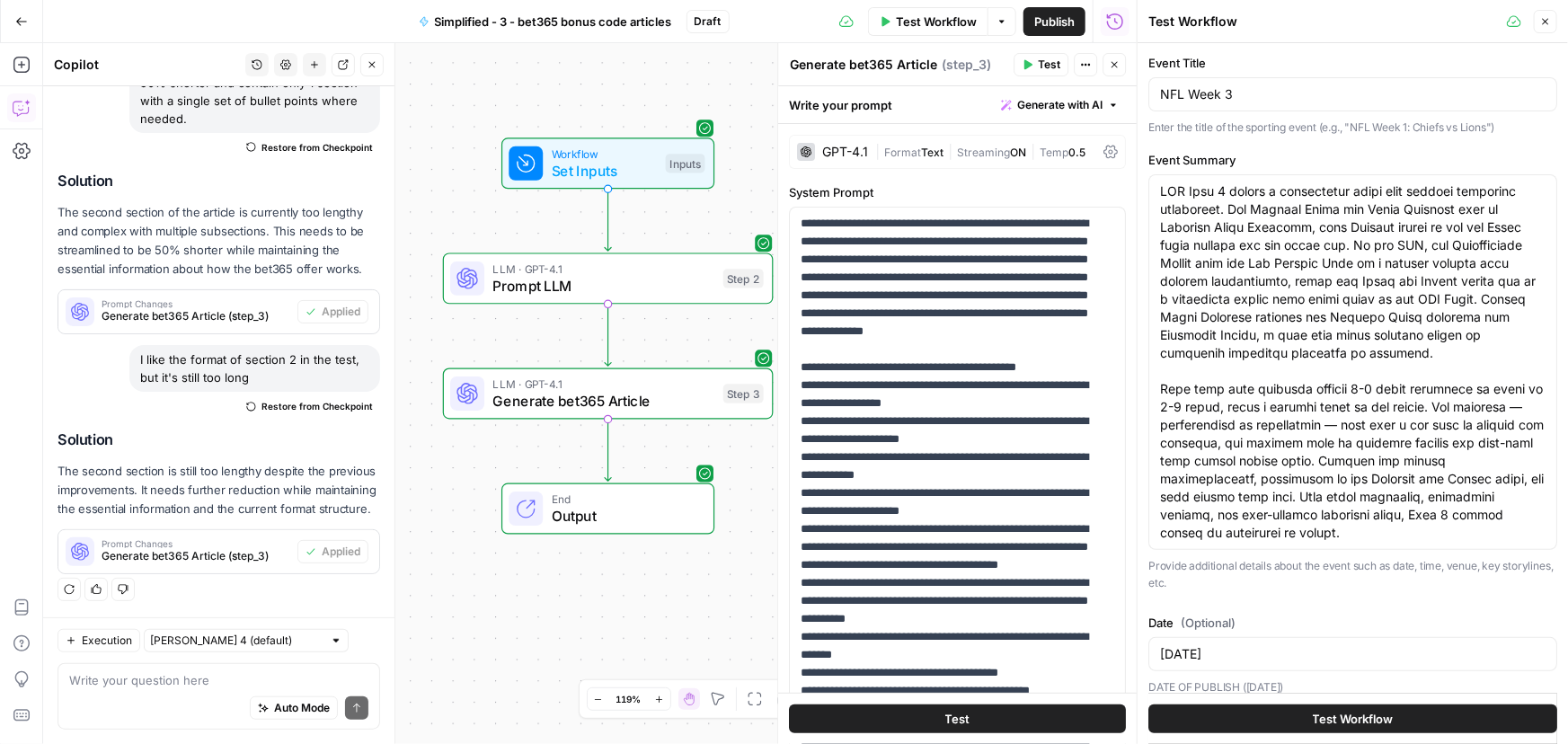
click at [1405, 727] on button "Test Workflow" at bounding box center [1352, 718] width 409 height 29
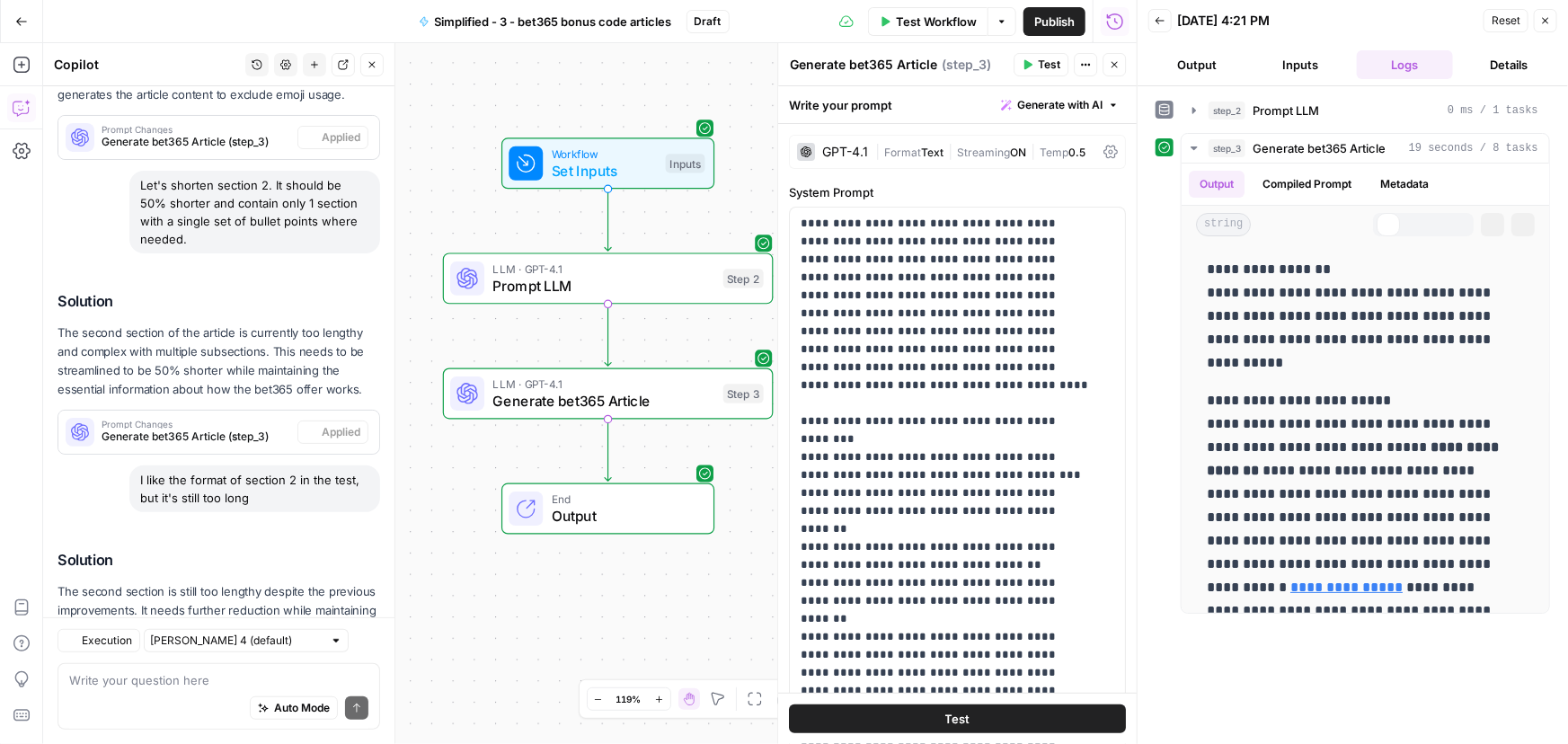
scroll to position [439, 0]
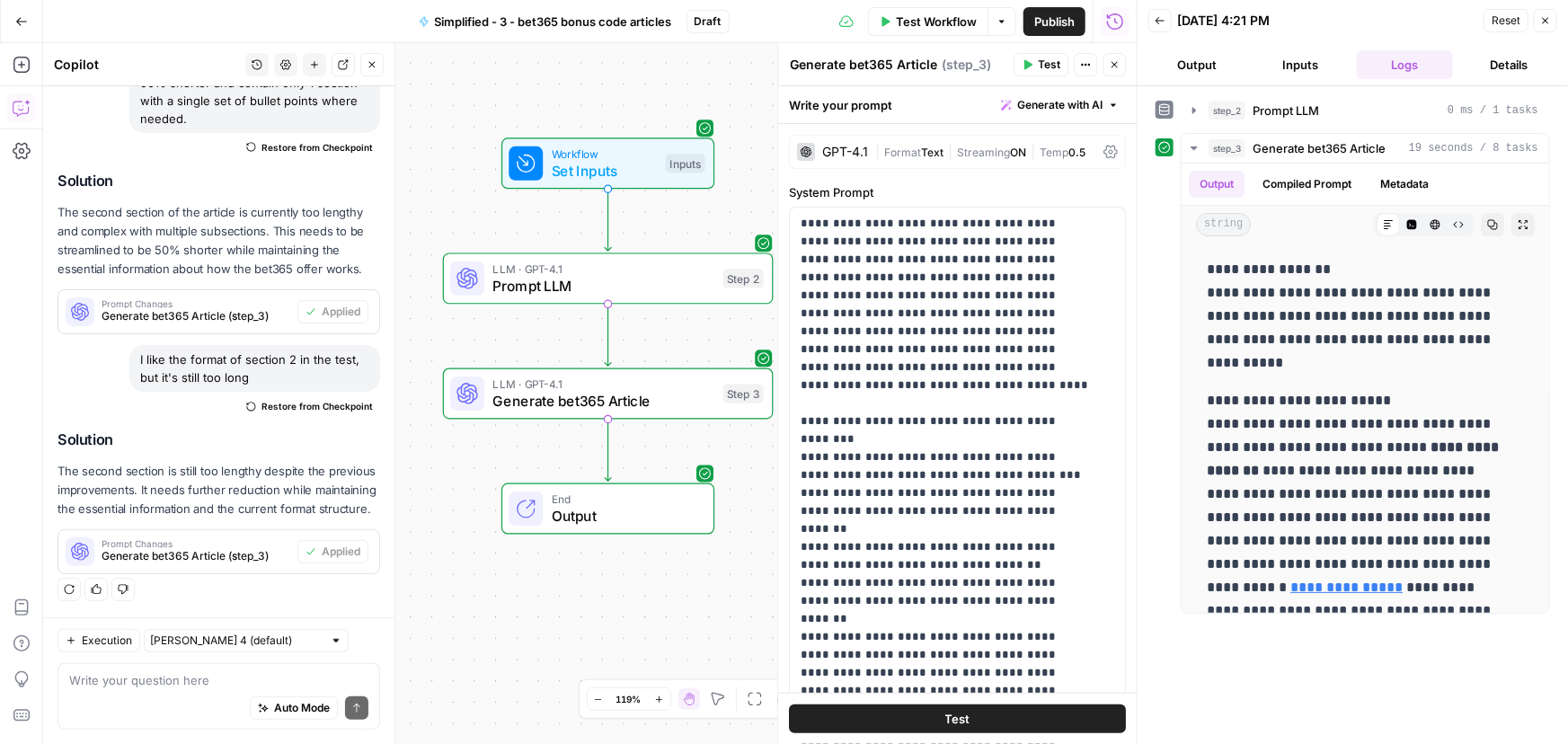
click at [1212, 66] on button "Output" at bounding box center [1197, 64] width 97 height 29
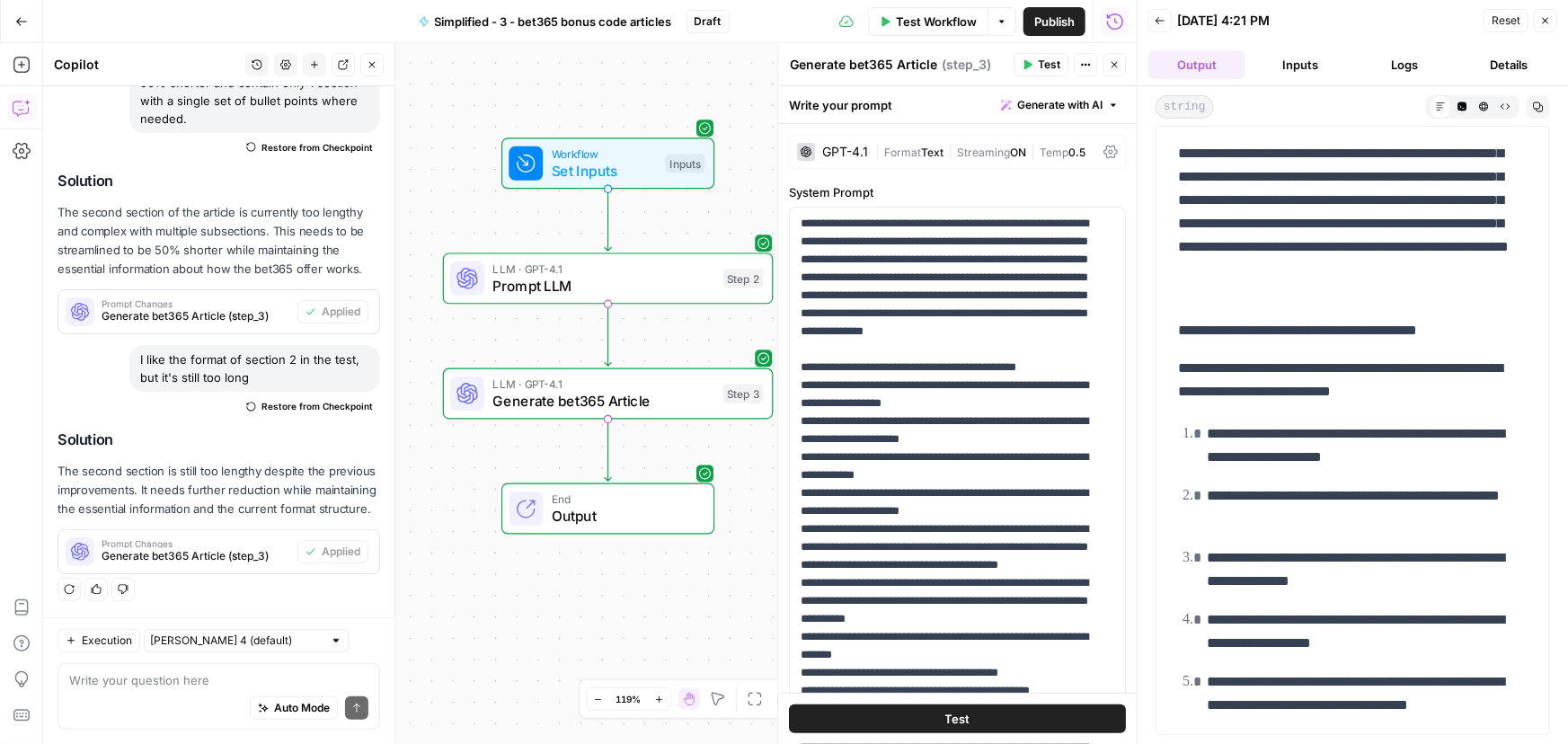
scroll to position [1108, 0]
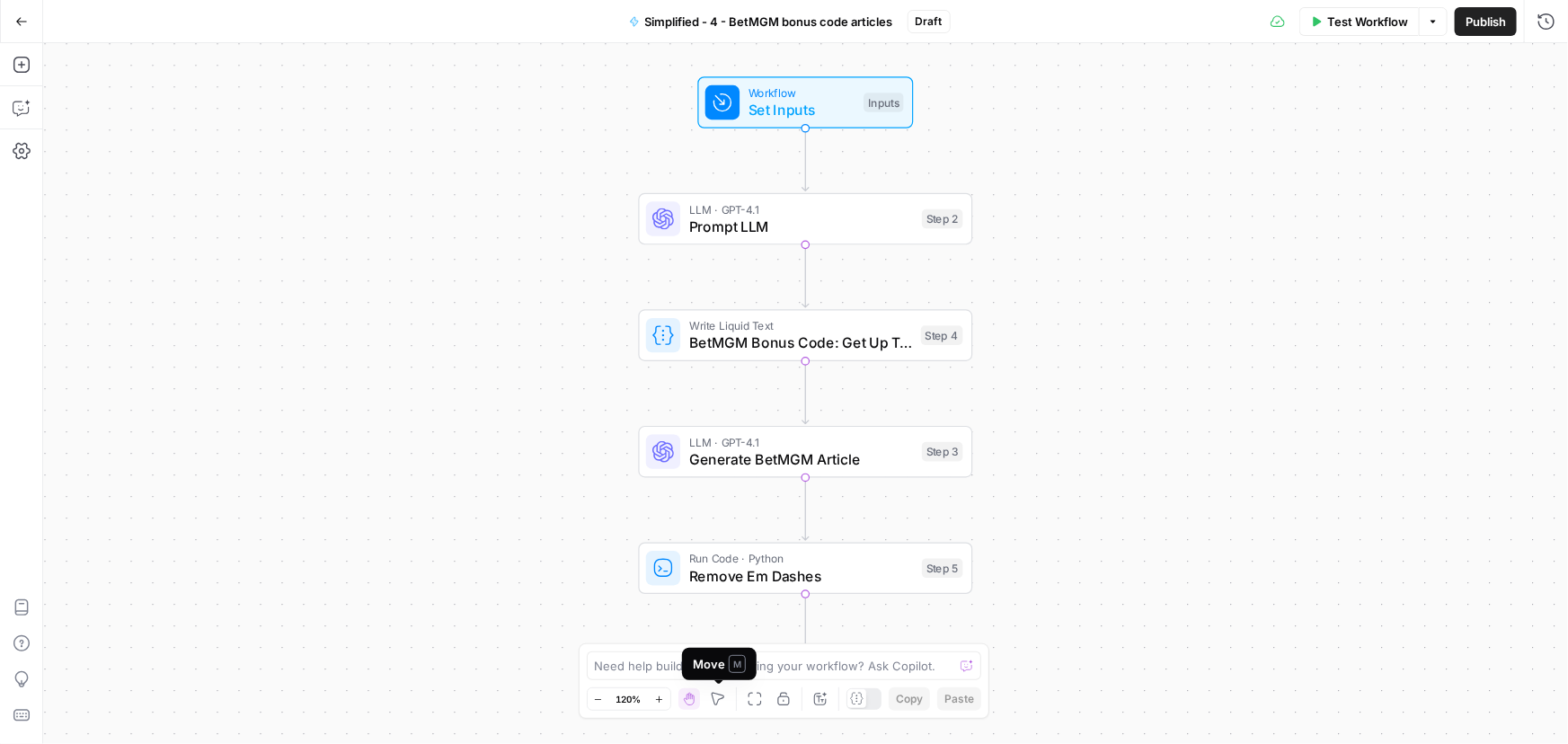
click at [713, 662] on div "Move M" at bounding box center [719, 664] width 53 height 18
click at [638, 661] on textarea at bounding box center [774, 666] width 360 height 18
paste textarea "Remove all emojis from output."
type textarea "Remove all emojis from output."
click at [967, 670] on icon "submit" at bounding box center [967, 666] width 11 height 11
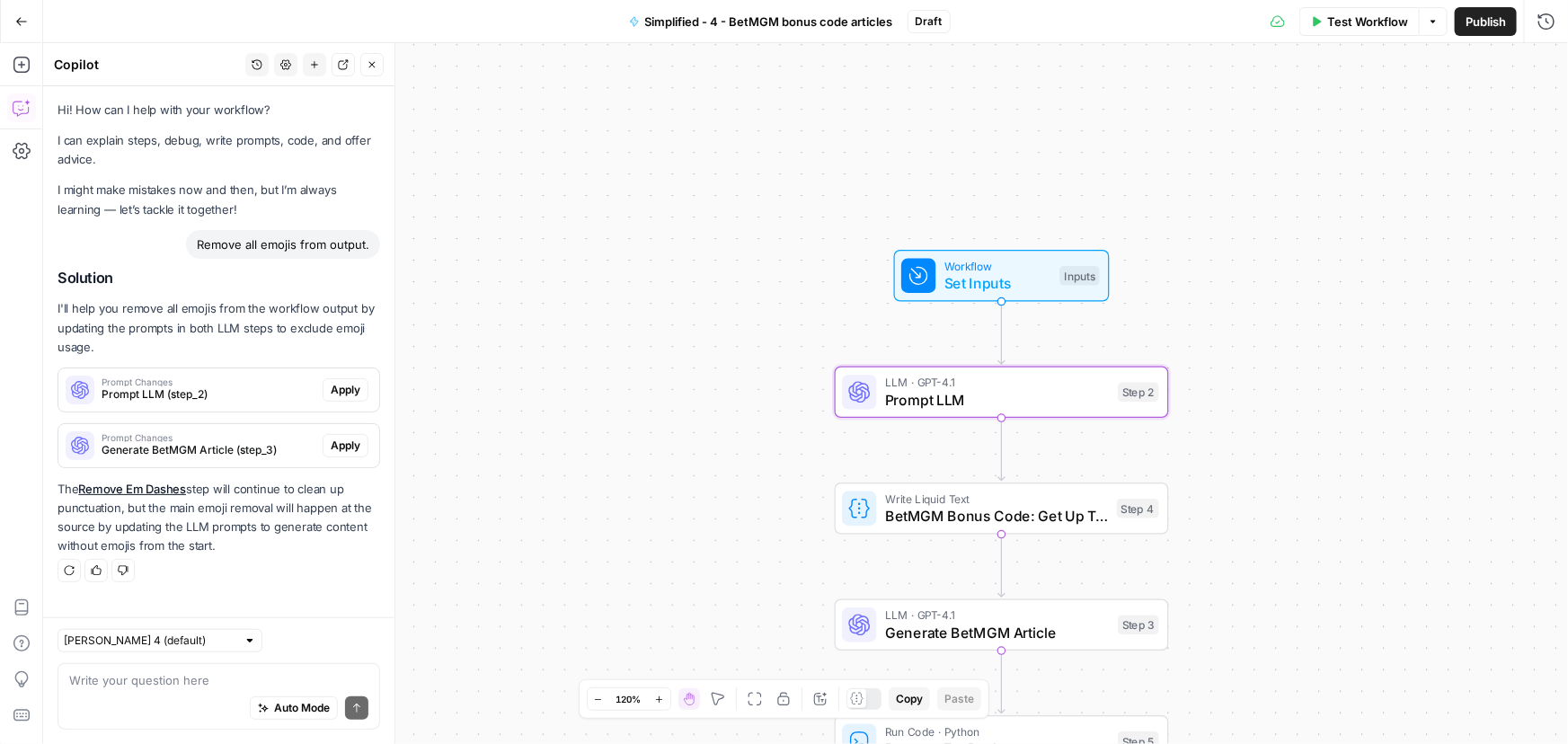
click at [339, 384] on span "Apply" at bounding box center [346, 389] width 30 height 16
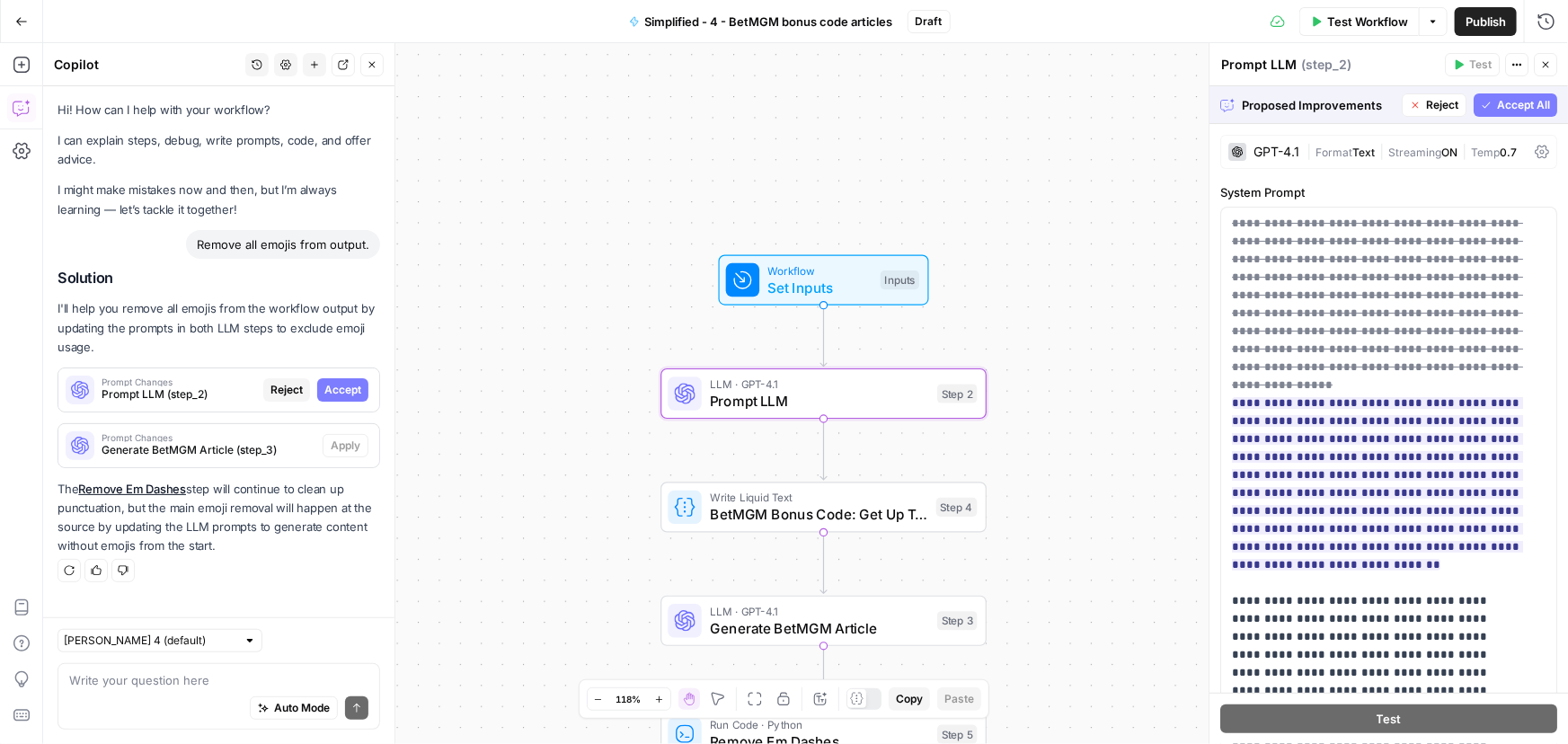
click at [345, 390] on span "Accept" at bounding box center [342, 389] width 37 height 16
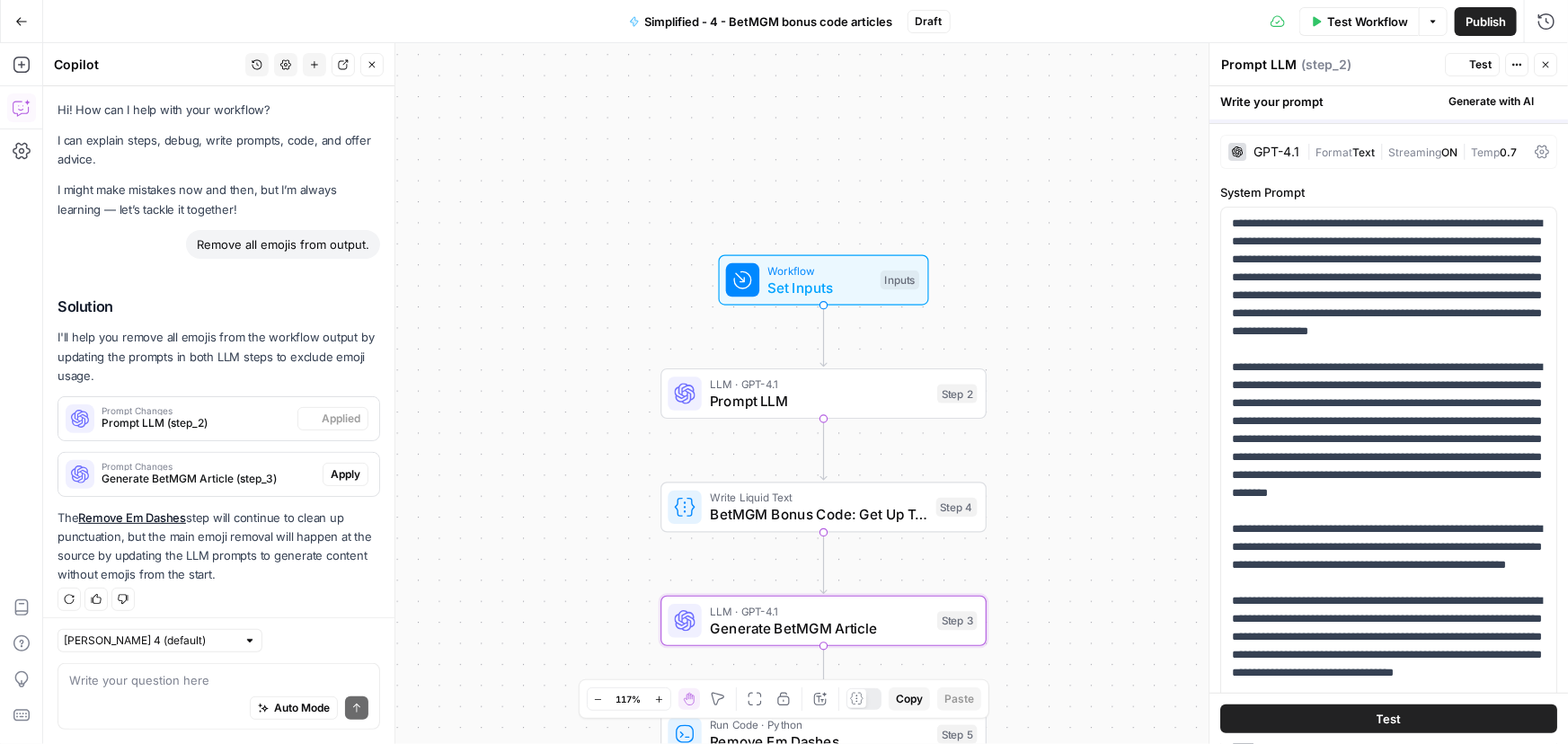
scroll to position [9, 0]
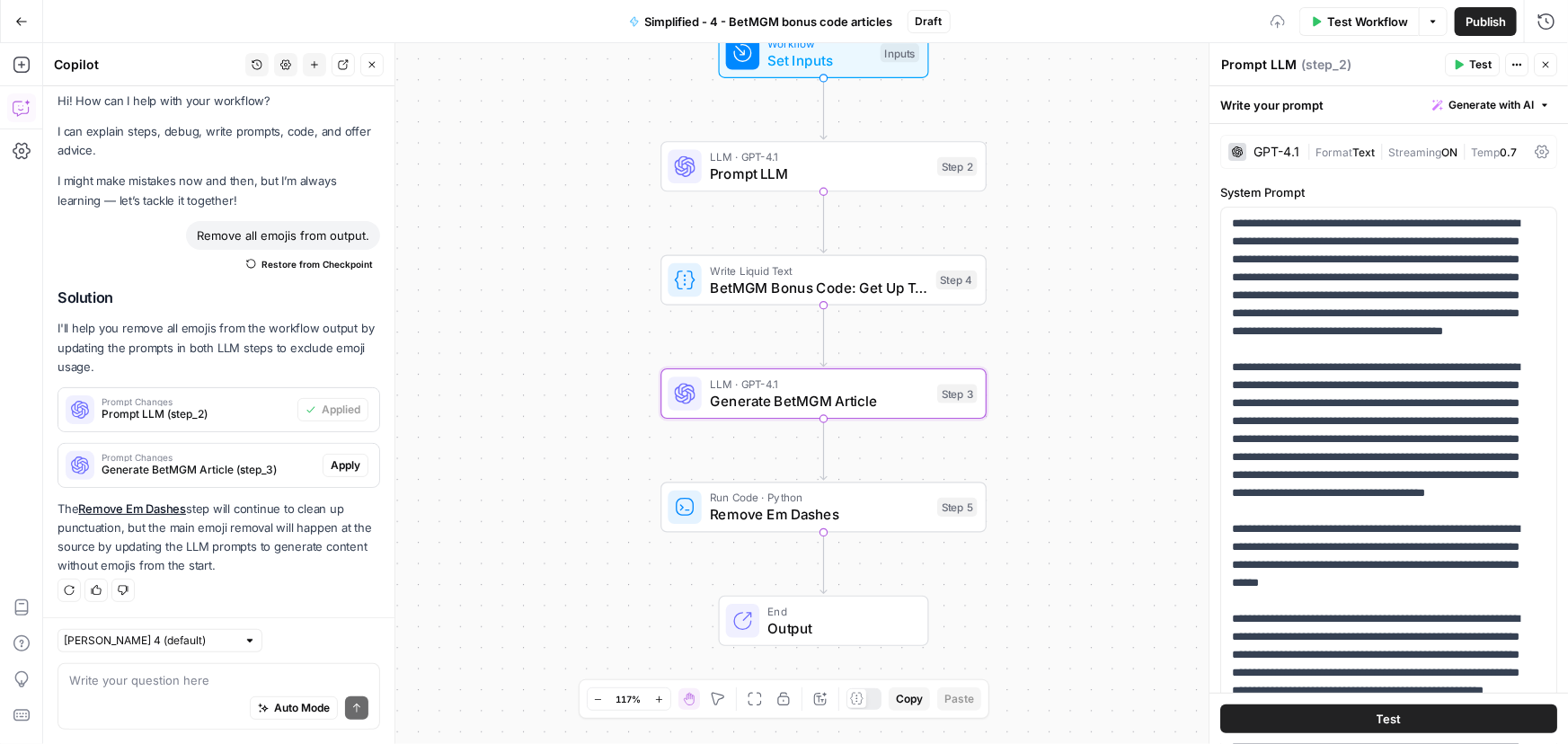
click at [342, 463] on span "Apply" at bounding box center [346, 466] width 30 height 16
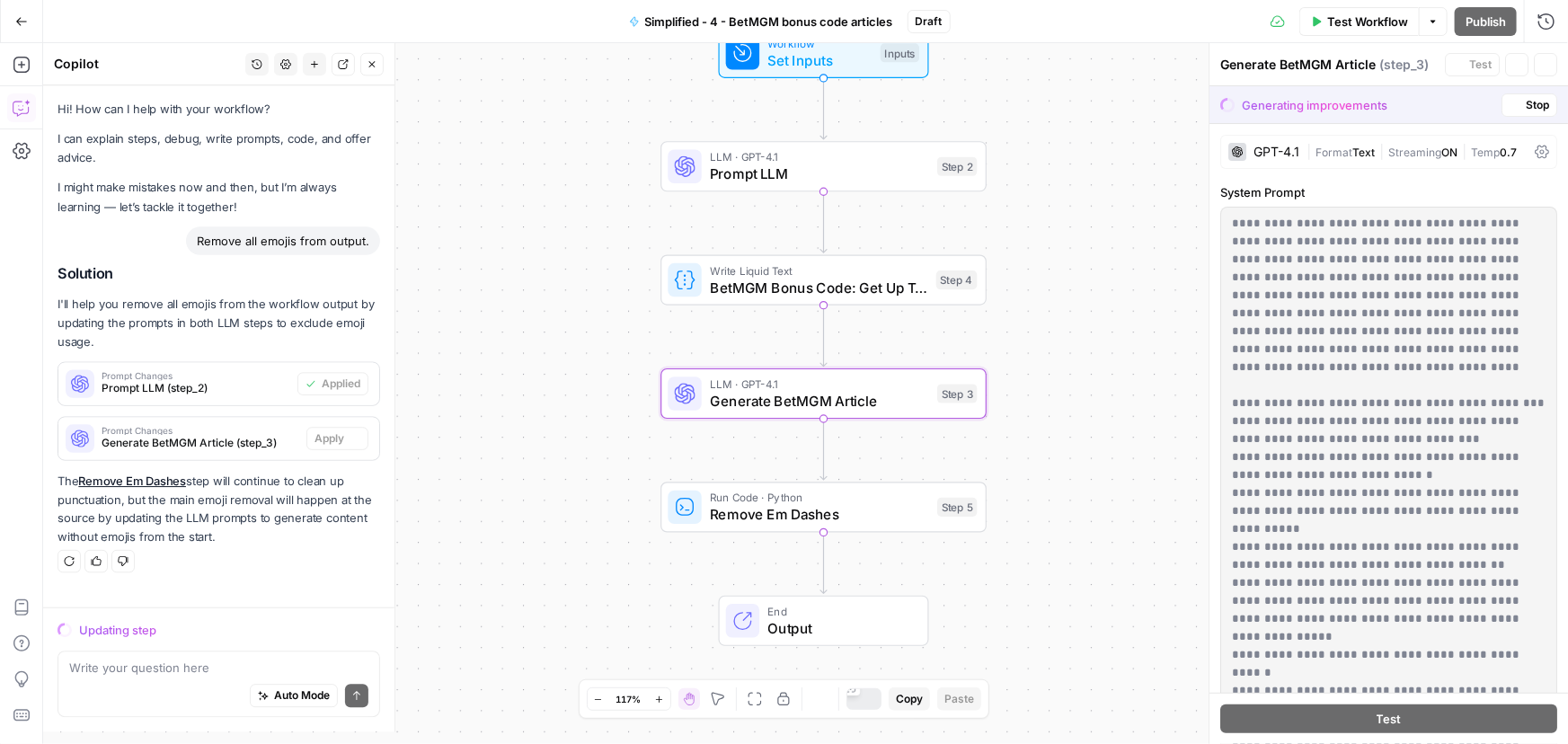
scroll to position [0, 0]
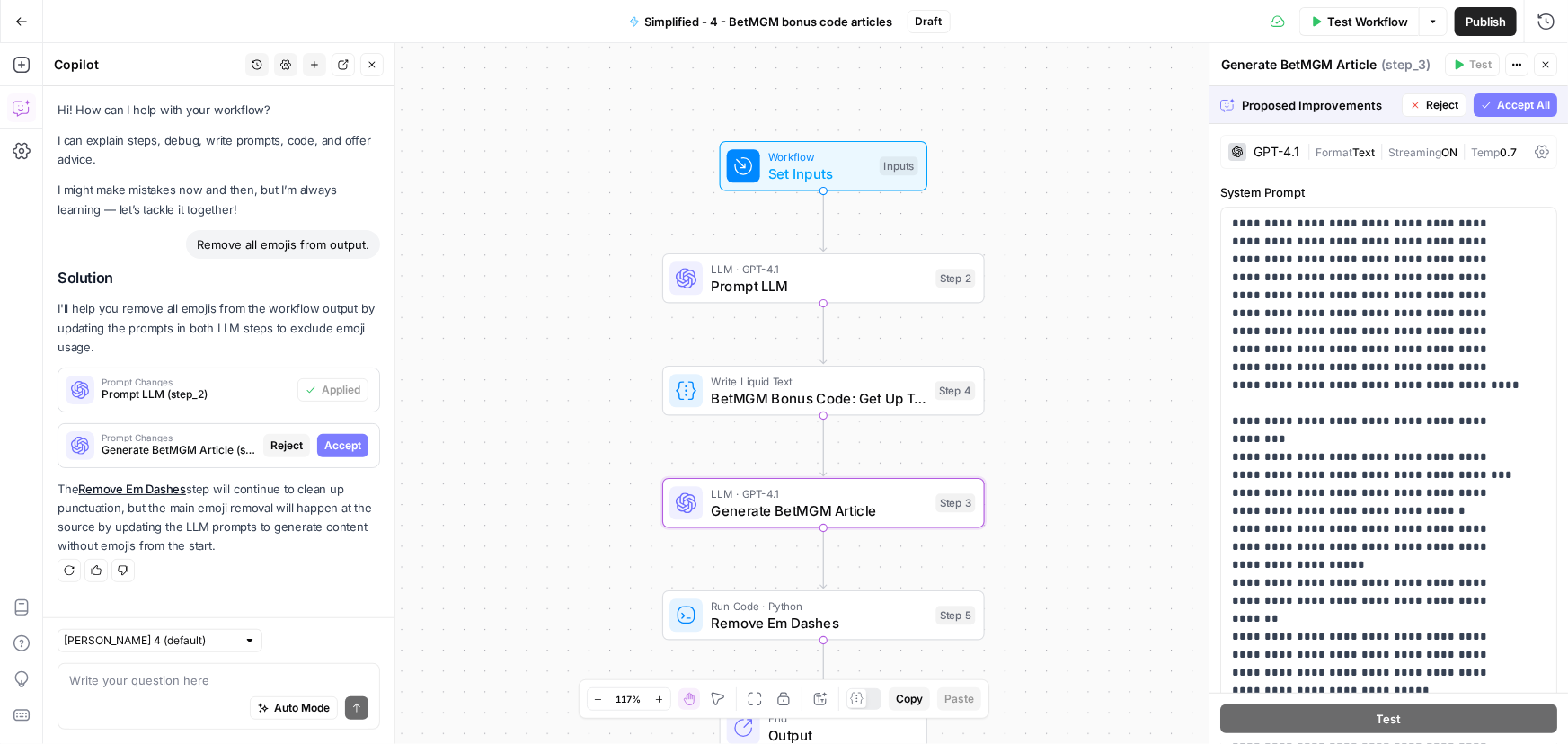
click at [353, 448] on span "Accept" at bounding box center [342, 446] width 37 height 16
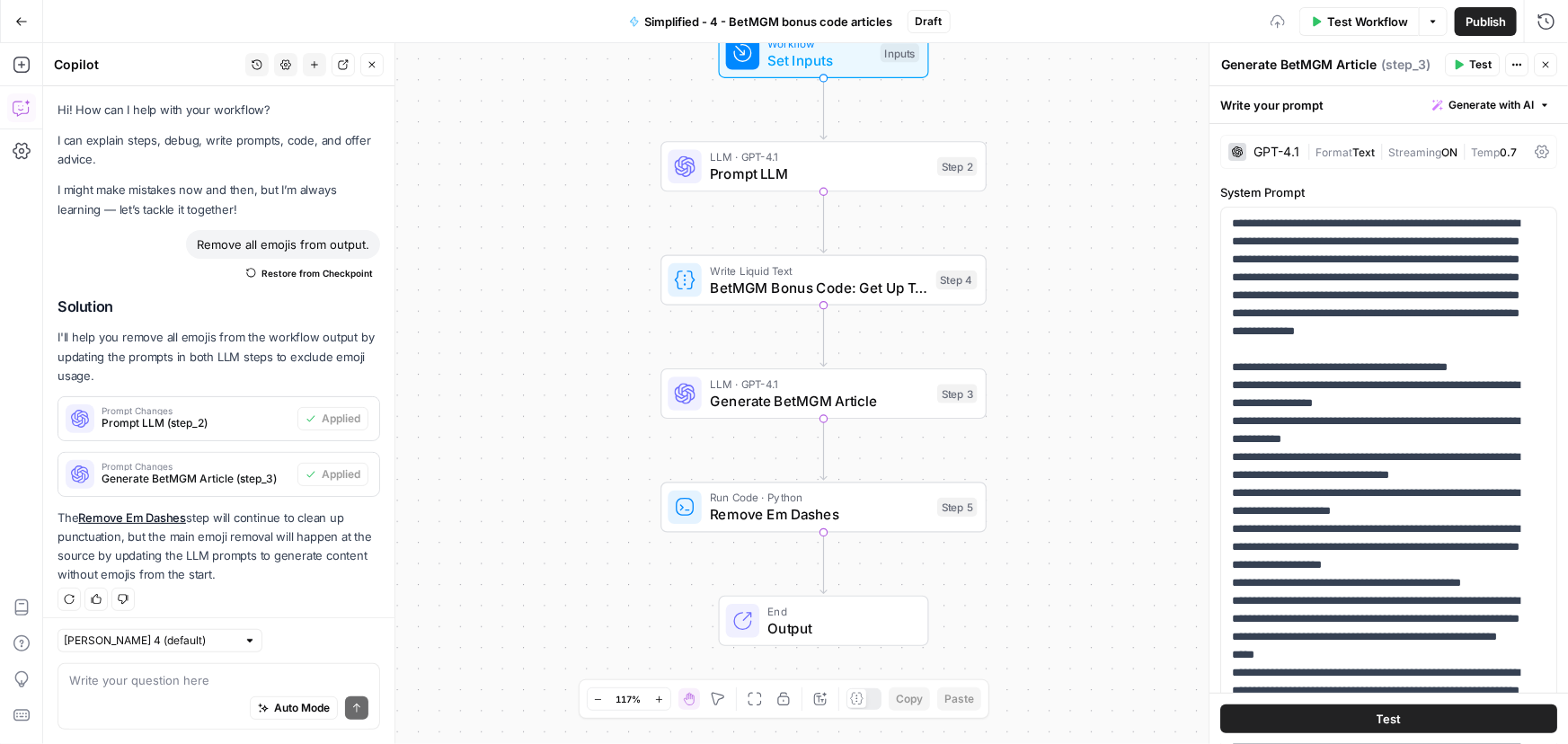
scroll to position [9, 0]
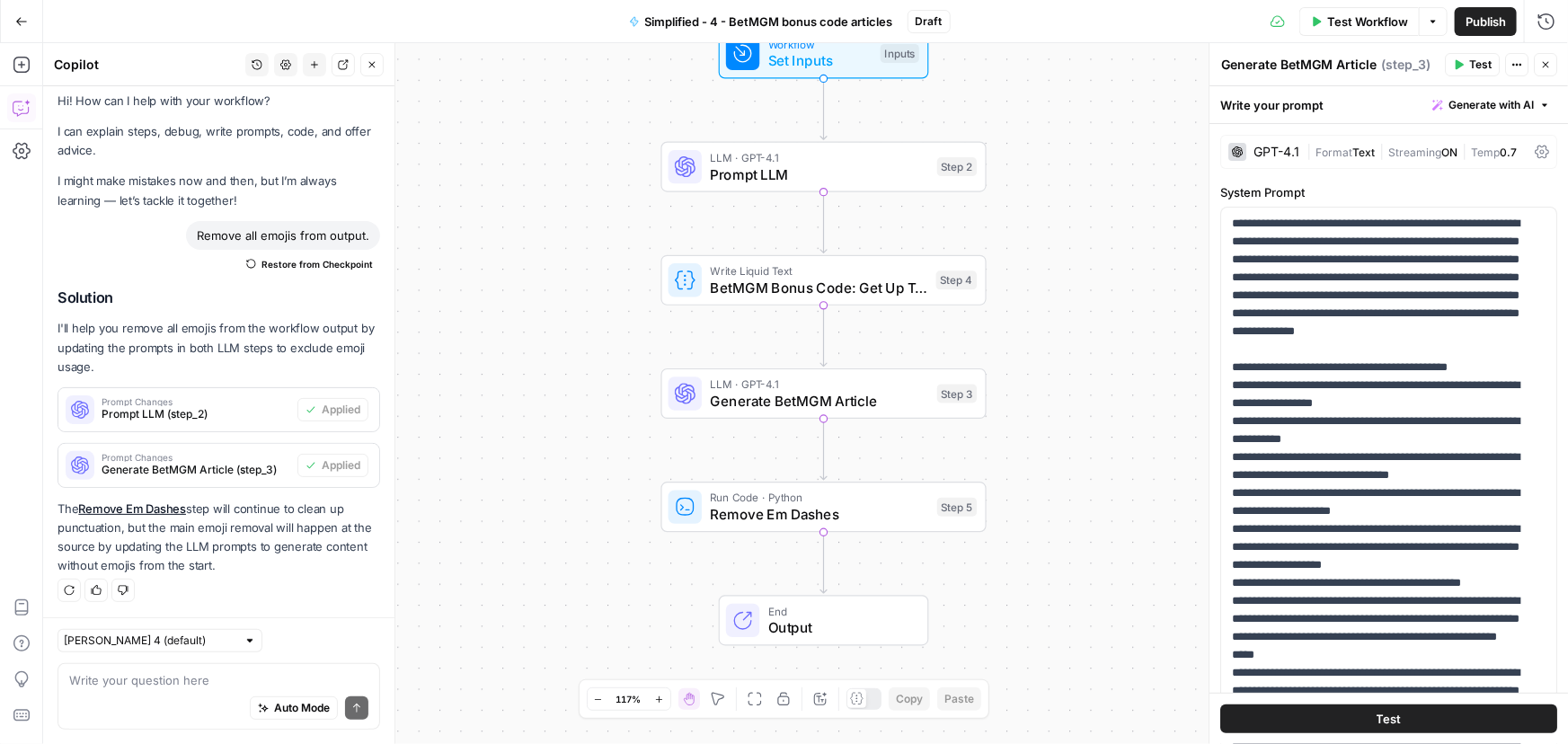
click at [164, 700] on div "Auto Mode Send" at bounding box center [219, 709] width 299 height 40
paste textarea "Let's shorten section 2. It should be 50% shorter and contain only 1 section wi…"
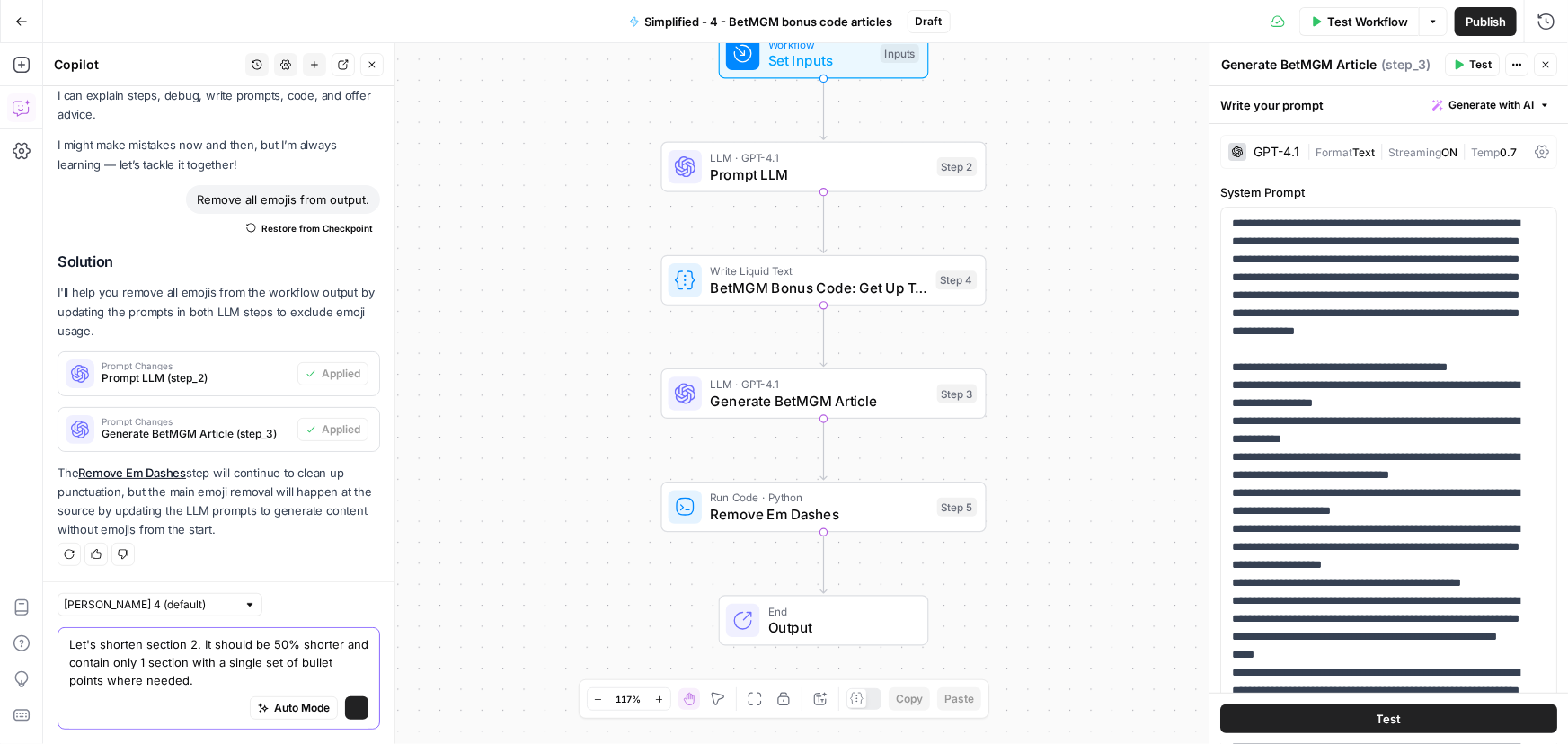
type textarea "Let's shorten section 2. It should be 50% shorter and contain only 1 section wi…"
click at [351, 709] on button "Send" at bounding box center [357, 708] width 24 height 24
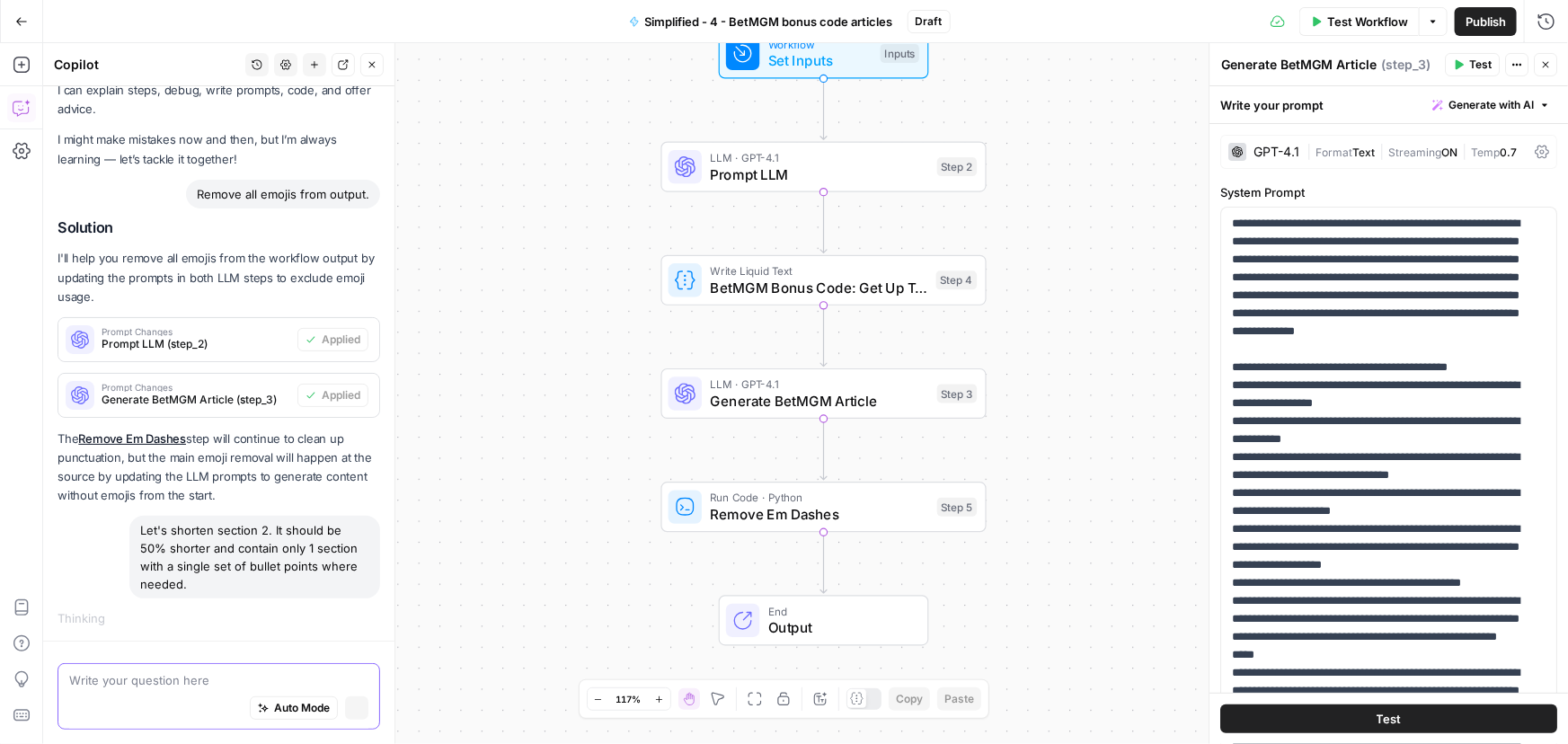
scroll to position [51, 0]
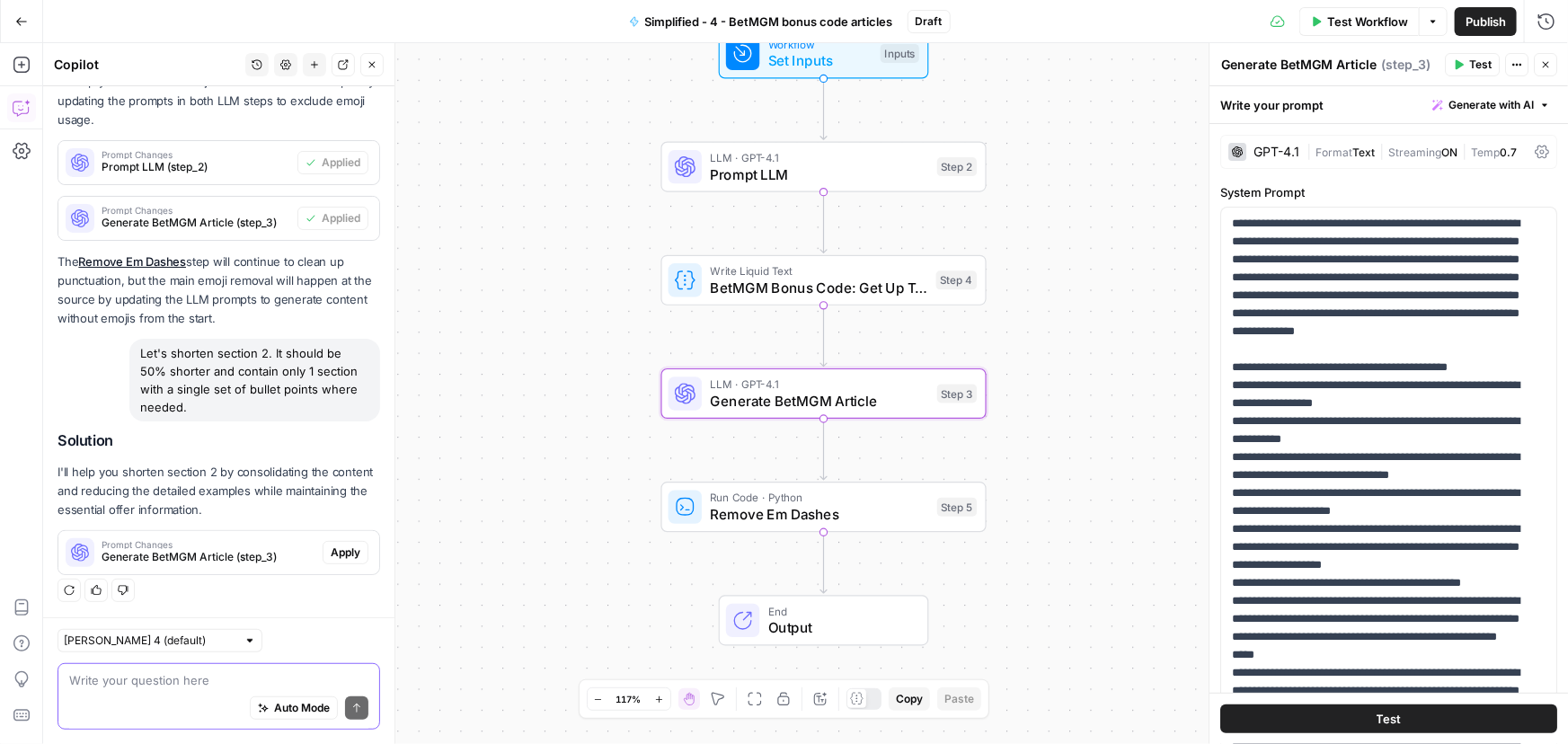
click at [343, 560] on button "Apply" at bounding box center [346, 553] width 46 height 24
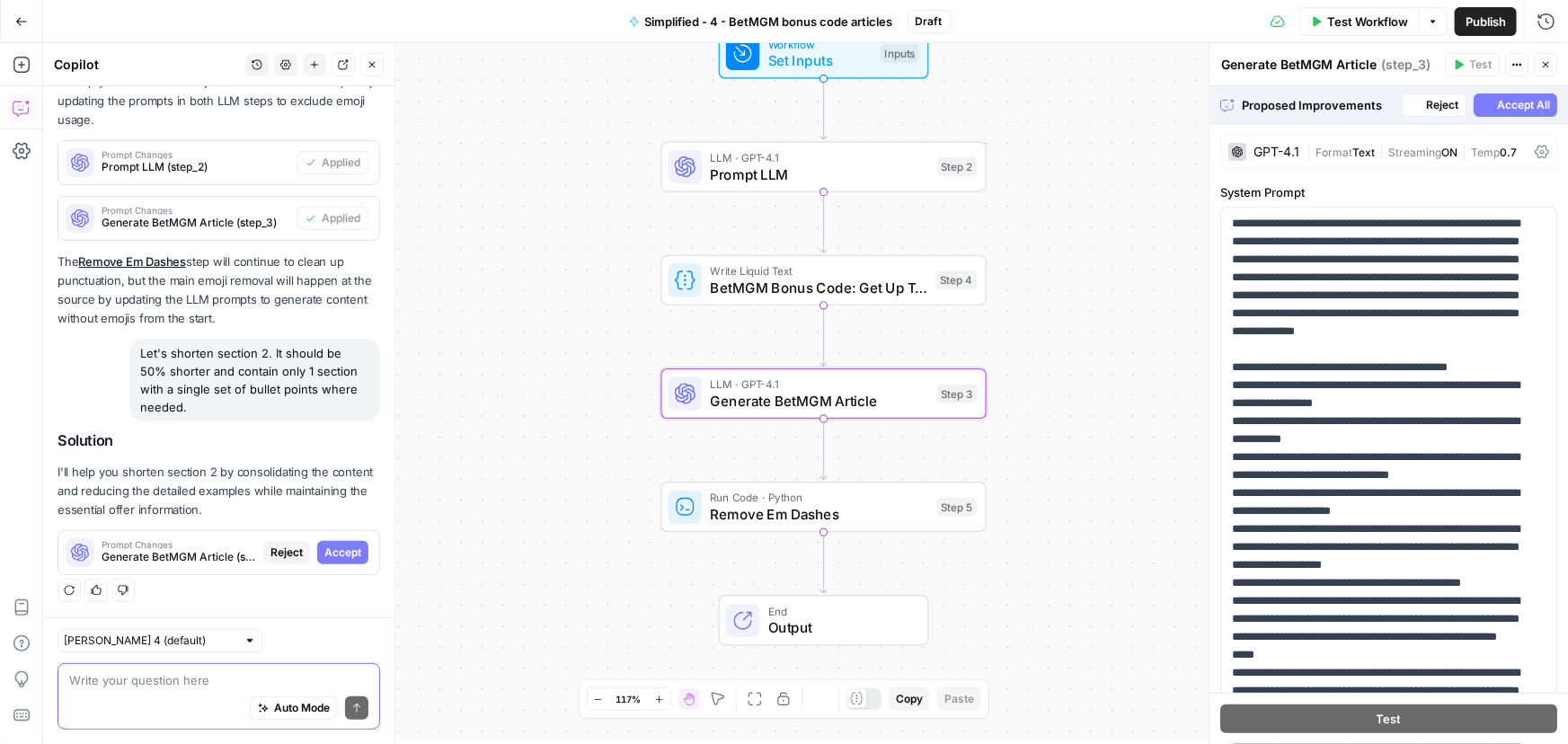
scroll to position [227, 0]
click at [327, 549] on span "Accept" at bounding box center [342, 554] width 37 height 16
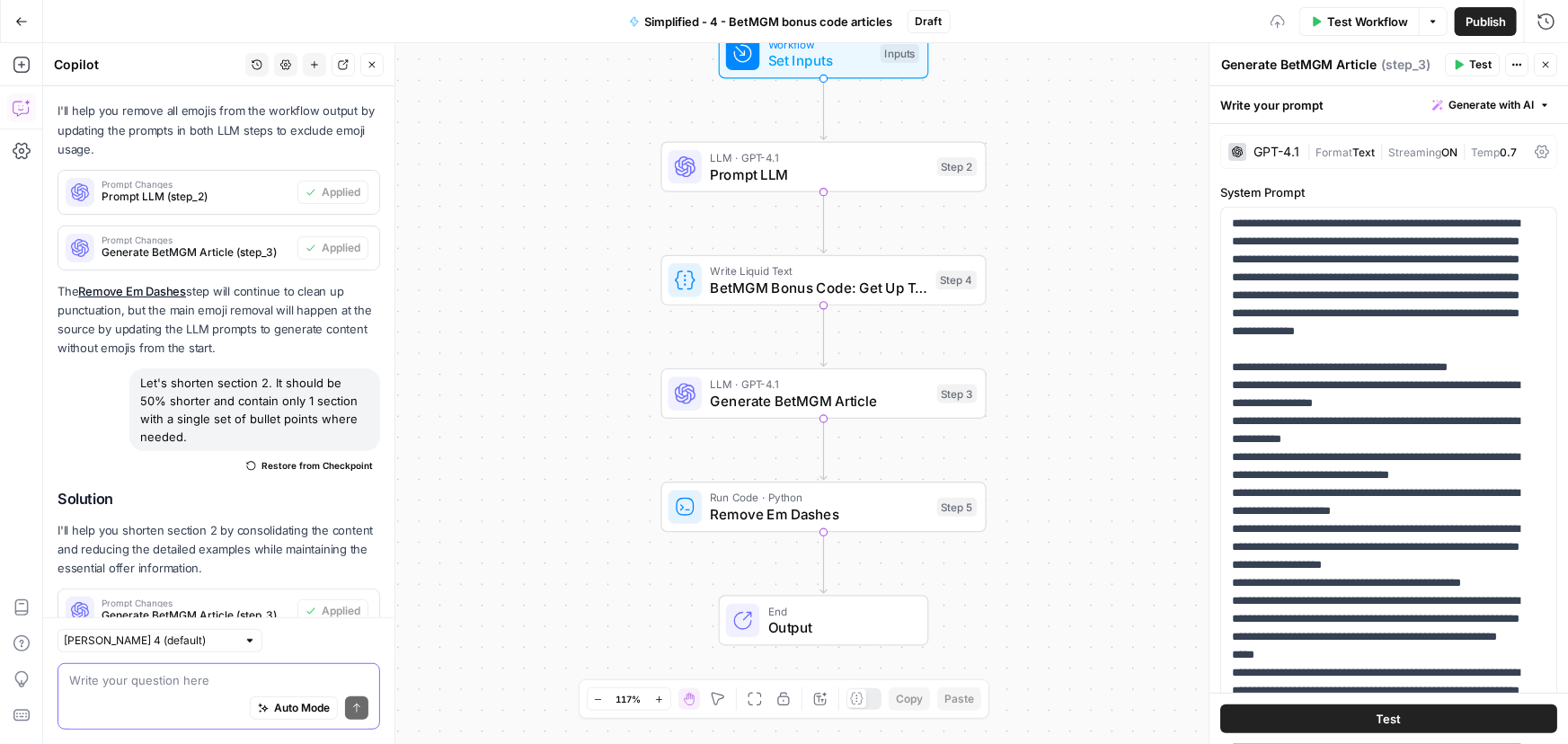
scroll to position [285, 0]
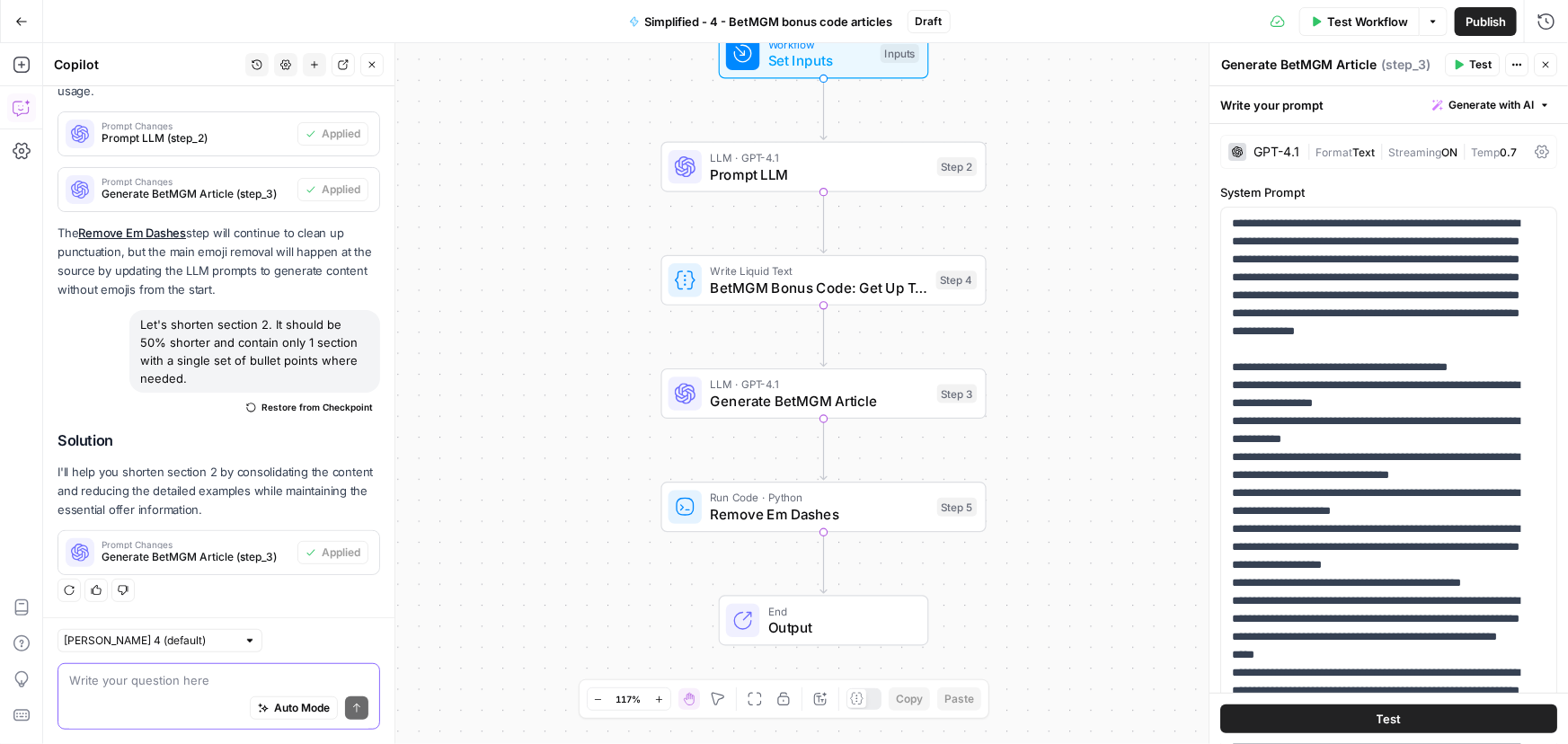
click at [1338, 25] on span "Test Workflow" at bounding box center [1368, 22] width 81 height 18
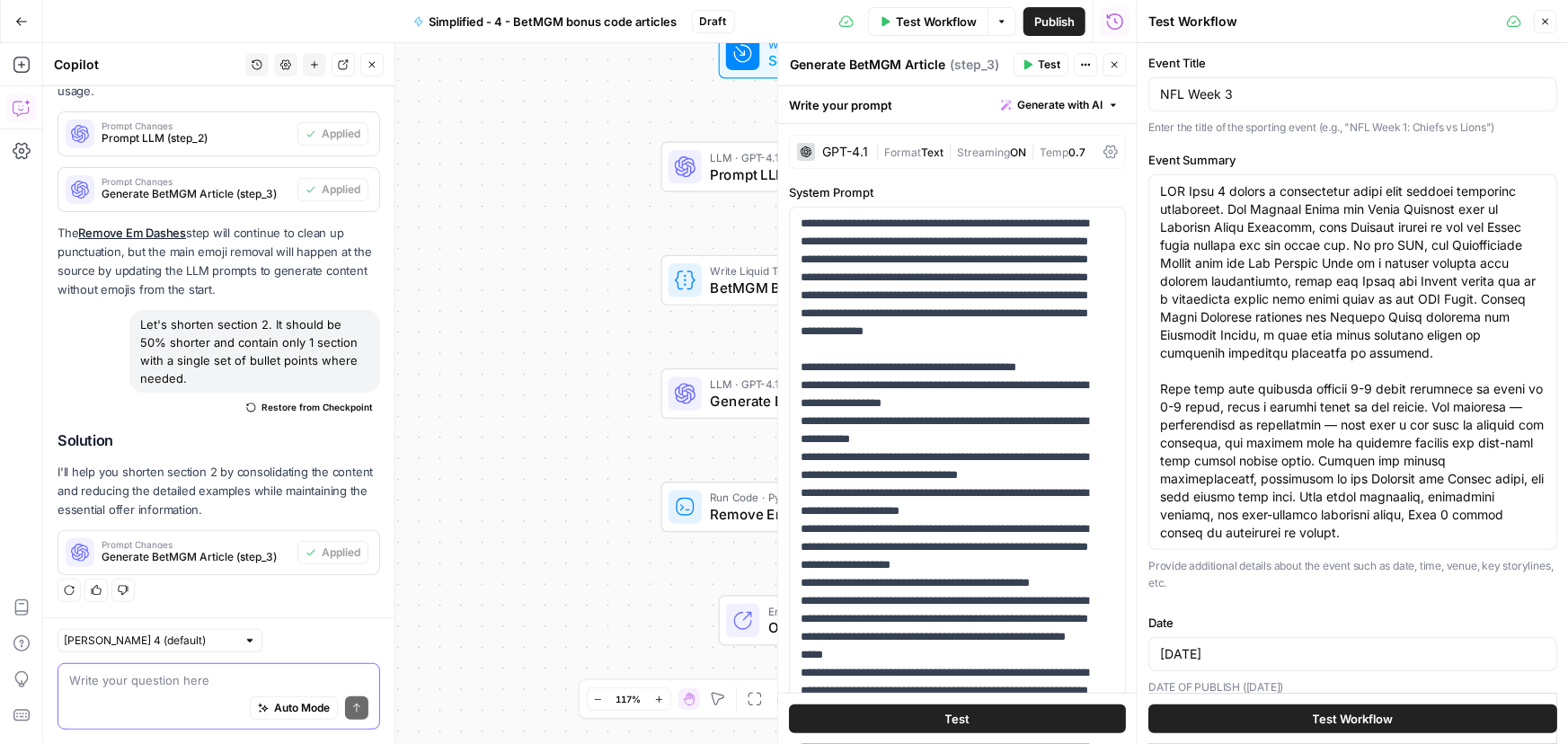
click at [1290, 719] on button "Test Workflow" at bounding box center [1352, 718] width 409 height 29
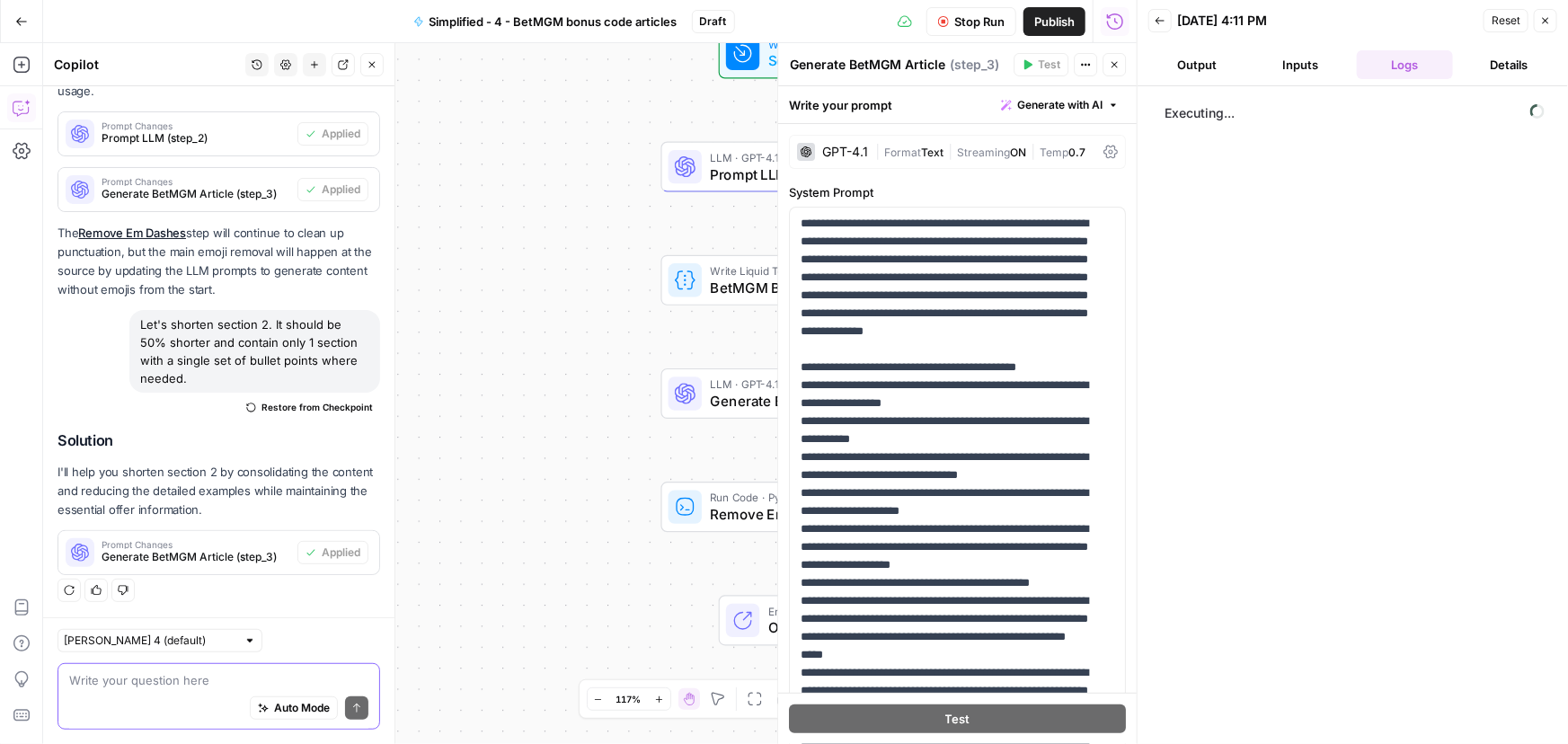
click at [1200, 57] on button "Output" at bounding box center [1197, 64] width 97 height 29
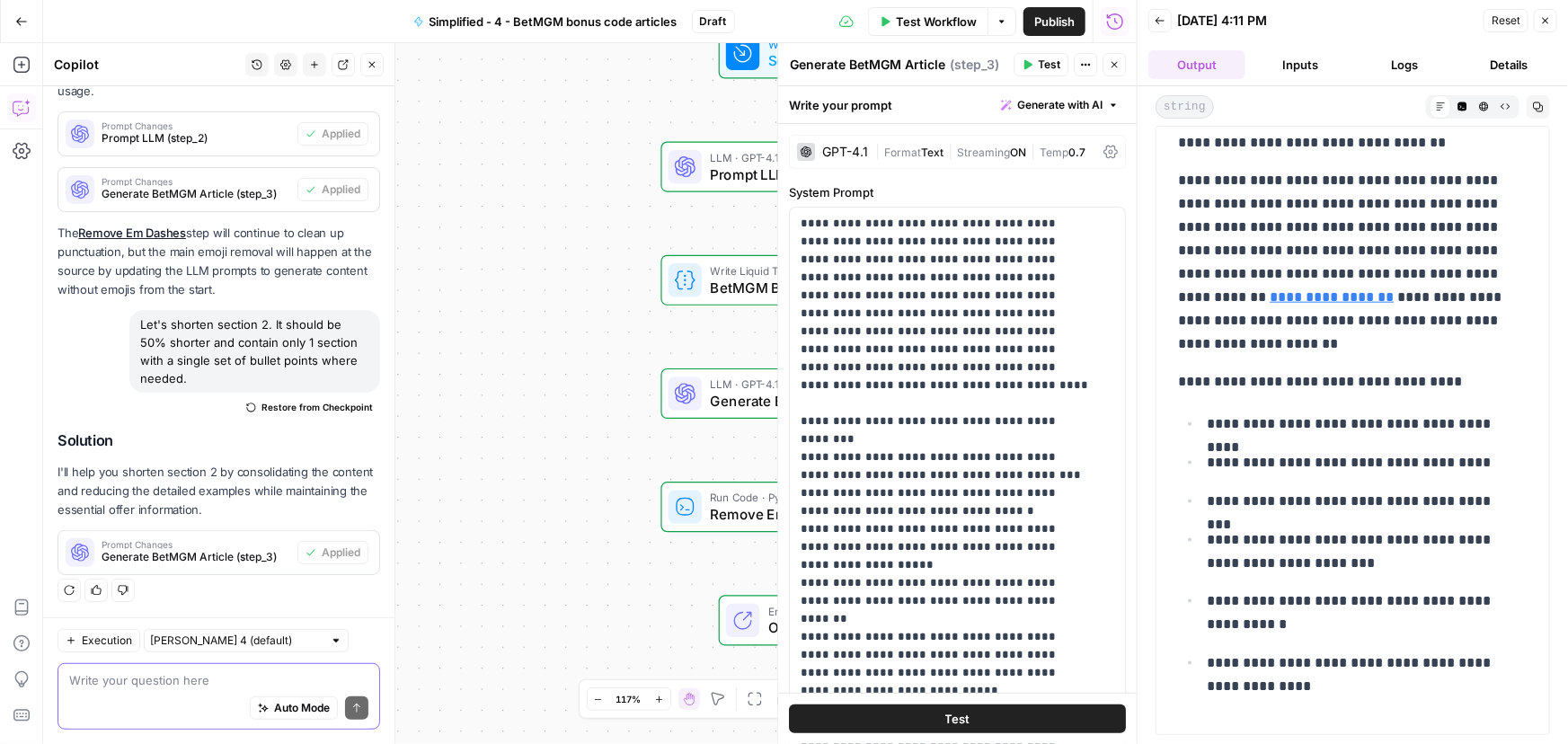
scroll to position [1224, 0]
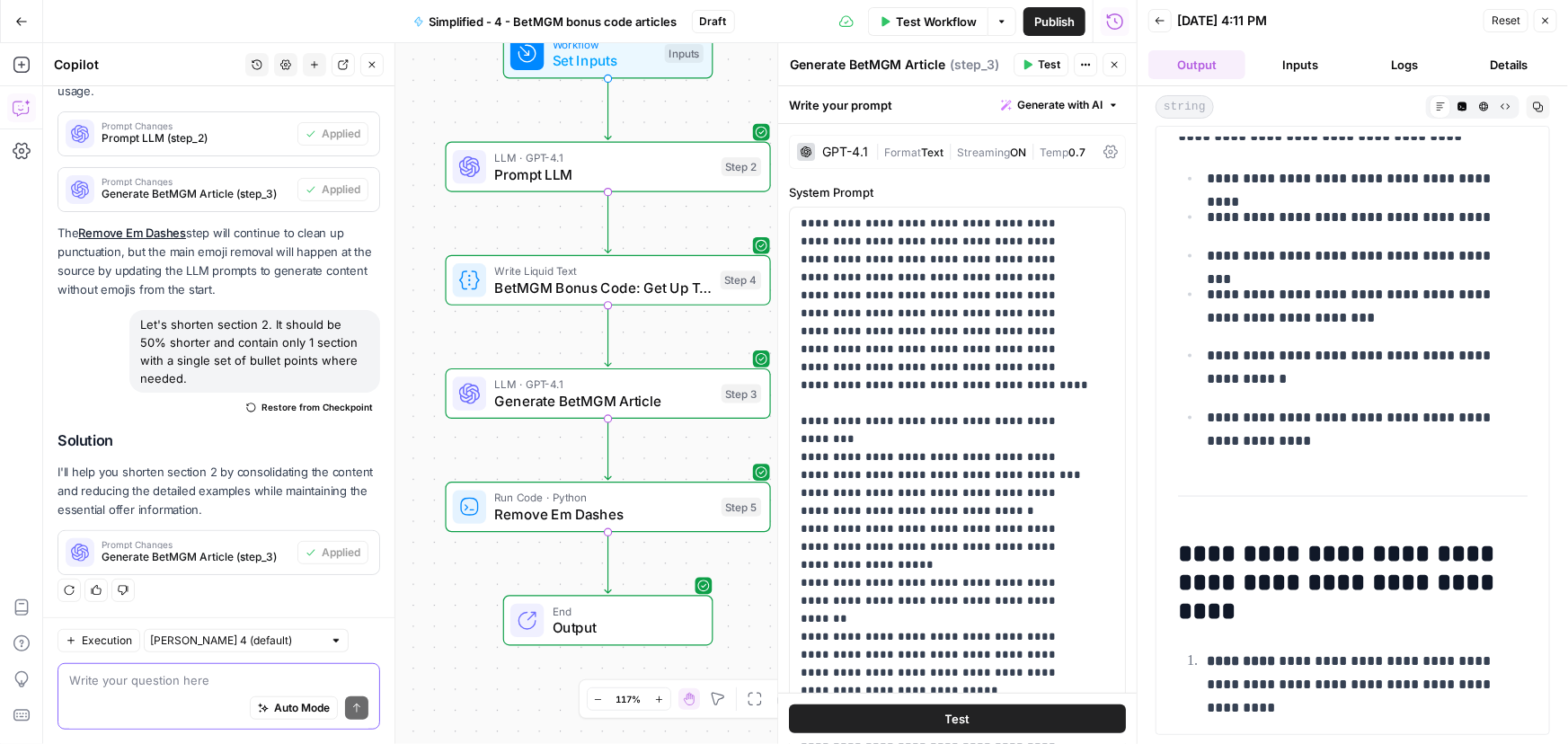
click at [103, 691] on div "Auto Mode Send" at bounding box center [219, 709] width 299 height 40
paste textarea "I like the format of section 2 in the test, but it's still too long"
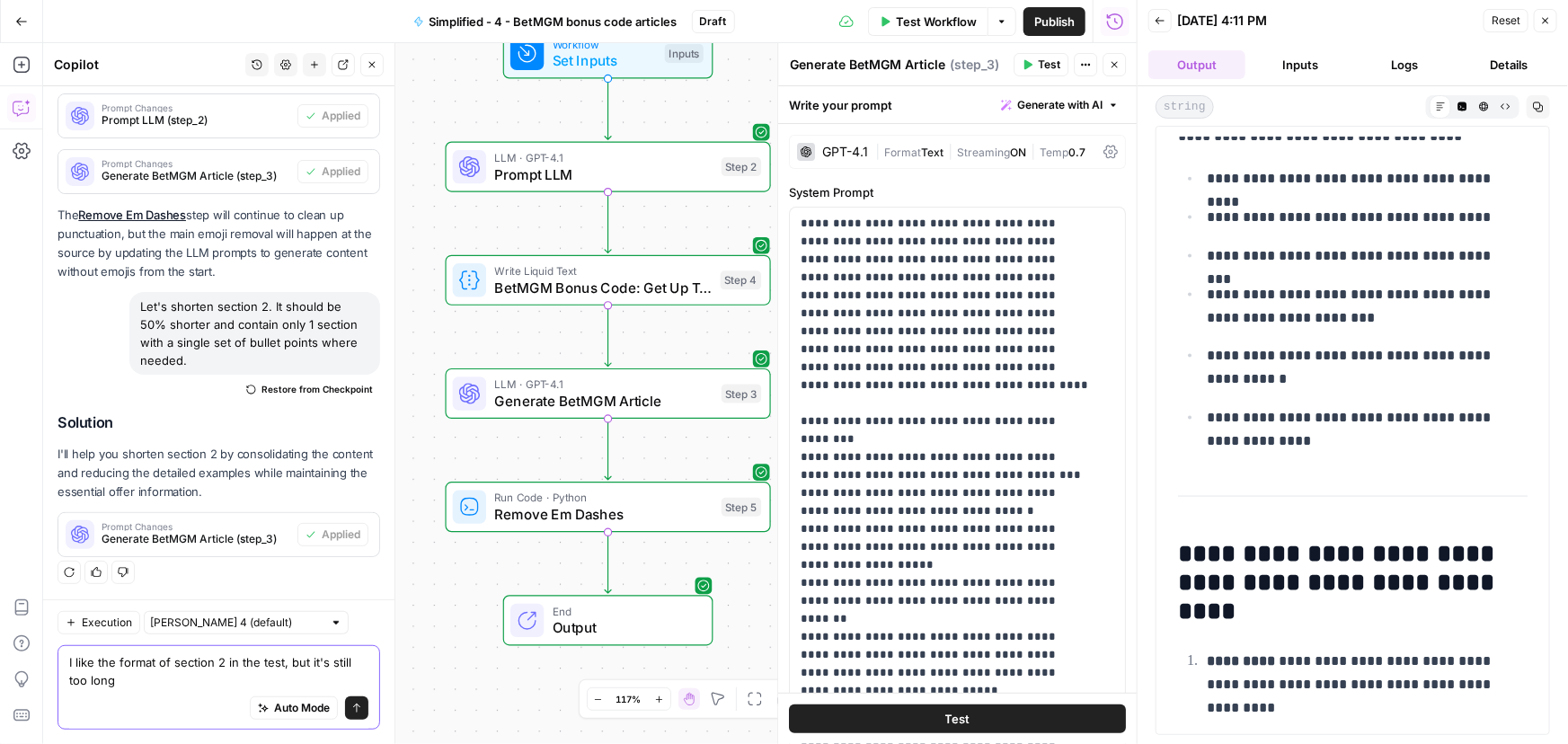
type textarea "I like the format of section 2 in the test, but it's still too long"
click at [352, 709] on icon "submit" at bounding box center [357, 707] width 11 height 11
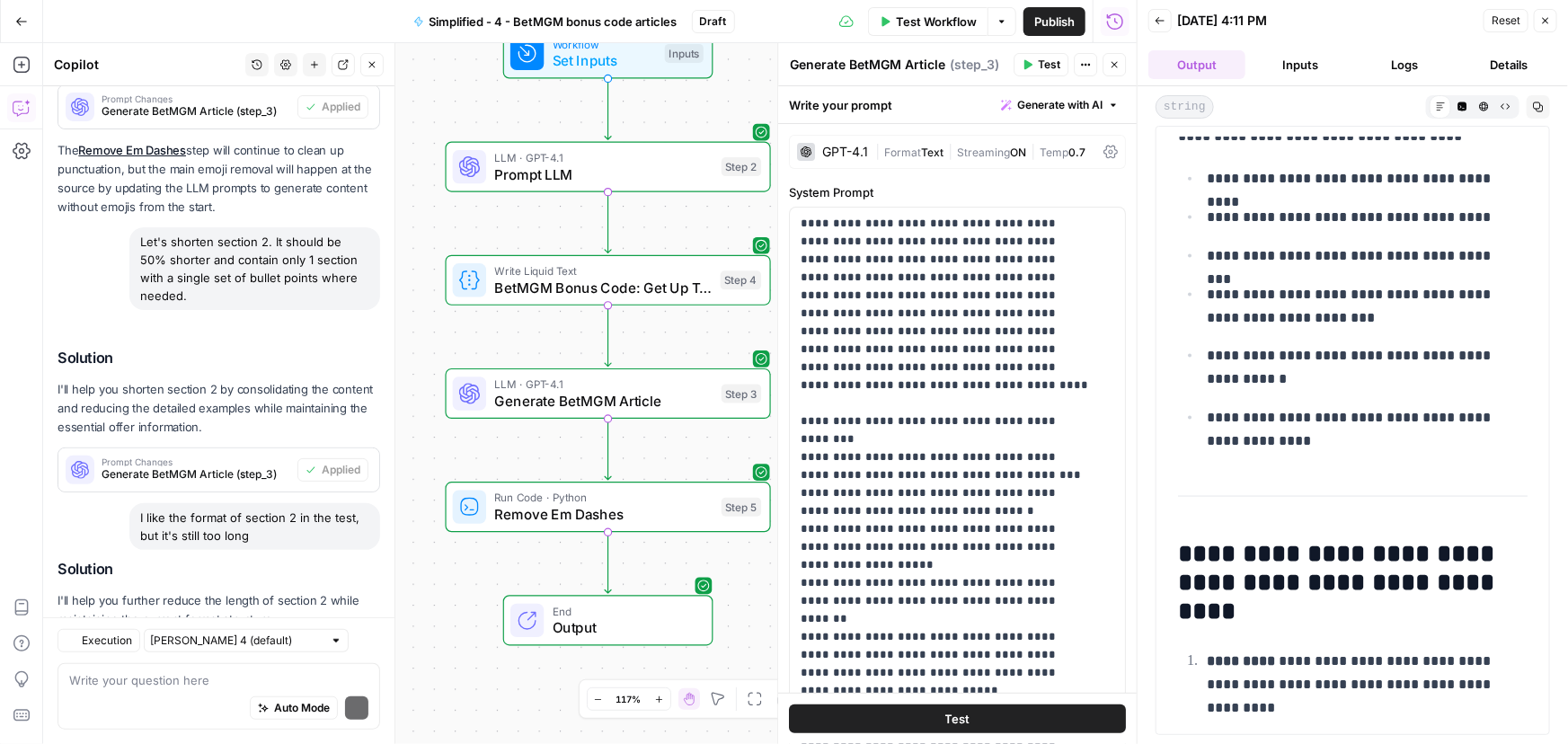
scroll to position [477, 0]
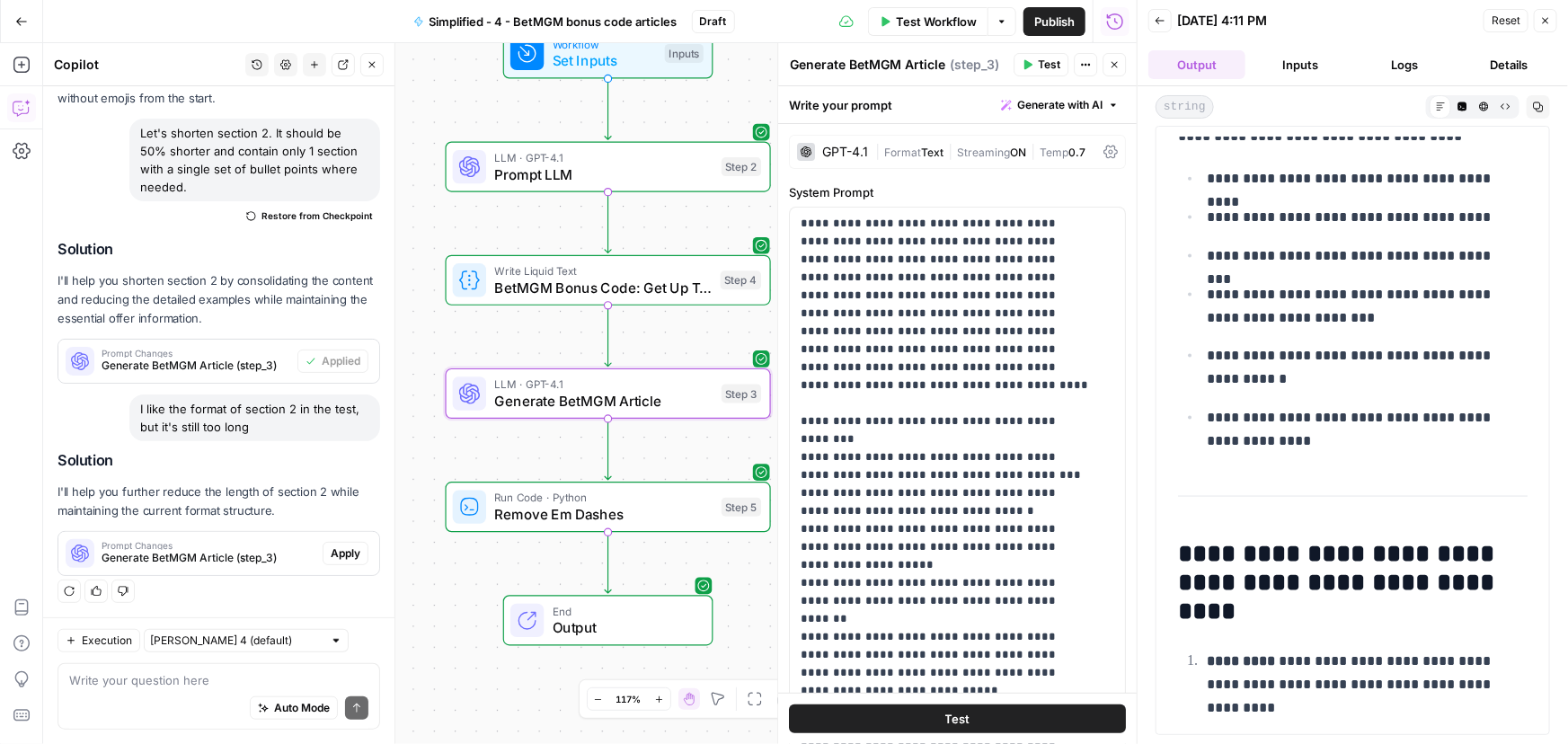
click at [337, 556] on span "Apply" at bounding box center [346, 554] width 30 height 16
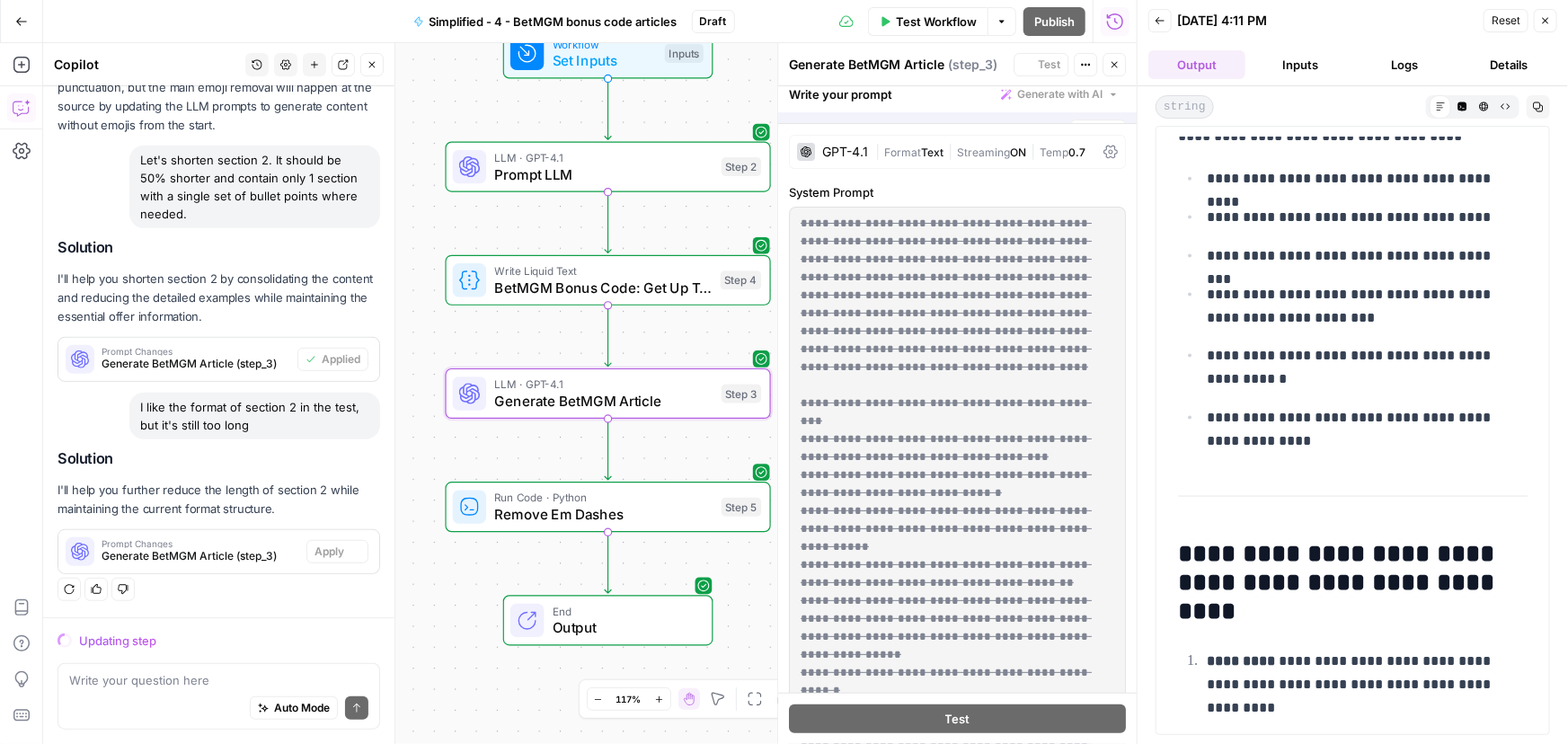
scroll to position [420, 0]
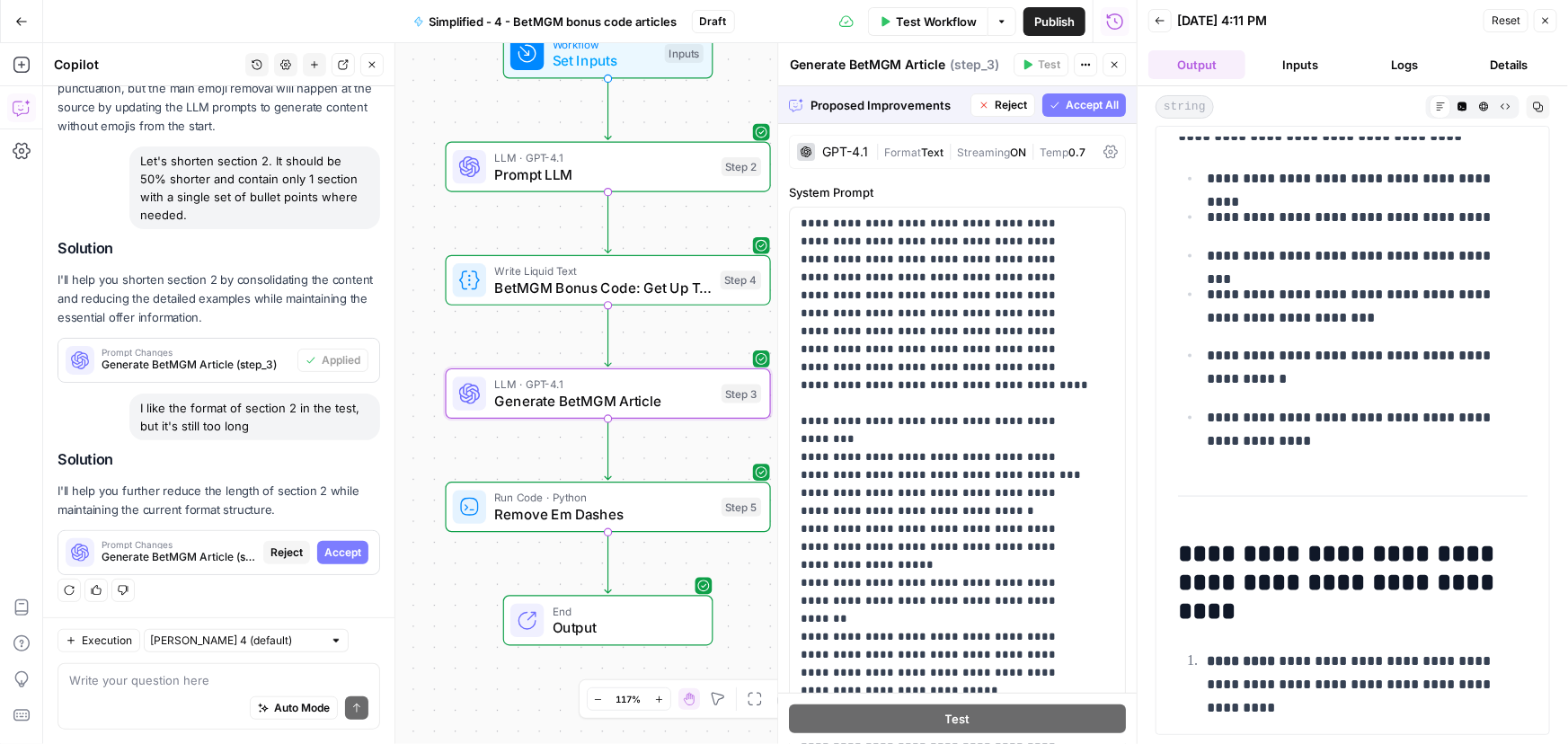
click at [331, 552] on span "Accept" at bounding box center [342, 553] width 37 height 16
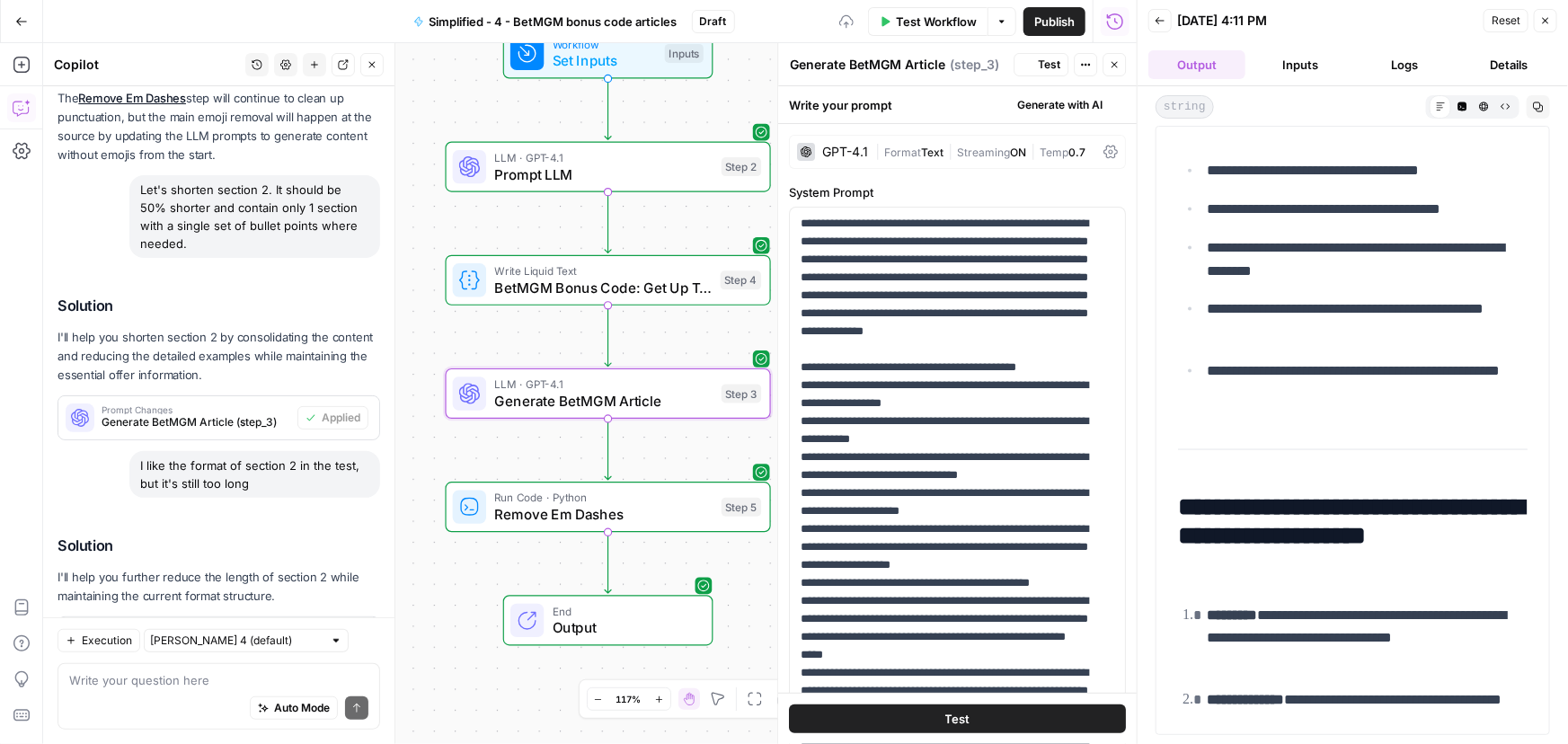
scroll to position [0, 0]
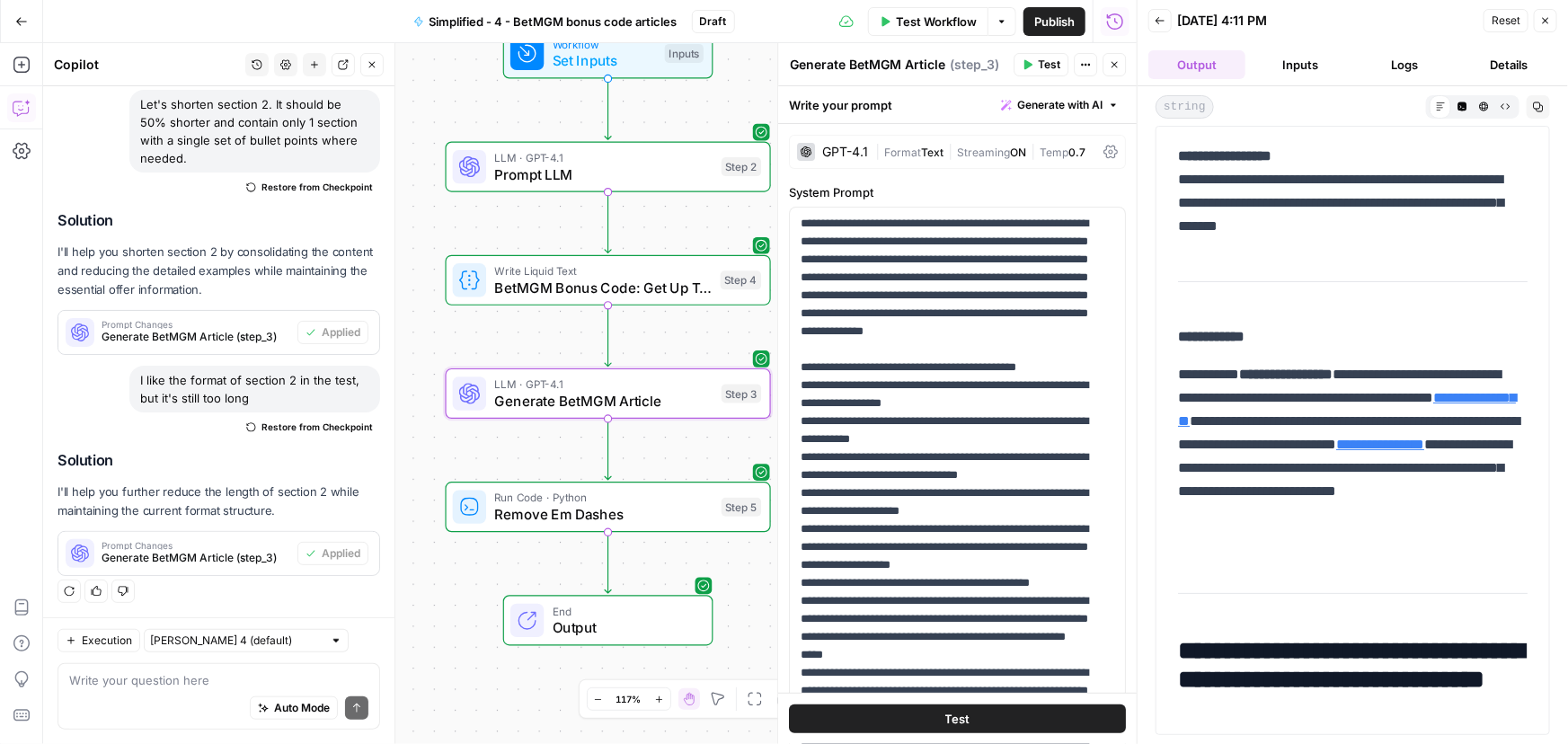
click at [936, 13] on span "Test Workflow" at bounding box center [936, 22] width 81 height 18
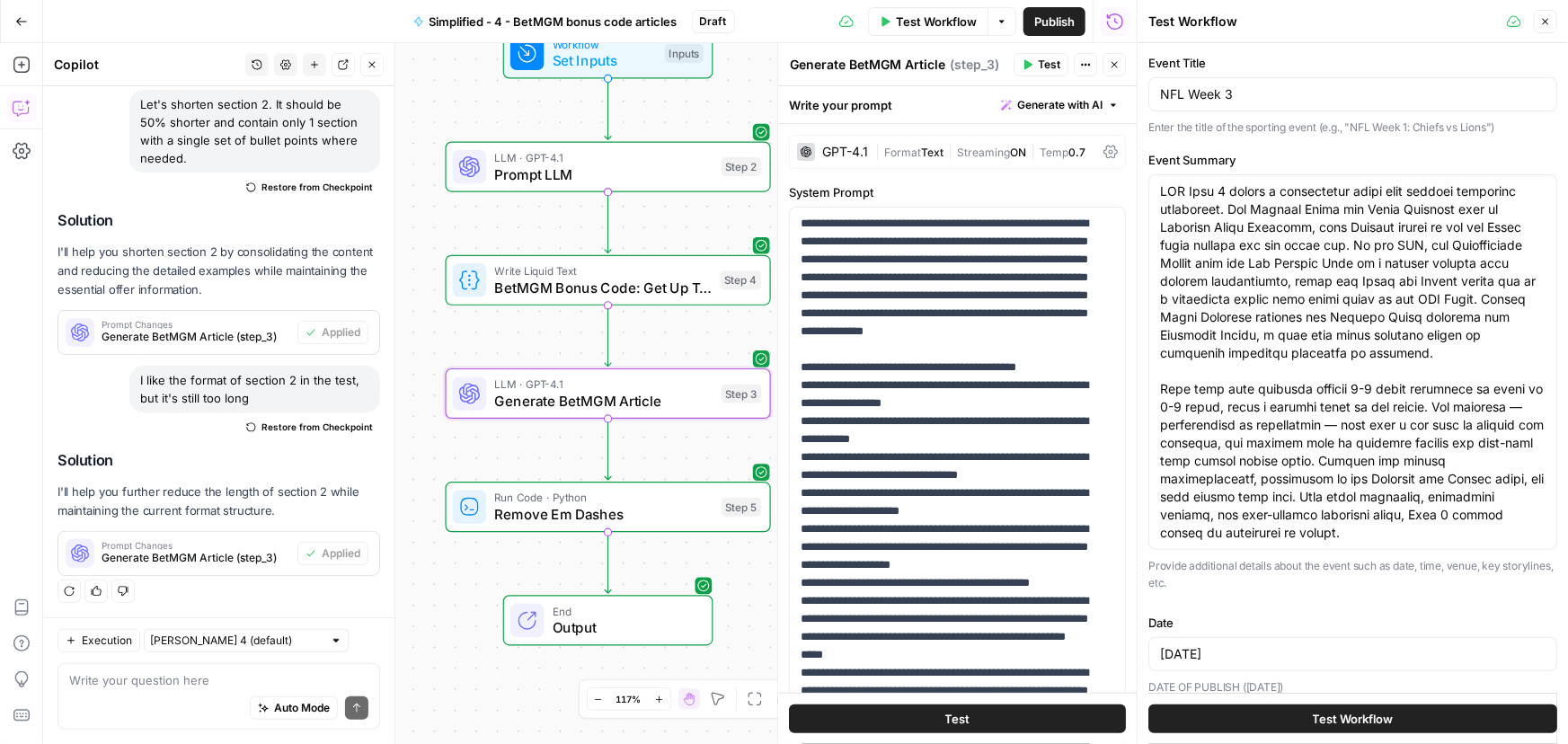
click at [1382, 718] on span "Test Workflow" at bounding box center [1353, 719] width 81 height 18
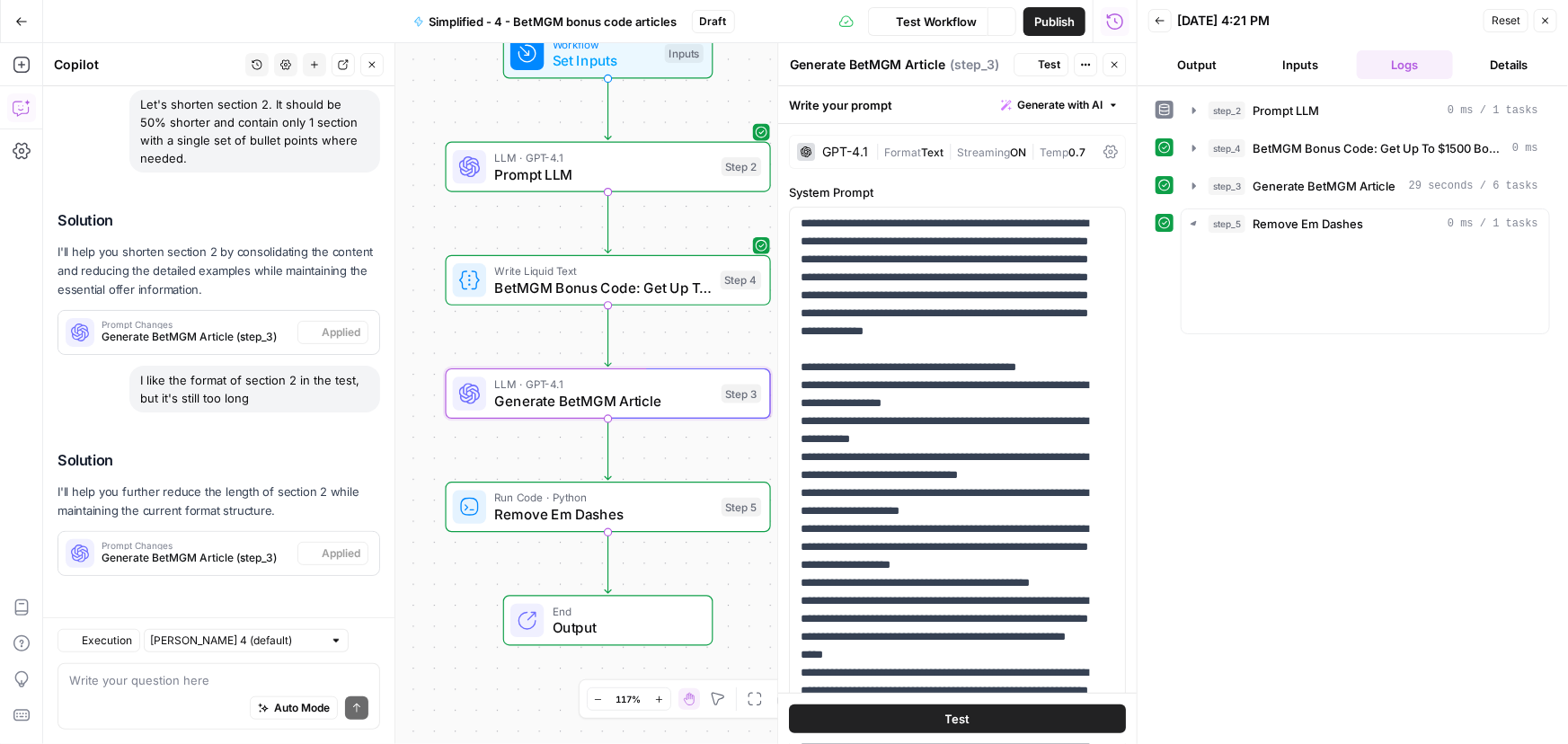
scroll to position [505, 0]
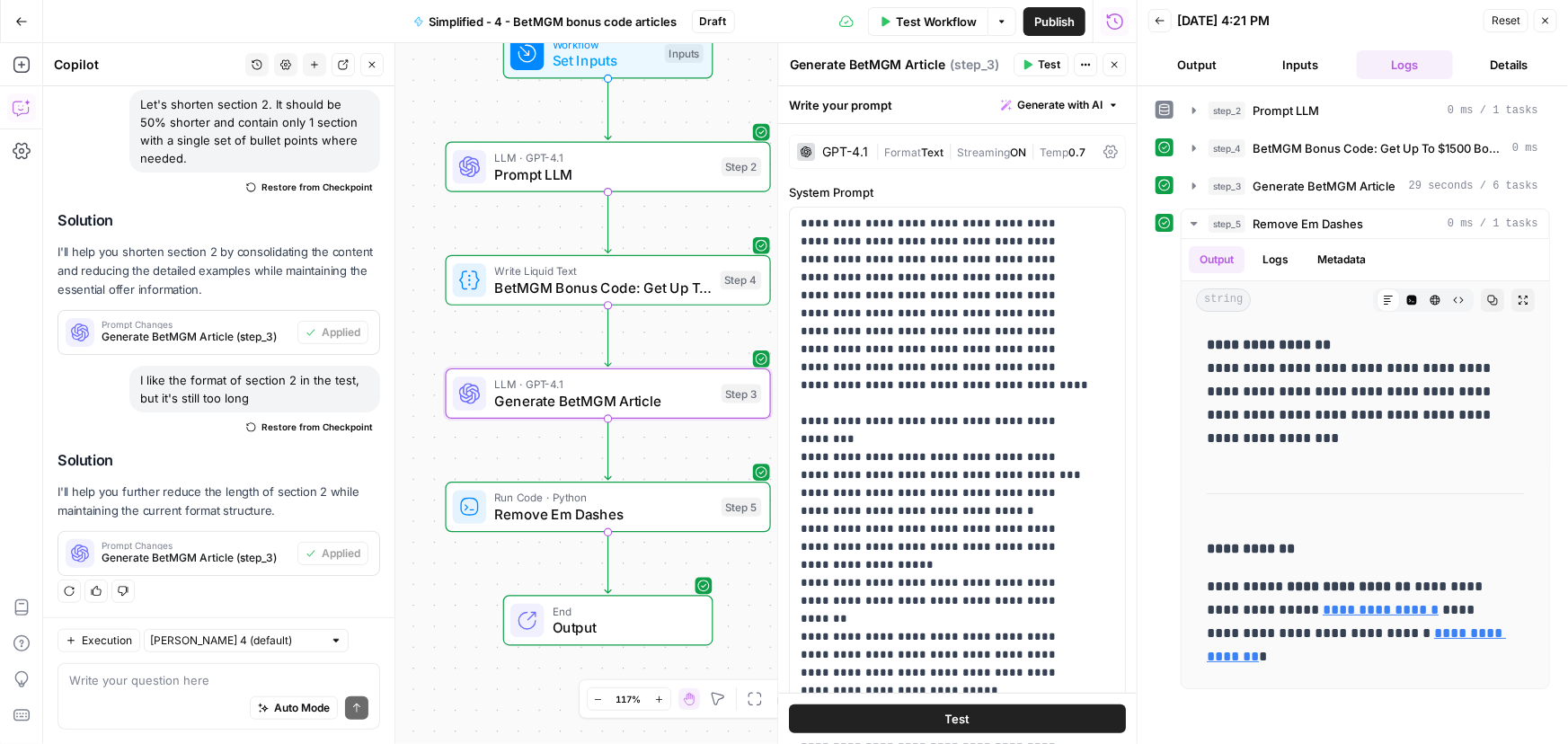
click at [1201, 60] on button "Output" at bounding box center [1197, 64] width 97 height 29
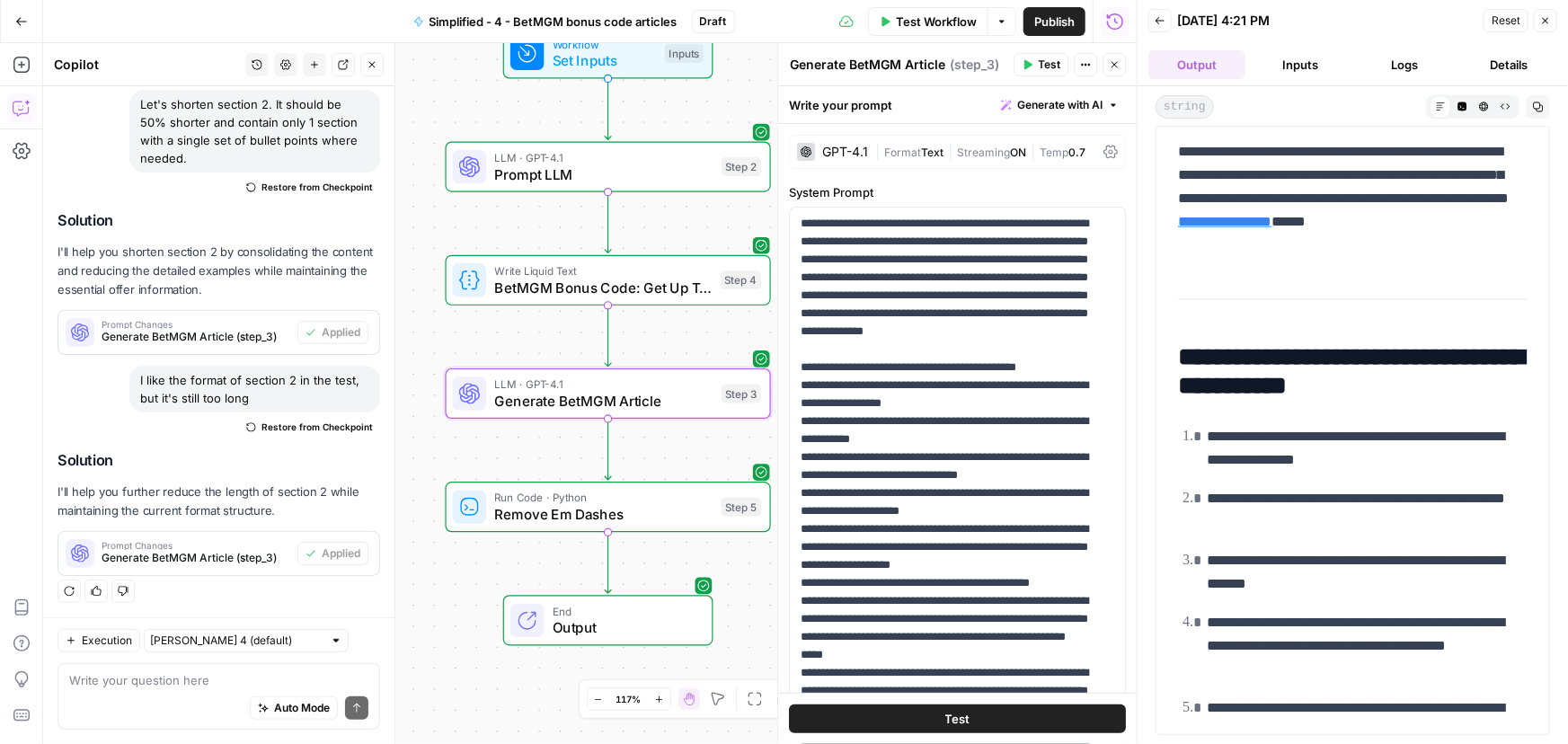
scroll to position [1061, 0]
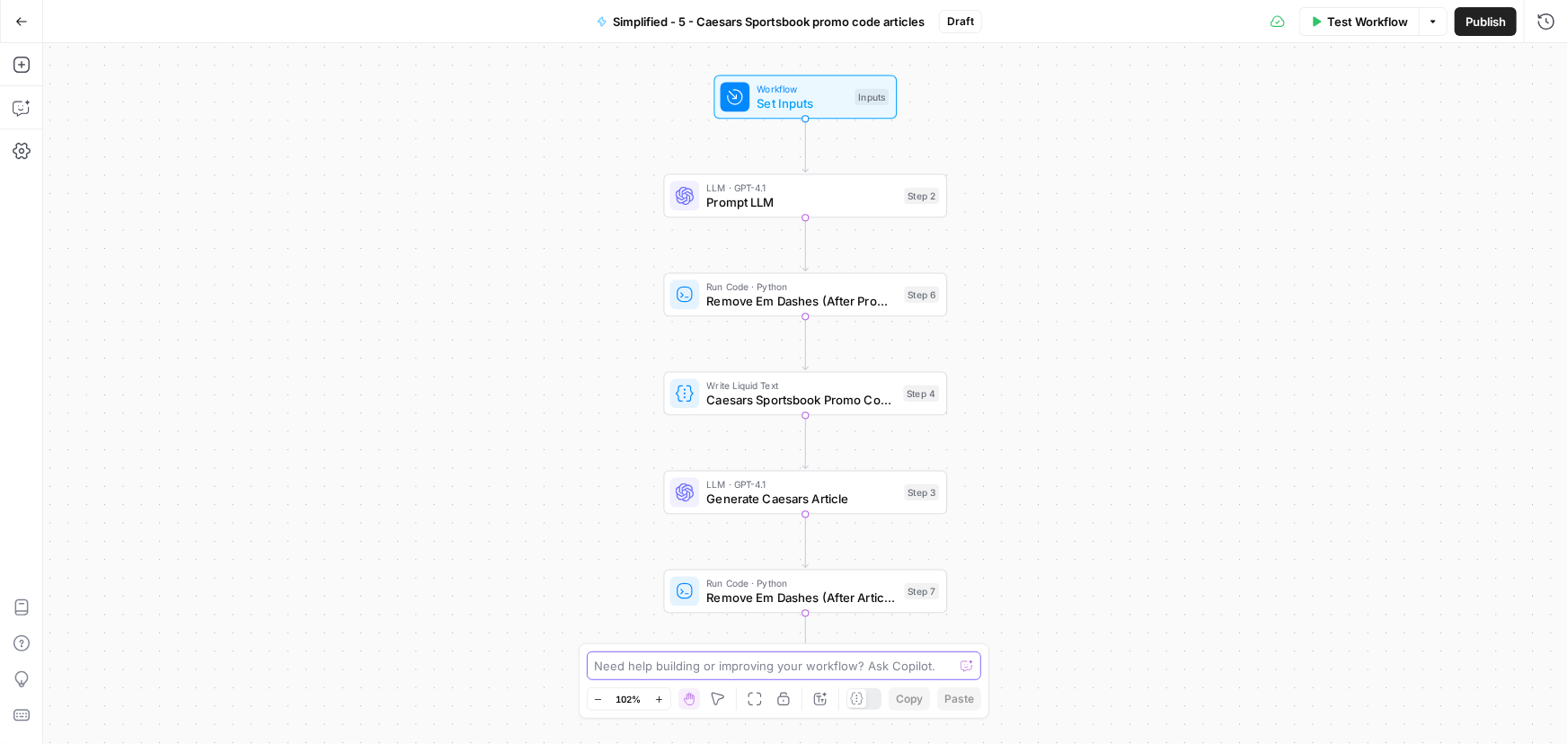
click at [652, 664] on textarea at bounding box center [774, 666] width 360 height 18
paste textarea "Remove all emojis from output."
type textarea "Remove all emojis from output."
click at [971, 672] on span "submit" at bounding box center [967, 666] width 11 height 11
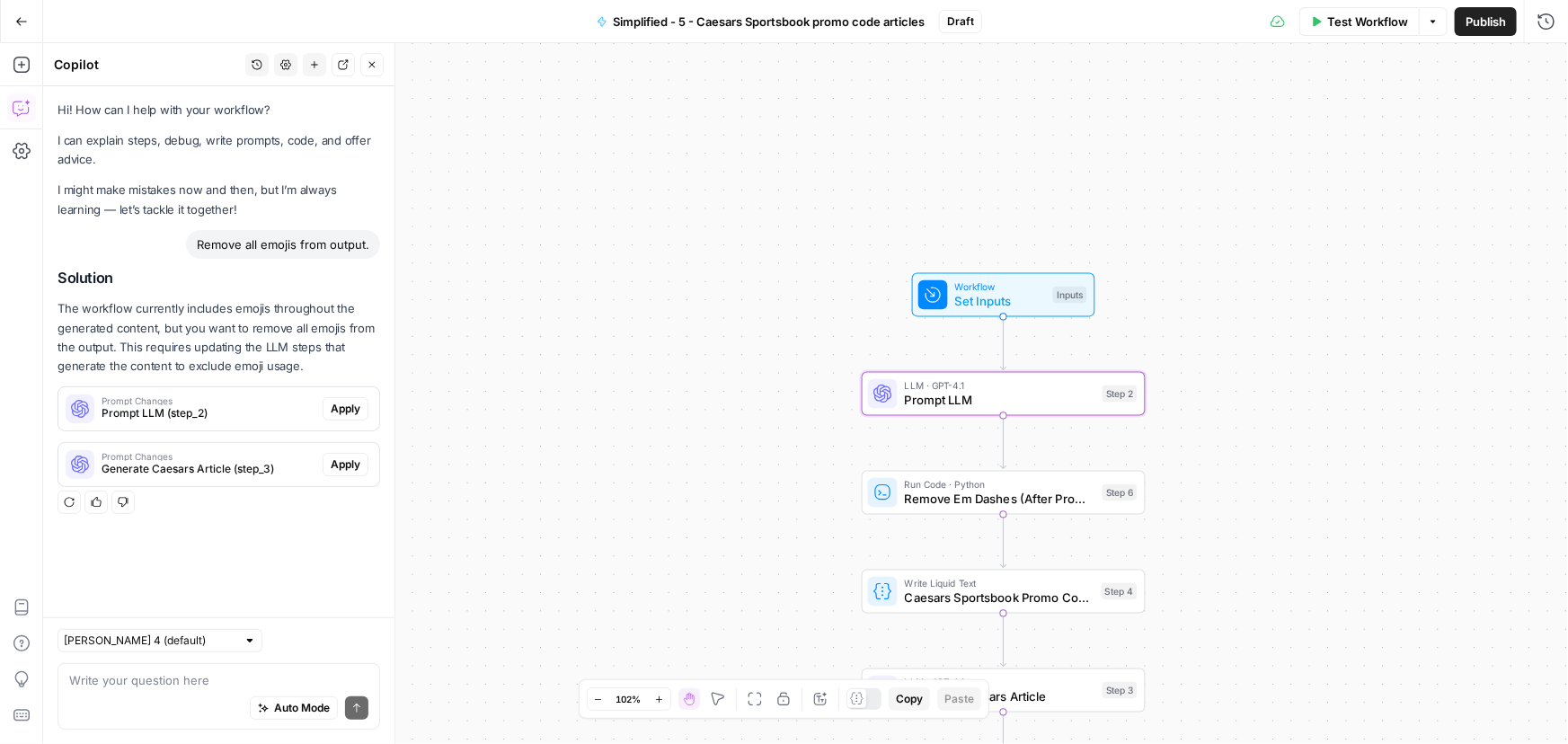
click at [348, 402] on span "Apply" at bounding box center [346, 409] width 30 height 16
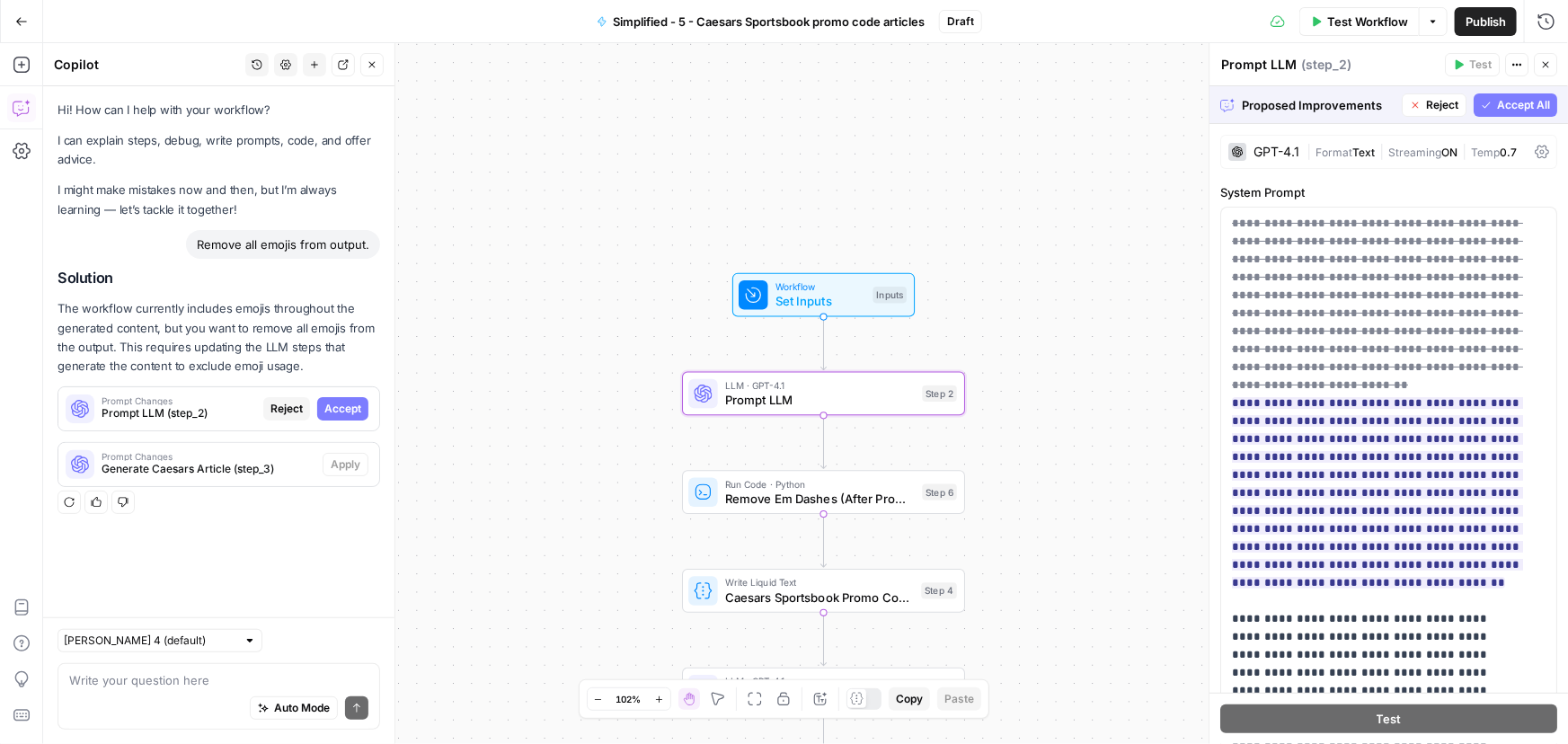
click at [351, 411] on span "Accept" at bounding box center [342, 409] width 37 height 16
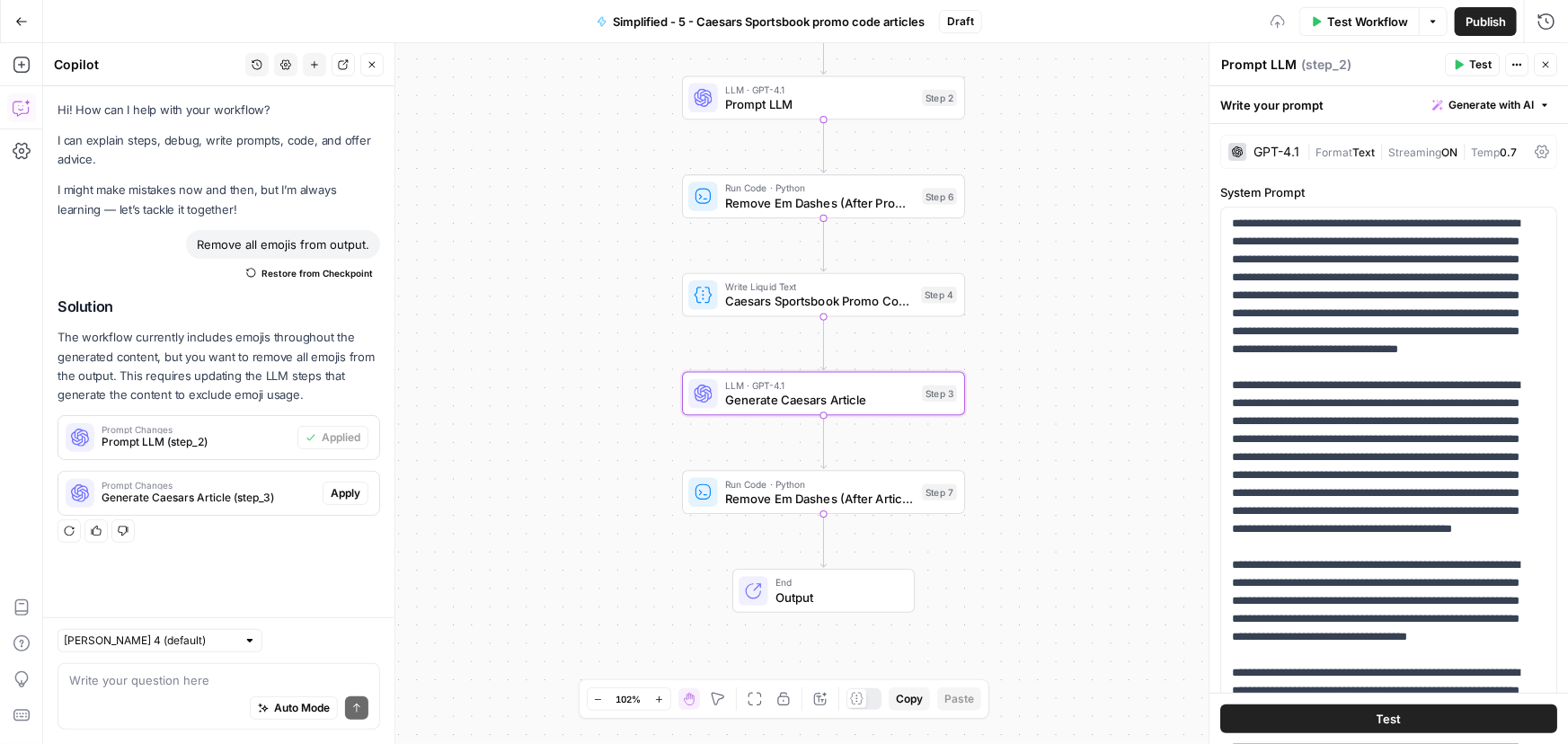
click at [343, 486] on span "Apply" at bounding box center [346, 493] width 30 height 16
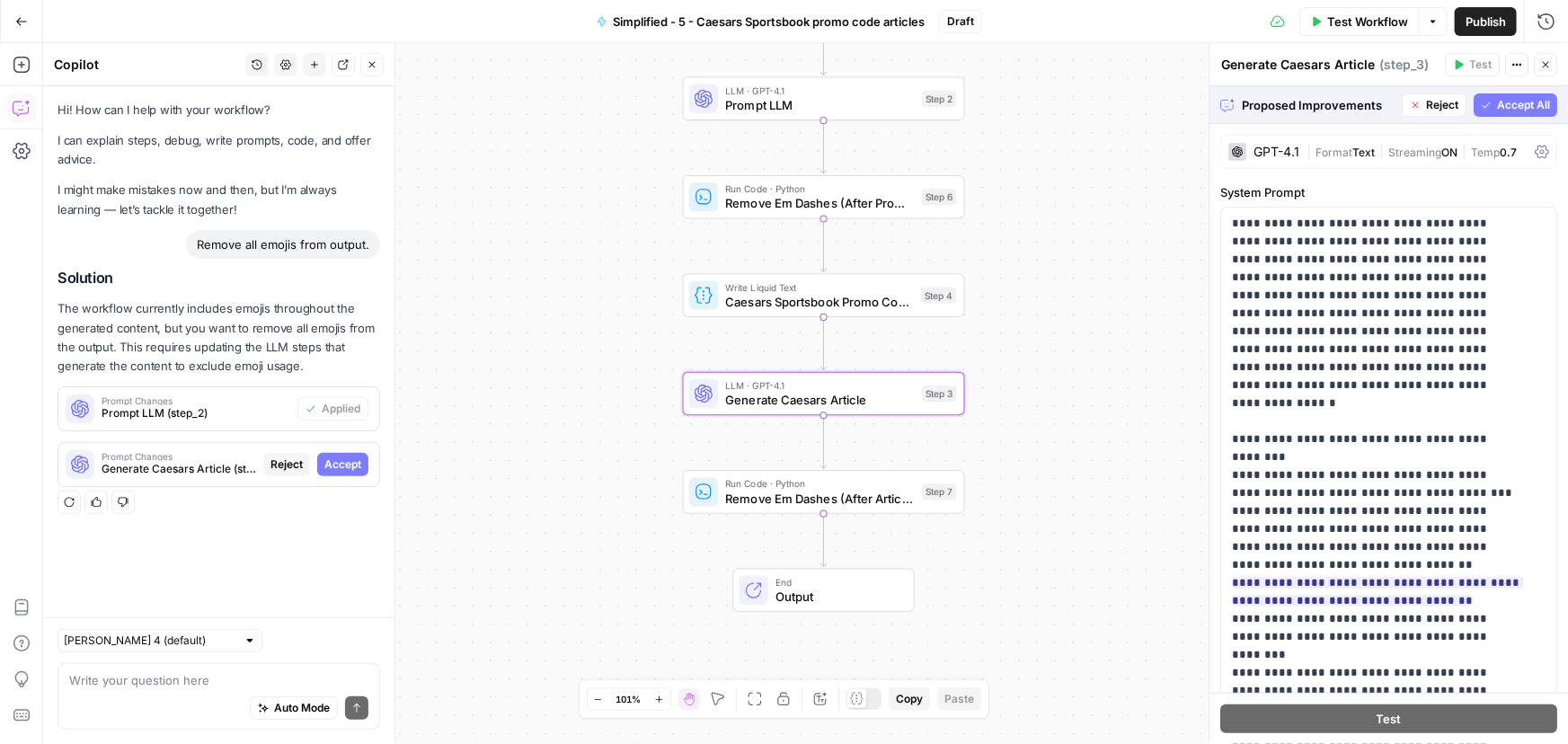
click at [332, 461] on span "Accept" at bounding box center [342, 465] width 37 height 16
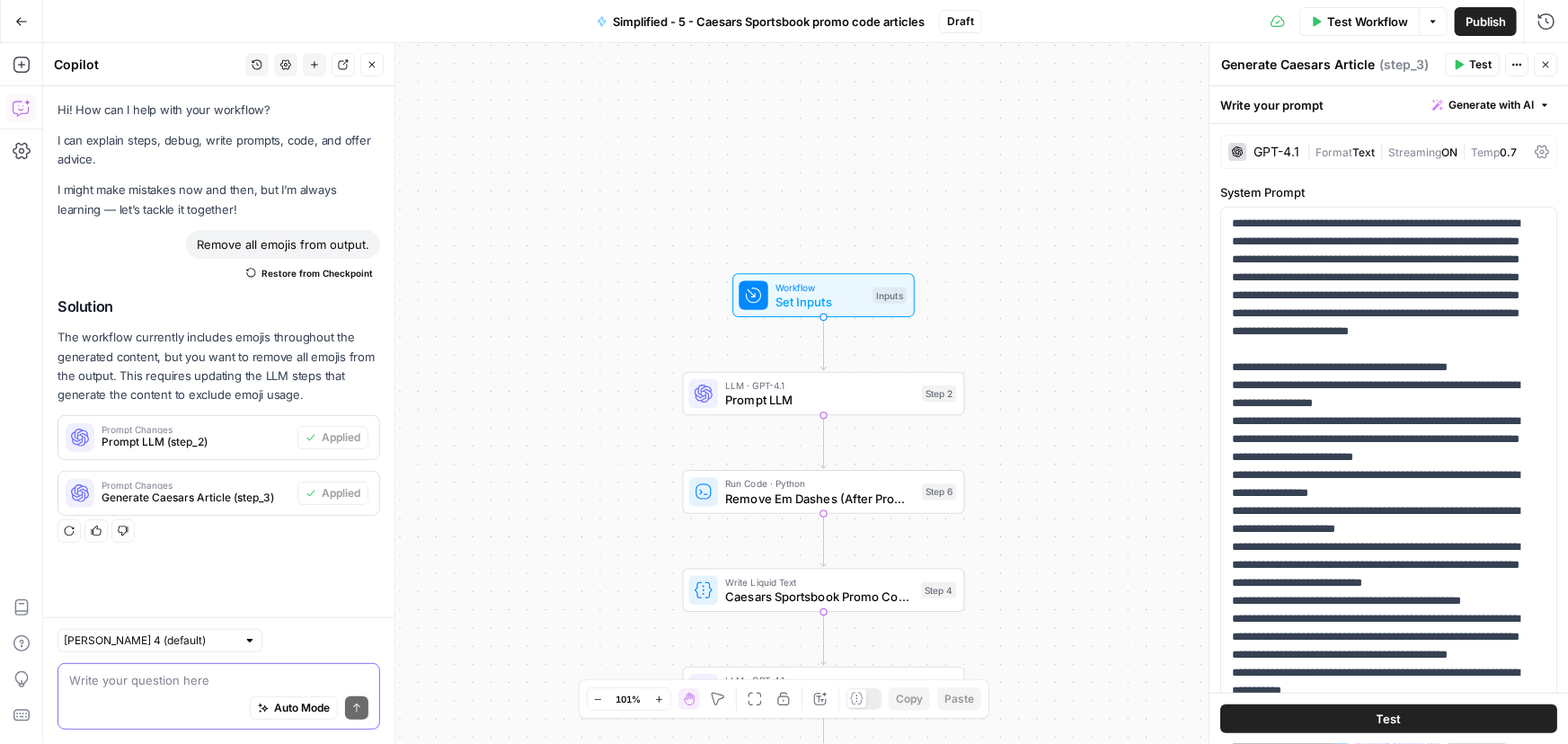
click at [144, 684] on textarea at bounding box center [219, 681] width 299 height 18
paste textarea "Let's shorten section 2. It should be 50% shorter and contain only 1 section wi…"
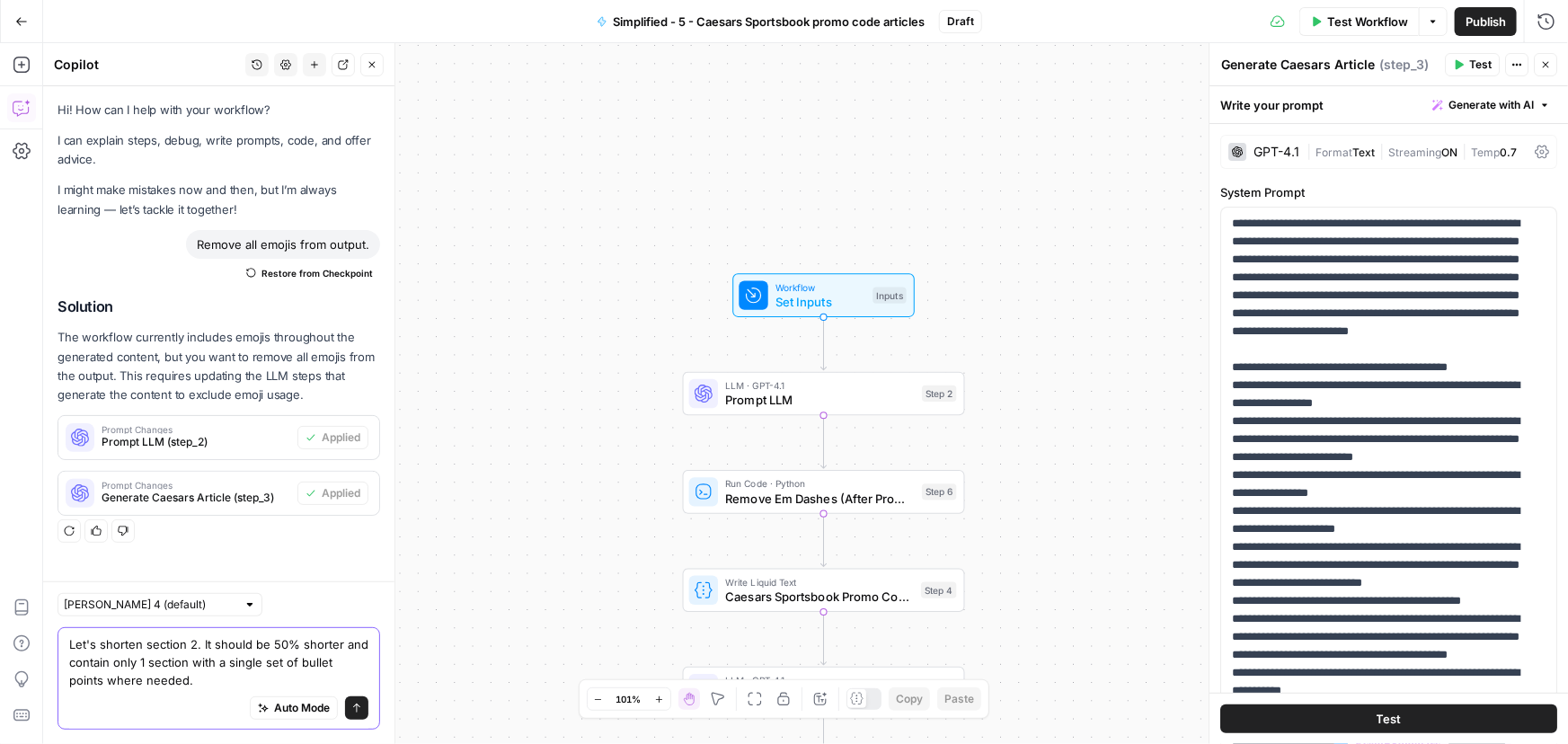
type textarea "Let's shorten section 2. It should be 50% shorter and contain only 1 section wi…"
click at [360, 714] on button "Send" at bounding box center [357, 708] width 24 height 24
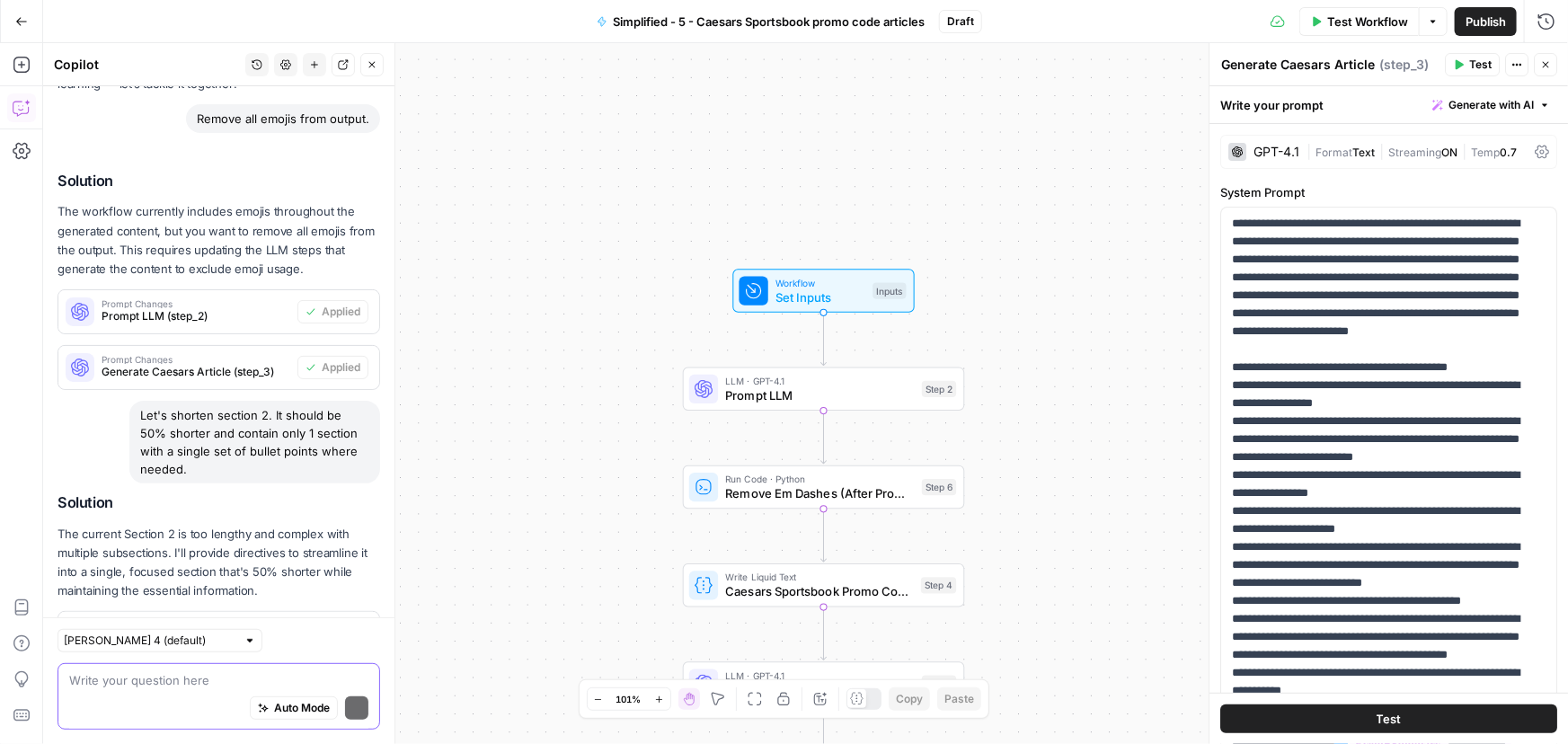
scroll to position [207, 0]
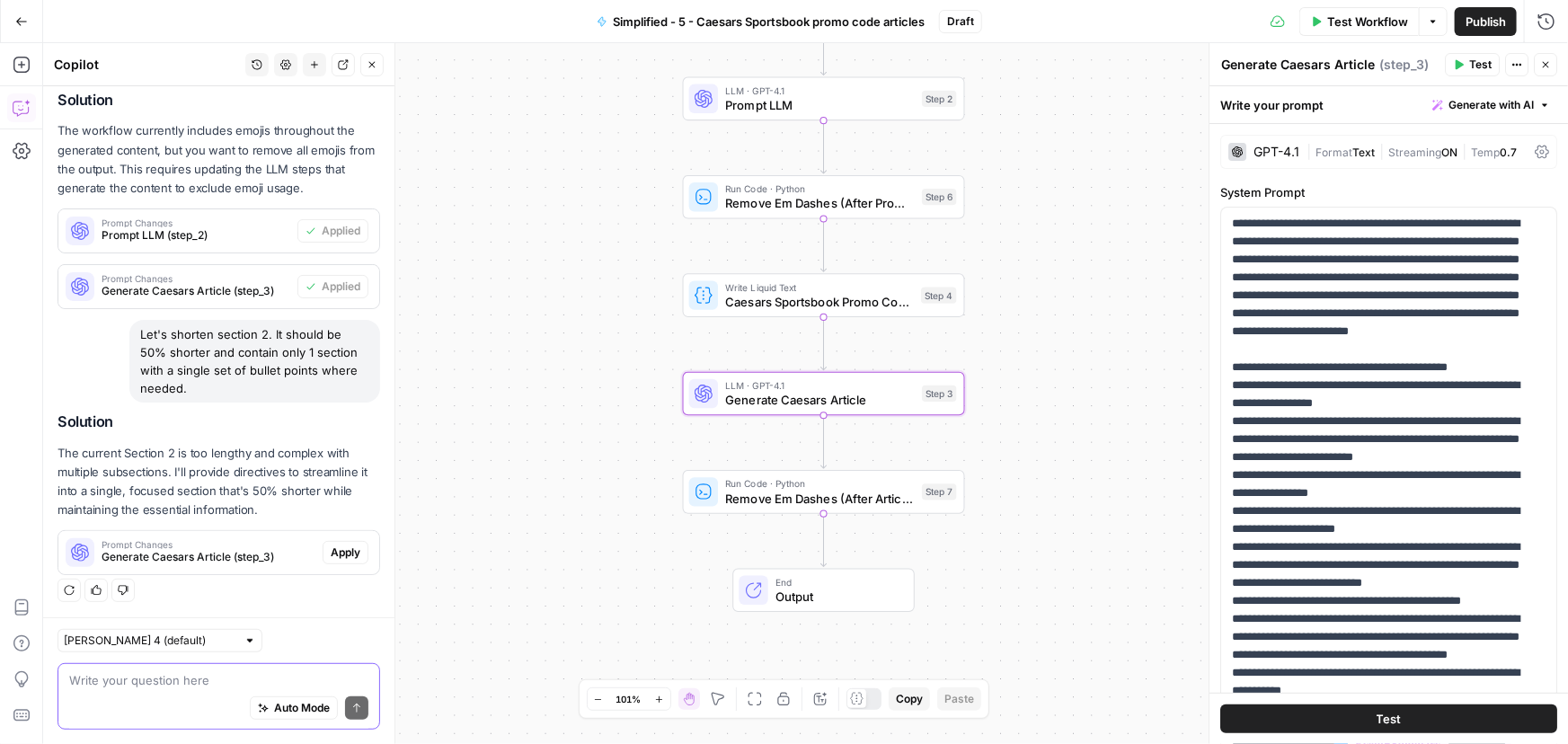
click at [334, 552] on span "Apply" at bounding box center [346, 553] width 30 height 16
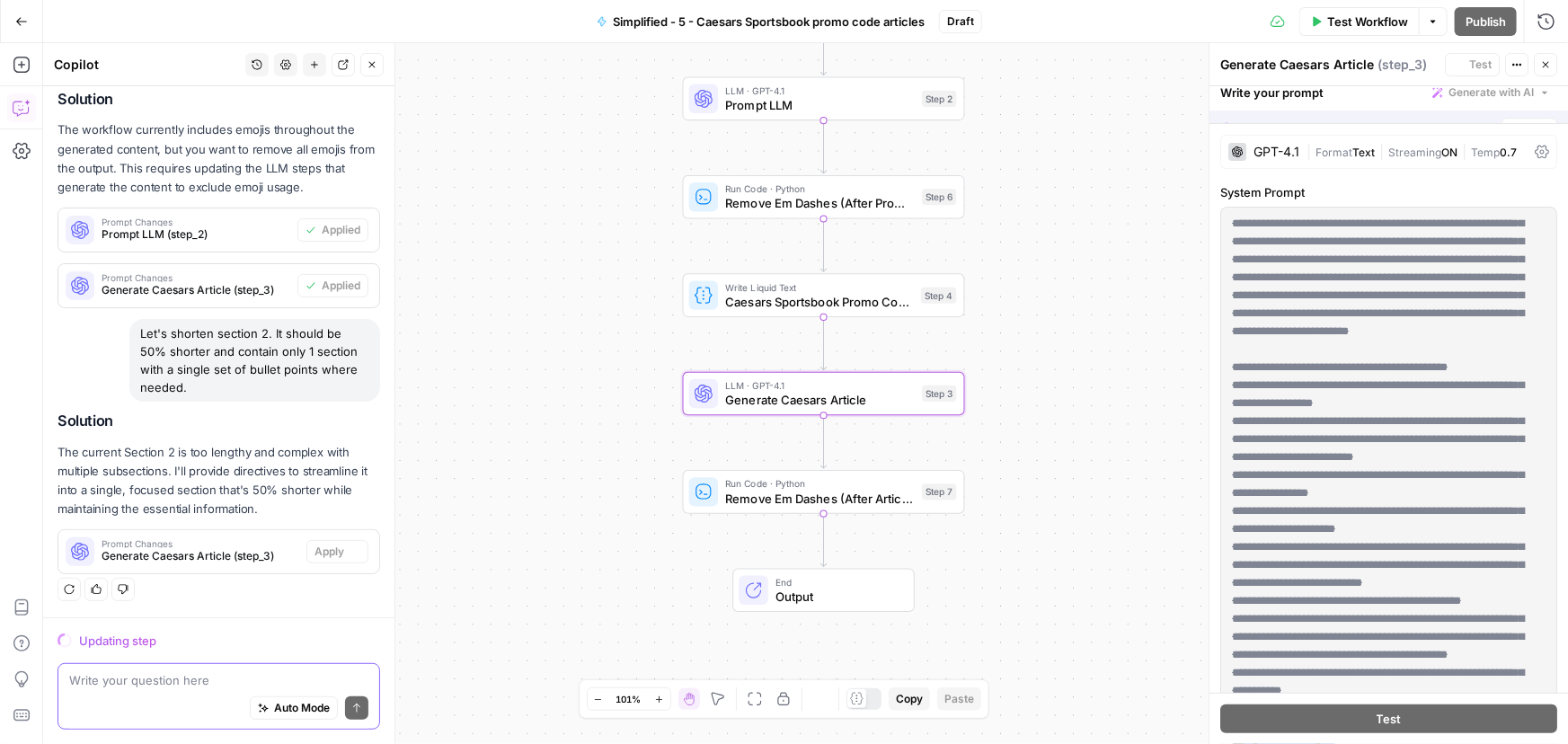
scroll to position [178, 0]
click at [351, 473] on p "The current Section 2 is too lengthy and complex with multiple subsections. I'l…" at bounding box center [219, 481] width 323 height 76
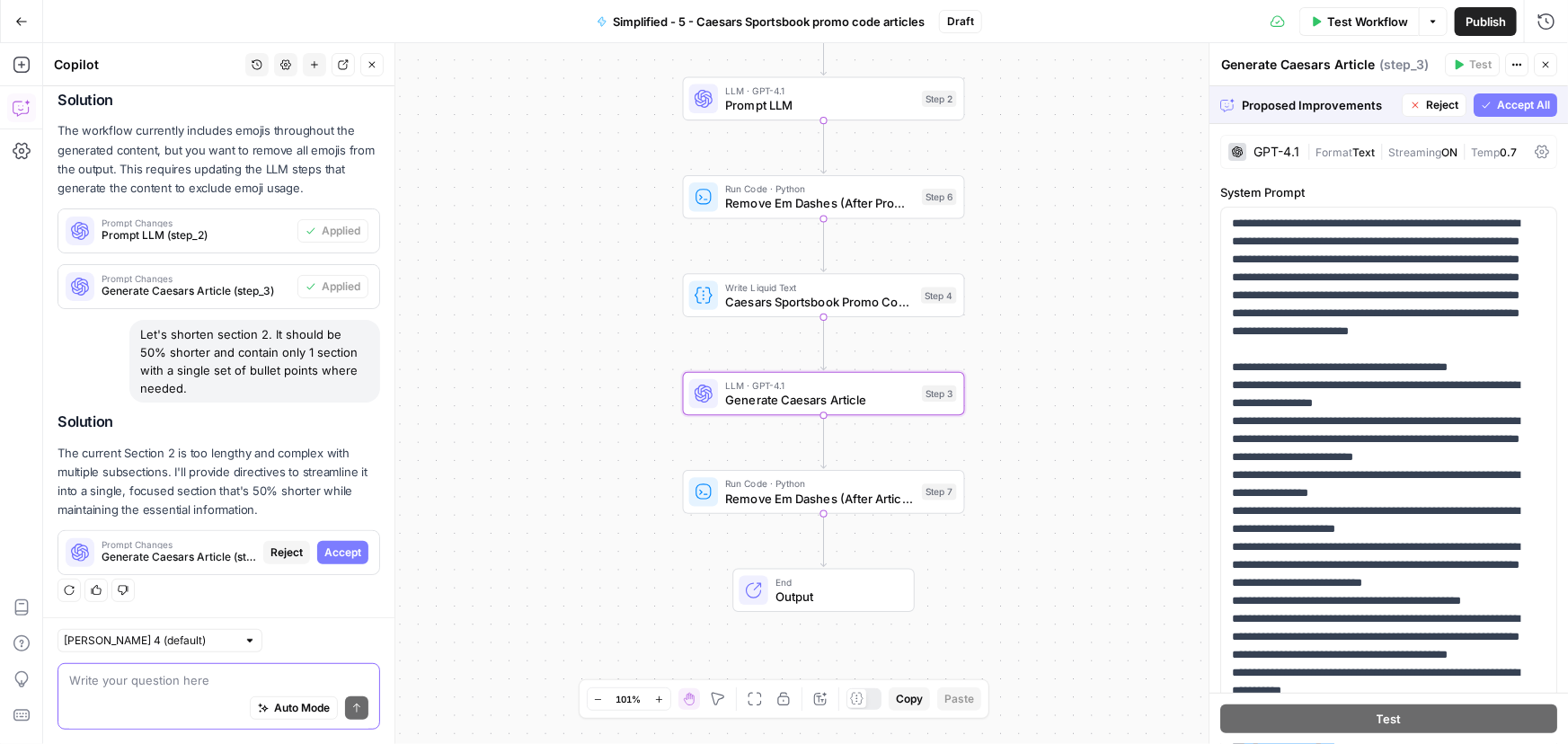
click at [333, 541] on button "Accept" at bounding box center [343, 553] width 52 height 24
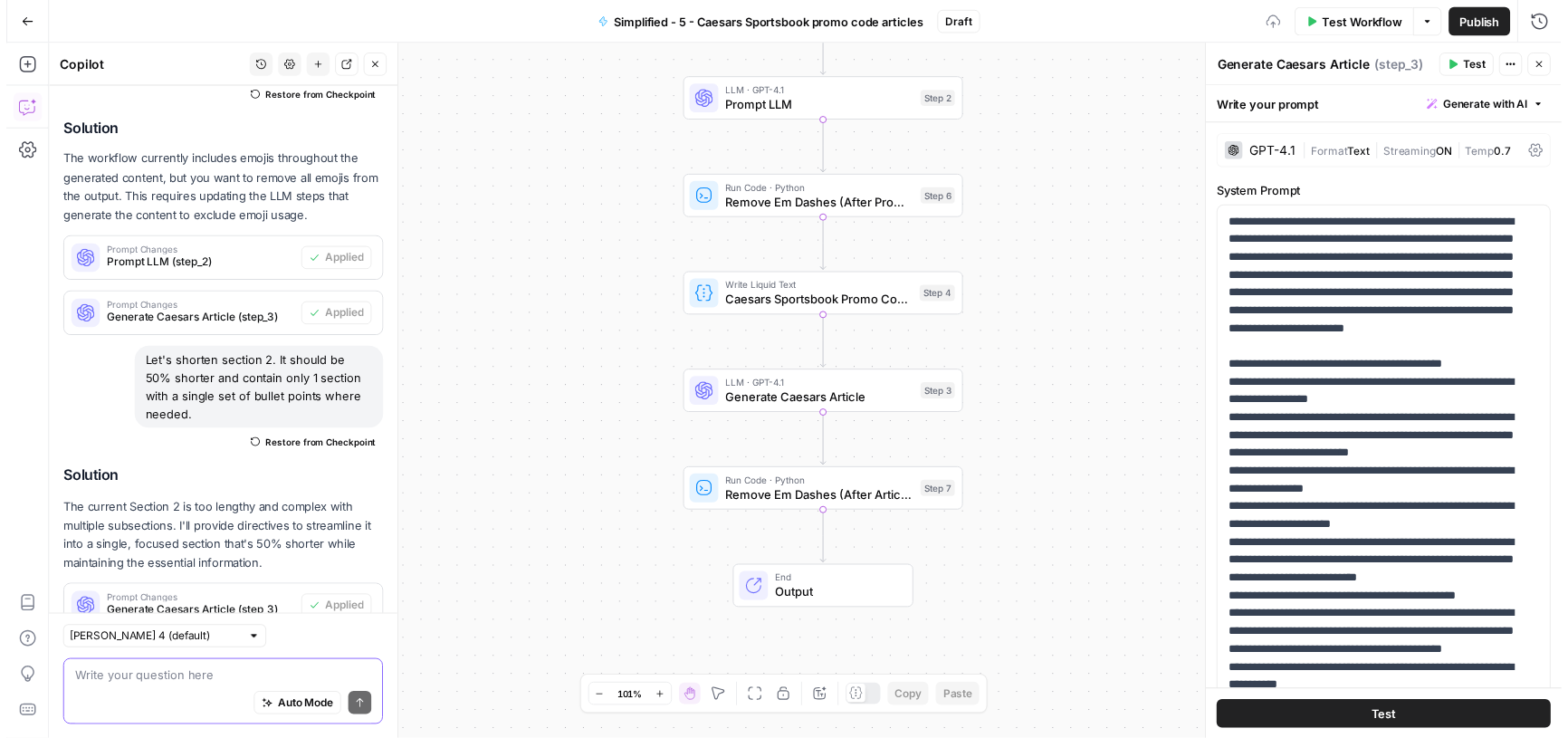
scroll to position [237, 0]
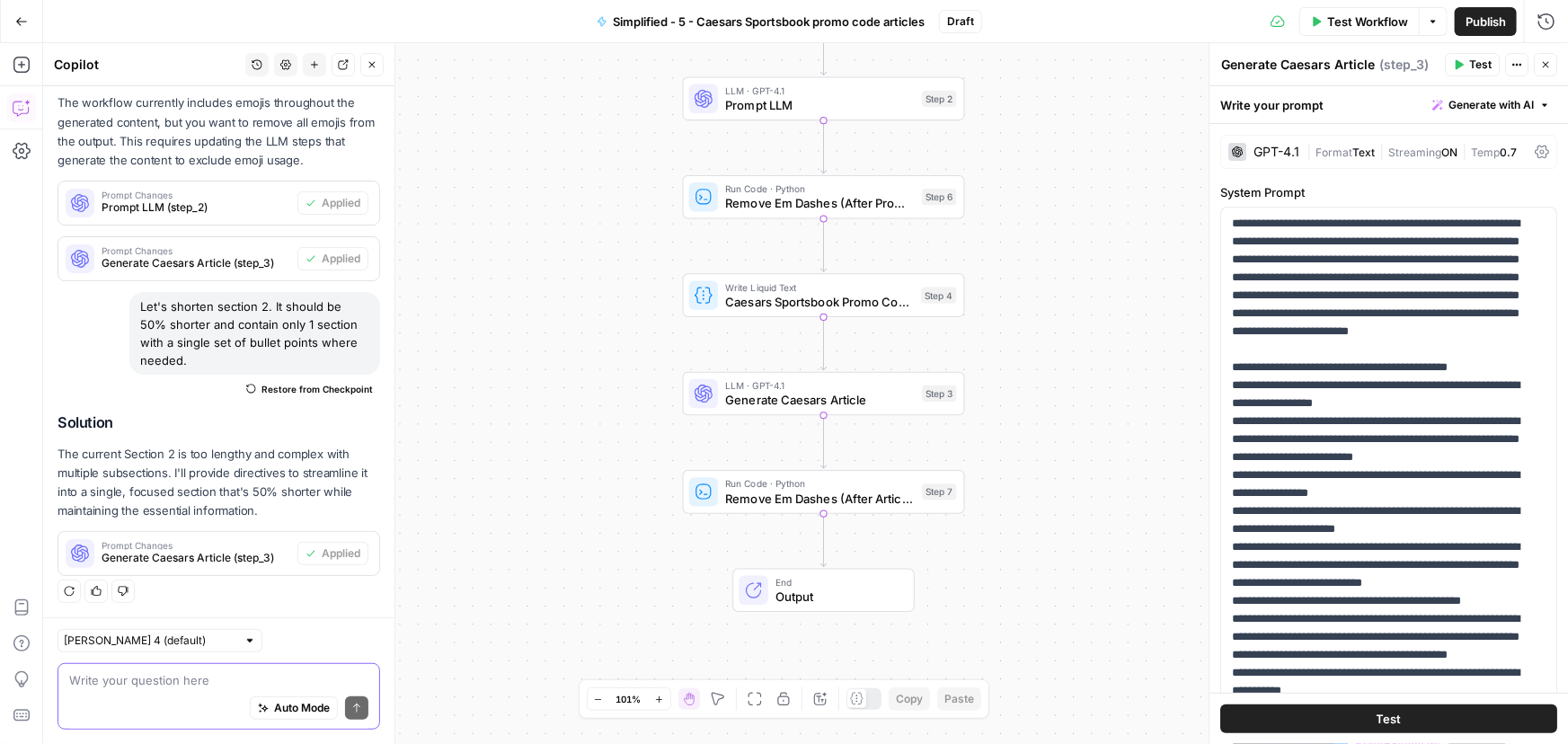
click at [1366, 18] on span "Test Workflow" at bounding box center [1368, 22] width 81 height 18
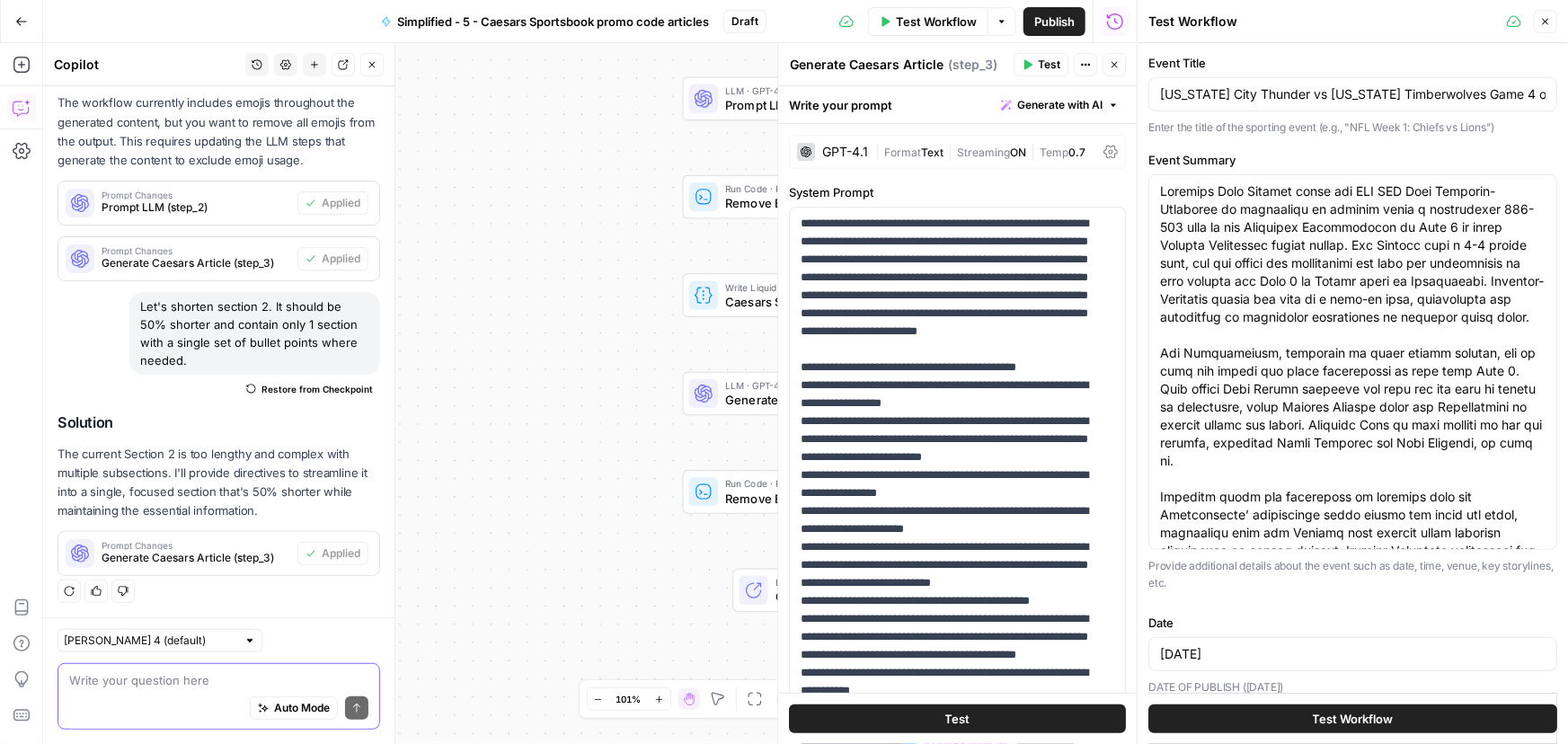
click at [1316, 719] on span "Test Workflow" at bounding box center [1353, 719] width 81 height 18
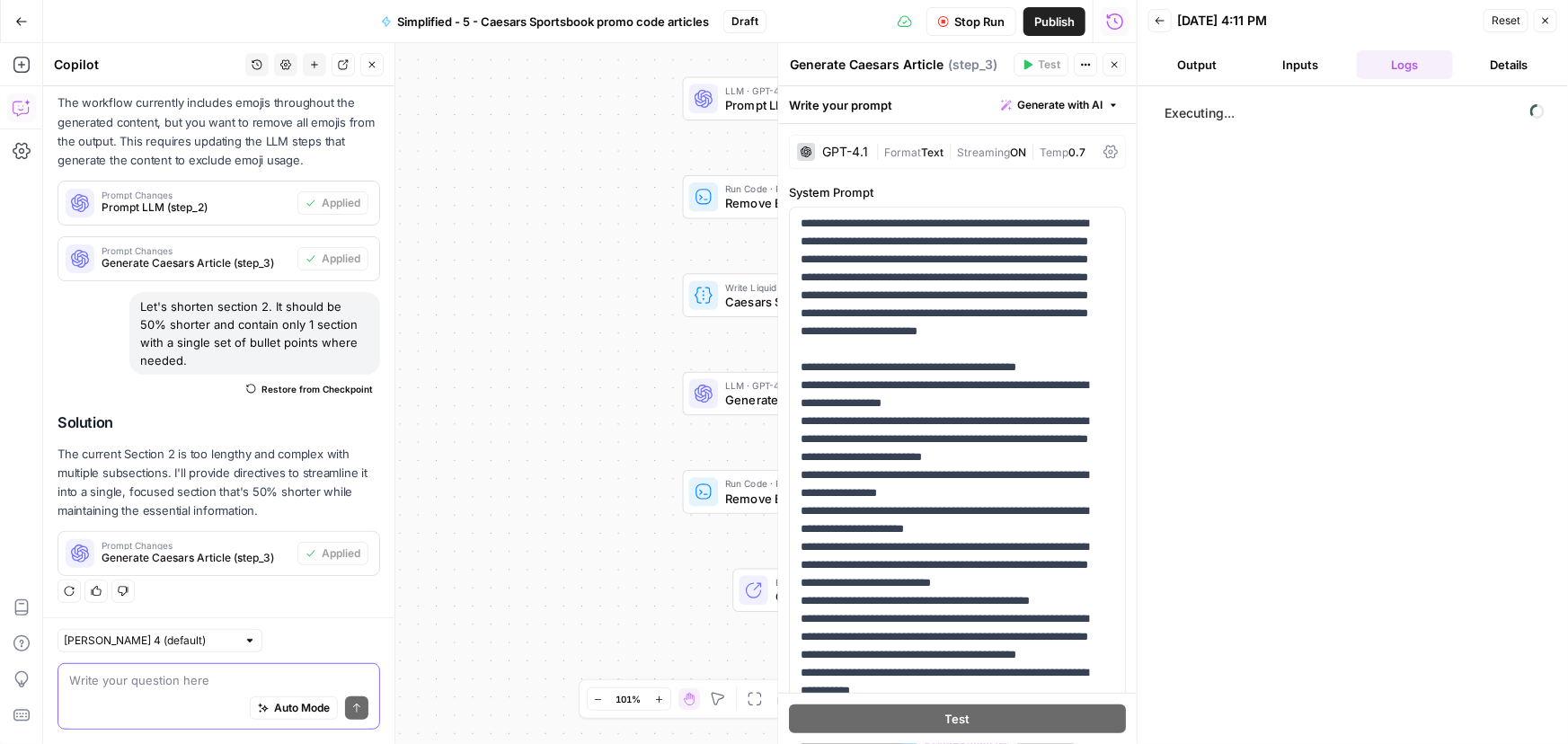
click at [1200, 57] on button "Output" at bounding box center [1197, 64] width 97 height 29
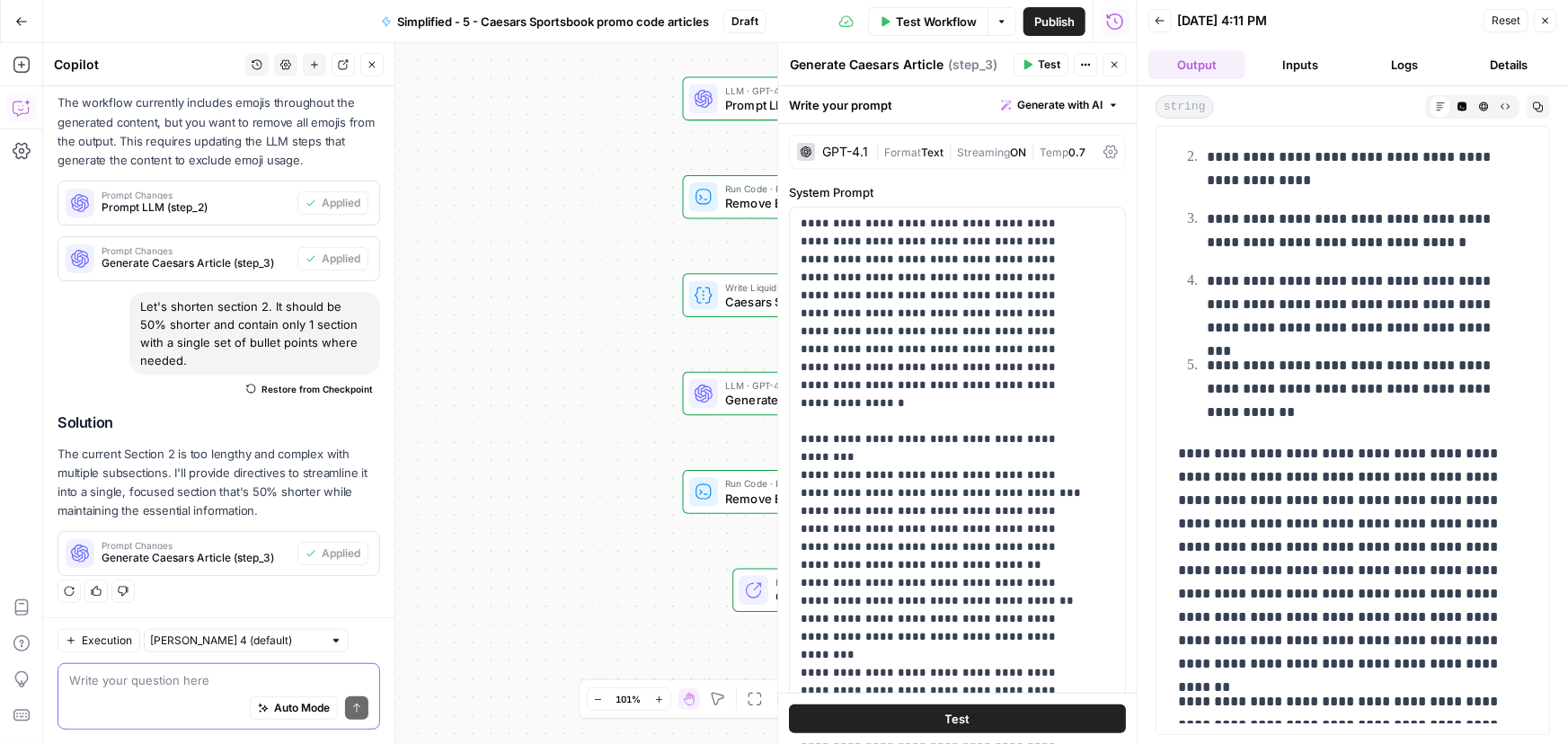
scroll to position [2239, 0]
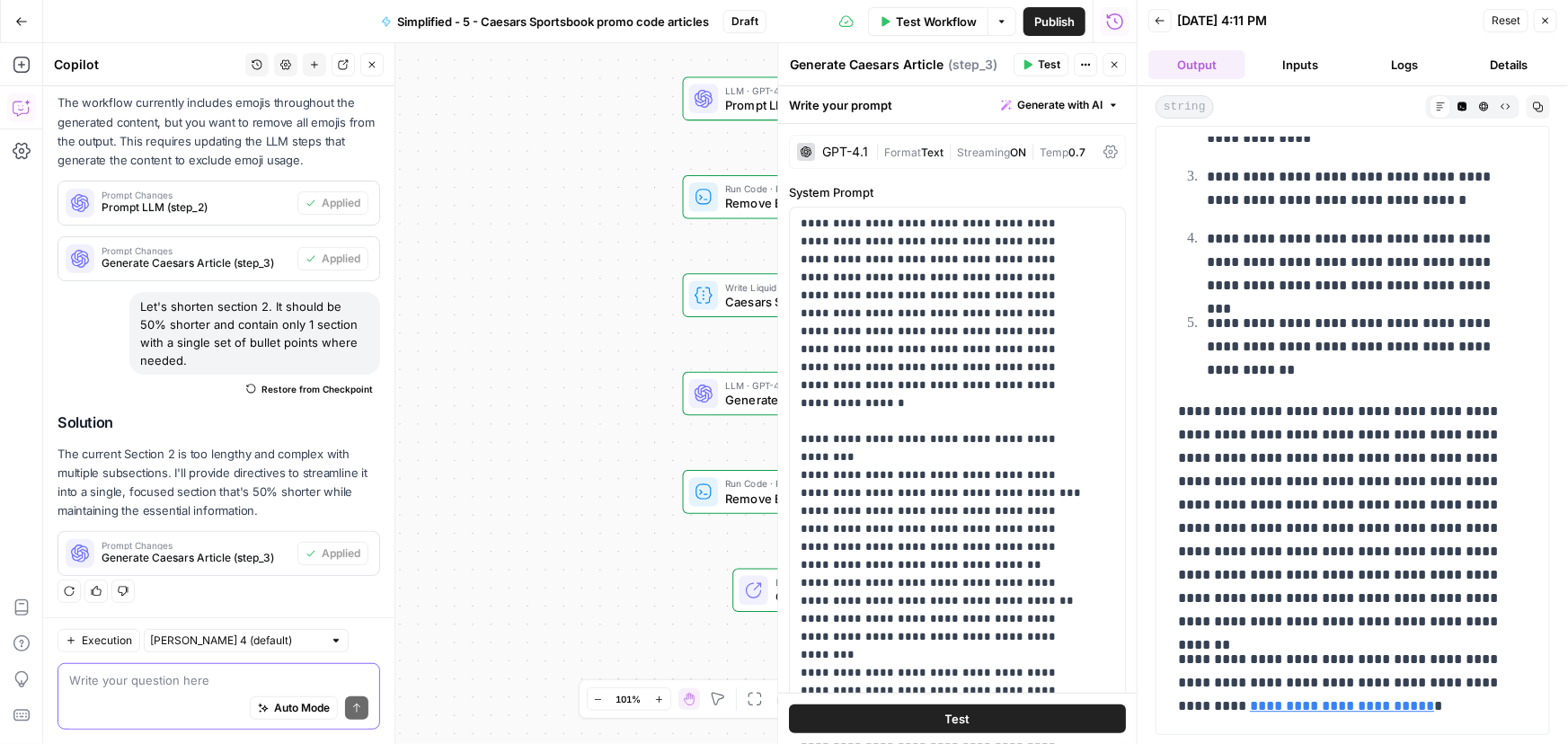
click at [164, 688] on textarea at bounding box center [219, 681] width 299 height 18
paste textarea "I like the format of section 2 in the test, but it's still too long"
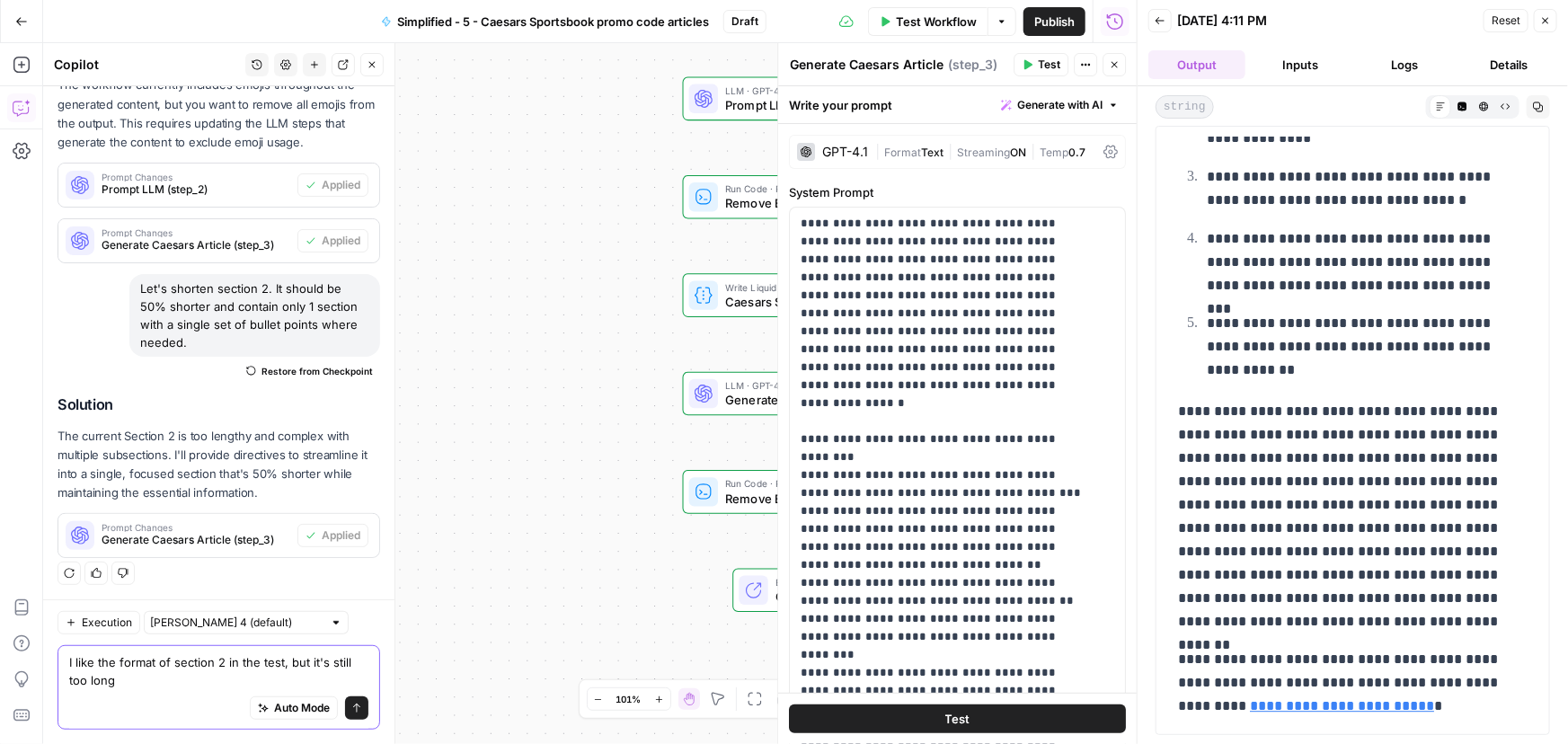
type textarea "I like the format of section 2 in the test, but it's still too long"
click at [352, 706] on icon "submit" at bounding box center [357, 707] width 11 height 11
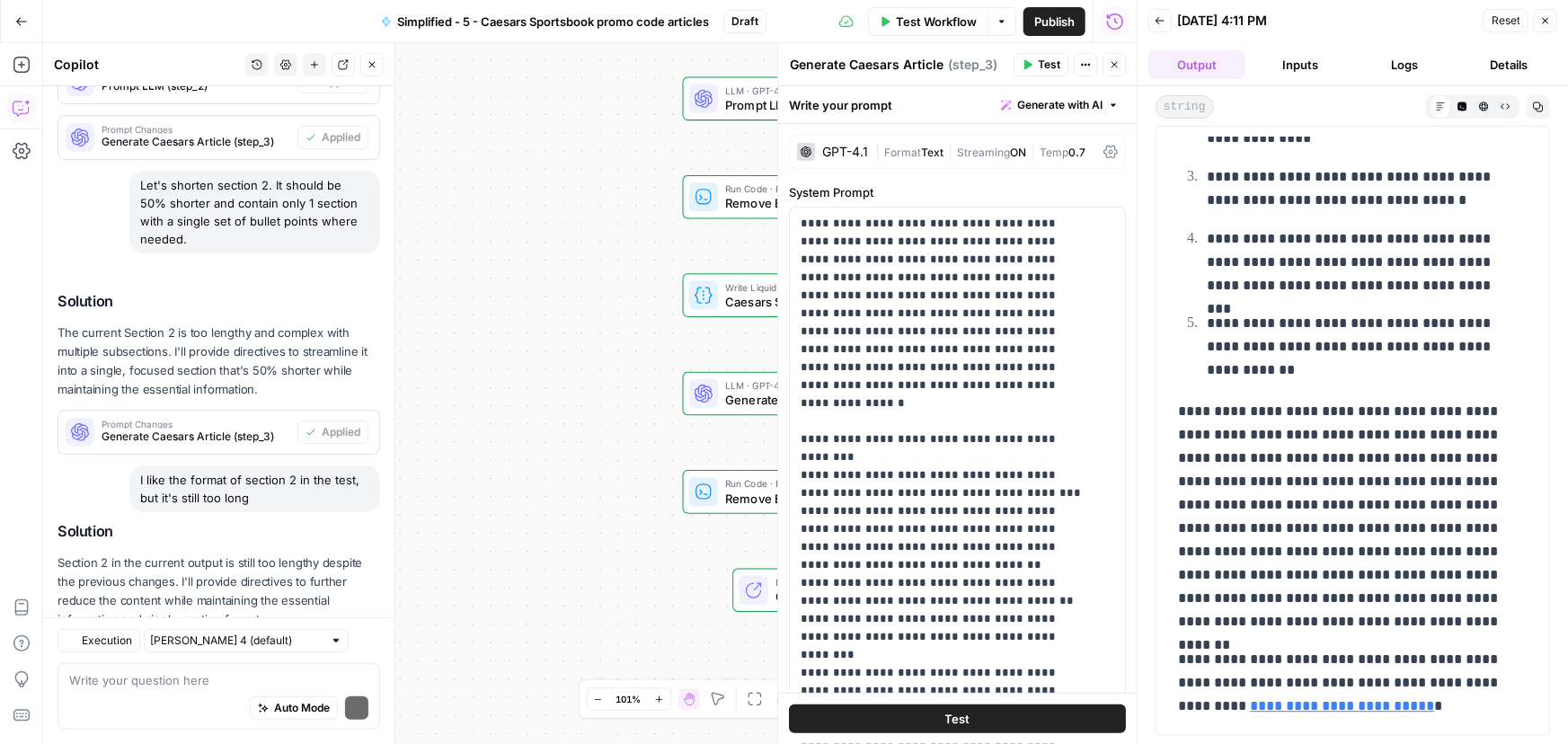
scroll to position [466, 0]
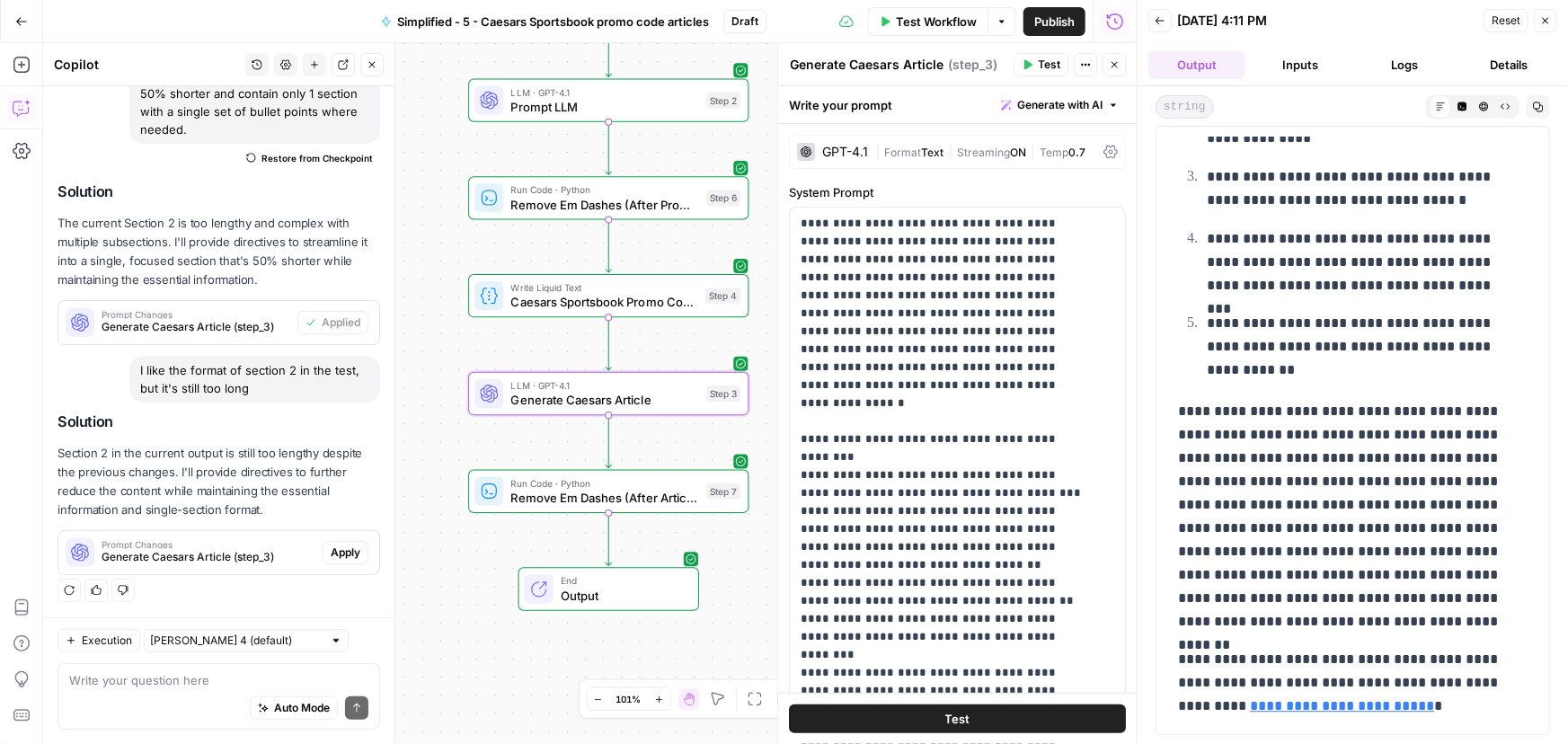
click at [333, 556] on span "Apply" at bounding box center [346, 553] width 30 height 16
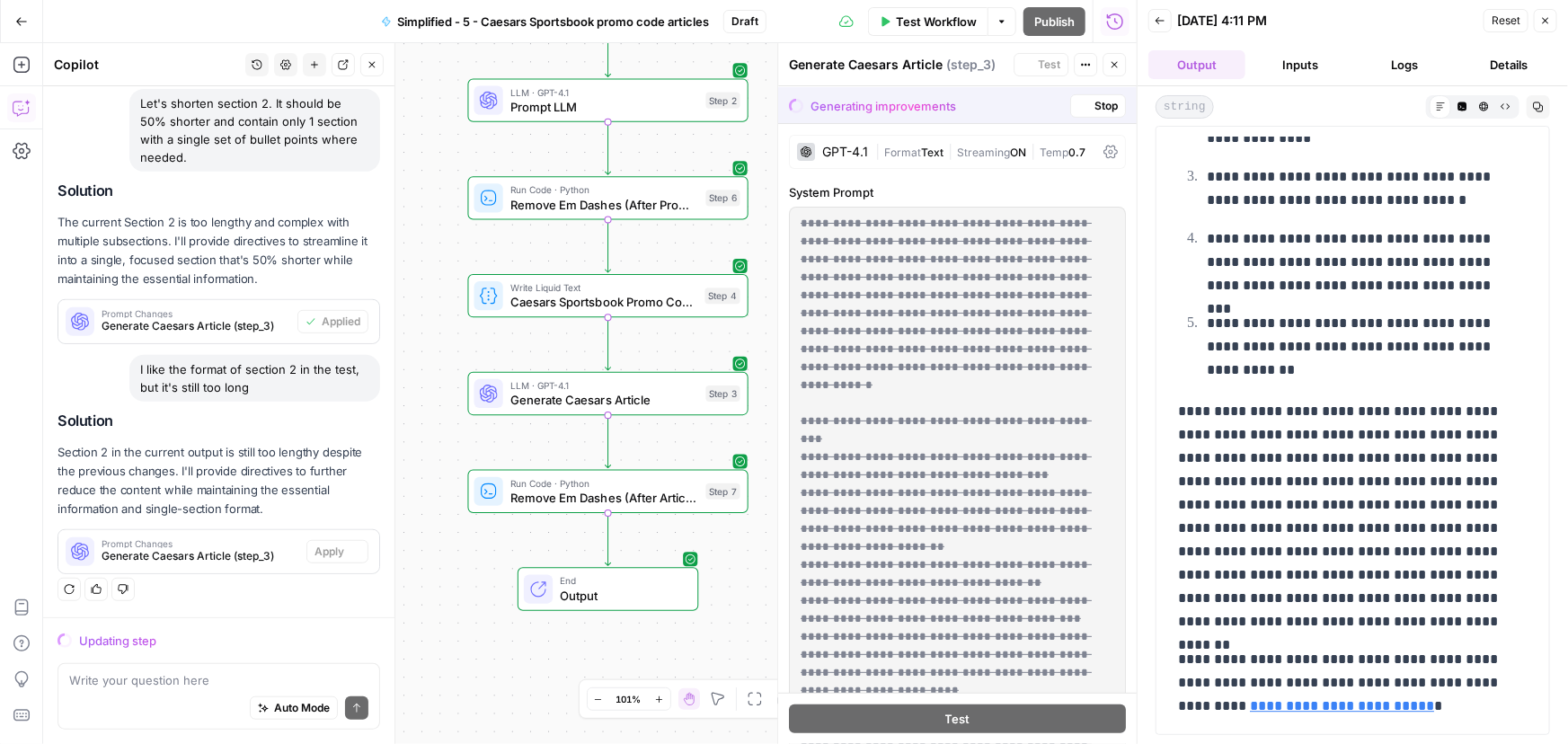
scroll to position [407, 0]
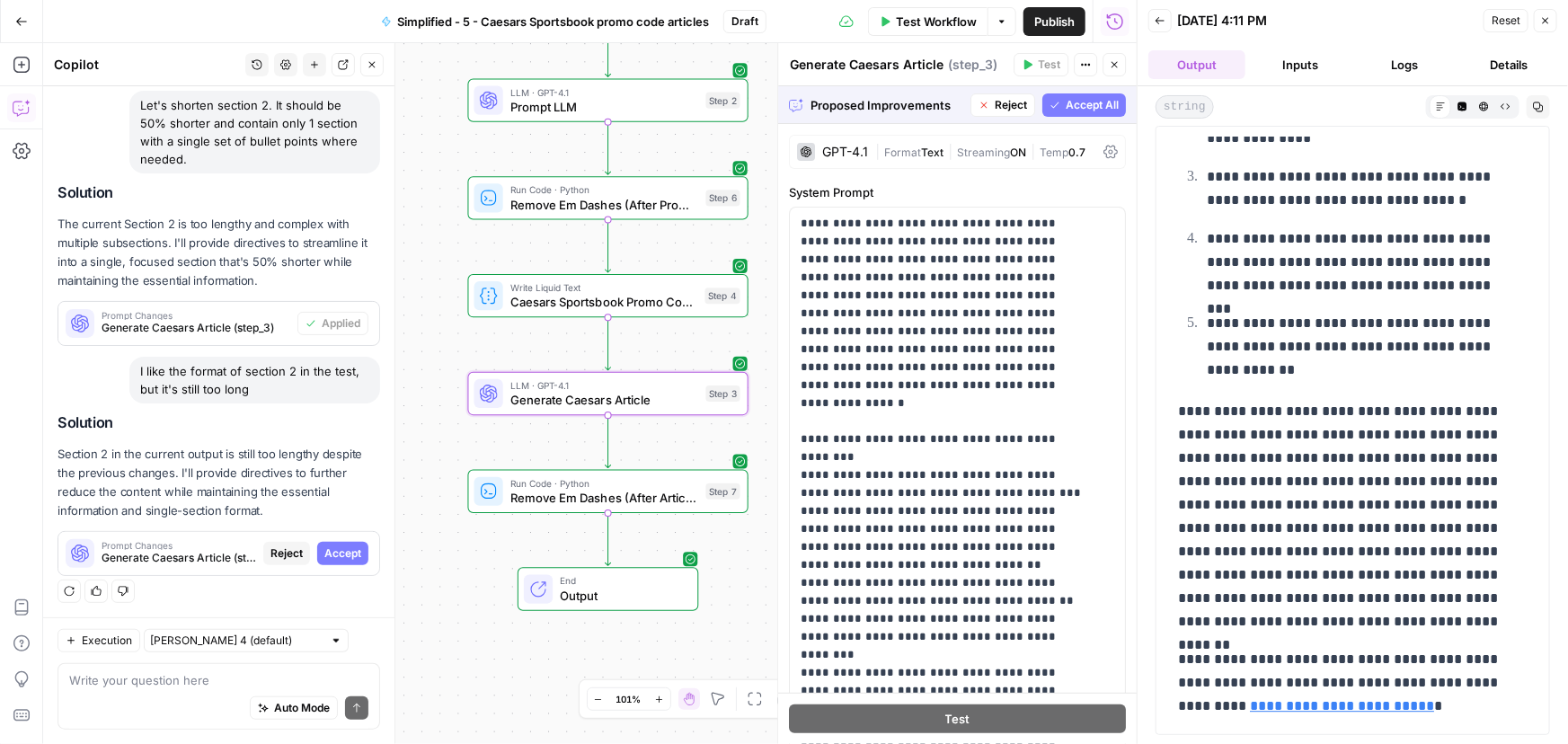
click at [317, 550] on button "Accept" at bounding box center [343, 554] width 52 height 24
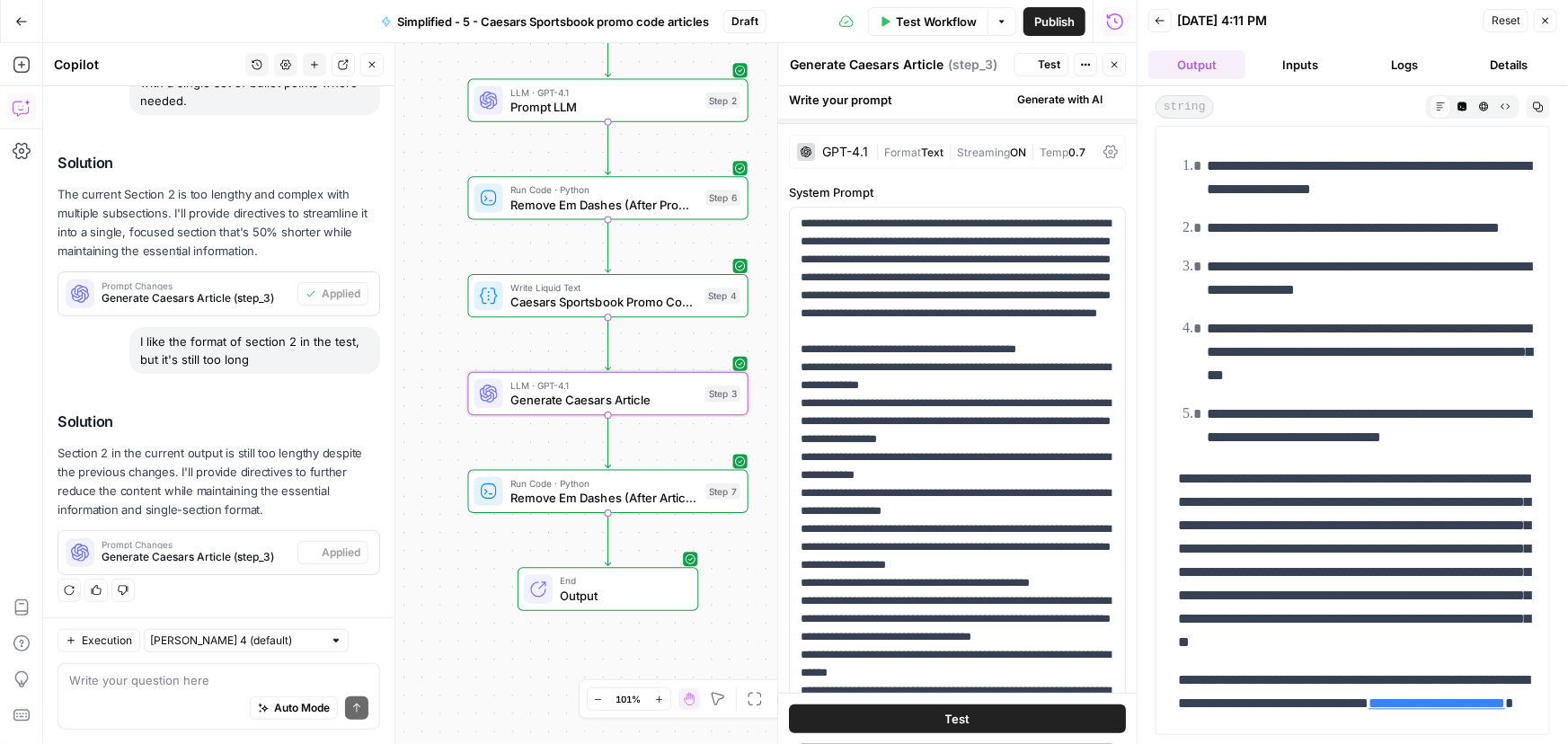
scroll to position [0, 0]
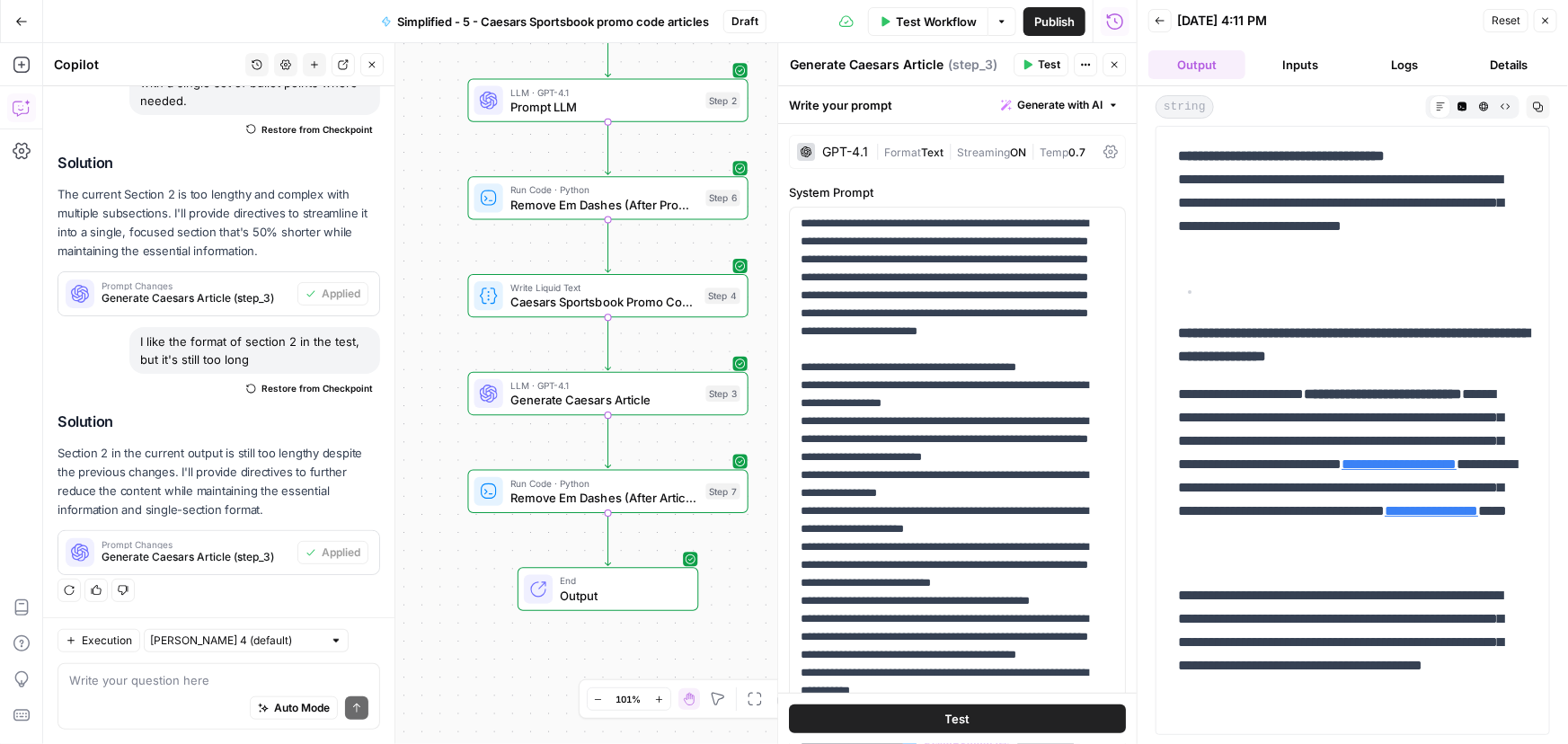
click at [946, 18] on span "Test Workflow" at bounding box center [936, 22] width 81 height 18
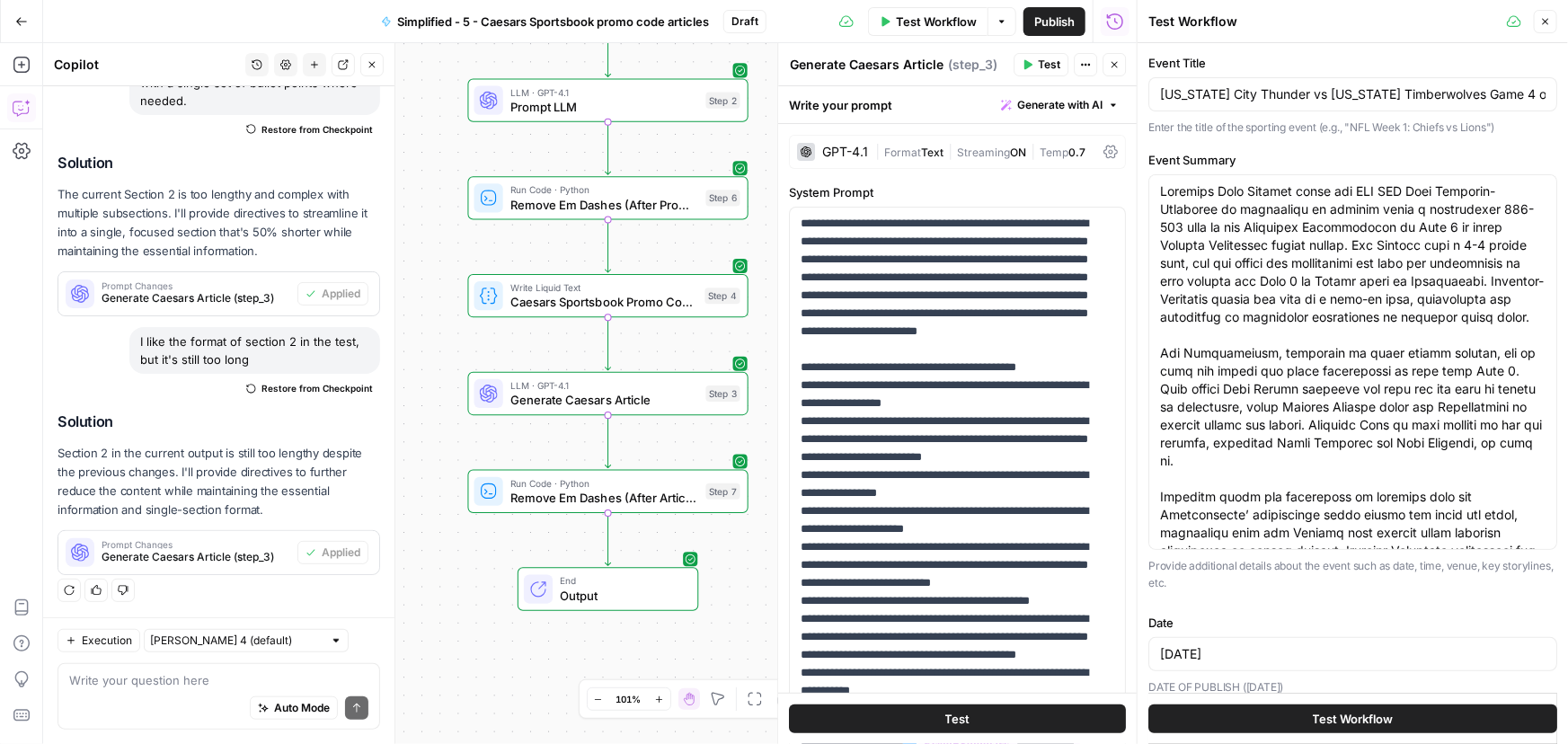
click at [1365, 713] on span "Test Workflow" at bounding box center [1353, 719] width 81 height 18
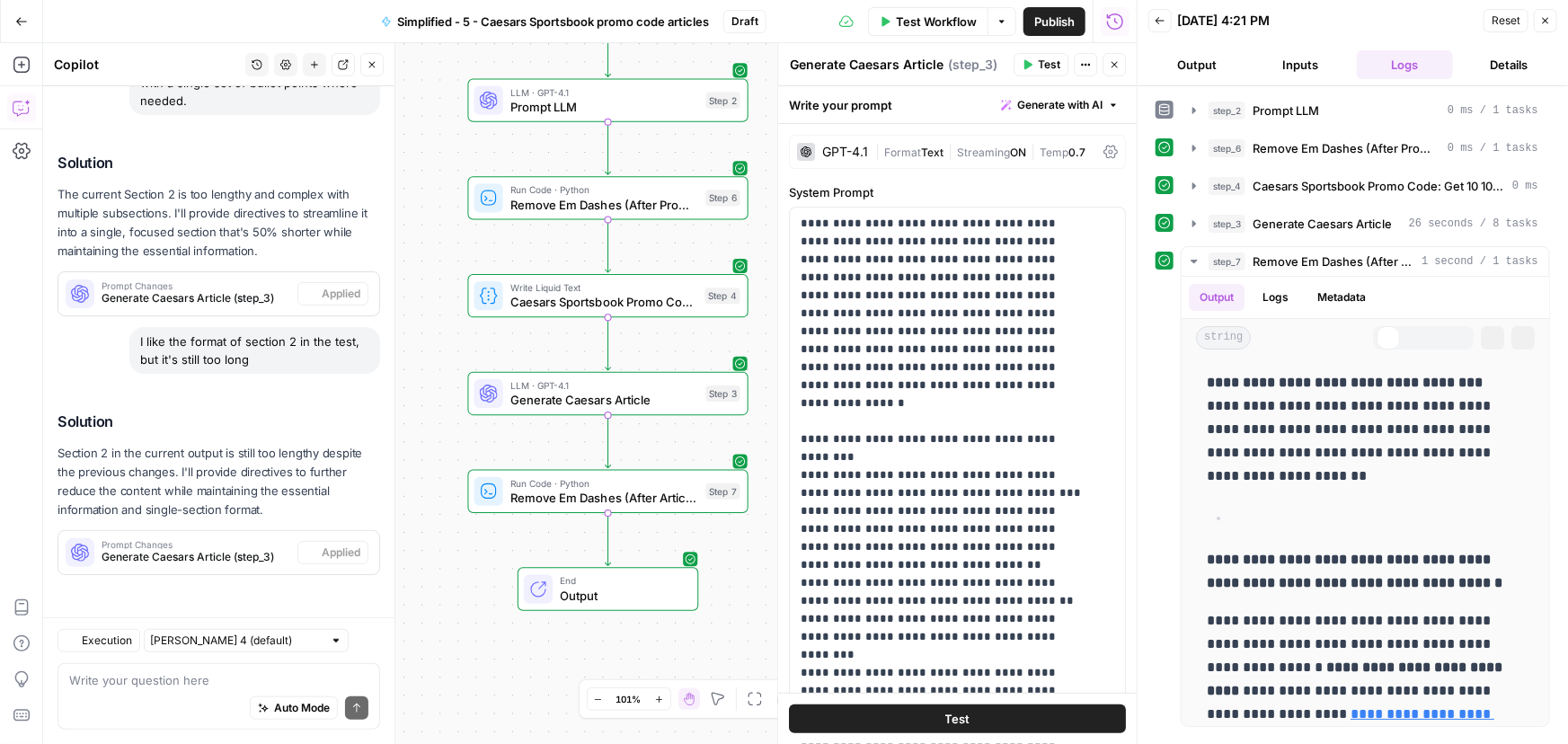
scroll to position [494, 0]
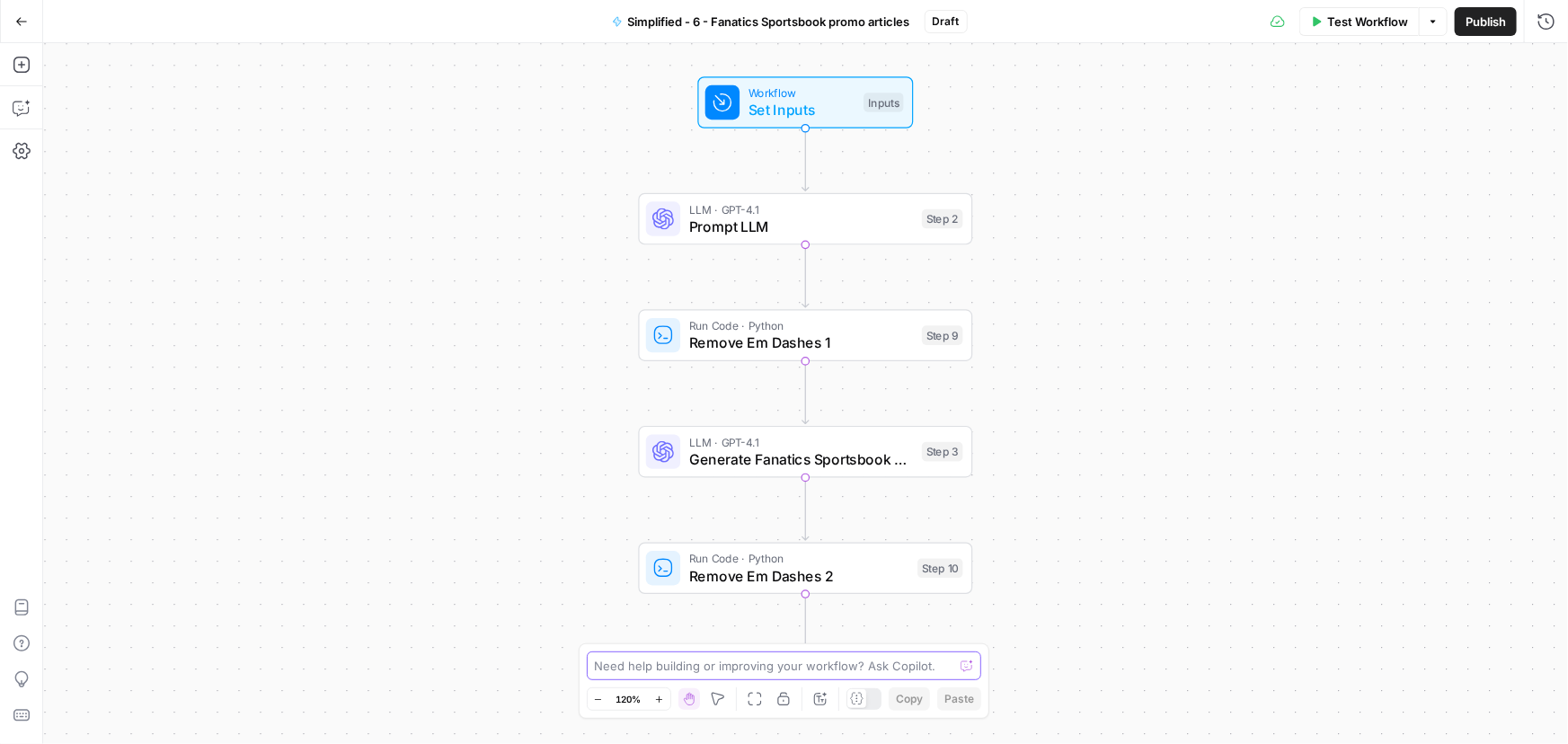
click at [647, 665] on textarea at bounding box center [774, 666] width 360 height 18
paste textarea "Remove all emojis from output."
type textarea "Remove all emojis from output."
click at [968, 665] on icon "submit" at bounding box center [967, 666] width 11 height 11
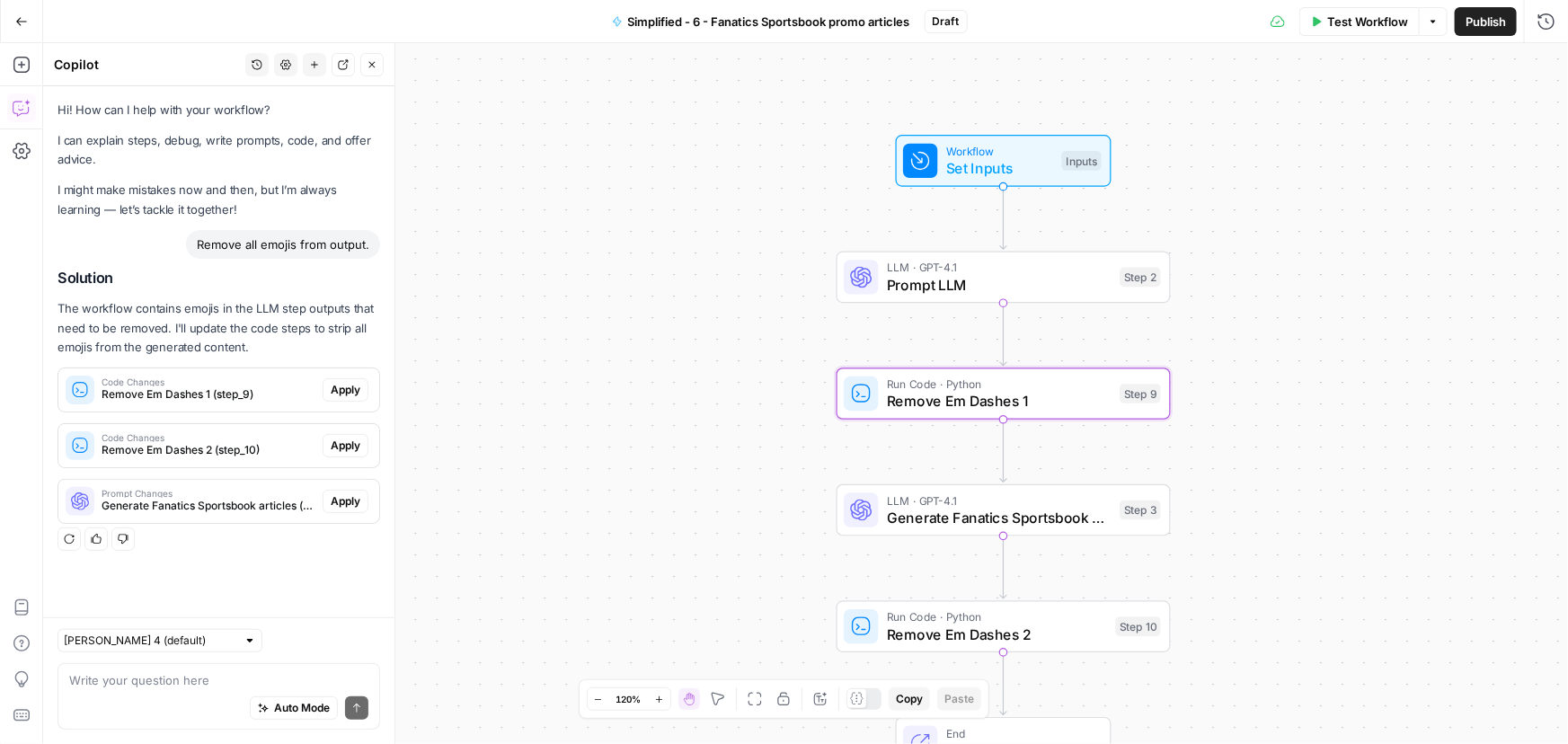
click at [352, 386] on span "Apply" at bounding box center [346, 389] width 30 height 16
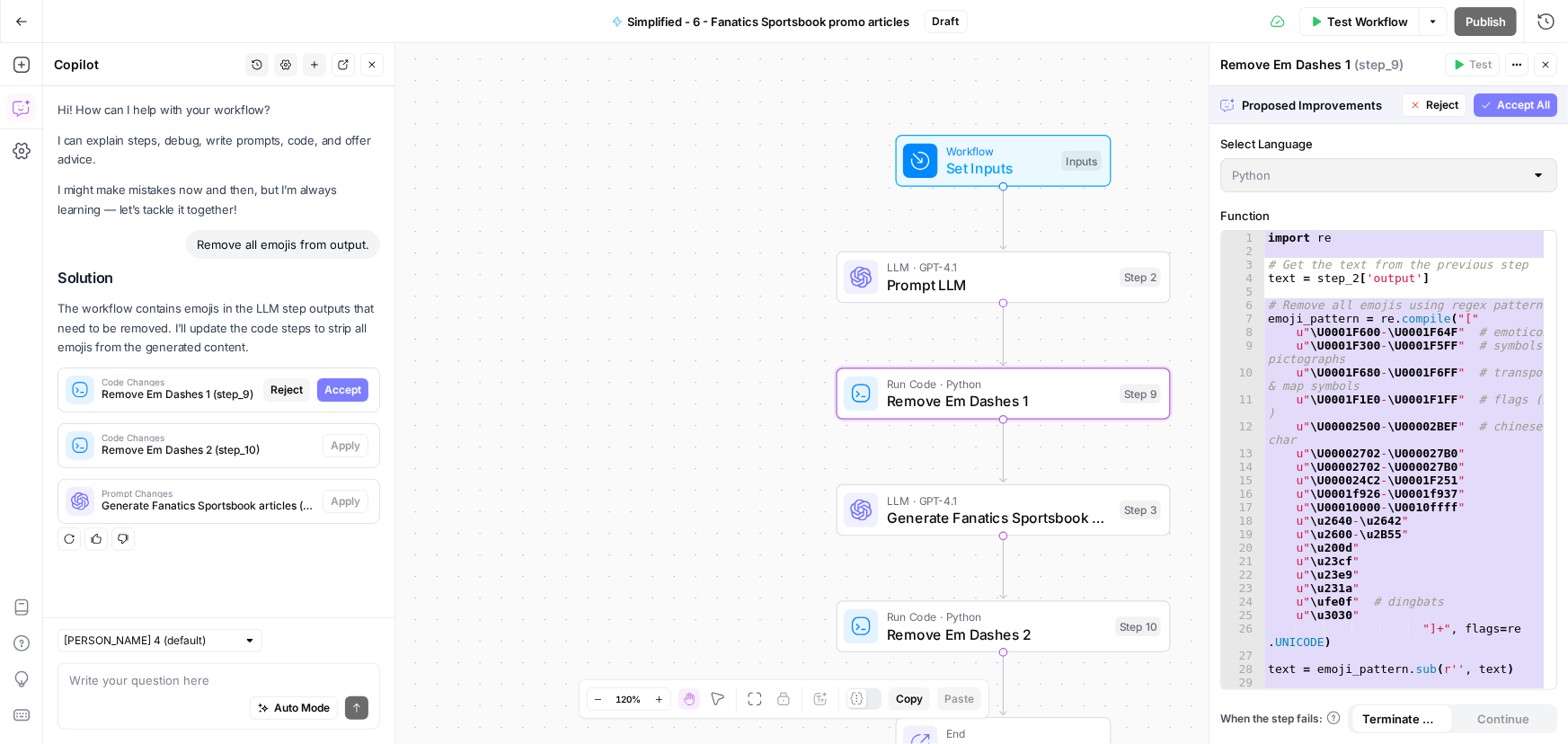
click at [352, 386] on span "Accept" at bounding box center [342, 389] width 37 height 16
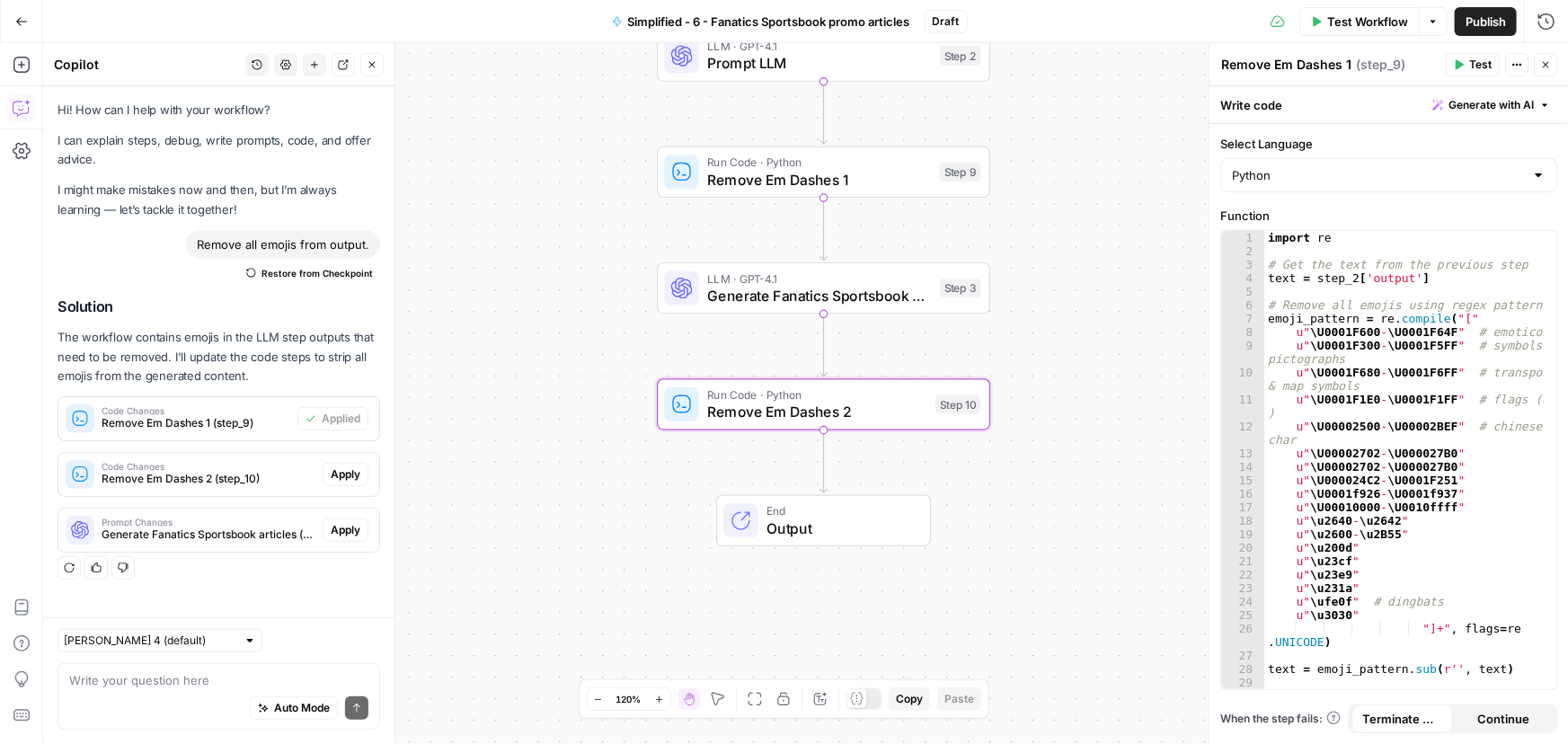
click at [347, 474] on span "Apply" at bounding box center [346, 475] width 30 height 16
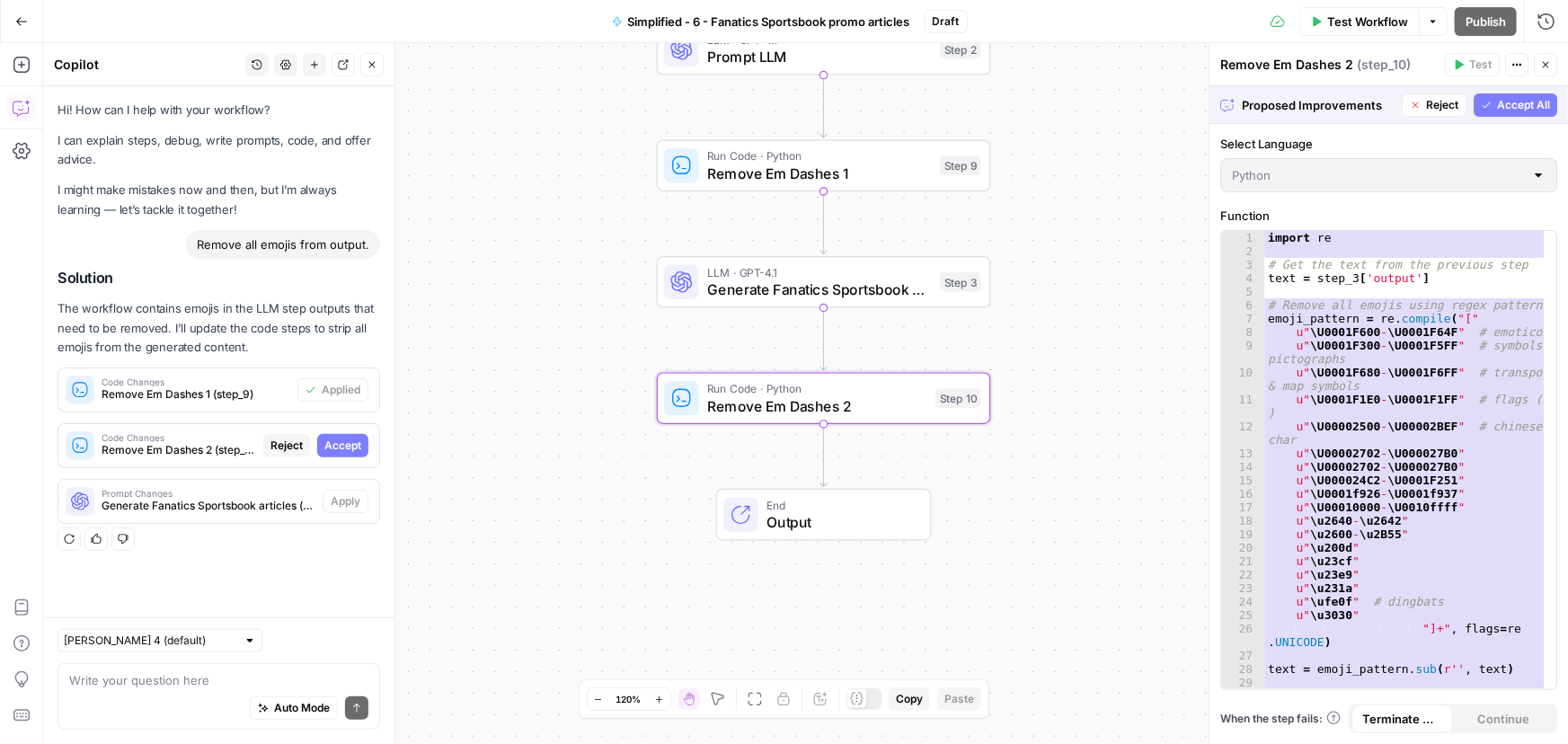
click at [343, 447] on span "Accept" at bounding box center [342, 446] width 37 height 16
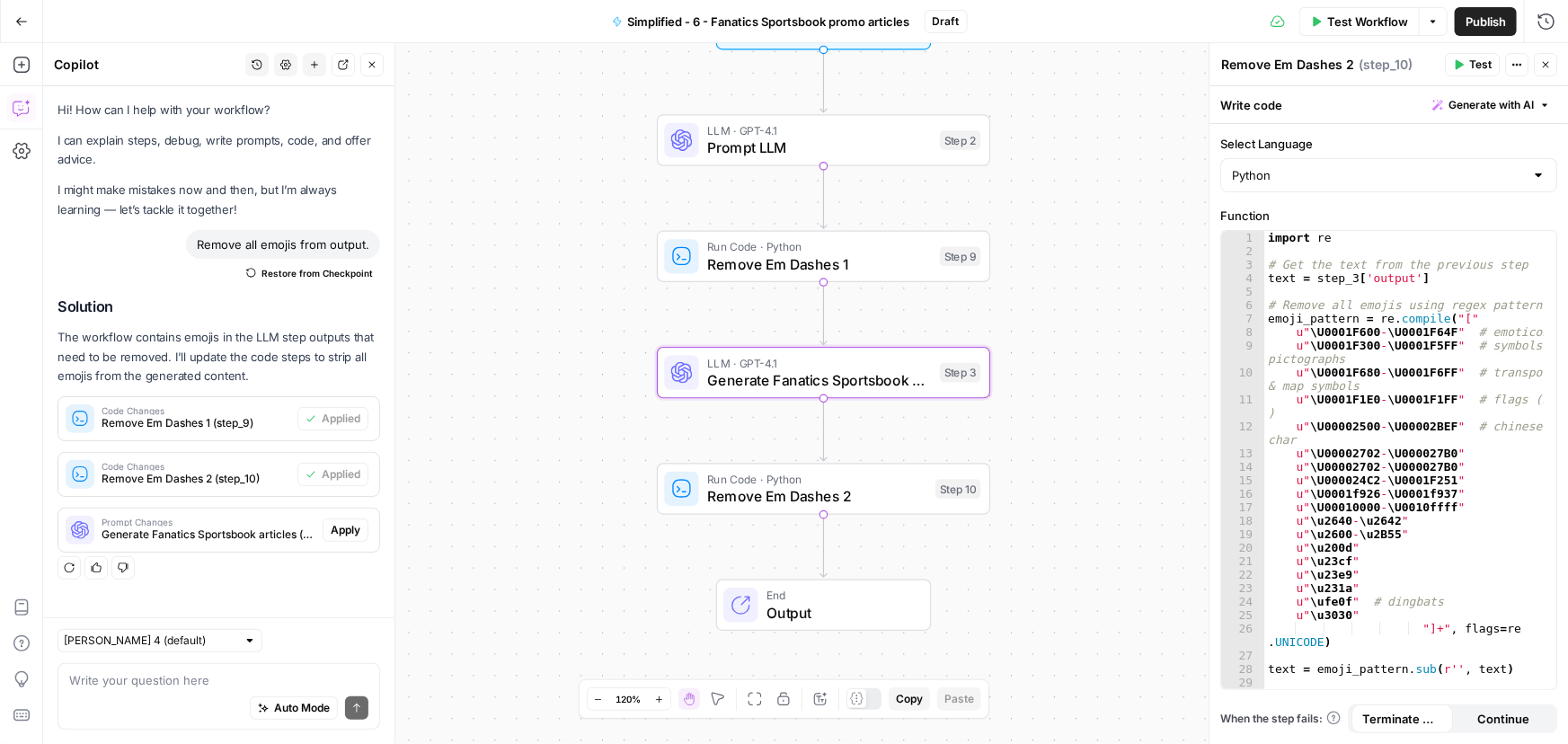
click at [343, 525] on span "Apply" at bounding box center [346, 530] width 30 height 16
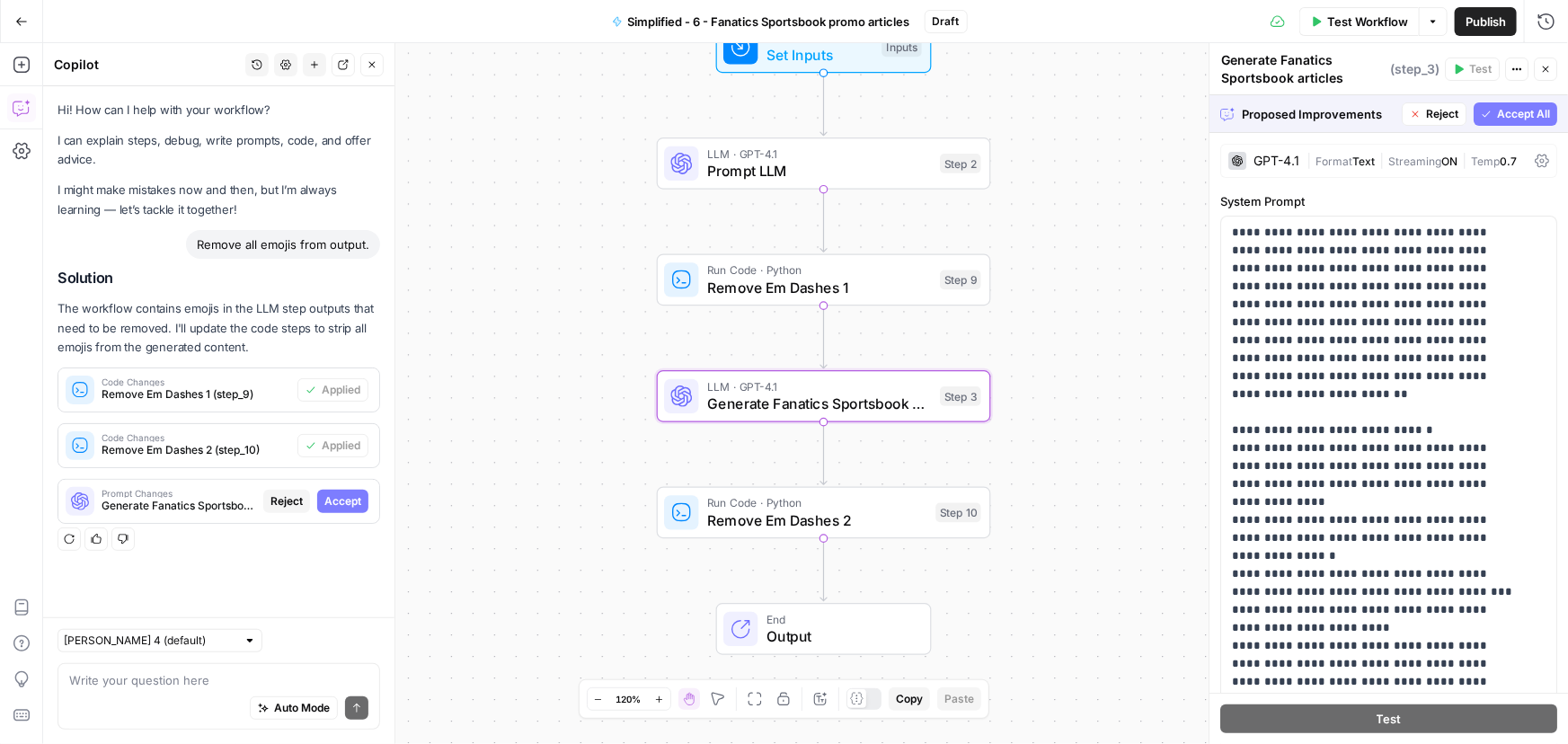
click at [334, 498] on span "Accept" at bounding box center [342, 501] width 37 height 16
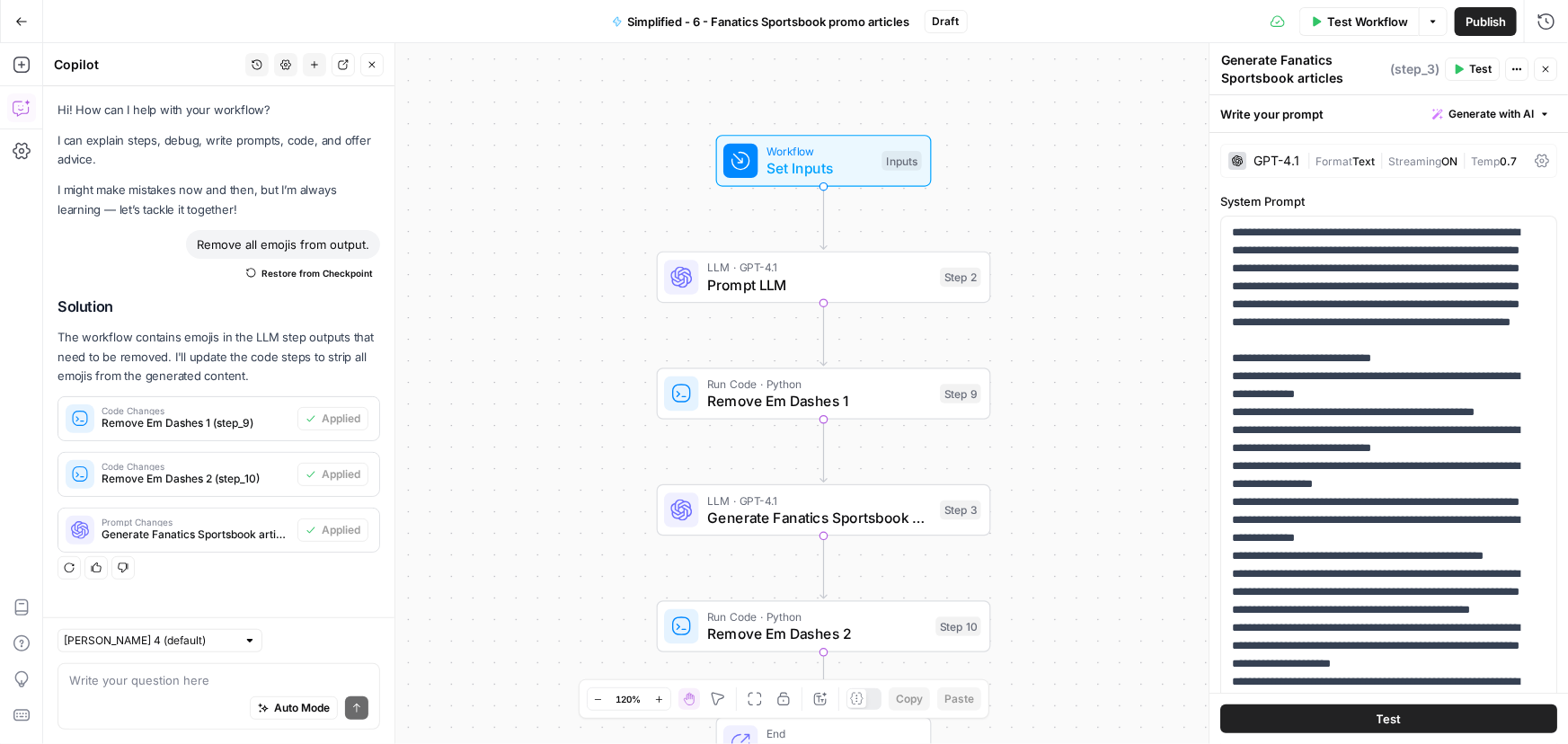
click at [153, 691] on div "Auto Mode Send" at bounding box center [219, 709] width 299 height 40
paste textarea "Let's shorten section 2. It should be 50% shorter and contain only 1 section wi…"
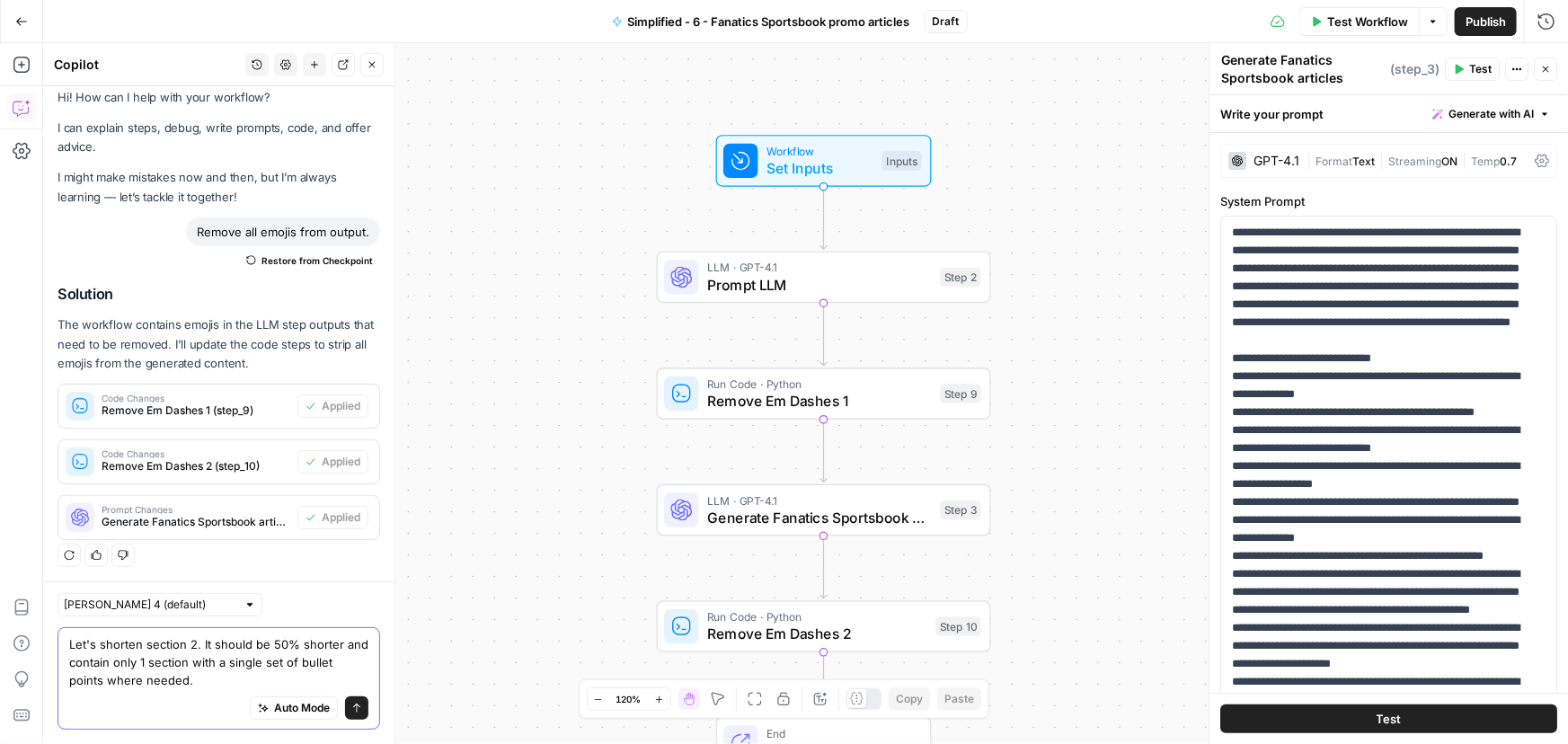
type textarea "Let's shorten section 2. It should be 50% shorter and contain only 1 section wi…"
click at [345, 714] on button "Send" at bounding box center [357, 708] width 24 height 24
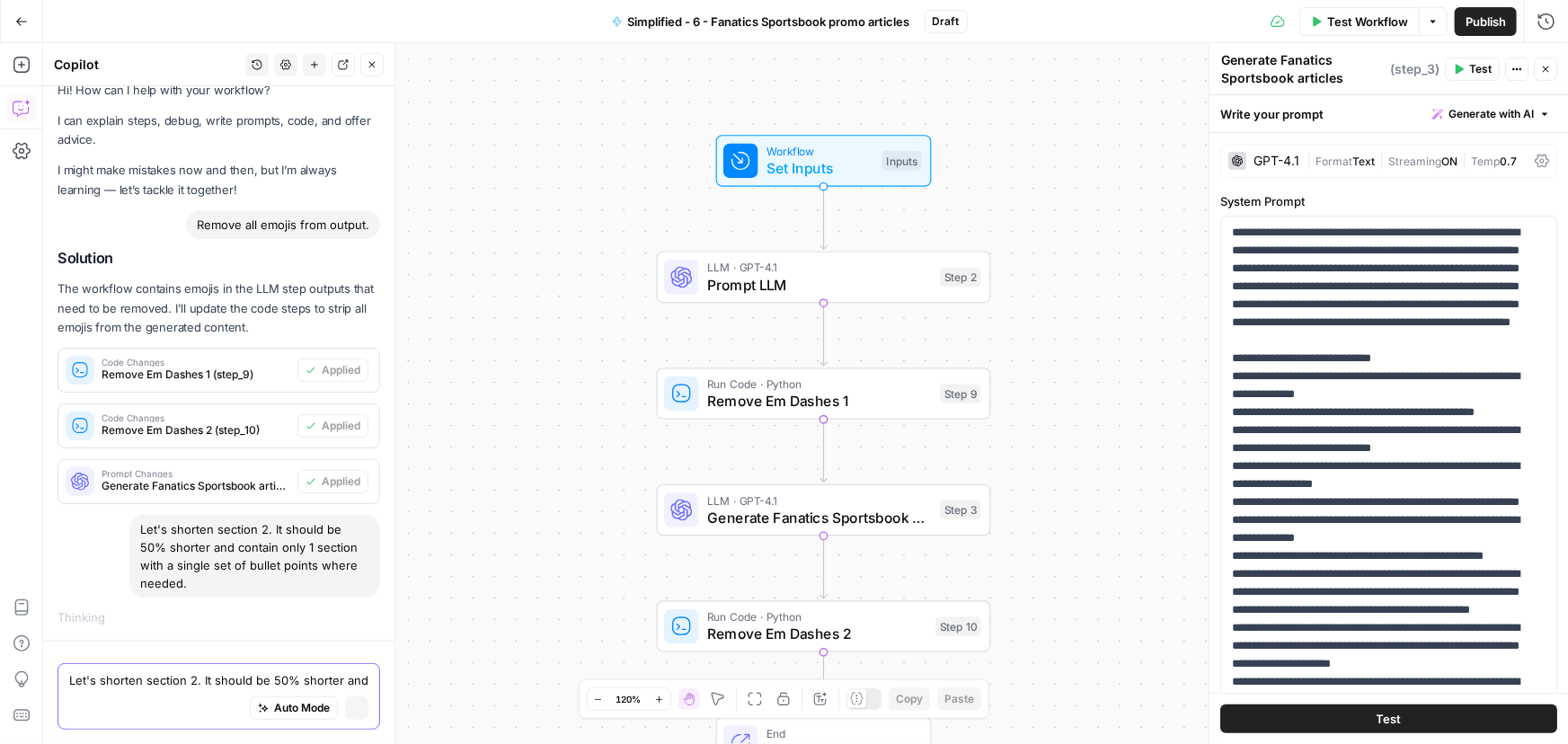
scroll to position [18, 0]
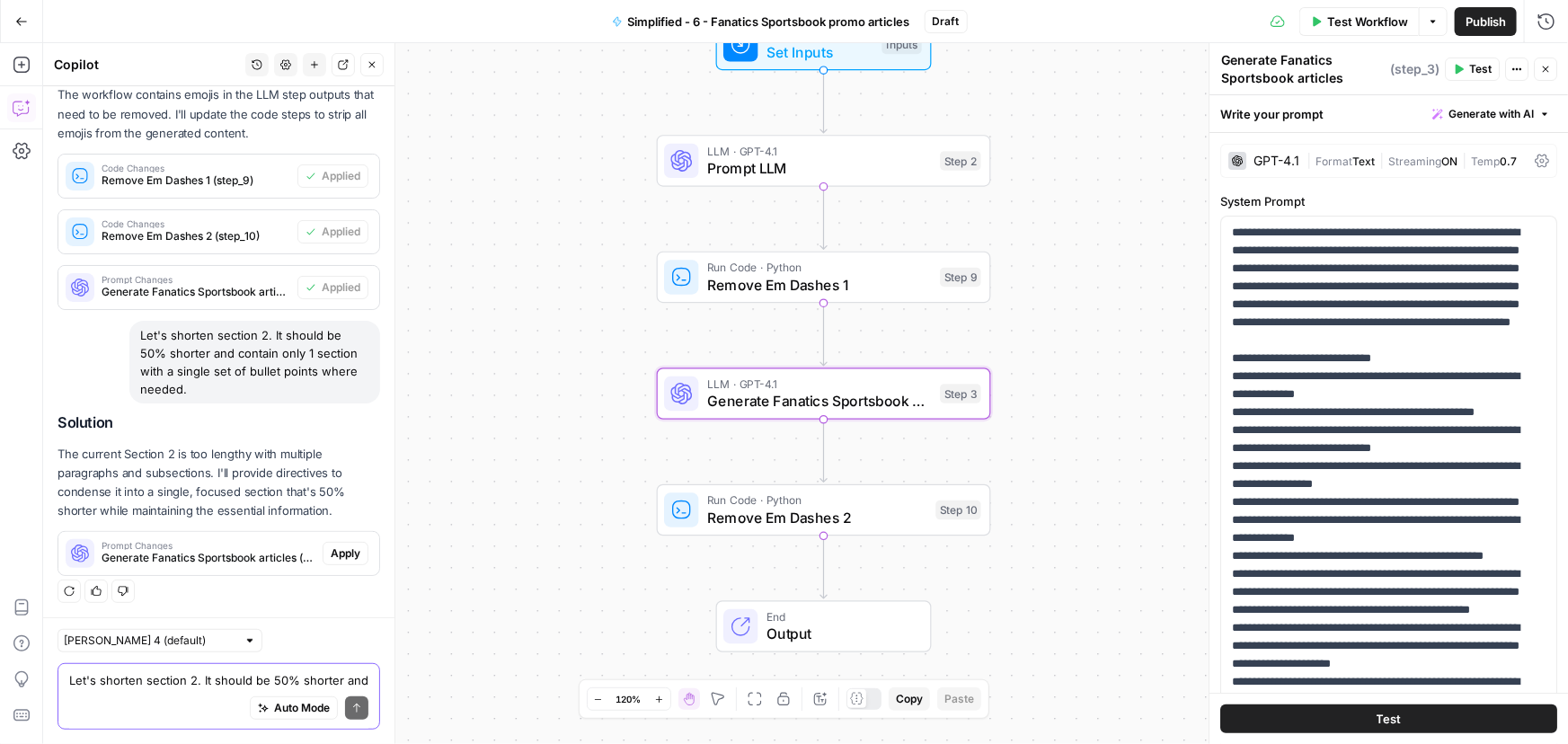
click at [336, 557] on span "Apply" at bounding box center [346, 554] width 30 height 16
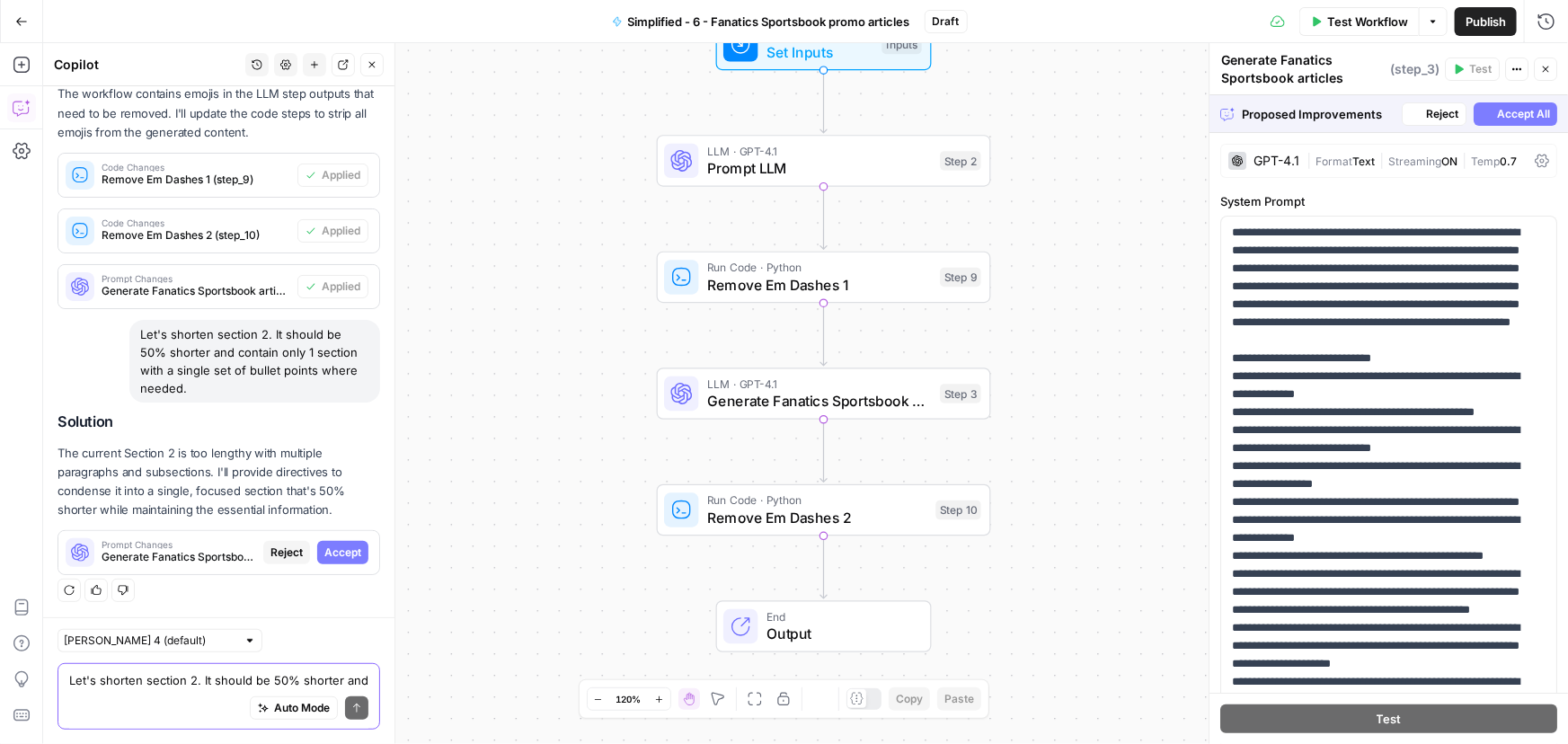
scroll to position [214, 0]
click at [338, 557] on span "Accept" at bounding box center [342, 554] width 37 height 16
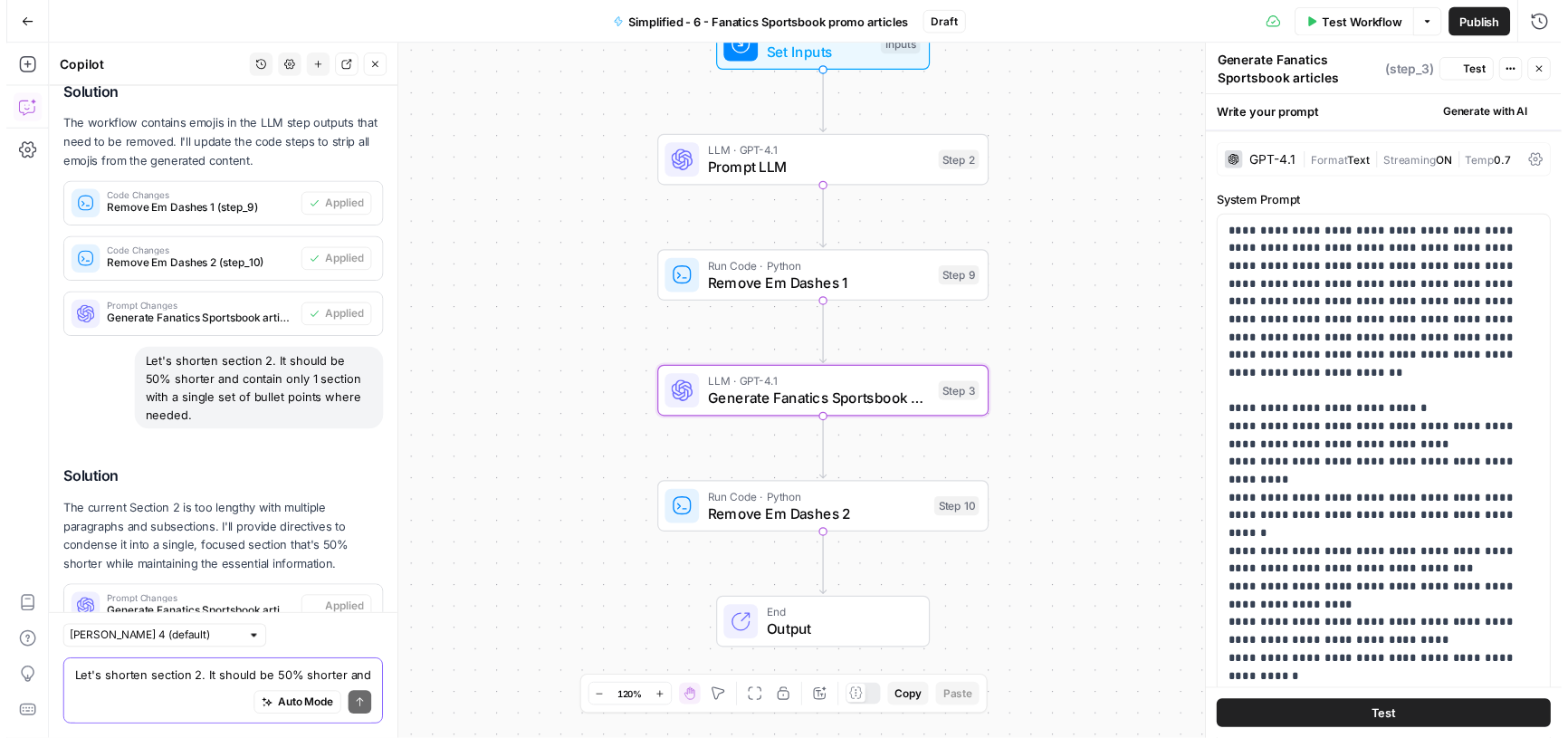
scroll to position [274, 0]
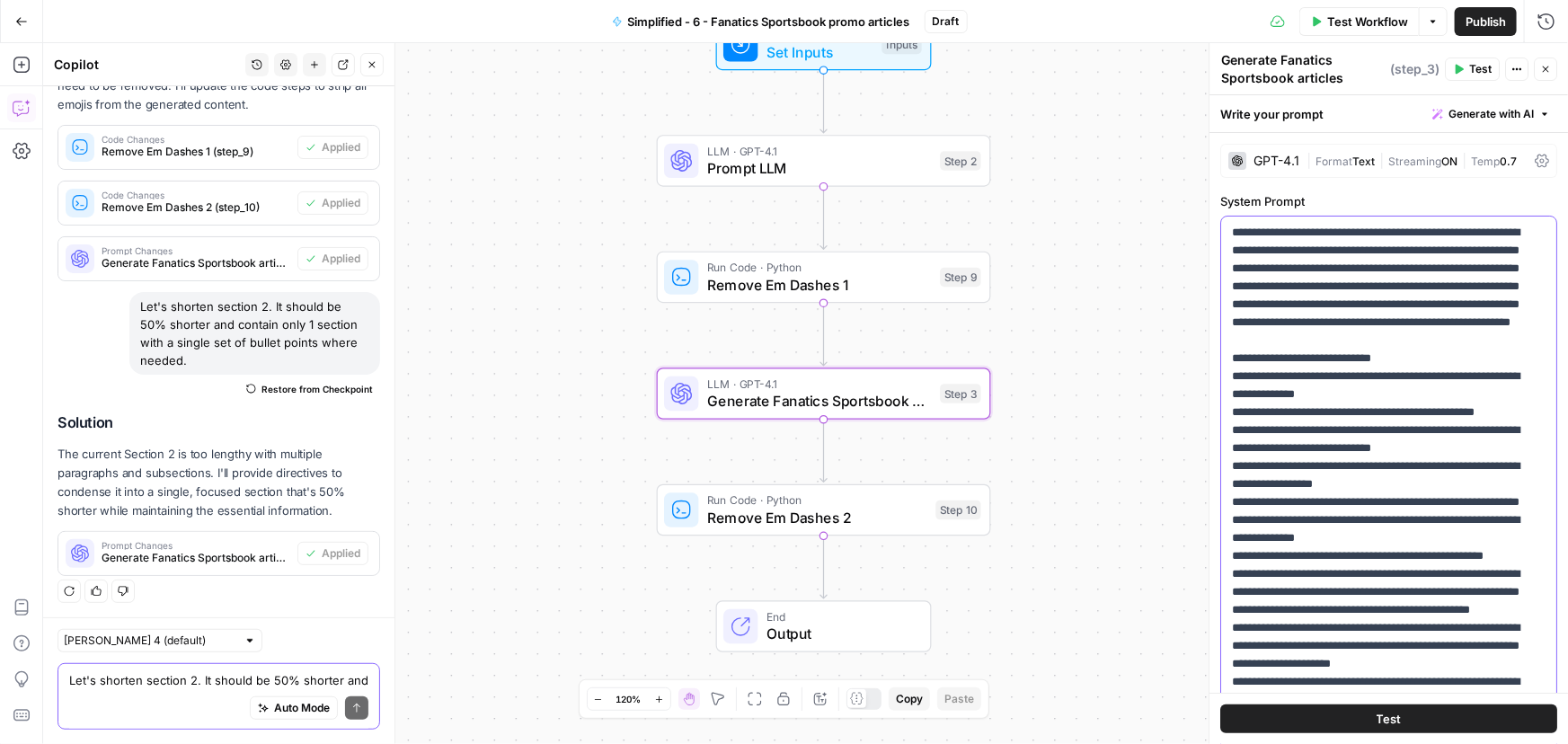
click at [1350, 22] on span "Test Workflow" at bounding box center [1368, 22] width 81 height 18
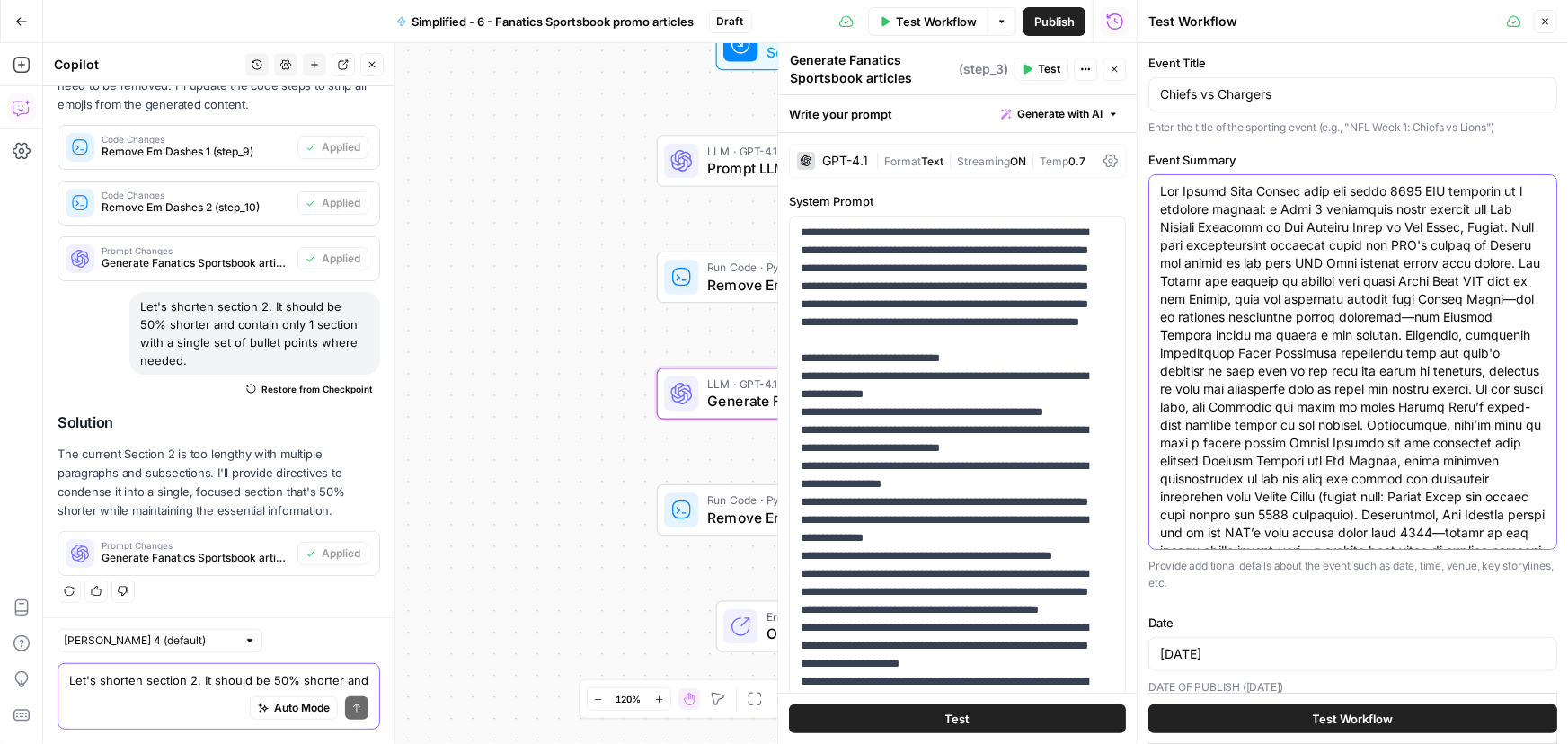
click at [1272, 314] on textarea "Event Summary" at bounding box center [1352, 388] width 385 height 413
click at [1172, 82] on div "Chiefs vs Chargers" at bounding box center [1352, 94] width 409 height 34
click at [1363, 717] on span "Test Workflow" at bounding box center [1353, 719] width 81 height 18
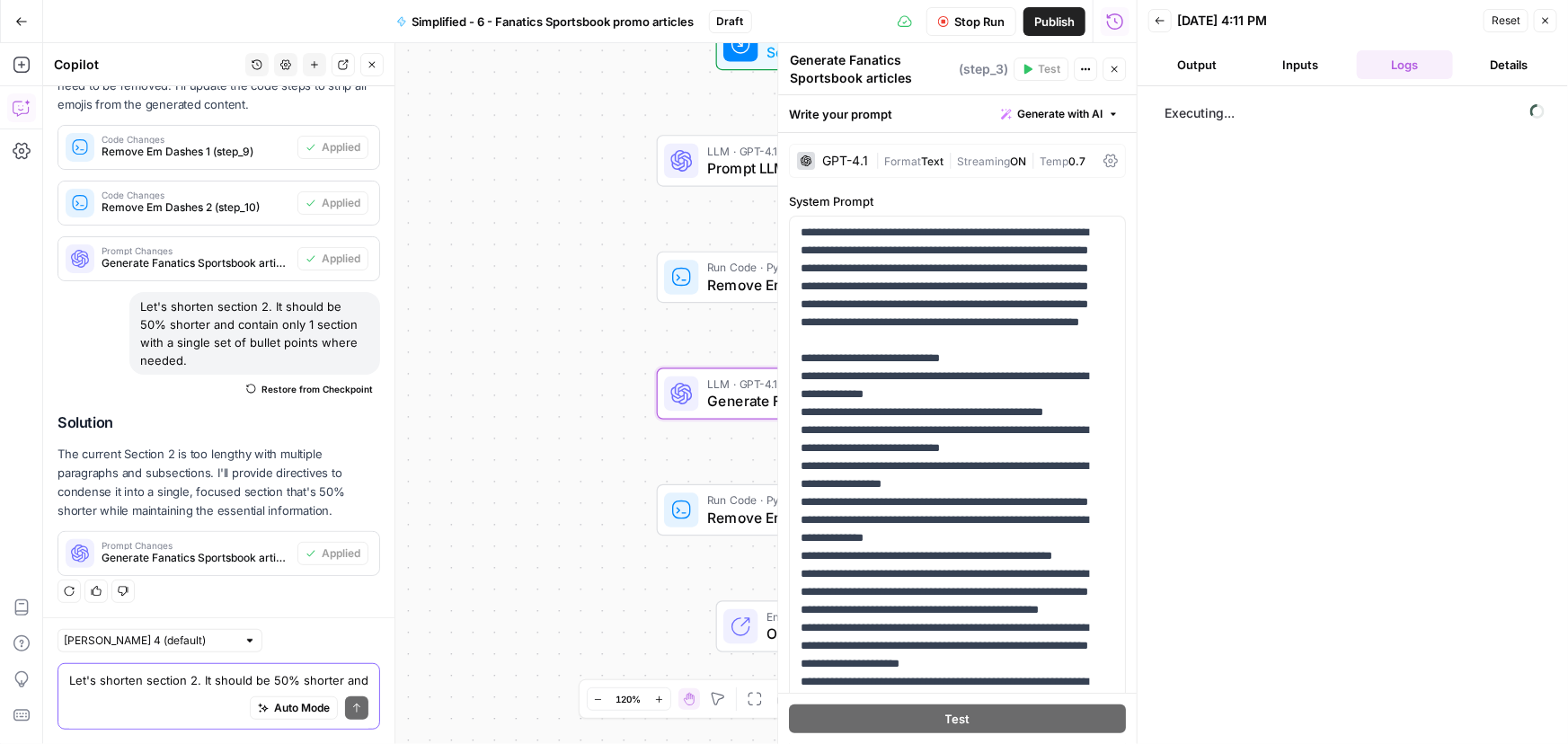
click at [1200, 53] on button "Output" at bounding box center [1197, 64] width 97 height 29
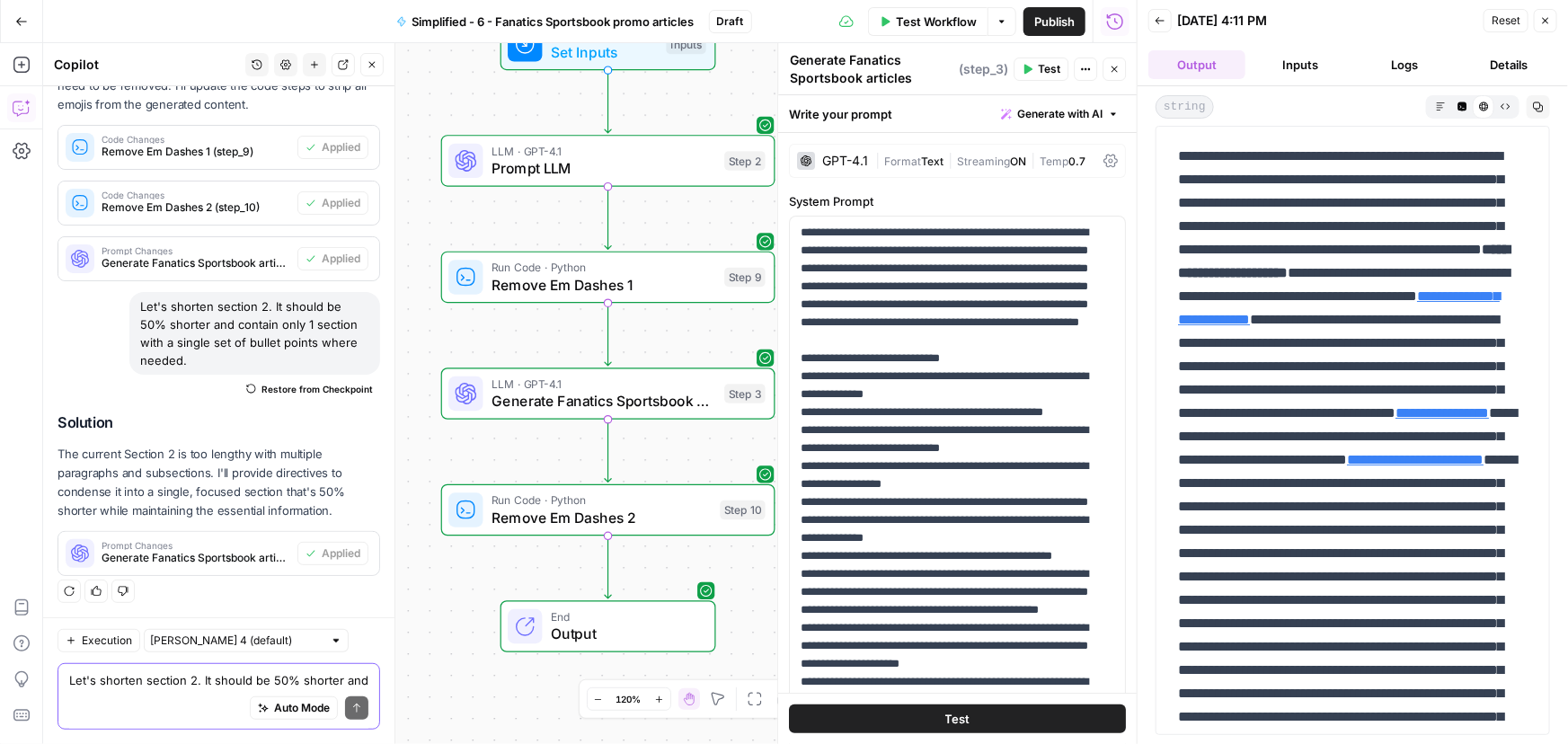
click at [1206, 73] on button "Output" at bounding box center [1197, 64] width 97 height 29
click at [1309, 69] on button "Inputs" at bounding box center [1301, 64] width 97 height 29
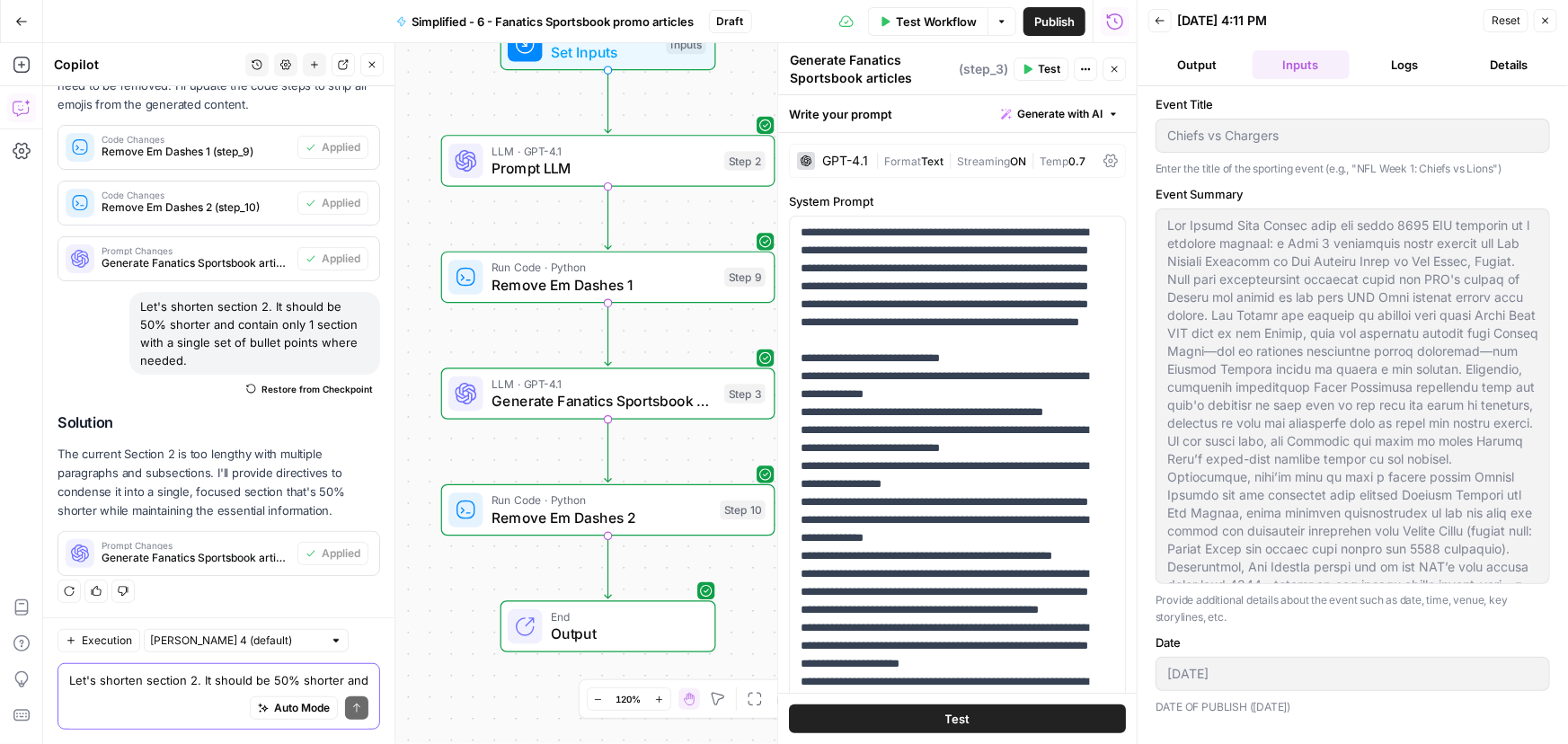
click at [1206, 62] on button "Output" at bounding box center [1197, 64] width 97 height 29
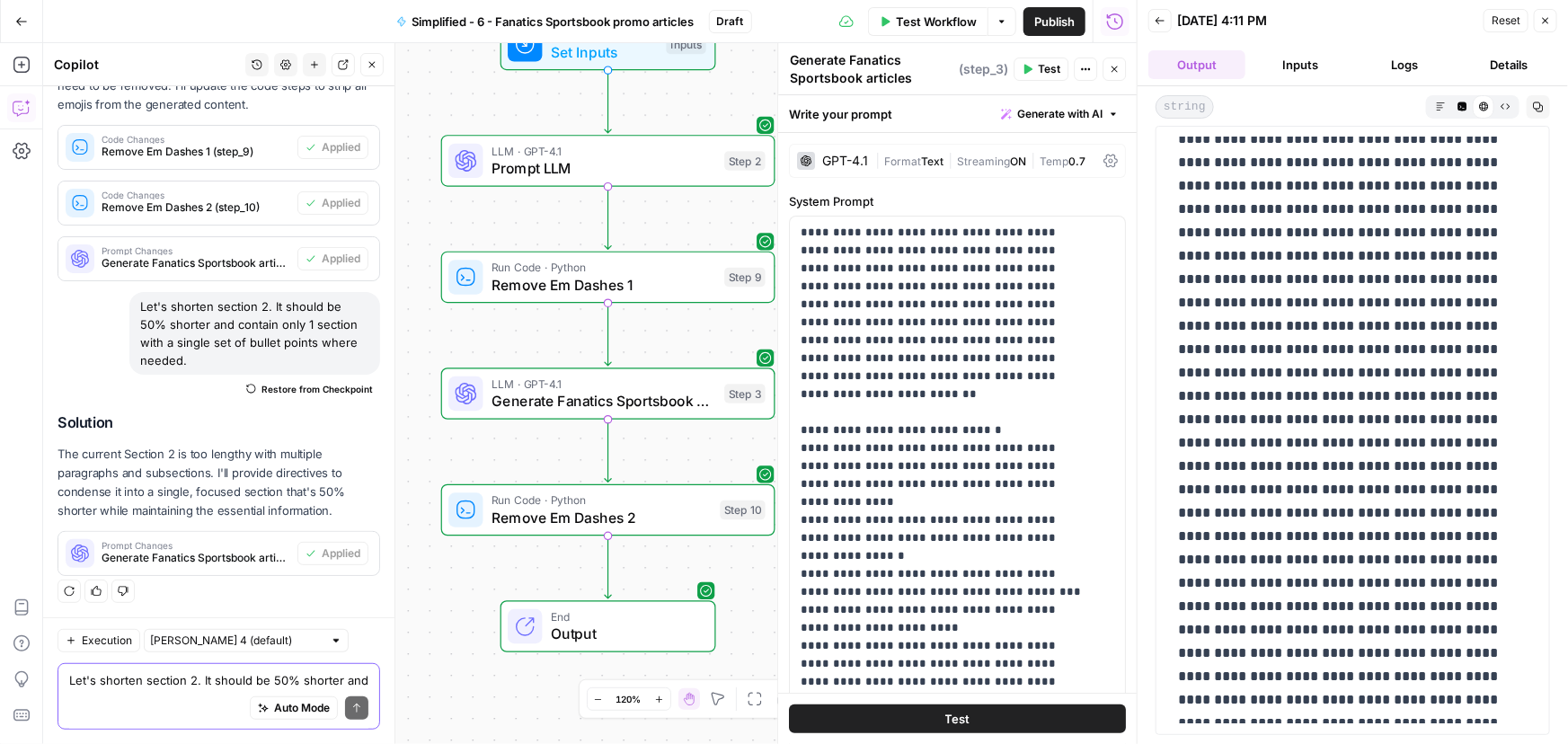
scroll to position [805, 0]
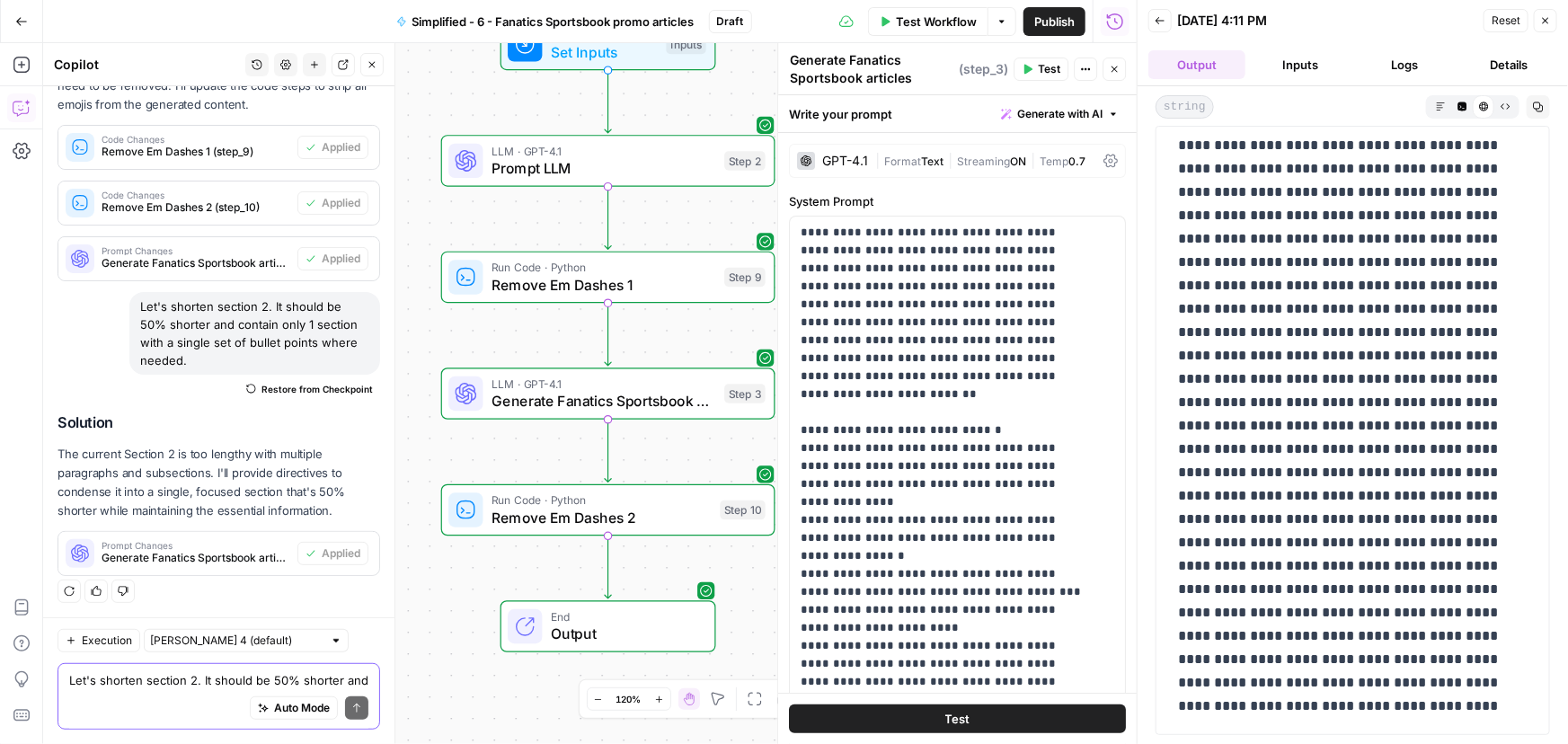
click at [192, 685] on textarea "Let's shorten section 2. It should be 50% shorter and contain only 1 section wi…" at bounding box center [219, 681] width 299 height 18
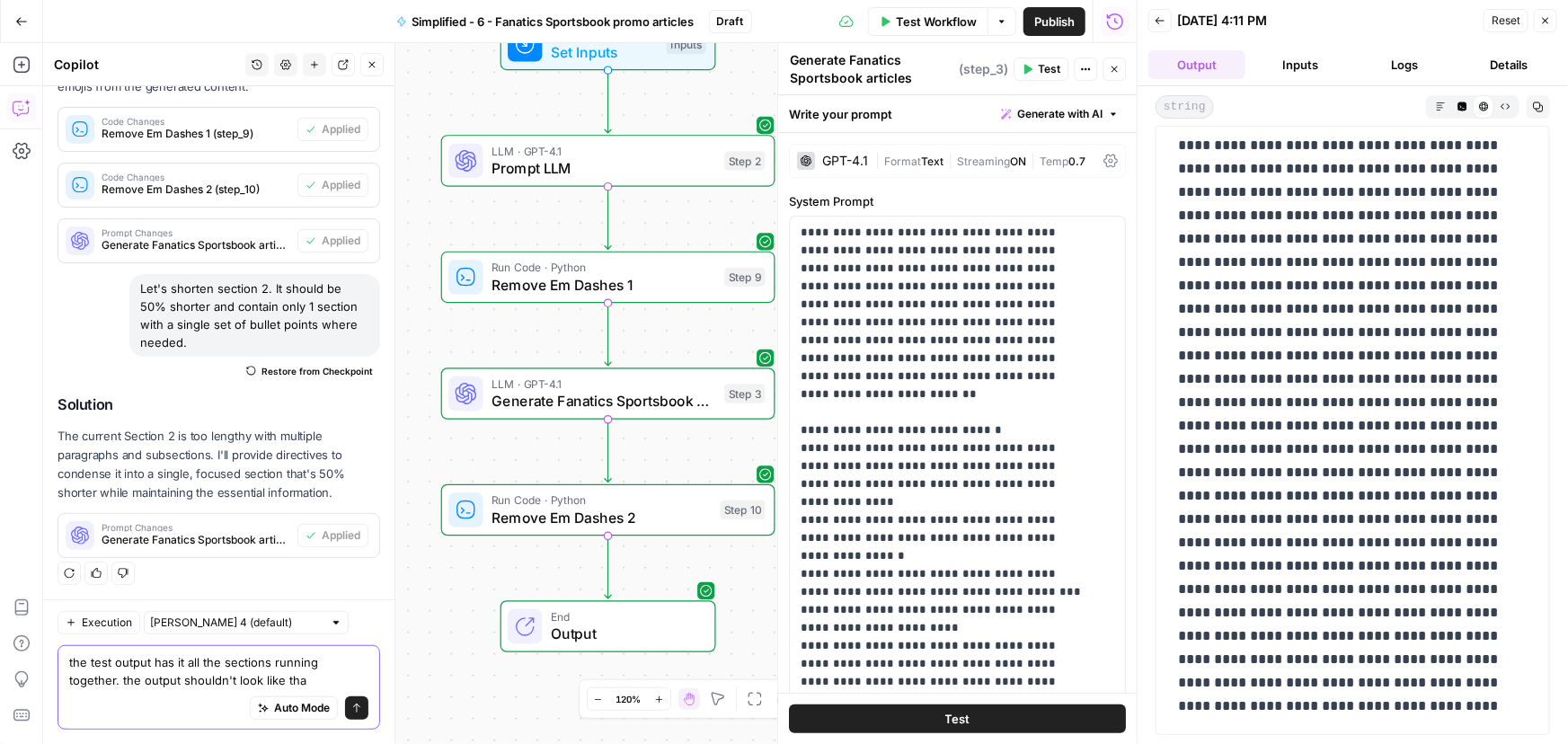
type textarea "the test output has it all the sections running together. the output shouldn't …"
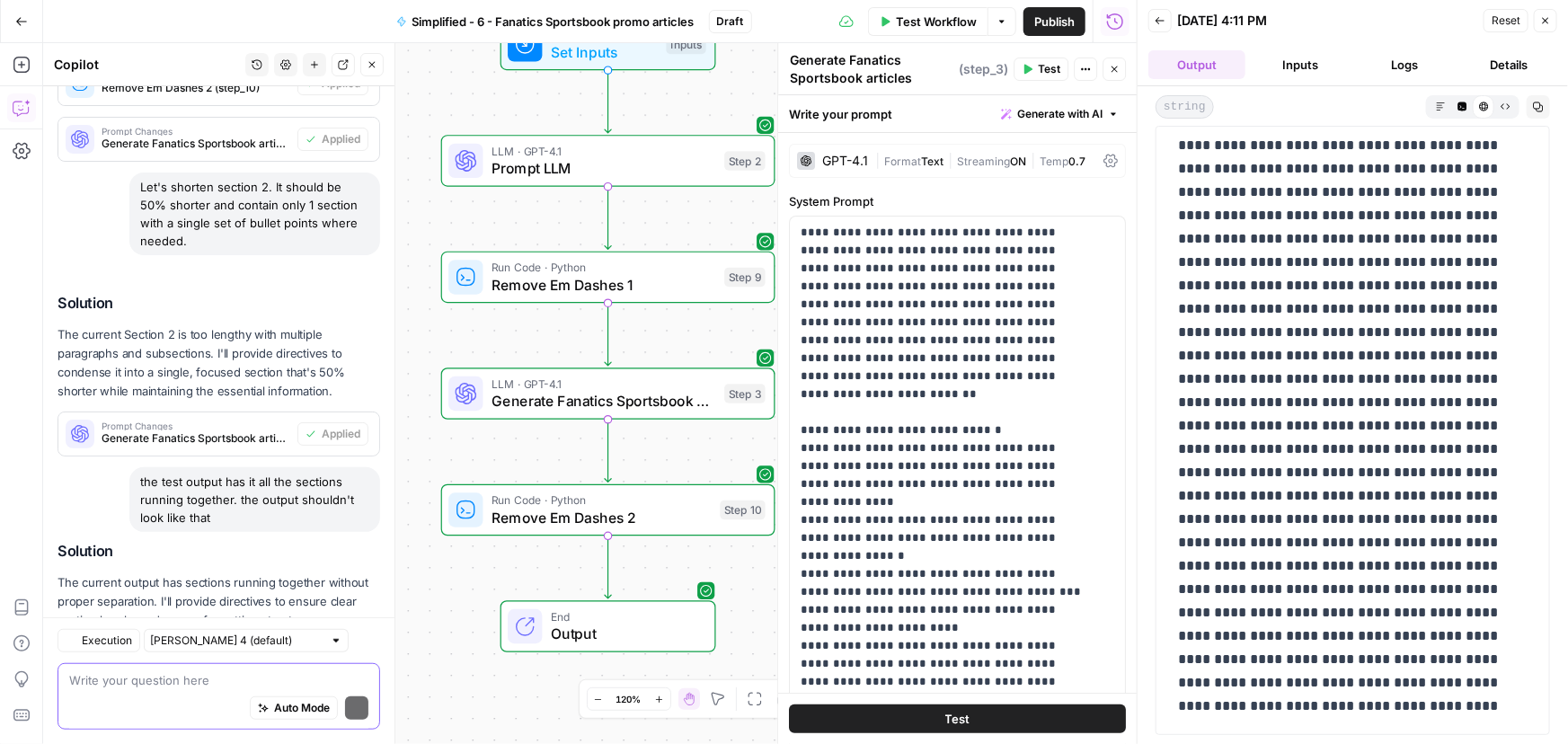
scroll to position [500, 0]
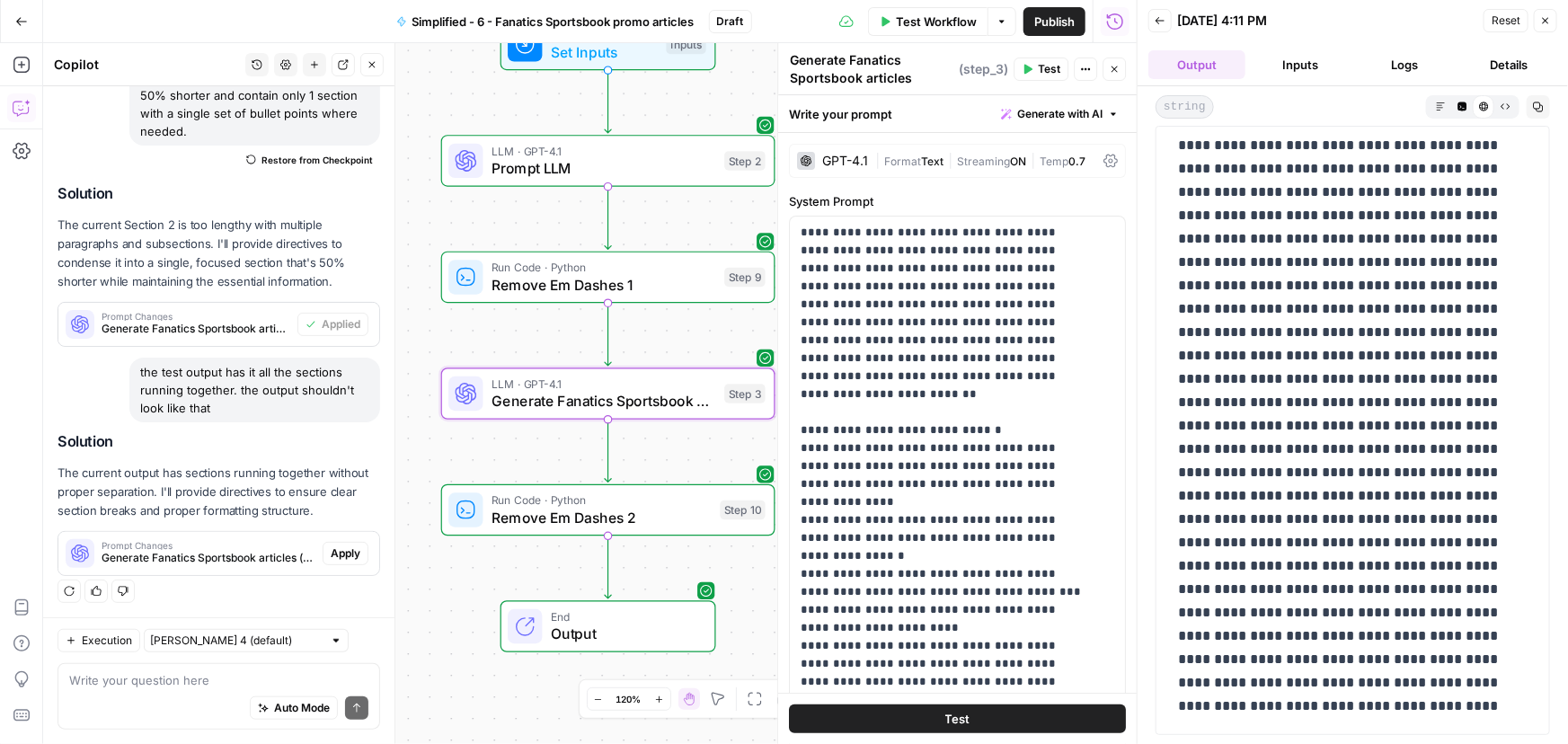
click at [335, 548] on span "Apply" at bounding box center [346, 554] width 30 height 16
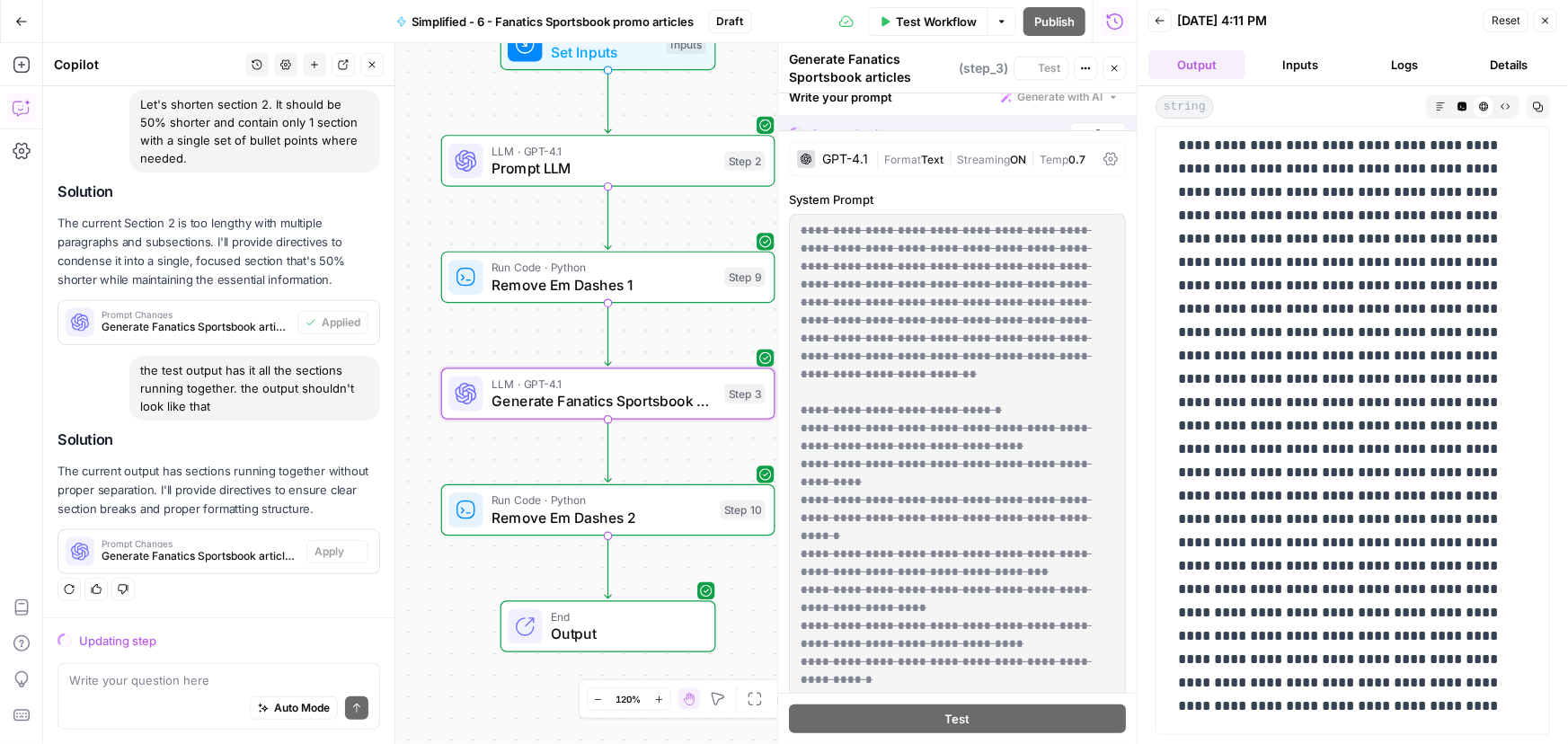
scroll to position [443, 0]
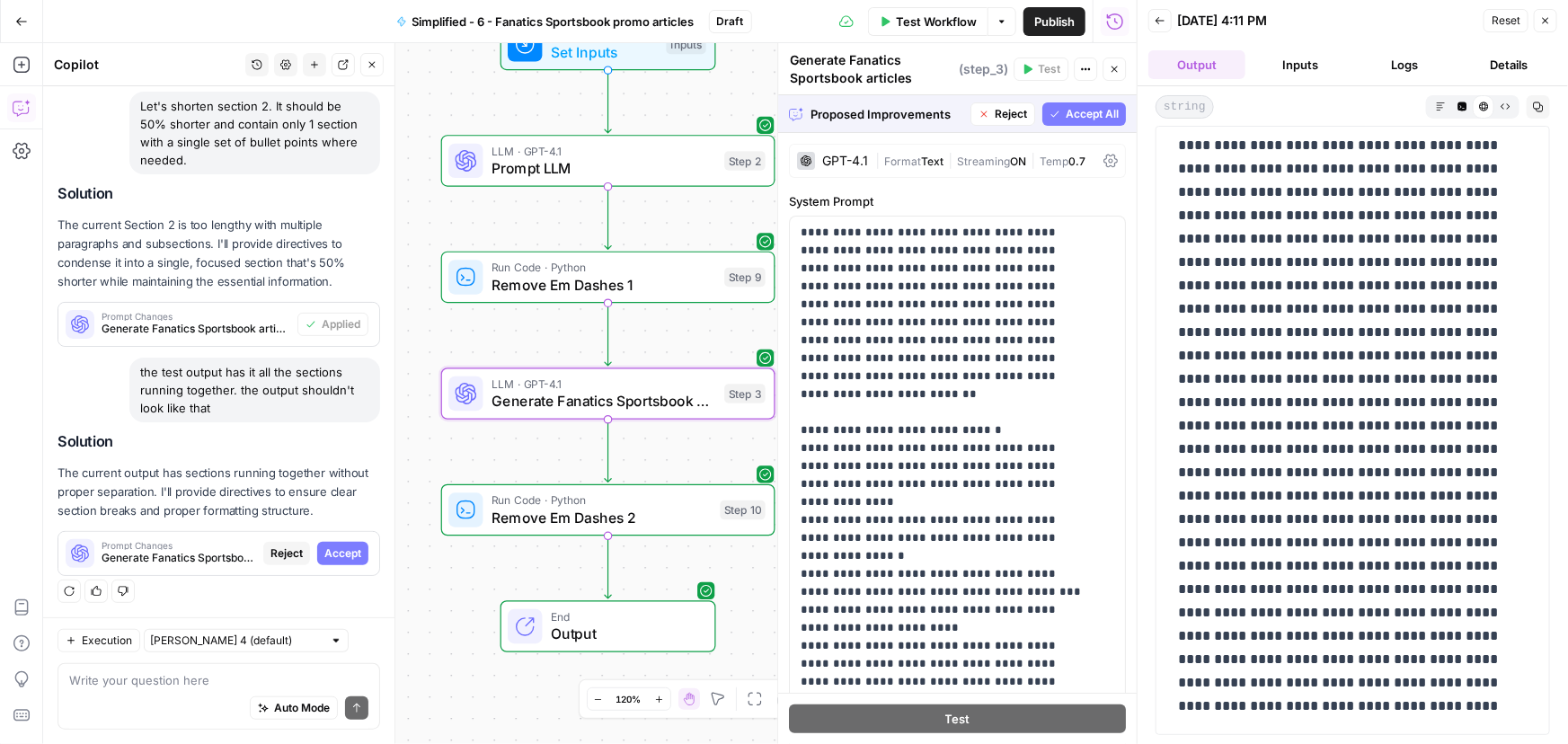
click at [326, 555] on span "Accept" at bounding box center [342, 554] width 37 height 16
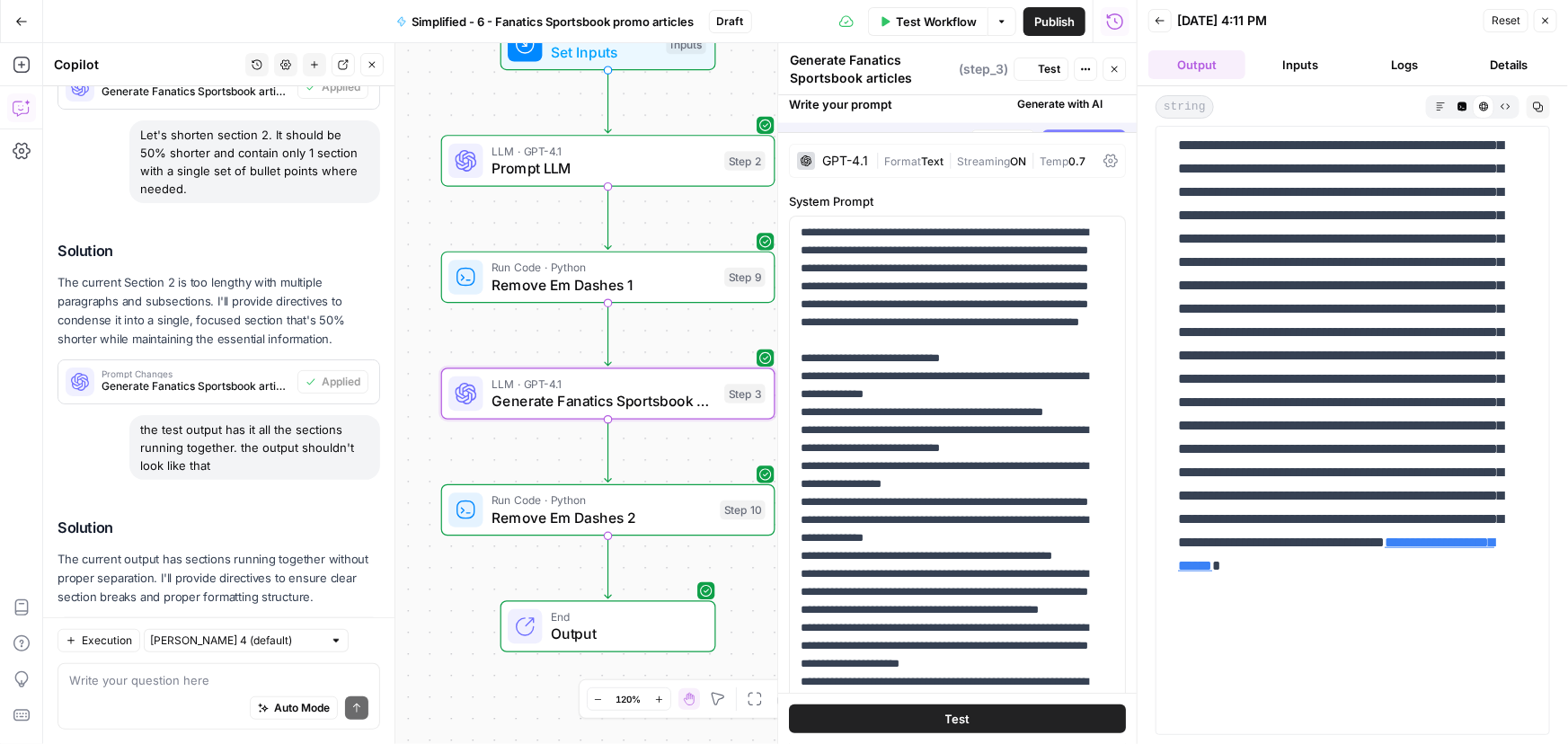
scroll to position [0, 0]
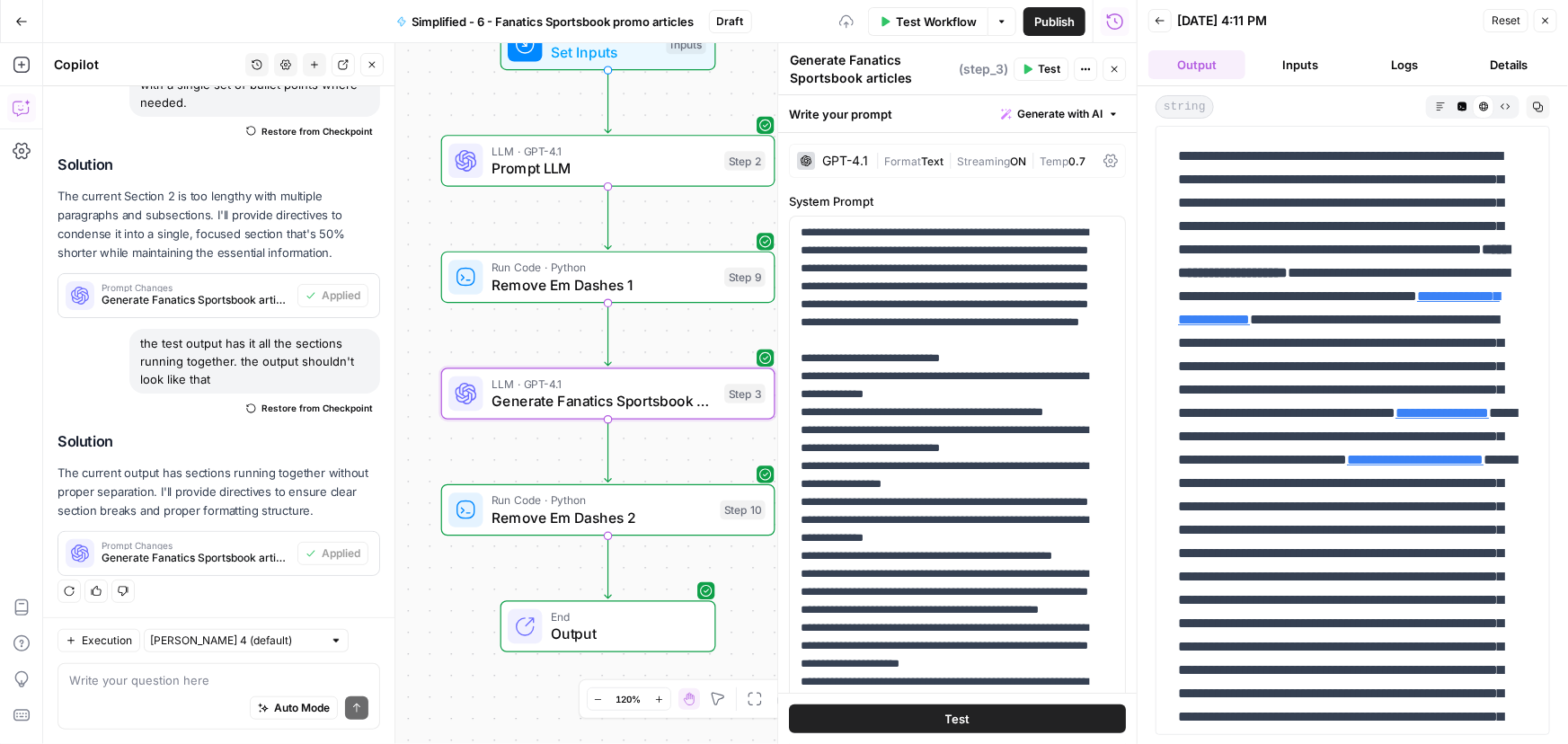
click at [943, 21] on span "Test Workflow" at bounding box center [936, 22] width 81 height 18
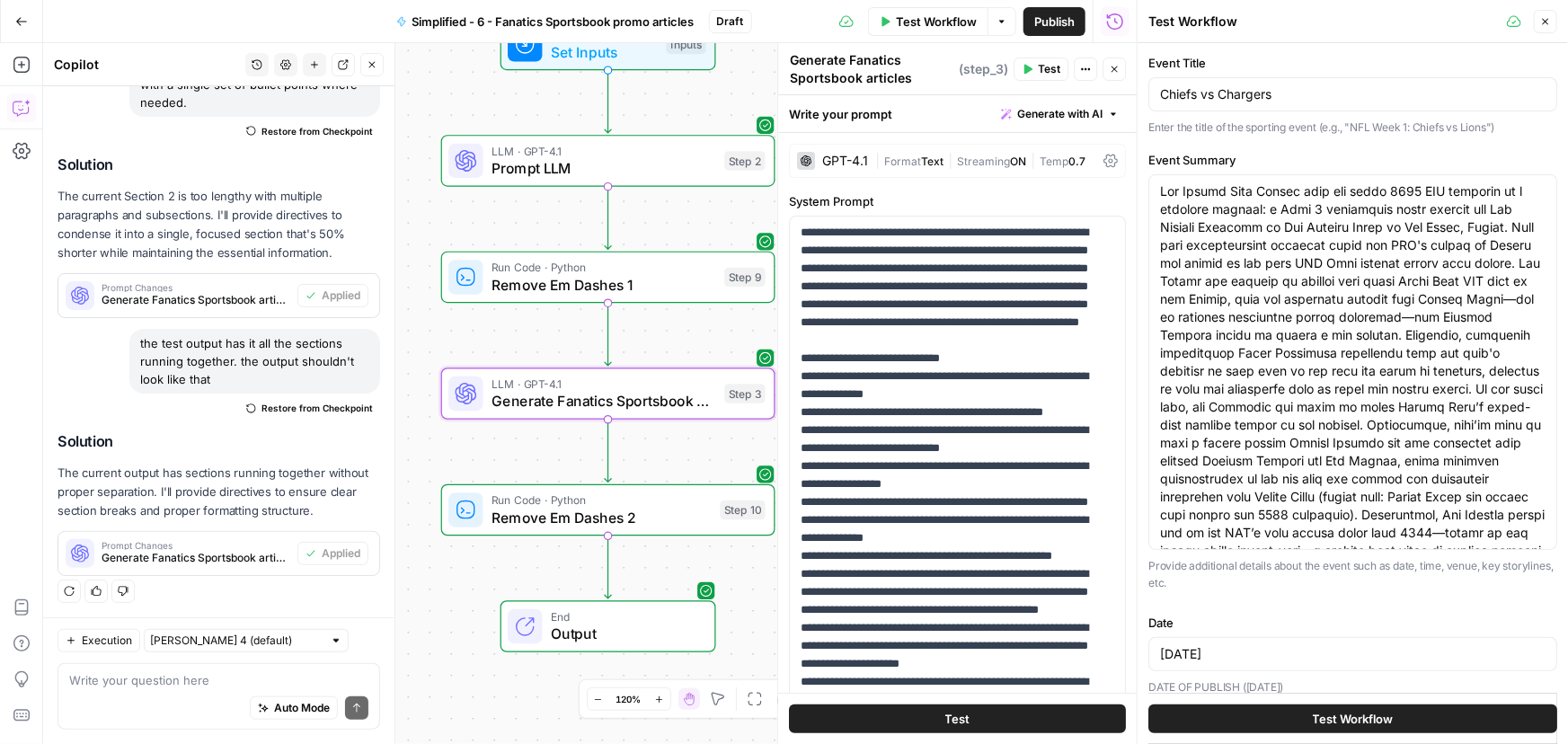
click at [1336, 732] on button "Test Workflow" at bounding box center [1352, 718] width 409 height 29
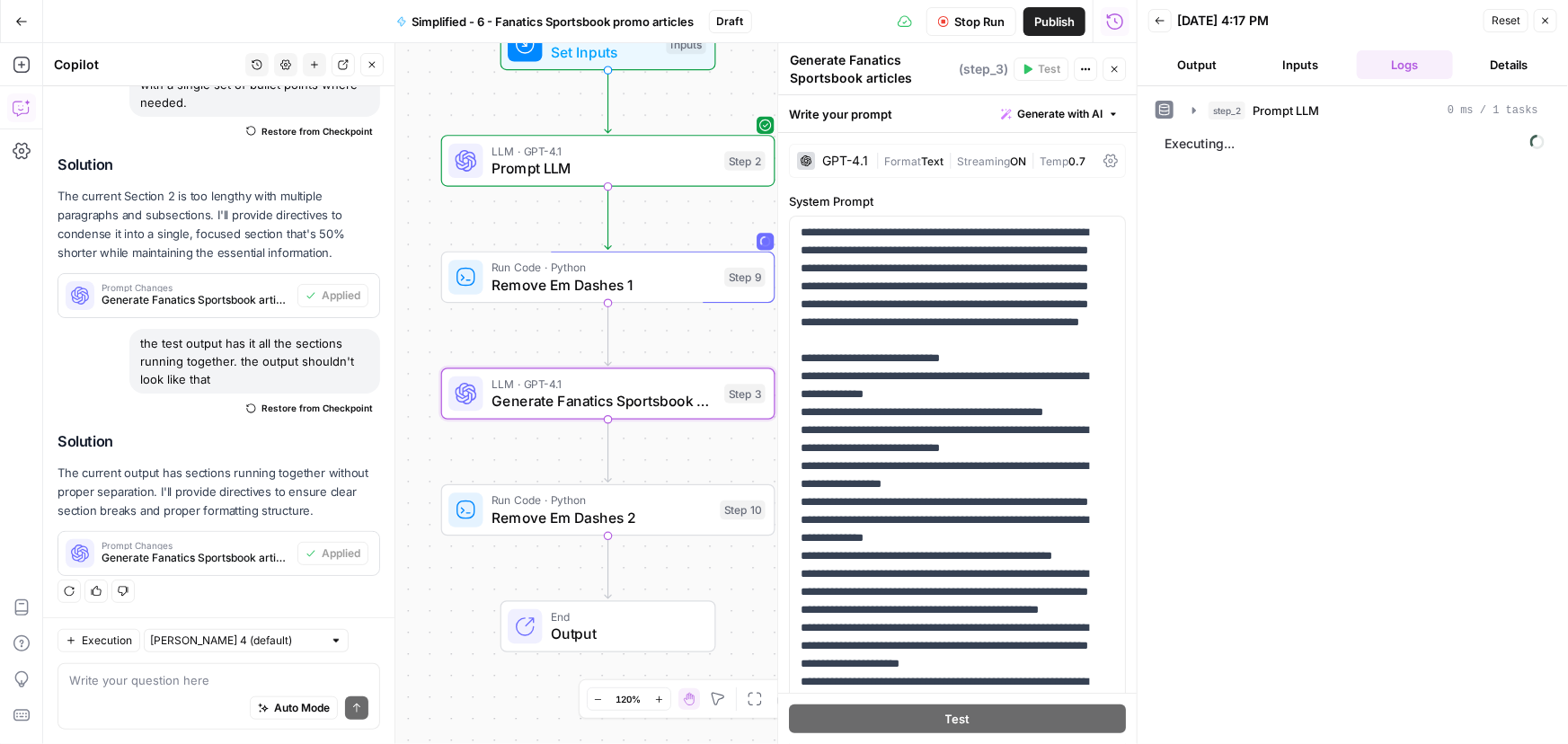
click at [1217, 69] on button "Output" at bounding box center [1197, 64] width 97 height 29
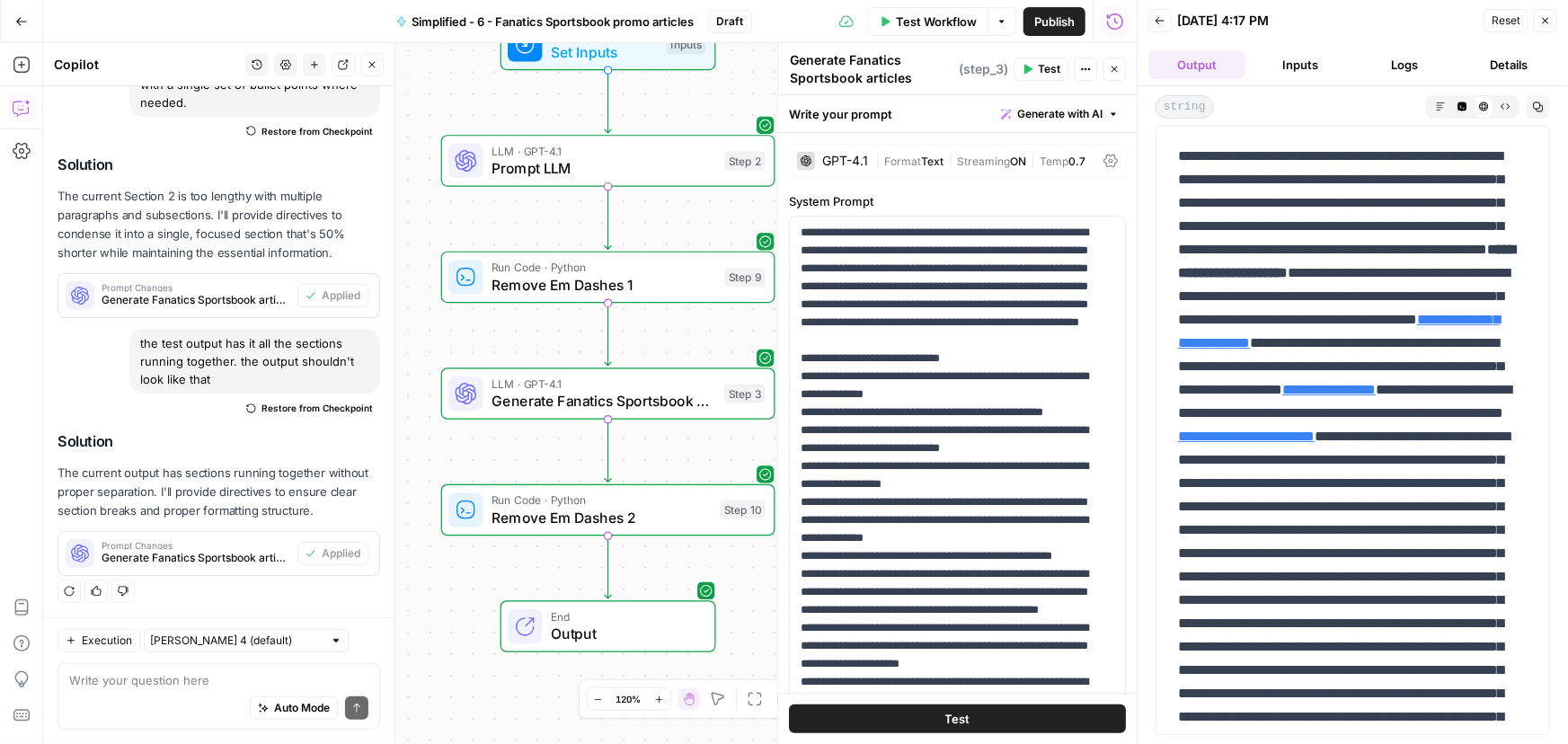
click at [1303, 55] on button "Inputs" at bounding box center [1301, 64] width 97 height 29
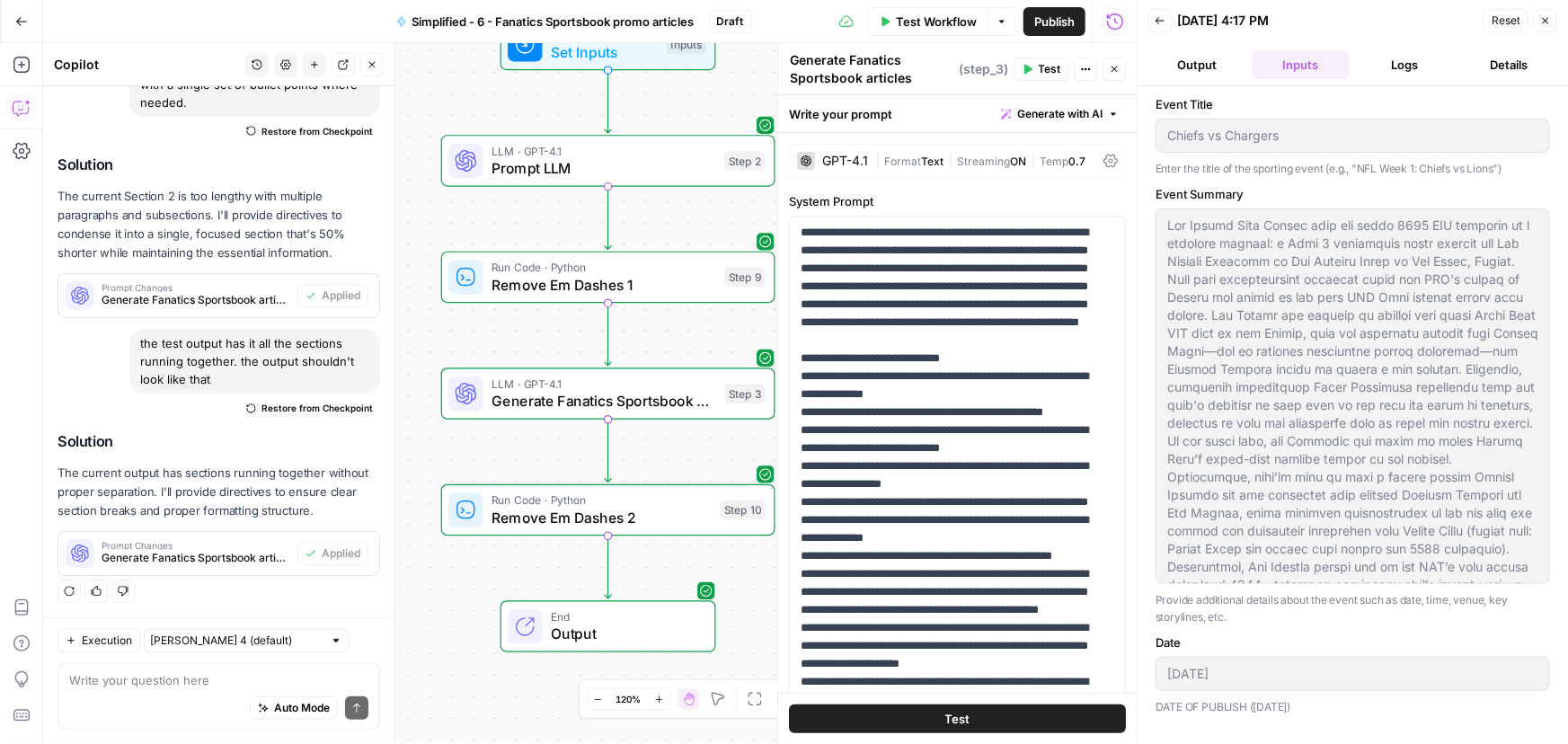
click at [1187, 60] on button "Output" at bounding box center [1197, 64] width 97 height 29
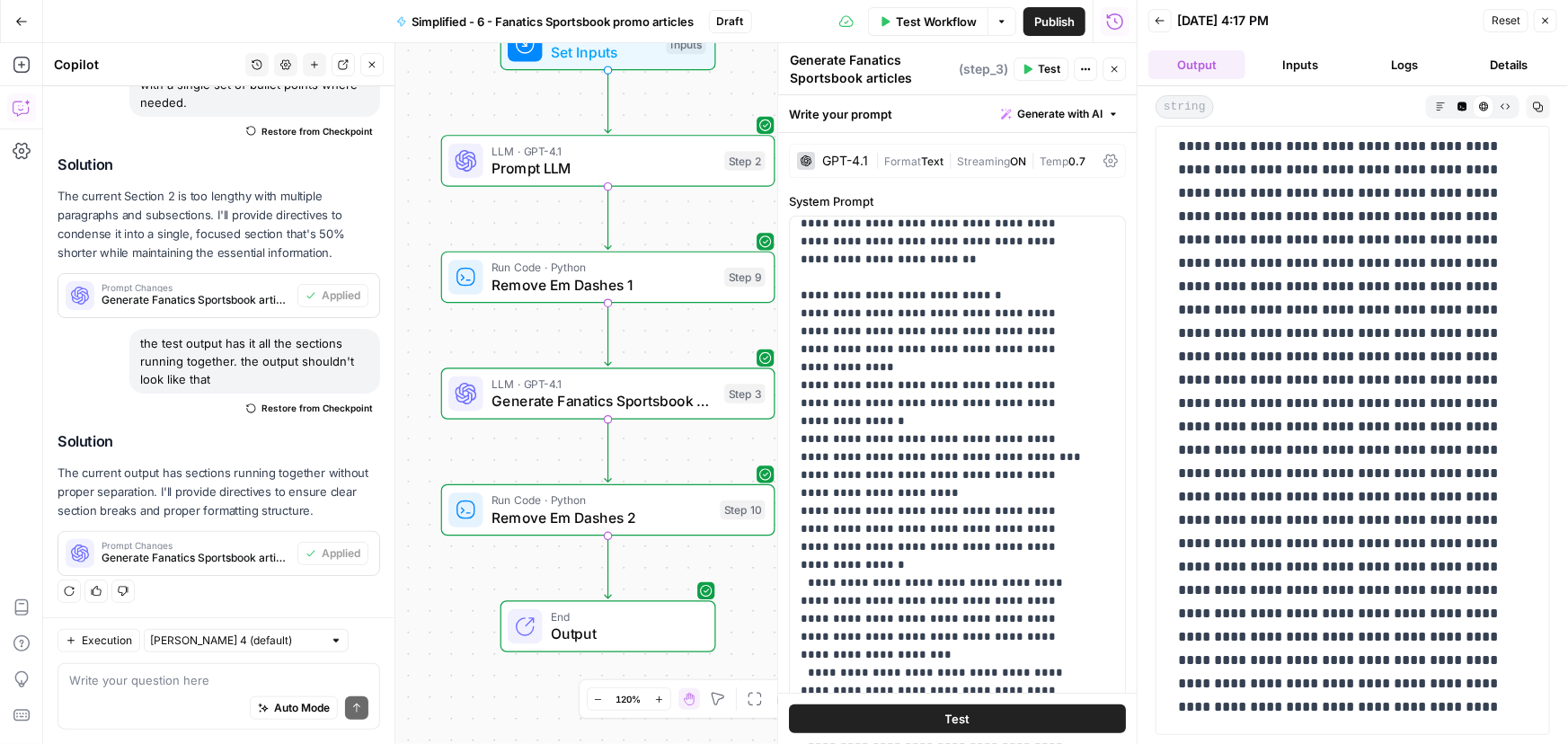
scroll to position [245, 0]
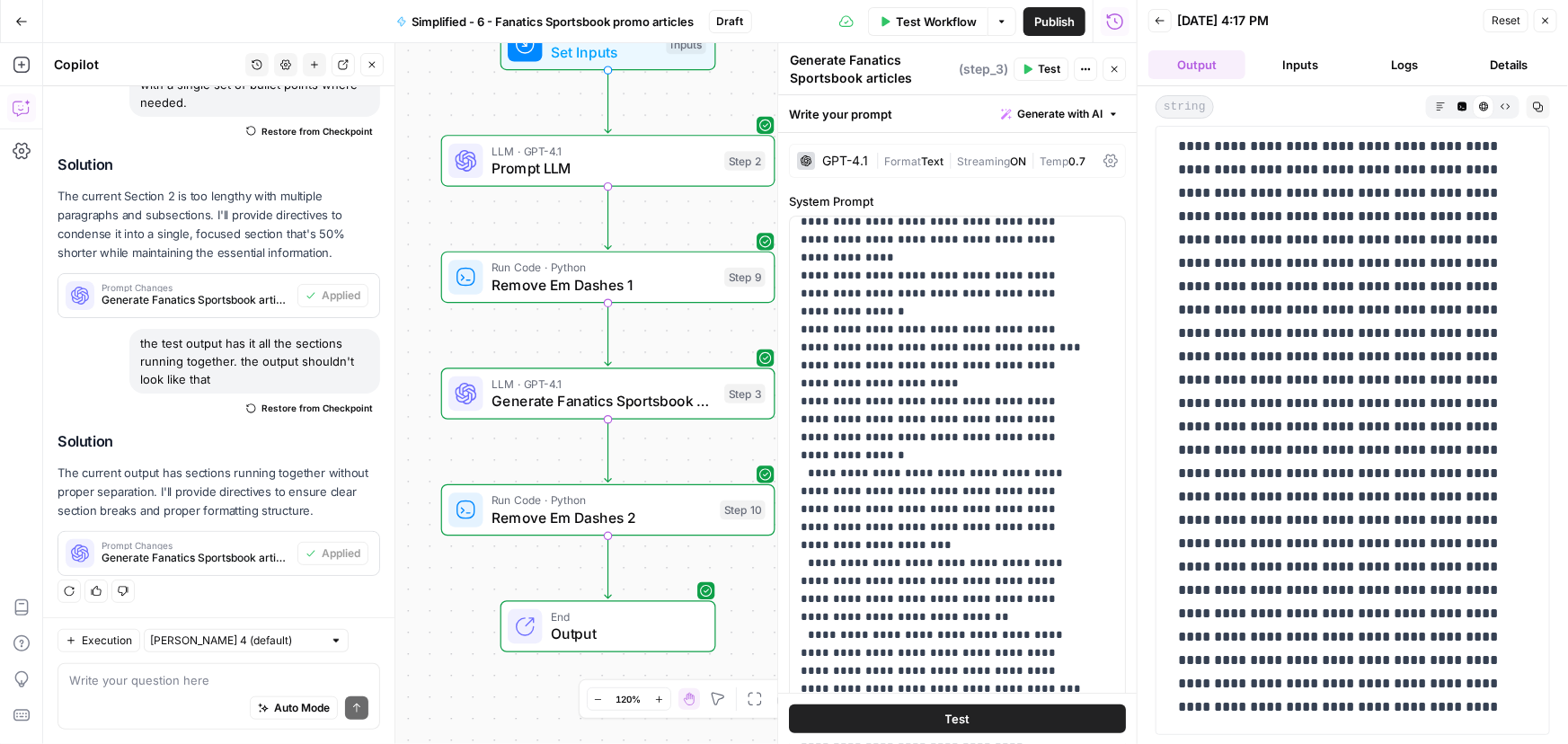
click at [154, 703] on div "Auto Mode Send" at bounding box center [219, 709] width 299 height 40
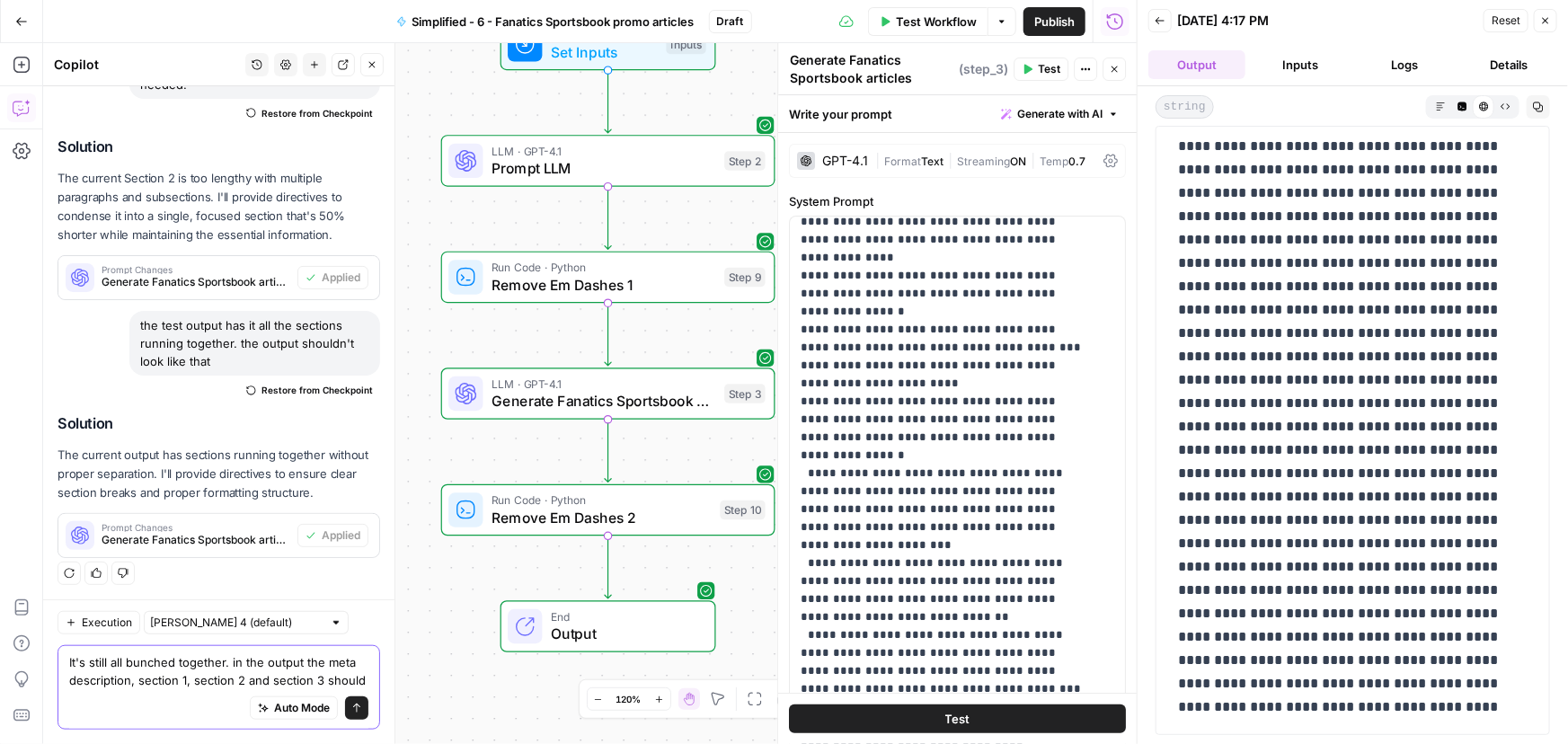
scroll to position [566, 0]
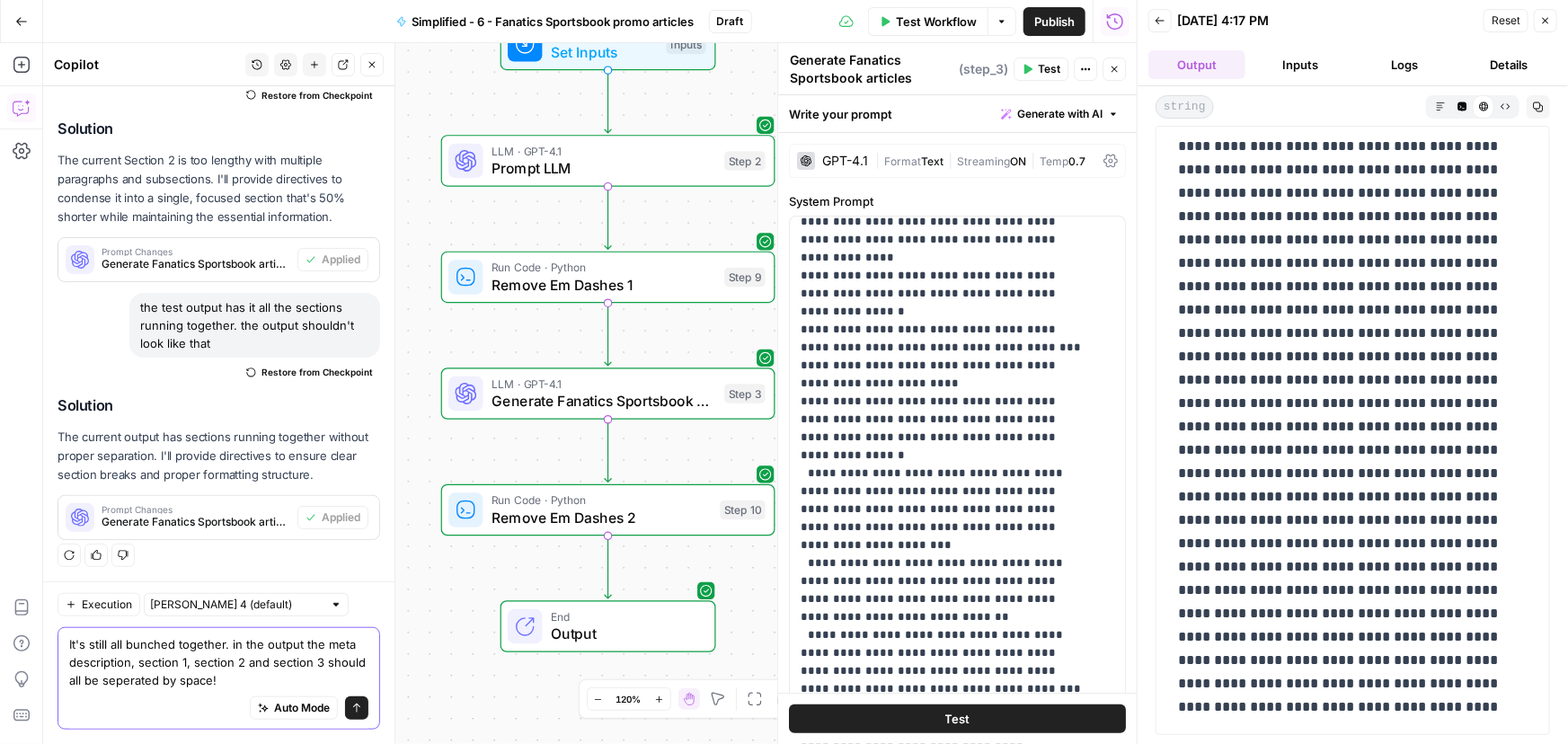
drag, startPoint x: 217, startPoint y: 682, endPoint x: 141, endPoint y: 680, distance: 76.0
click at [141, 680] on textarea "It's still all bunched together. in the output the meta description, section 1,…" at bounding box center [219, 662] width 299 height 53
click at [144, 680] on textarea "It's still all bunched together. in the output the meta description, section 1,…" at bounding box center [219, 662] width 299 height 53
click at [166, 678] on textarea "It's still all bunched together. in the output the meta description, section 1,…" at bounding box center [219, 662] width 299 height 53
type textarea "It's still all bunched together. in the output the meta description, section 1,…"
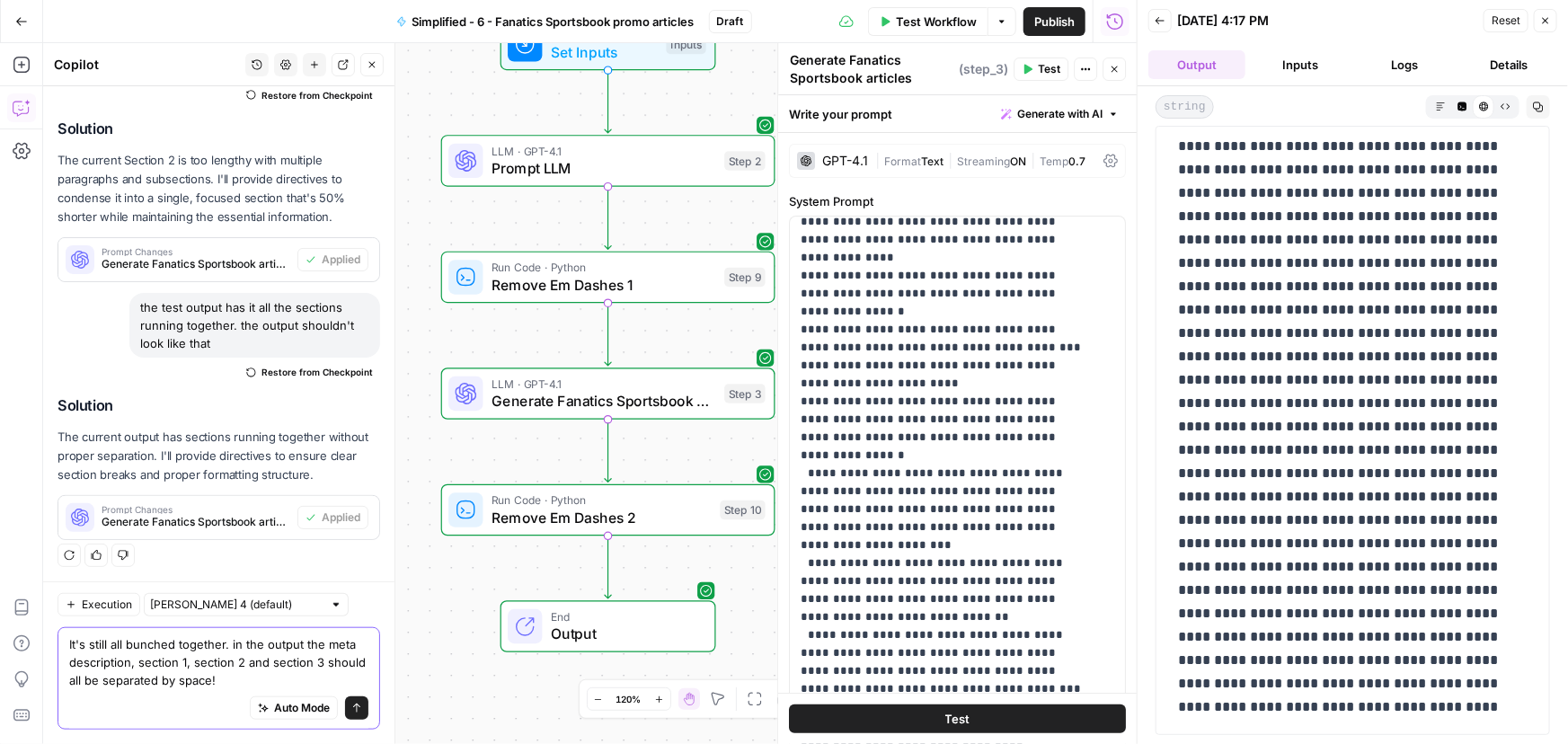
click at [284, 674] on textarea "It's still all bunched together. in the output the meta description, section 1,…" at bounding box center [219, 662] width 299 height 53
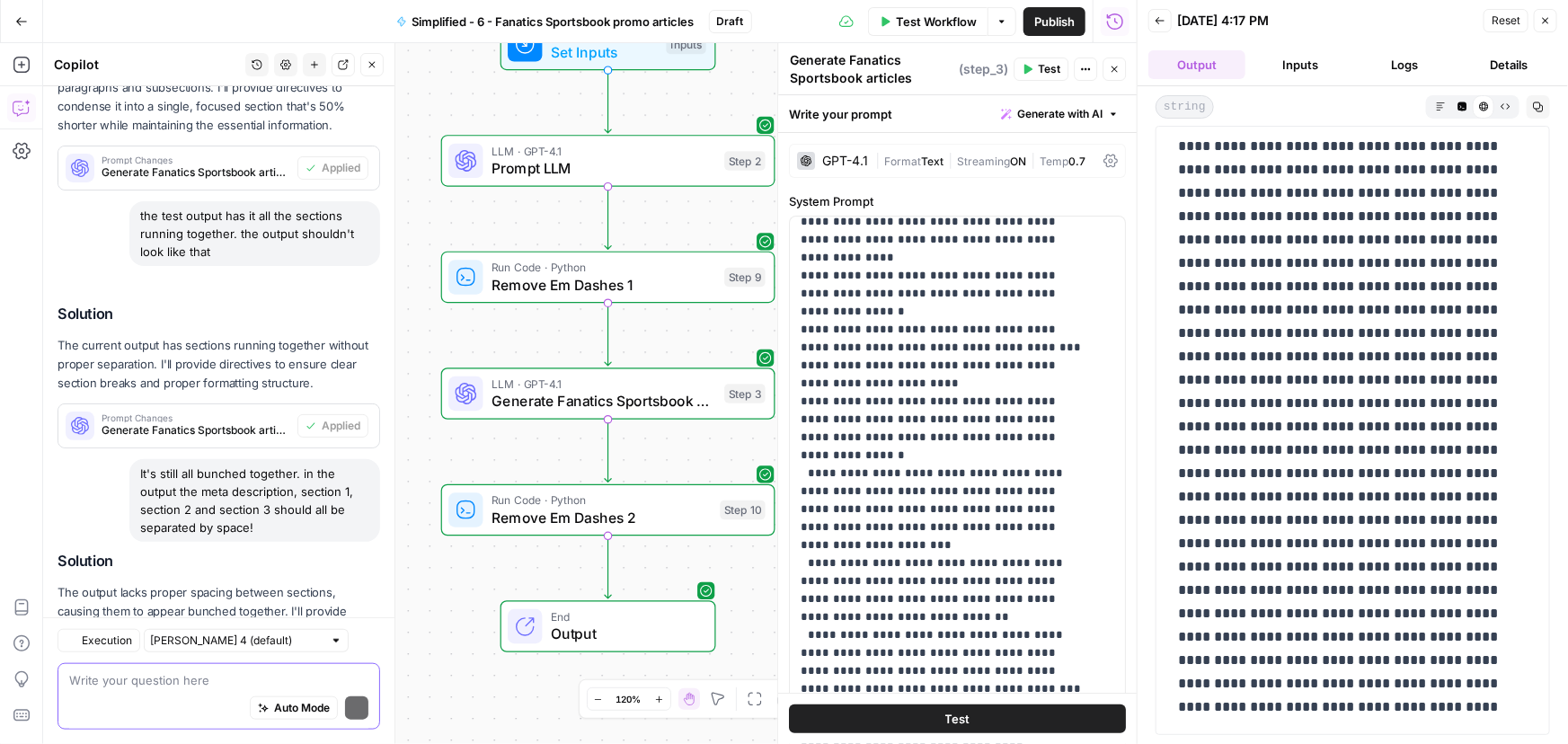
scroll to position [796, 0]
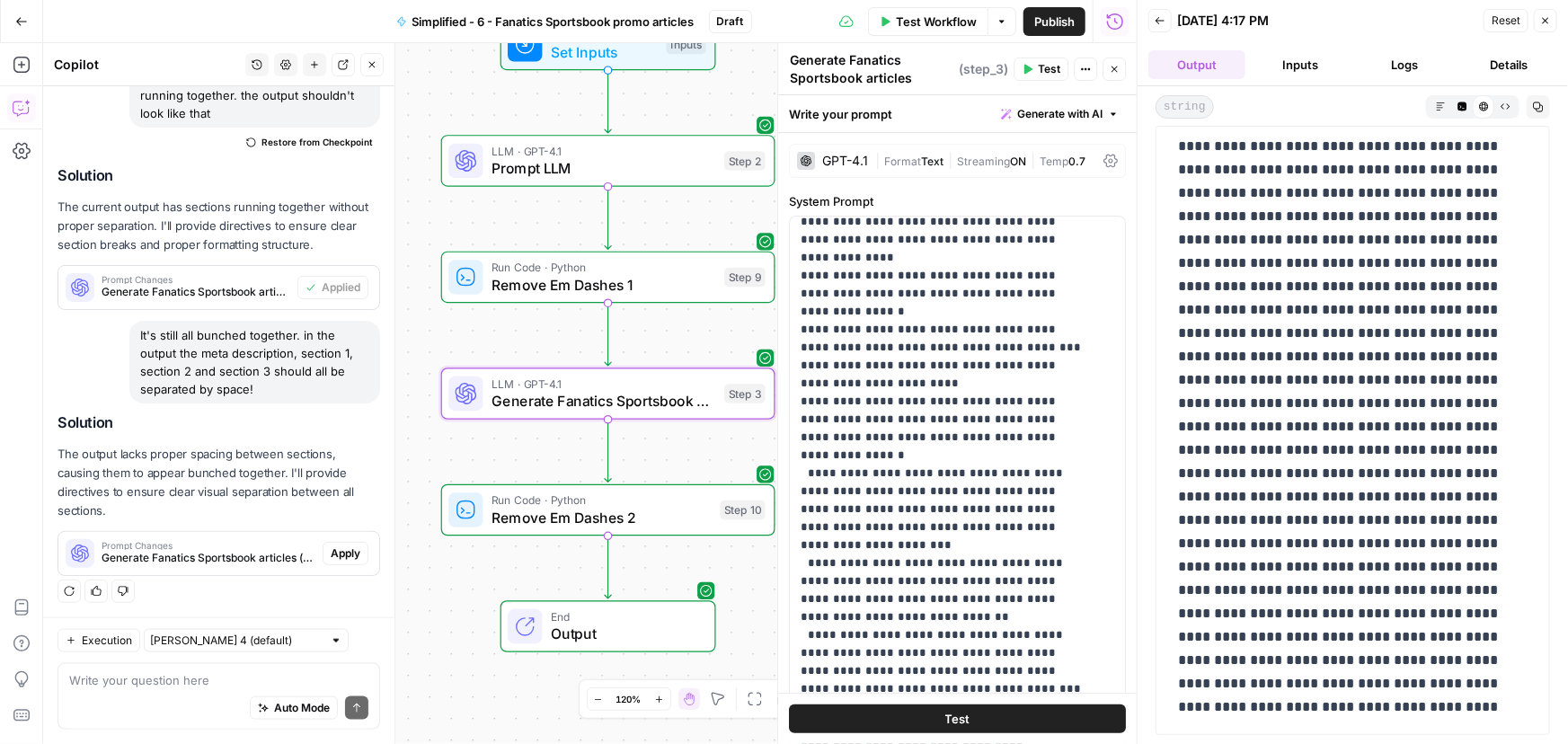
click at [334, 556] on span "Apply" at bounding box center [346, 554] width 30 height 16
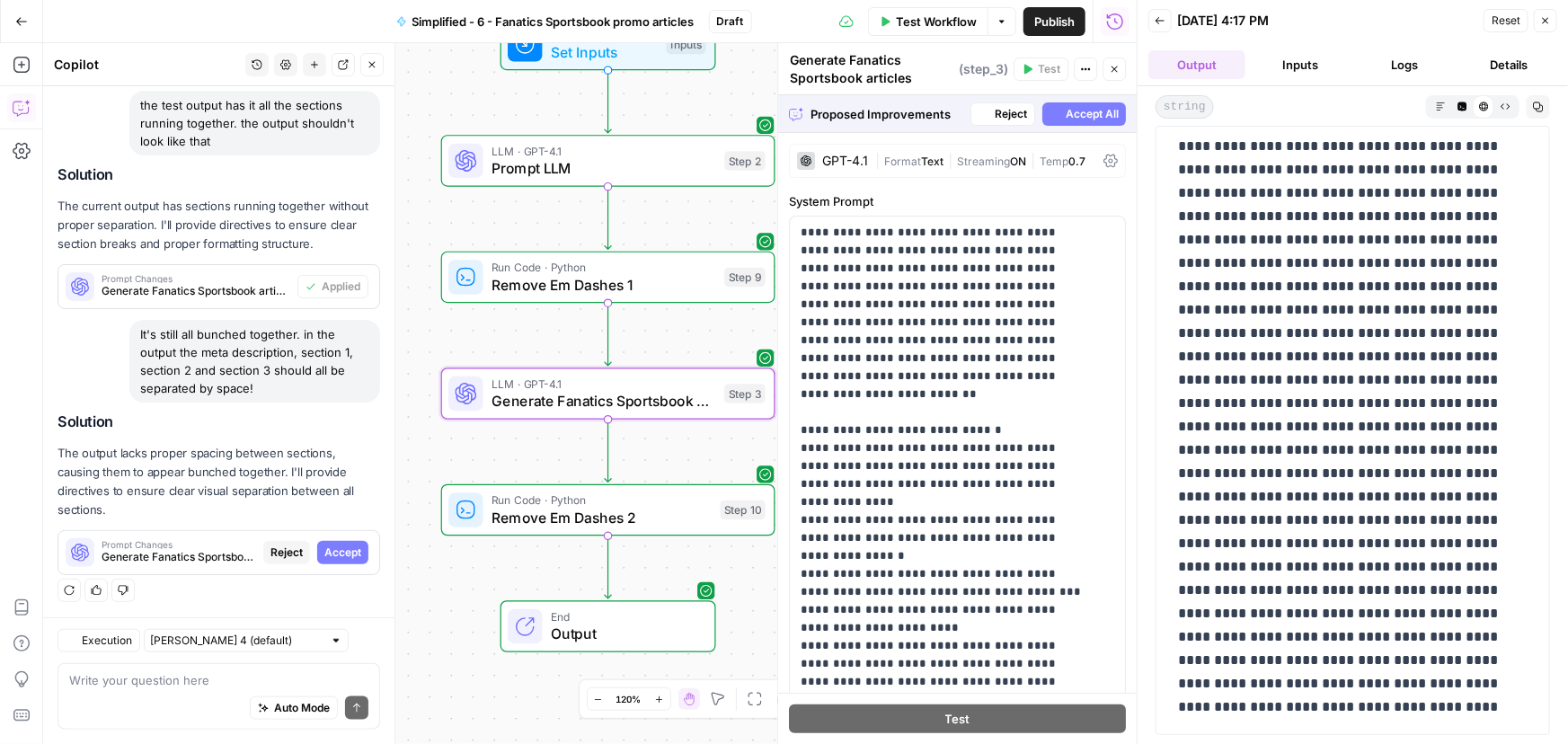
scroll to position [709, 0]
click at [328, 557] on span "Accept" at bounding box center [342, 554] width 37 height 16
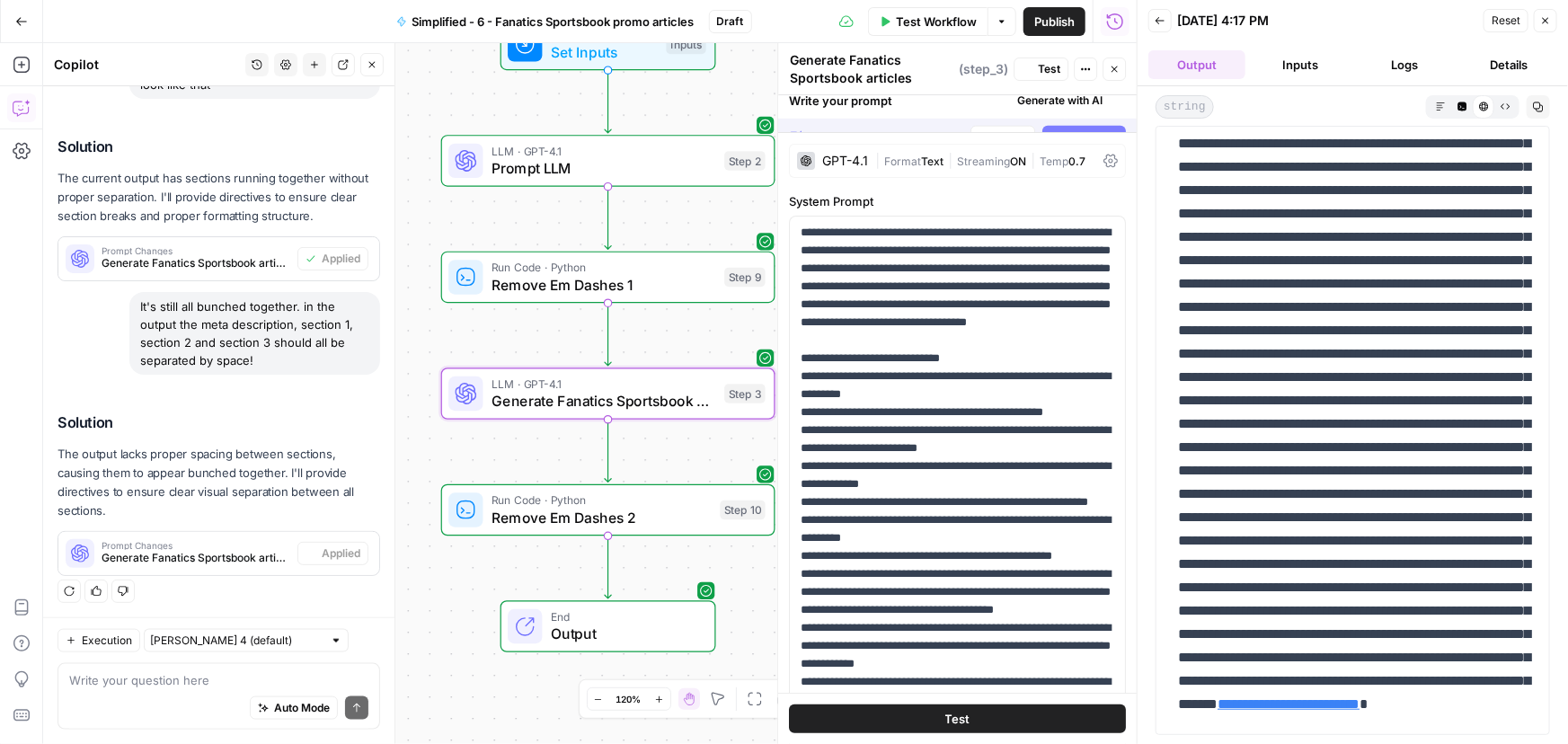
scroll to position [0, 0]
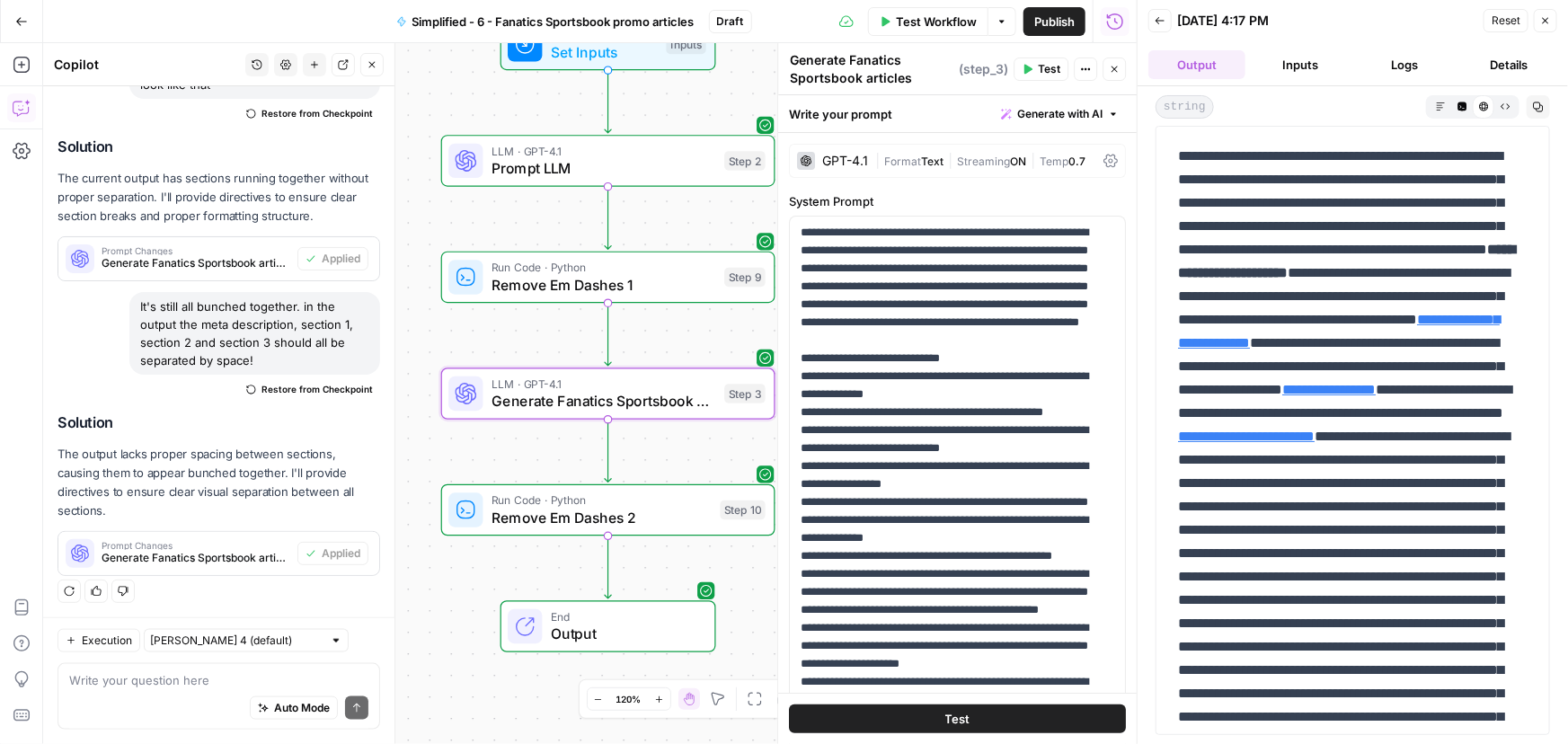
click at [953, 27] on span "Test Workflow" at bounding box center [936, 22] width 81 height 18
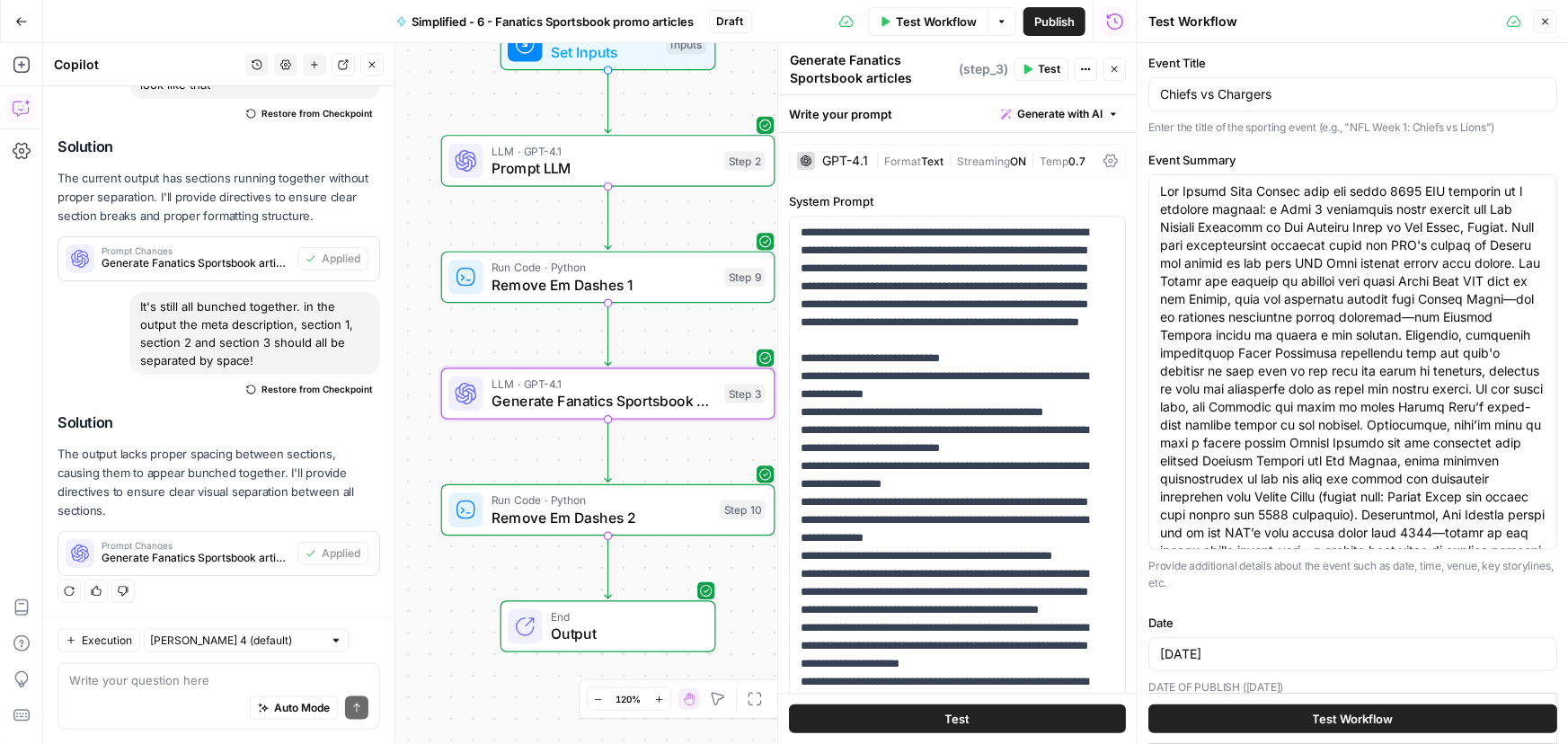
click at [1345, 724] on span "Test Workflow" at bounding box center [1353, 719] width 81 height 18
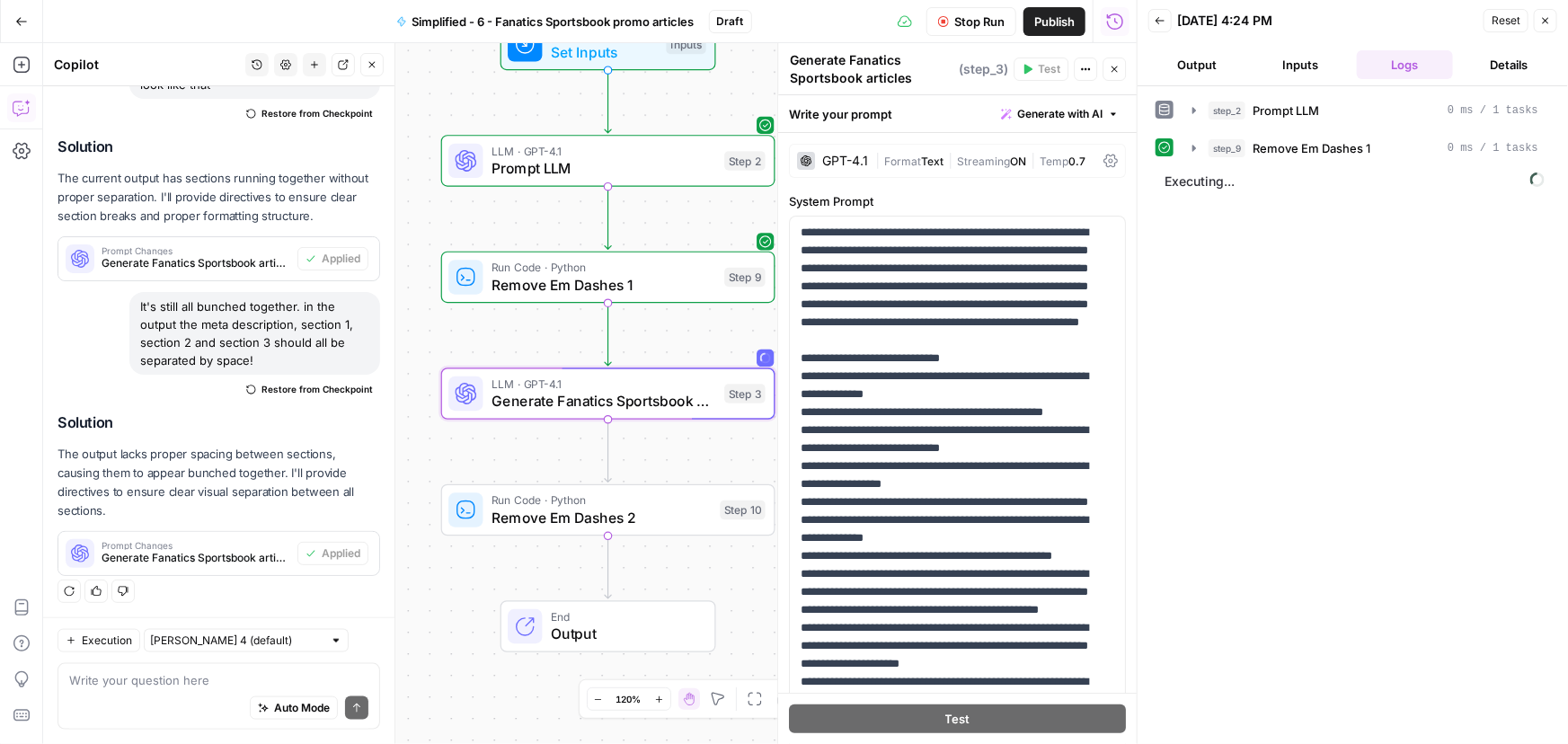
click at [1223, 54] on button "Output" at bounding box center [1197, 64] width 97 height 29
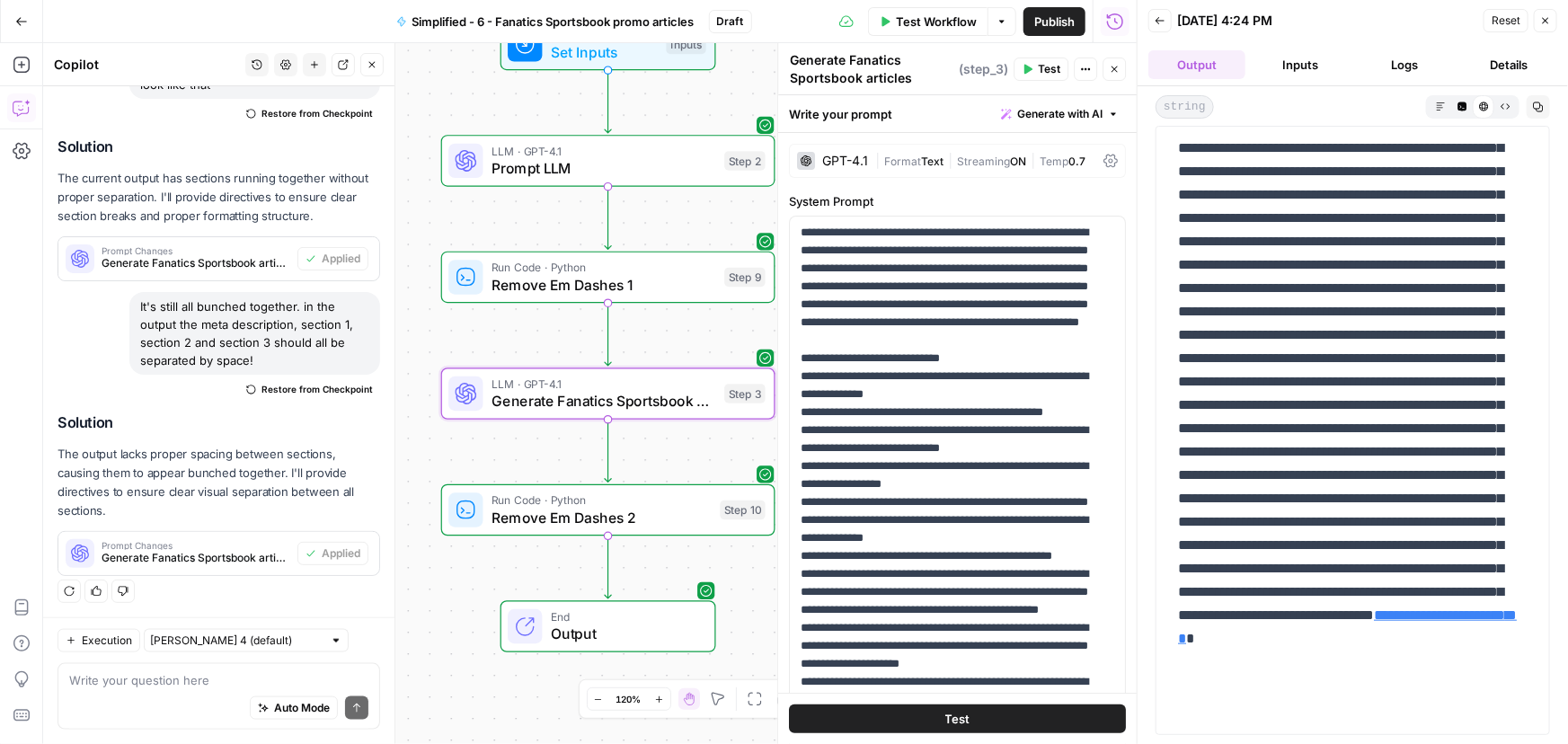
scroll to position [512, 0]
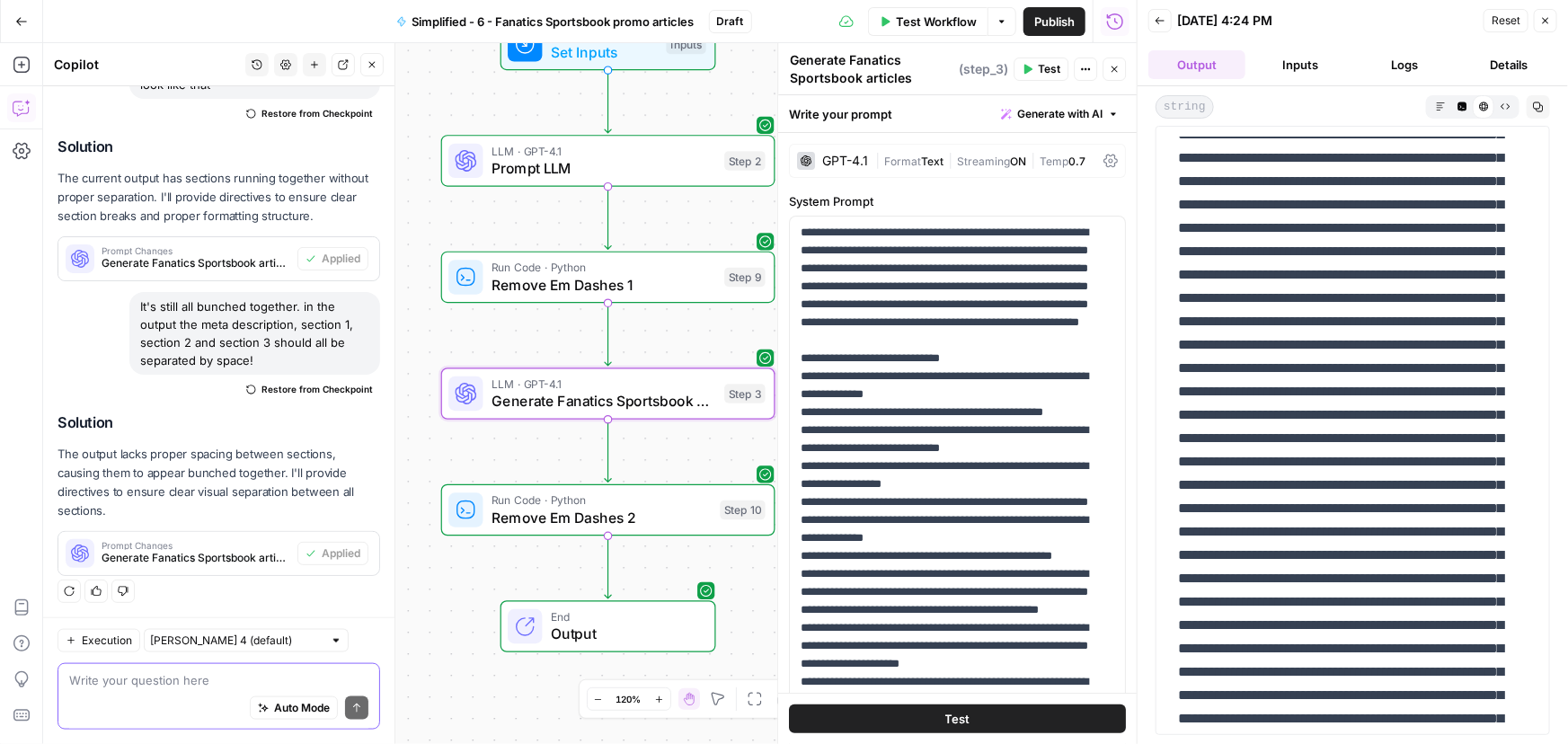
click at [200, 684] on textarea at bounding box center [219, 681] width 299 height 18
type textarea "there is still no space."
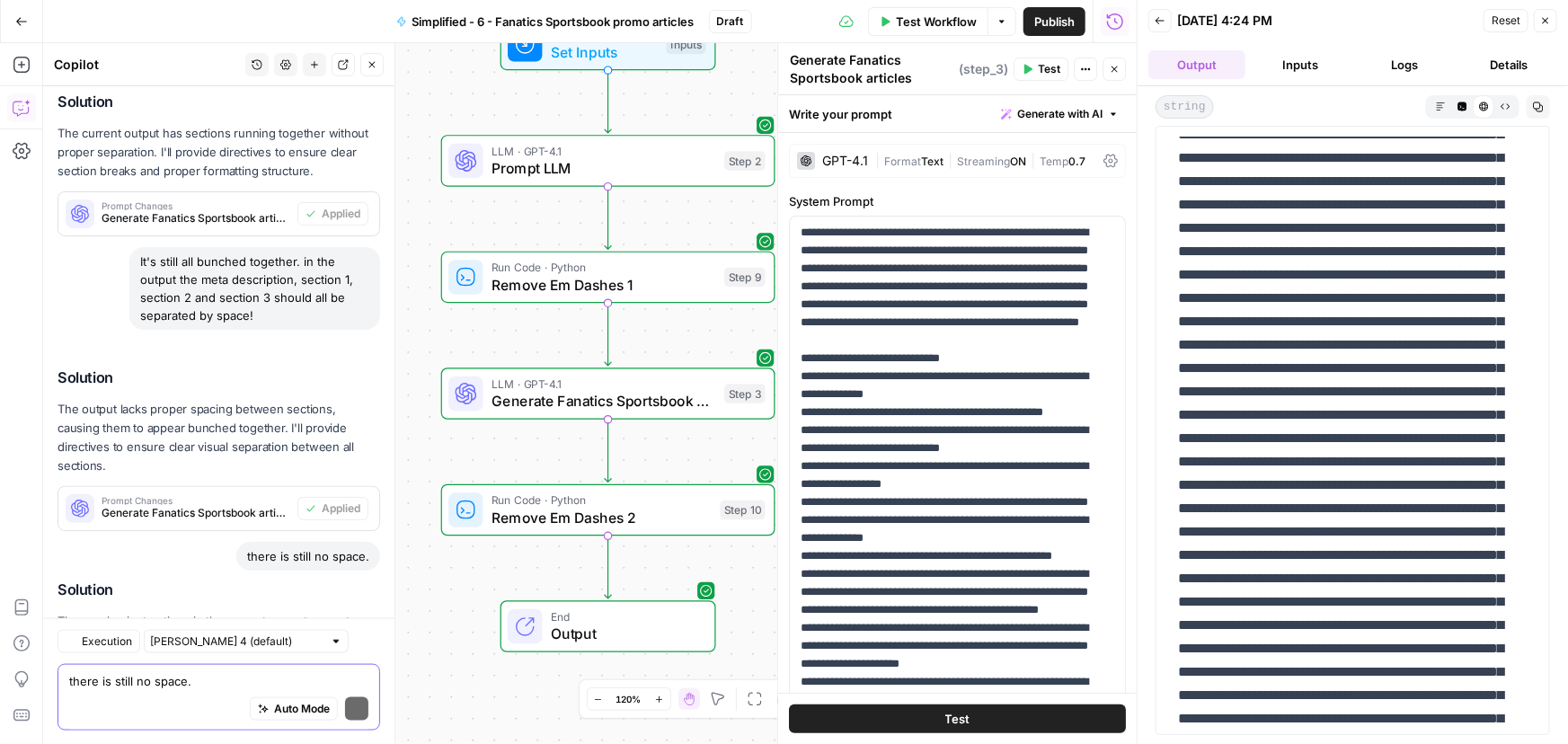
scroll to position [1036, 0]
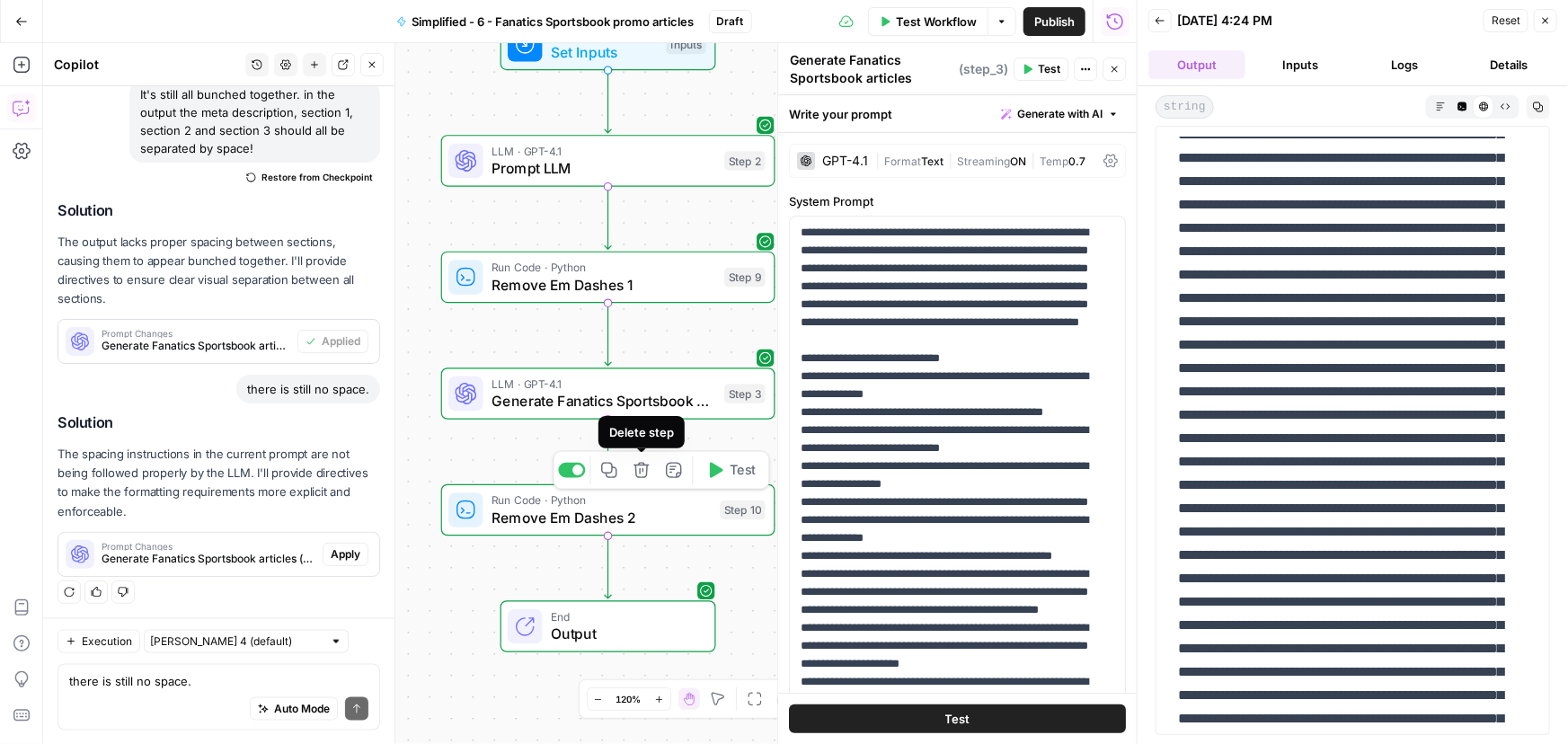
click at [645, 476] on icon "button" at bounding box center [641, 470] width 17 height 17
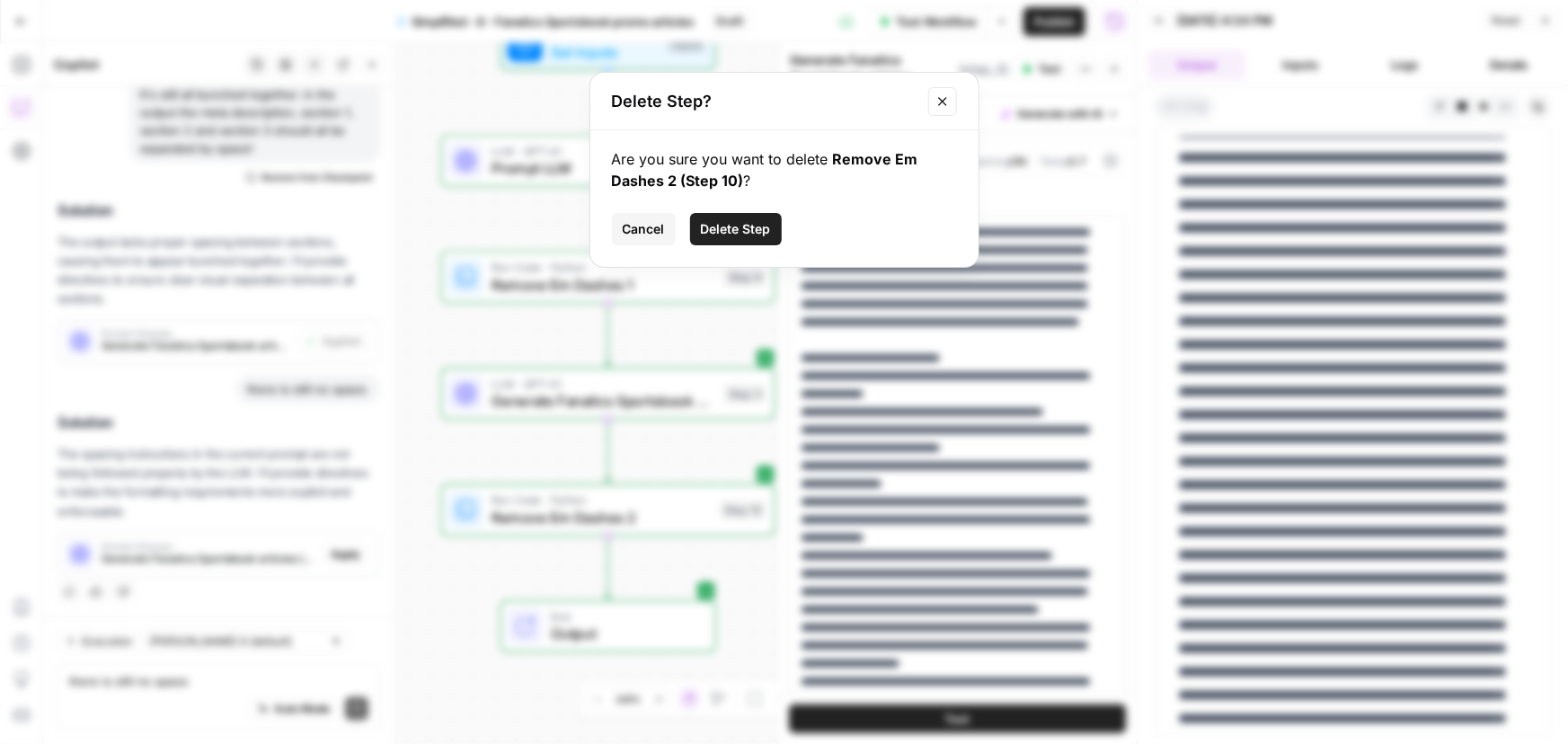
click at [771, 229] on button "Delete Step" at bounding box center [736, 229] width 92 height 33
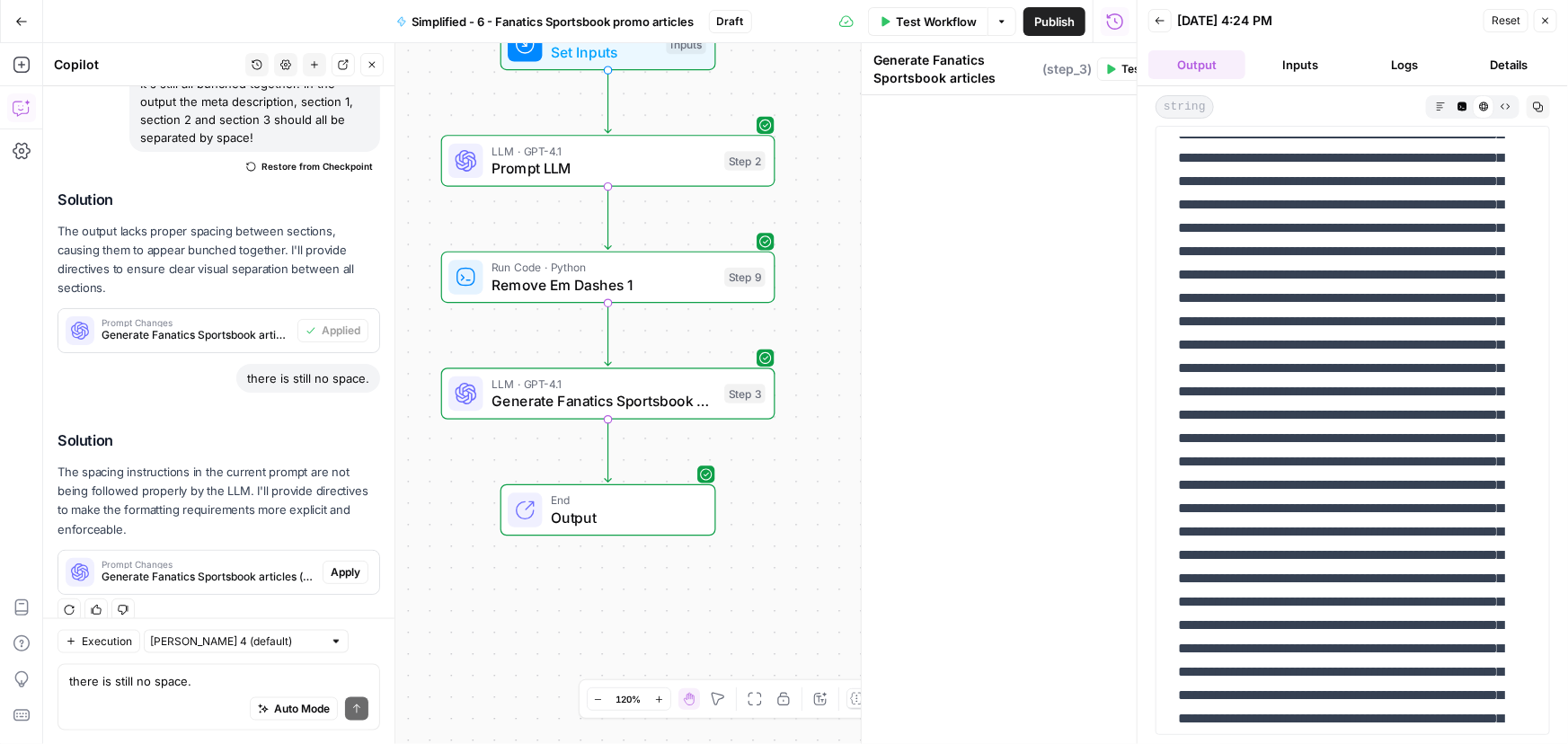
scroll to position [1054, 0]
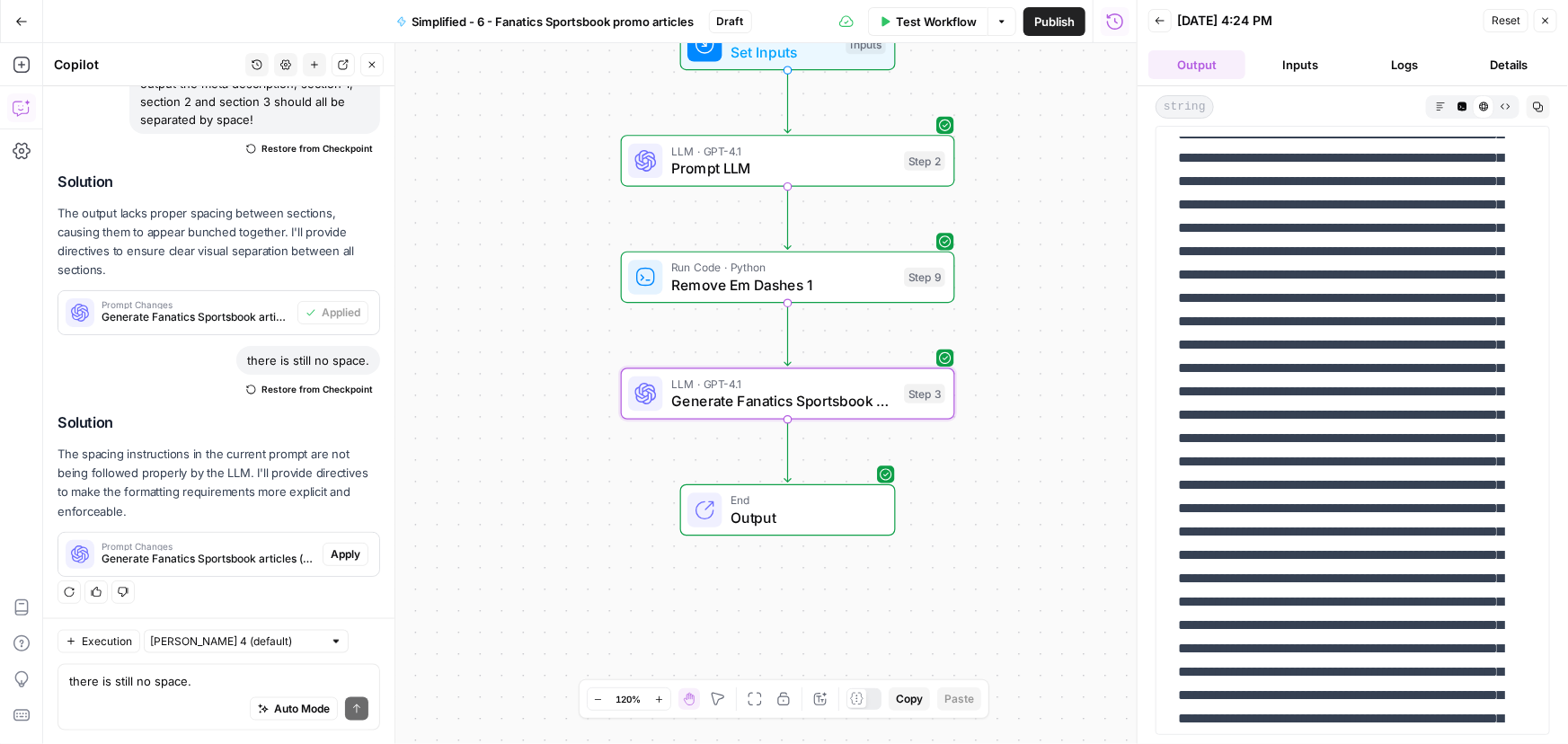
click at [338, 553] on span "Apply" at bounding box center [346, 554] width 30 height 16
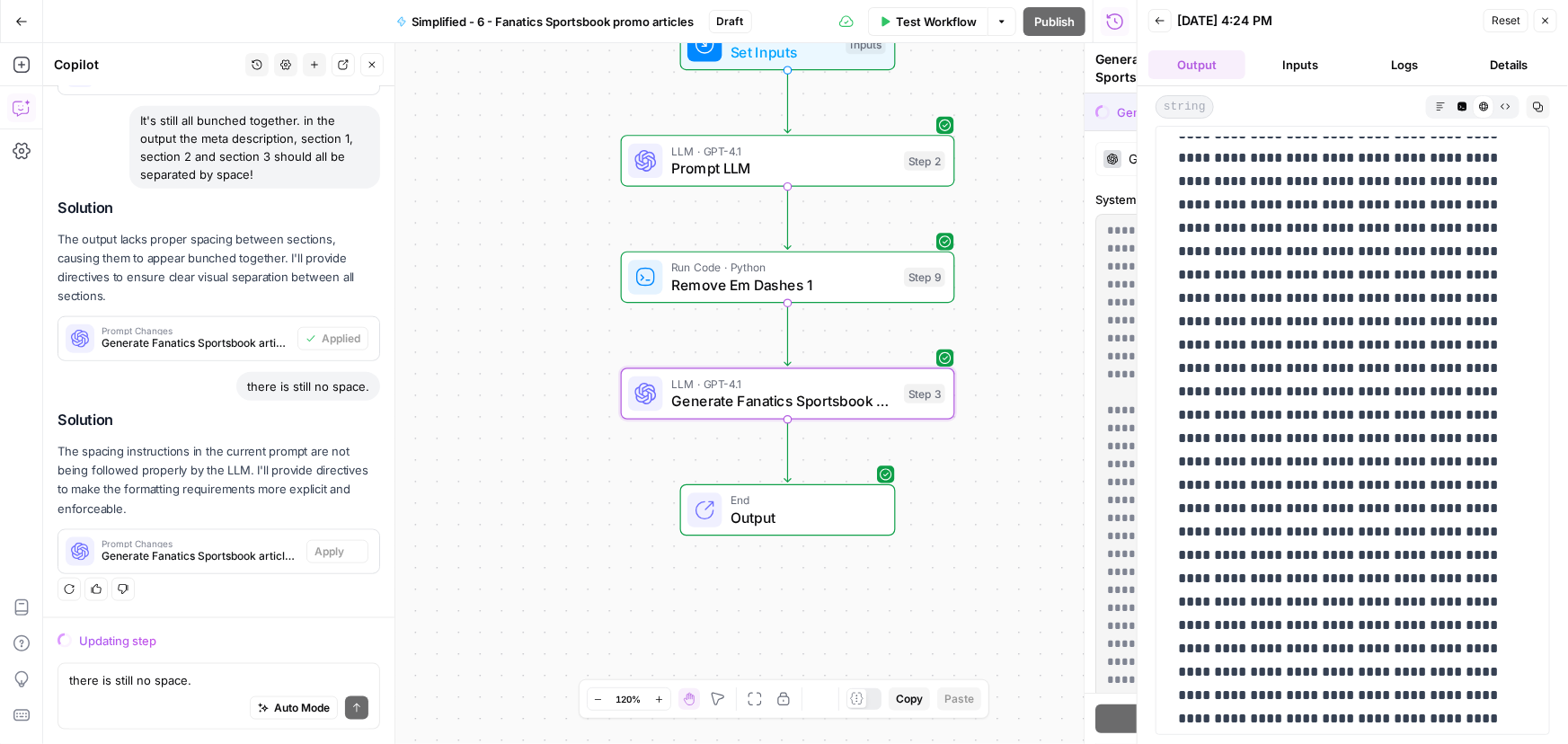
scroll to position [910, 0]
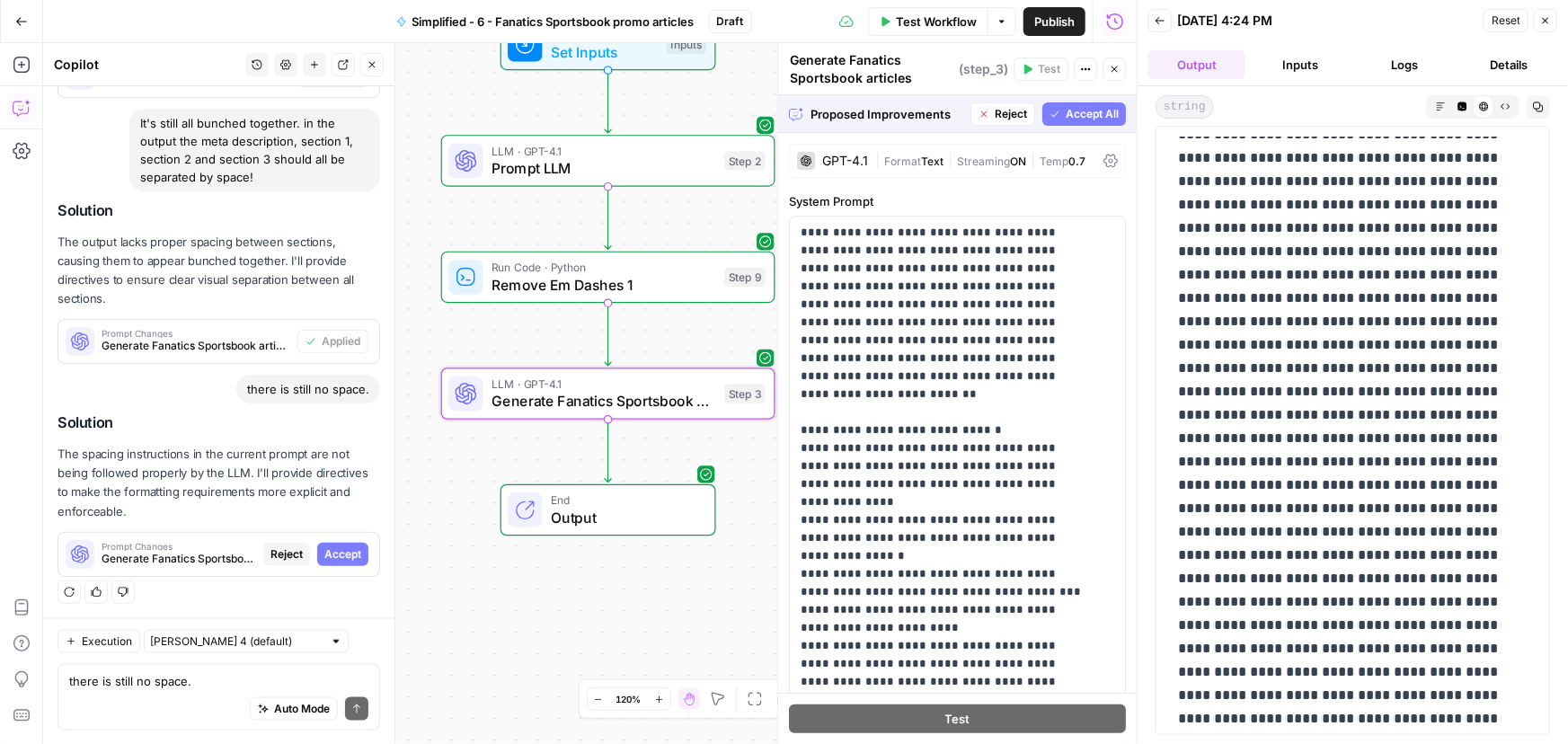
click at [340, 554] on span "Accept" at bounding box center [342, 554] width 37 height 16
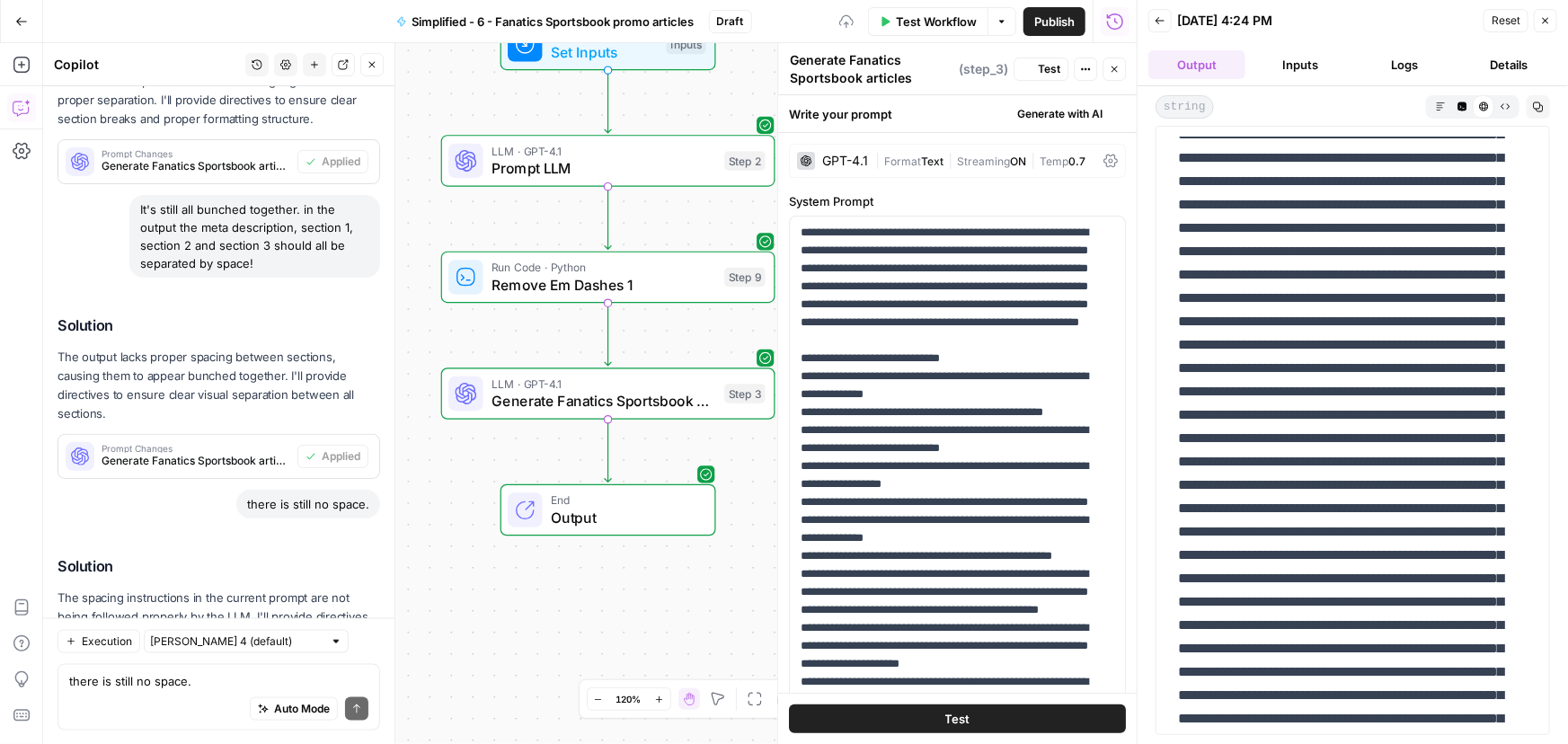
scroll to position [0, 0]
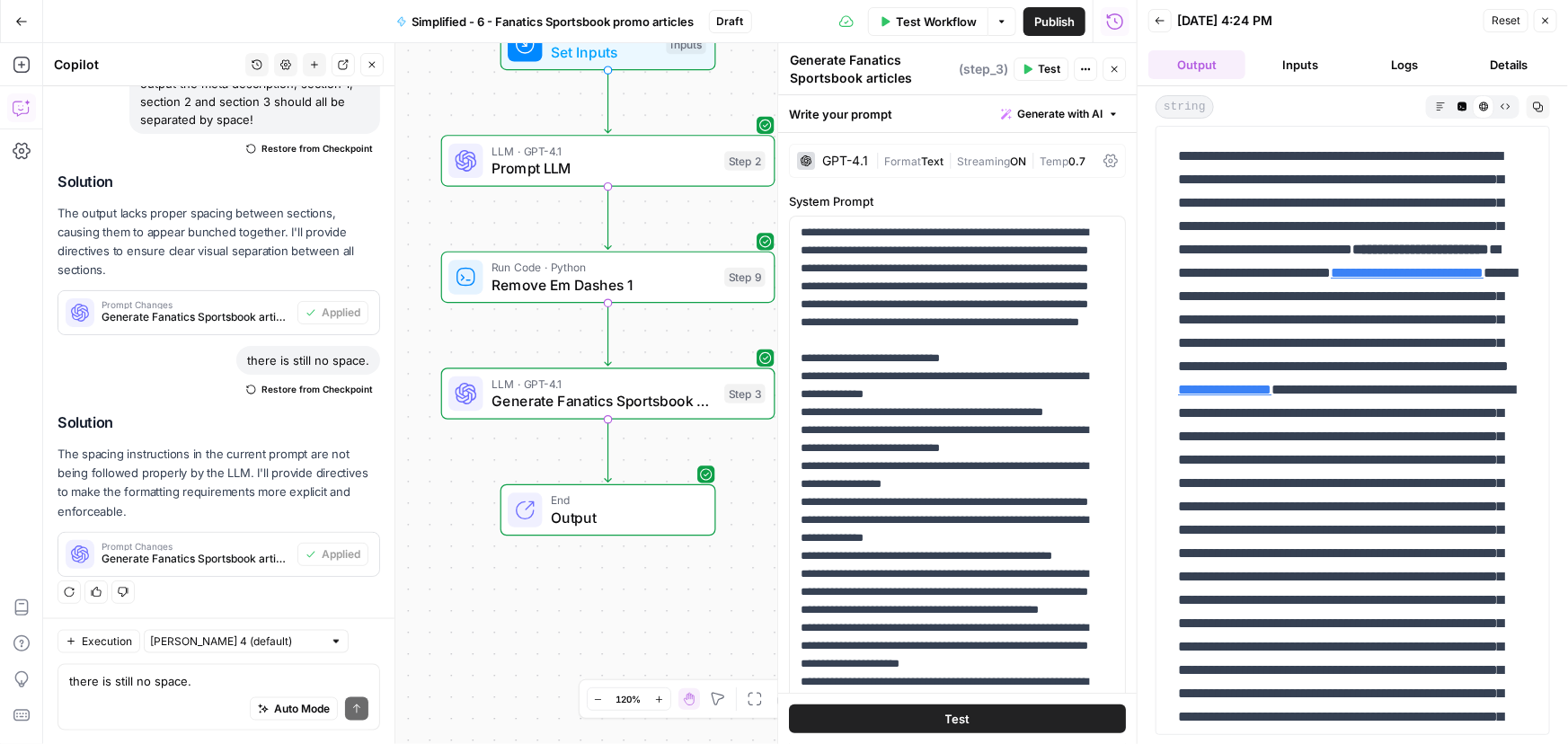
click at [919, 23] on span "Test Workflow" at bounding box center [936, 22] width 81 height 18
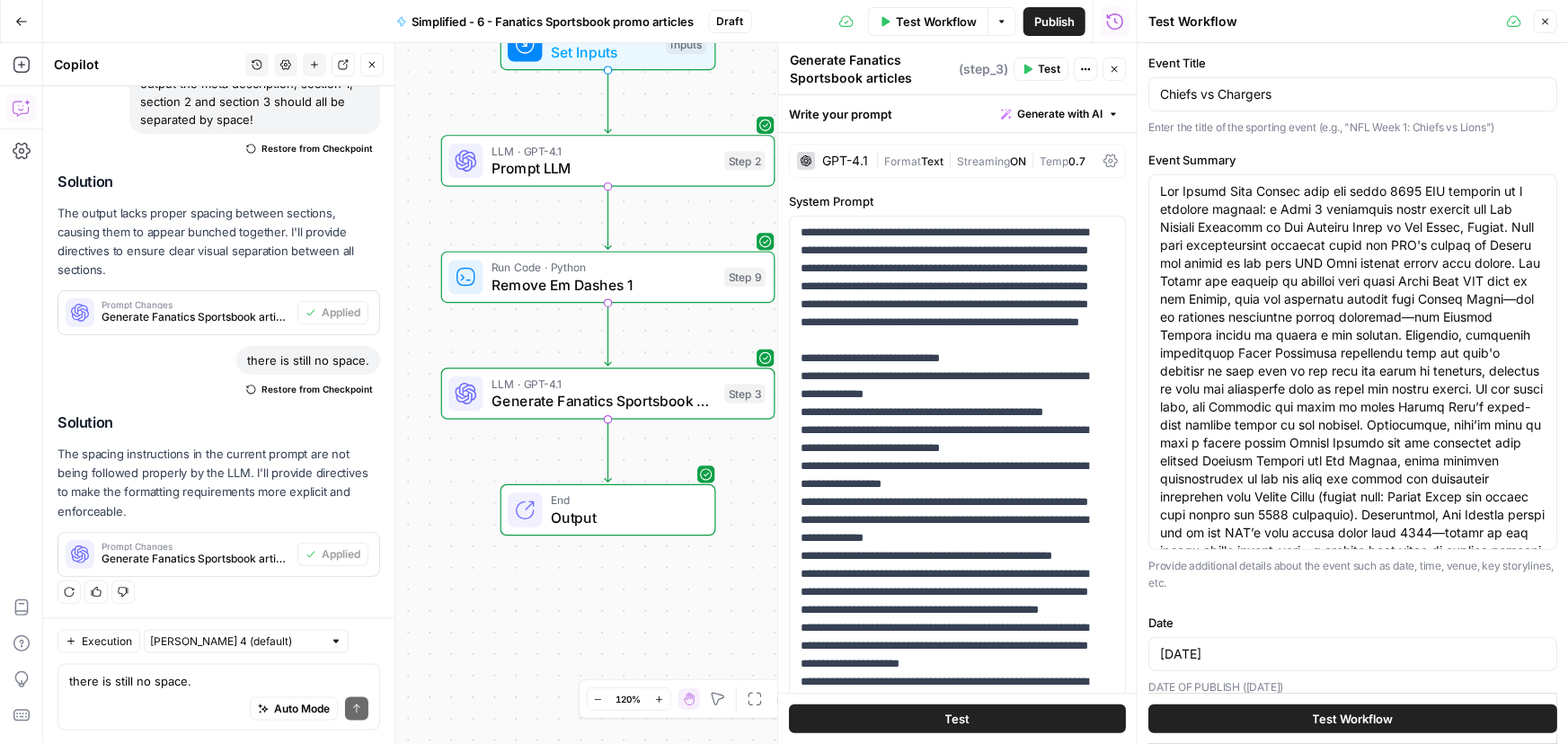
click at [1345, 704] on button "Test Workflow" at bounding box center [1352, 718] width 409 height 29
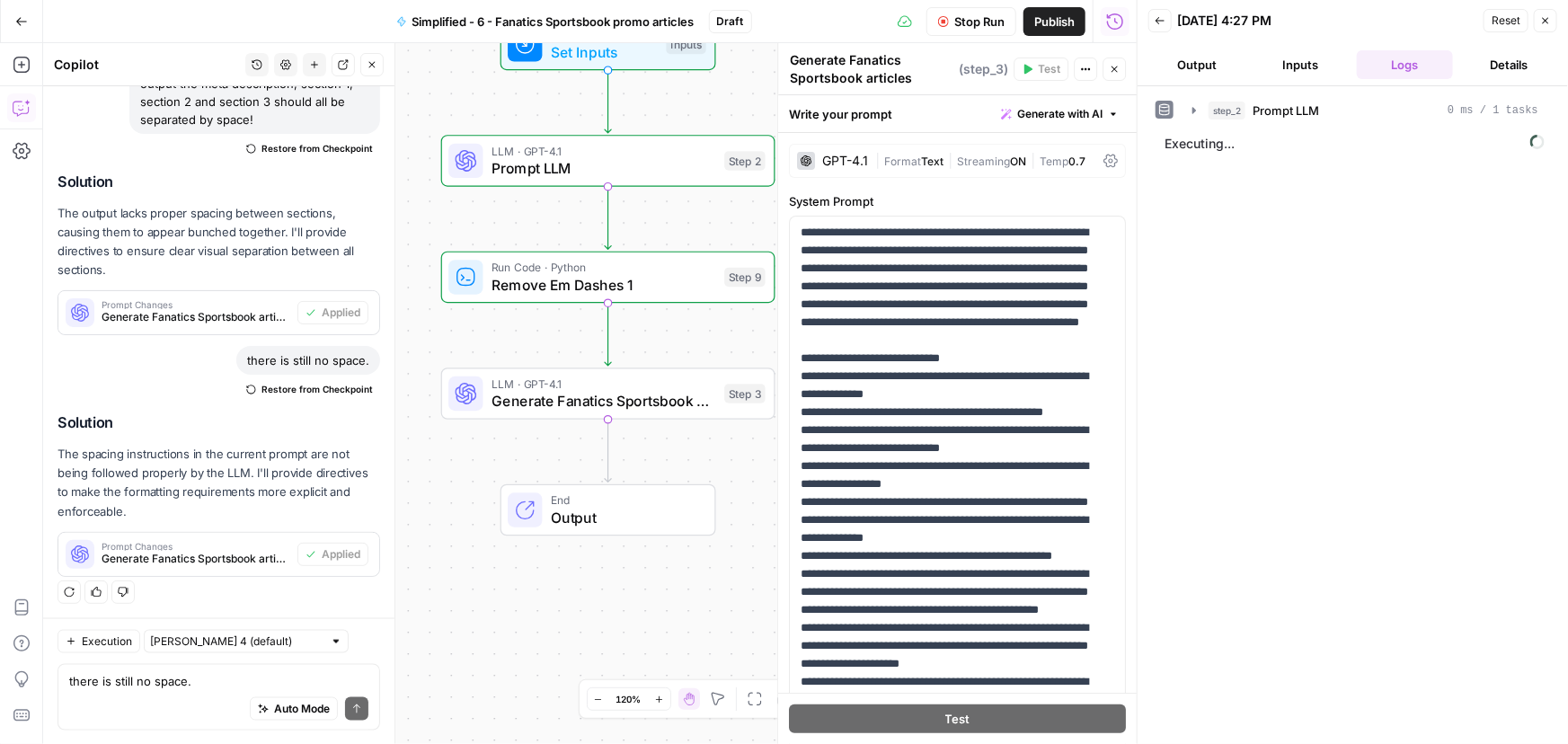
click at [1203, 53] on button "Output" at bounding box center [1197, 64] width 97 height 29
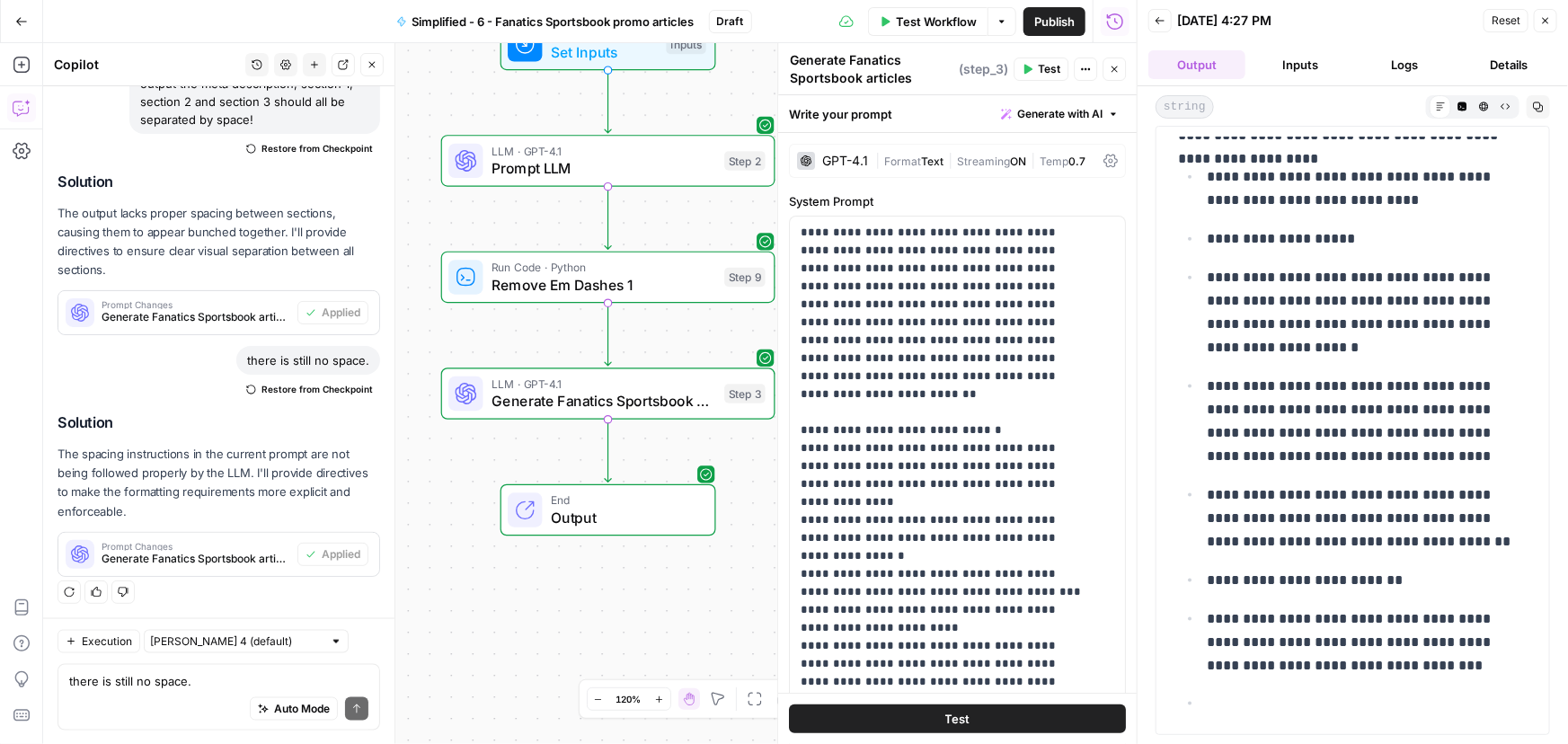
scroll to position [1307, 0]
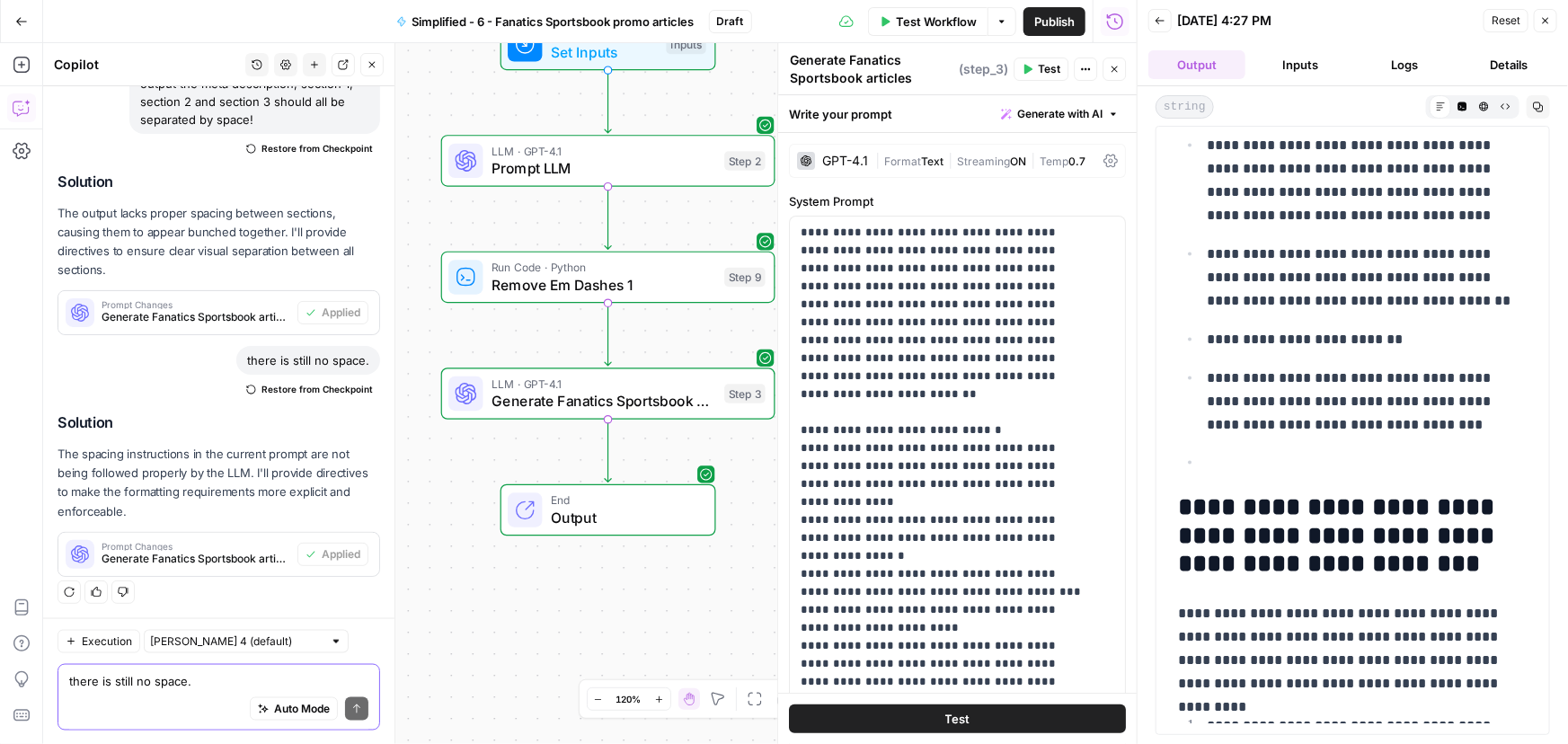
click at [120, 688] on textarea "there is still no space." at bounding box center [219, 681] width 299 height 18
paste textarea "I like the format of section 2 in the test, but it's still too long"
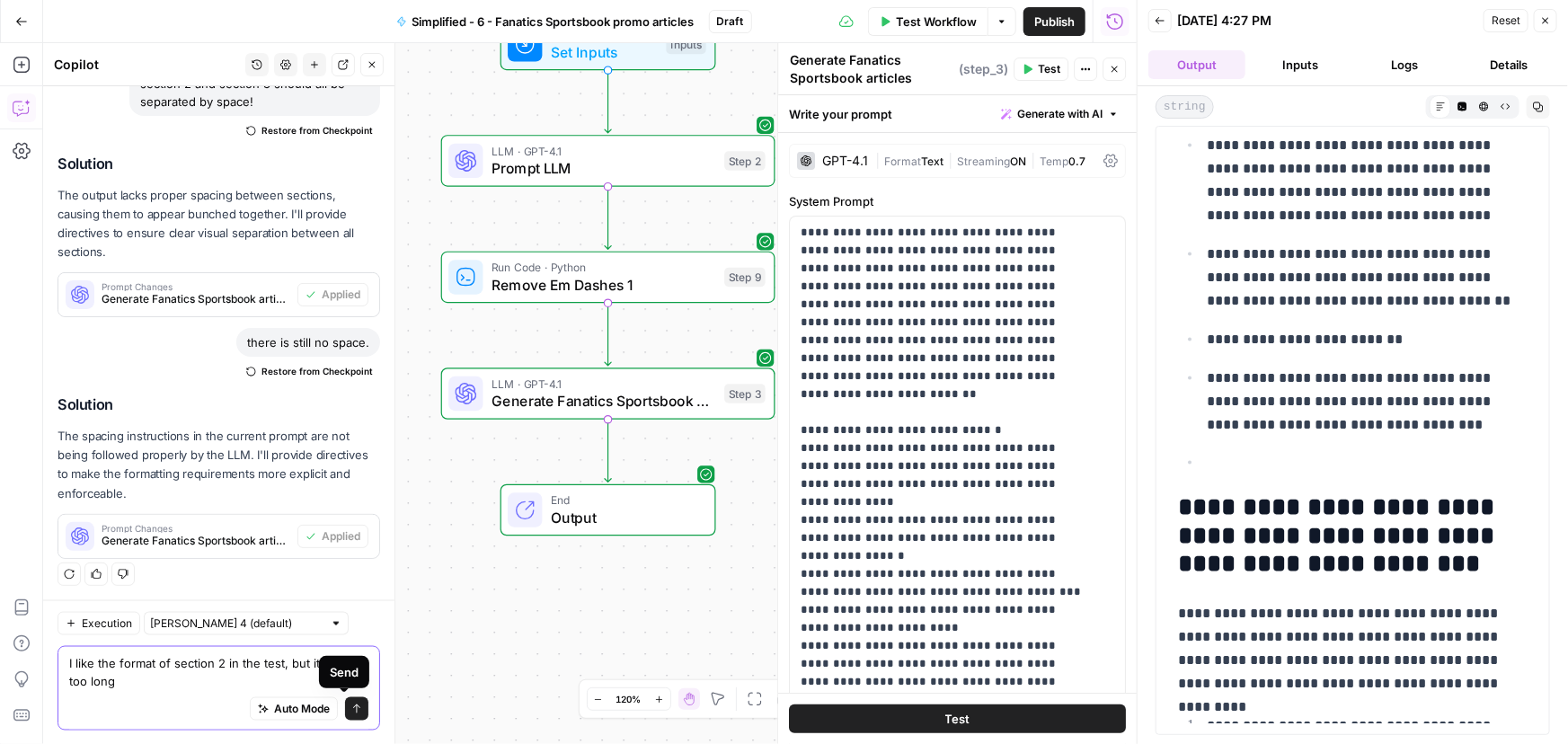
type textarea "I like the format of section 2 in the test, but it's still too long"
click at [352, 710] on icon "submit" at bounding box center [357, 707] width 11 height 11
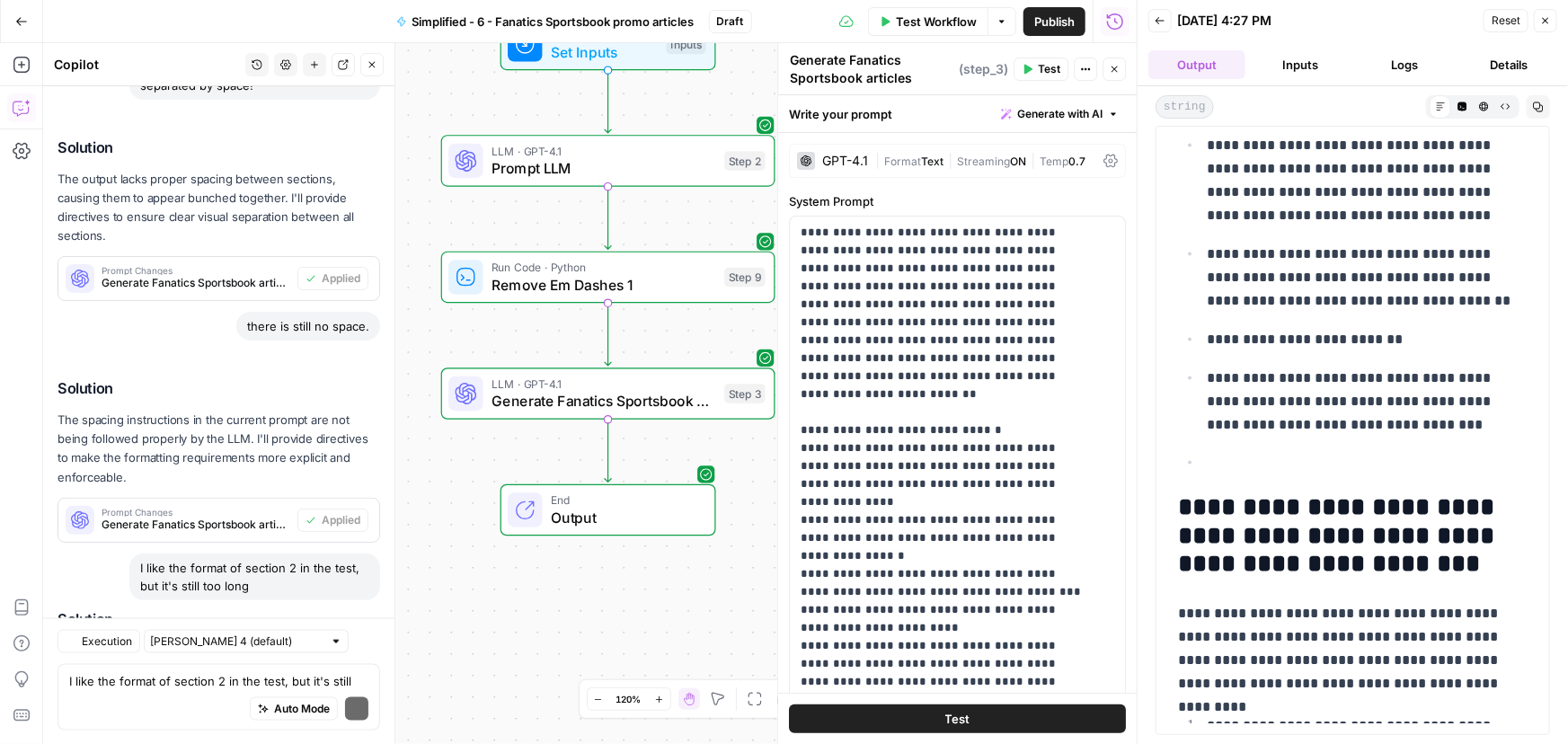
scroll to position [1284, 0]
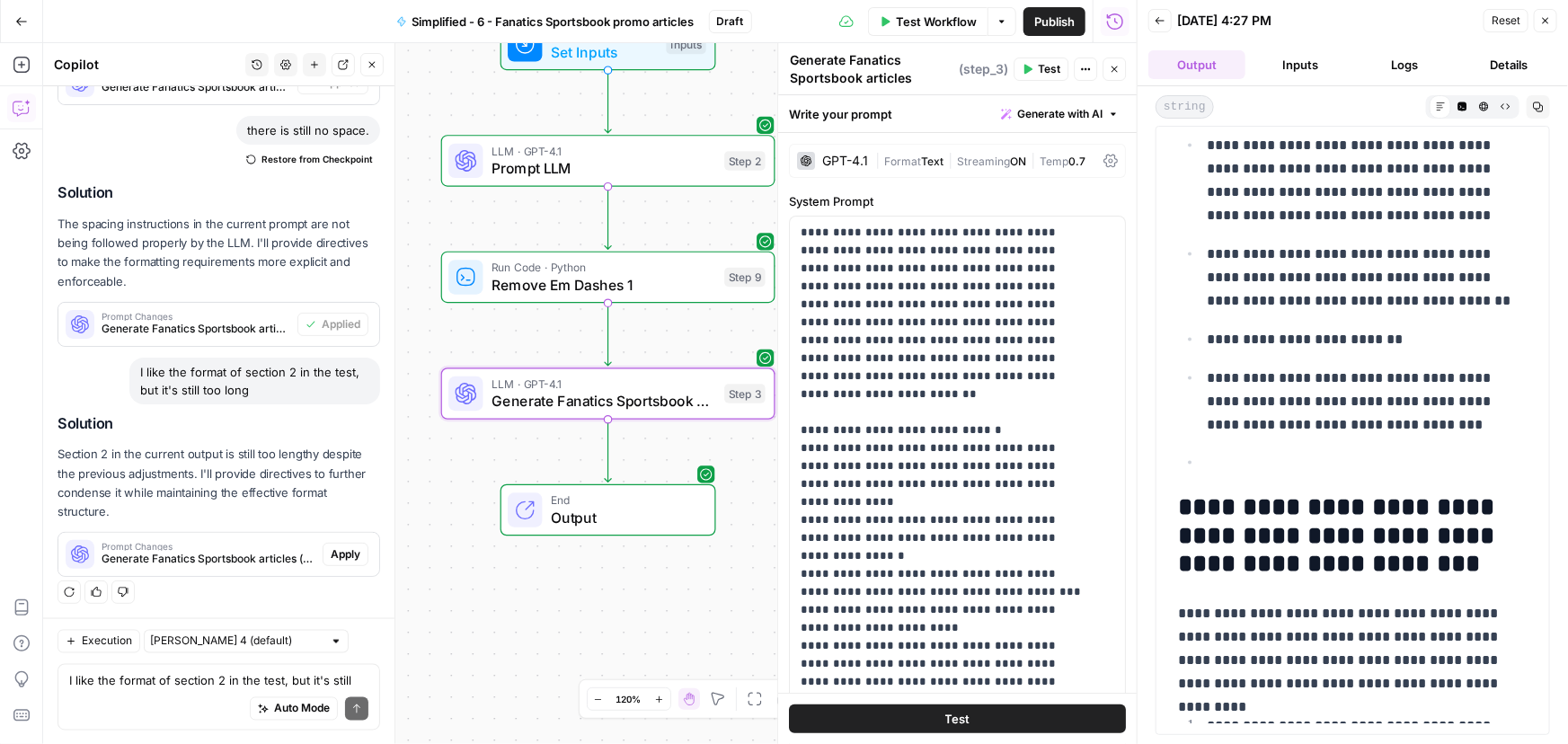
click at [333, 553] on span "Apply" at bounding box center [346, 554] width 30 height 16
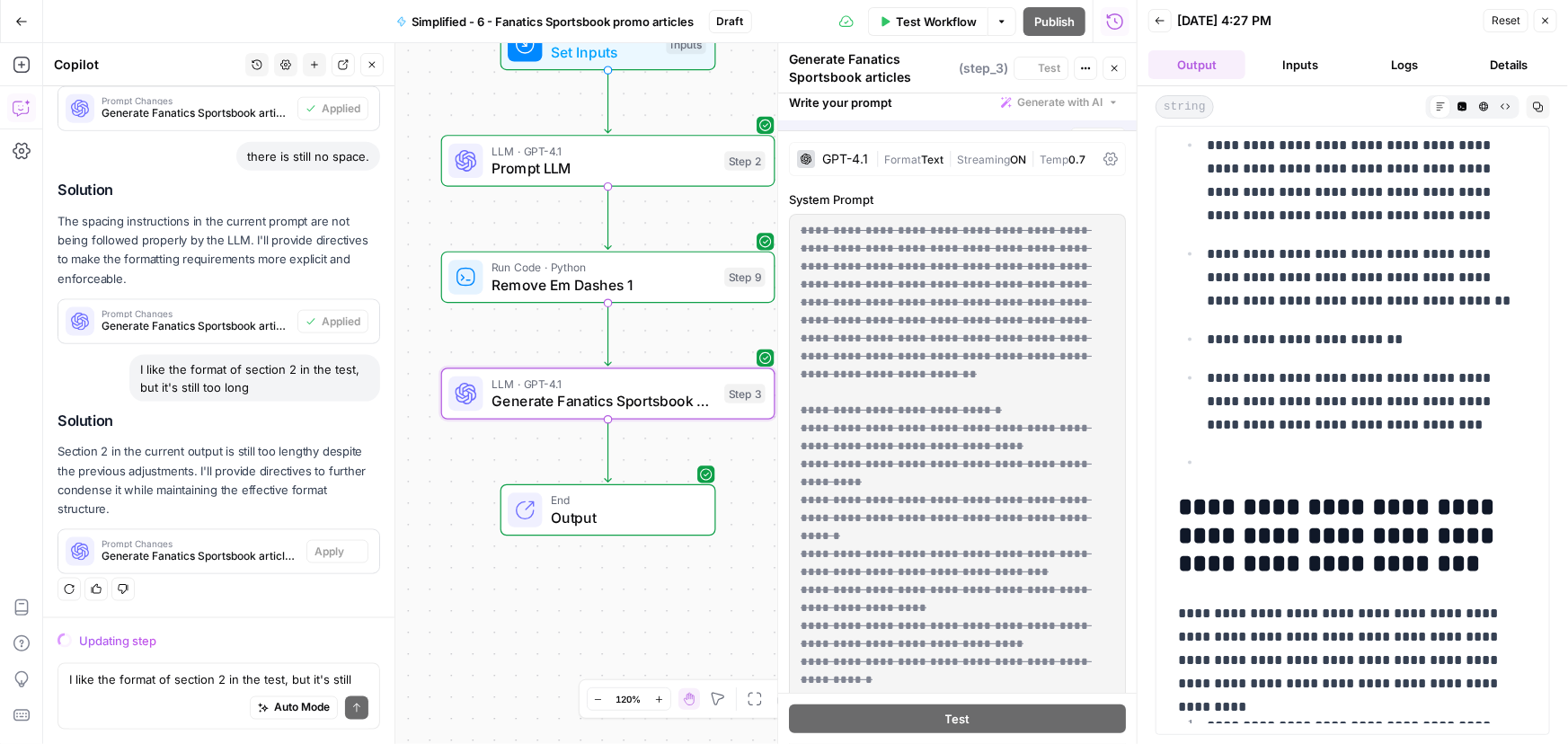
scroll to position [1140, 0]
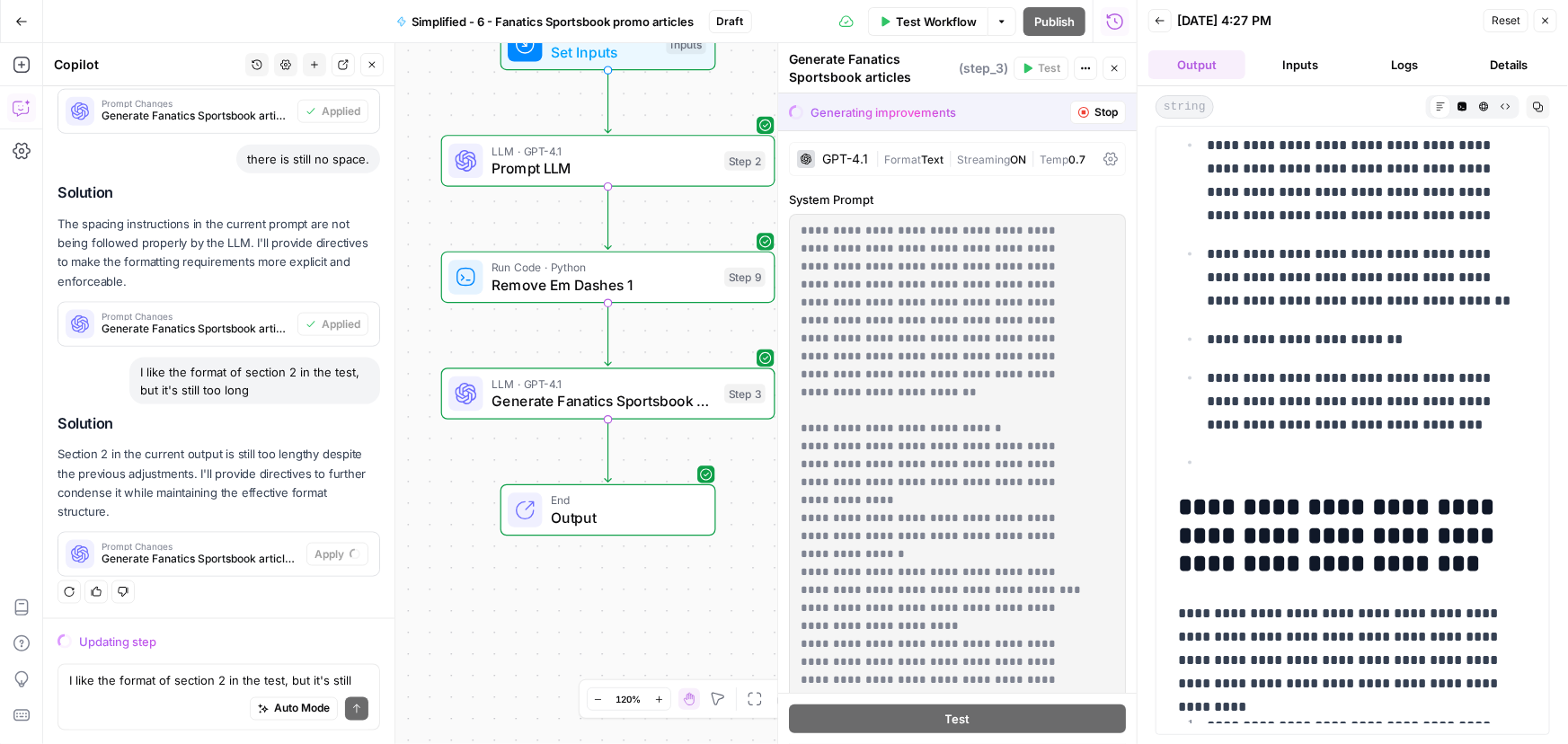
drag, startPoint x: 906, startPoint y: 79, endPoint x: 787, endPoint y: 50, distance: 122.5
click at [787, 50] on header "Generate Fanatics Sportsbook articles ( step_3 ) Test Actions Close" at bounding box center [957, 68] width 359 height 51
click at [793, 54] on div "Generate Fanatics Sportsbook articles ( step_3 )" at bounding box center [897, 68] width 219 height 36
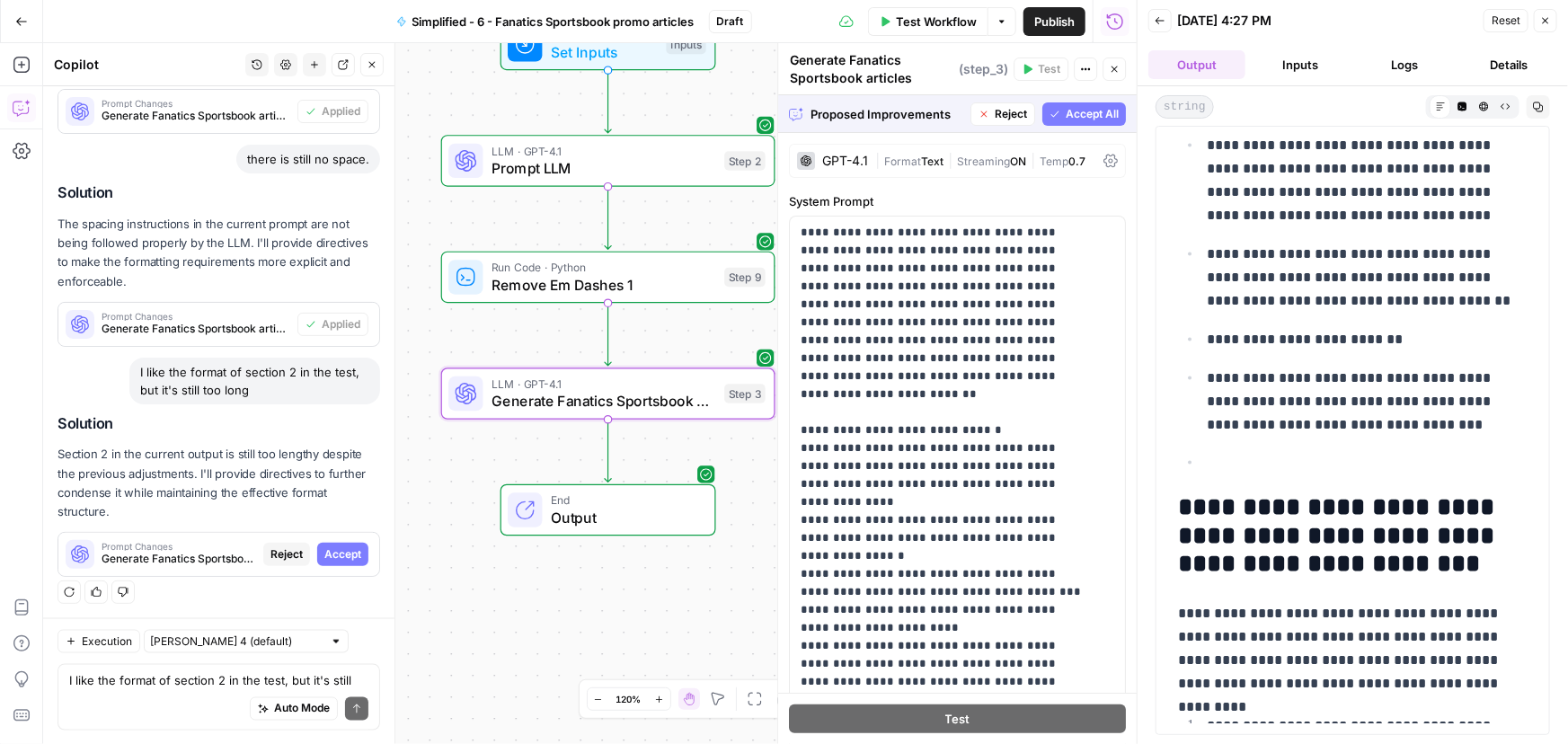
click at [340, 548] on span "Accept" at bounding box center [342, 554] width 37 height 16
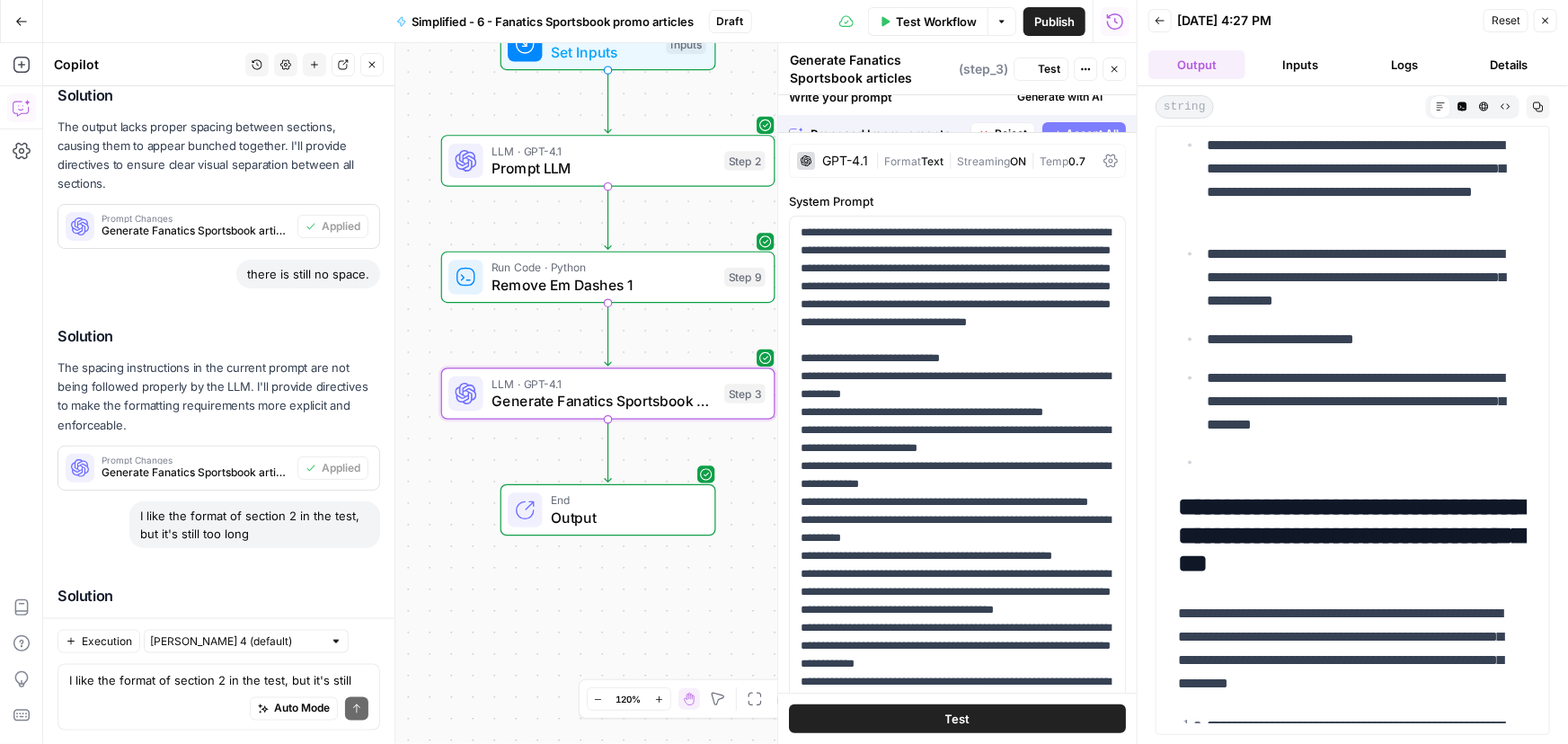
scroll to position [0, 0]
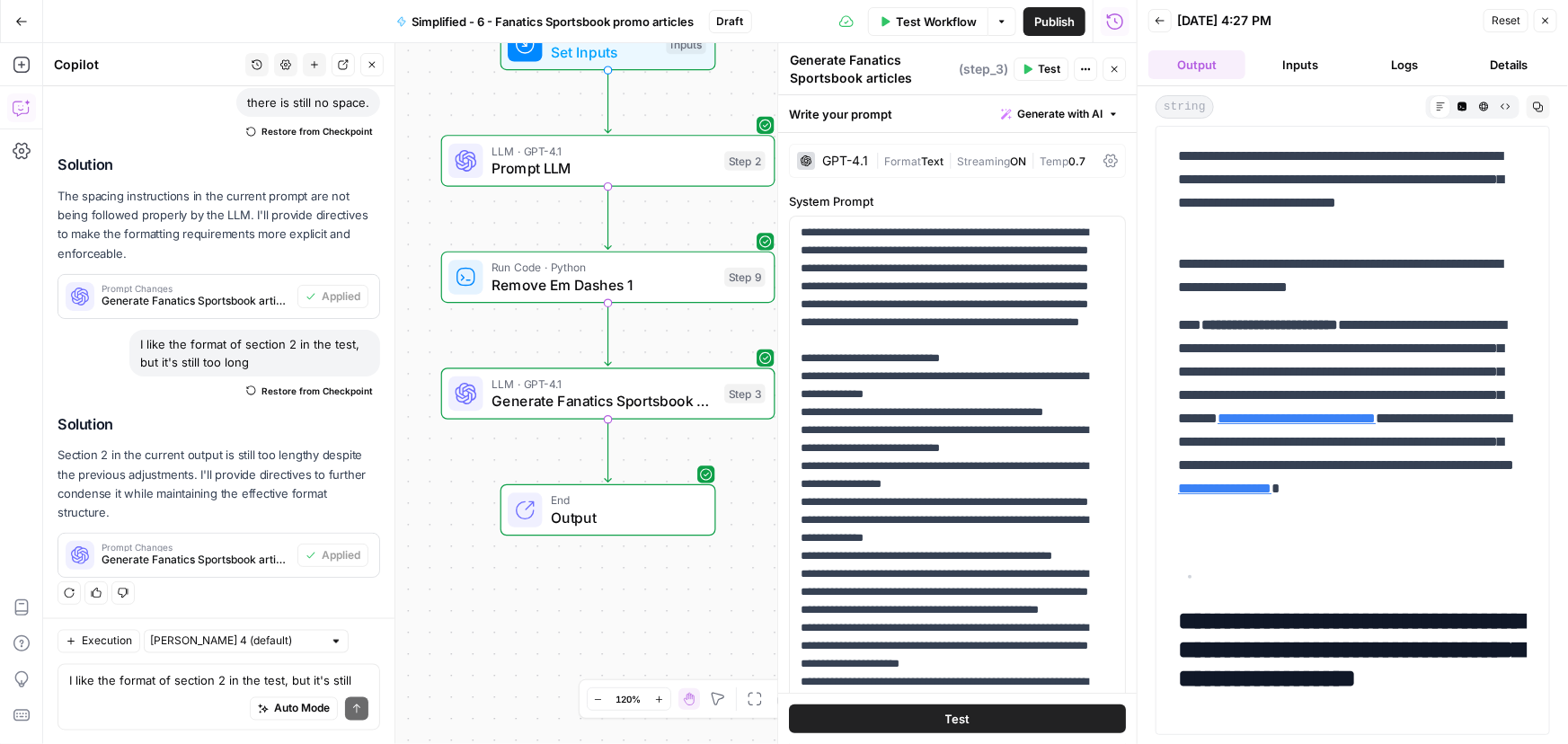
click at [933, 17] on span "Test Workflow" at bounding box center [936, 22] width 81 height 18
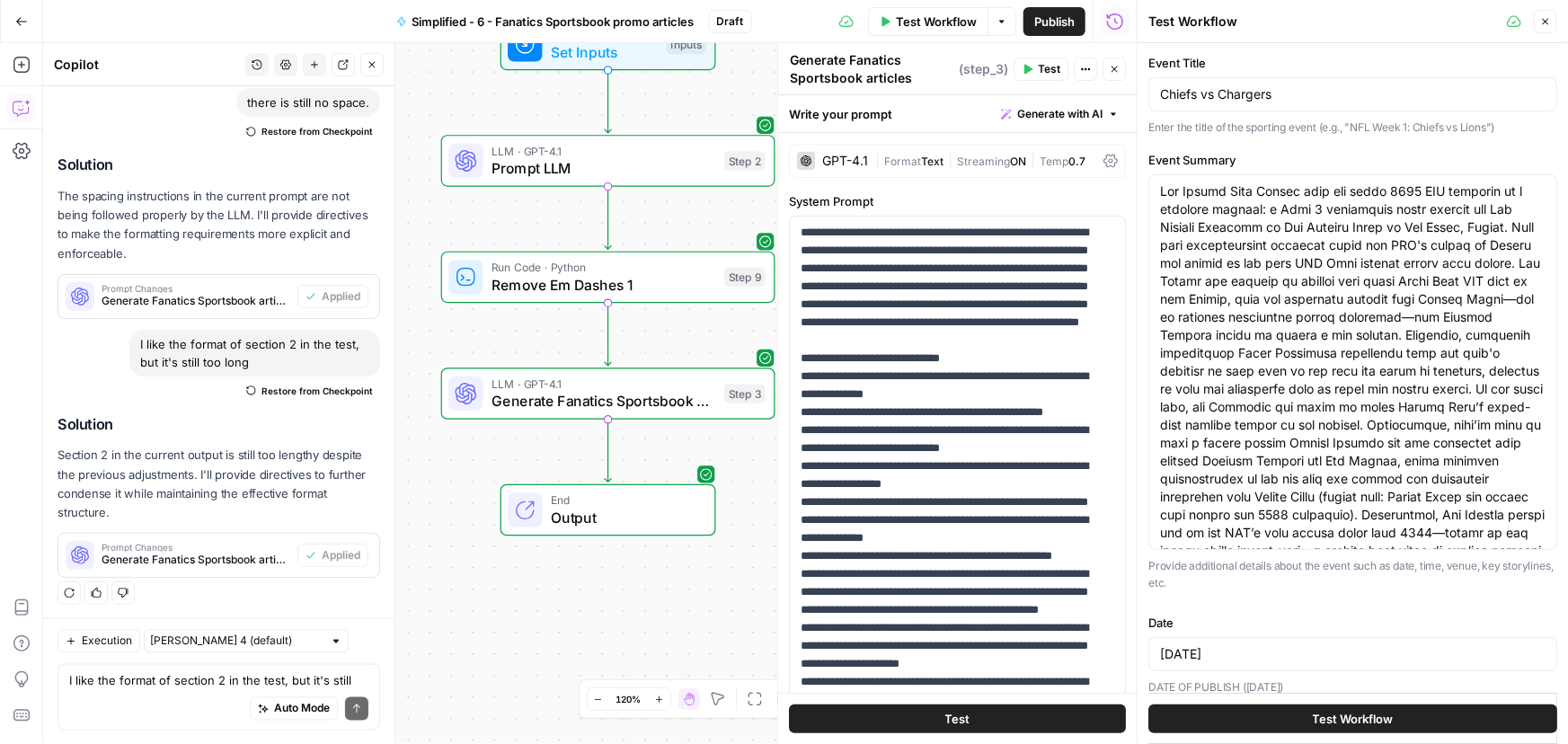
click at [1443, 715] on button "Test Workflow" at bounding box center [1352, 718] width 409 height 29
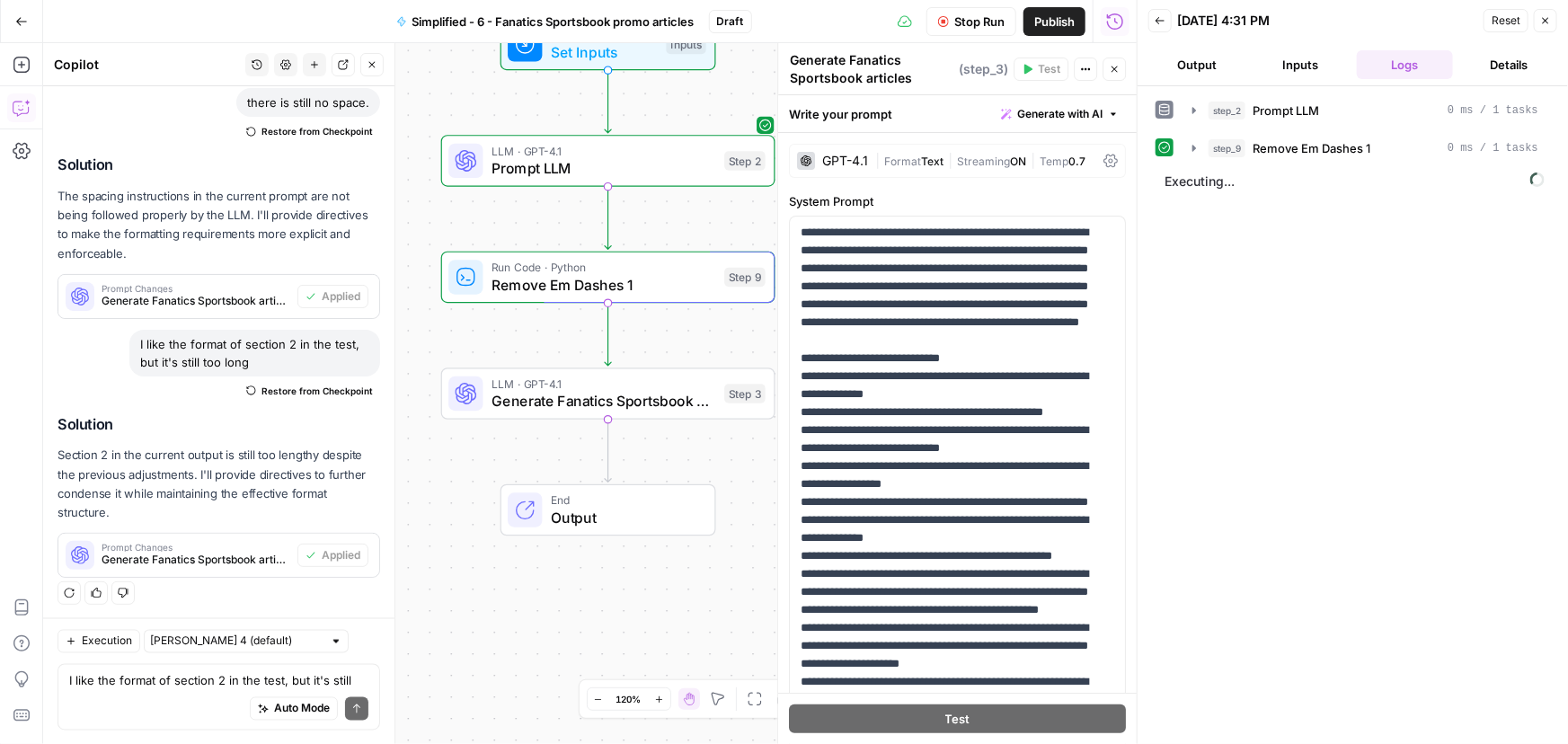
click at [1186, 60] on button "Output" at bounding box center [1197, 64] width 97 height 29
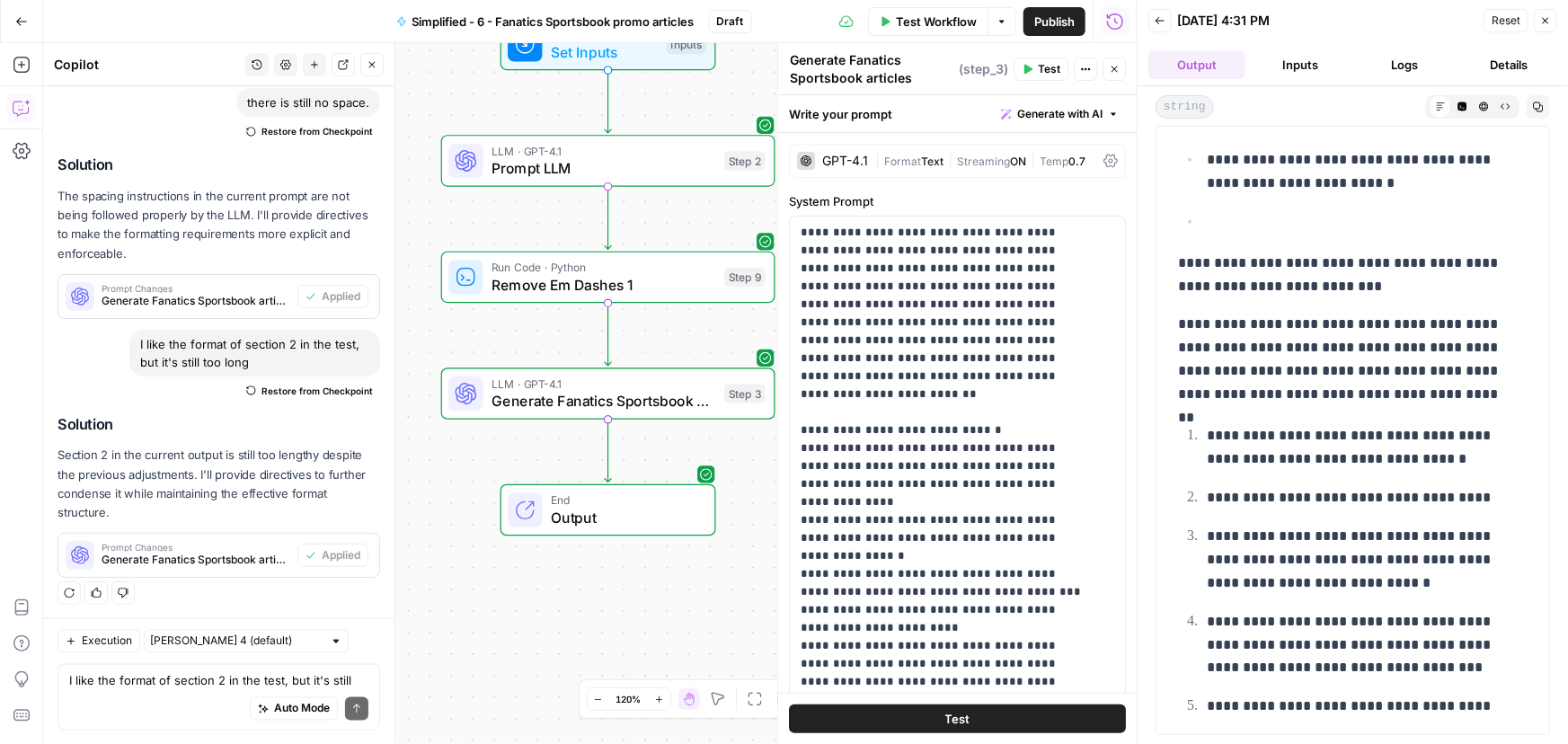
scroll to position [1319, 0]
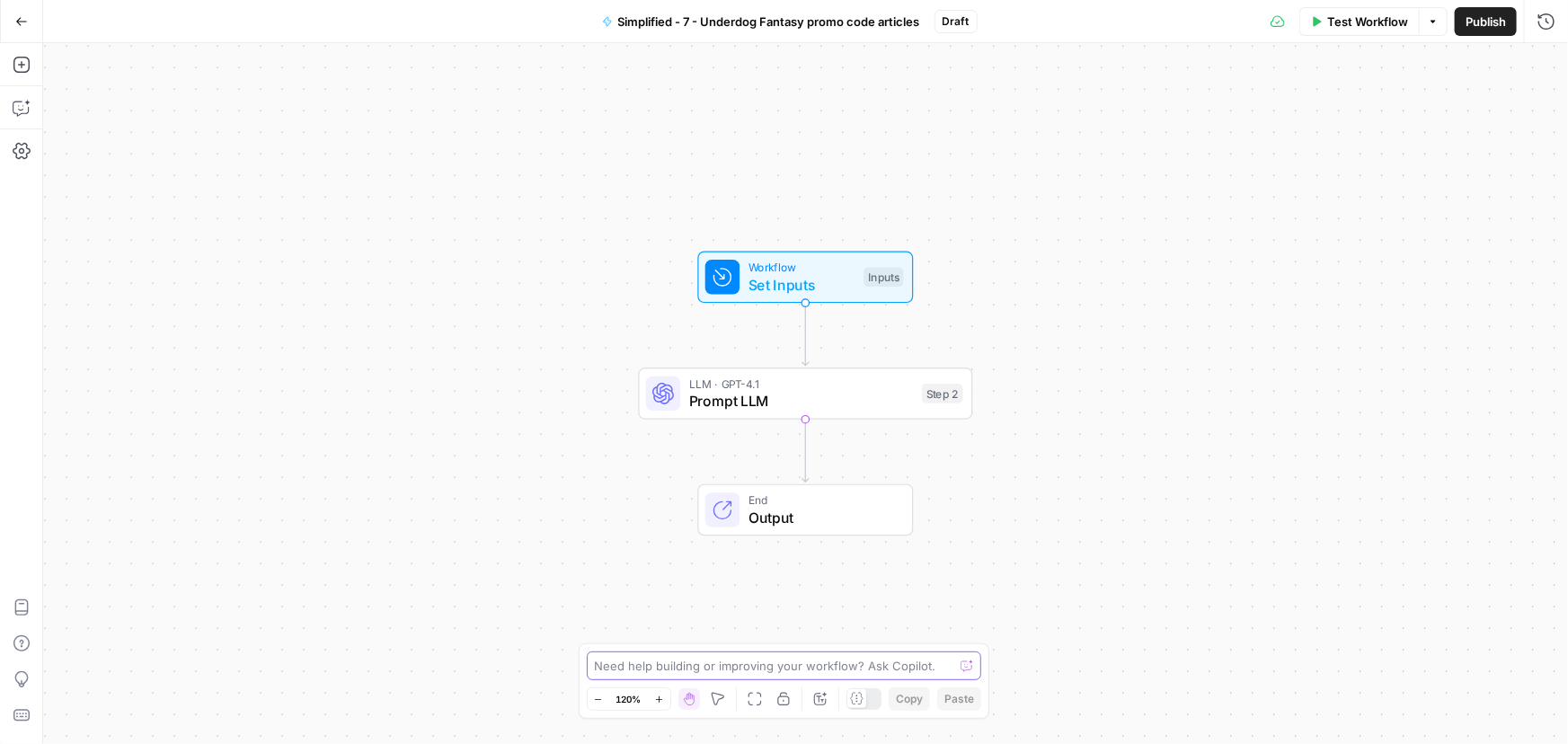
click at [687, 672] on textarea at bounding box center [774, 666] width 360 height 18
paste textarea "Remove all emojis from output."
type textarea "Remove all emojis from output."
click at [971, 670] on icon "submit" at bounding box center [967, 666] width 11 height 11
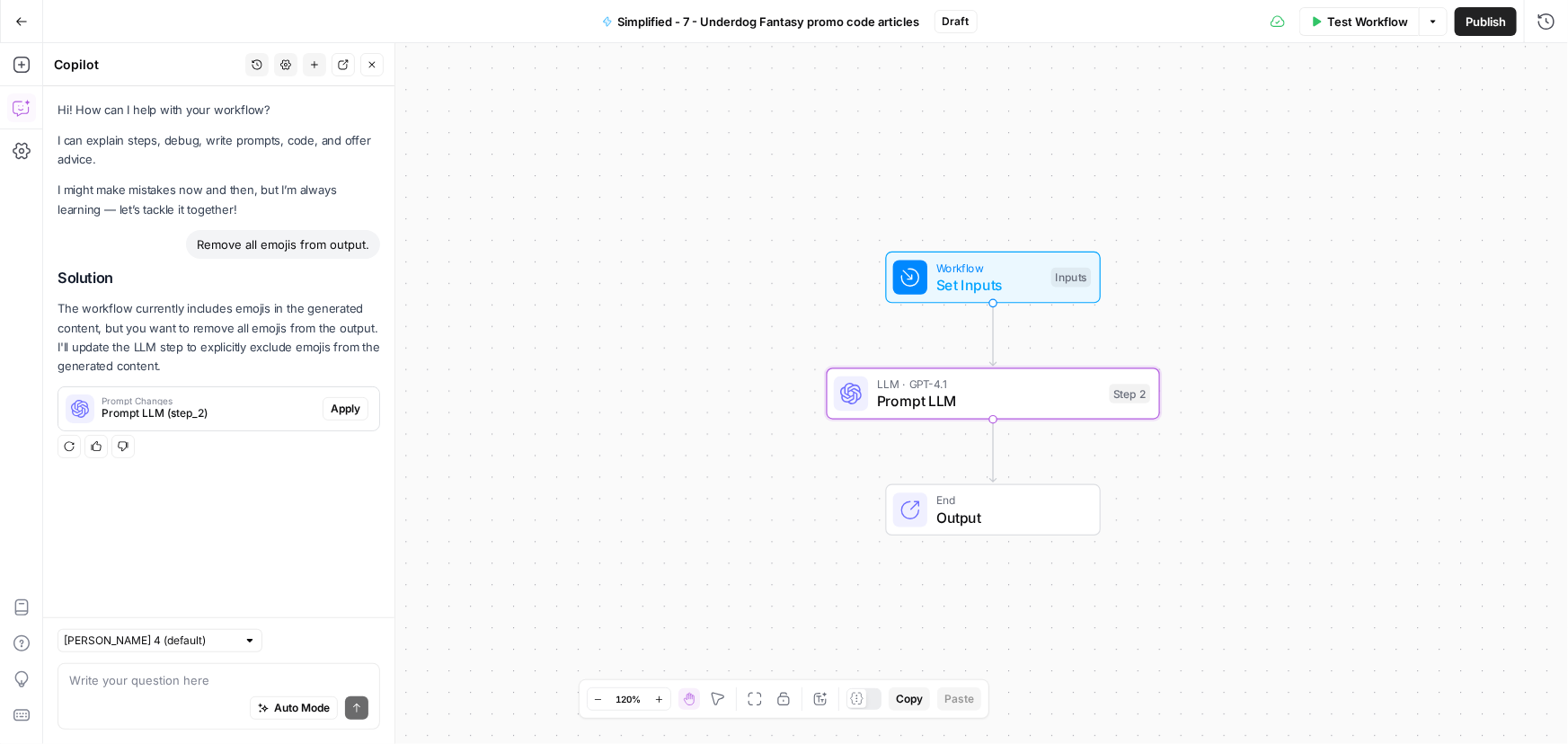
click at [363, 407] on button "Apply" at bounding box center [346, 409] width 46 height 24
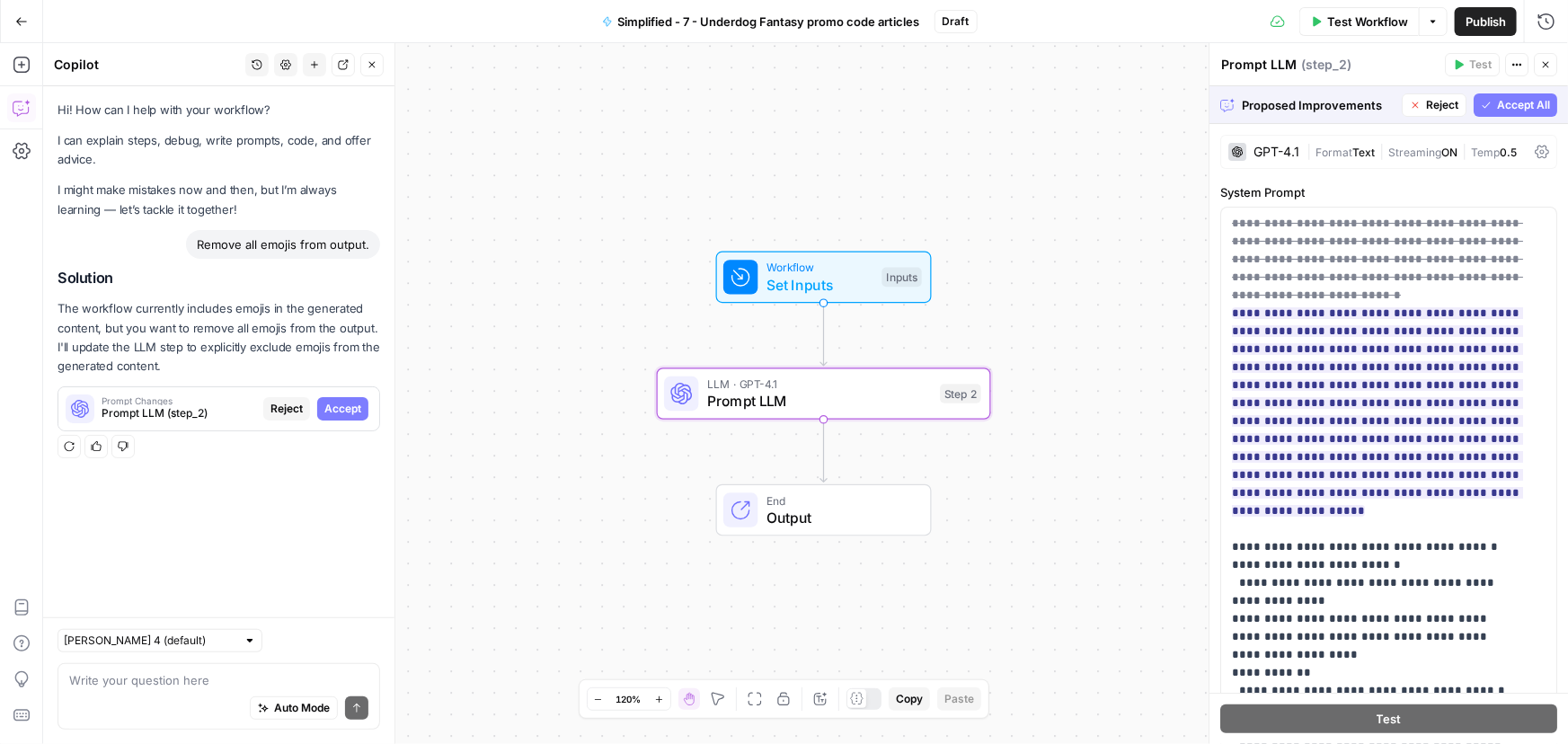
click at [346, 412] on span "Accept" at bounding box center [342, 409] width 37 height 16
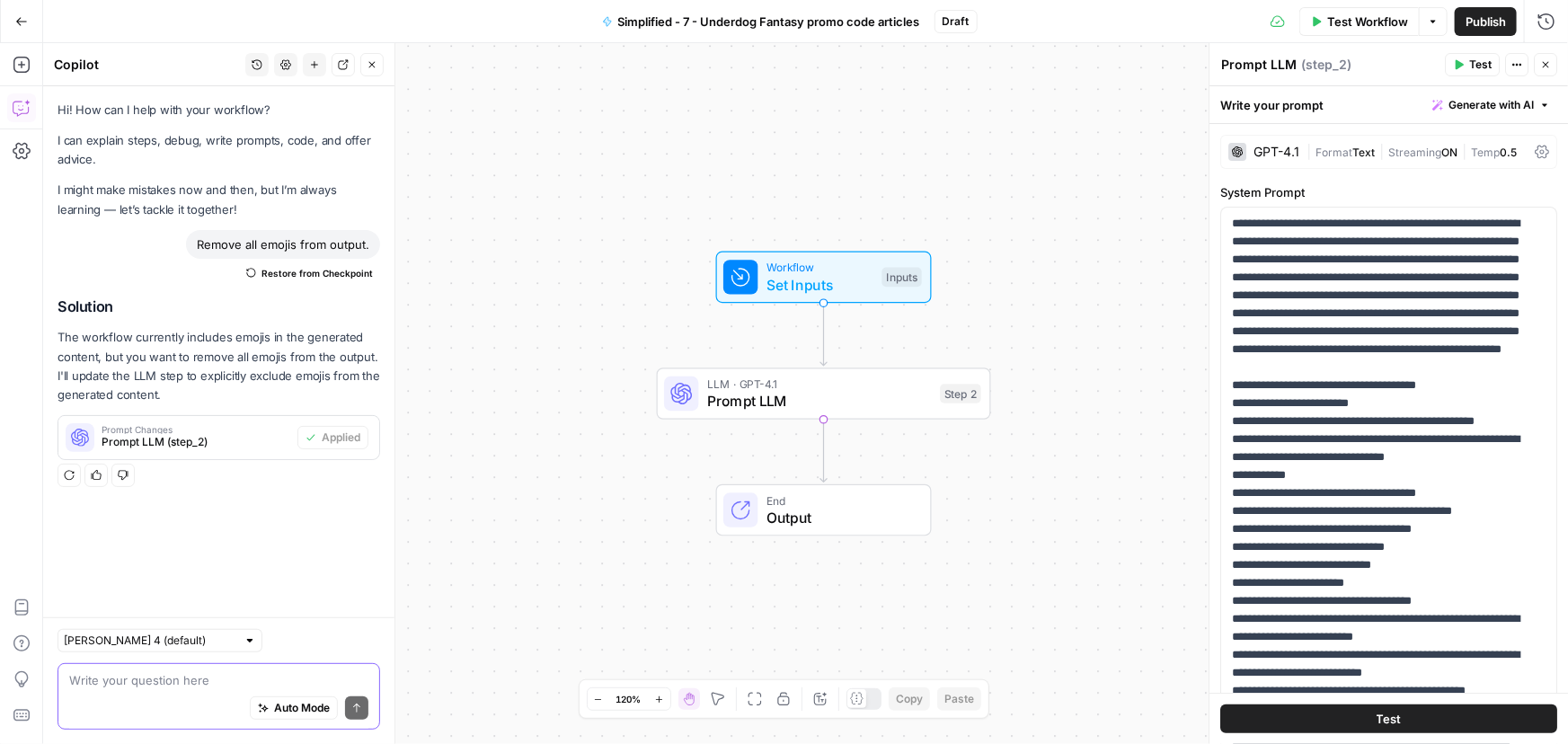
click at [188, 688] on textarea at bounding box center [219, 681] width 299 height 18
paste textarea "Let's shorten section 2. It should be 50% shorter and contain only 1 section wi…"
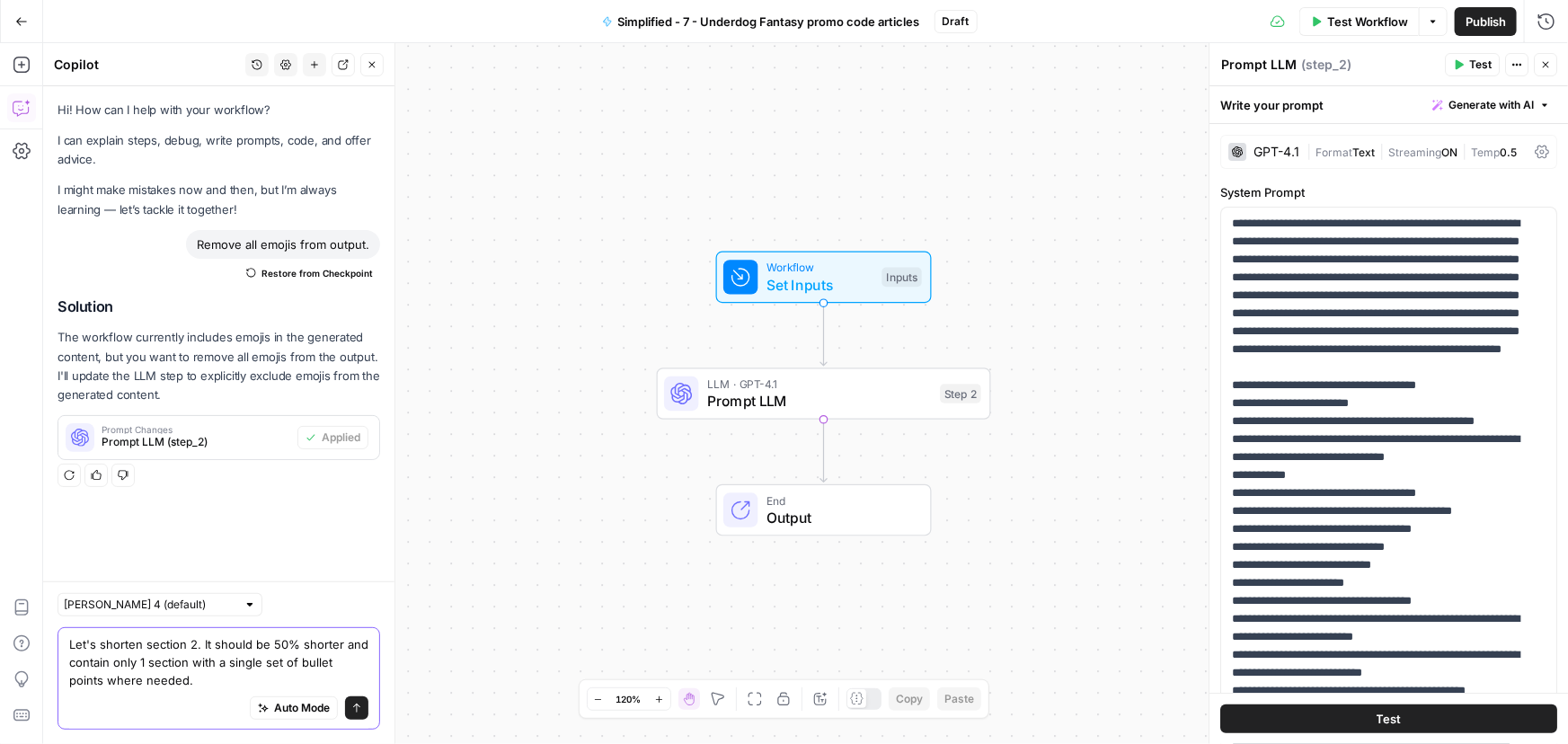
type textarea "Let's shorten section 2. It should be 50% shorter and contain only 1 section wi…"
click at [353, 710] on icon "submit" at bounding box center [357, 707] width 11 height 11
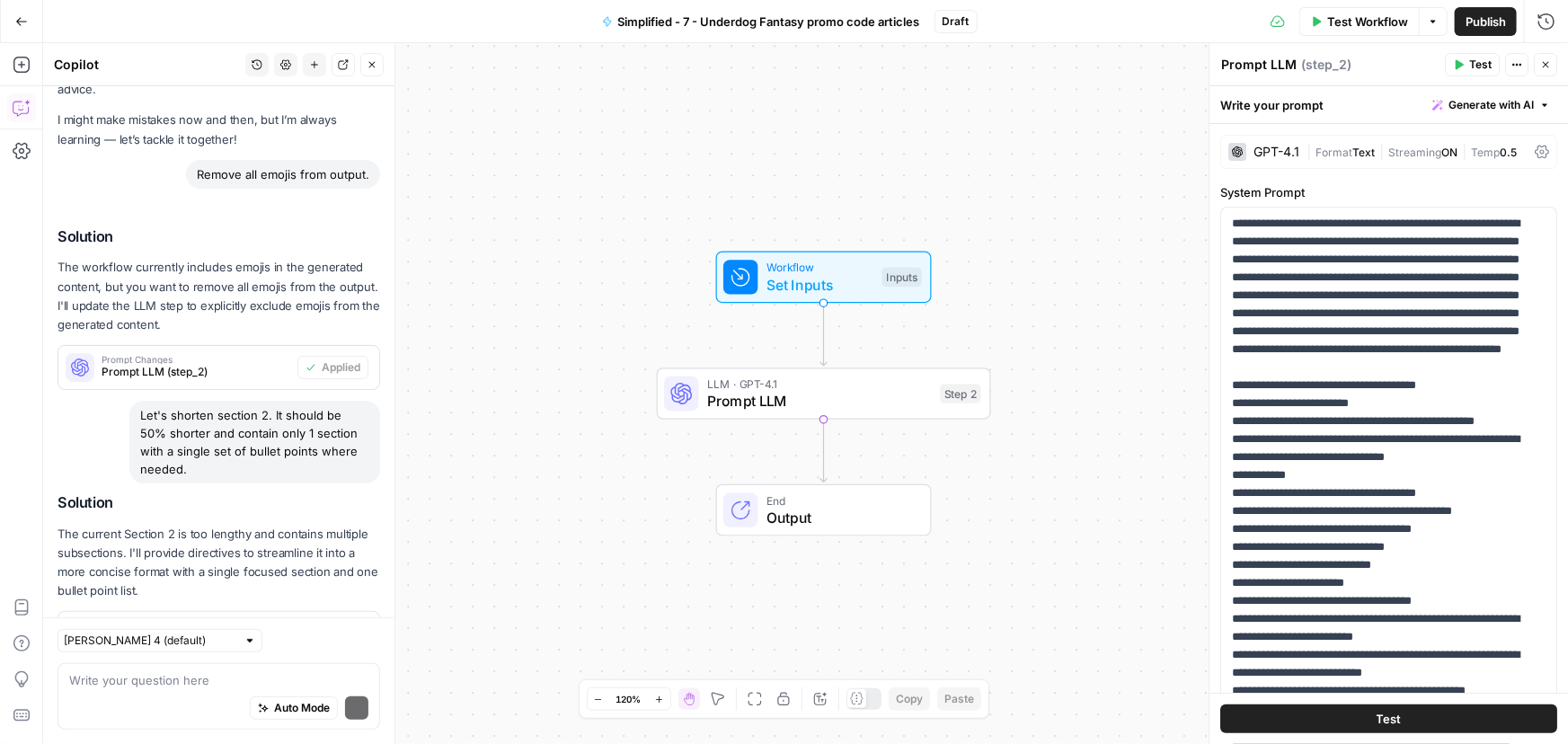
scroll to position [151, 0]
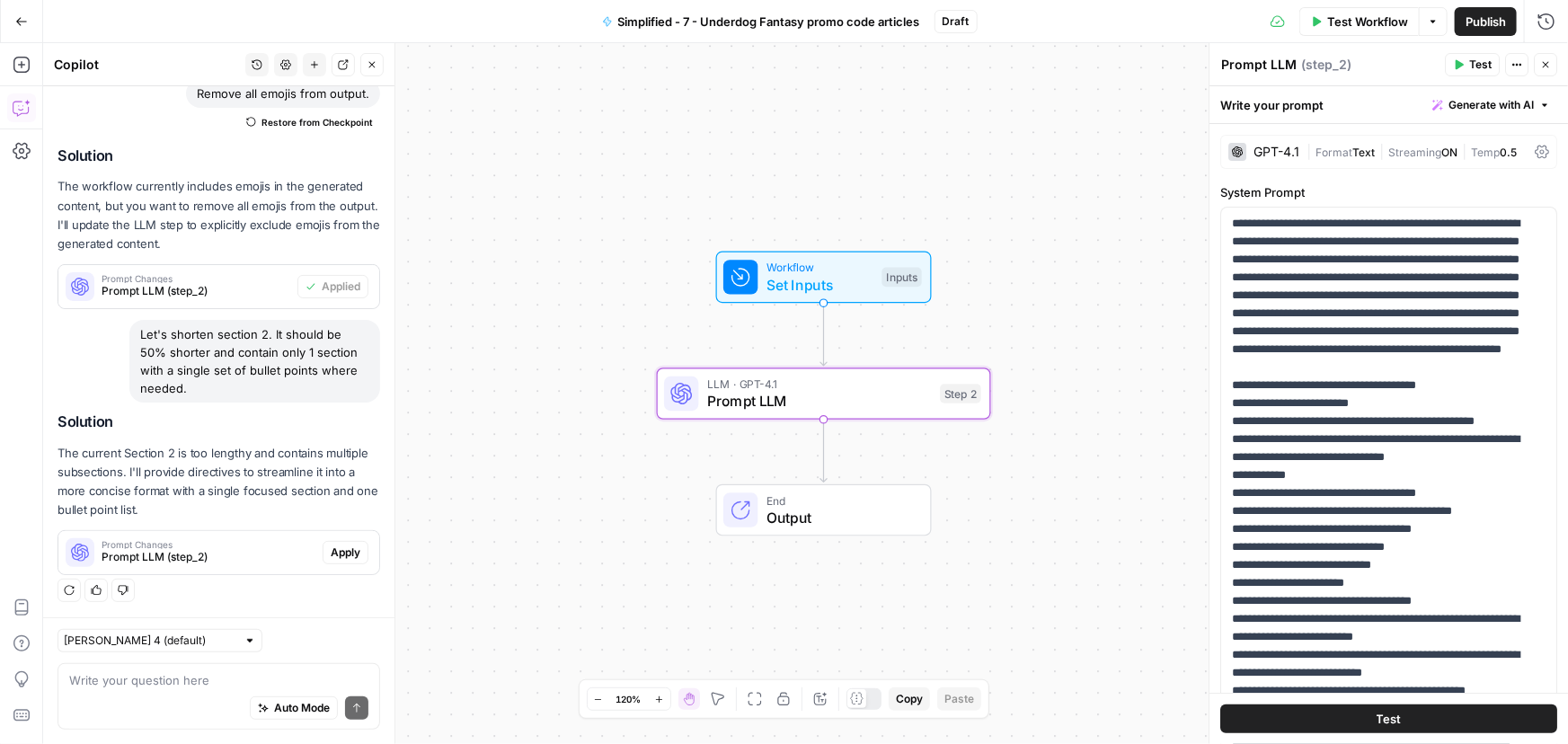
click at [342, 554] on span "Apply" at bounding box center [346, 553] width 30 height 16
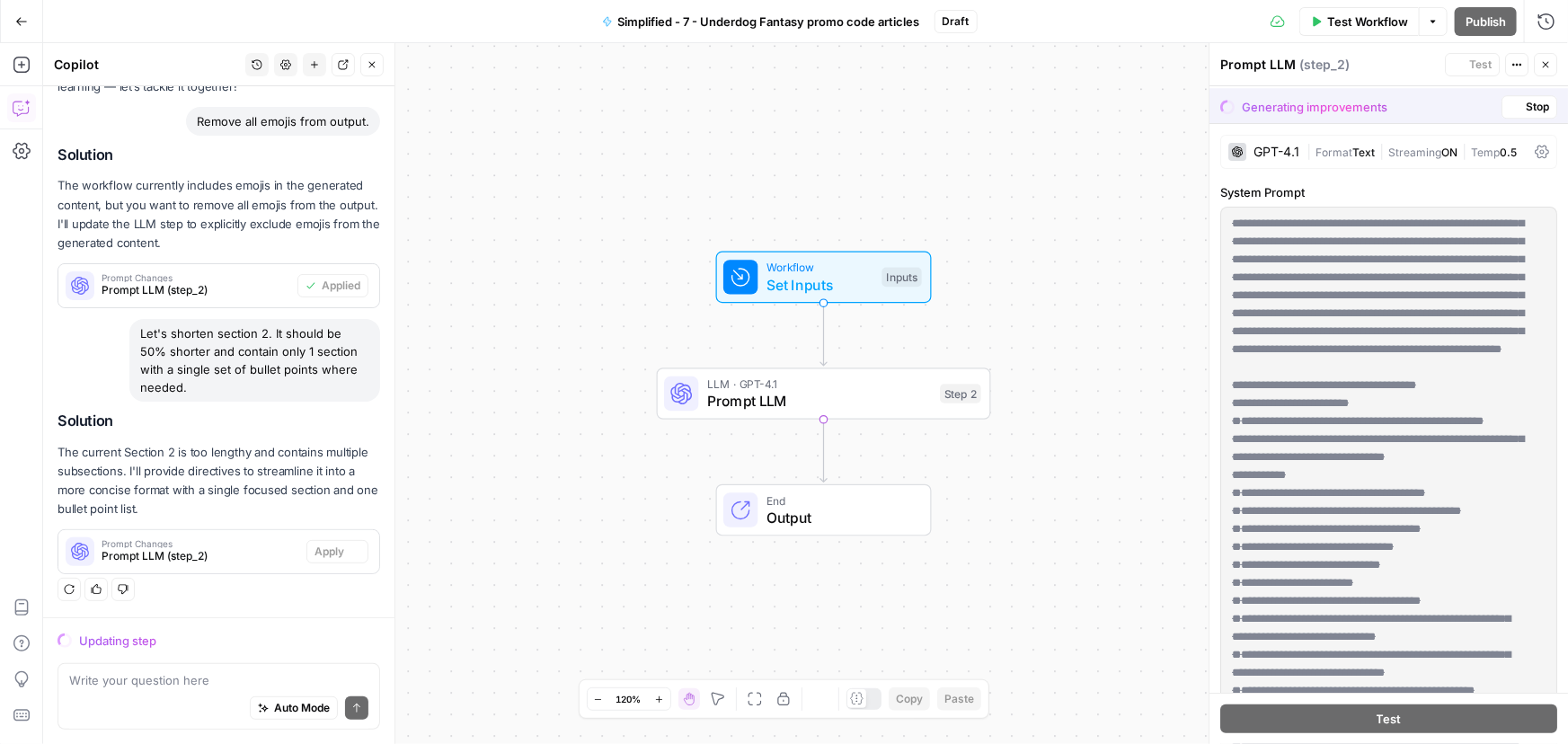
scroll to position [122, 0]
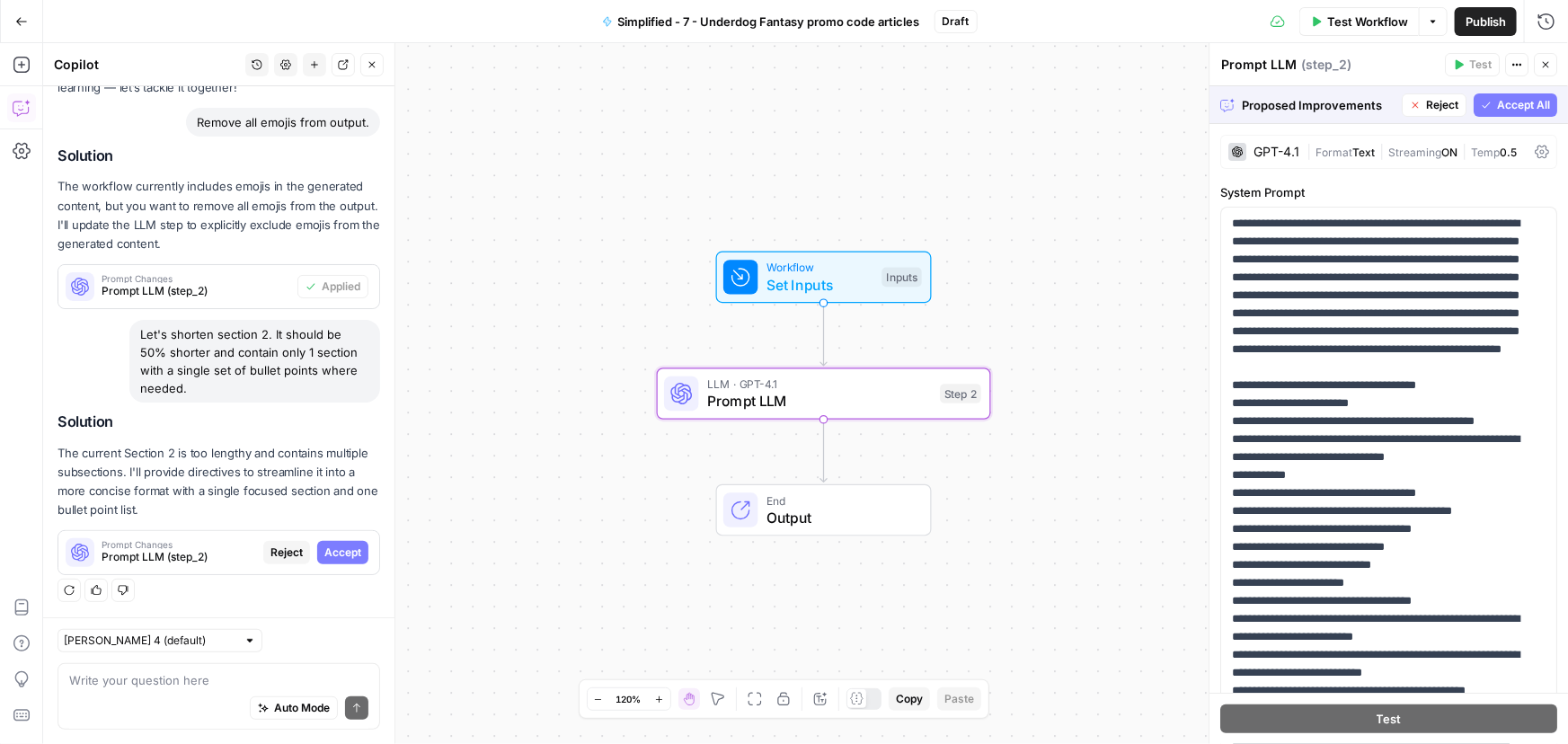
click at [342, 551] on span "Accept" at bounding box center [342, 553] width 37 height 16
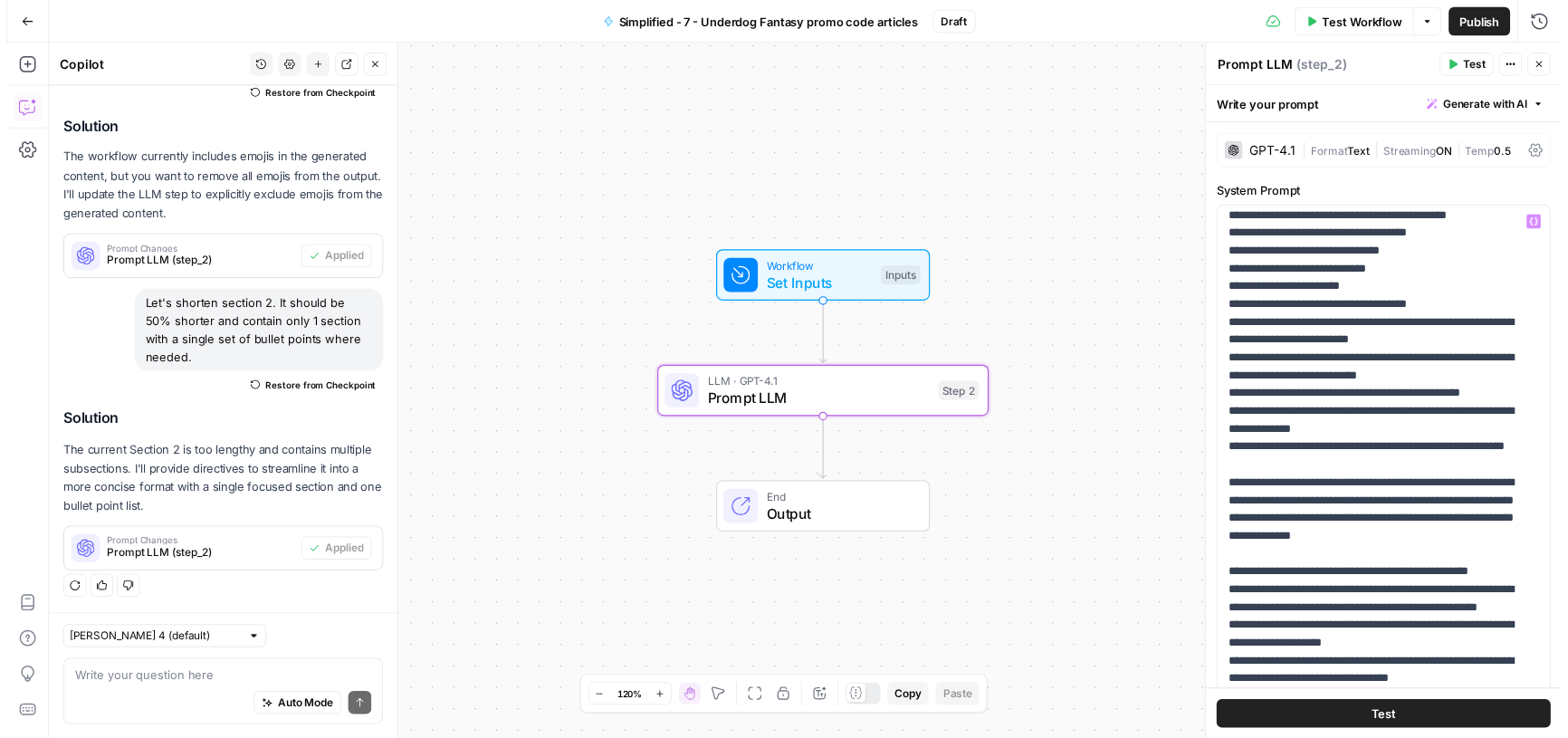
scroll to position [329, 0]
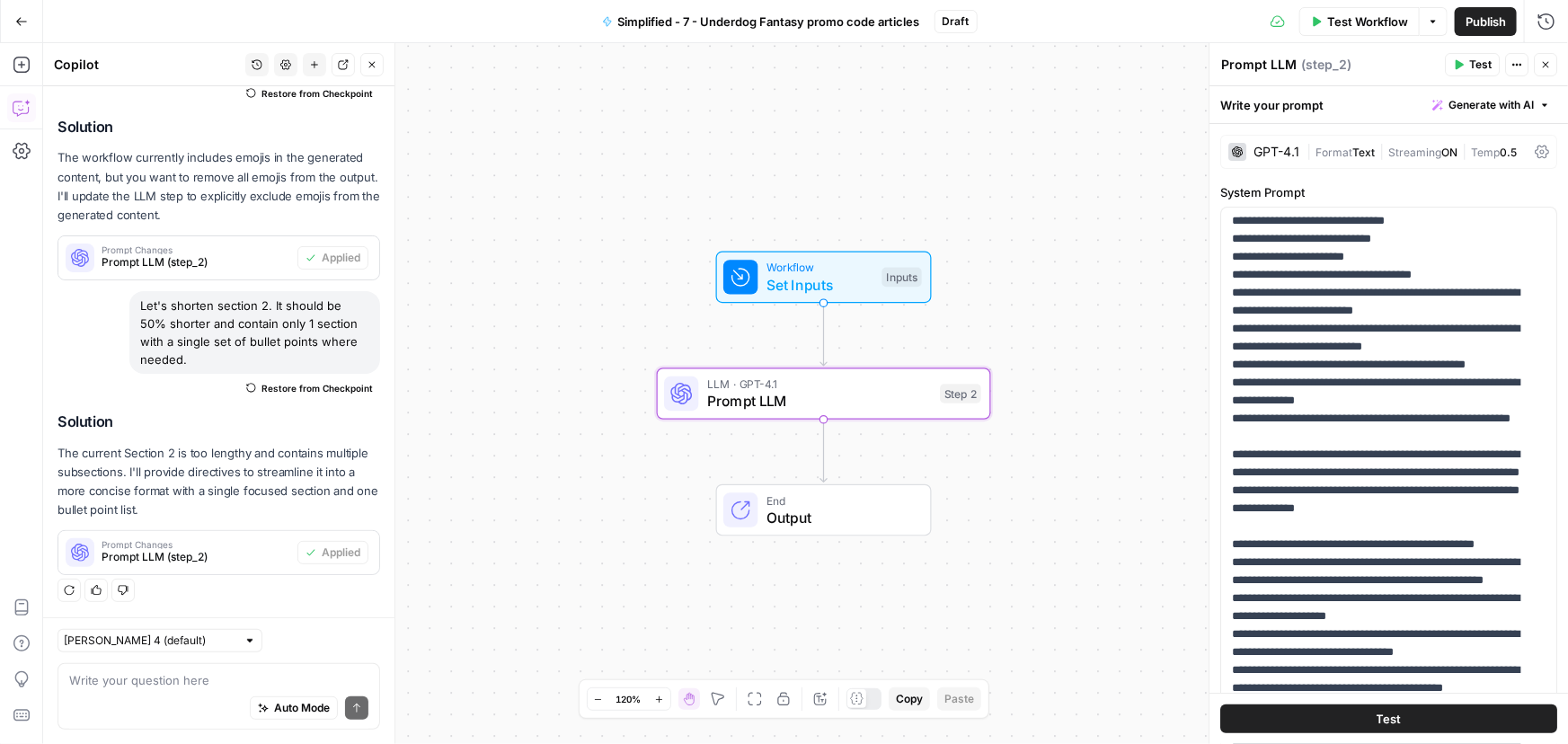
click at [1339, 19] on span "Test Workflow" at bounding box center [1368, 22] width 81 height 18
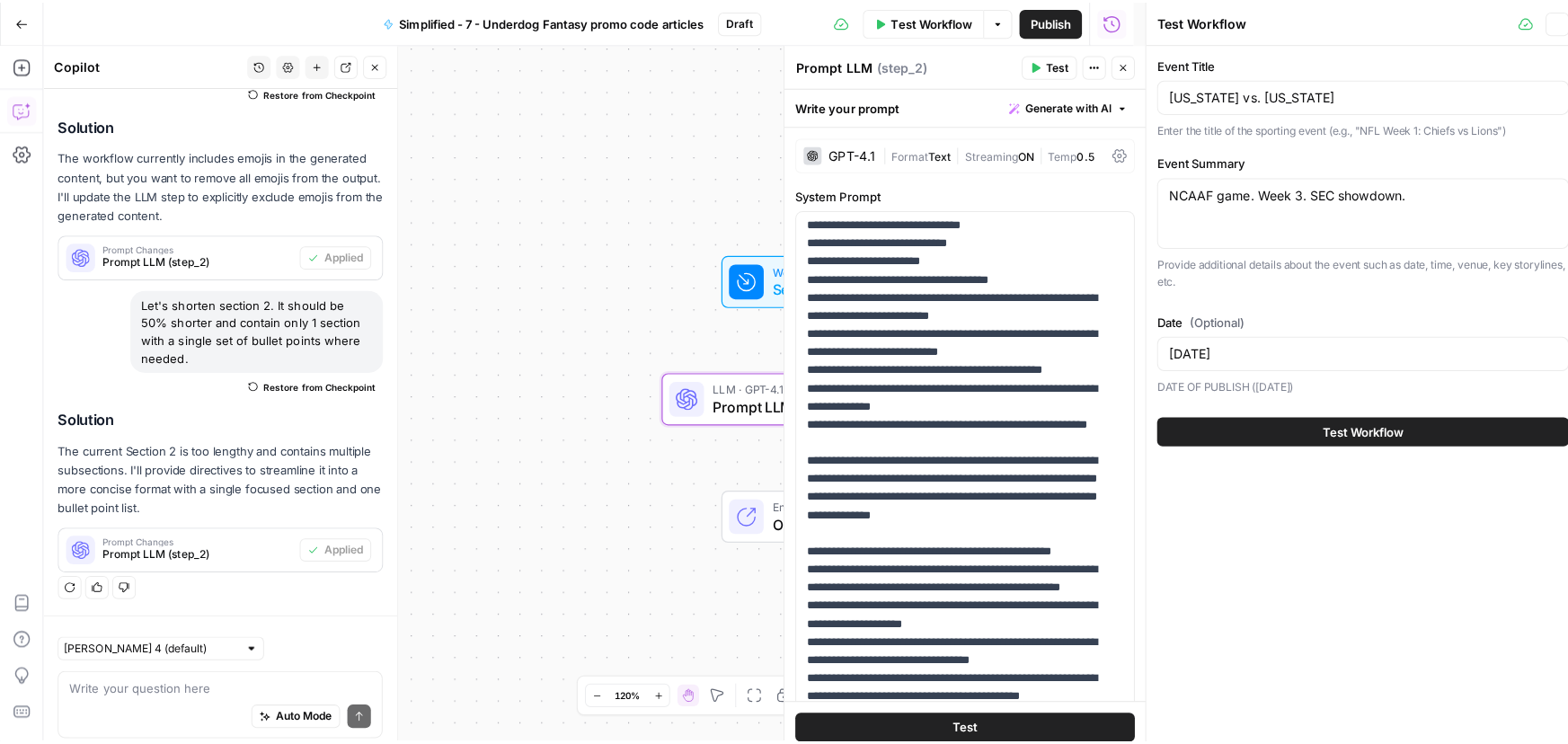
scroll to position [179, 0]
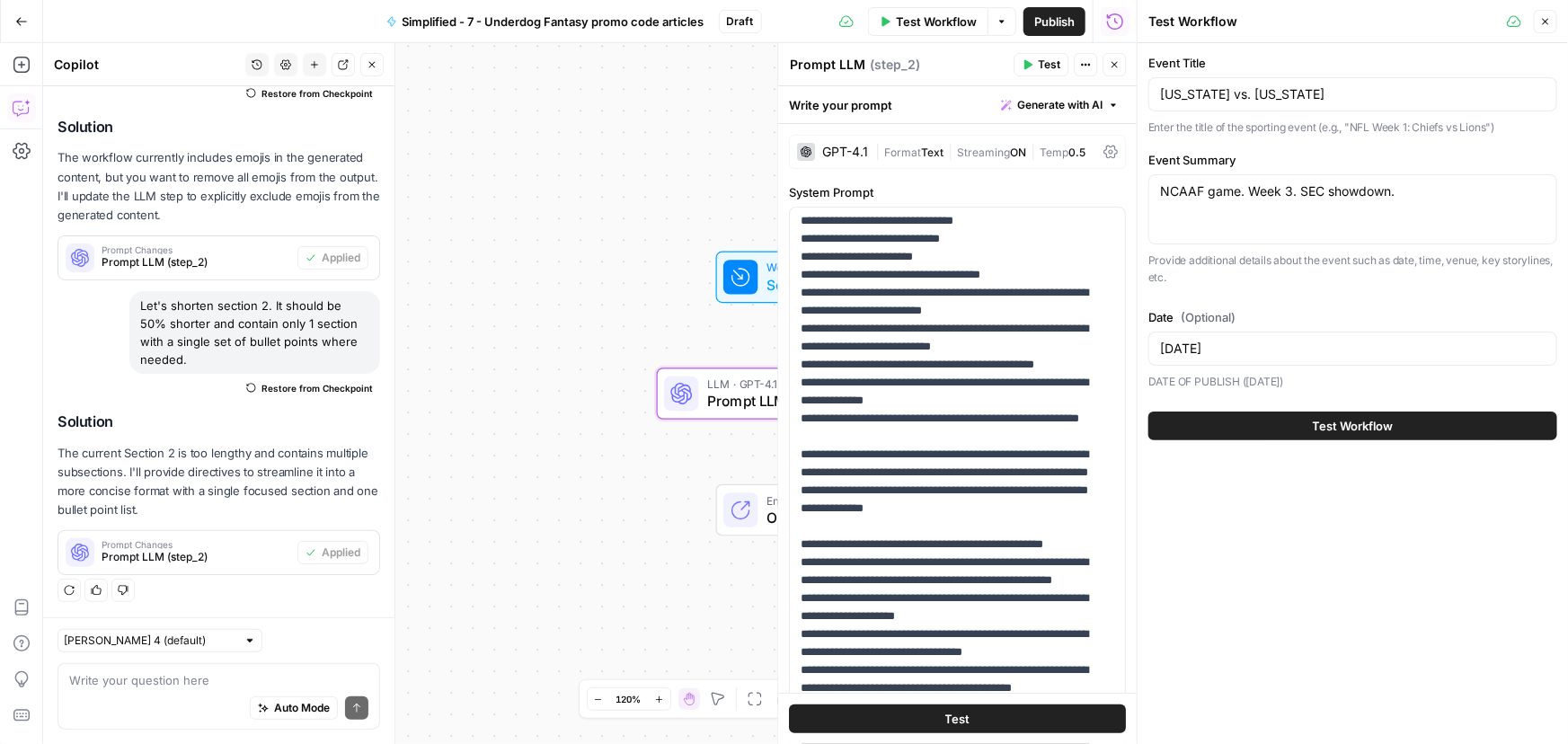
click at [1200, 210] on div "NCAAF game. Week 3. SEC showdown. NCAAF game. Week 3. SEC showdown." at bounding box center [1352, 209] width 409 height 70
paste textarea "Lor Ipsumd Sita Consec adip eli seddo 4115 EIU temporin ut l etdolore magnaal: …"
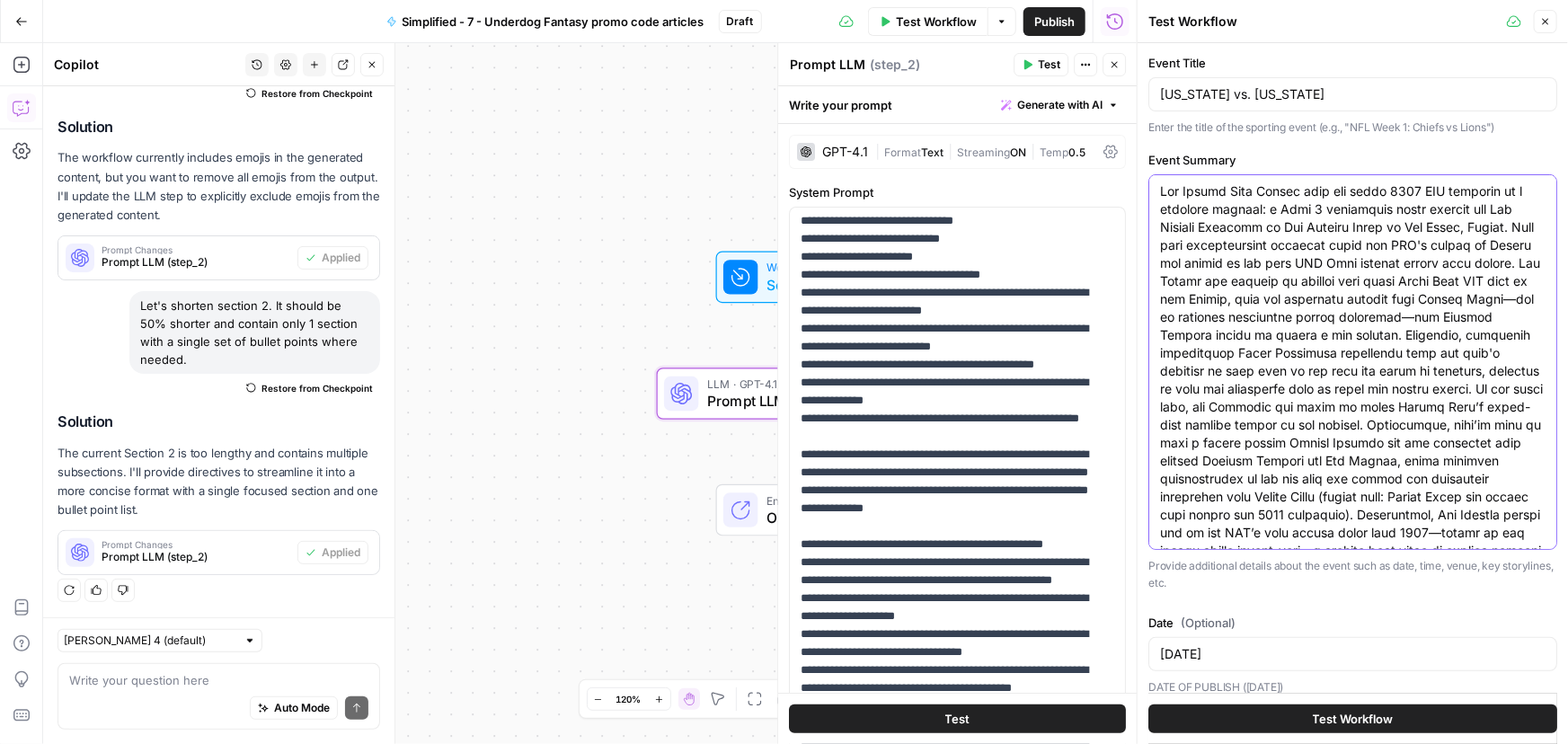
scroll to position [62, 0]
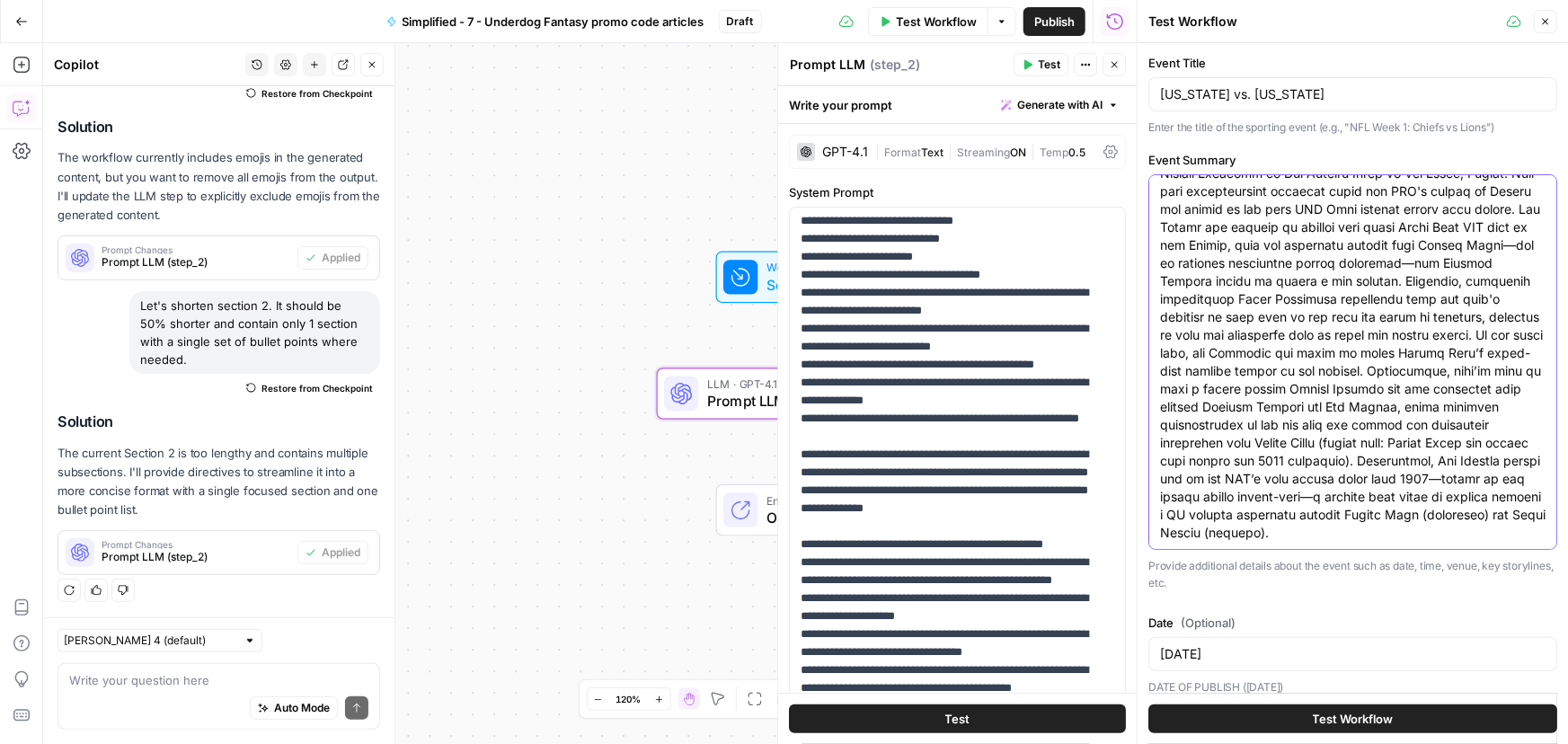
type textarea "Lor Ipsumd Sita Consec adip eli seddo 4115 EIU temporin ut l etdolore magnaal: …"
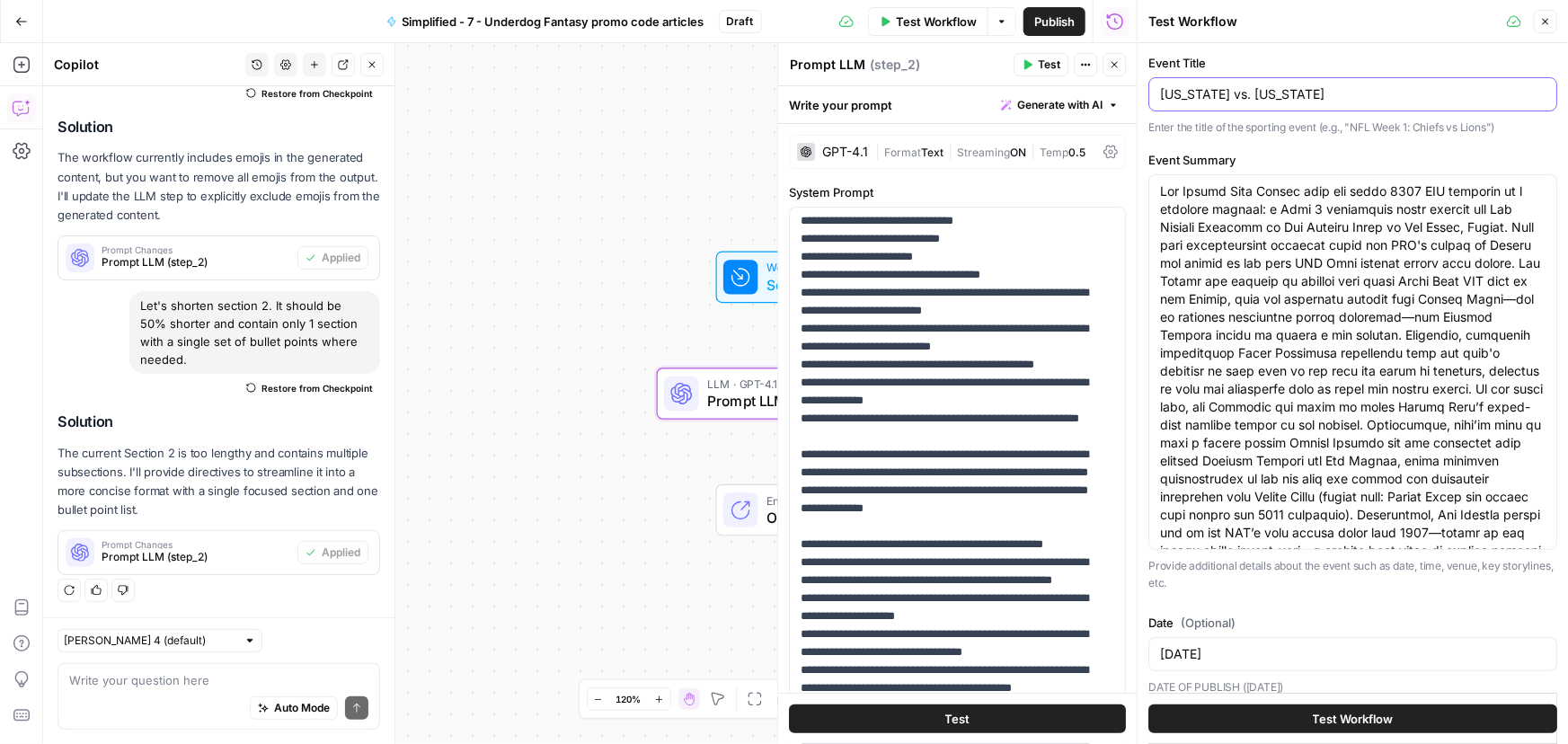
click at [1222, 86] on input "[US_STATE] vs. [US_STATE]" at bounding box center [1352, 94] width 385 height 18
paste input "Chiefs vs Chargers"
type input "Chiefs vs Chargers"
click at [1328, 714] on span "Test Workflow" at bounding box center [1353, 719] width 81 height 18
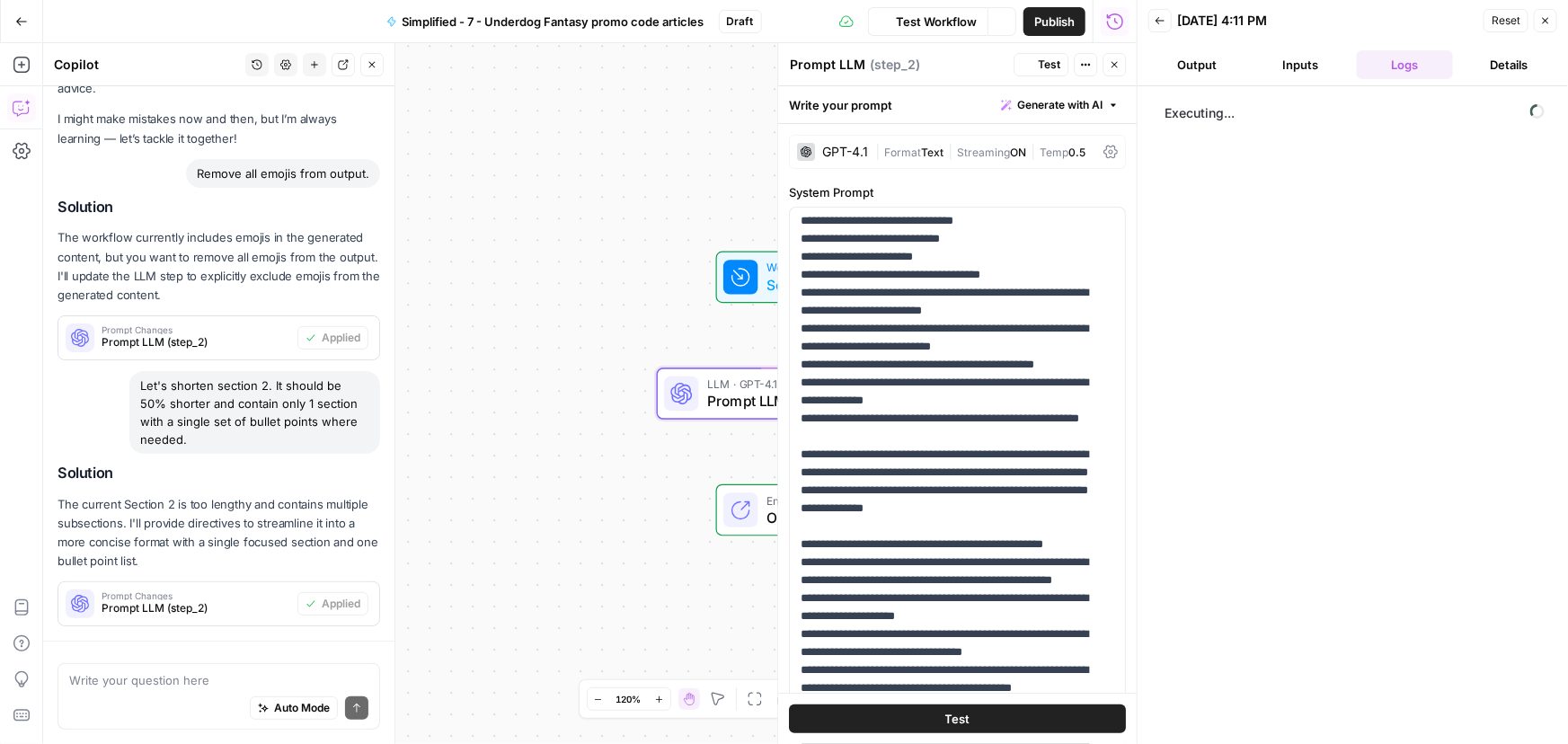
scroll to position [179, 0]
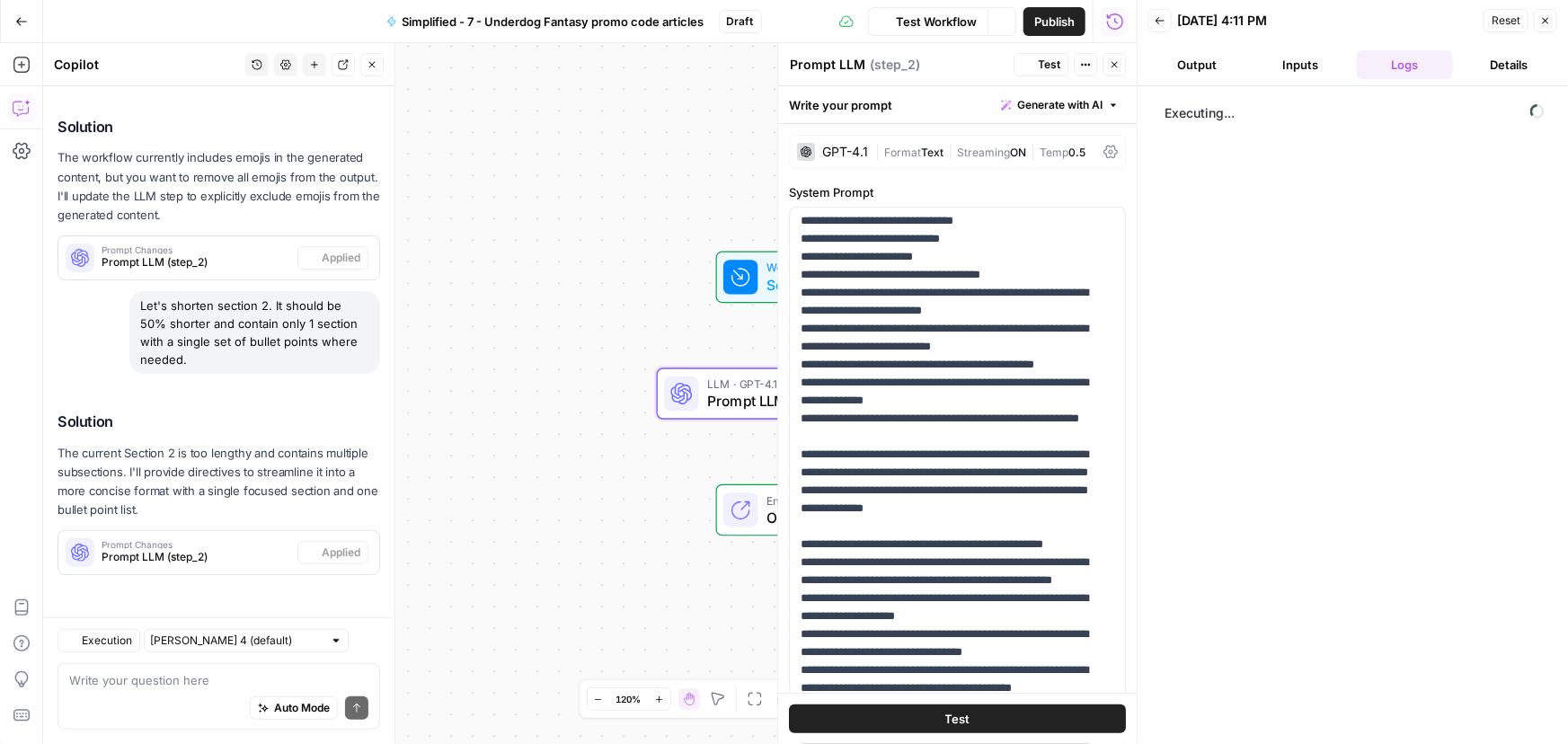
click at [1201, 57] on button "Output" at bounding box center [1197, 64] width 97 height 29
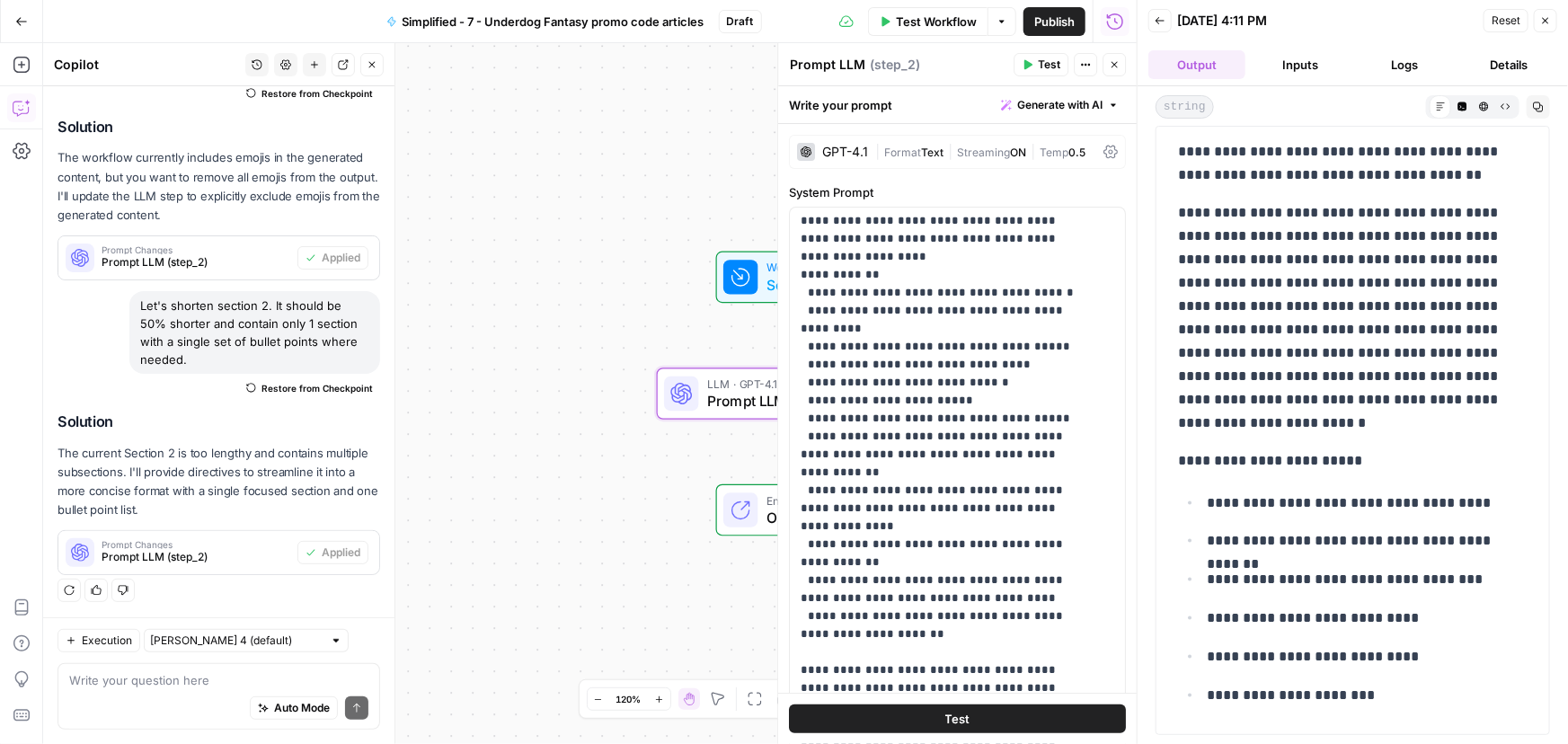
scroll to position [1061, 0]
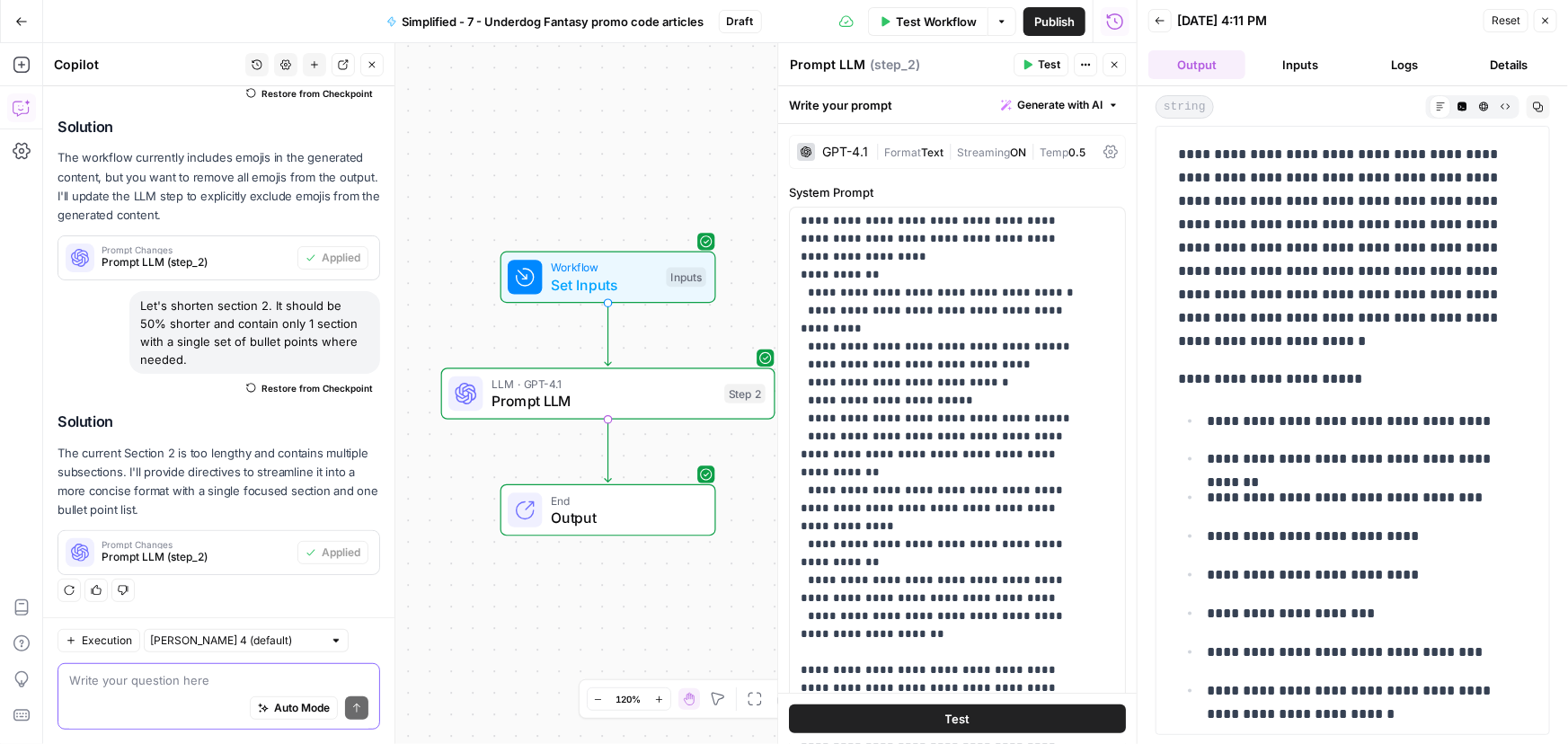
click at [135, 680] on textarea at bounding box center [219, 681] width 299 height 18
paste textarea "I like the format of section 2 in the test, but it's still too long"
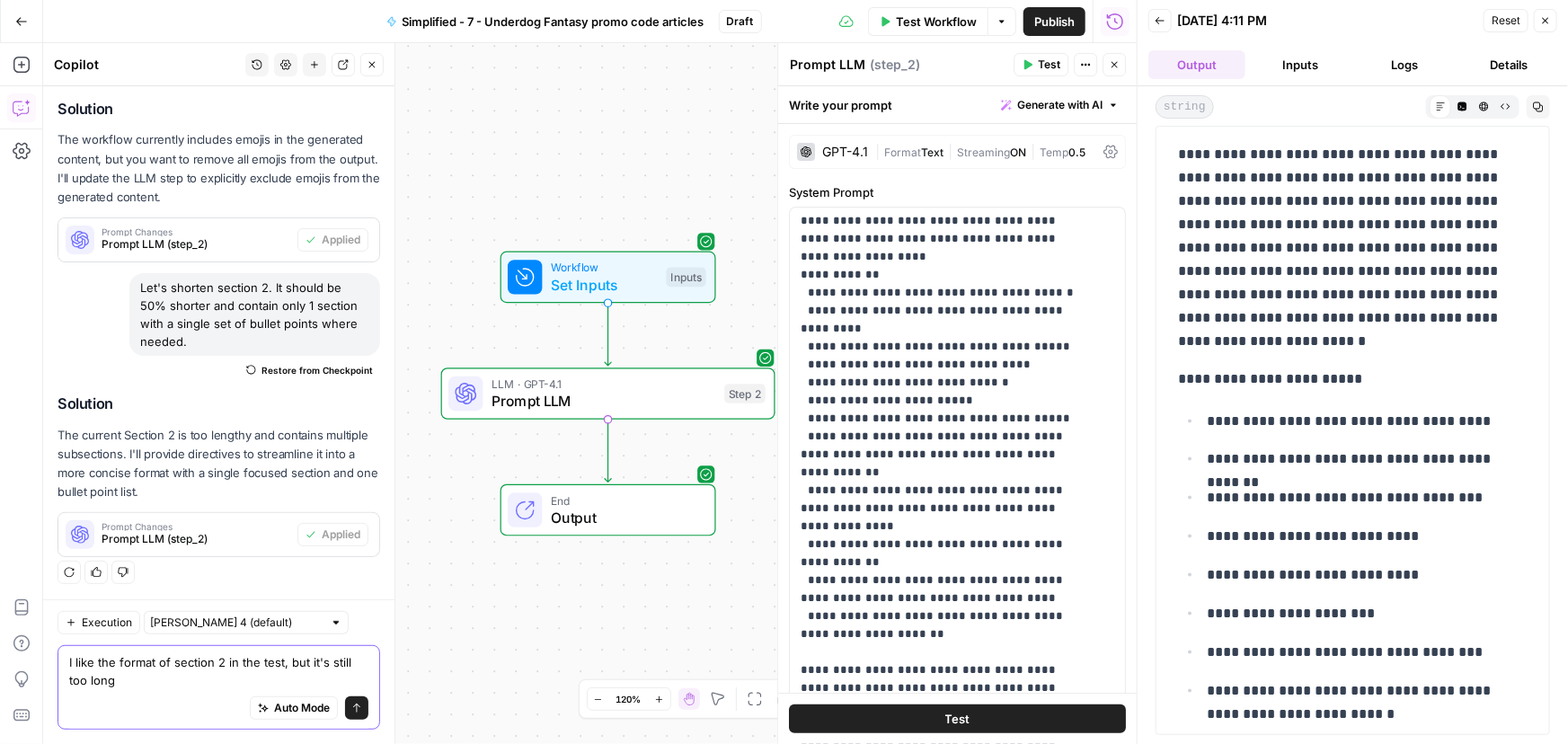
type textarea "I like the format of section 2 in the test, but it's still too long"
click at [345, 706] on button "Send" at bounding box center [357, 708] width 24 height 24
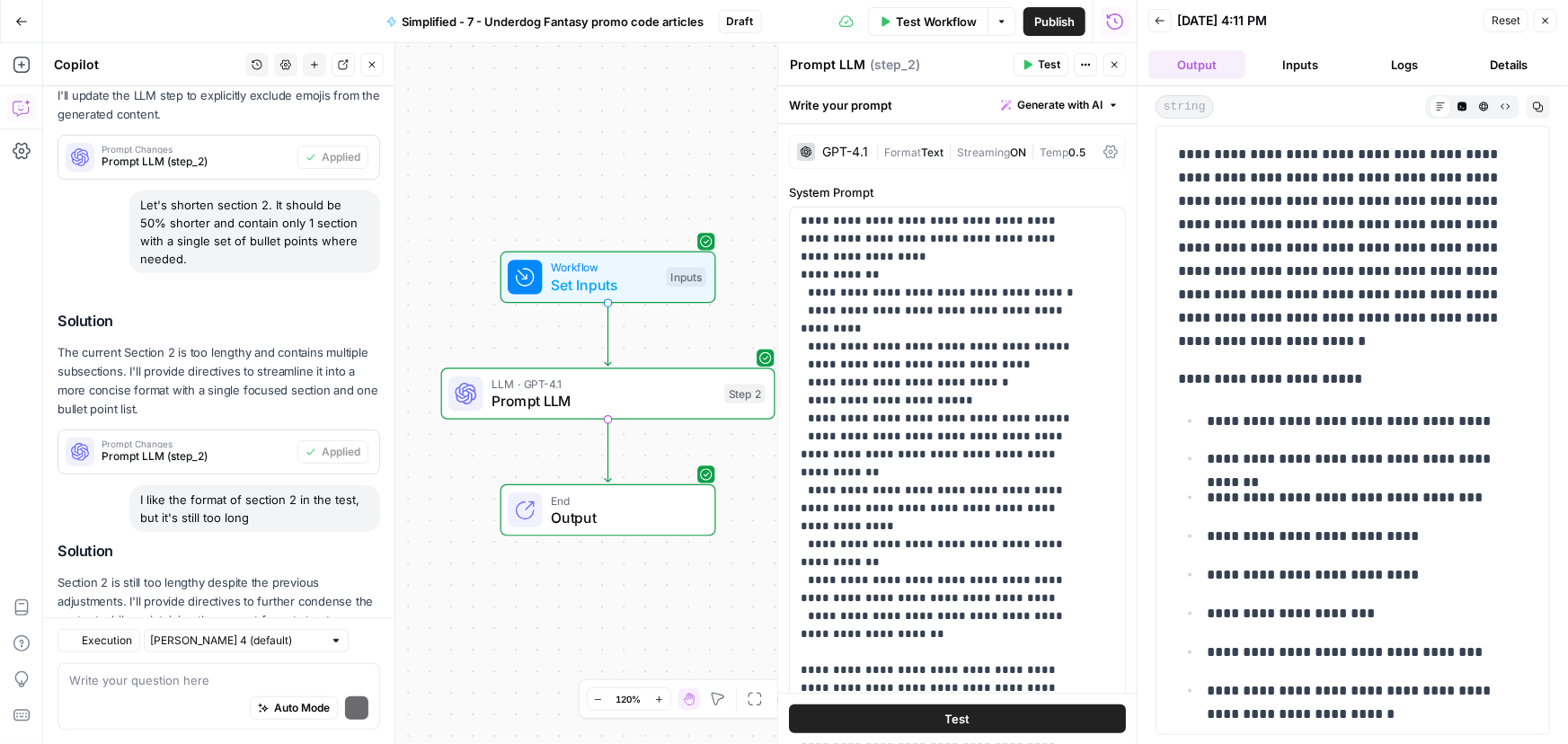
scroll to position [390, 0]
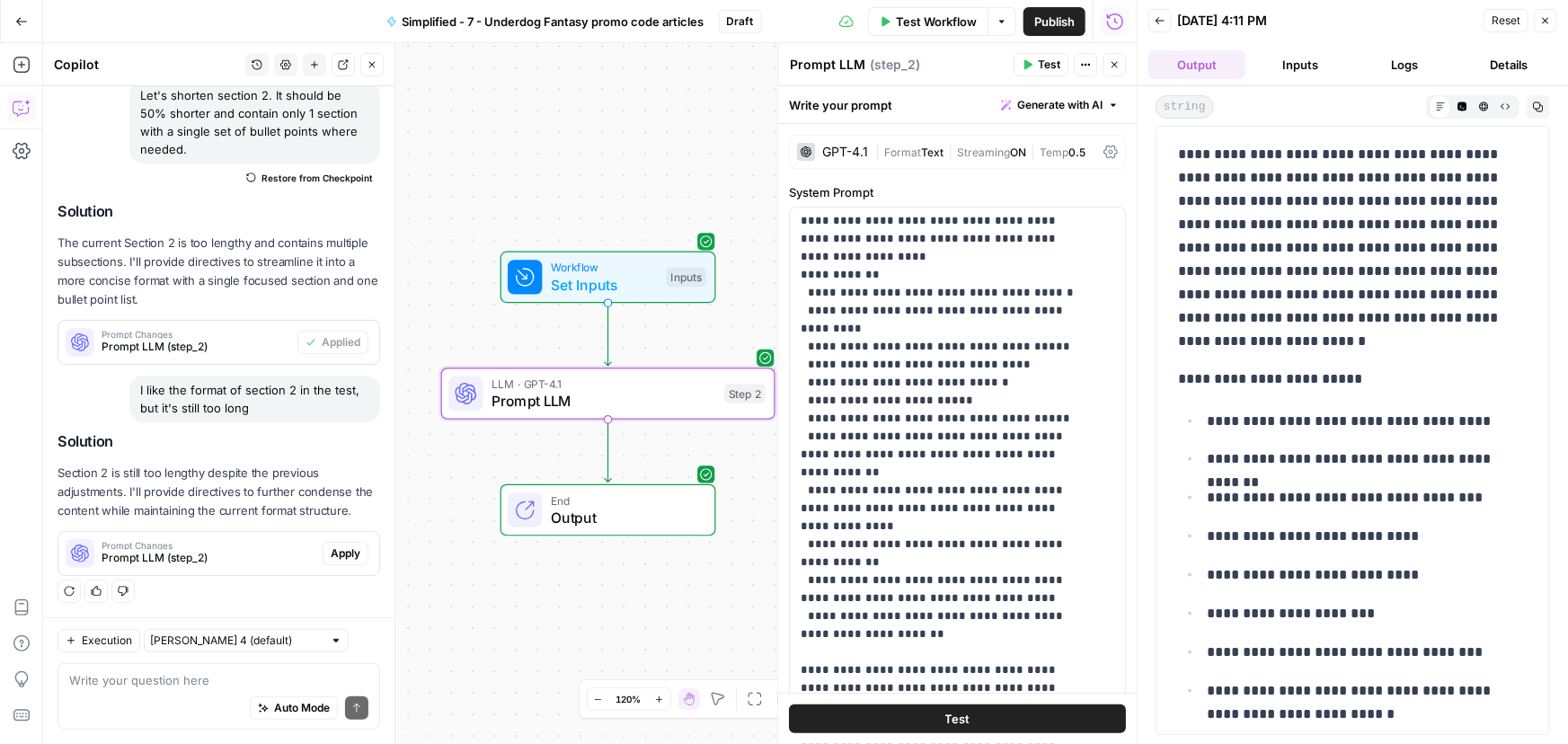
click at [335, 557] on span "Apply" at bounding box center [346, 554] width 30 height 16
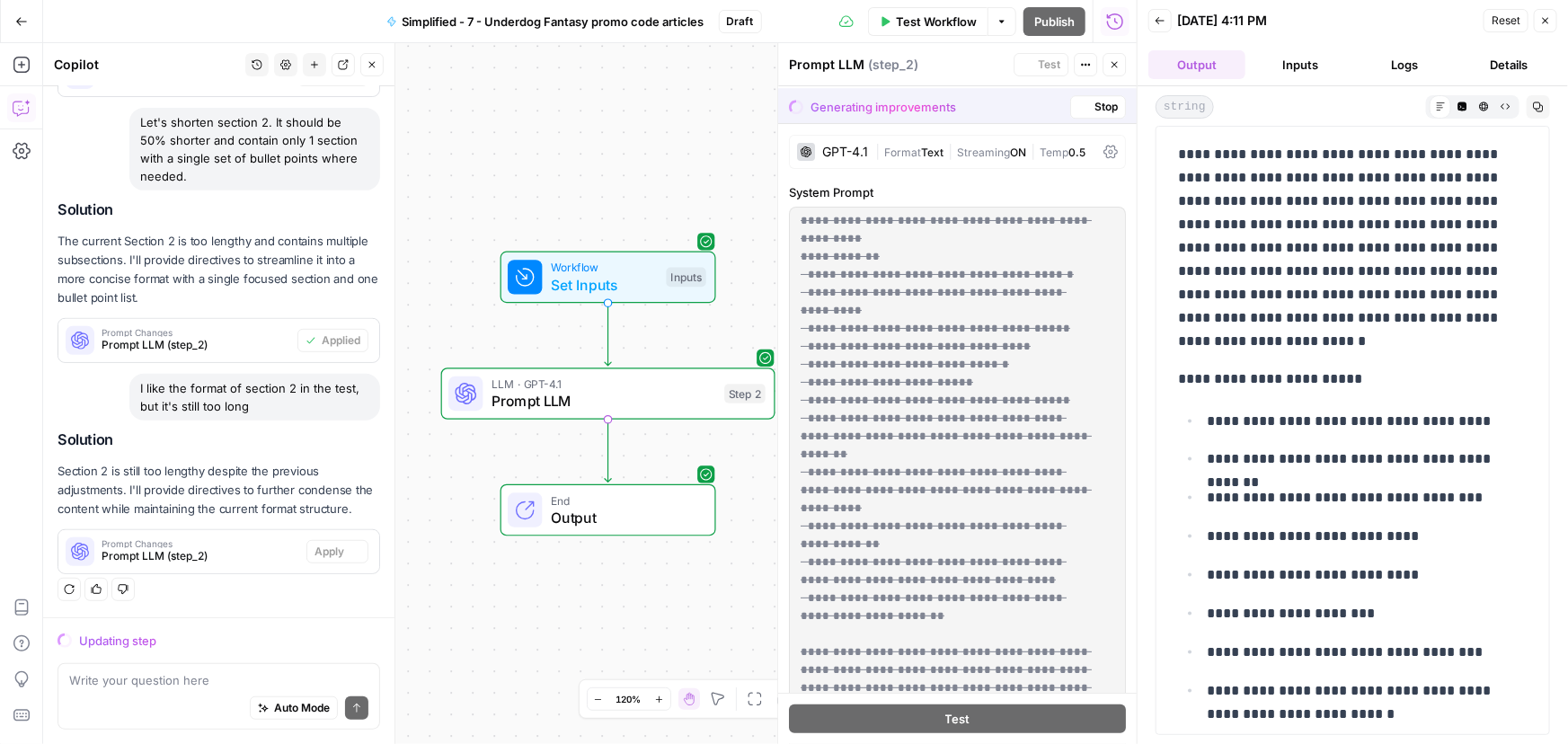
scroll to position [0, 0]
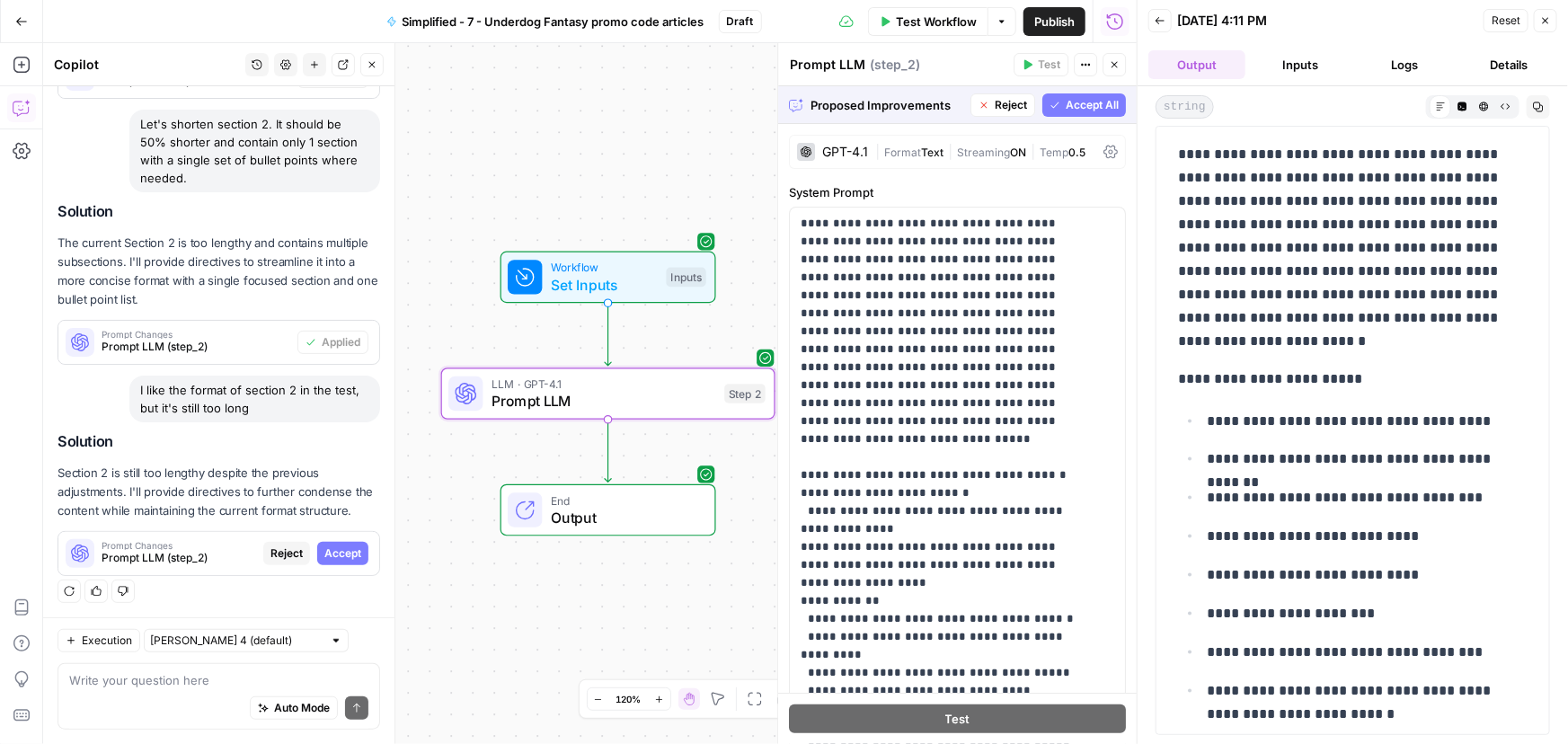
click at [324, 548] on span "Accept" at bounding box center [342, 554] width 37 height 16
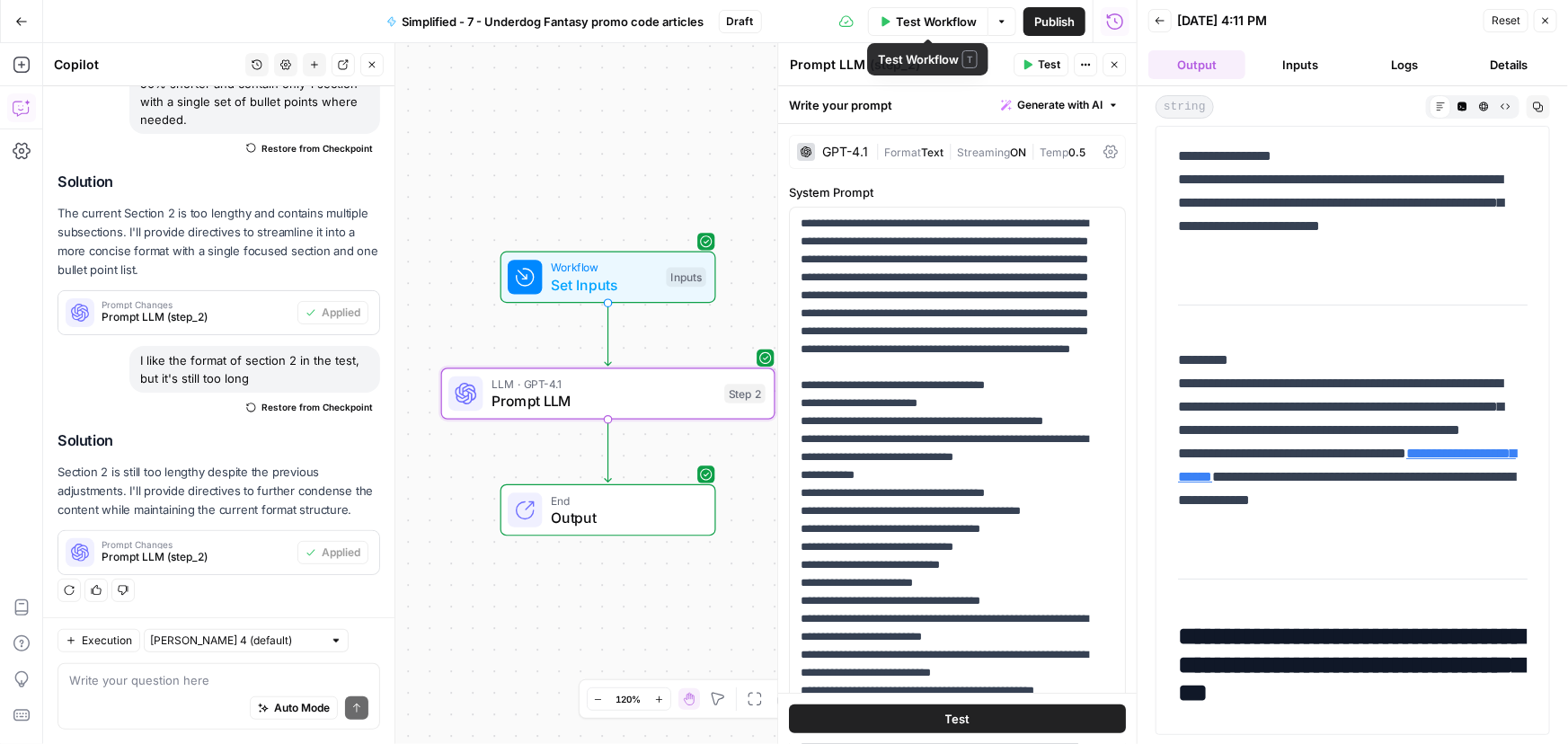
click at [919, 20] on span "Test Workflow" at bounding box center [936, 22] width 81 height 18
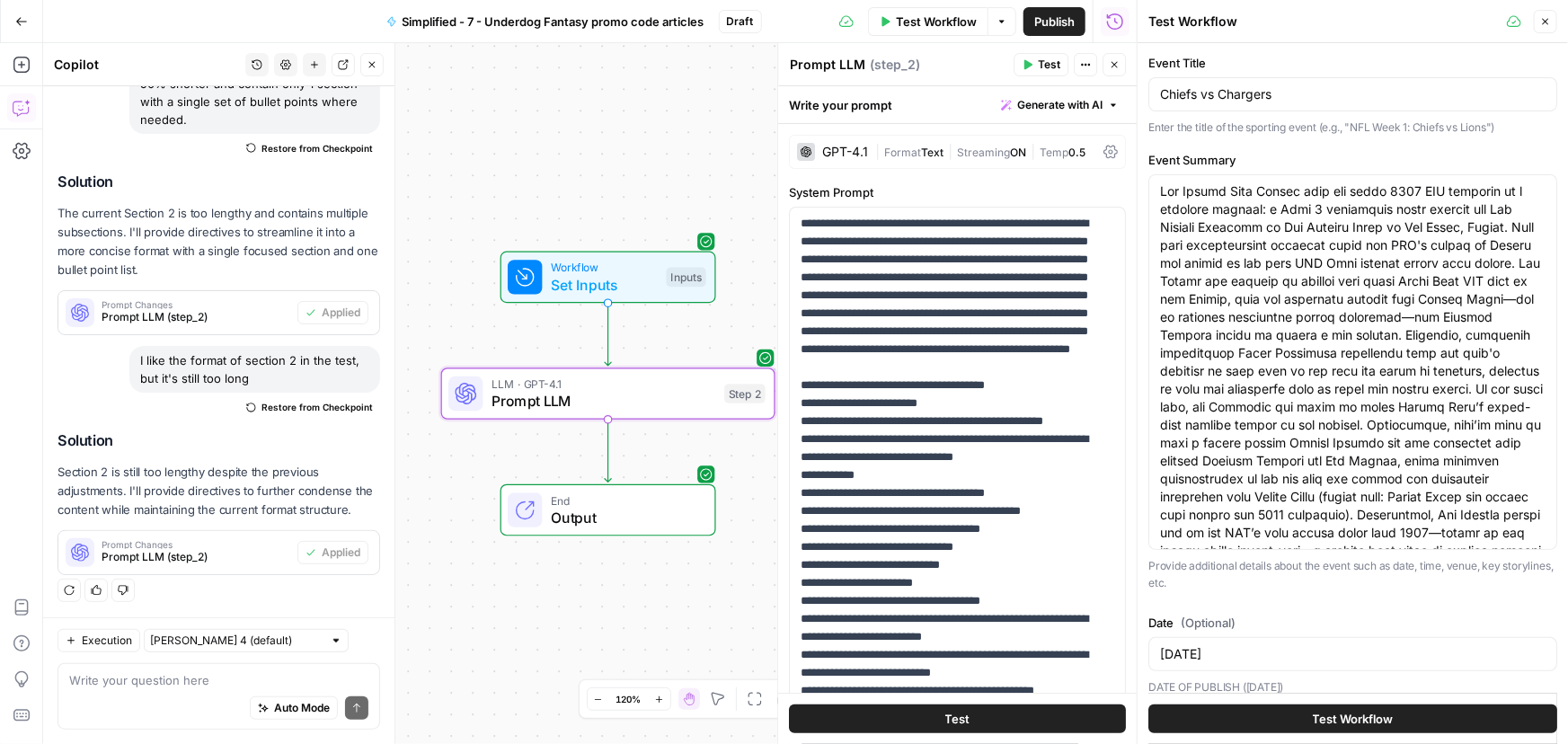
click at [1361, 727] on span "Test Workflow" at bounding box center [1353, 719] width 81 height 18
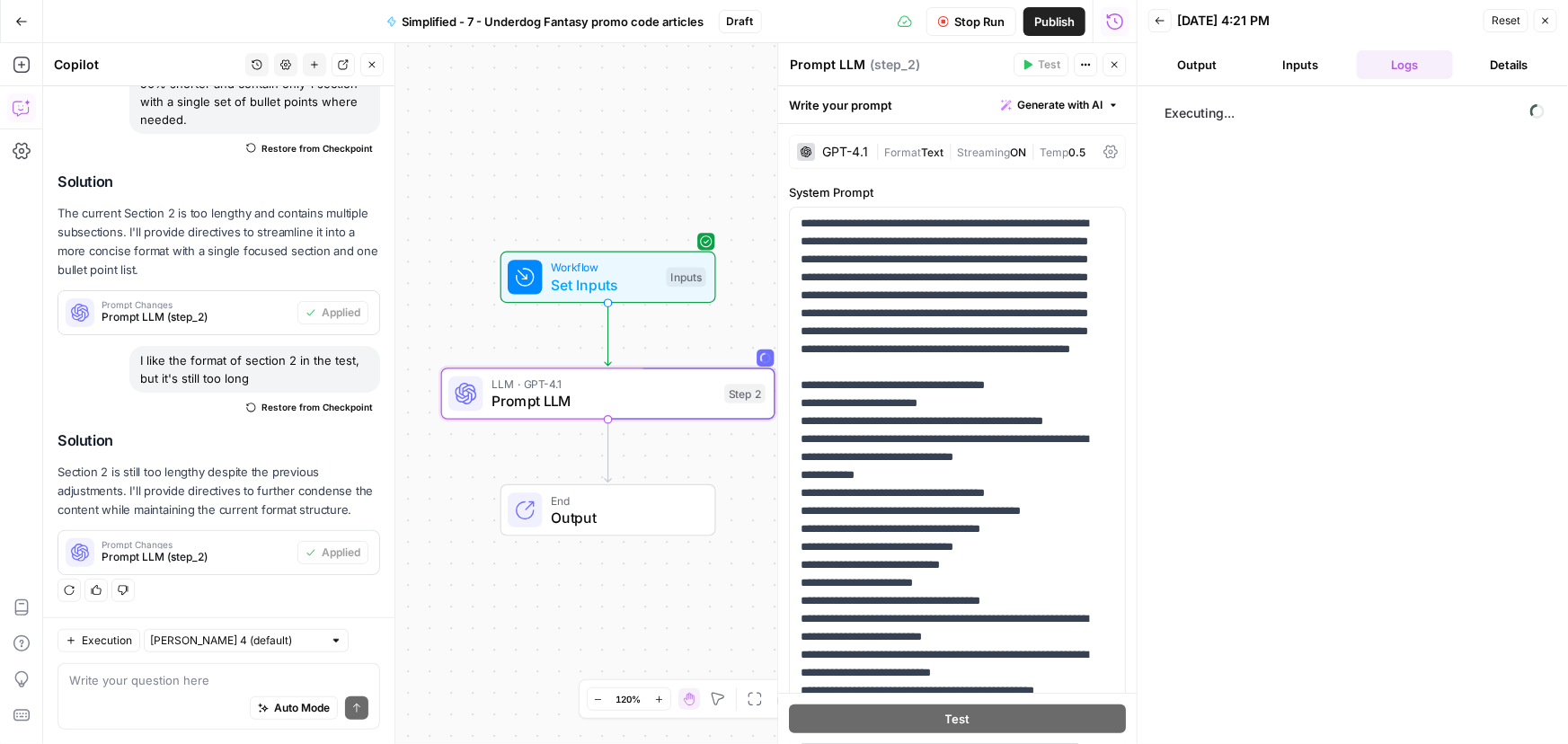
click at [1196, 65] on button "Output" at bounding box center [1197, 64] width 97 height 29
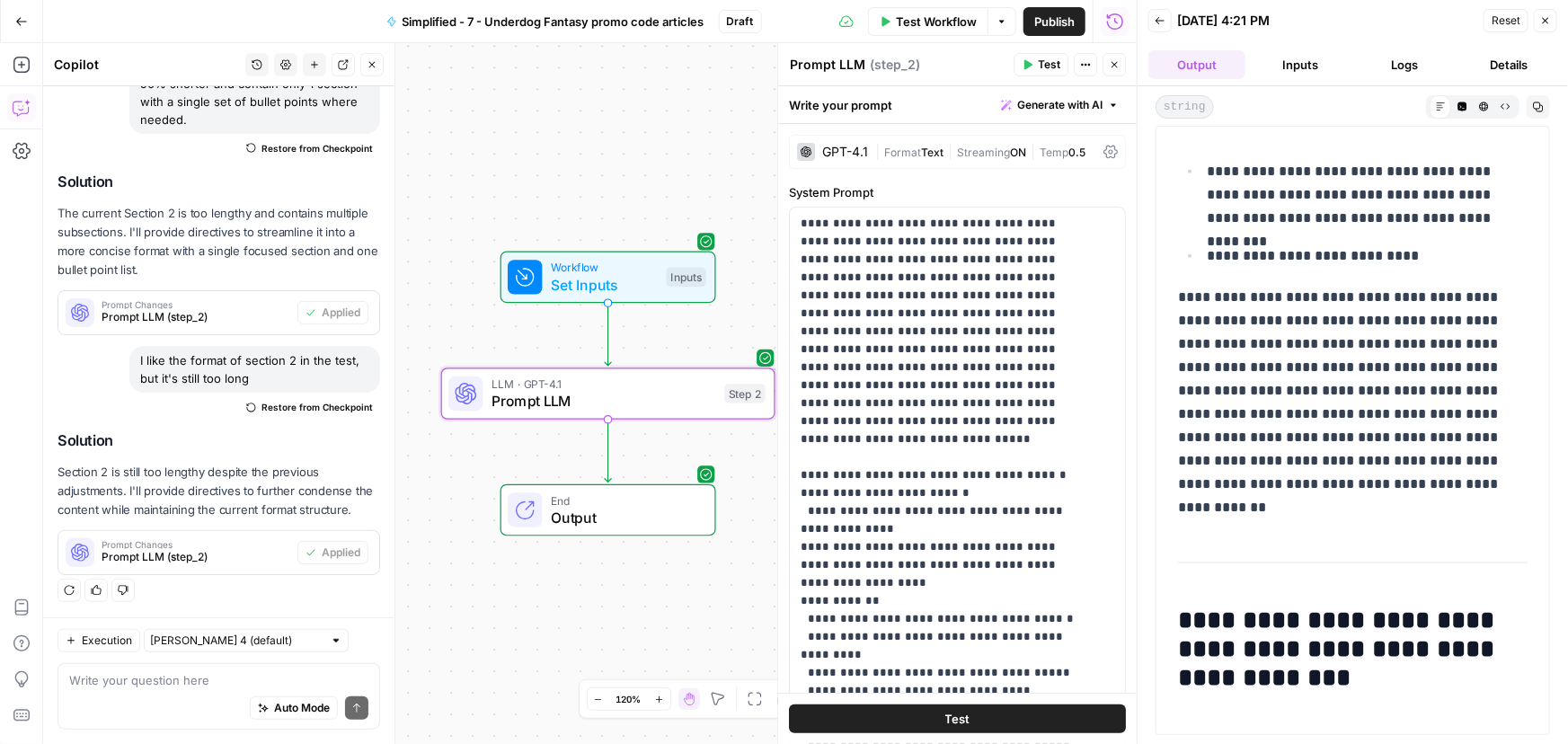
scroll to position [1307, 0]
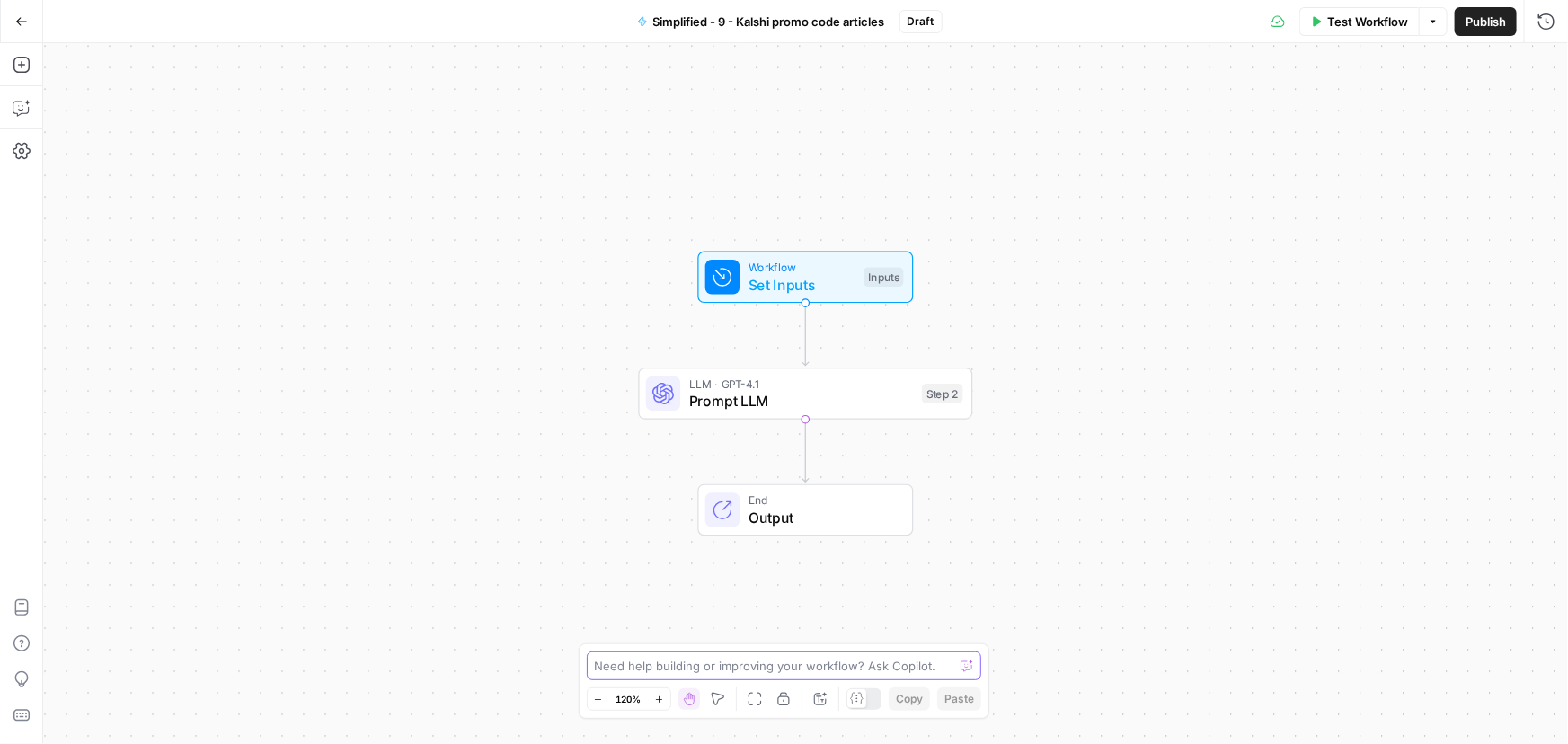
click at [643, 666] on textarea at bounding box center [774, 666] width 360 height 18
paste textarea "Remove all emojis from output."
type textarea "Remove all emojis from output."
click at [966, 667] on icon "submit" at bounding box center [967, 666] width 11 height 11
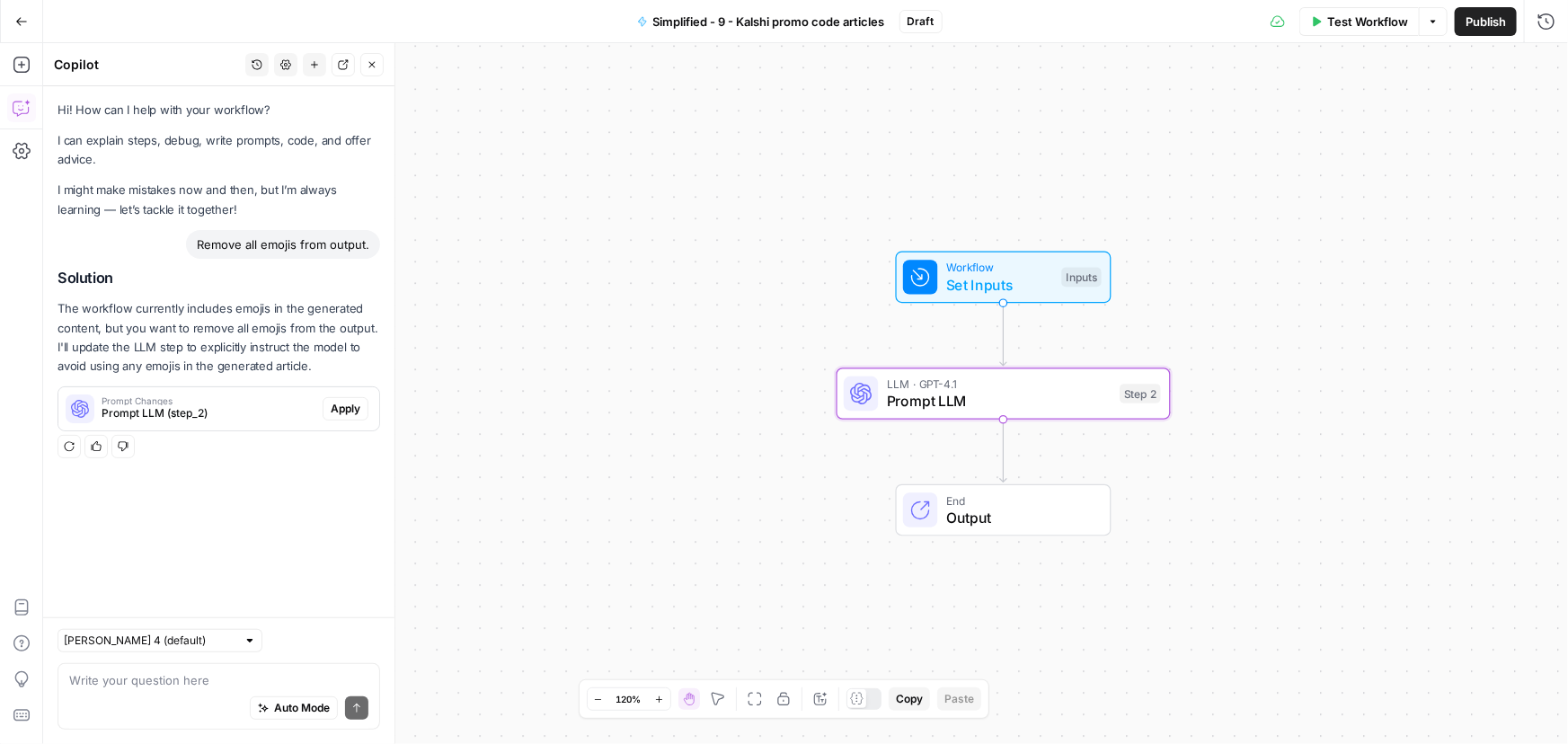
click at [347, 411] on span "Apply" at bounding box center [346, 409] width 30 height 16
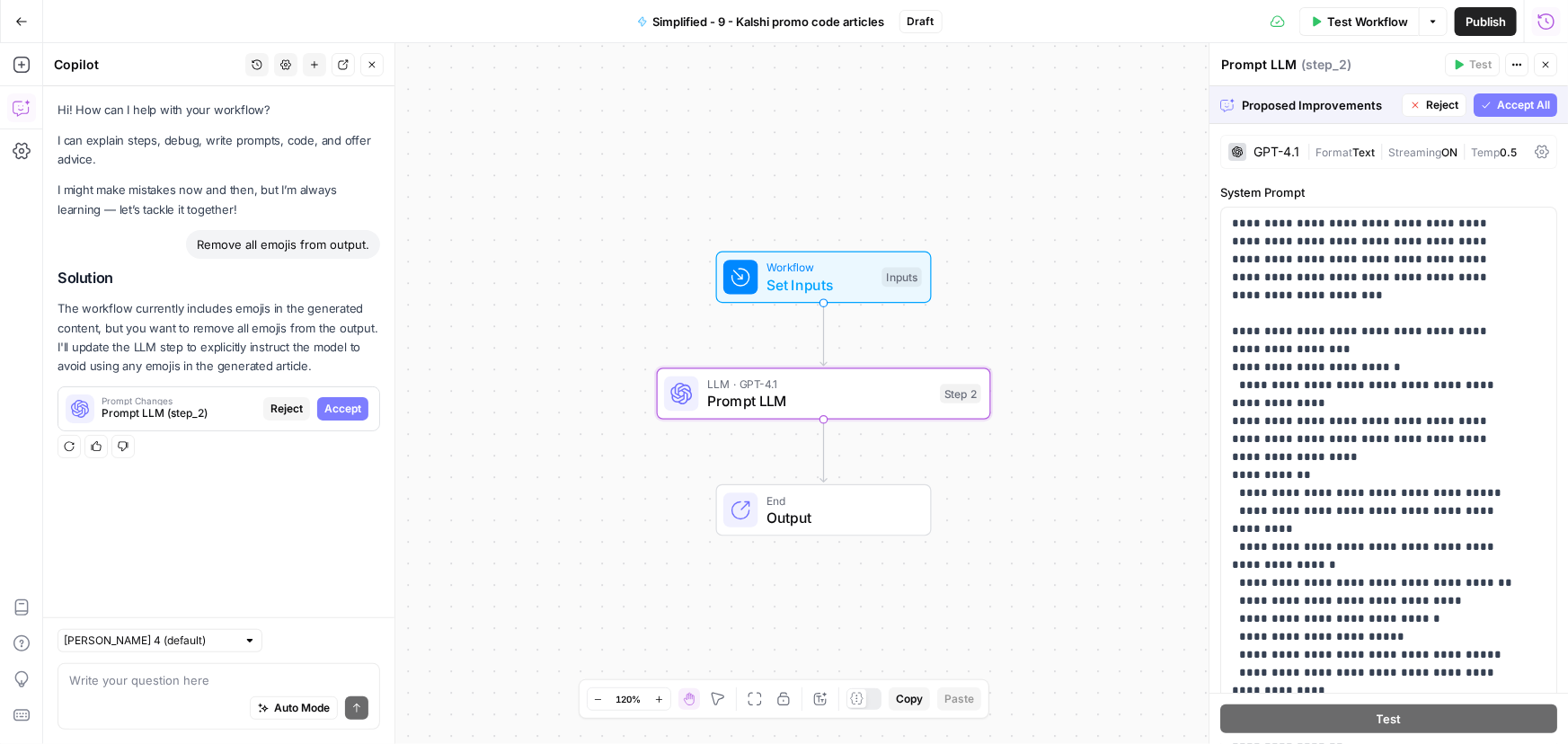
click at [335, 412] on span "Accept" at bounding box center [342, 409] width 37 height 16
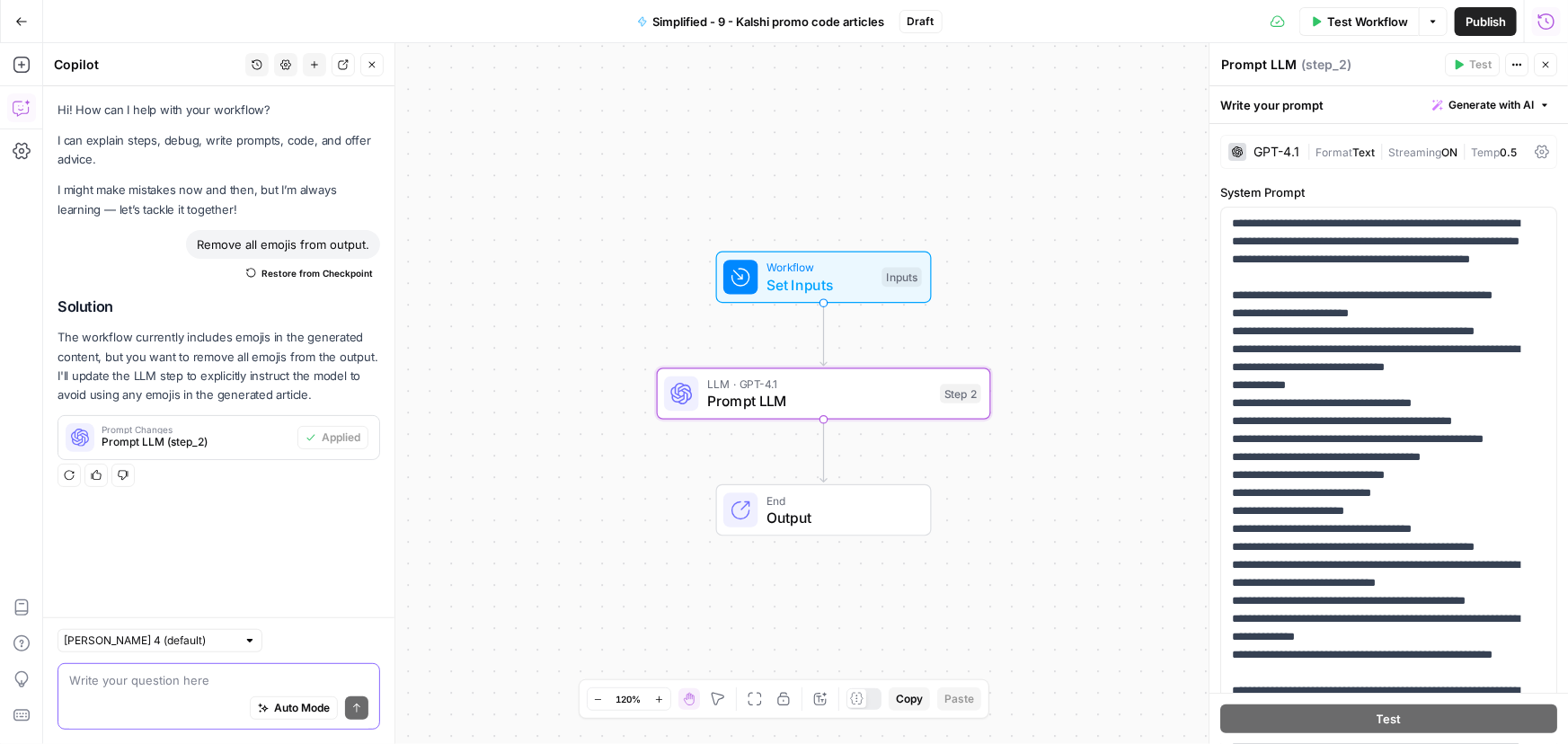
click at [157, 688] on textarea at bounding box center [219, 681] width 299 height 18
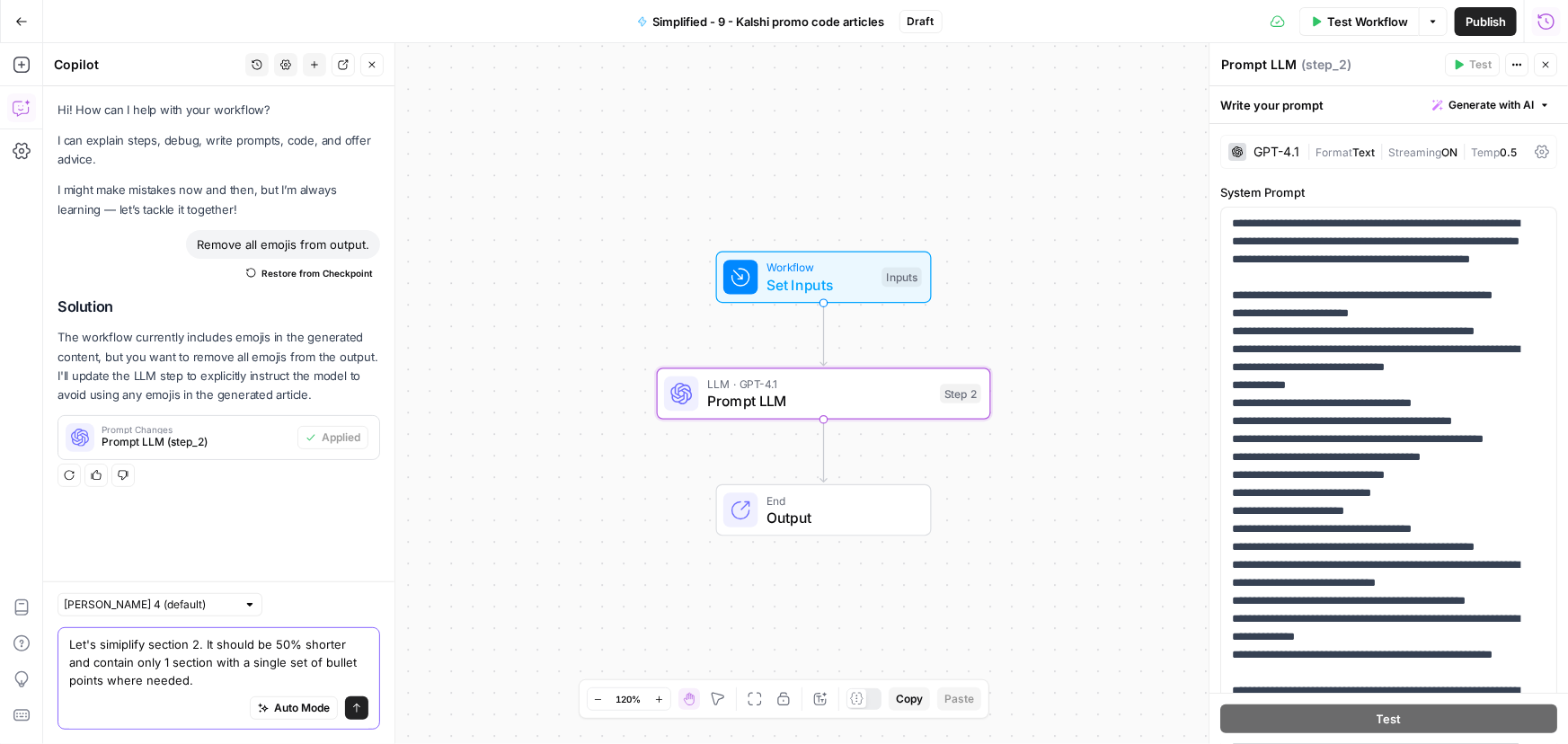
click at [124, 648] on textarea "Let's simiplify section 2. It should be 50% shorter and contain only 1 section …" at bounding box center [219, 662] width 299 height 53
type textarea "Let's shorten section 2. It should be 50% shorter and contain only 1 section wi…"
click at [358, 708] on icon "submit" at bounding box center [357, 707] width 11 height 11
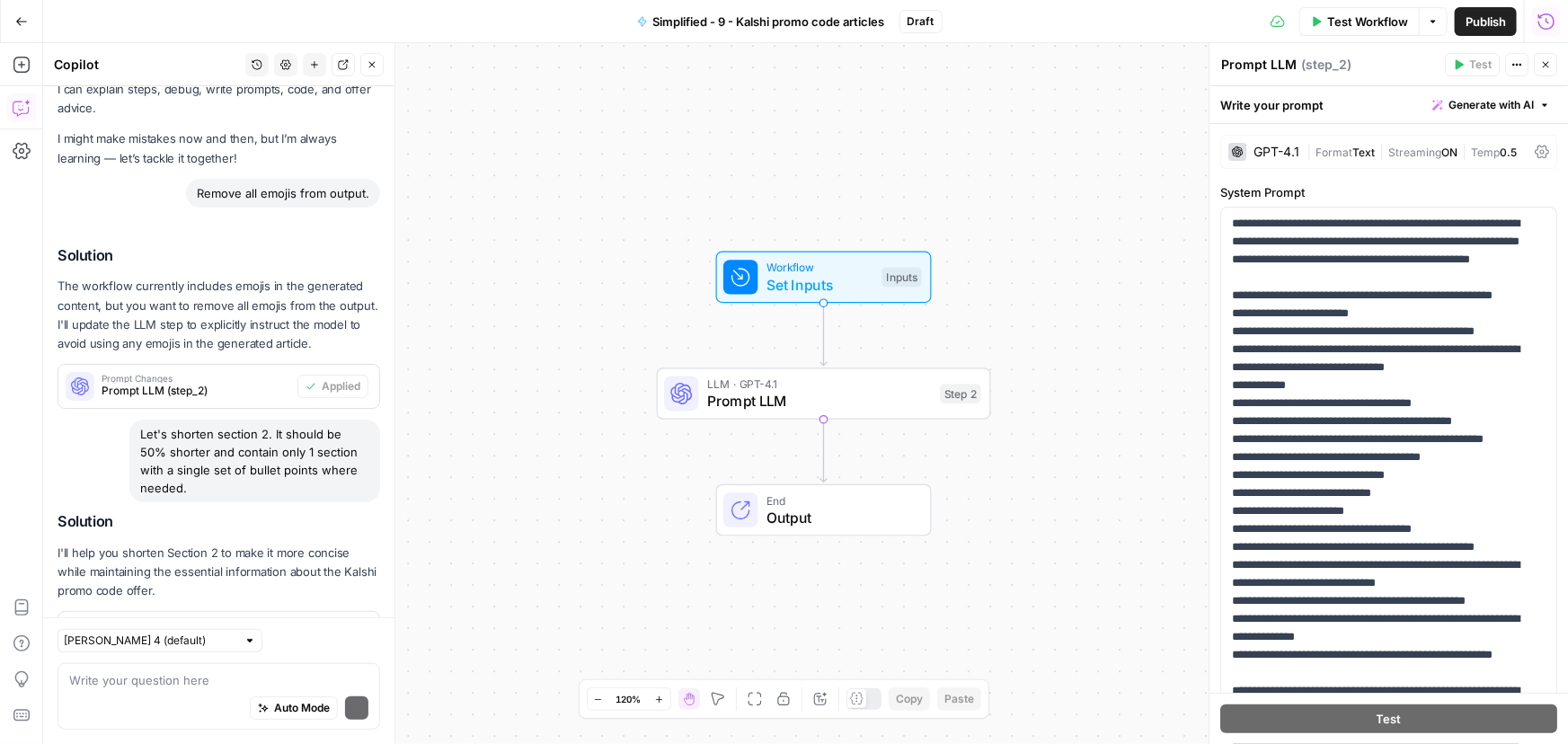
scroll to position [132, 0]
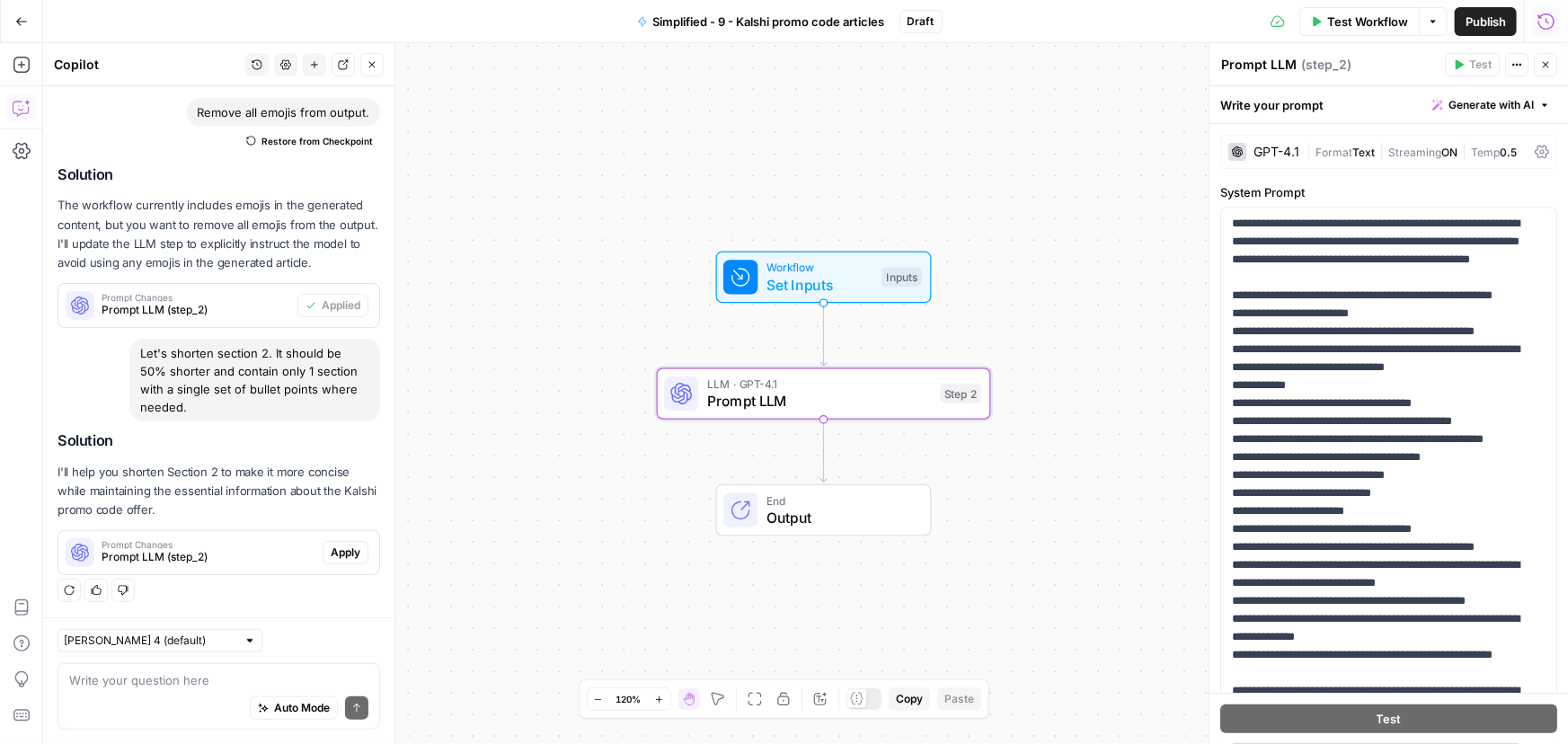
click at [331, 551] on span "Apply" at bounding box center [346, 553] width 30 height 16
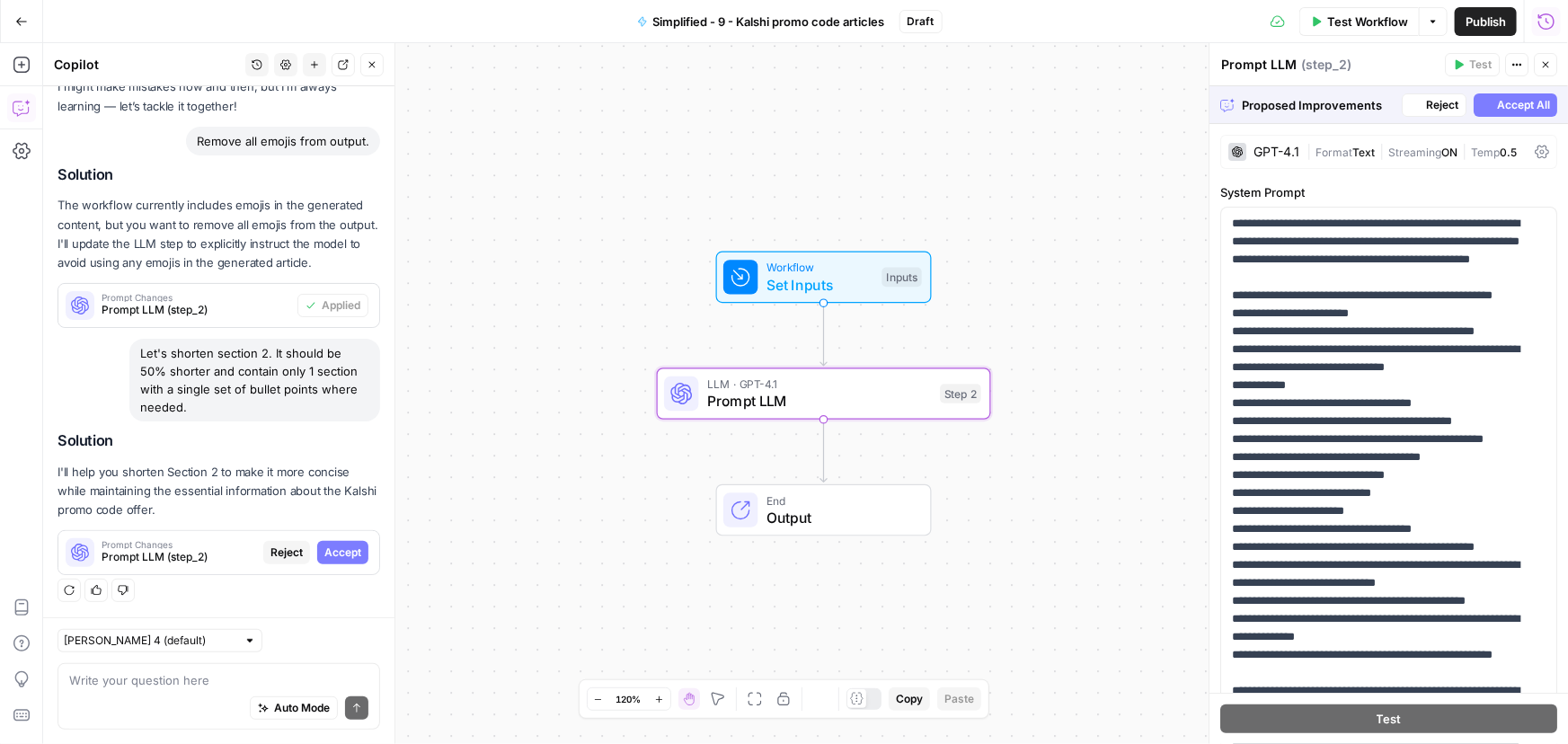
scroll to position [102, 0]
click at [328, 559] on span "Accept" at bounding box center [342, 554] width 37 height 16
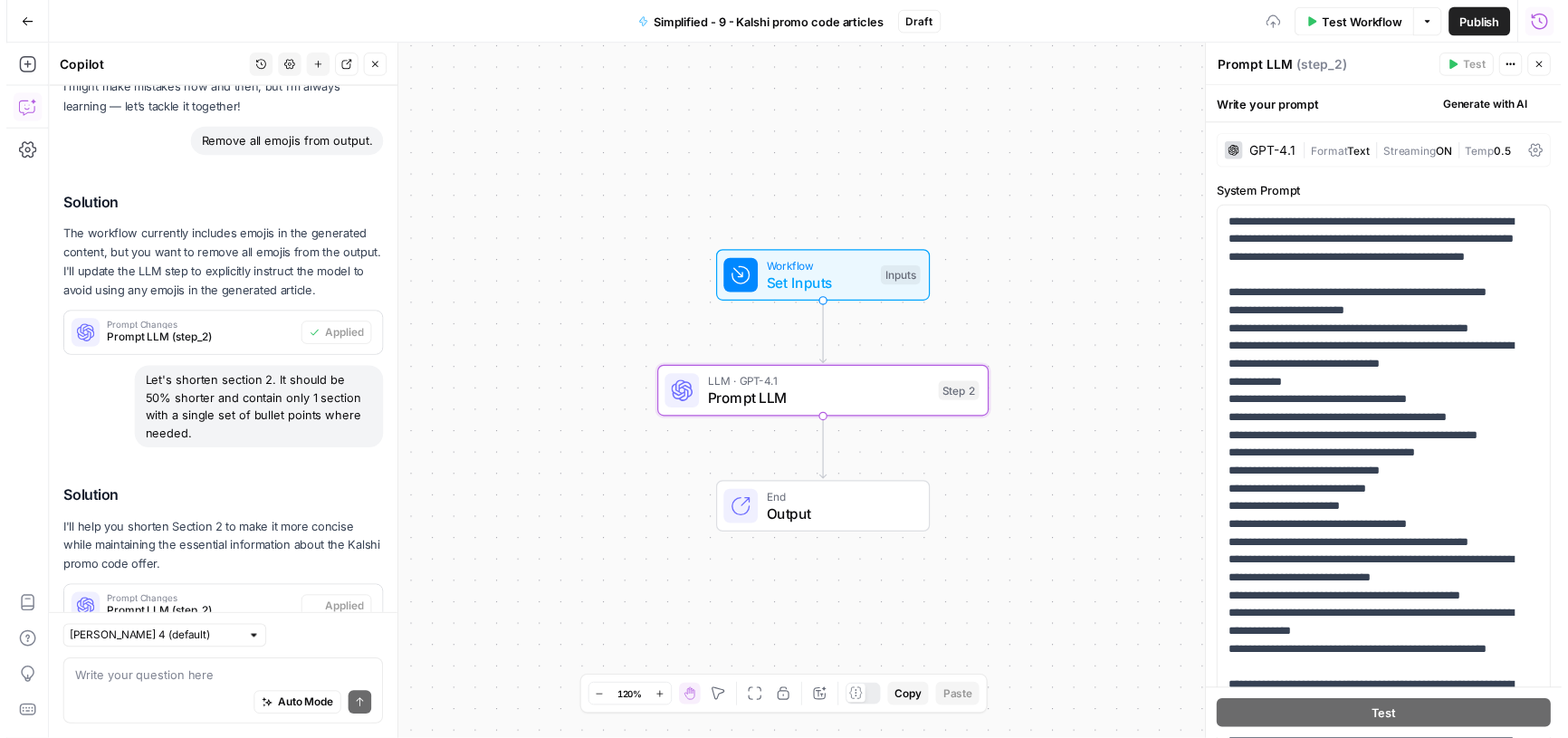
scroll to position [162, 0]
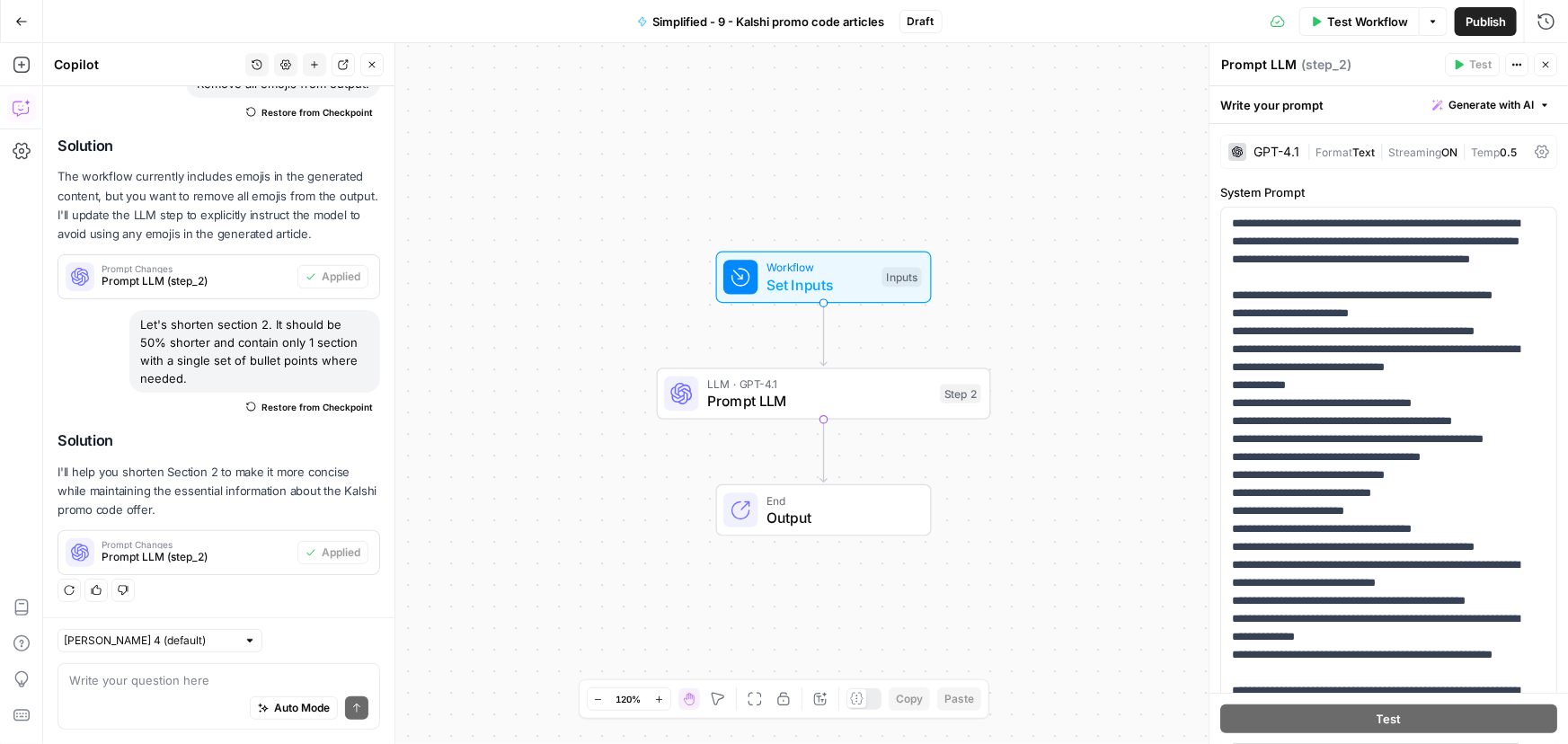
click at [1372, 24] on span "Test Workflow" at bounding box center [1368, 22] width 81 height 18
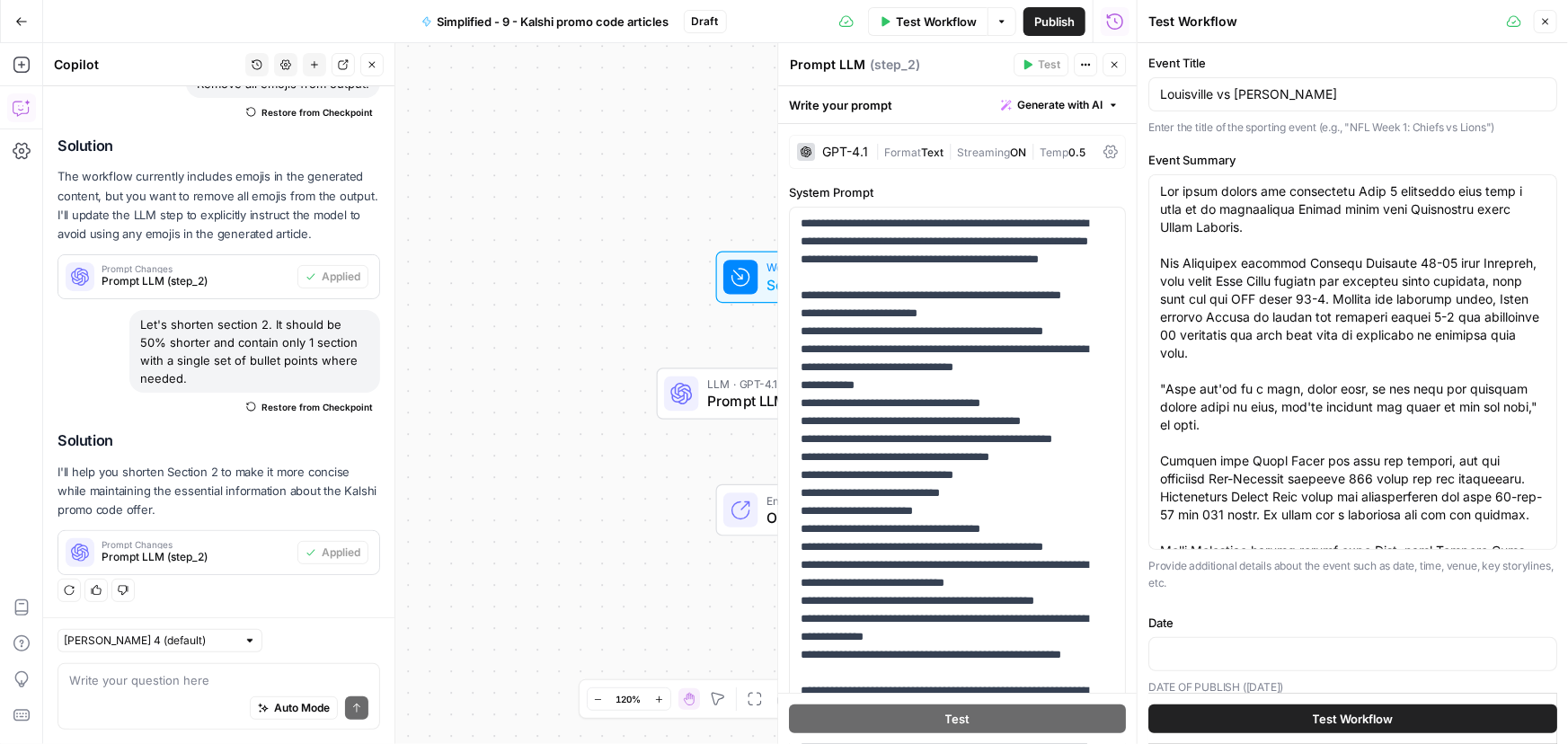
click at [1287, 713] on button "Test Workflow" at bounding box center [1352, 718] width 409 height 29
click at [1254, 651] on input "Date" at bounding box center [1352, 654] width 385 height 18
type input "[DATE]"
click at [1273, 729] on button "Test Workflow" at bounding box center [1352, 718] width 409 height 29
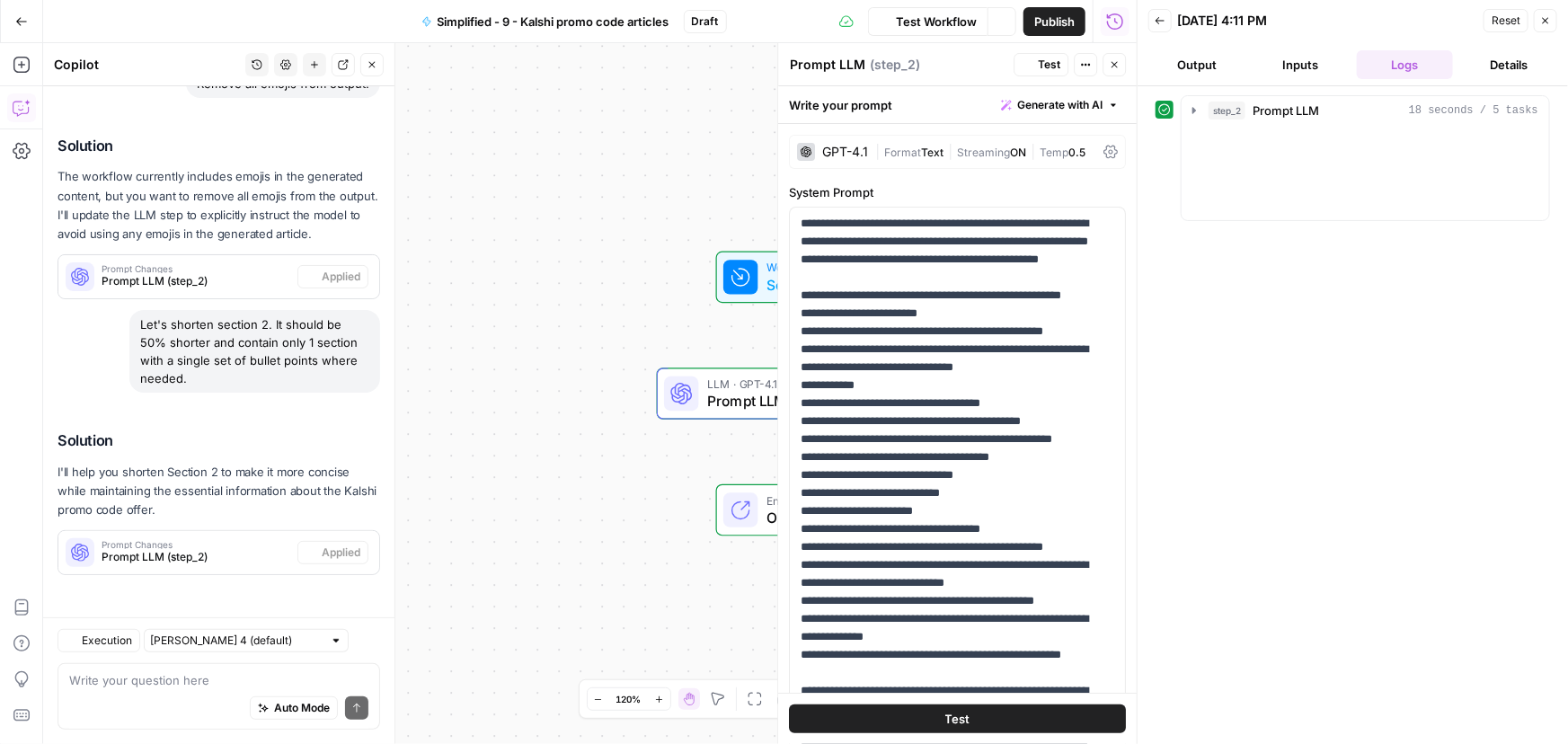
scroll to position [160, 0]
click at [1198, 67] on button "Output" at bounding box center [1197, 64] width 97 height 29
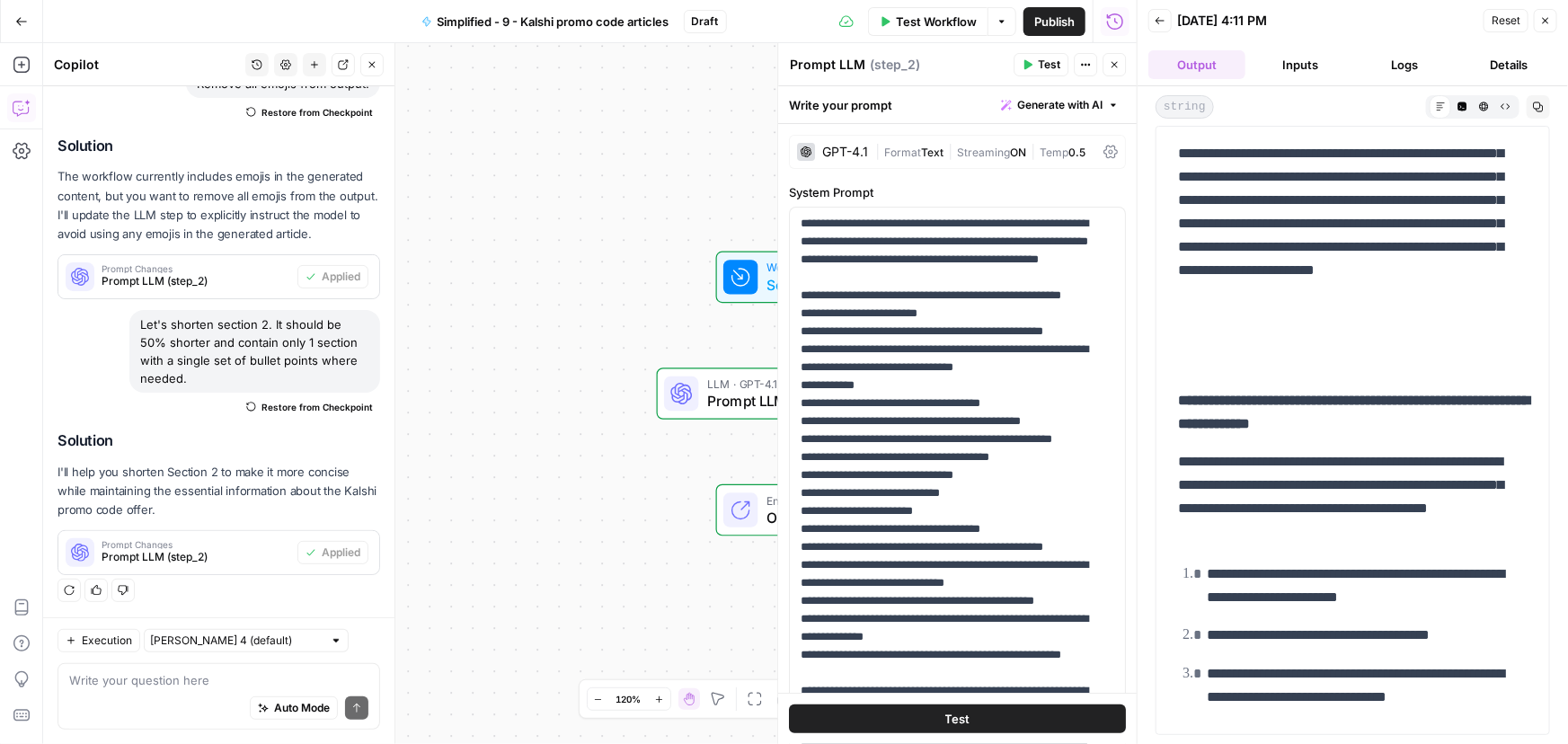
scroll to position [1224, 0]
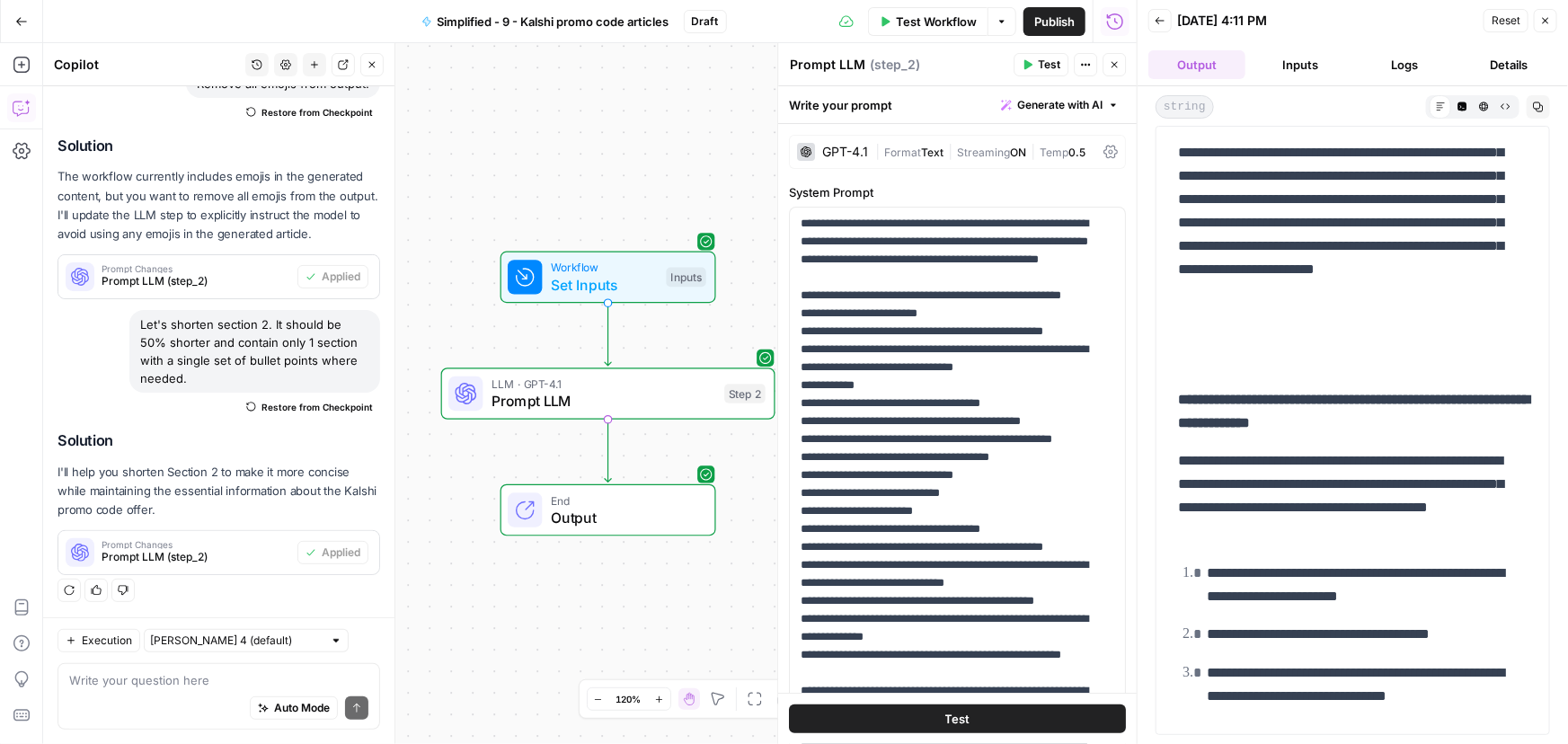
click at [156, 697] on div "Auto Mode Send" at bounding box center [219, 709] width 299 height 40
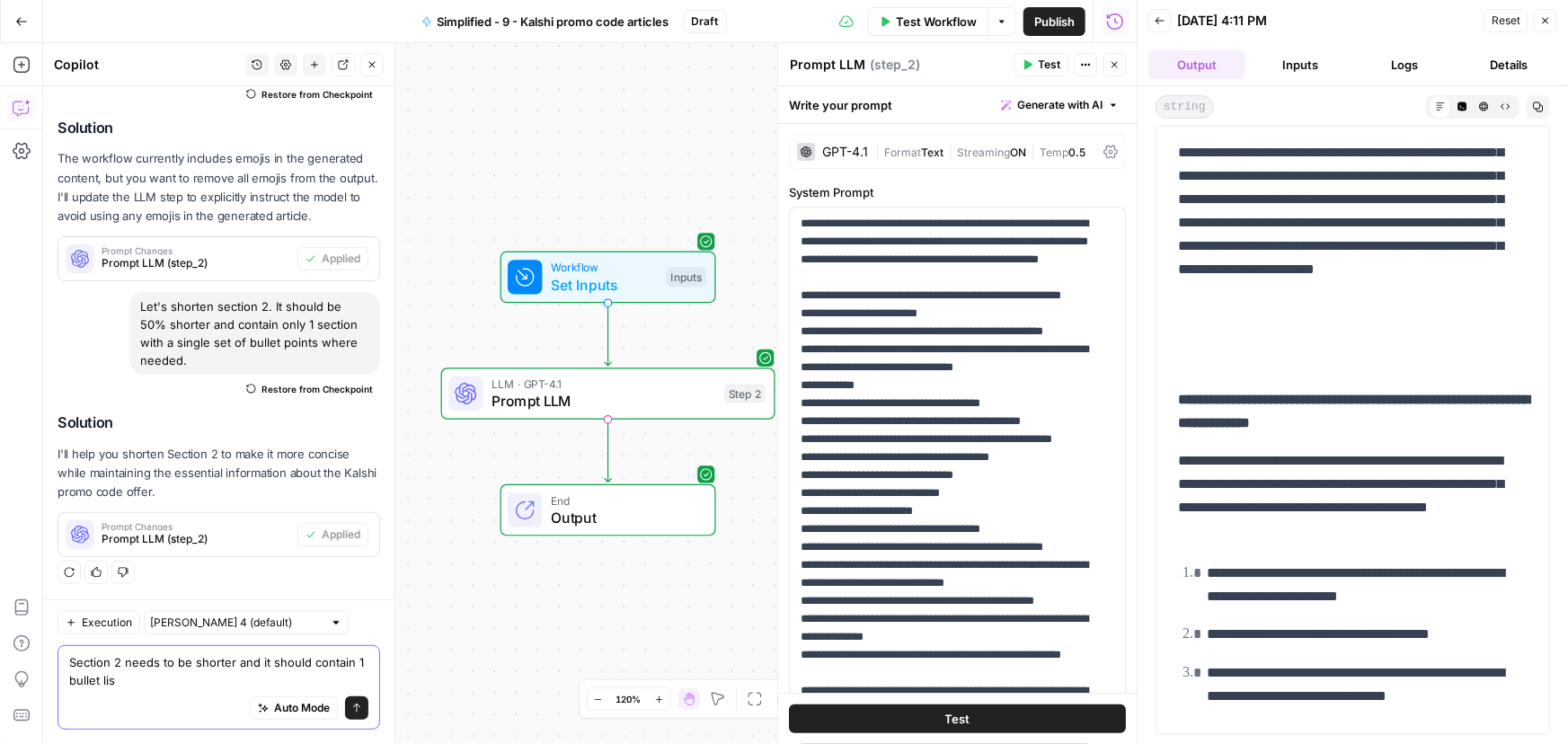
type textarea "Section 2 needs to be shorter and it should contain 1 bullet list"
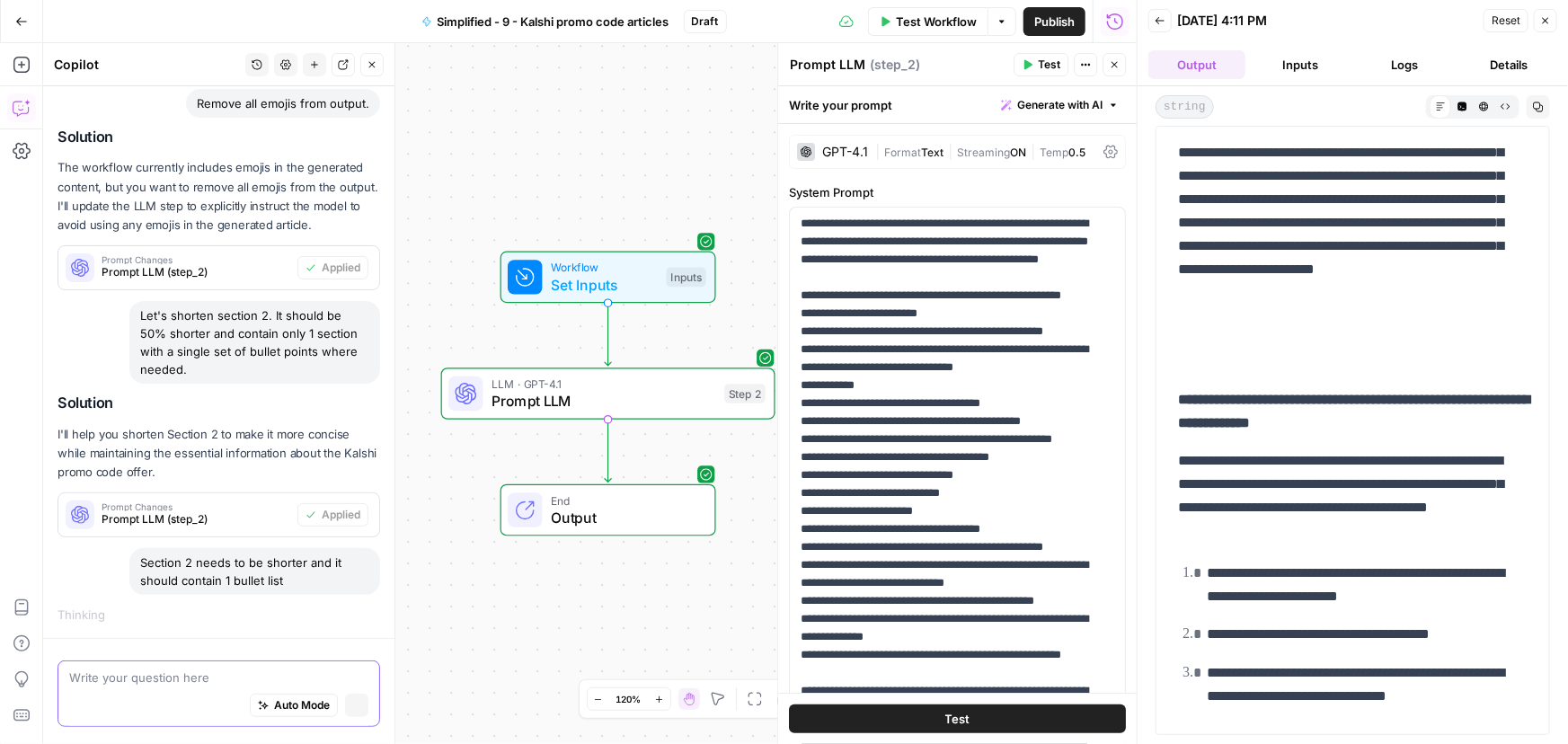
scroll to position [137, 0]
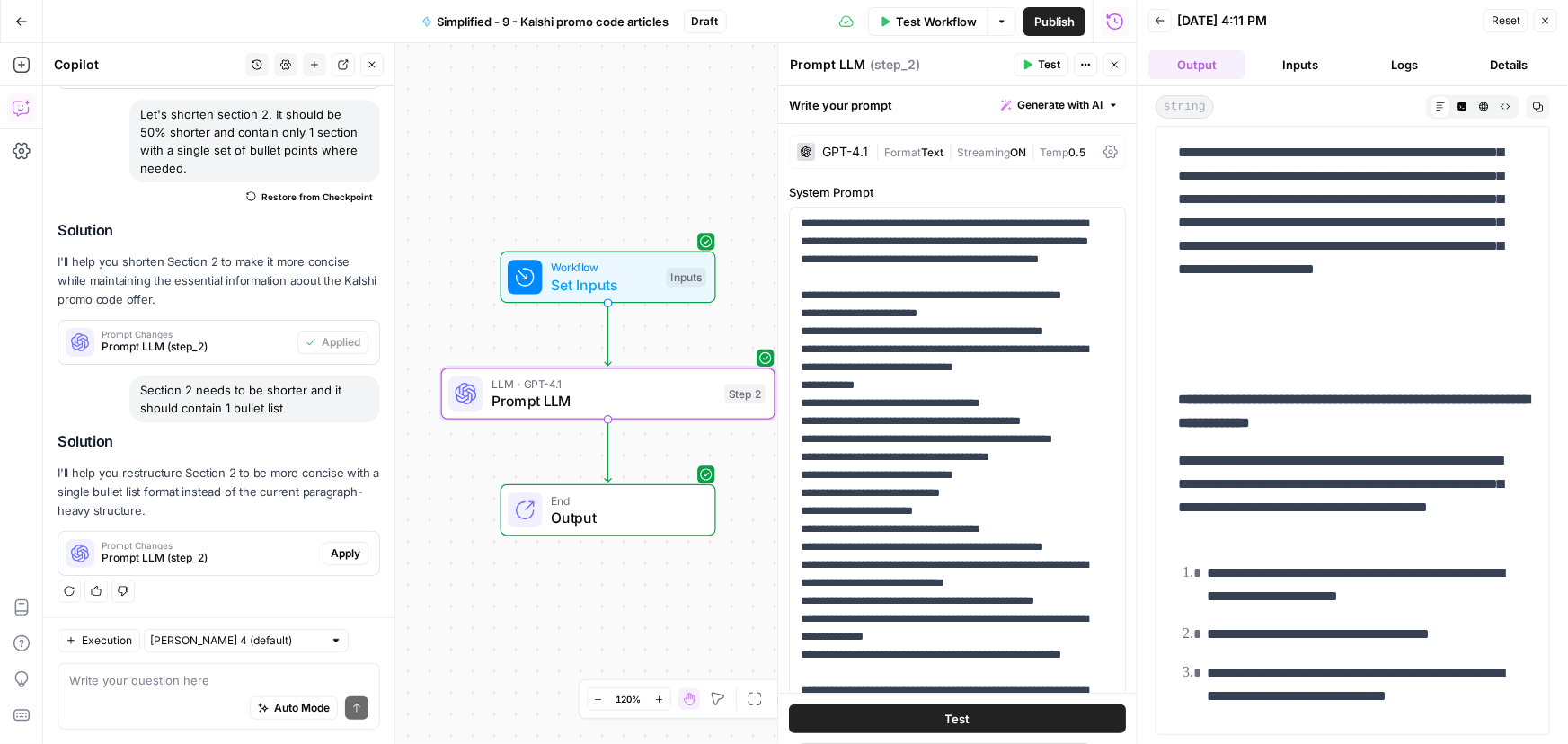
click at [339, 556] on span "Apply" at bounding box center [346, 554] width 30 height 16
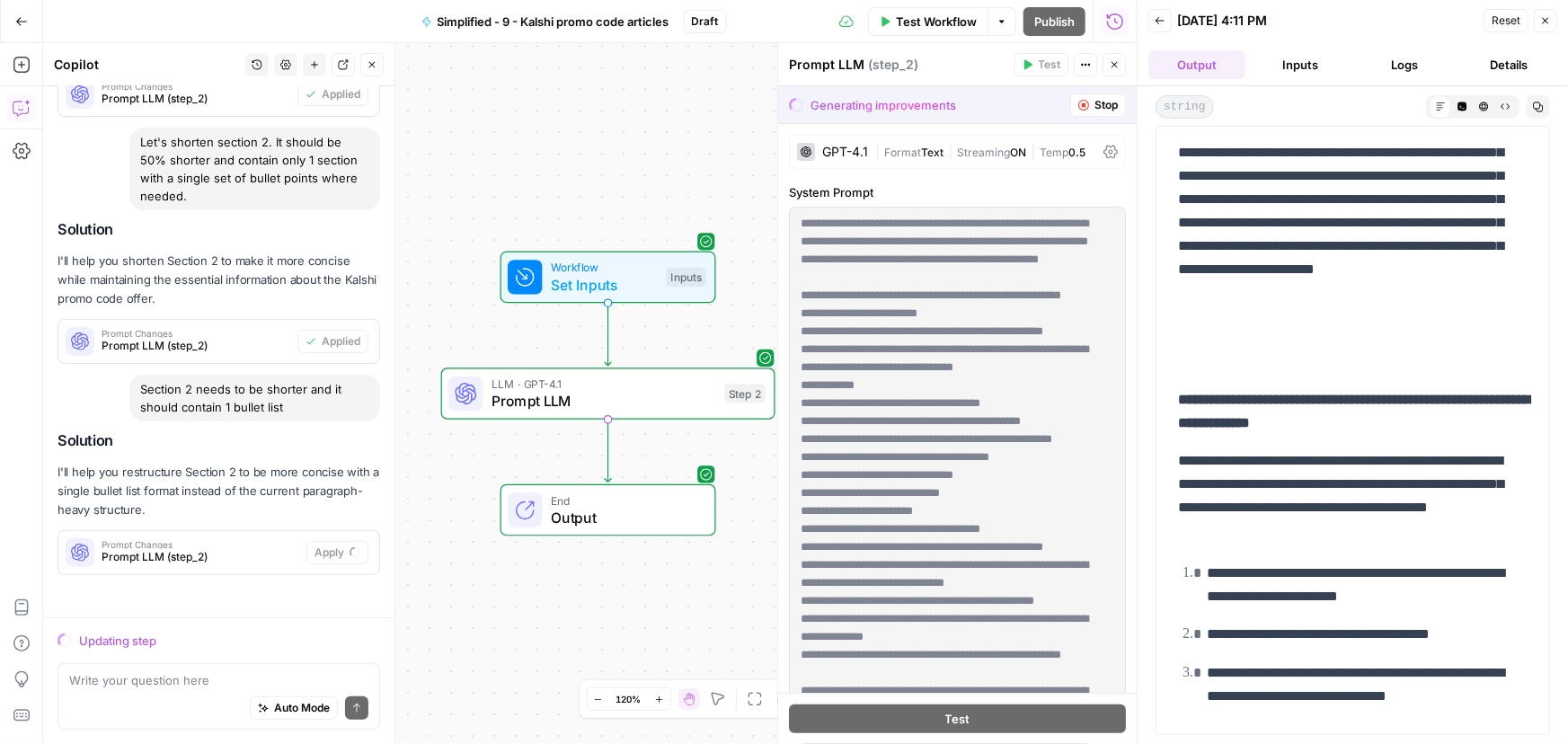
scroll to position [314, 0]
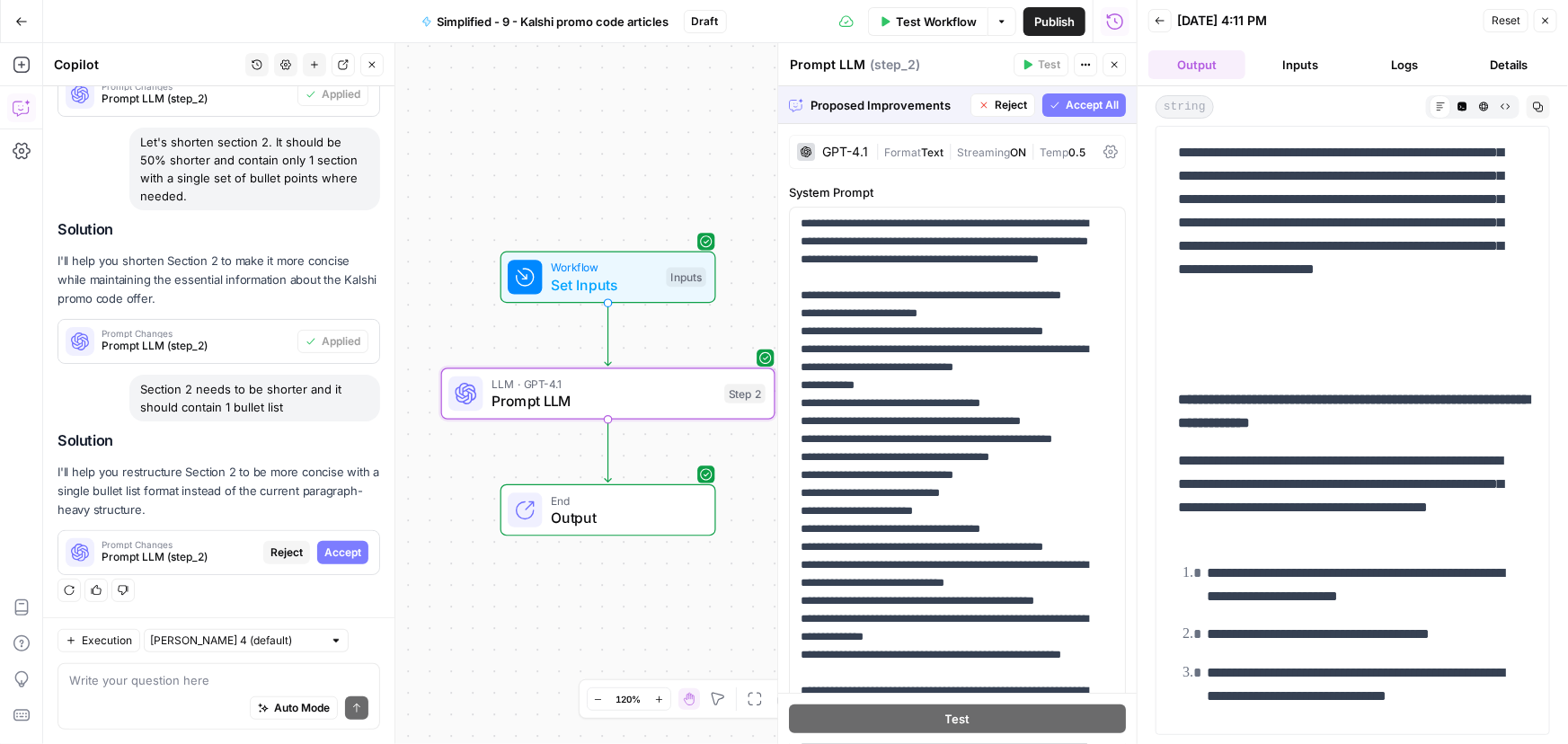
click at [325, 554] on span "Accept" at bounding box center [342, 553] width 37 height 16
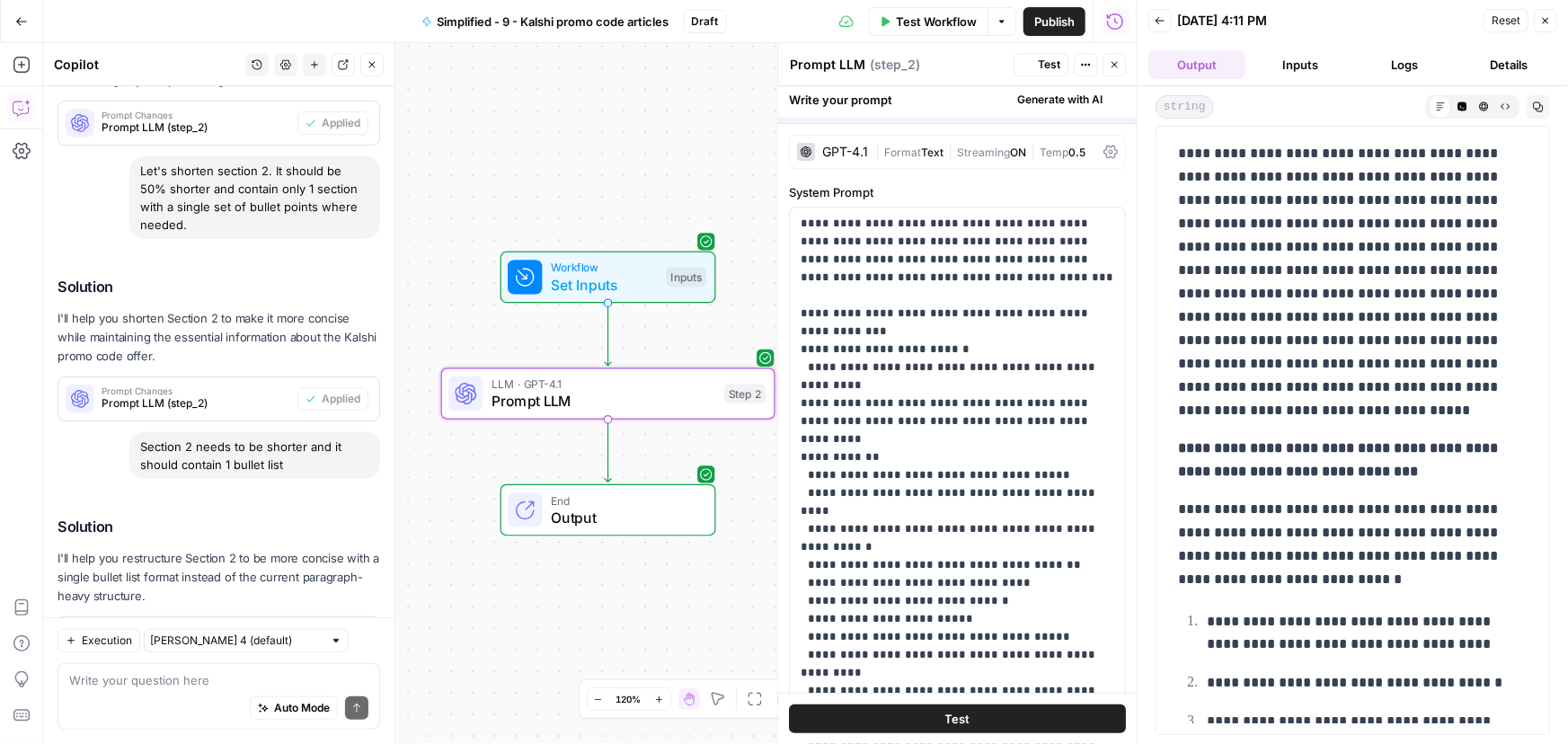
scroll to position [0, 0]
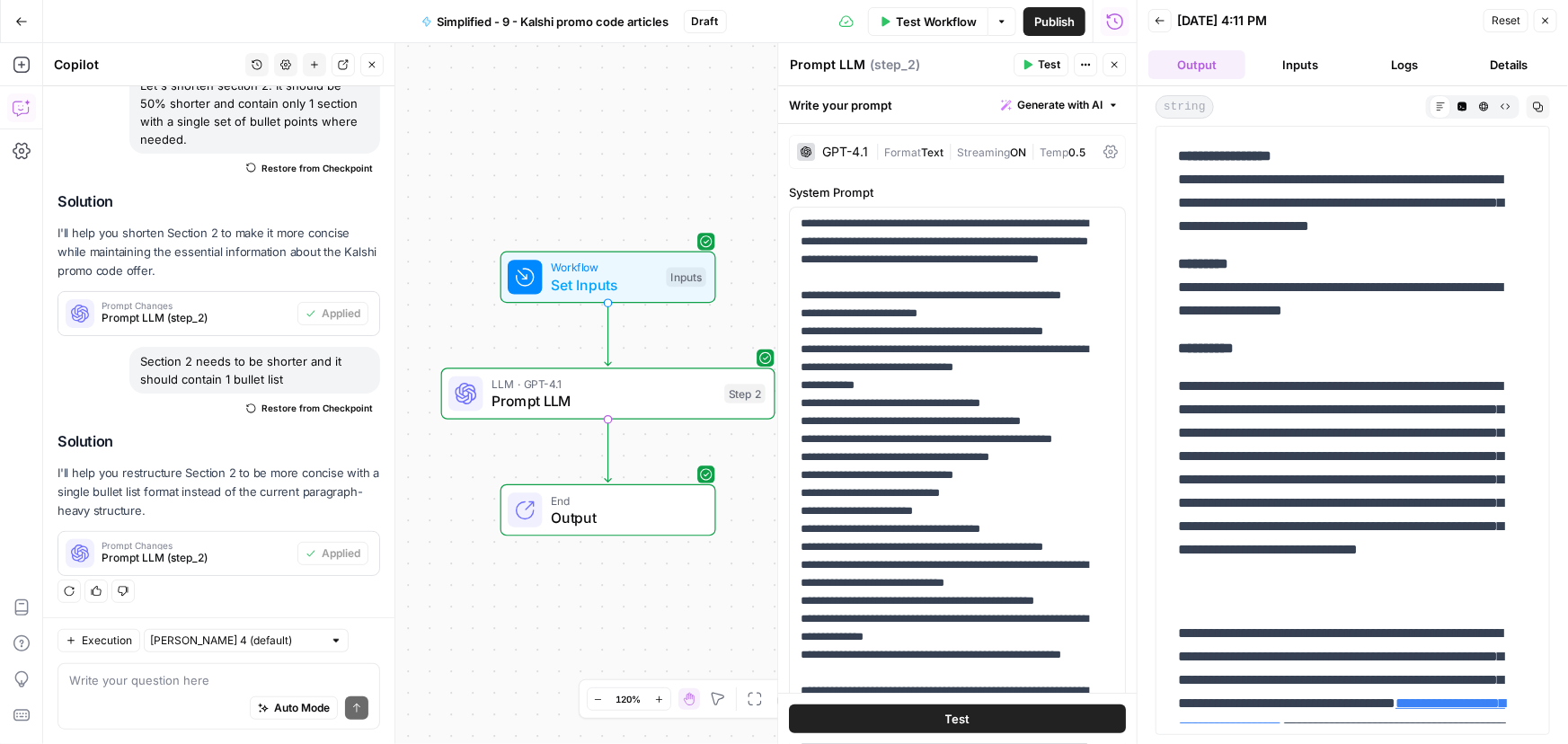
click at [896, 13] on span "Test Workflow" at bounding box center [936, 22] width 81 height 18
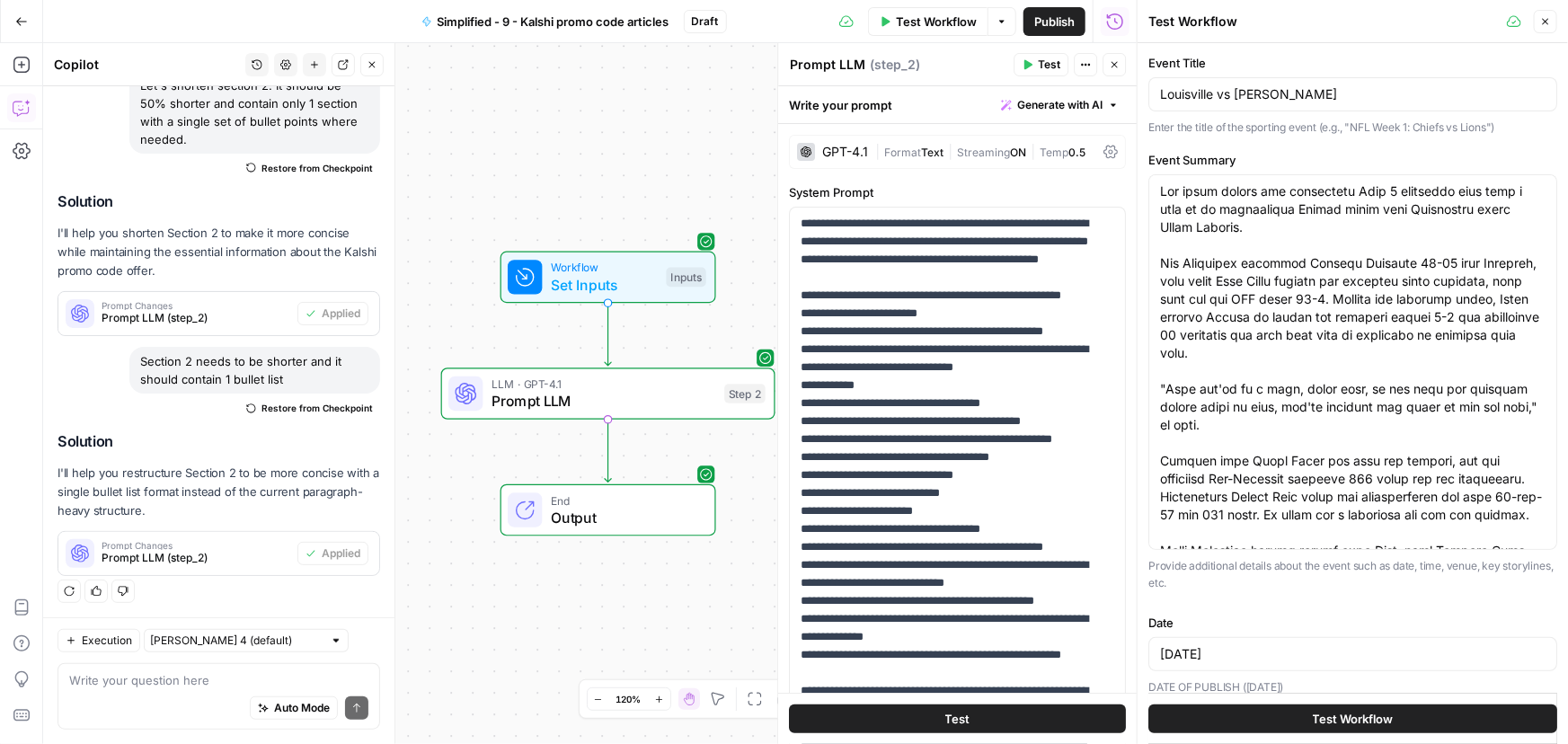
click at [1376, 720] on span "Test Workflow" at bounding box center [1353, 719] width 81 height 18
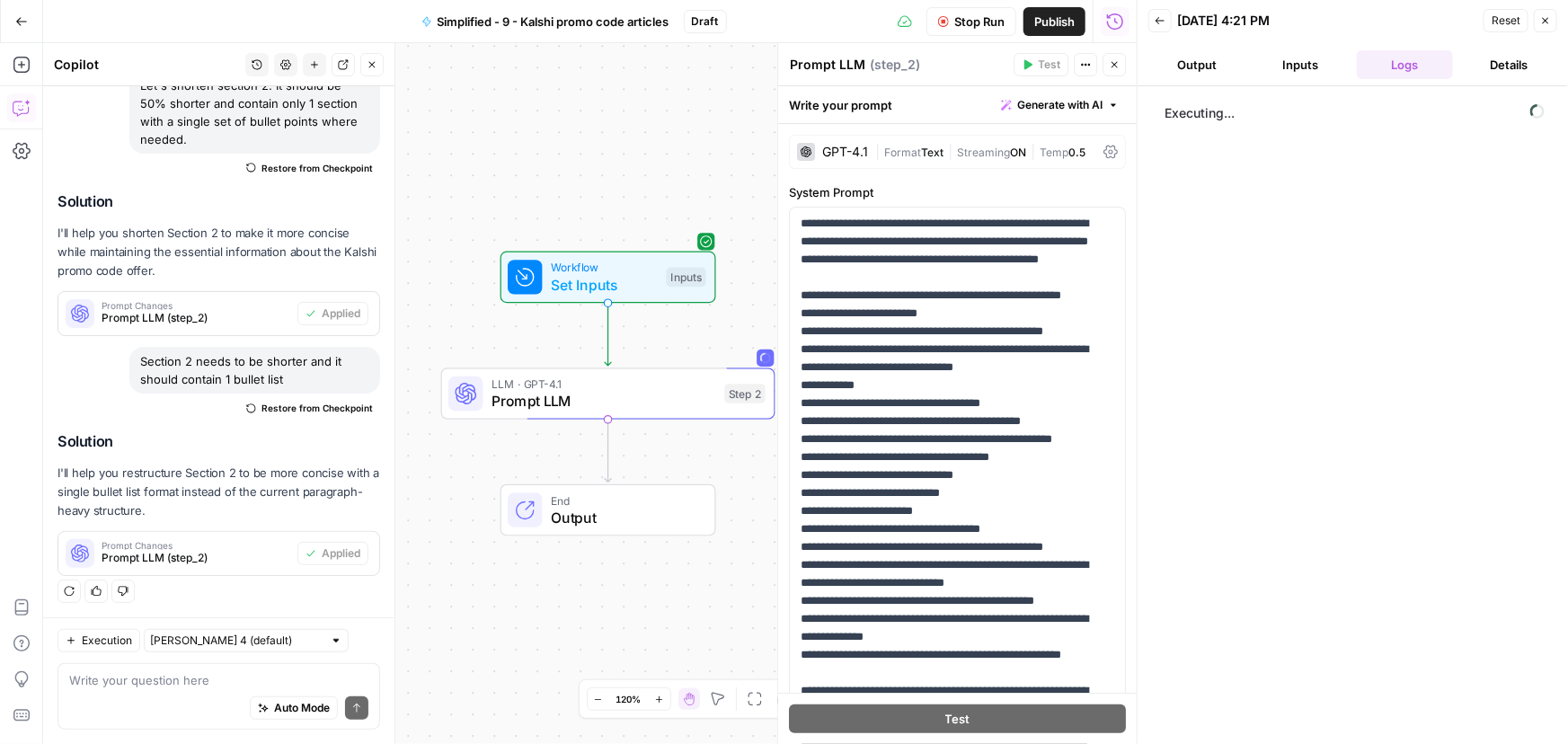
click at [1191, 68] on button "Output" at bounding box center [1197, 64] width 97 height 29
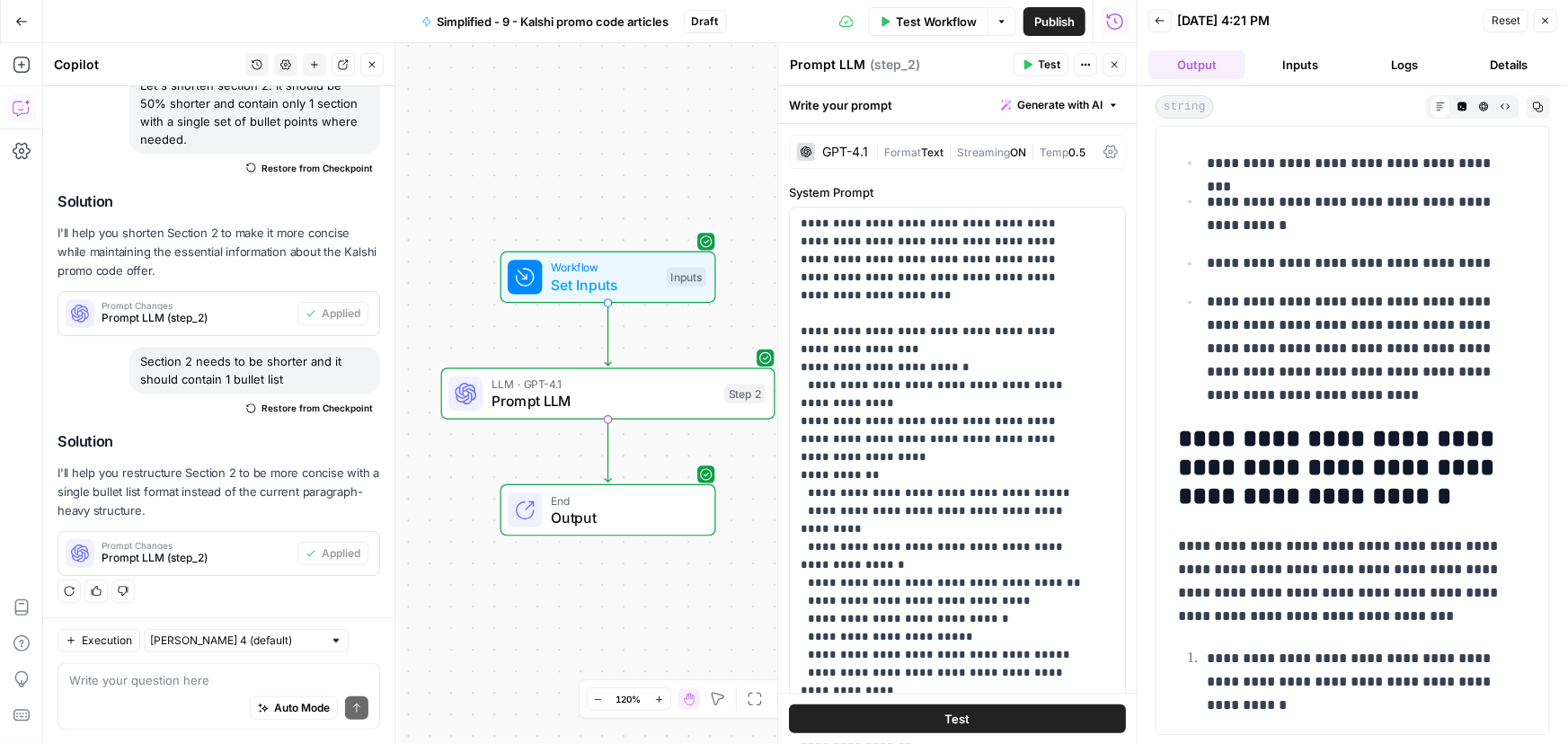
scroll to position [1715, 0]
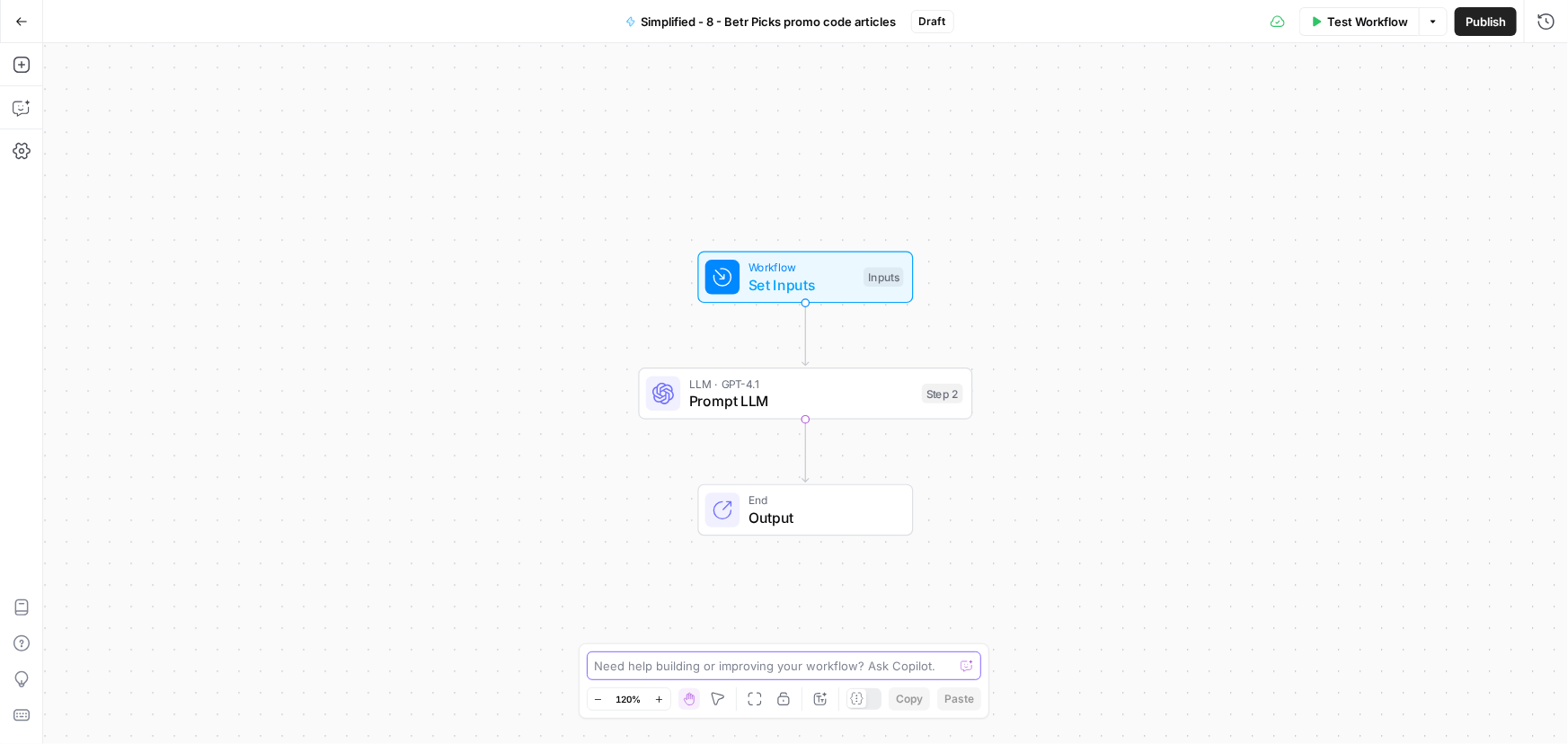
click at [617, 673] on textarea at bounding box center [774, 666] width 360 height 18
paste textarea "Remove all emojis from output."
type textarea "Remove all emojis from output."
click at [971, 666] on icon "submit" at bounding box center [967, 666] width 11 height 11
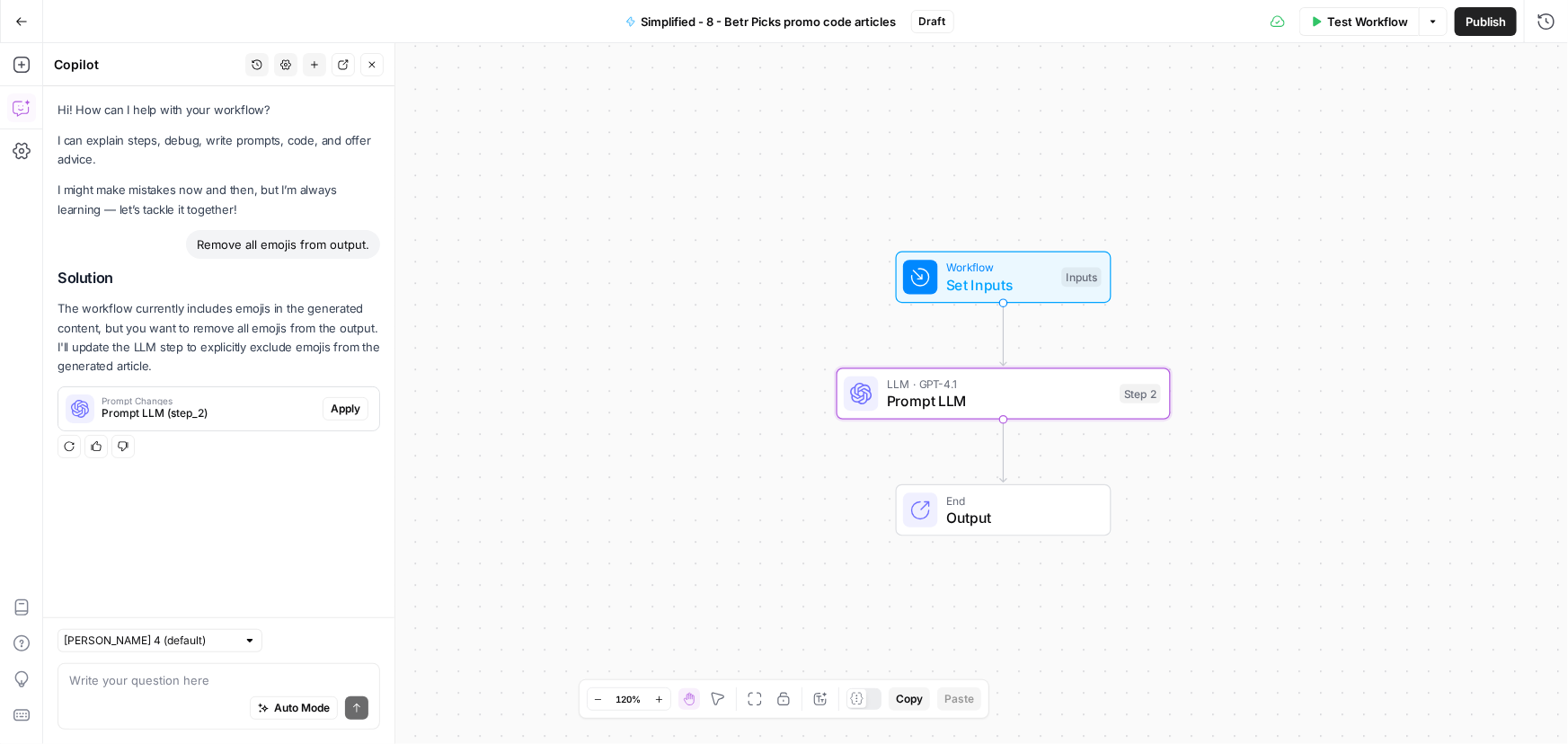
click at [357, 397] on button "Apply" at bounding box center [346, 409] width 46 height 24
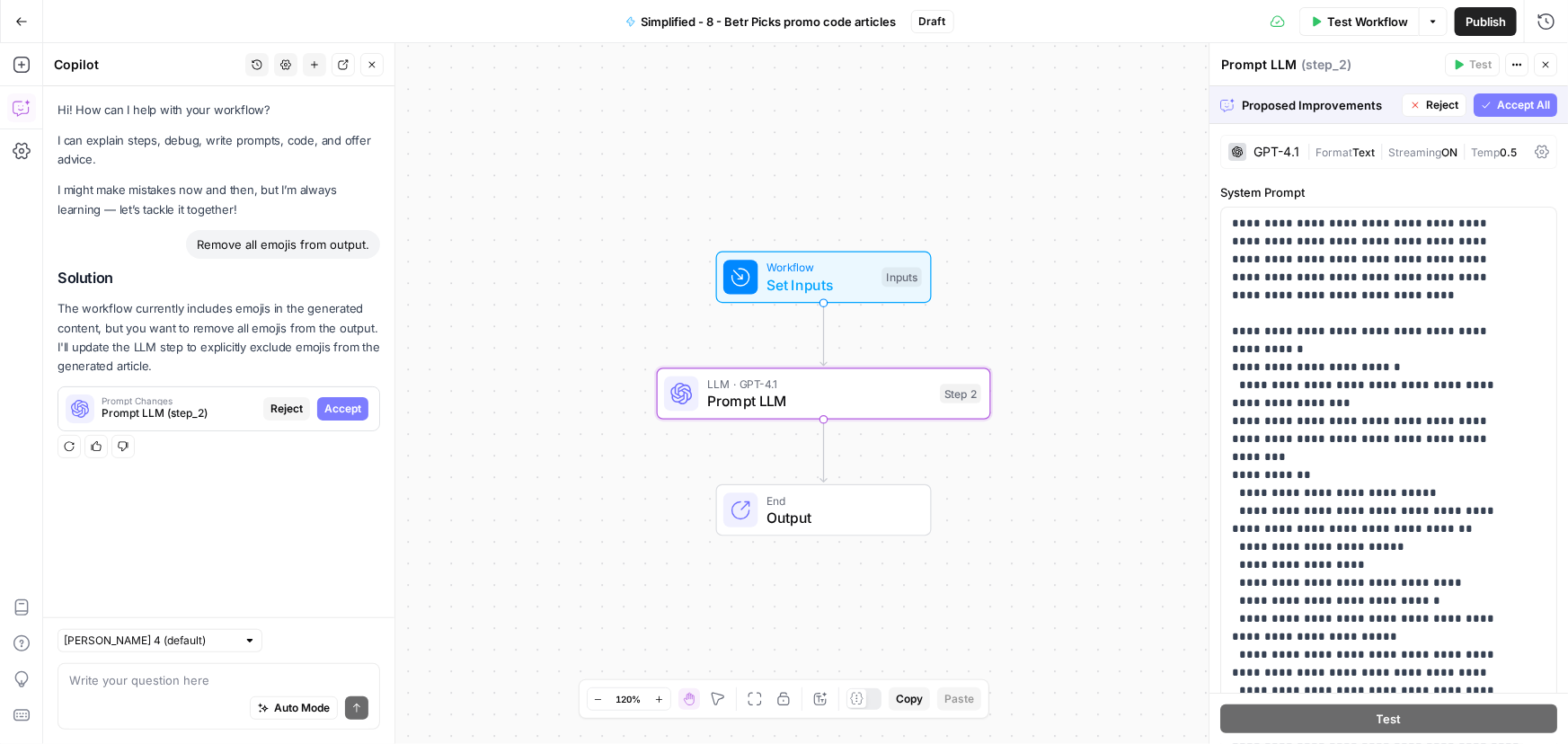
click at [342, 409] on span "Accept" at bounding box center [342, 409] width 37 height 16
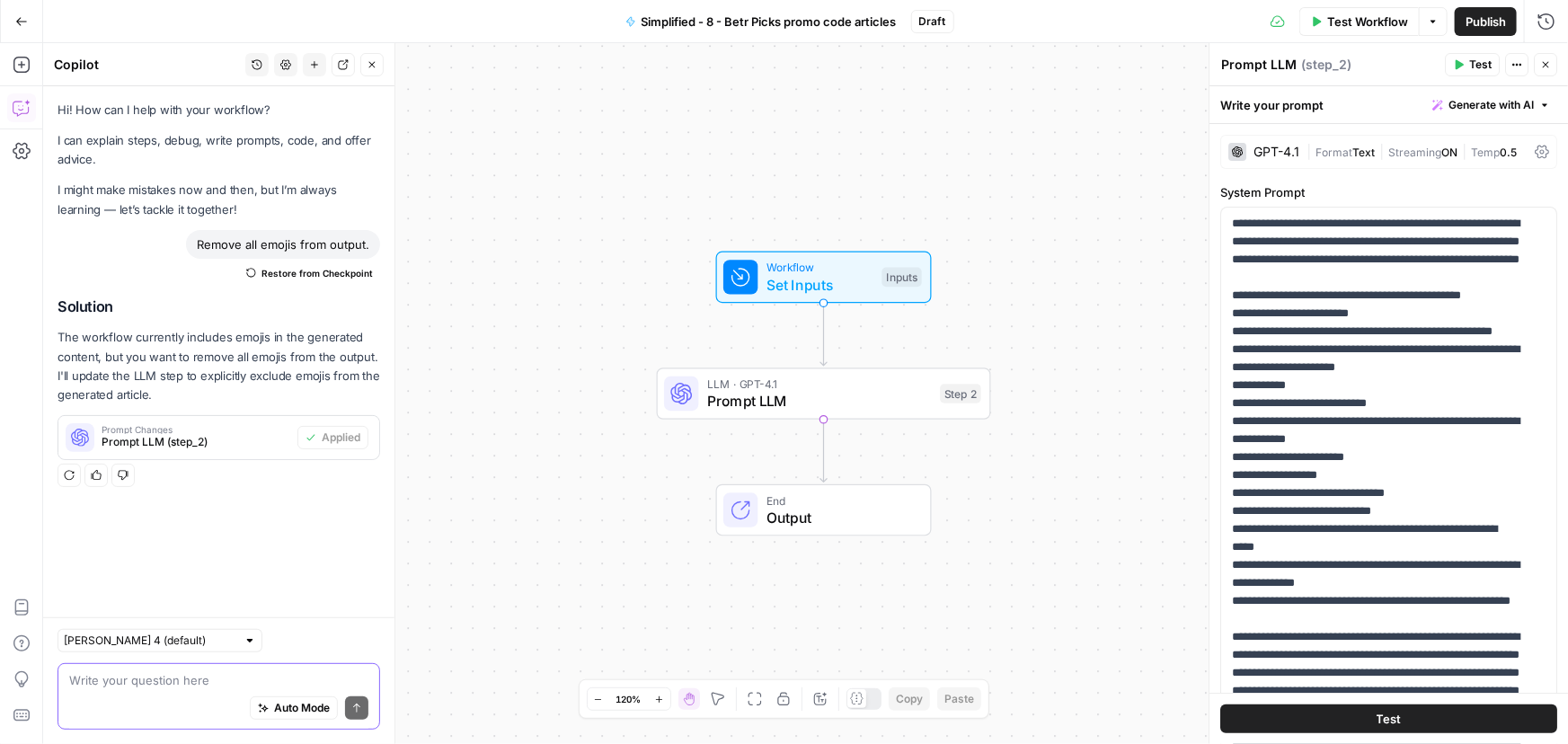
click at [135, 688] on textarea at bounding box center [219, 681] width 299 height 18
paste textarea "Let's shorten section 2. It should be 50% shorter and contain only 1 section wi…"
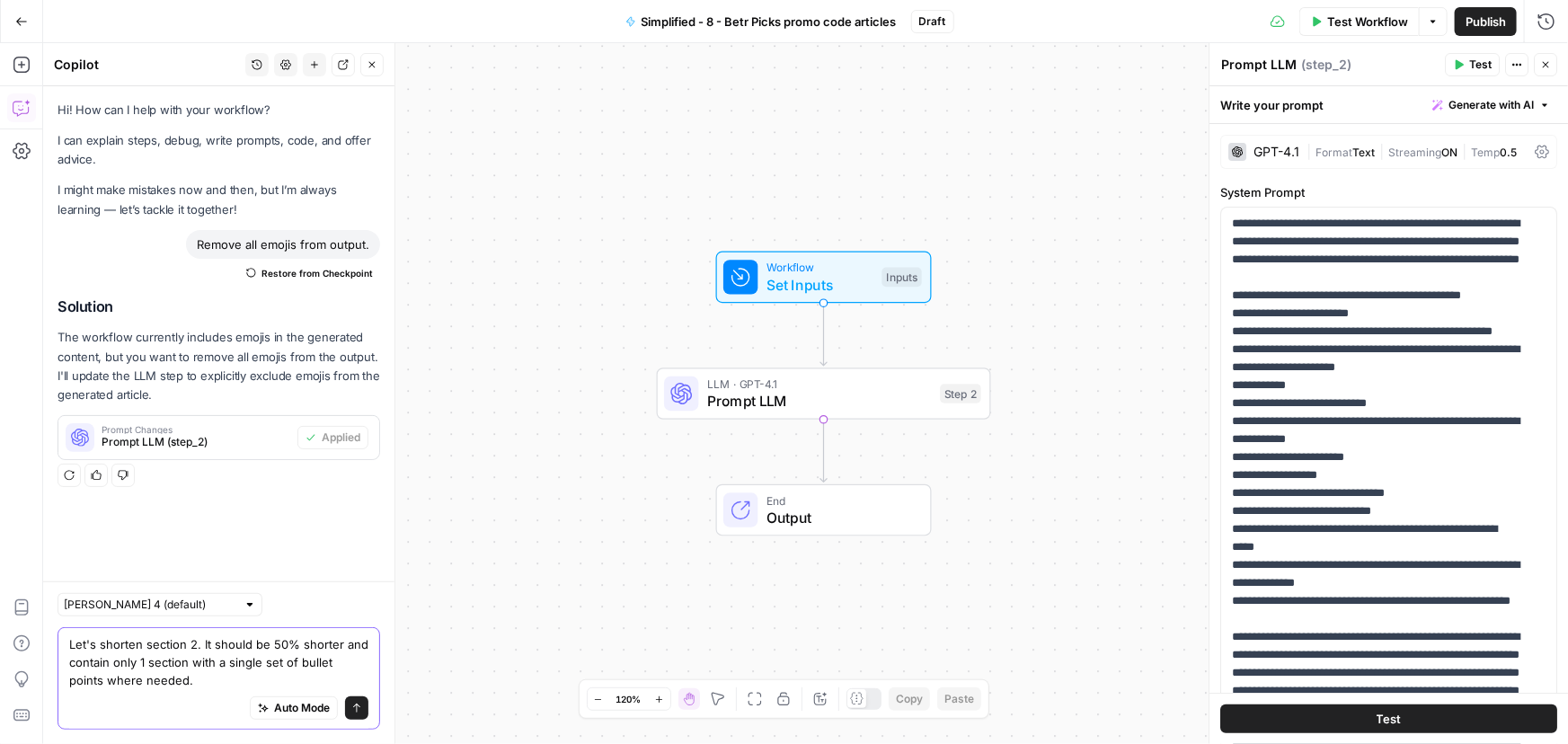
type textarea "Let's shorten section 2. It should be 50% shorter and contain only 1 section wi…"
click at [357, 709] on icon "submit" at bounding box center [356, 707] width 7 height 9
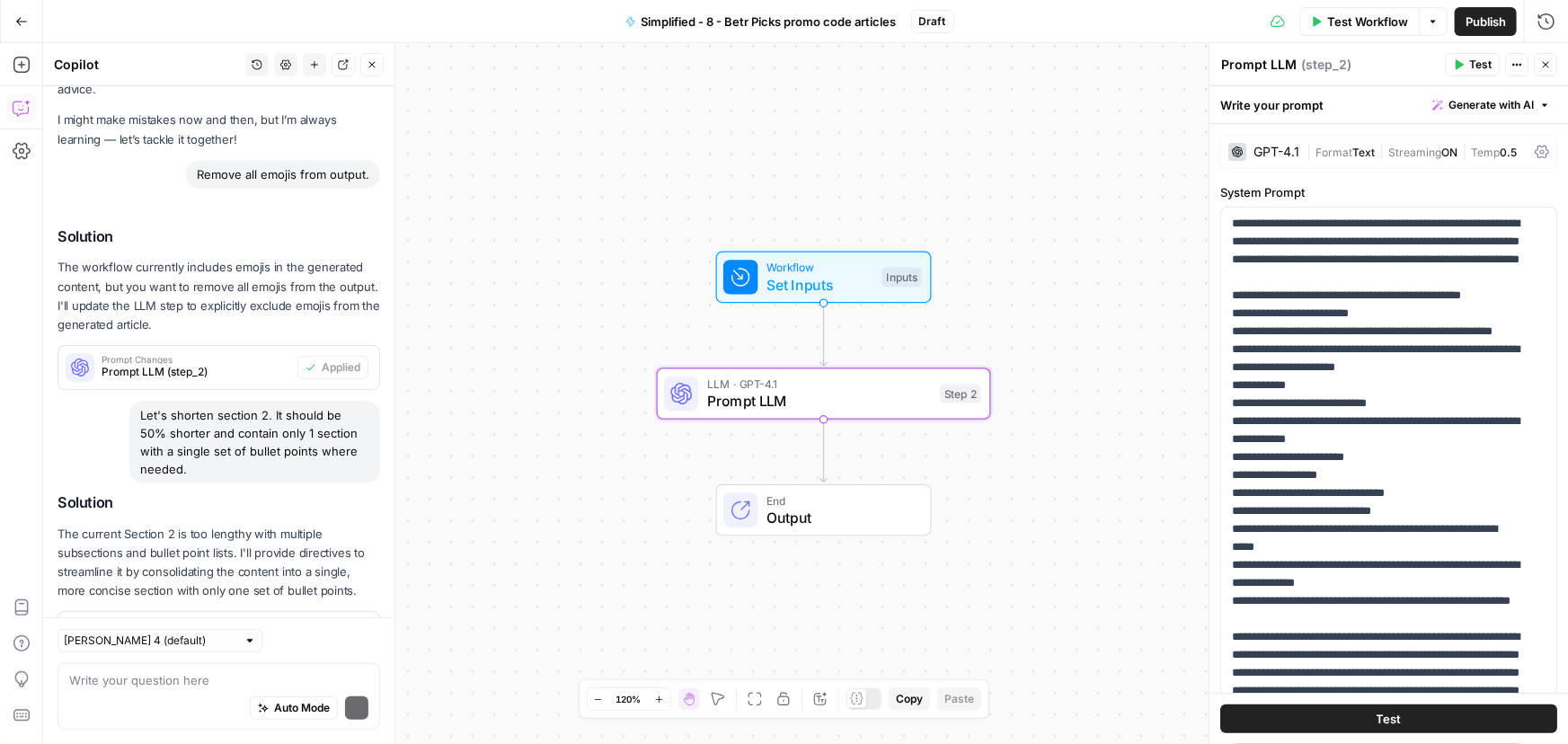
scroll to position [151, 0]
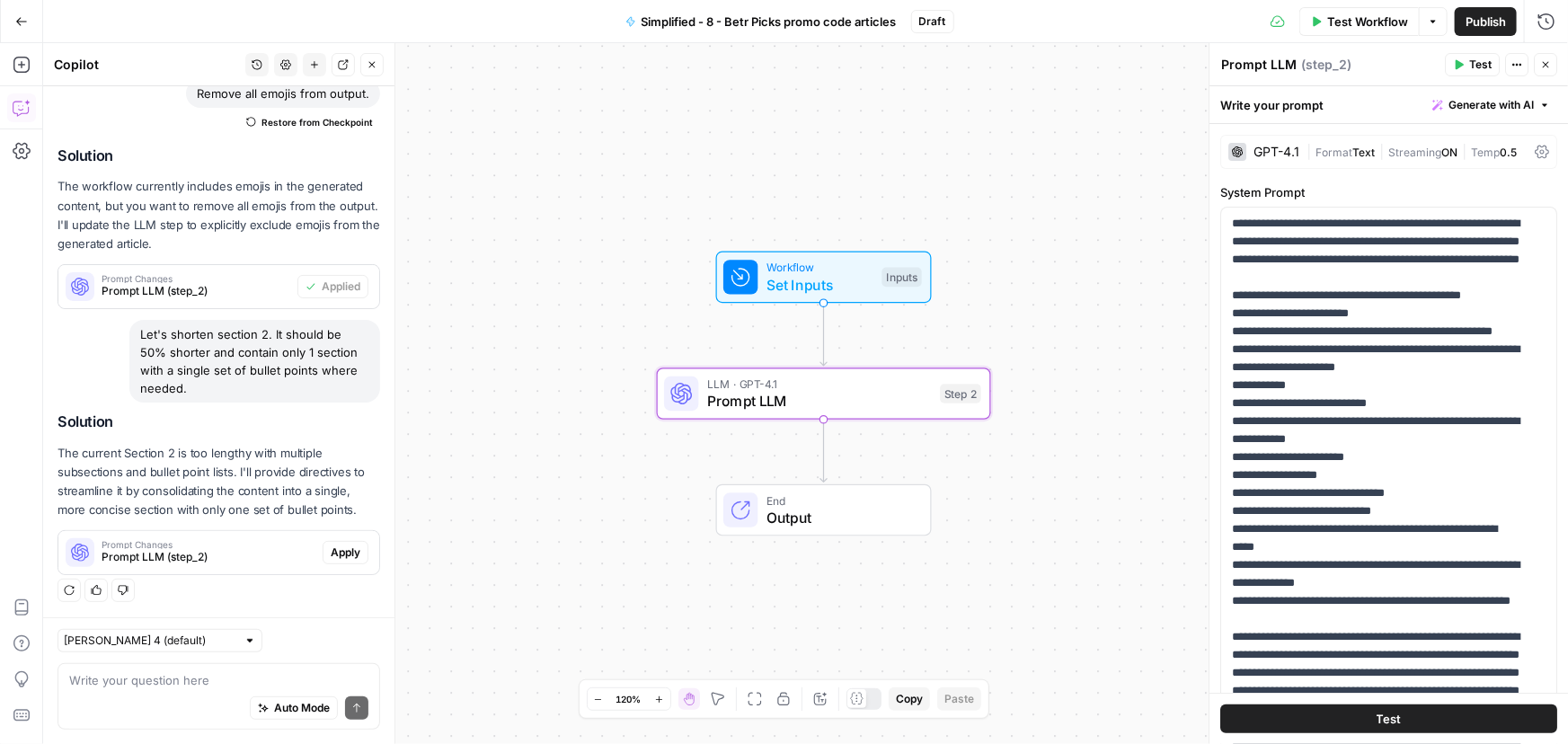
click at [331, 553] on span "Apply" at bounding box center [346, 553] width 30 height 16
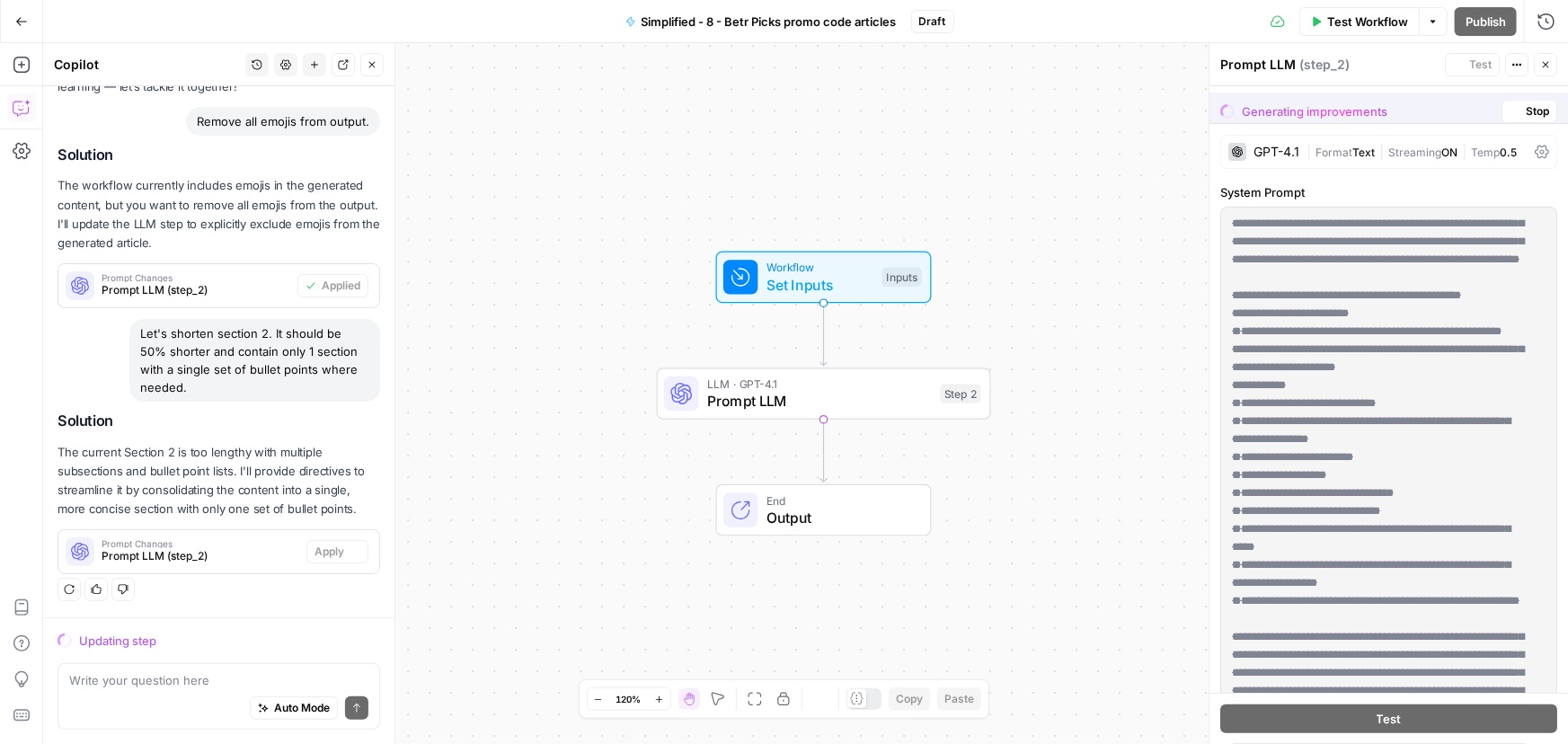
scroll to position [122, 0]
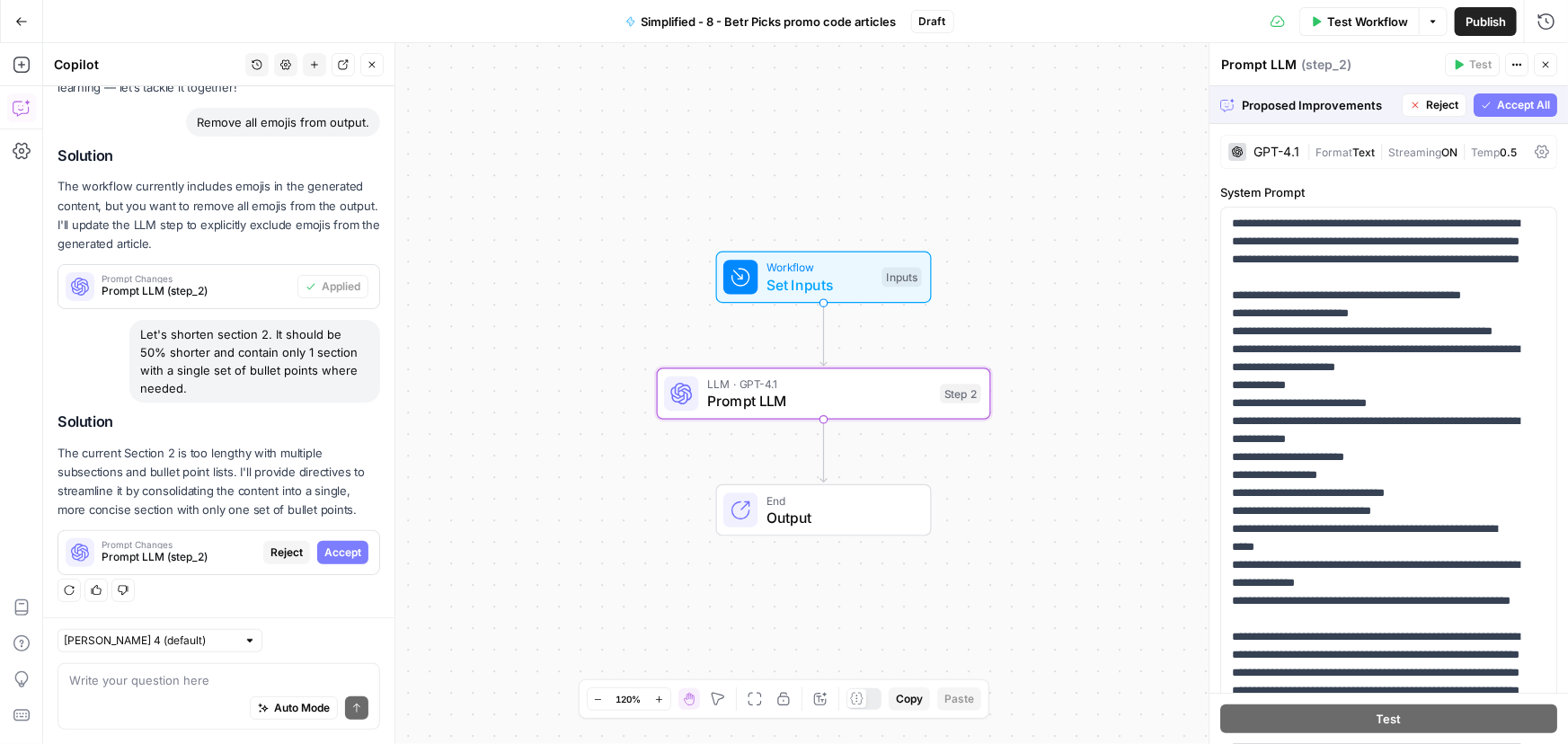
click at [324, 556] on span "Accept" at bounding box center [342, 553] width 37 height 16
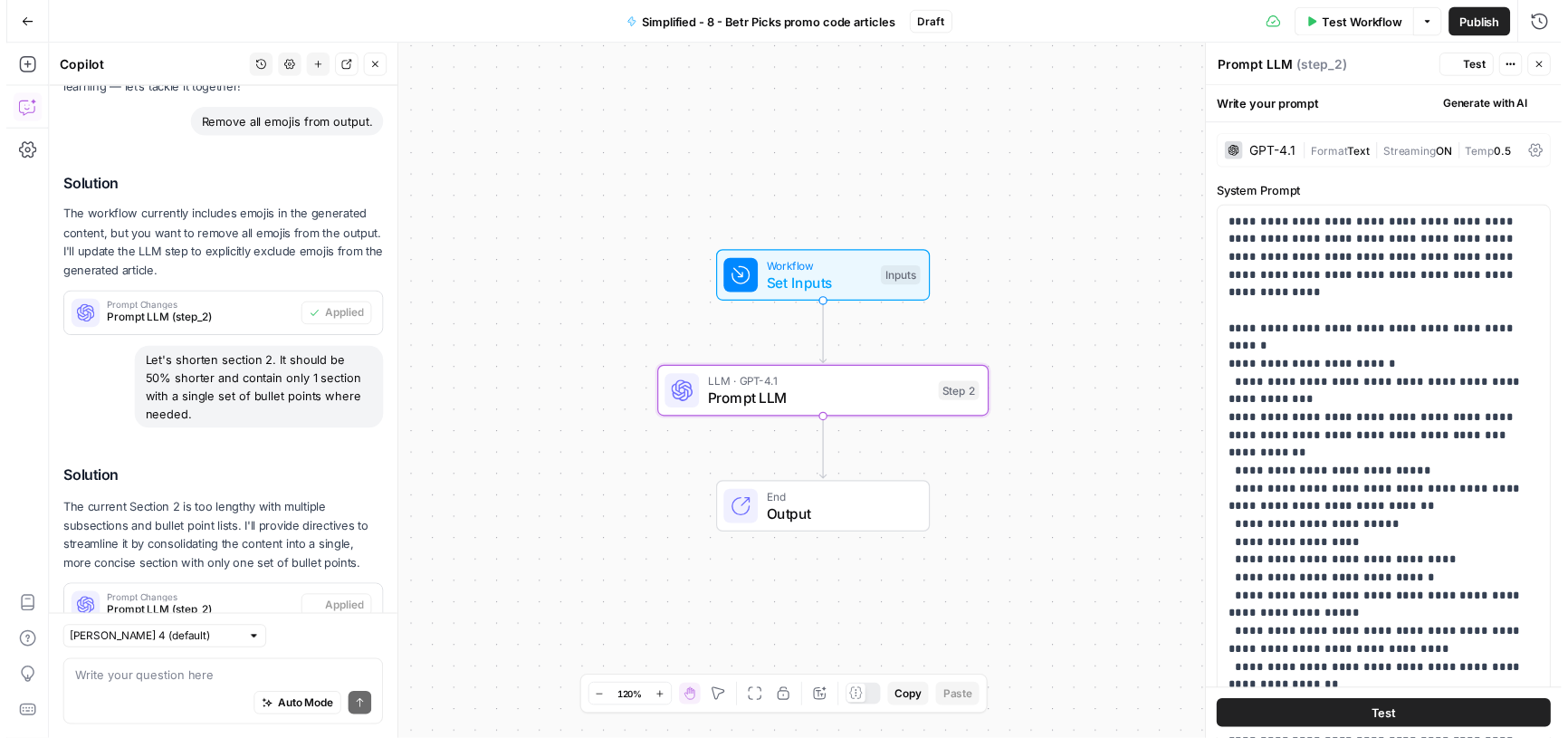
scroll to position [181, 0]
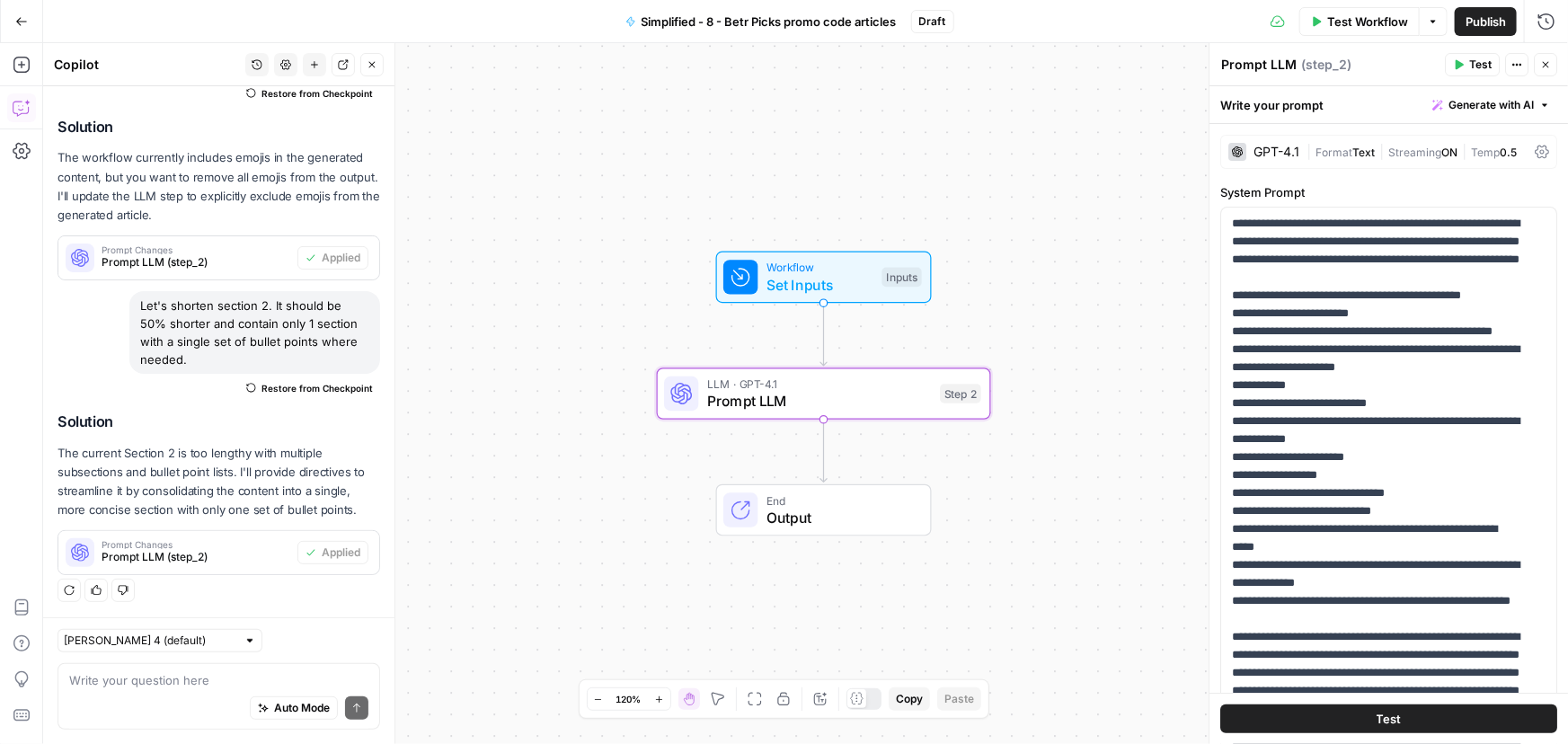
click at [1335, 19] on span "Test Workflow" at bounding box center [1368, 22] width 81 height 18
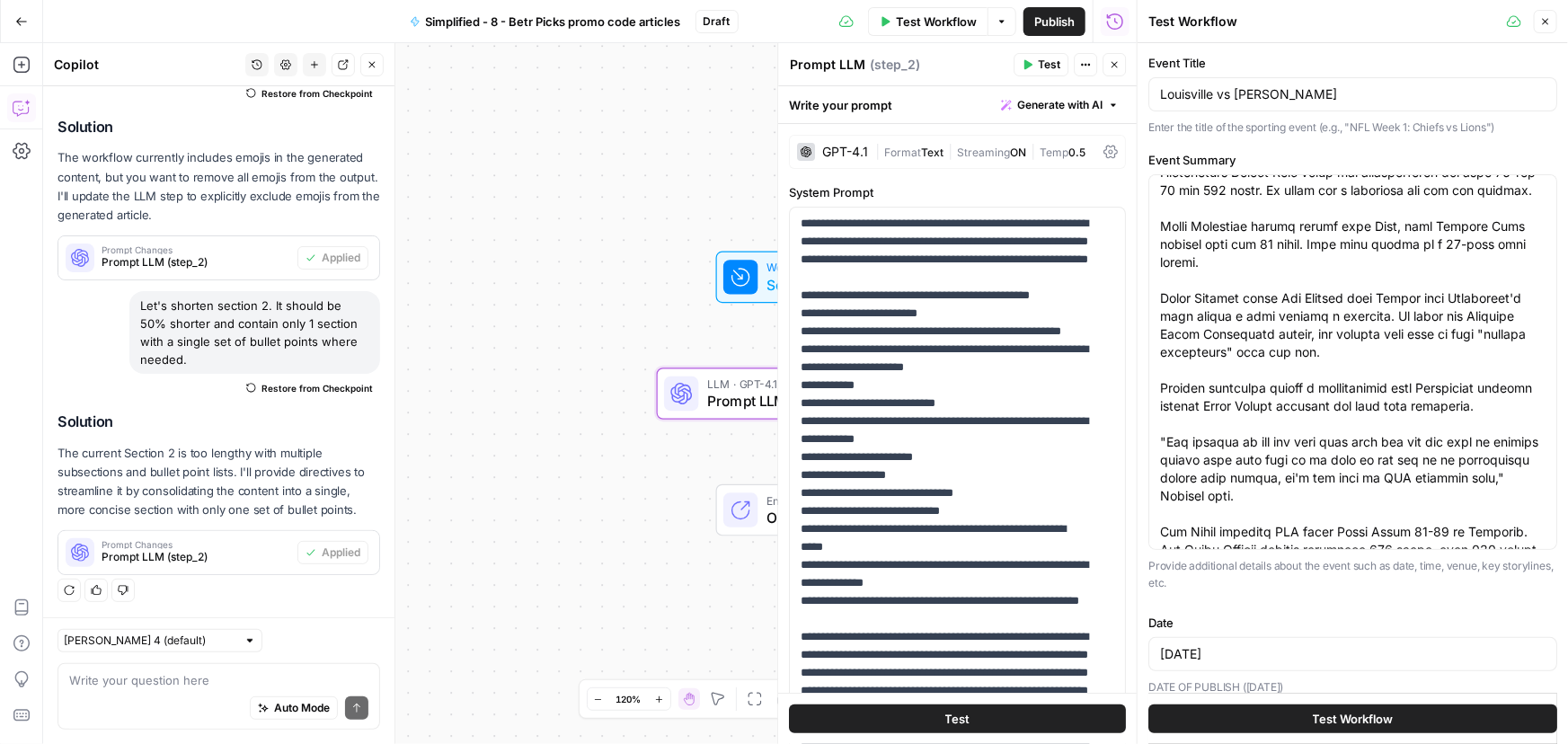
scroll to position [408, 0]
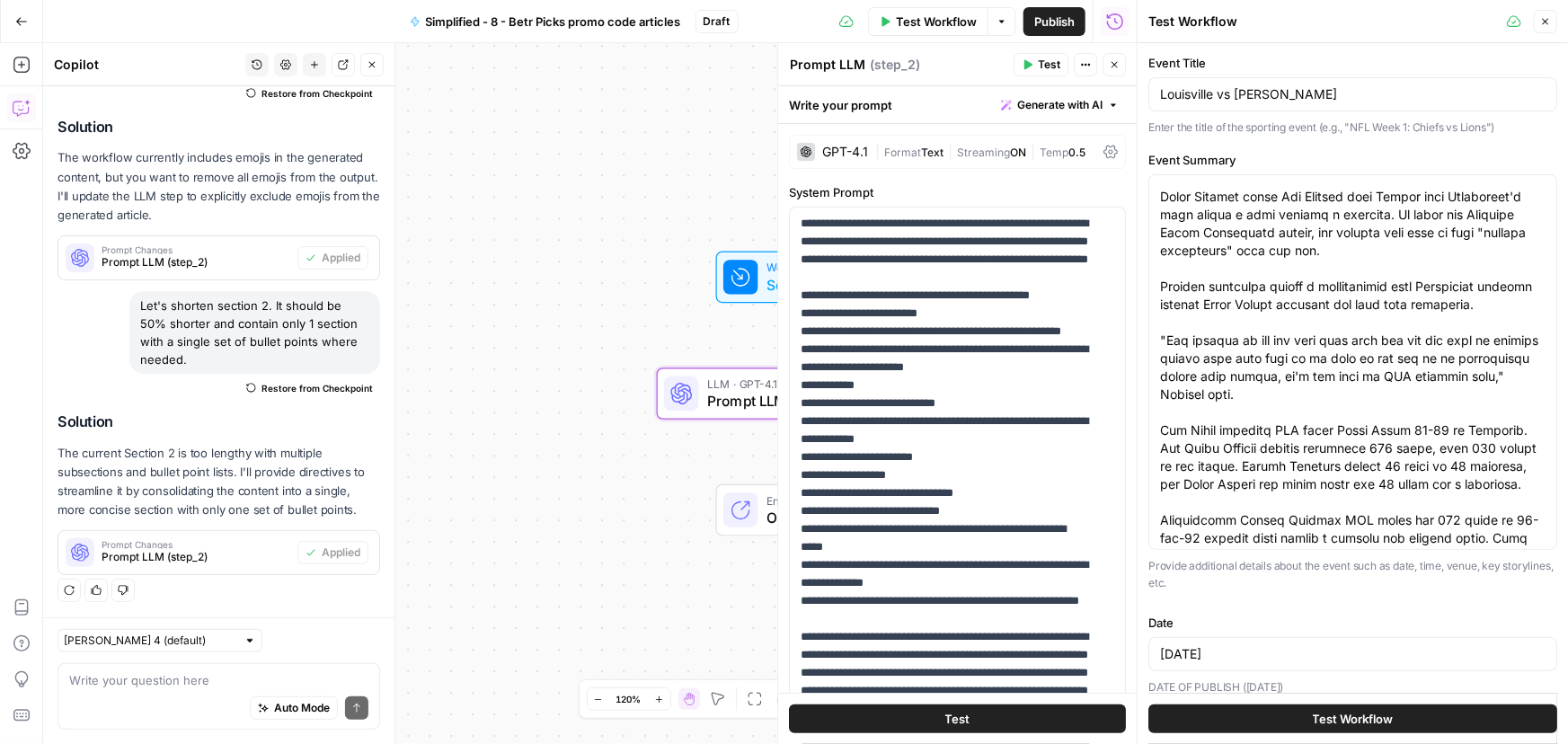
click at [1375, 716] on span "Test Workflow" at bounding box center [1353, 719] width 81 height 18
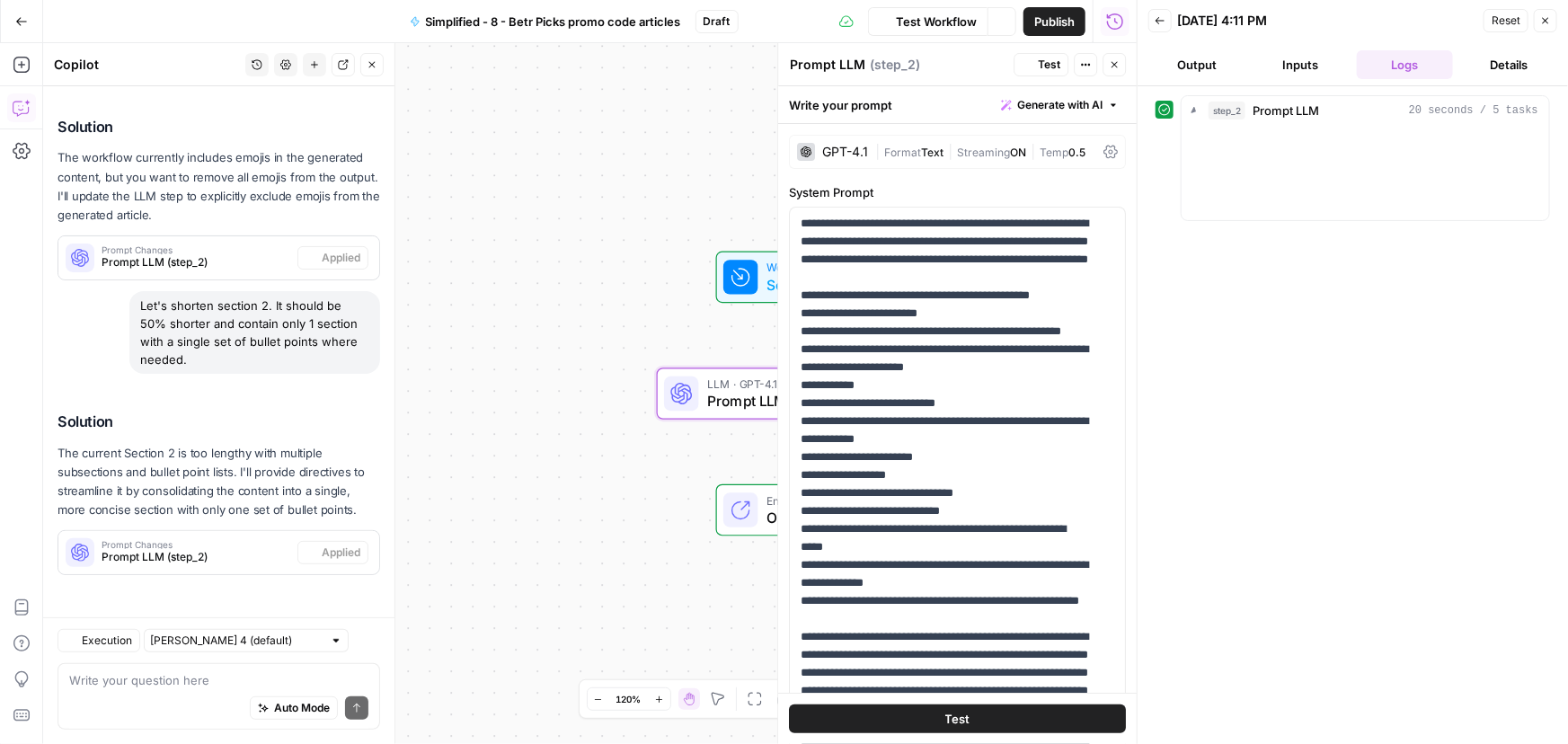
drag, startPoint x: 1198, startPoint y: 57, endPoint x: 1243, endPoint y: 2, distance: 71.1
click at [1199, 57] on button "Output" at bounding box center [1197, 64] width 97 height 29
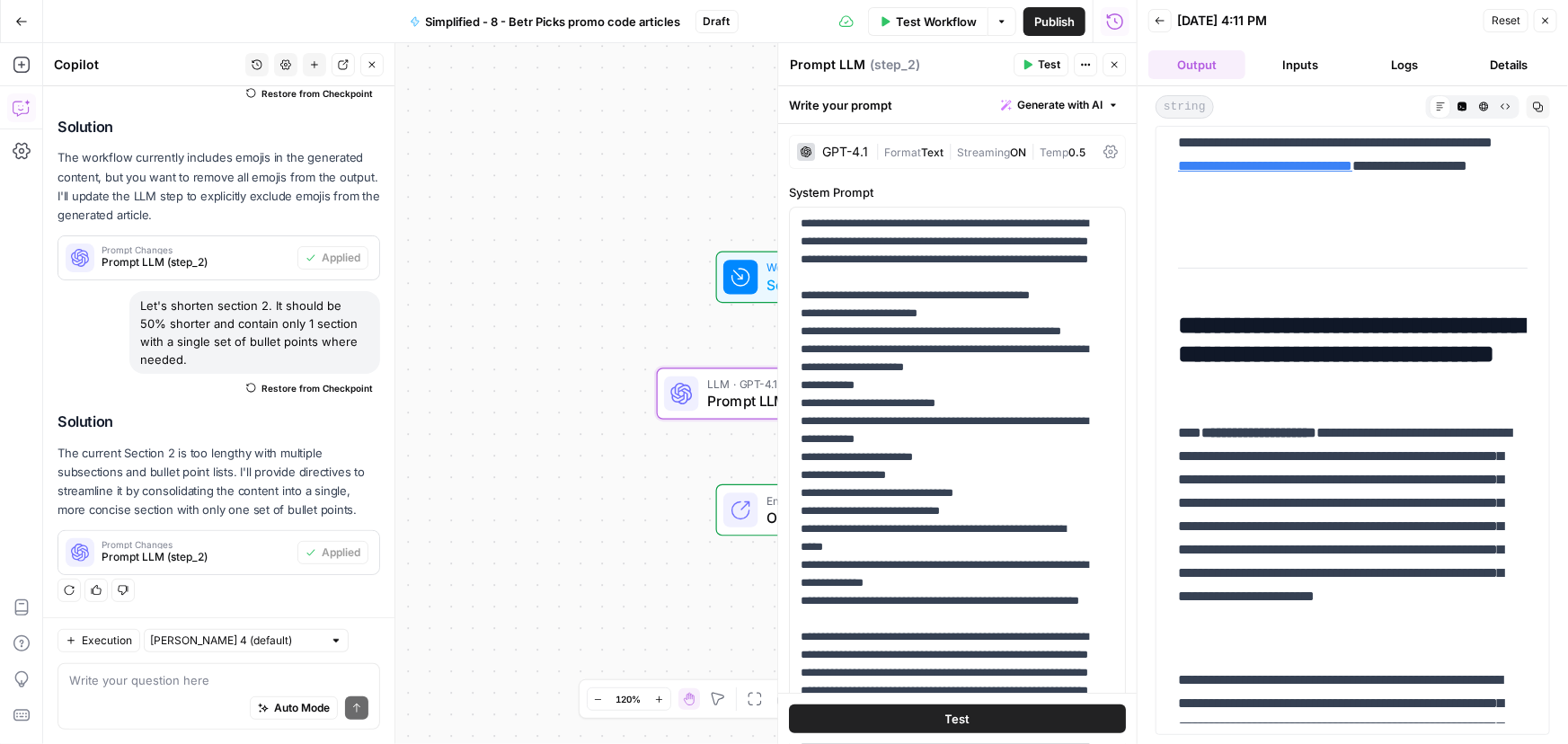
scroll to position [245, 0]
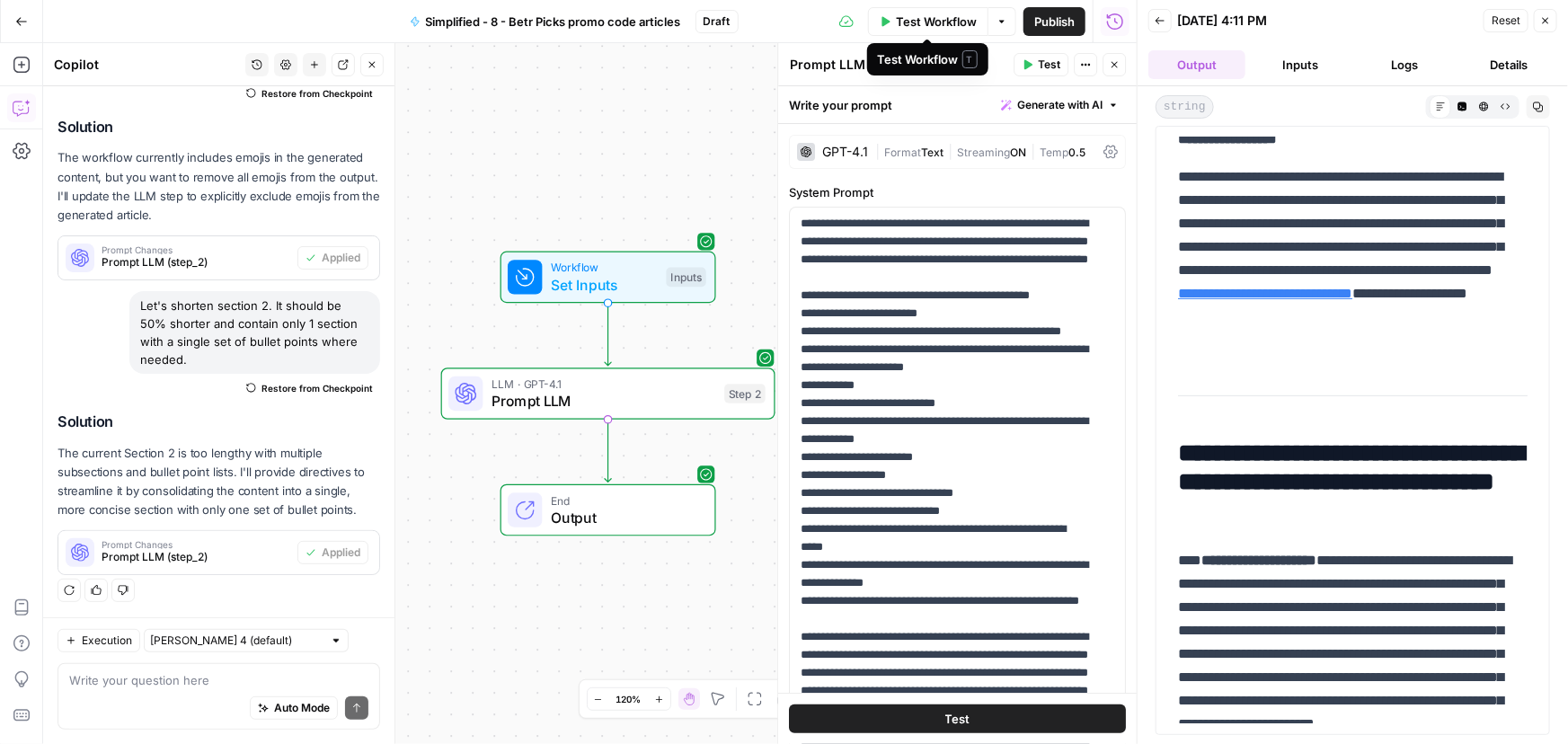
click at [906, 24] on span "Test Workflow" at bounding box center [936, 22] width 81 height 18
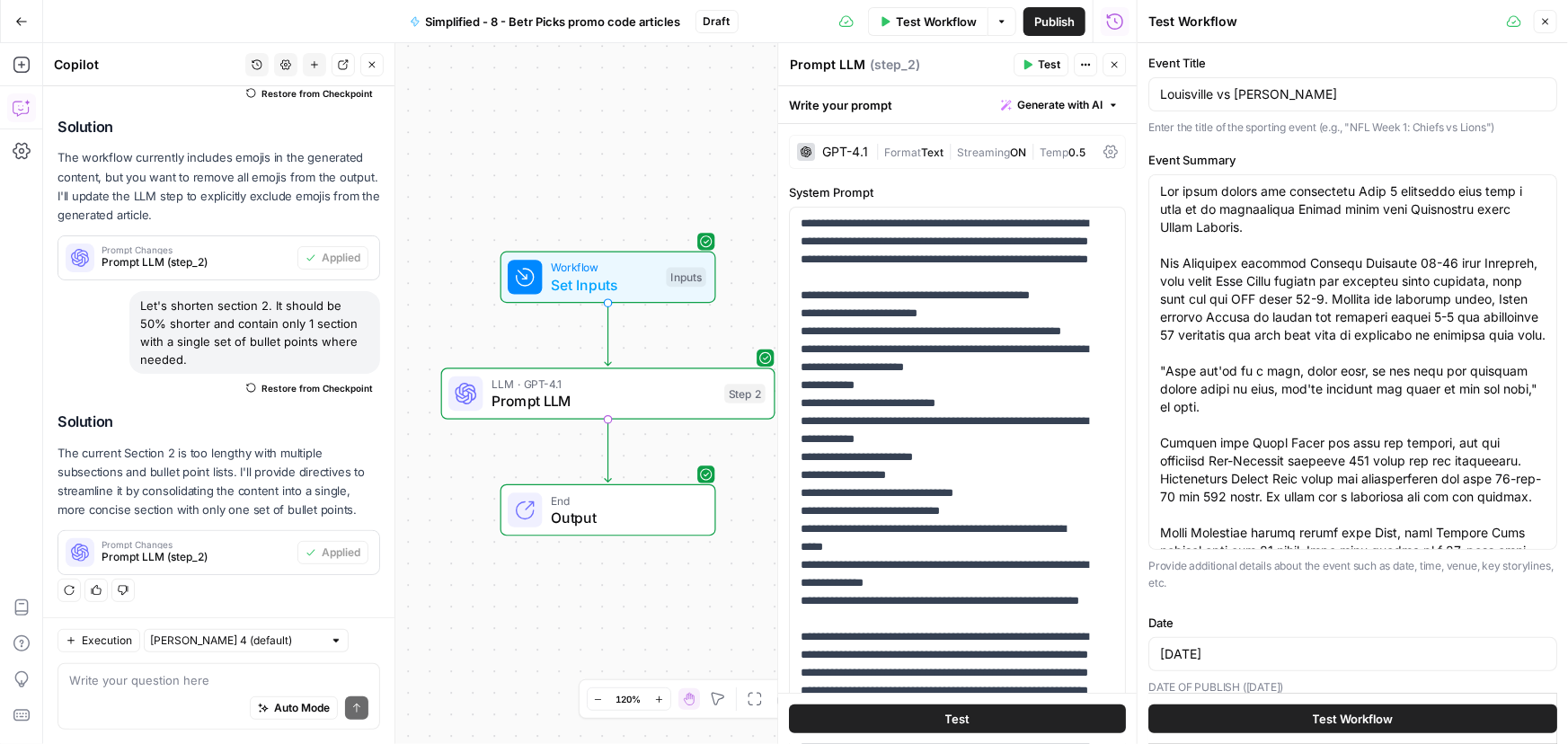
click at [1371, 719] on span "Test Workflow" at bounding box center [1353, 719] width 81 height 18
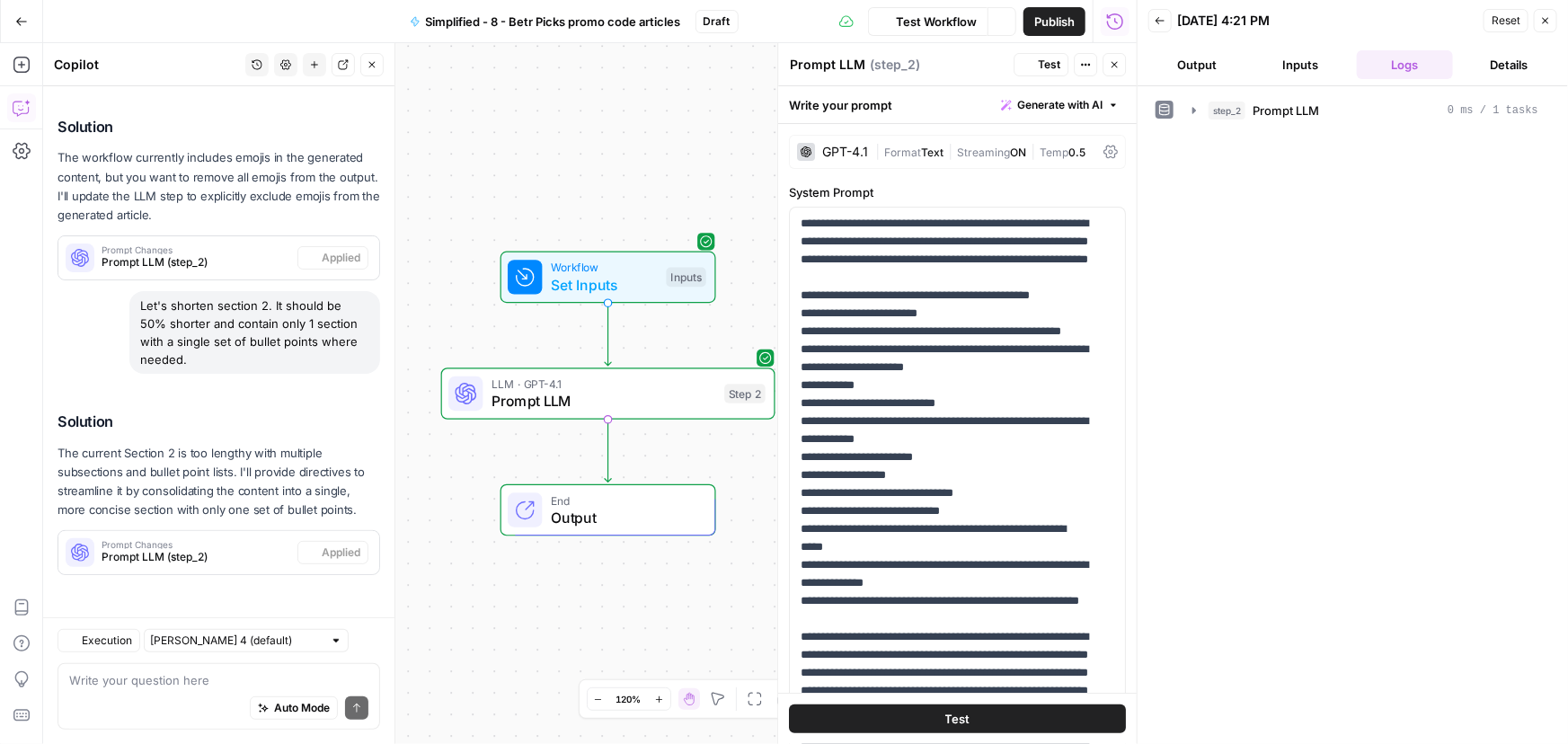
click at [1196, 67] on button "Output" at bounding box center [1197, 64] width 97 height 29
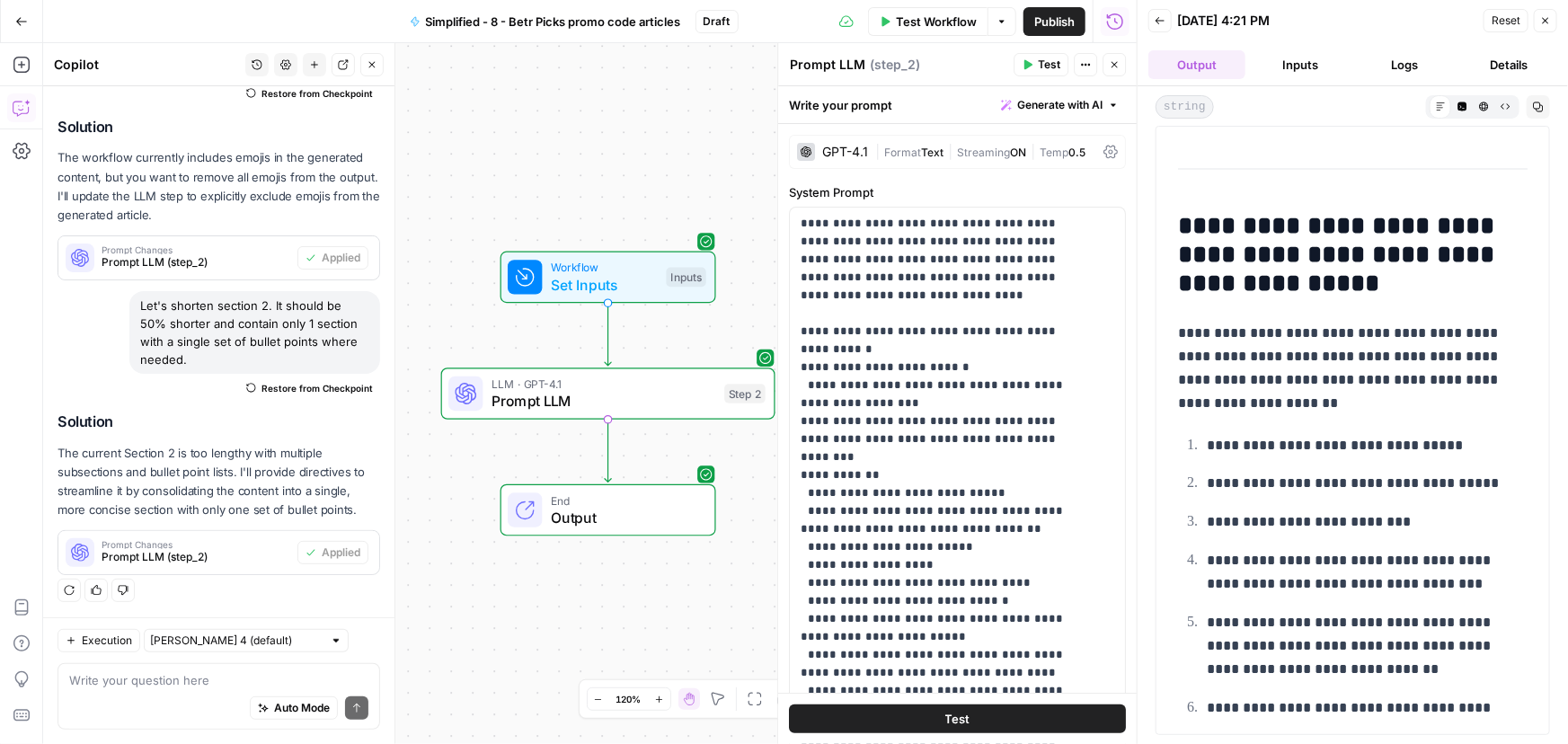
scroll to position [1778, 0]
